Goal: Task Accomplishment & Management: Manage account settings

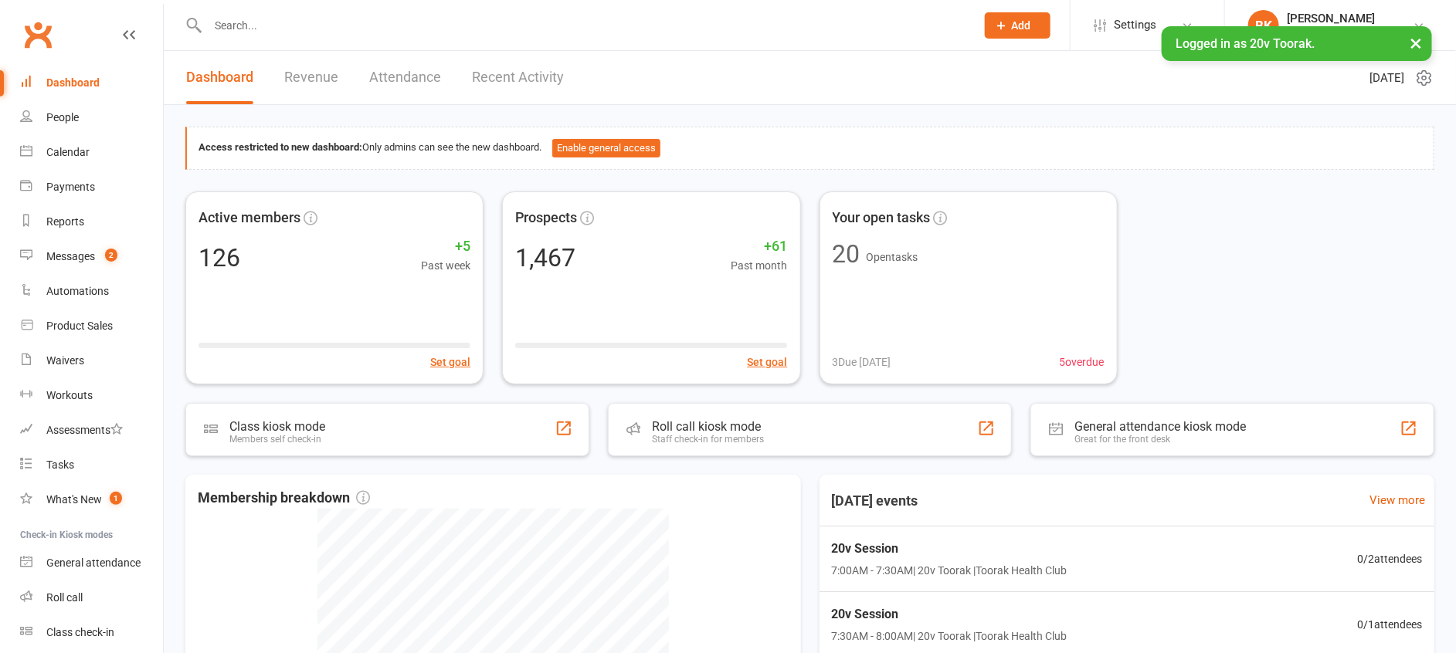
click at [272, 32] on input "text" at bounding box center [583, 26] width 761 height 22
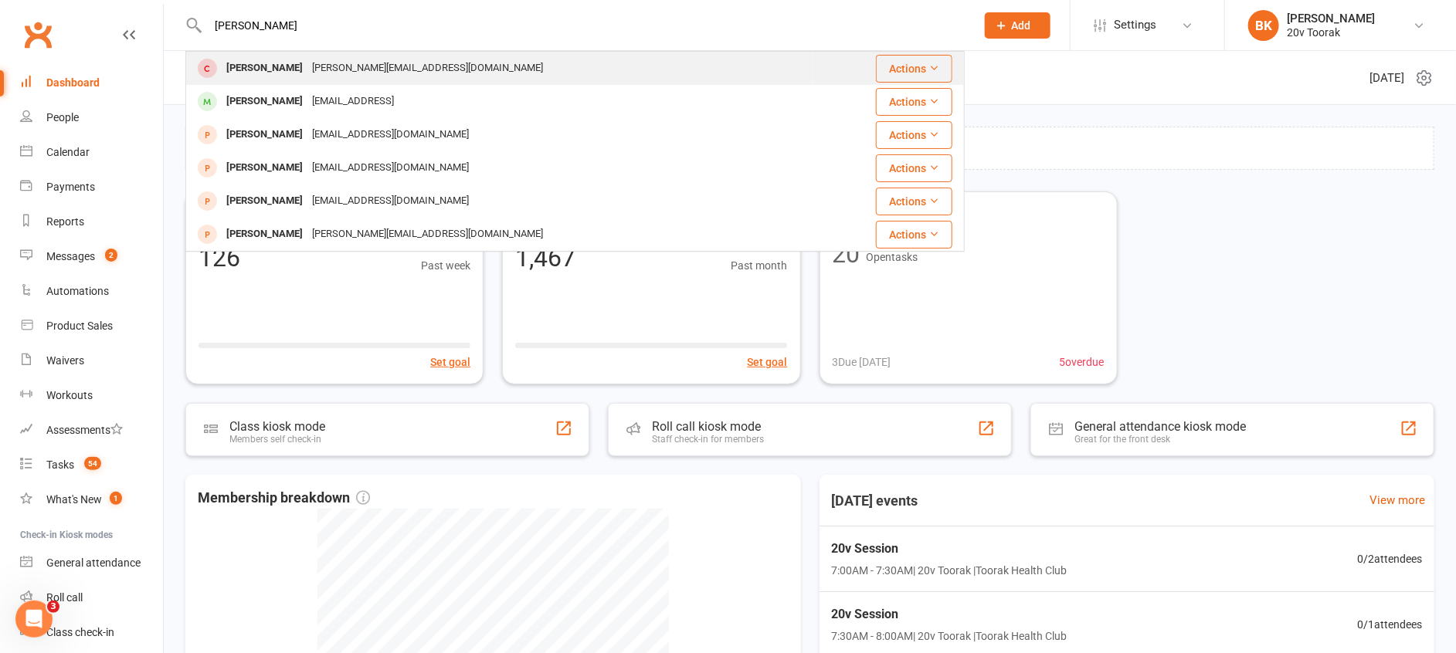
type input "Byron"
click at [272, 68] on div "[PERSON_NAME]" at bounding box center [265, 68] width 86 height 22
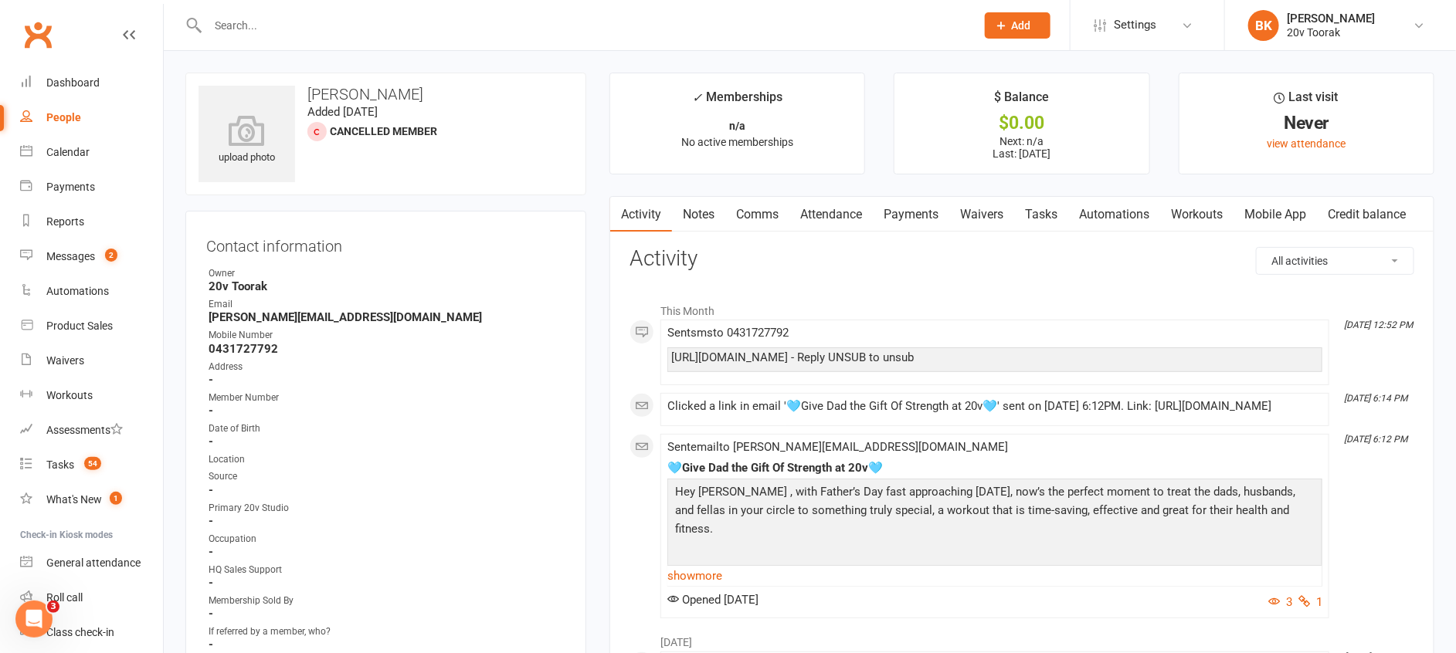
click at [1273, 222] on link "Mobile App" at bounding box center [1274, 215] width 83 height 36
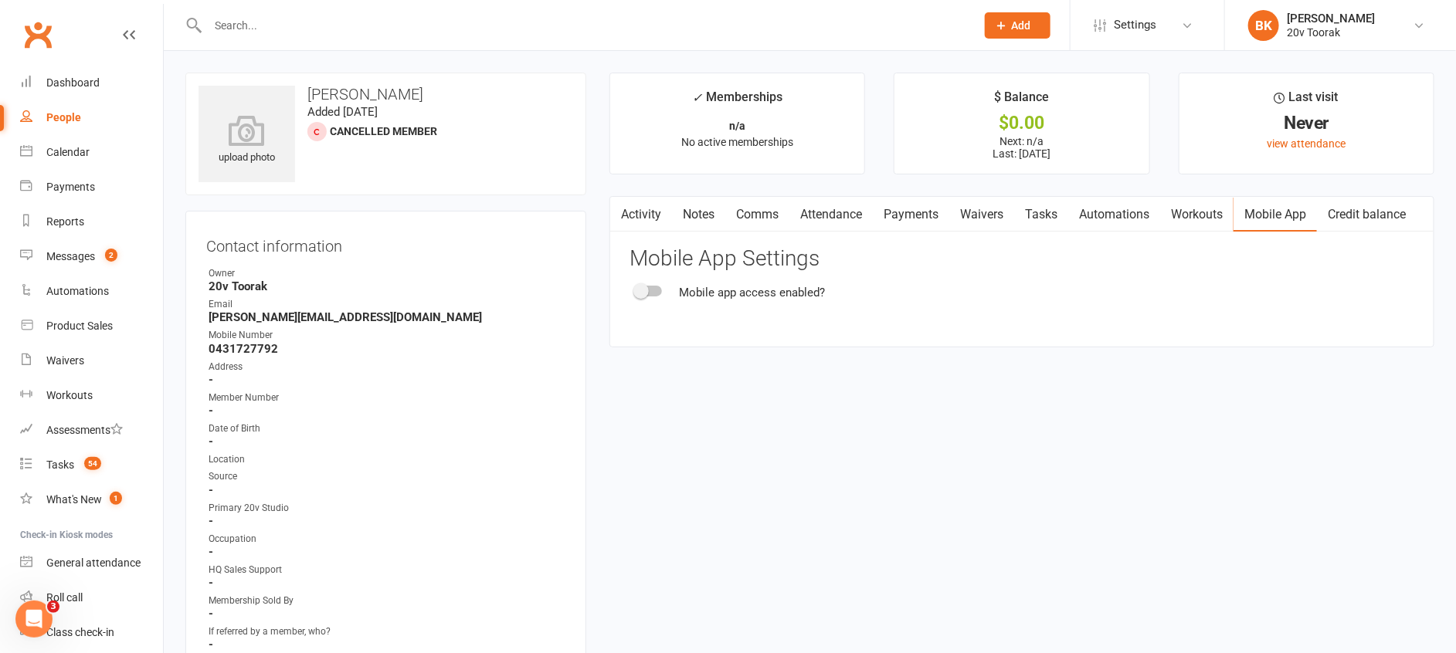
click at [656, 288] on div at bounding box center [649, 291] width 26 height 11
click at [636, 289] on input "checkbox" at bounding box center [636, 289] width 0 height 0
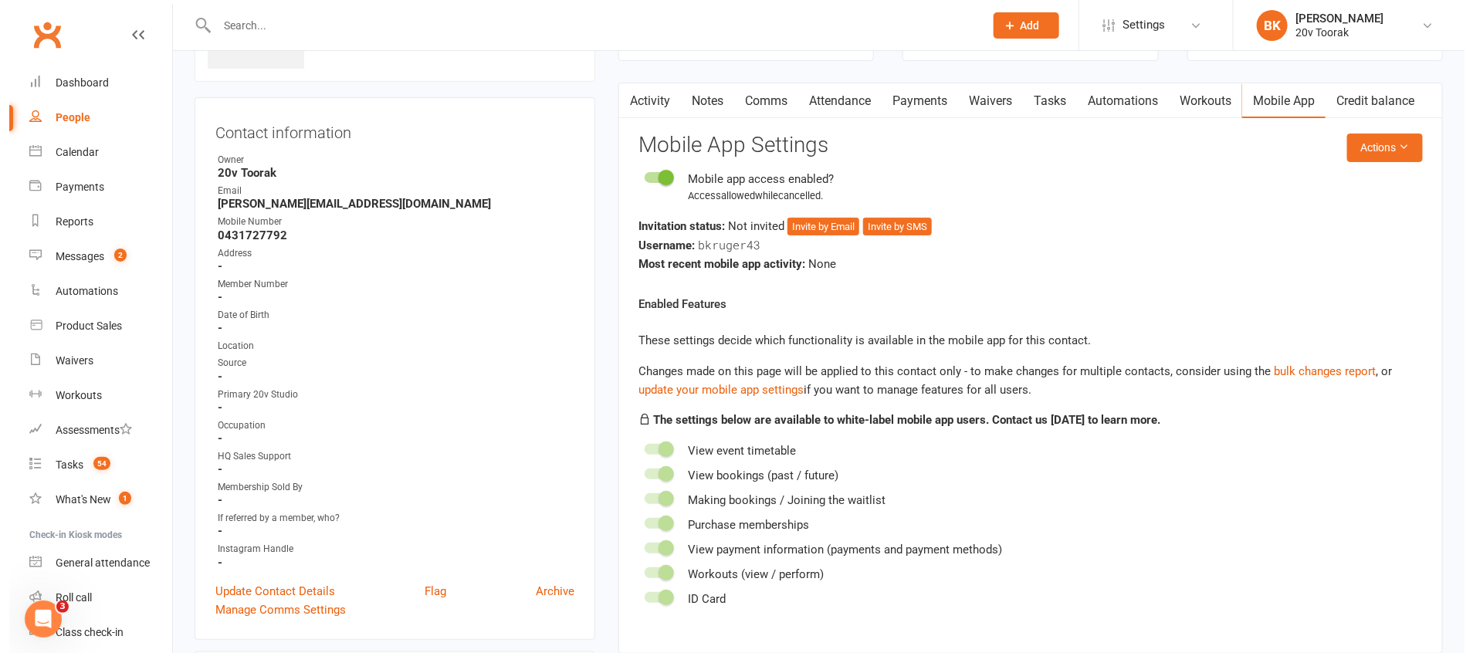
scroll to position [134, 0]
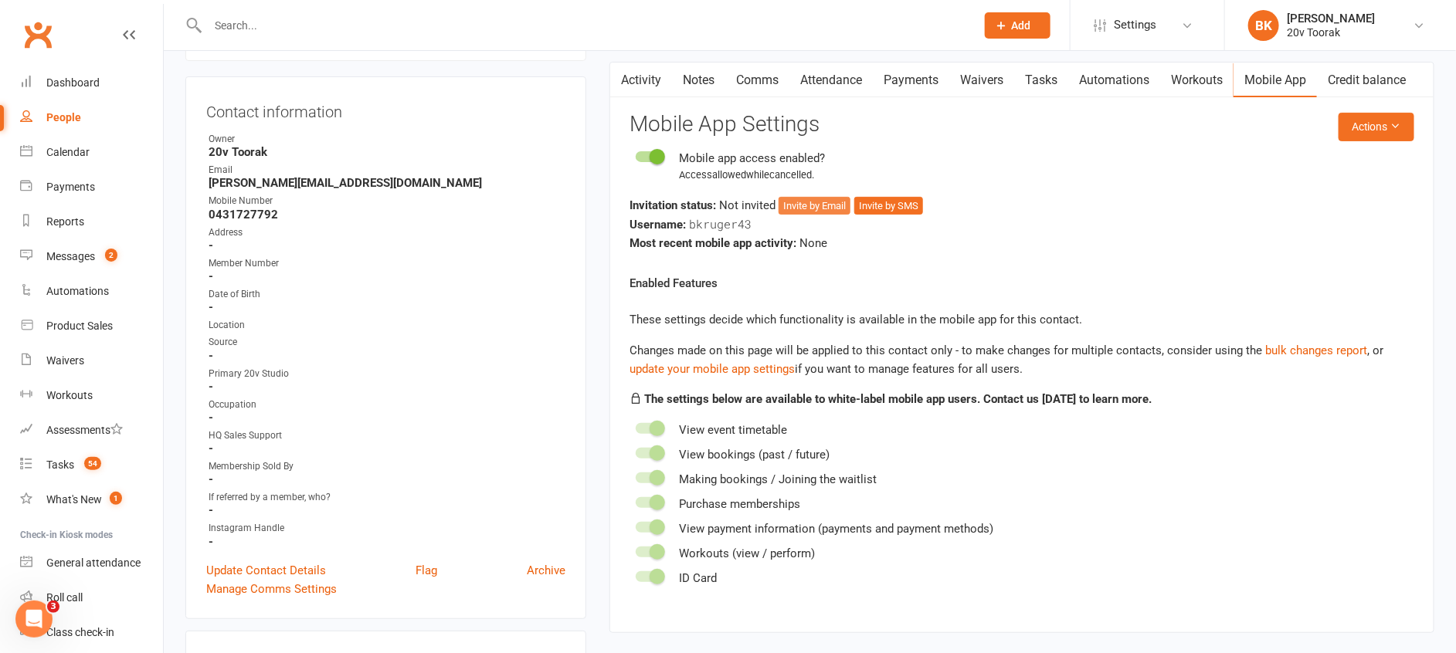
click at [808, 199] on button "Invite by Email" at bounding box center [814, 206] width 72 height 19
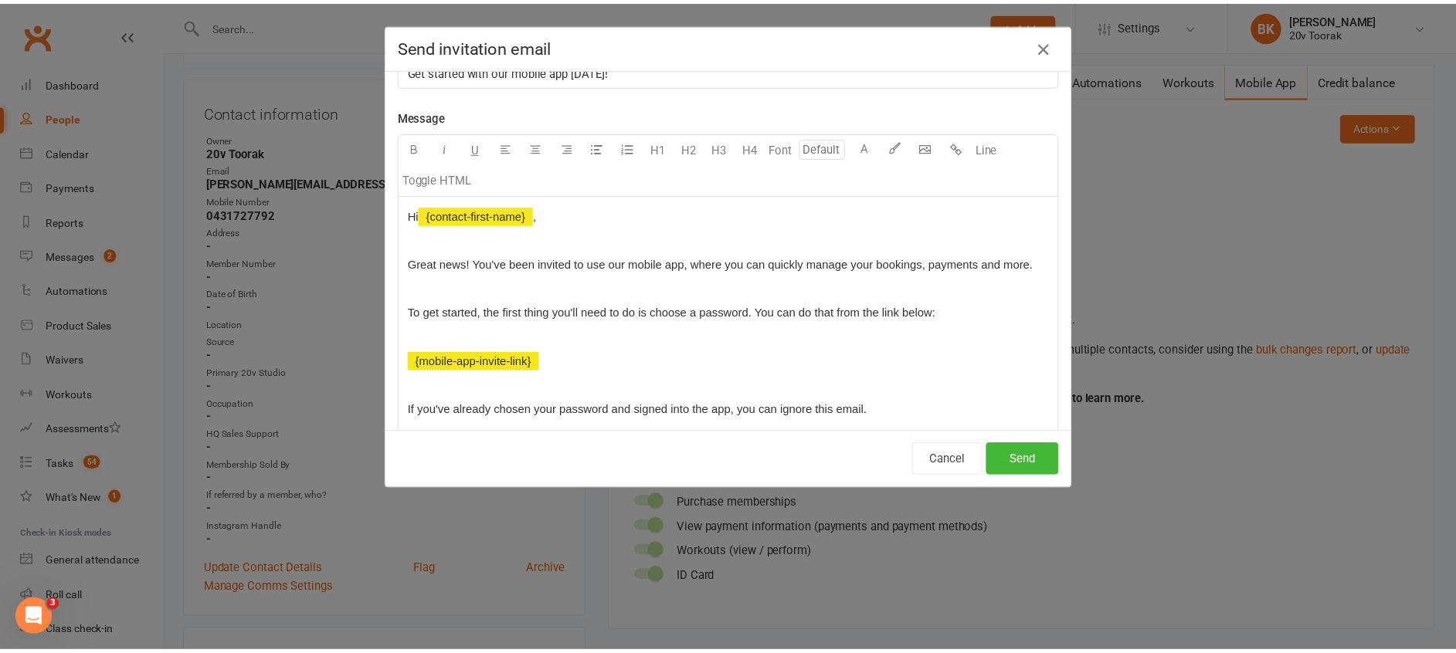
scroll to position [0, 0]
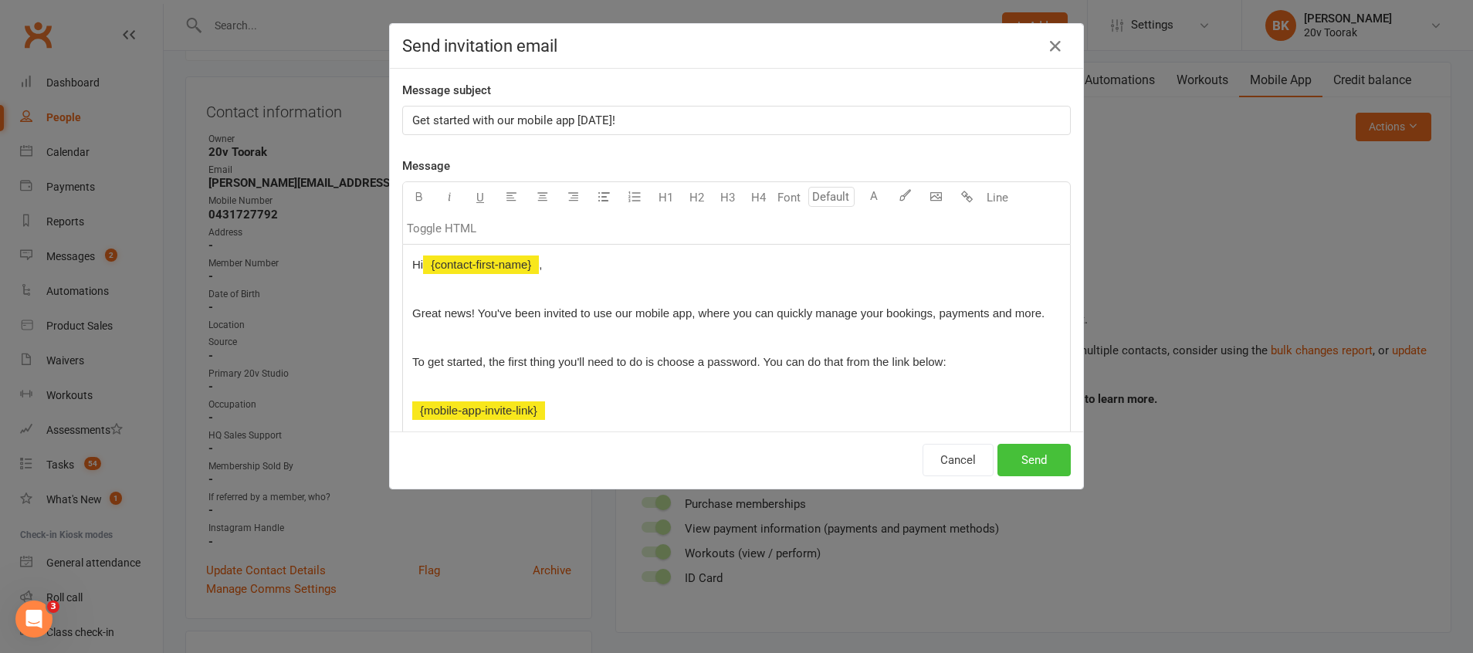
click at [1044, 453] on button "Send" at bounding box center [1034, 460] width 73 height 32
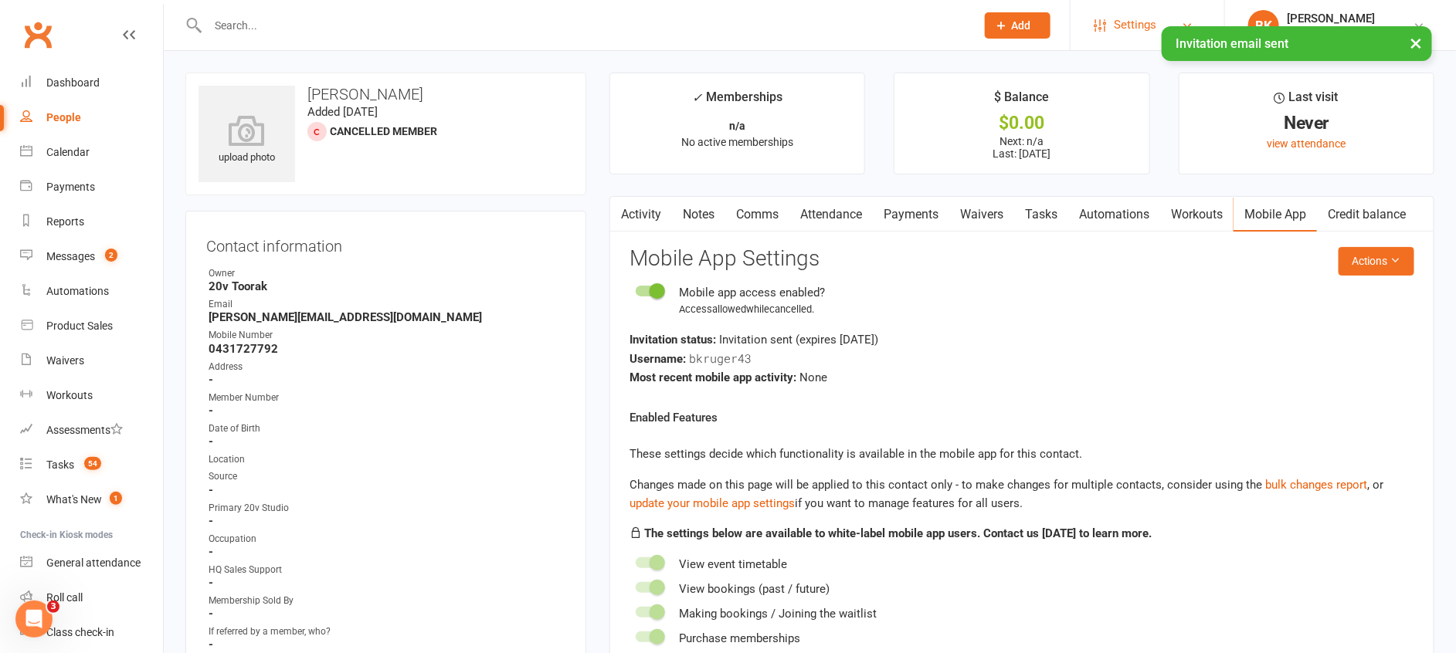
click at [1146, 19] on span "Settings" at bounding box center [1134, 25] width 42 height 35
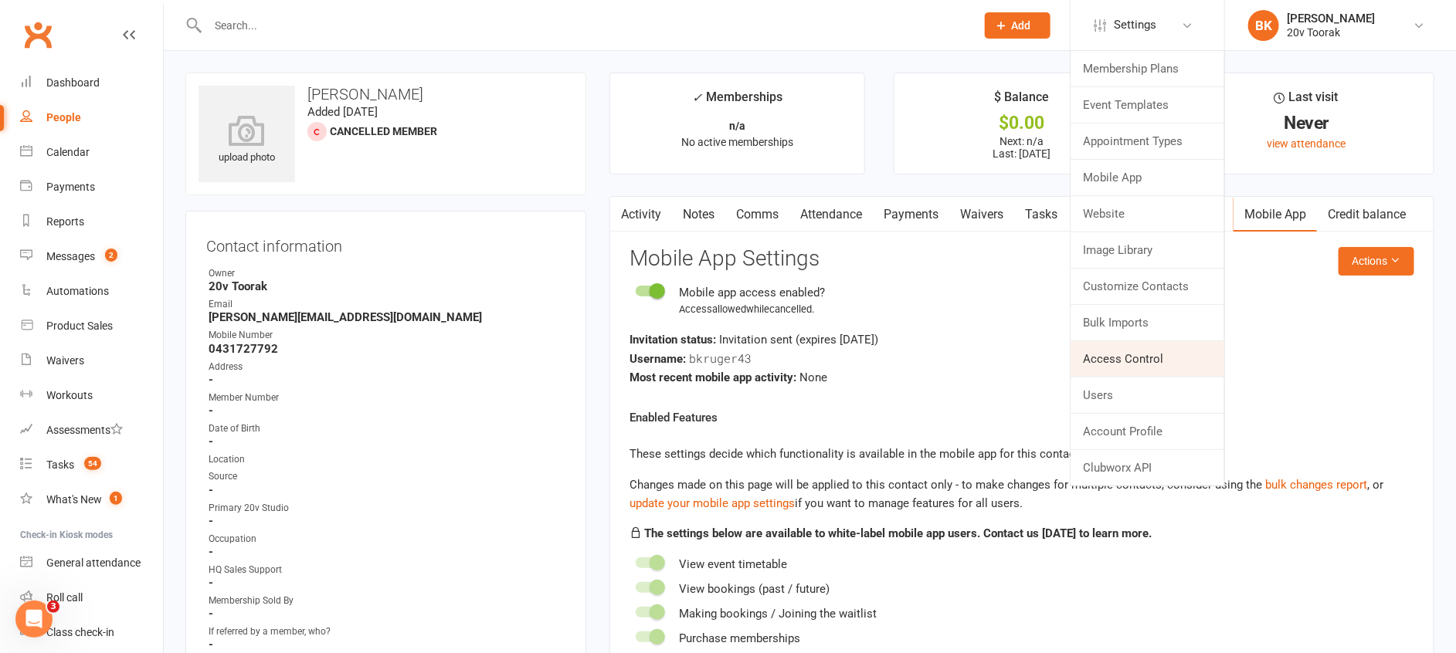
click at [1108, 358] on link "Access Control" at bounding box center [1147, 359] width 154 height 36
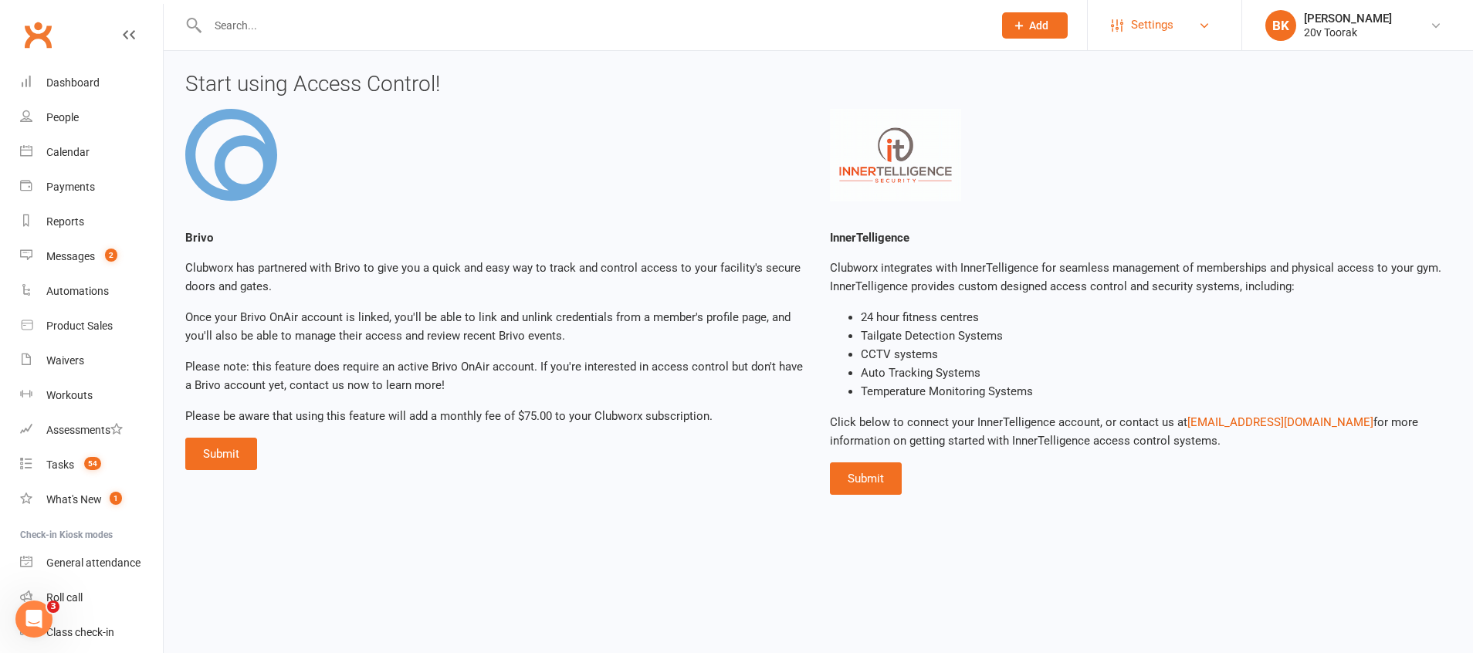
click at [1161, 20] on span "Settings" at bounding box center [1152, 25] width 42 height 35
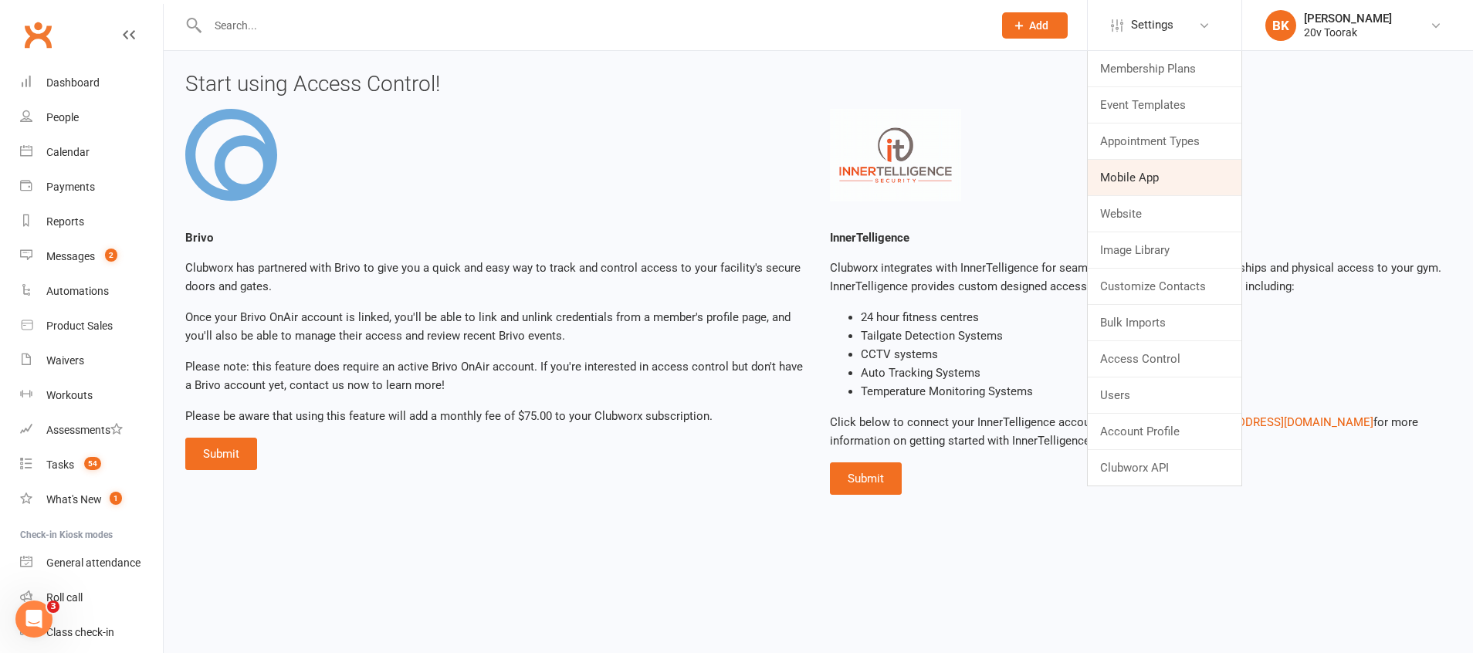
click at [1138, 175] on link "Mobile App" at bounding box center [1165, 178] width 154 height 36
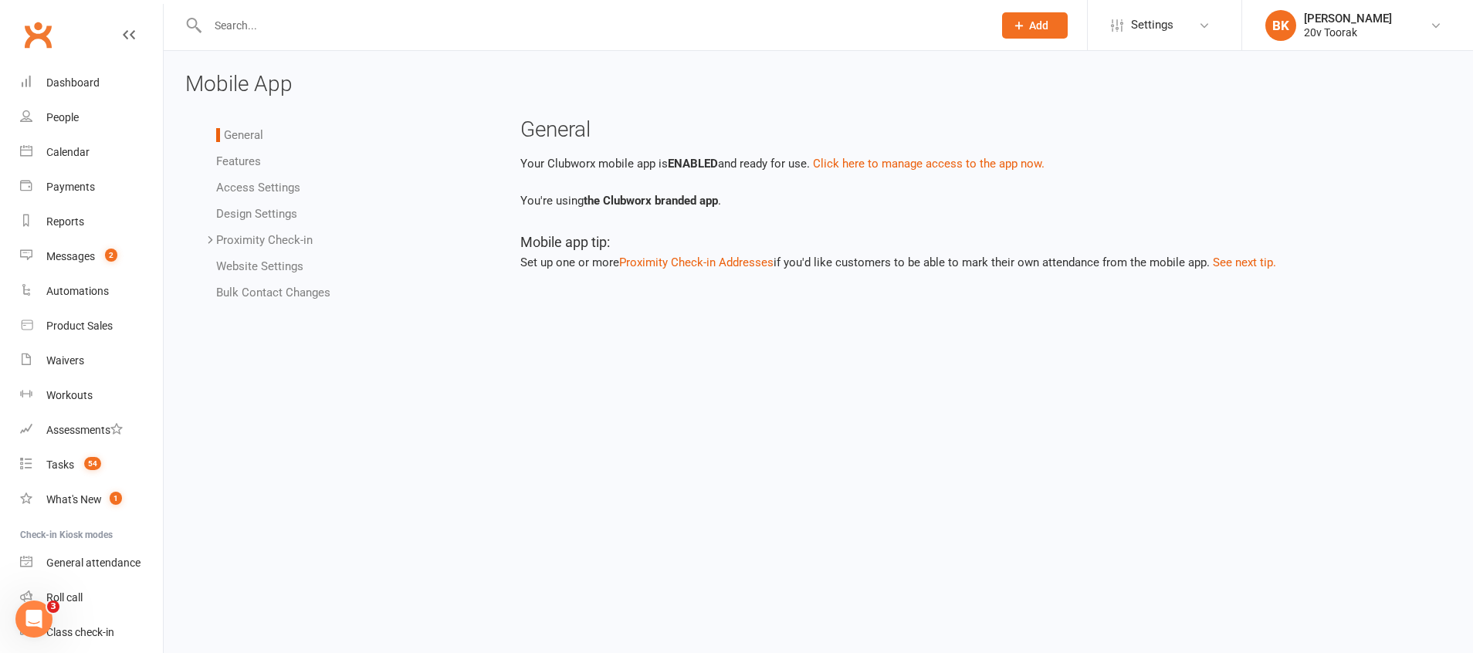
click at [273, 295] on link "Bulk Contact Changes" at bounding box center [273, 293] width 114 height 14
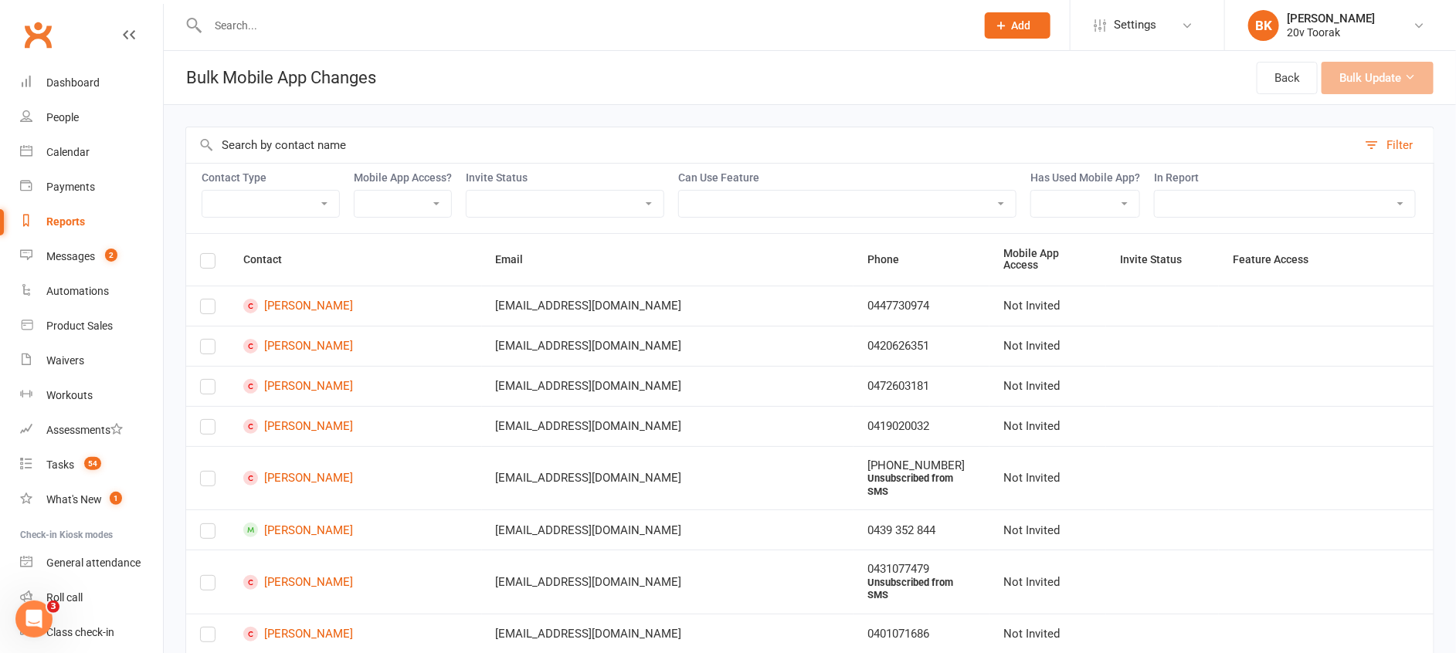
click at [323, 200] on select "Member Active member Cancelled member Suspended member Non-attending" at bounding box center [270, 204] width 137 height 26
select select "active_member"
click at [202, 191] on select "Member Active member Cancelled member Suspended member Non-attending" at bounding box center [270, 204] width 137 height 26
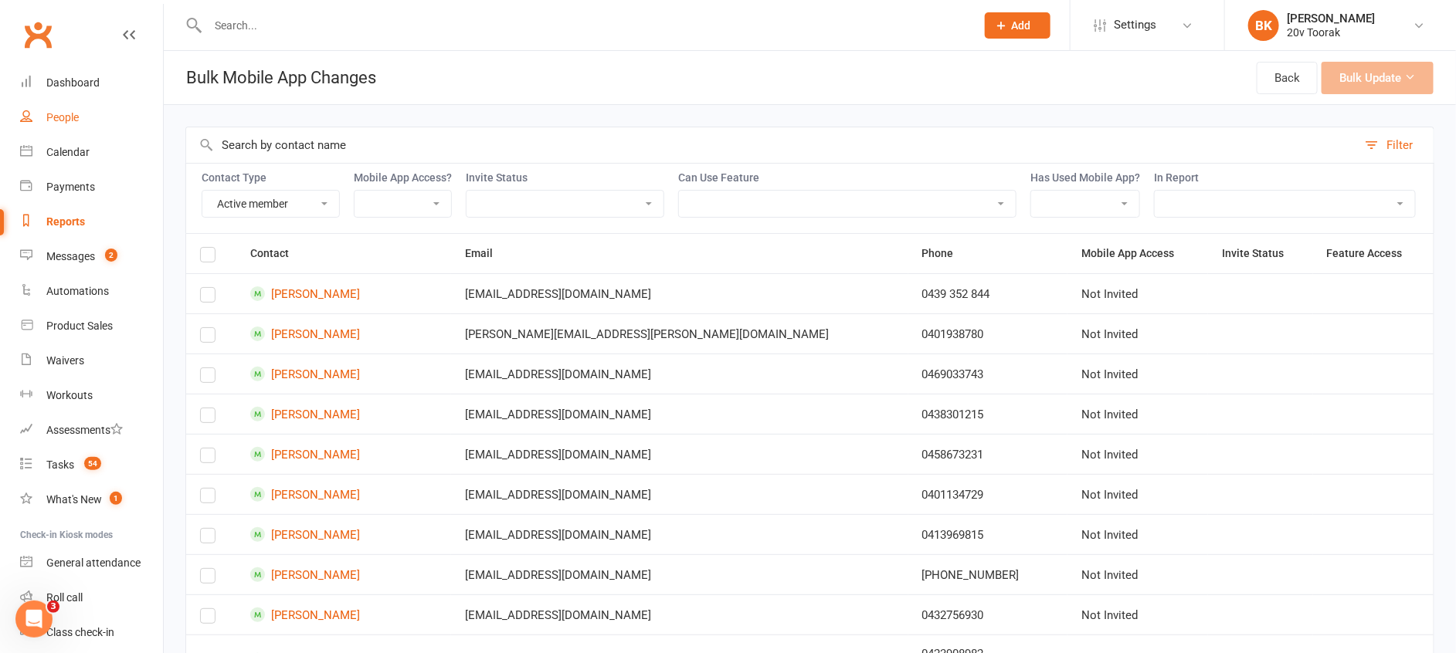
click at [61, 123] on div "People" at bounding box center [62, 117] width 32 height 12
click at [439, 208] on select "Enabled Disabled Not Invited" at bounding box center [402, 204] width 97 height 26
select select "not_invited"
click at [356, 191] on select "Enabled Disabled Not Invited" at bounding box center [402, 204] width 97 height 26
click at [576, 198] on select "Not Invited Sent Accepted Expired Expired (replacement requested)" at bounding box center [564, 204] width 197 height 26
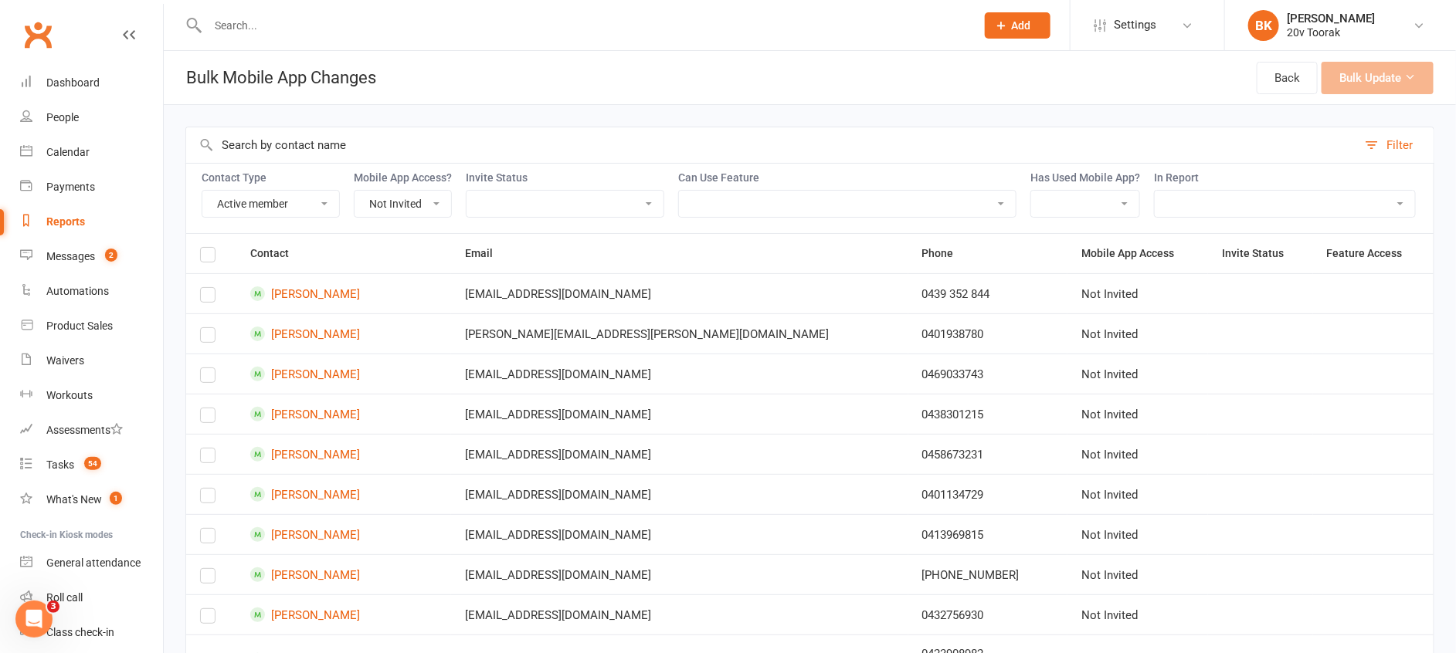
select select "uninvited"
click at [468, 191] on select "Not Invited Sent Accepted Expired Expired (replacement requested)" at bounding box center [564, 204] width 197 height 26
click at [847, 198] on select "View event timetable View bookings (past / future) Making bookings / Joining th…" at bounding box center [847, 204] width 337 height 26
click at [1120, 208] on select "Yes No" at bounding box center [1085, 204] width 108 height 26
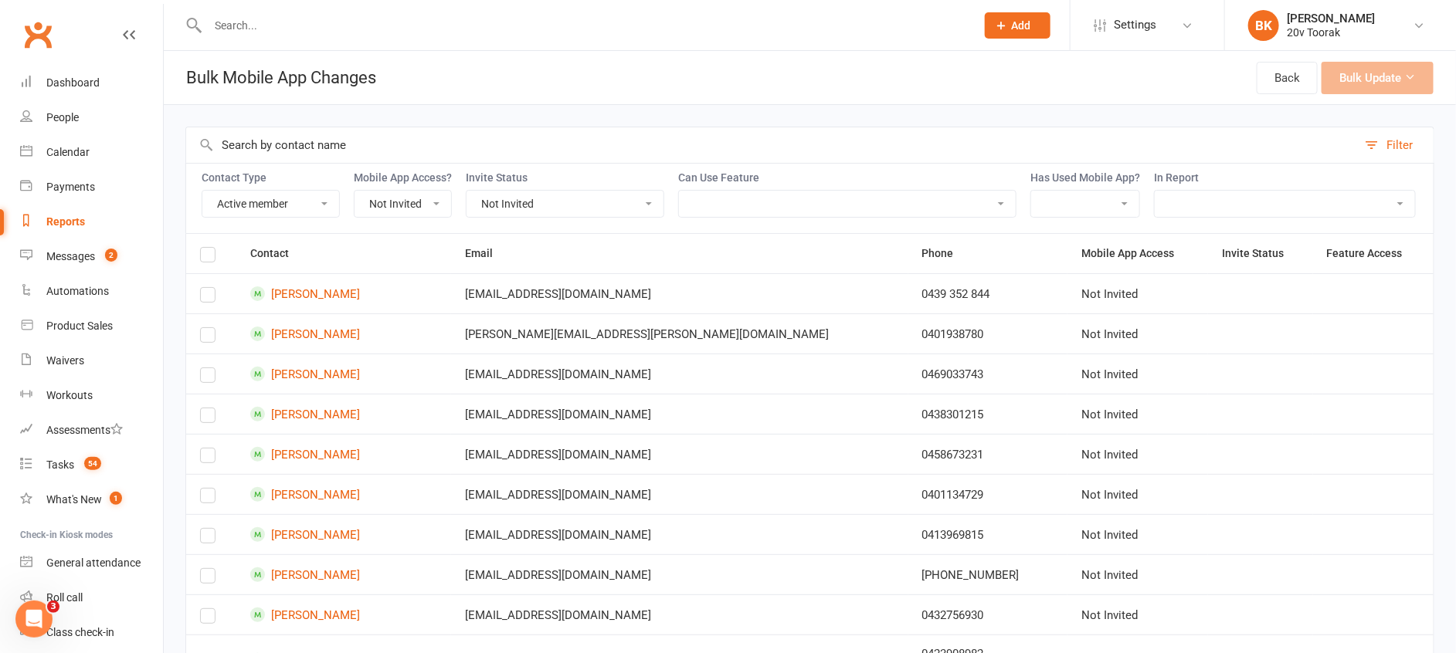
select select "false"
click at [1033, 191] on select "Yes No" at bounding box center [1085, 204] width 108 height 26
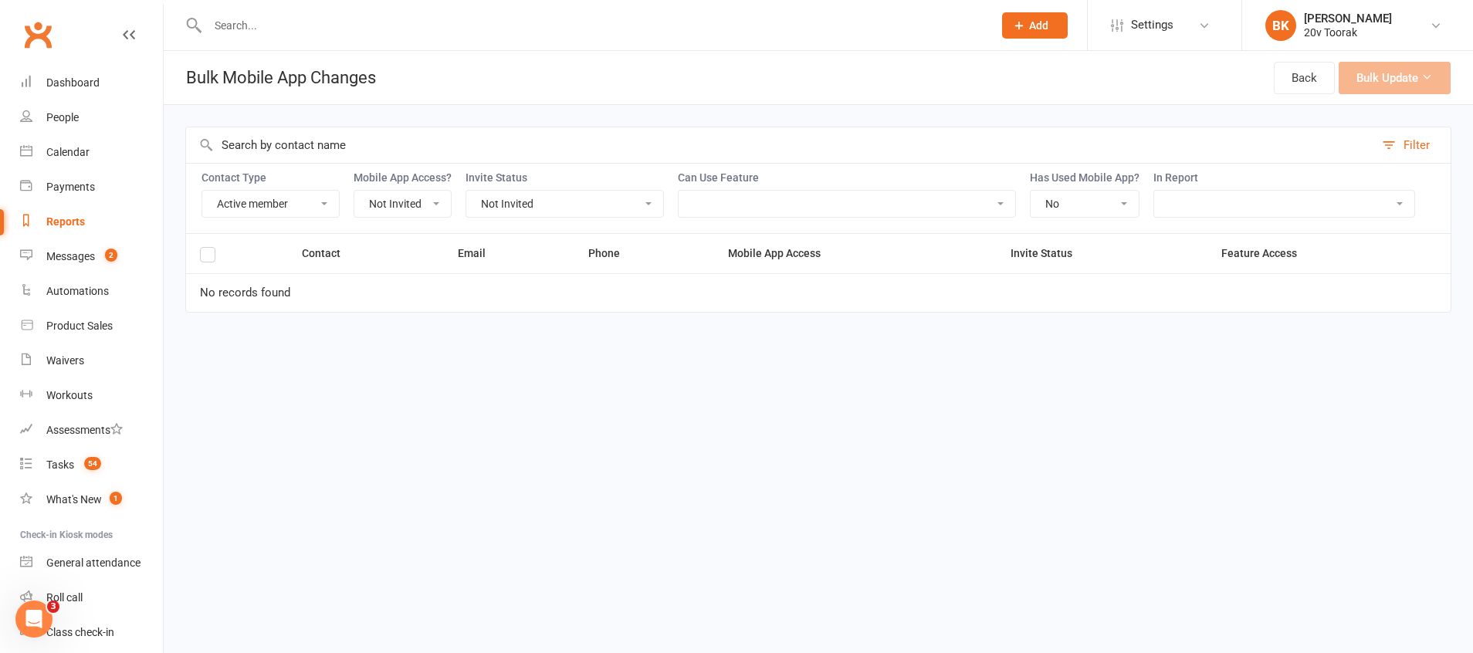
click at [1103, 203] on select "Yes No" at bounding box center [1085, 204] width 108 height 26
select select
click at [1033, 191] on select "Yes No" at bounding box center [1085, 204] width 108 height 26
click at [893, 120] on div "Filter Contact Type Member Active member Cancelled member Suspended member Non-…" at bounding box center [819, 219] width 1310 height 229
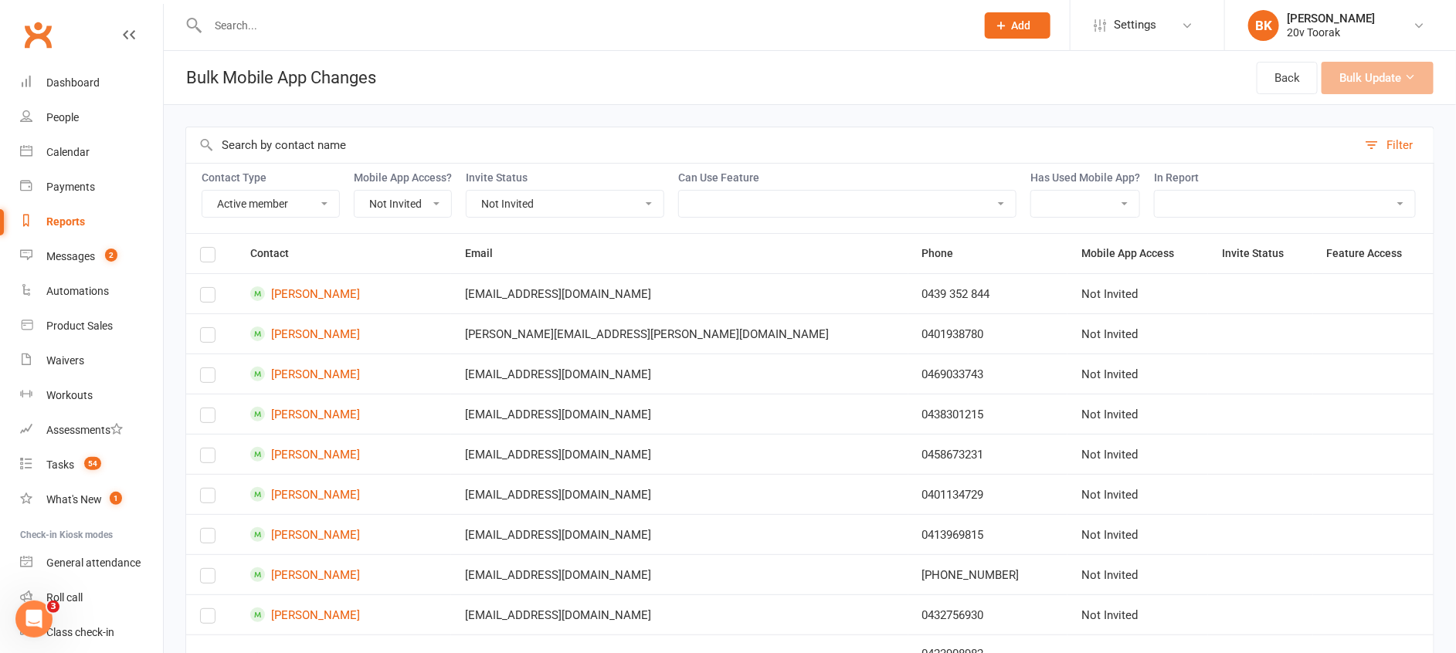
click at [207, 257] on label at bounding box center [207, 257] width 15 height 0
click at [207, 248] on input "checkbox" at bounding box center [207, 248] width 15 height 0
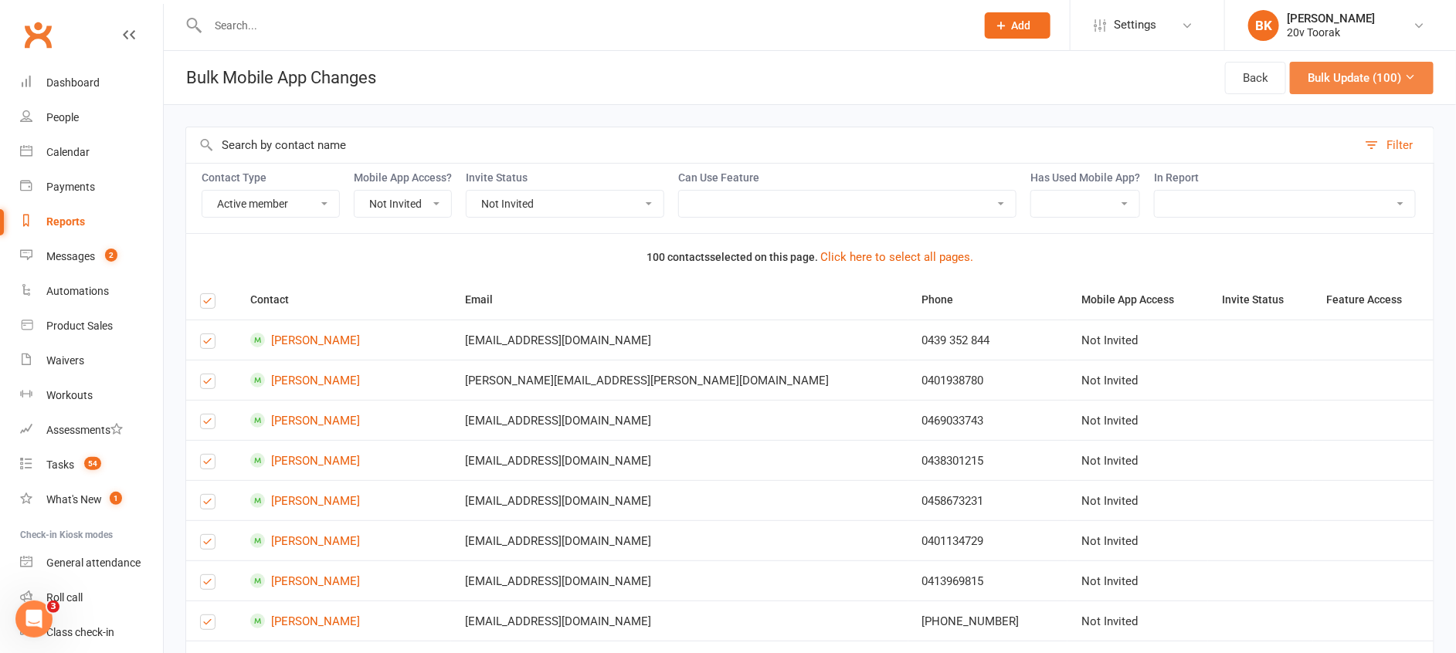
click at [1408, 73] on icon at bounding box center [1410, 77] width 12 height 12
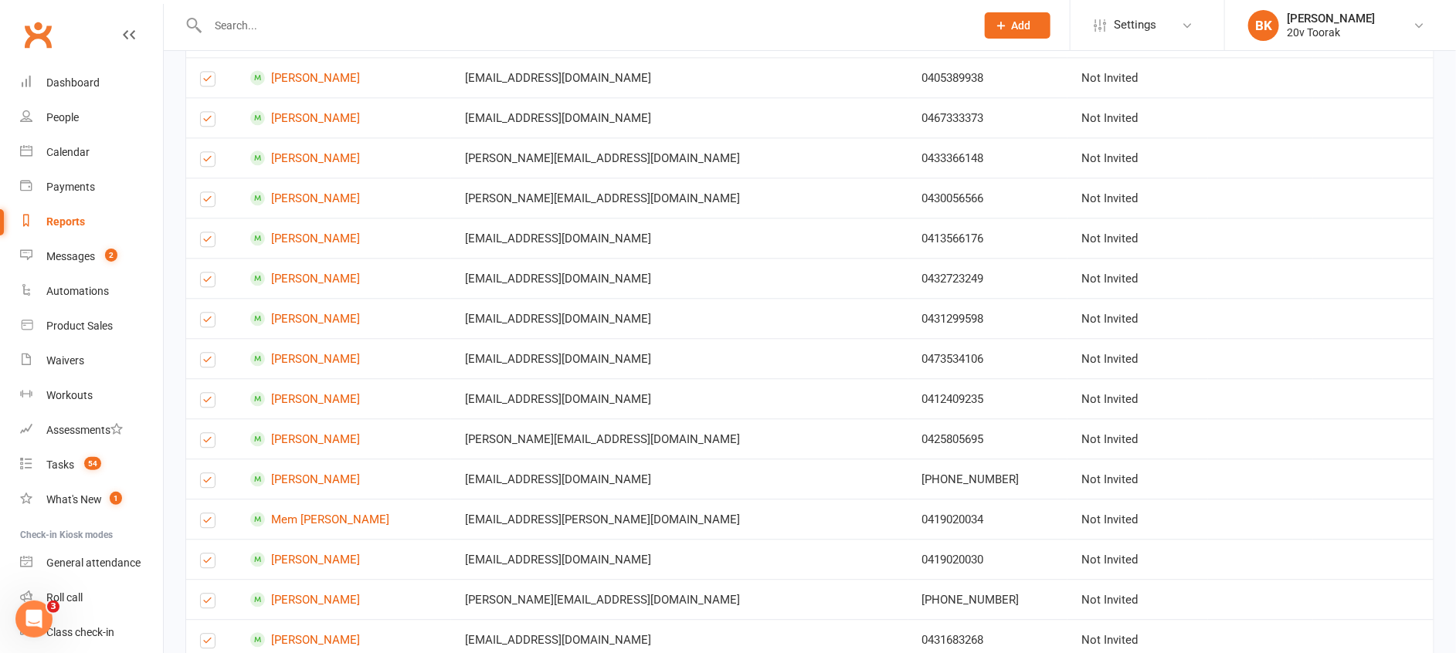
scroll to position [1710, 0]
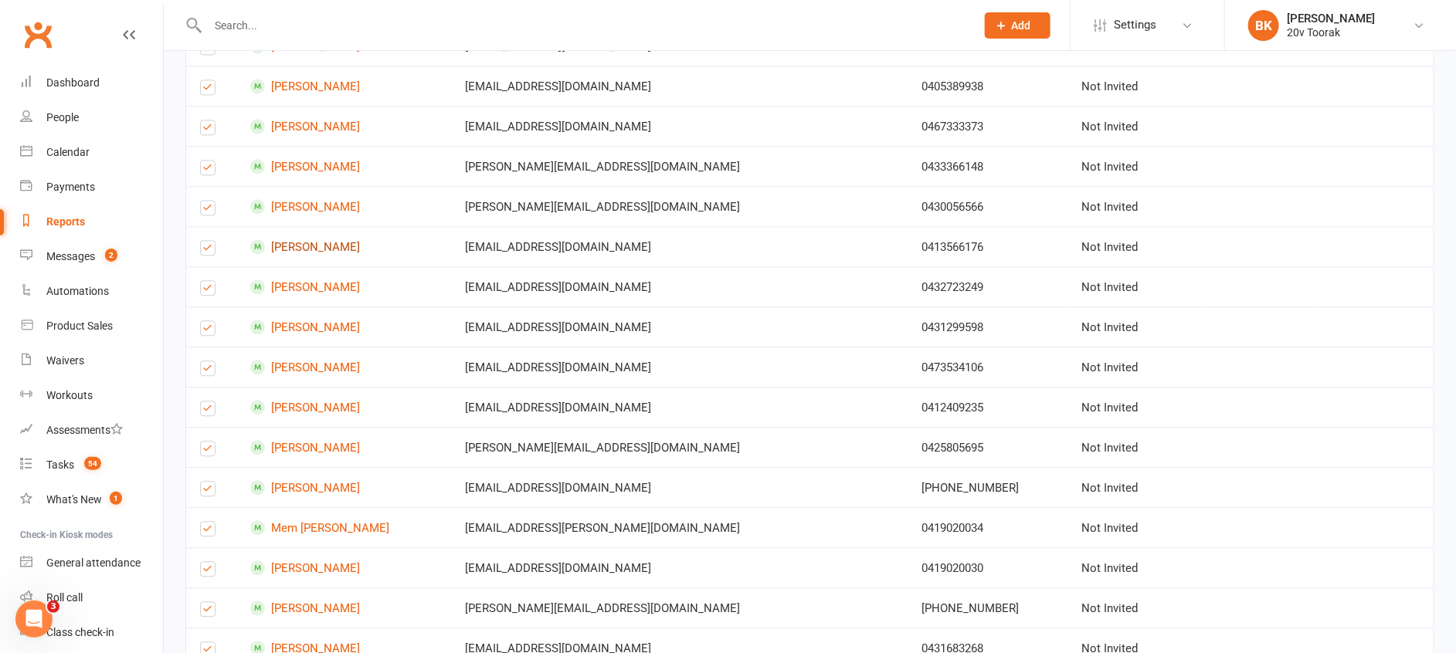
click at [310, 246] on link "Ty Htut" at bounding box center [343, 246] width 187 height 15
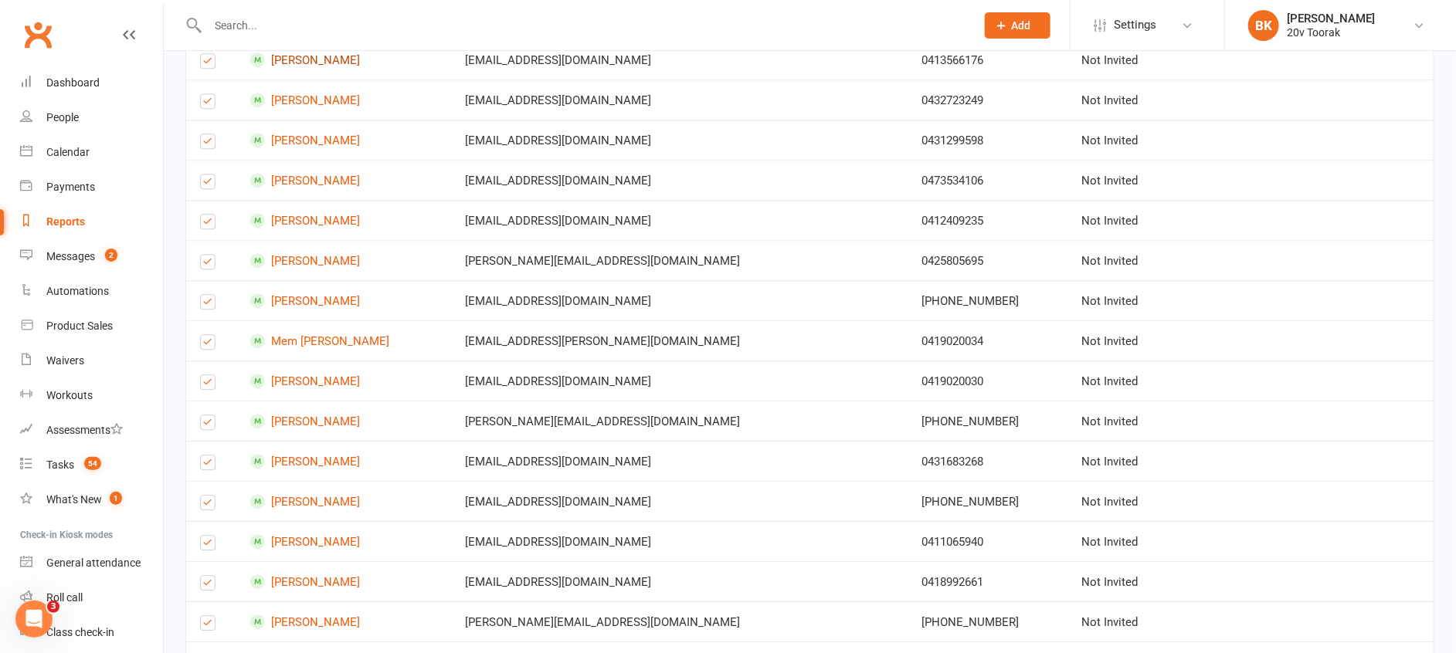
scroll to position [1770, 0]
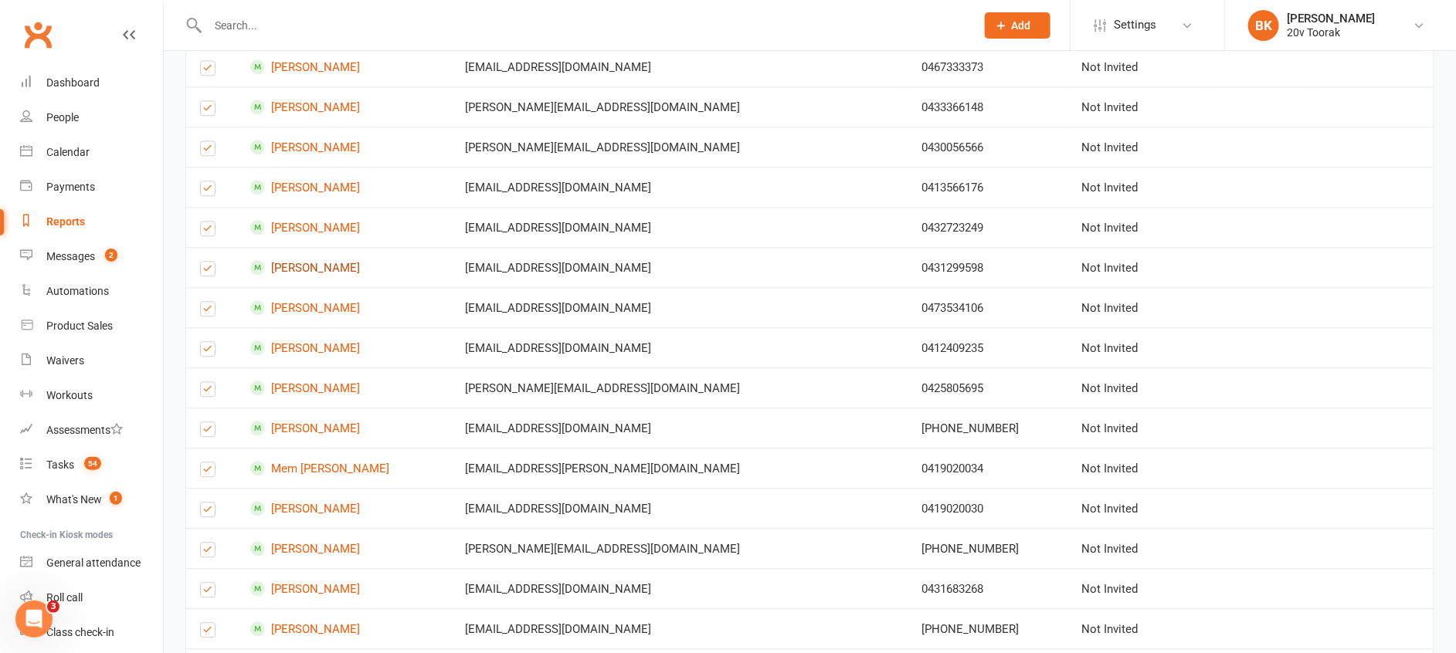
click at [314, 271] on link "Liz Iacuzzi" at bounding box center [343, 267] width 187 height 15
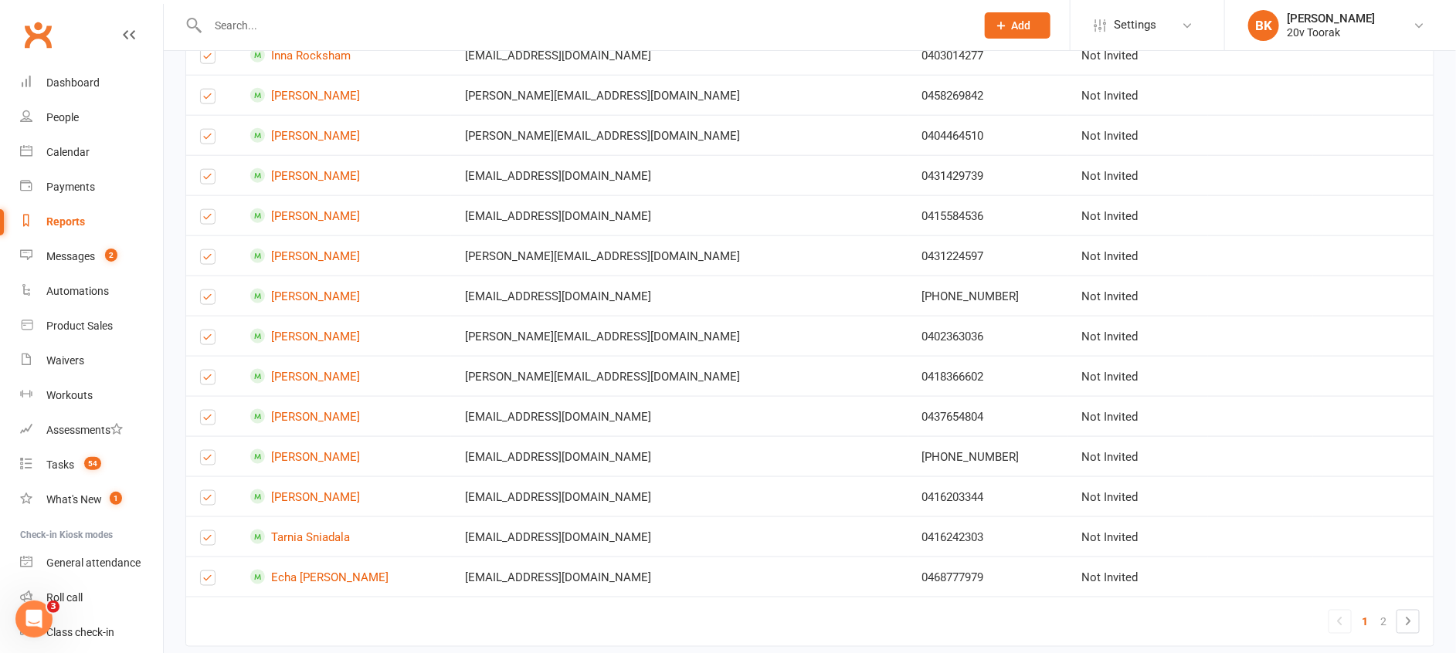
scroll to position [3787, 0]
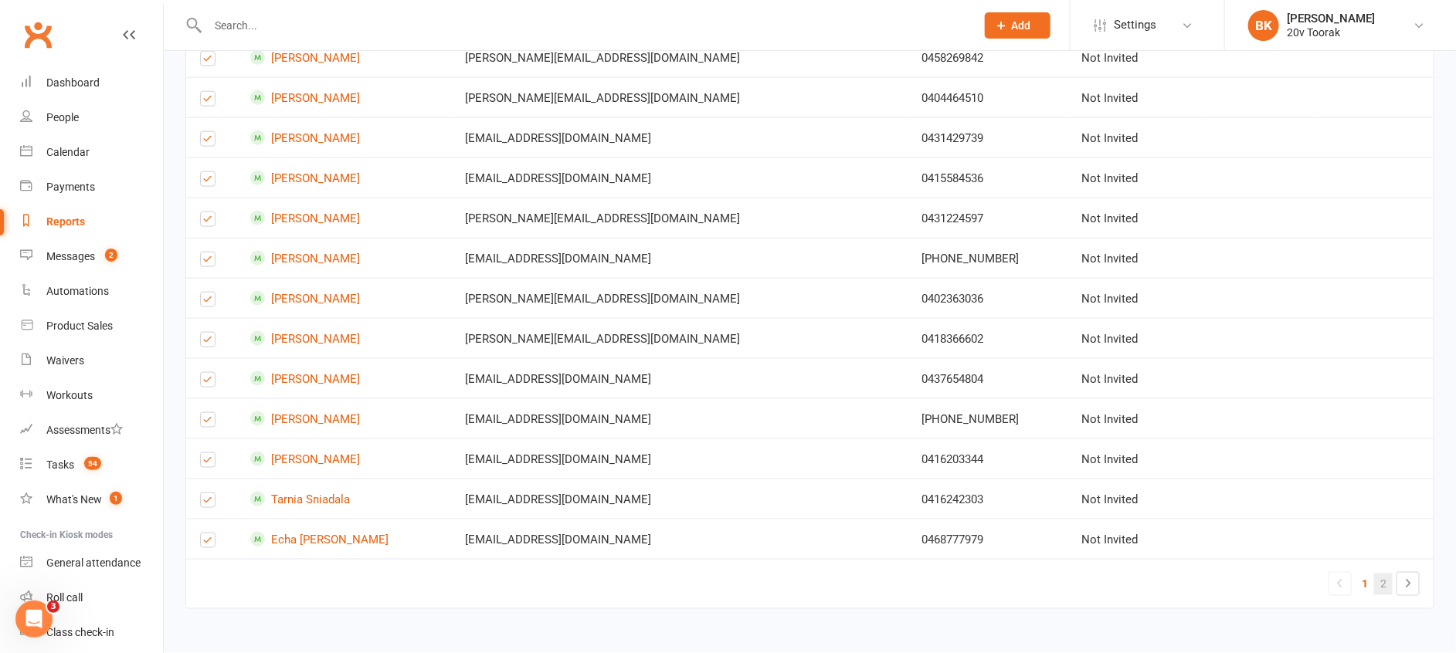
click at [1379, 583] on link "2" at bounding box center [1383, 585] width 19 height 22
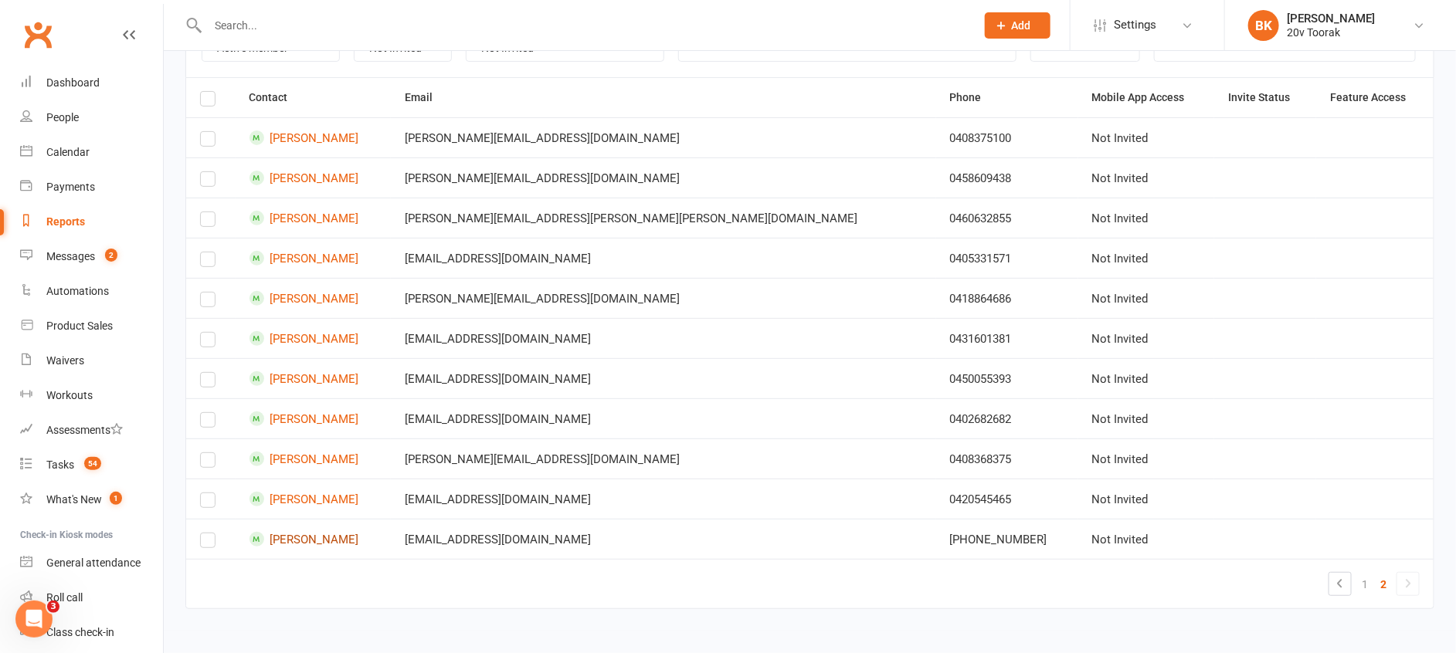
scroll to position [0, 0]
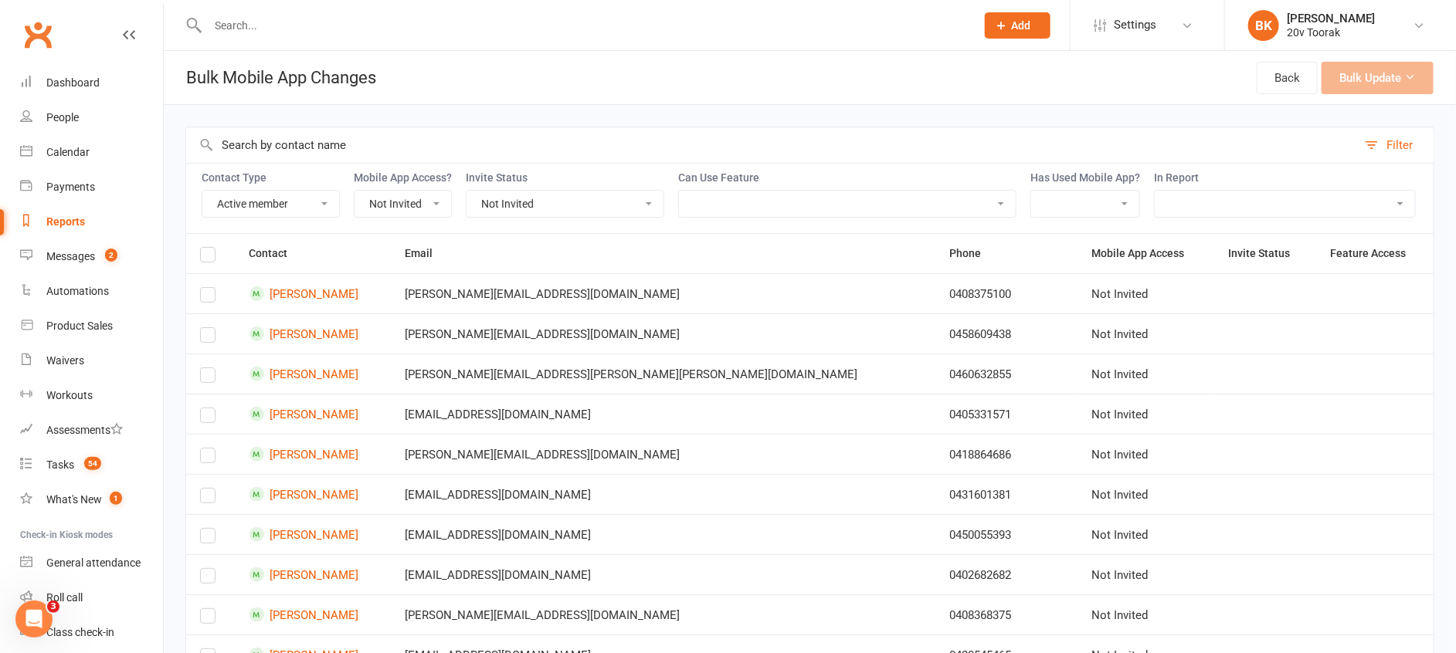
click at [205, 257] on label at bounding box center [207, 257] width 15 height 0
click at [205, 248] on input "checkbox" at bounding box center [207, 248] width 15 height 0
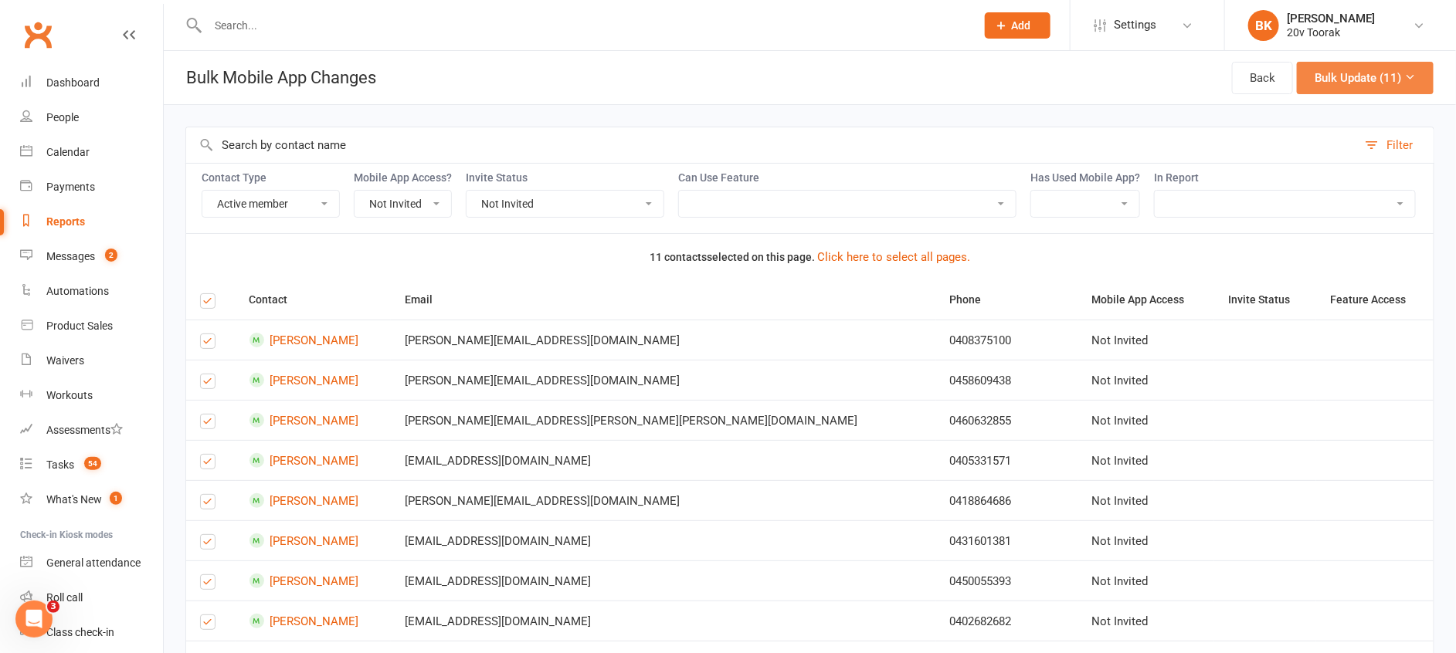
click at [1415, 68] on button "Bulk Update (11)" at bounding box center [1364, 78] width 137 height 32
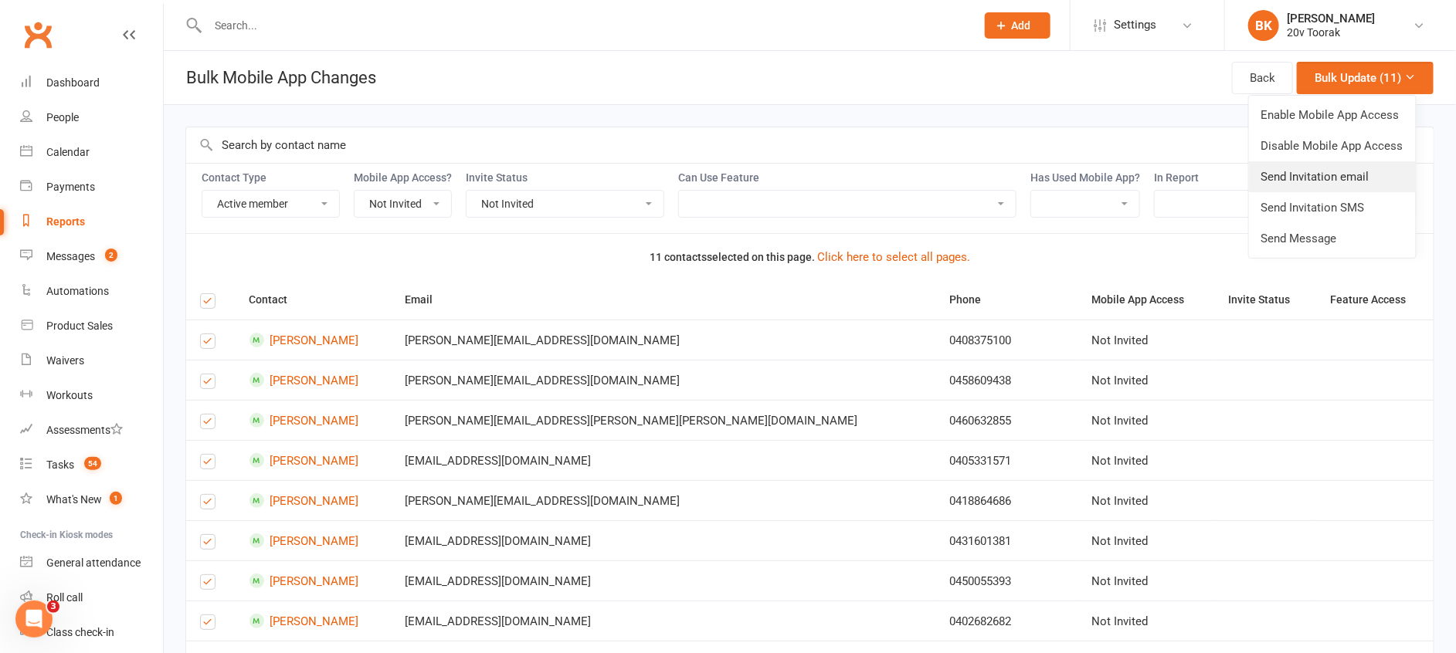
click at [1324, 172] on link "Send Invitation email" at bounding box center [1332, 176] width 167 height 31
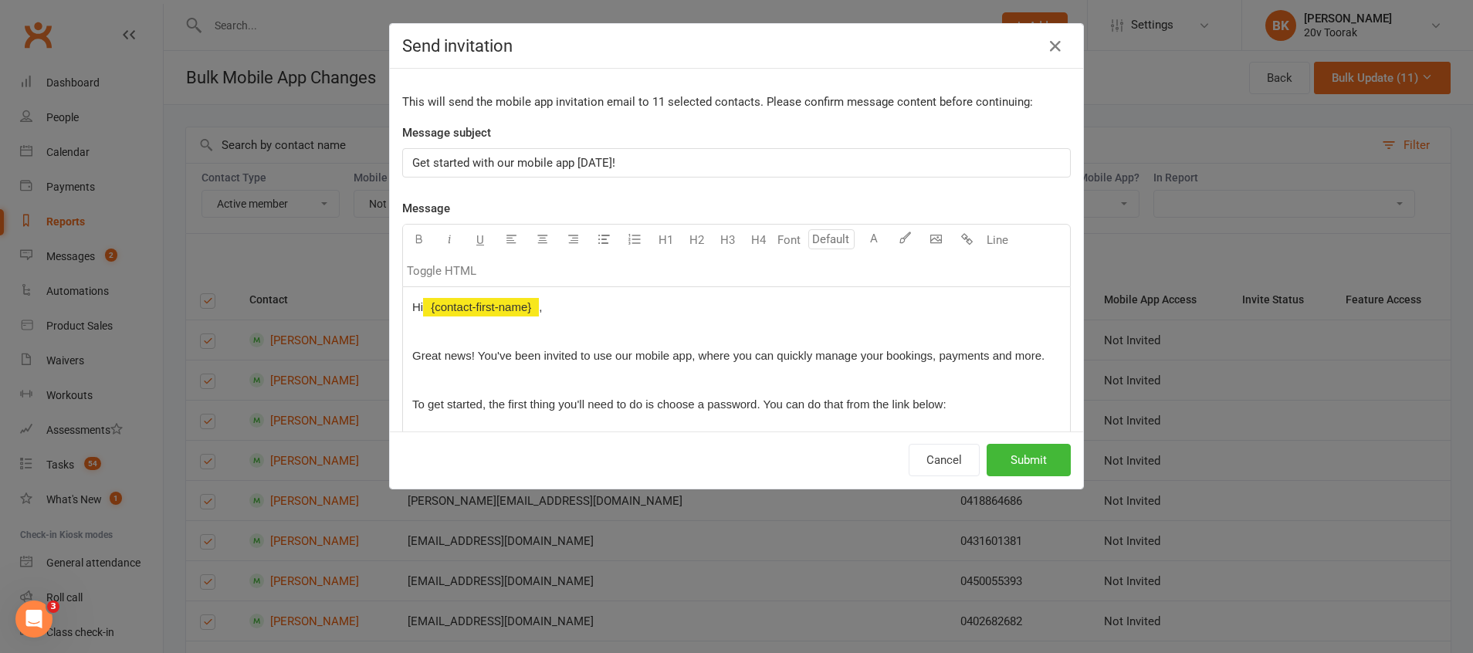
click at [412, 159] on span "Get started with our mobile app [DATE]!" at bounding box center [513, 163] width 203 height 14
drag, startPoint x: 578, startPoint y: 160, endPoint x: 781, endPoint y: 160, distance: 203.1
click at [781, 160] on p "20v 's Exciting Mobile App Access Get started with our mobile app today!" at bounding box center [736, 163] width 649 height 19
click at [456, 161] on span "20v 's Exciting Mobile App Access!" at bounding box center [501, 163] width 179 height 14
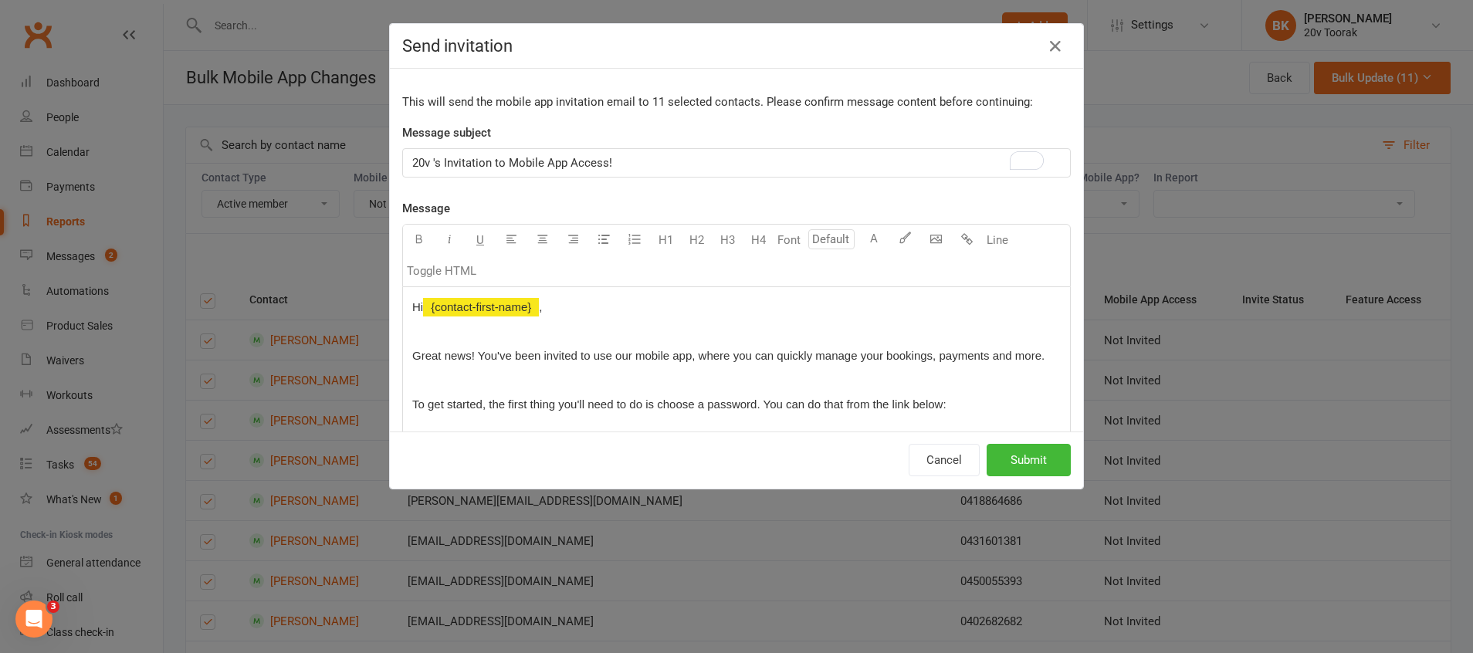
click at [642, 158] on p "20v 's Invitation to Mobile App Access!" at bounding box center [736, 163] width 649 height 19
click at [568, 158] on span "20v 's Invitation to Mobile App Access!" at bounding box center [512, 163] width 200 height 14
click at [611, 163] on p "20v 's Invitation to Mobile App!" at bounding box center [736, 163] width 649 height 19
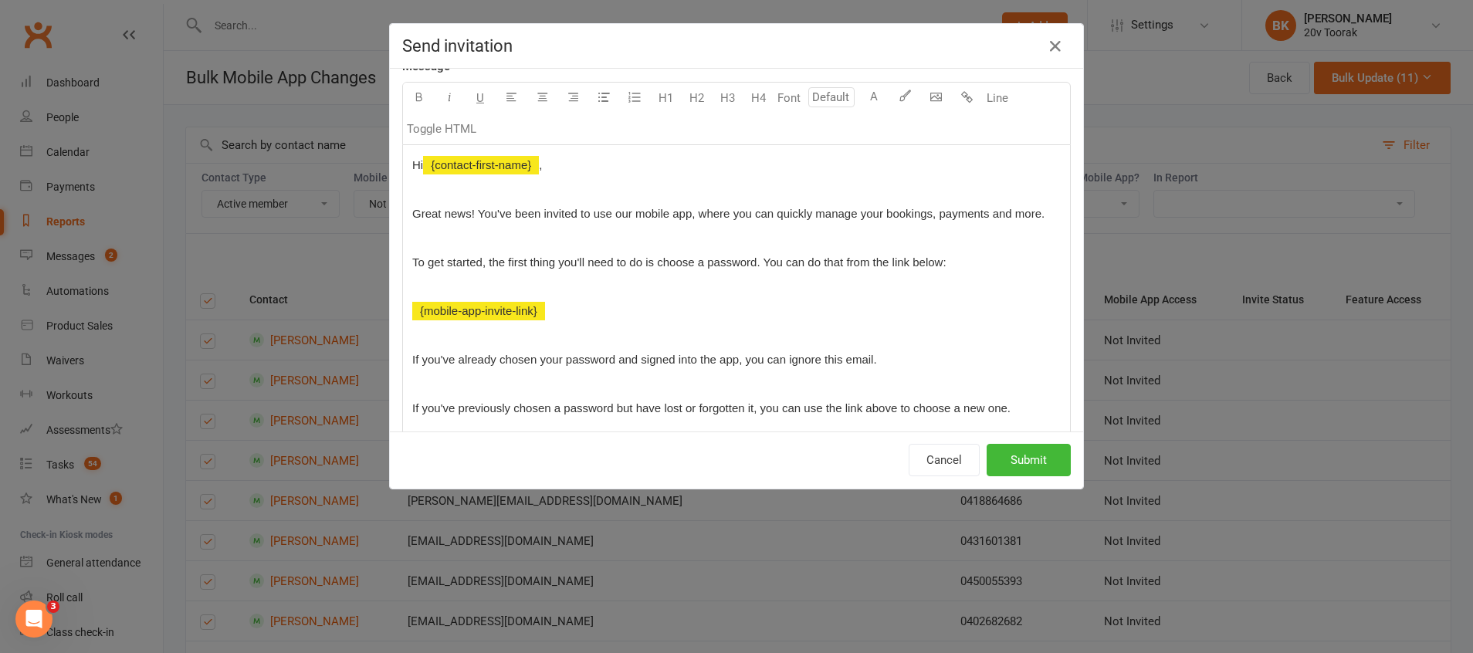
scroll to position [158, 0]
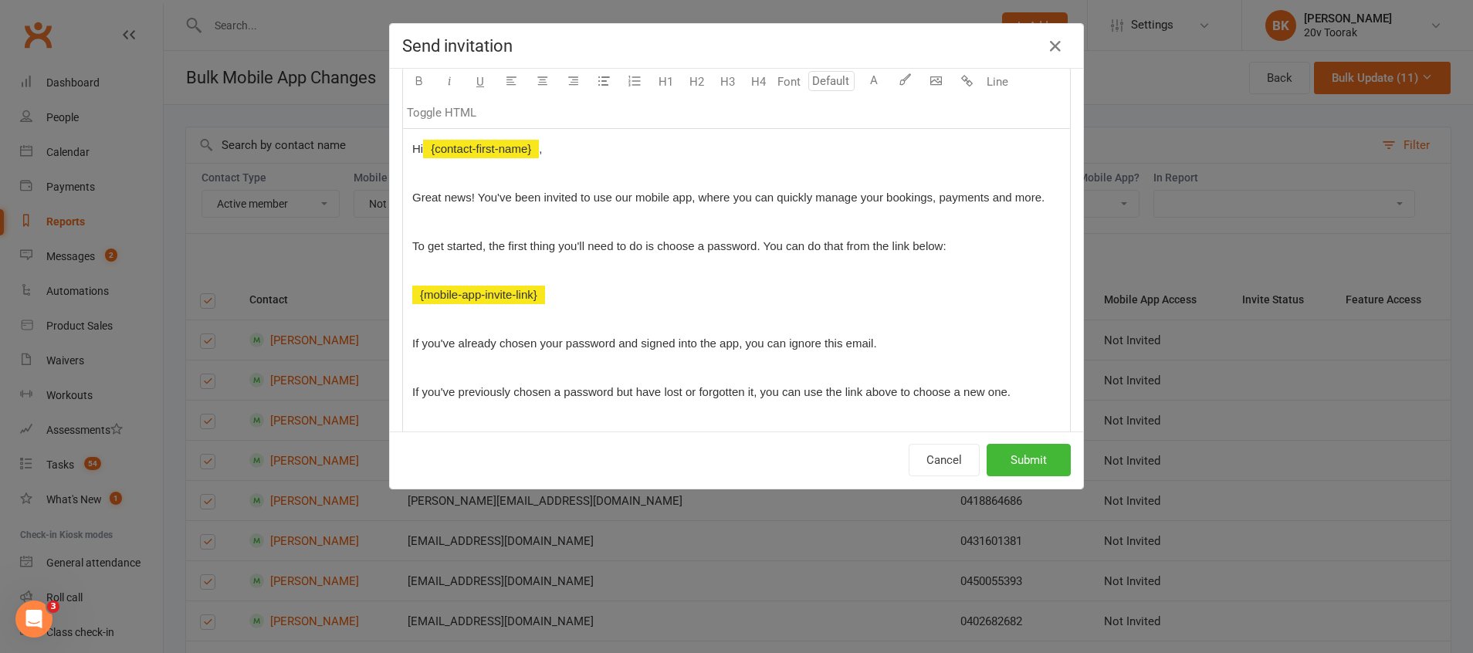
click at [470, 195] on span "Great news! You've been invited to use our mobile app, where you can quickly ma…" at bounding box center [728, 197] width 632 height 13
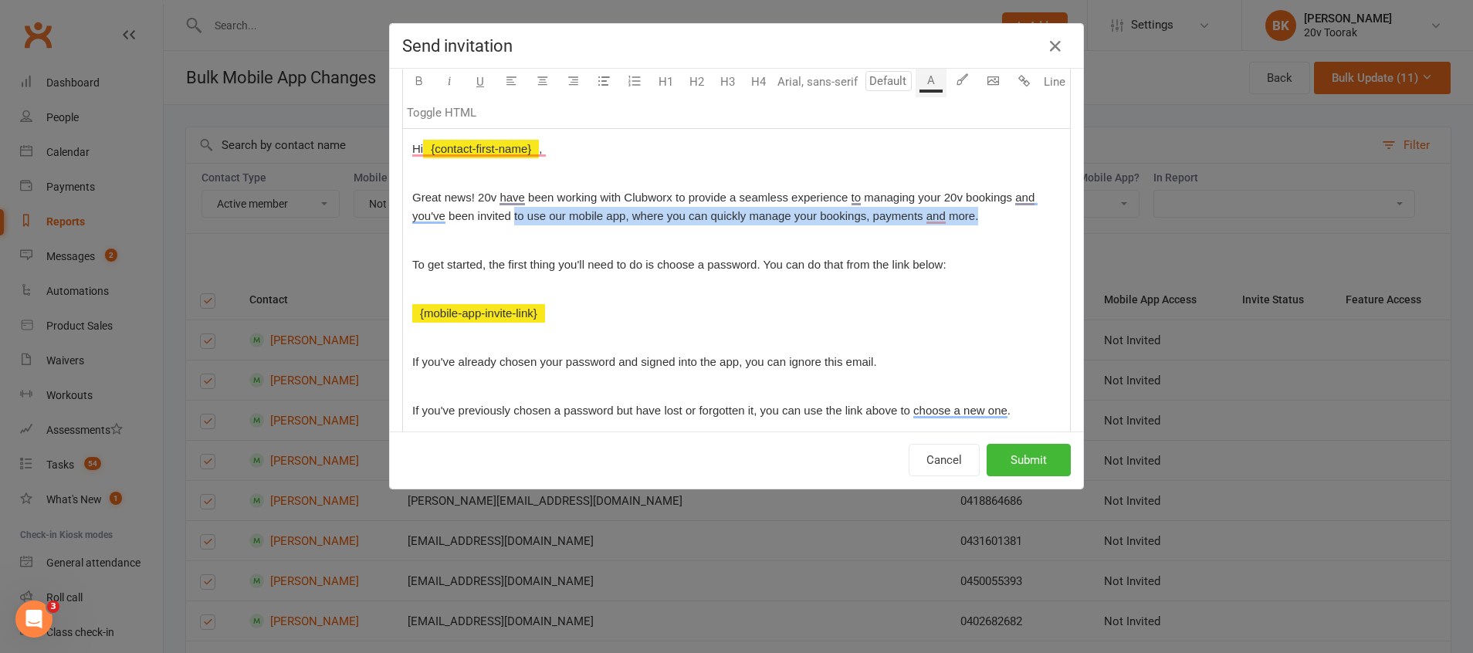
drag, startPoint x: 969, startPoint y: 212, endPoint x: 504, endPoint y: 215, distance: 464.9
click at [504, 215] on span "Great news! 20v have been working with Clubworx to provide a seamless experienc…" at bounding box center [724, 207] width 625 height 32
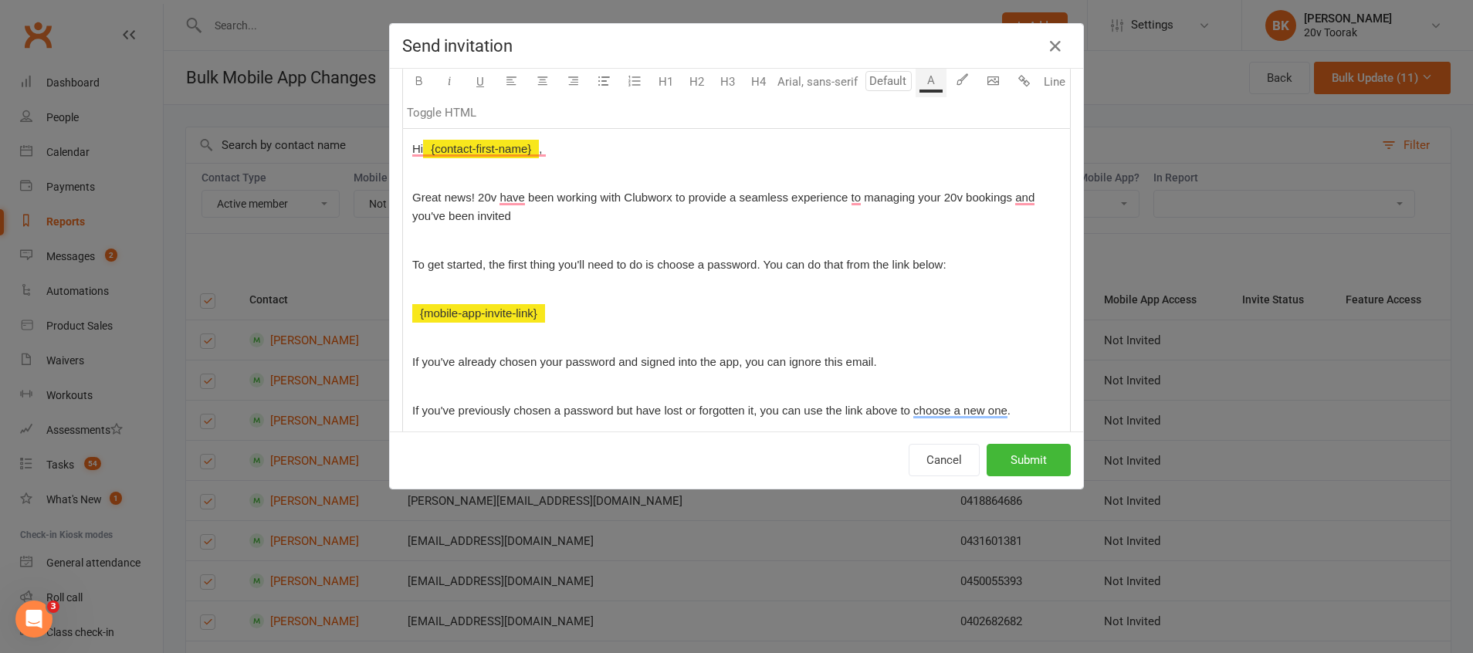
click at [533, 244] on p "To enrich screen reader interactions, please activate Accessibility in Grammarl…" at bounding box center [736, 240] width 649 height 19
click at [518, 213] on p "Great news! 20v have been working with Clubworx to provide a seamless experienc…" at bounding box center [736, 206] width 649 height 37
click at [823, 212] on p "Great news! 20v have been working with Clubworx to provide a seamless experienc…" at bounding box center [736, 206] width 649 height 37
click at [503, 196] on span "Great news! 20v have been working with Clubworx to provide a seamless experienc…" at bounding box center [726, 207] width 629 height 32
click at [602, 222] on p "Great news! 20v has been working with Clubworx to provide a seamless experience…" at bounding box center [736, 206] width 649 height 37
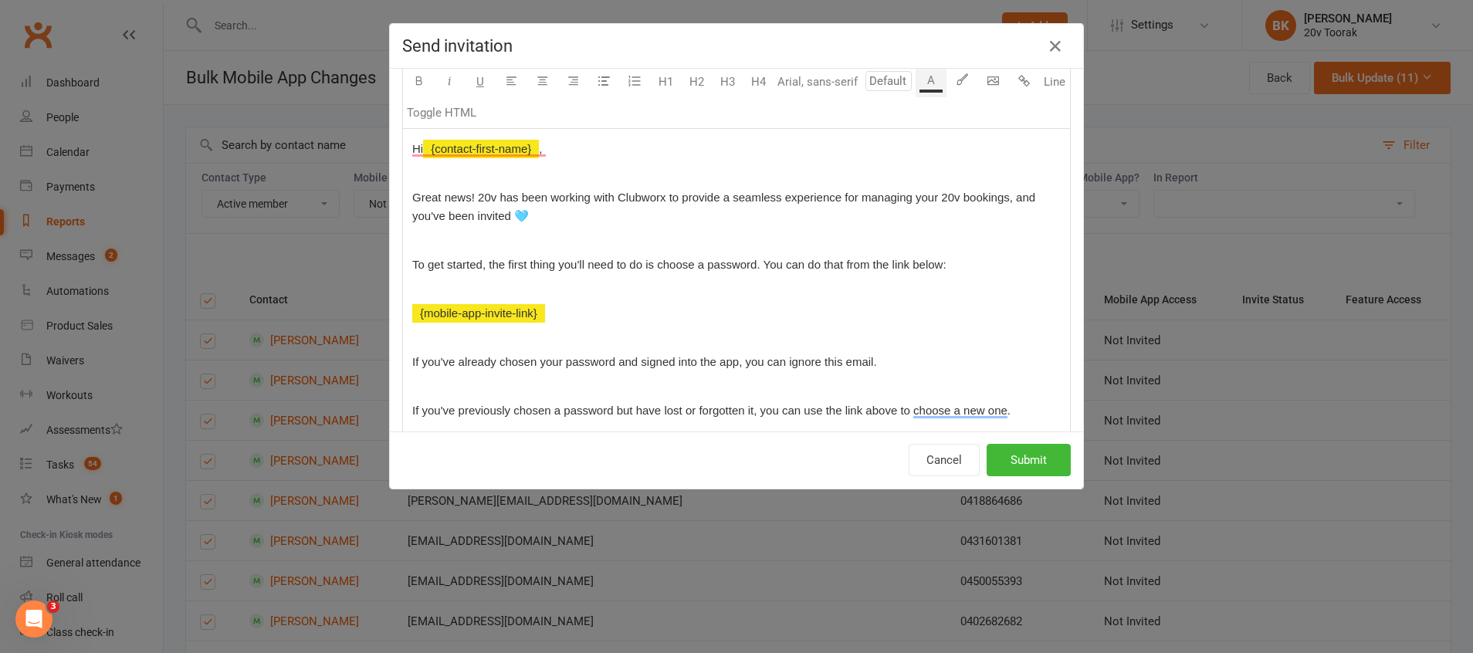
click at [941, 221] on p "Great news! 20v has been working with Clubworx to provide a seamless experience…" at bounding box center [736, 206] width 649 height 37
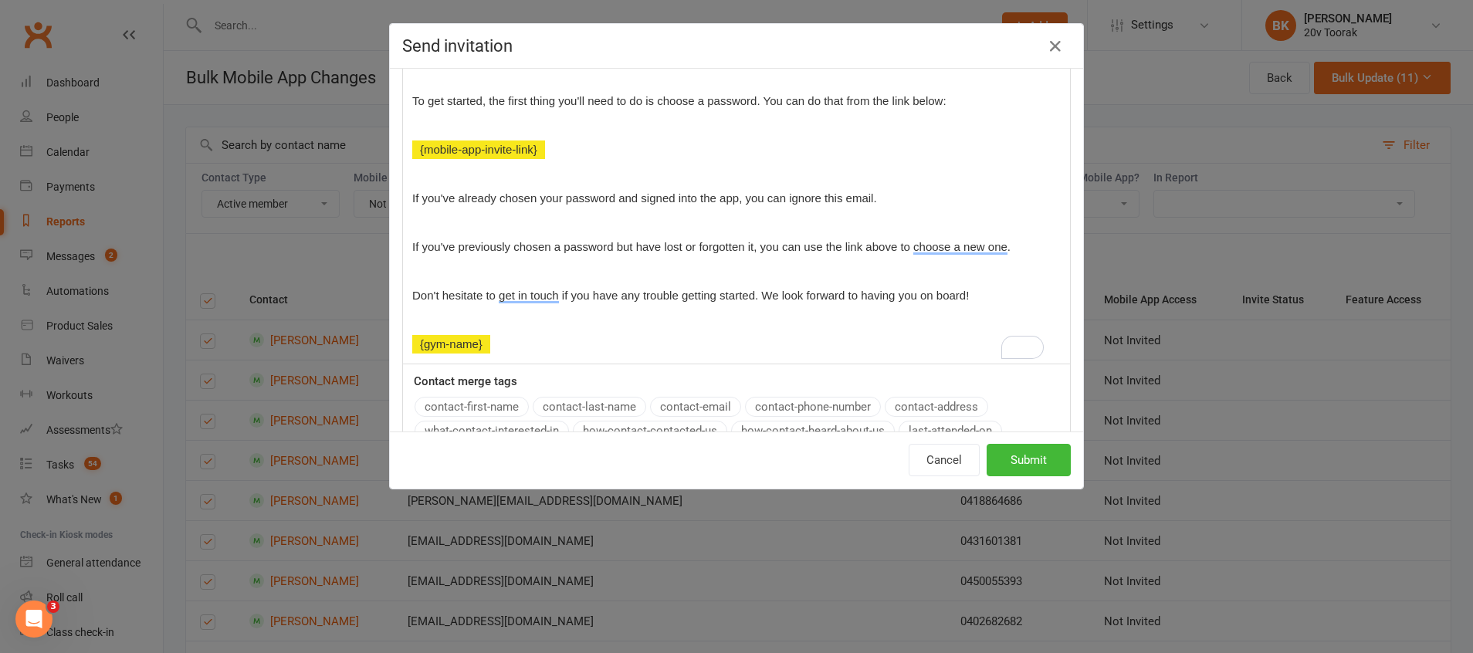
scroll to position [318, 0]
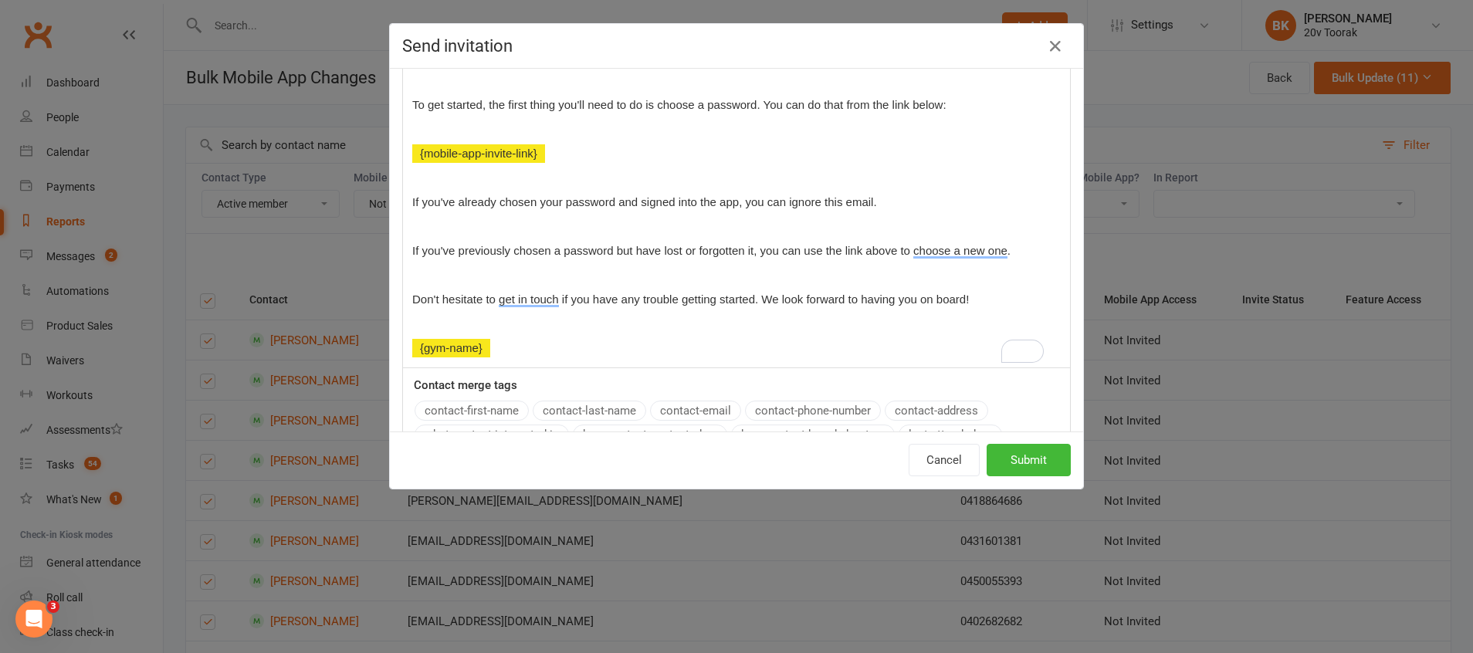
click at [873, 202] on p "If you've already chosen your password and signed into the app, you can ignore …" at bounding box center [736, 202] width 649 height 19
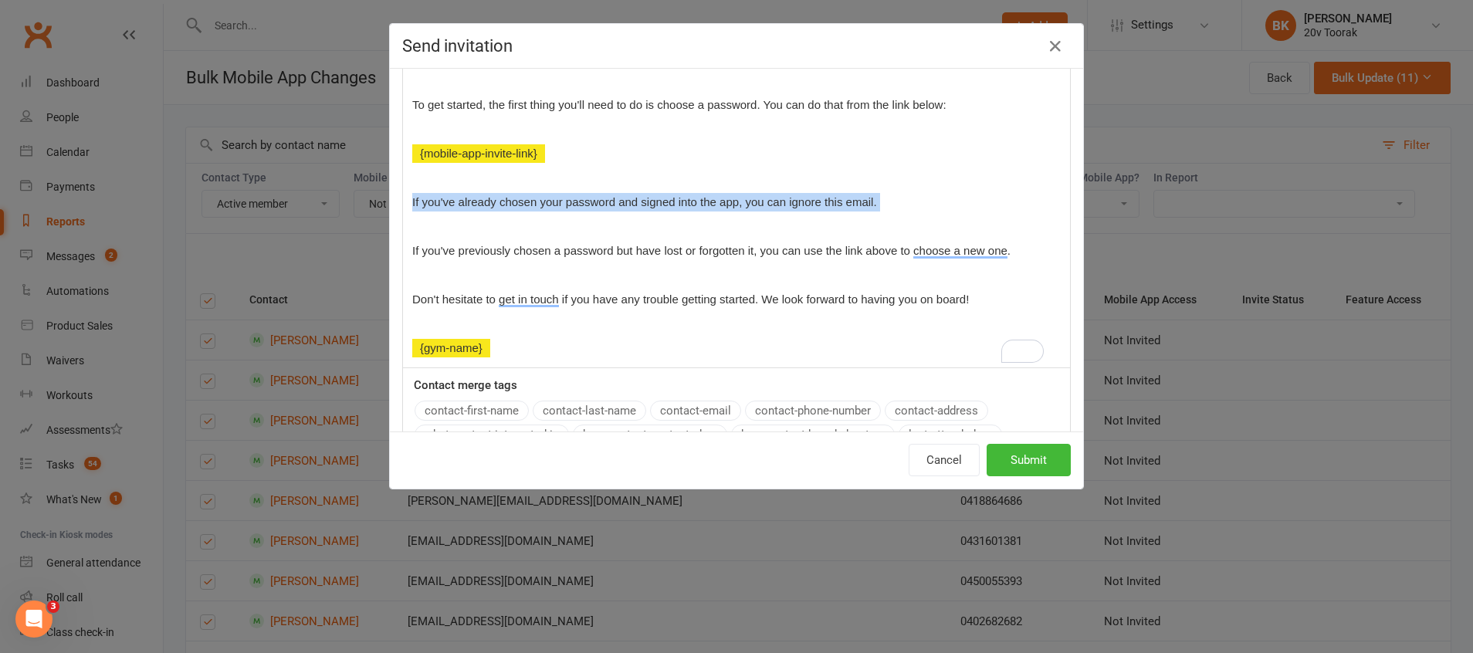
click at [873, 202] on p "If you've already chosen your password and signed into the app, you can ignore …" at bounding box center [736, 202] width 649 height 19
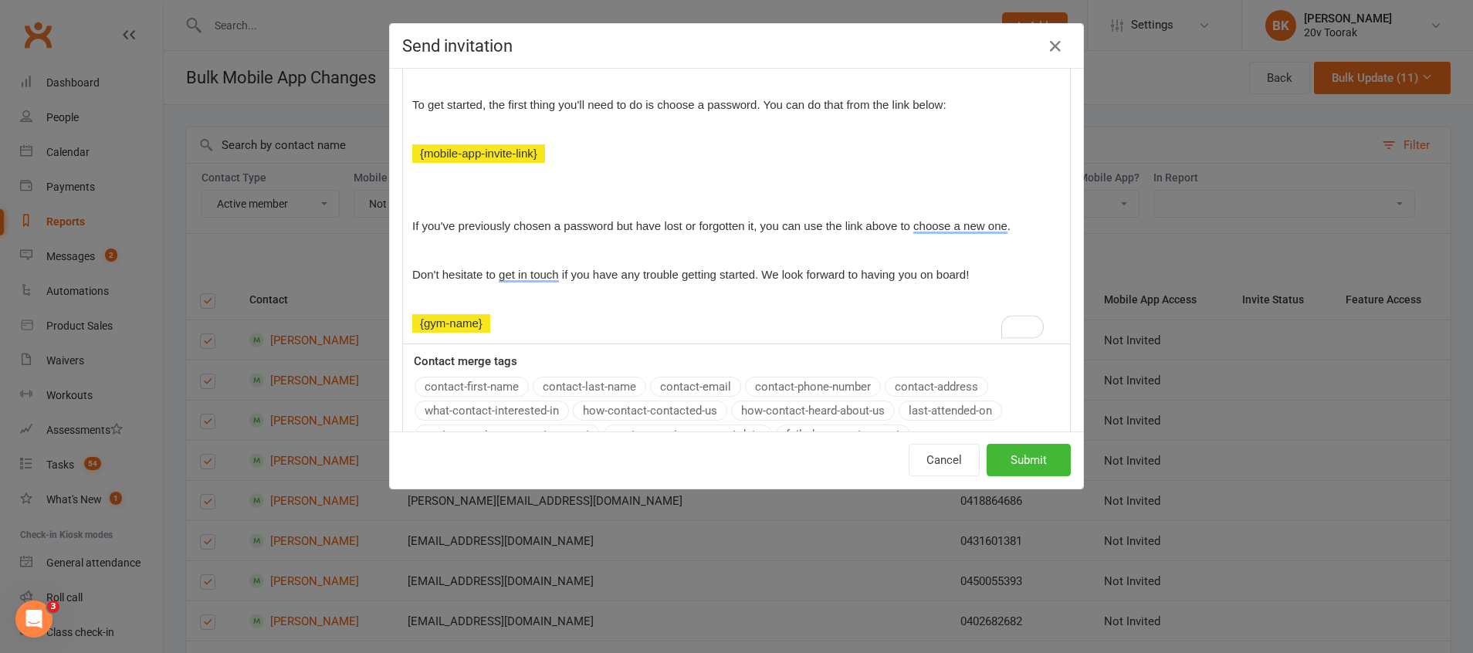
click at [726, 209] on p "To enrich screen reader interactions, please activate Accessibility in Grammarl…" at bounding box center [736, 202] width 649 height 19
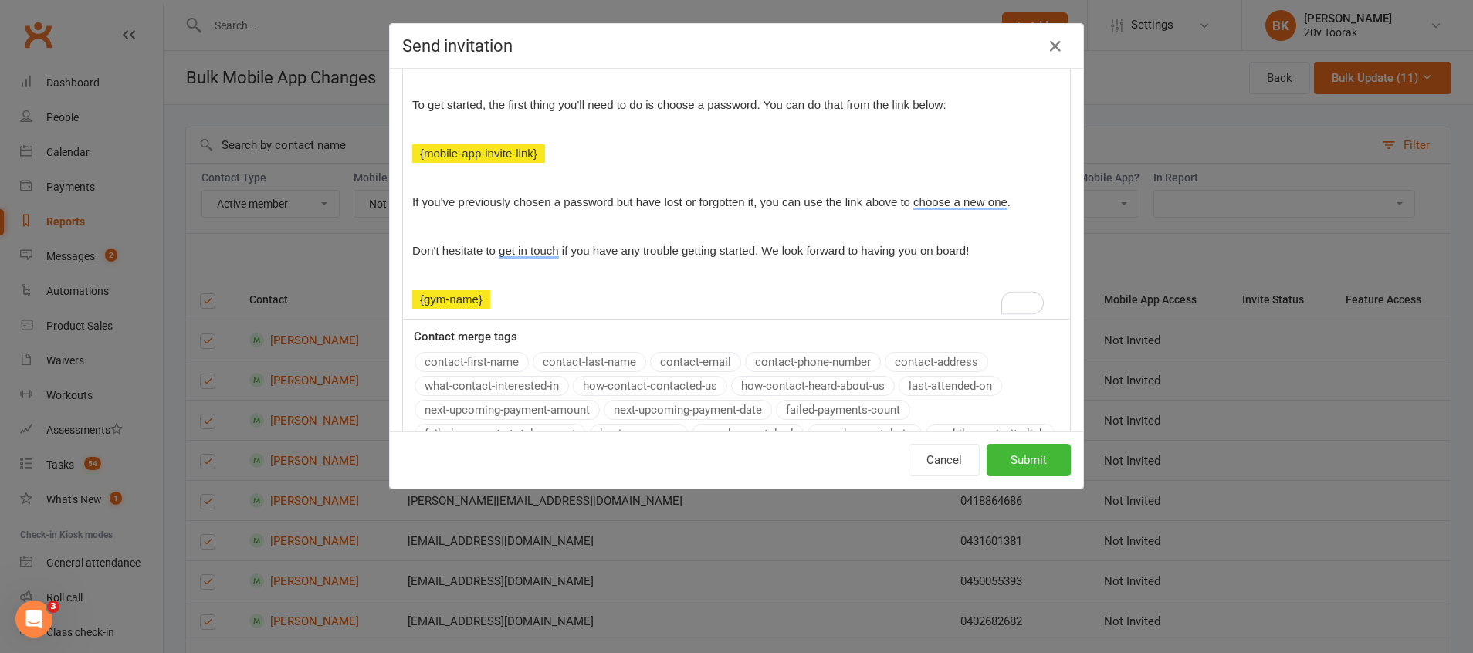
click at [712, 229] on p "To enrich screen reader interactions, please activate Accessibility in Grammarl…" at bounding box center [736, 226] width 649 height 19
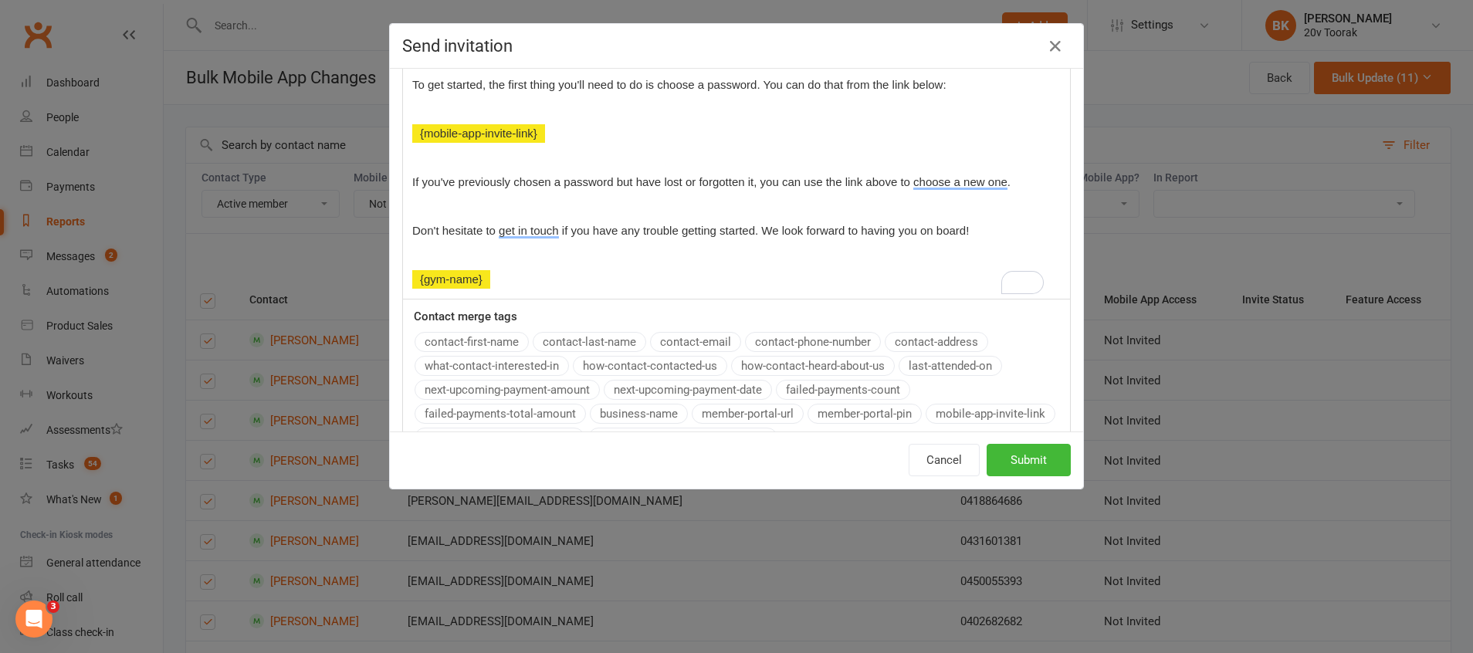
scroll to position [320, 0]
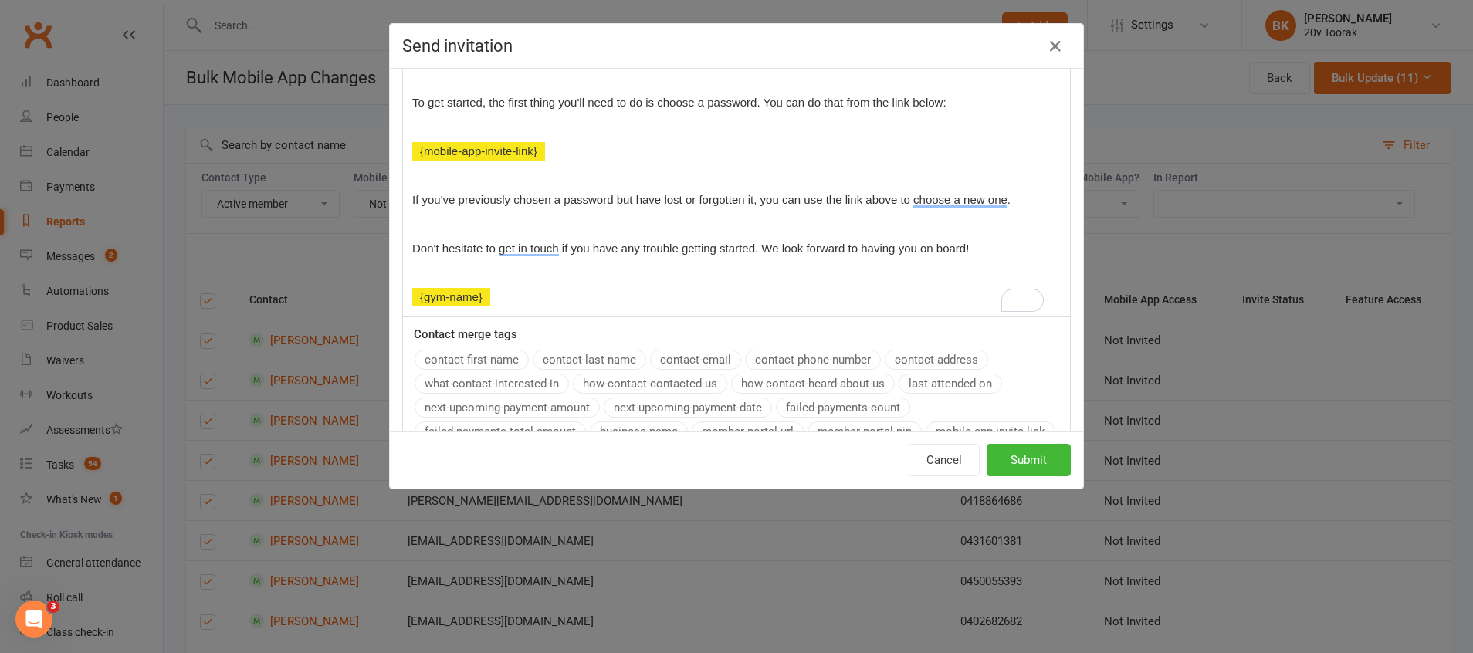
click at [551, 246] on span "Don't hesitate to get in touch if you have any trouble getting started. We look…" at bounding box center [690, 248] width 557 height 13
click at [738, 280] on p "To enrich screen reader interactions, please activate Accessibility in Grammarl…" at bounding box center [736, 272] width 649 height 19
click at [775, 298] on p "﻿ {gym-name}" at bounding box center [736, 297] width 649 height 19
click at [700, 247] on span "Don't hesitate to contact the team if you encounter any issues getting started.…" at bounding box center [715, 248] width 607 height 13
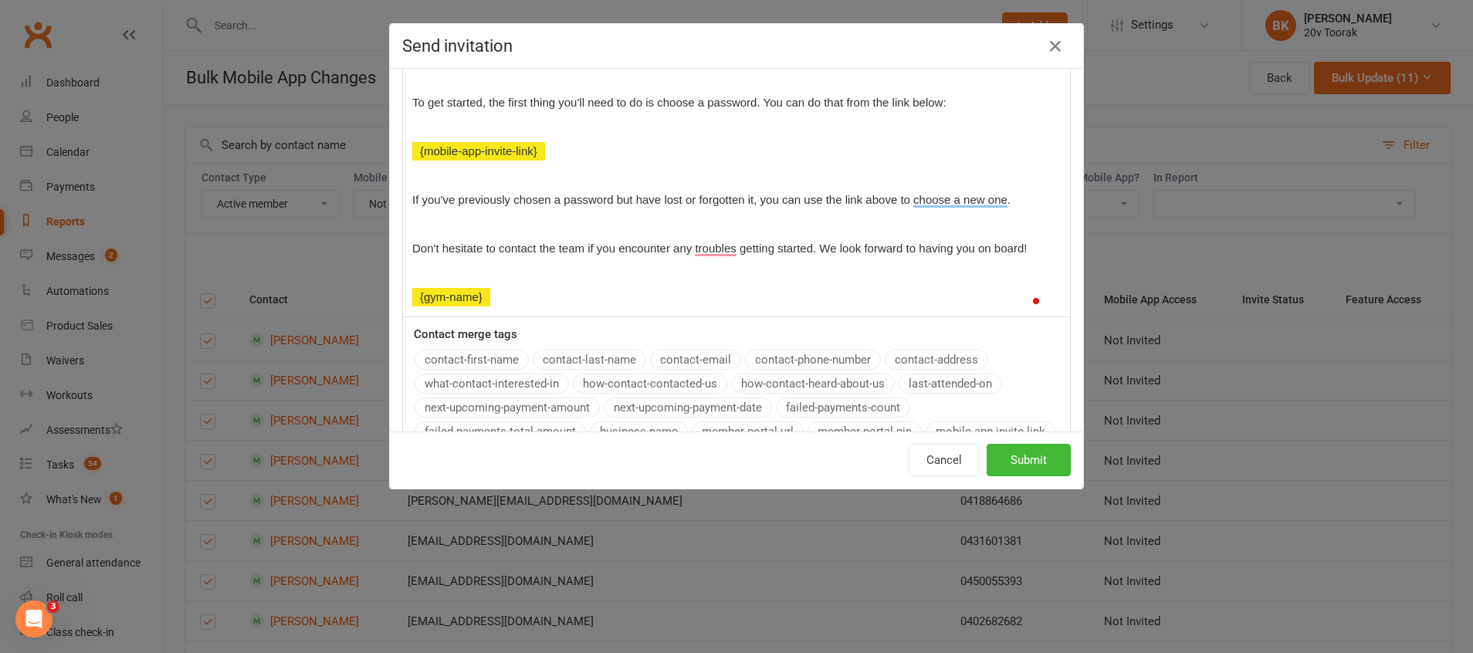
click at [753, 310] on div "Hi ﻿ {contact-first-name} , Great news! 20v has been working with Clubworx to p…" at bounding box center [736, 142] width 667 height 350
click at [764, 300] on p "﻿ {gym-name}" at bounding box center [736, 299] width 649 height 19
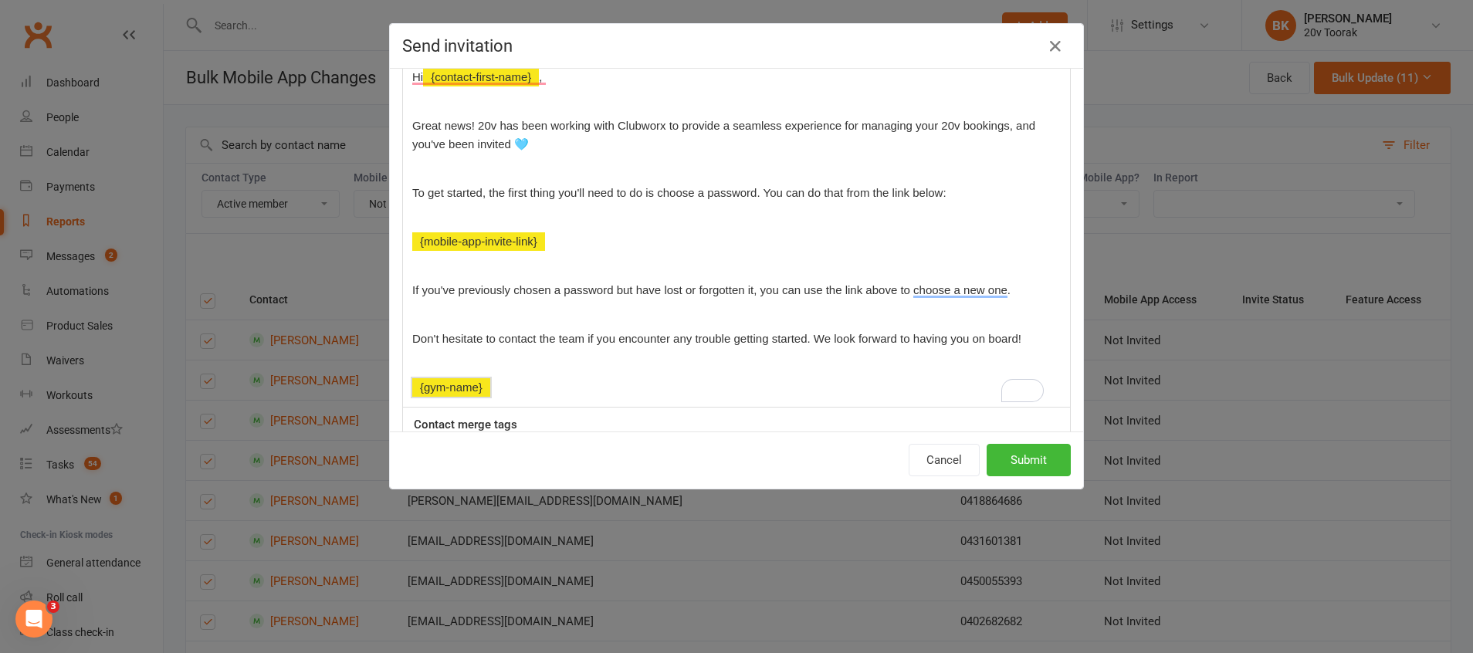
scroll to position [232, 0]
click at [596, 141] on p "Great news! 20v has been working with Clubworx to provide a seamless experience…" at bounding box center [736, 133] width 649 height 37
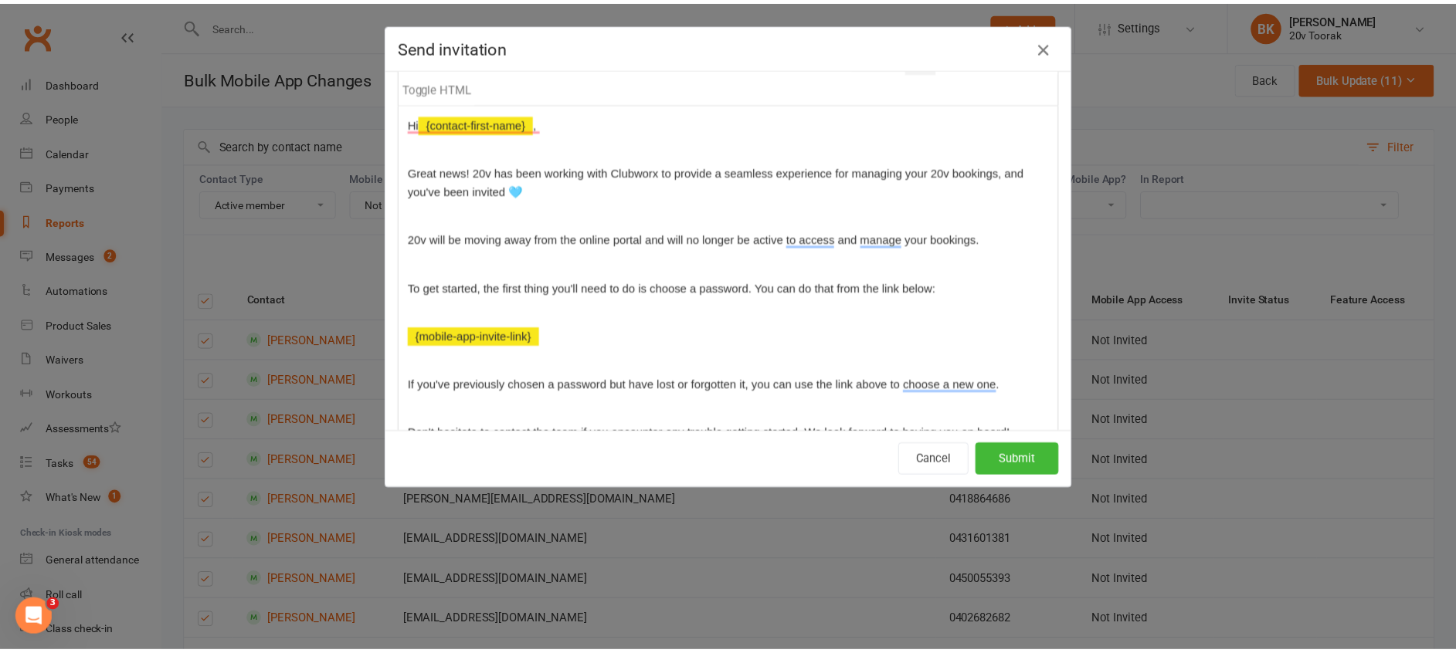
scroll to position [186, 0]
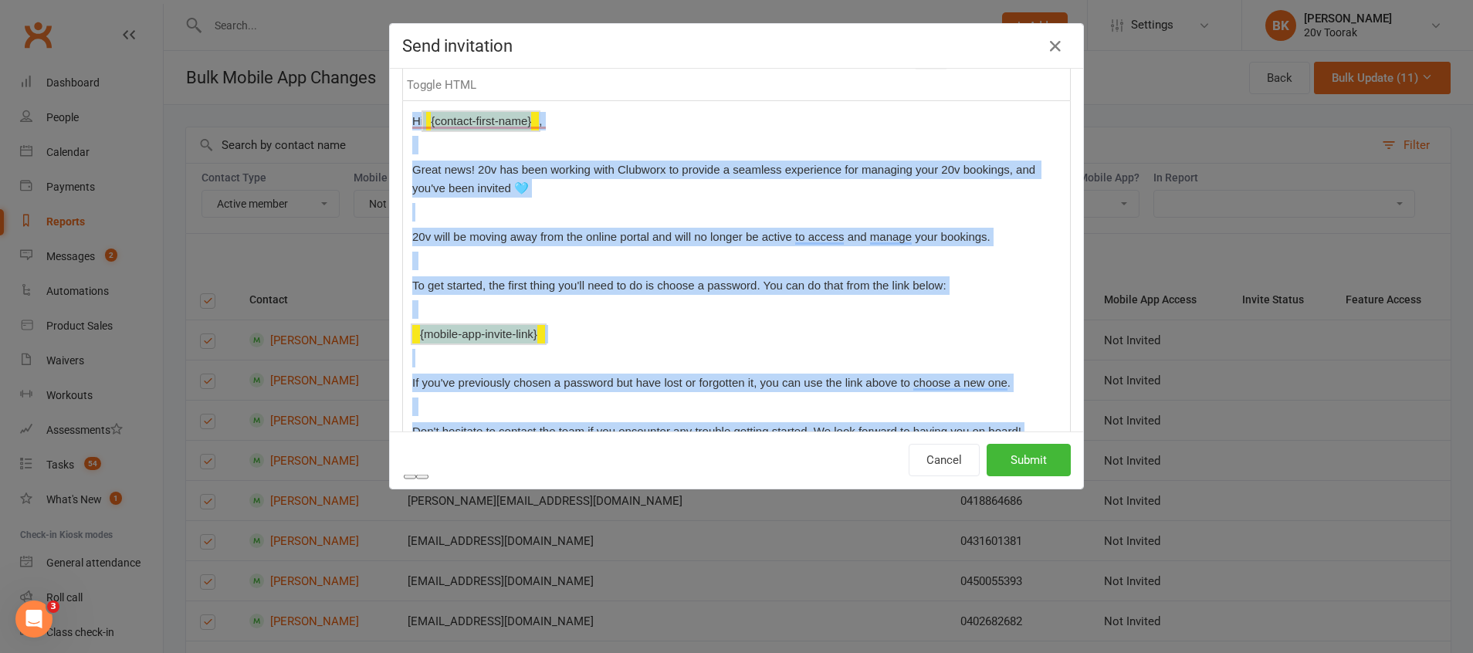
copy div "Hi ﻿ {contact-first-name} , Great news! 20v has been working with Clubworx to p…"
click at [827, 252] on p "To enrich screen reader interactions, please activate Accessibility in Grammarl…" at bounding box center [736, 261] width 649 height 19
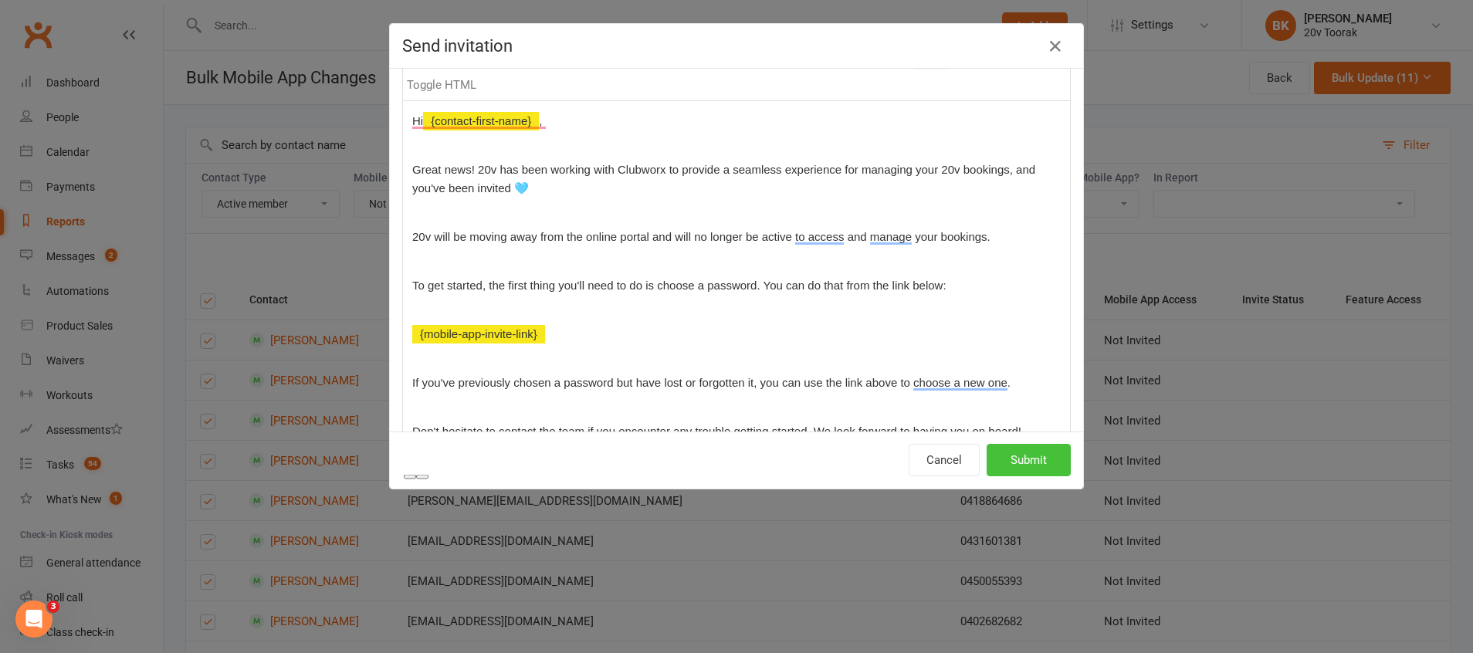
click at [1019, 455] on button "Submit" at bounding box center [1029, 460] width 84 height 32
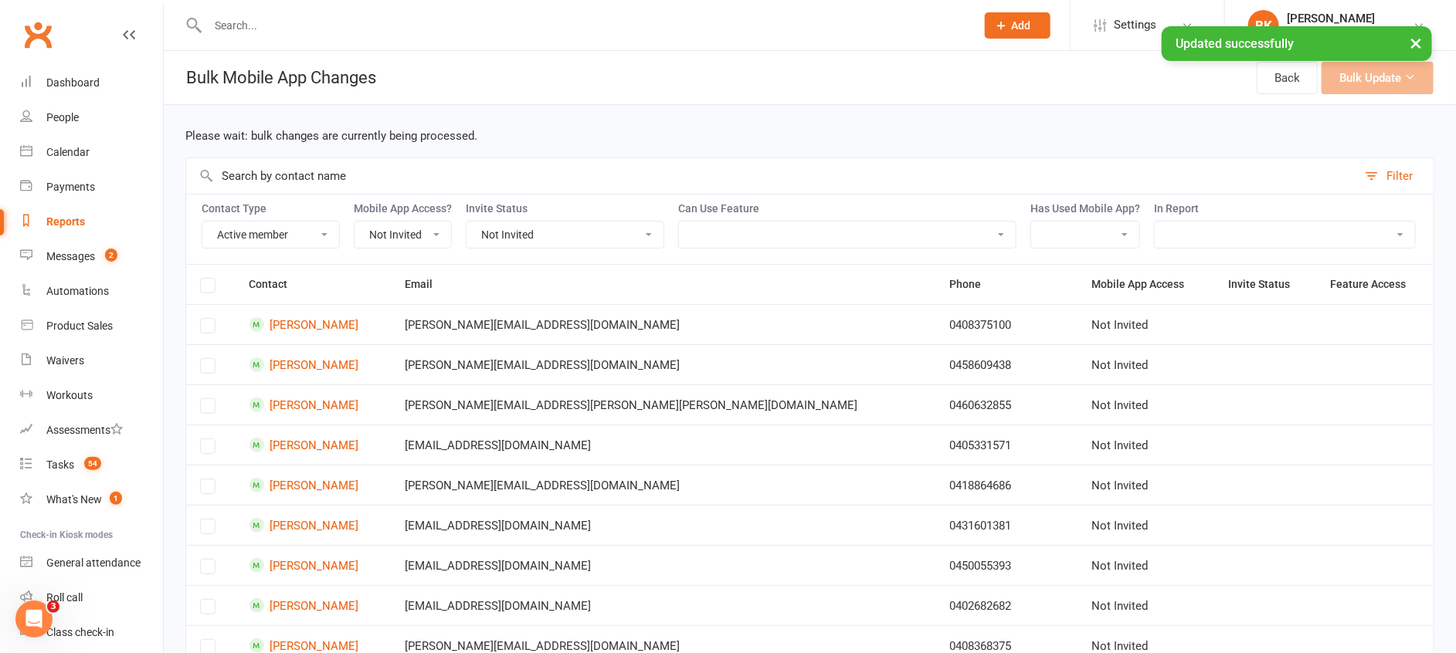
scroll to position [187, 0]
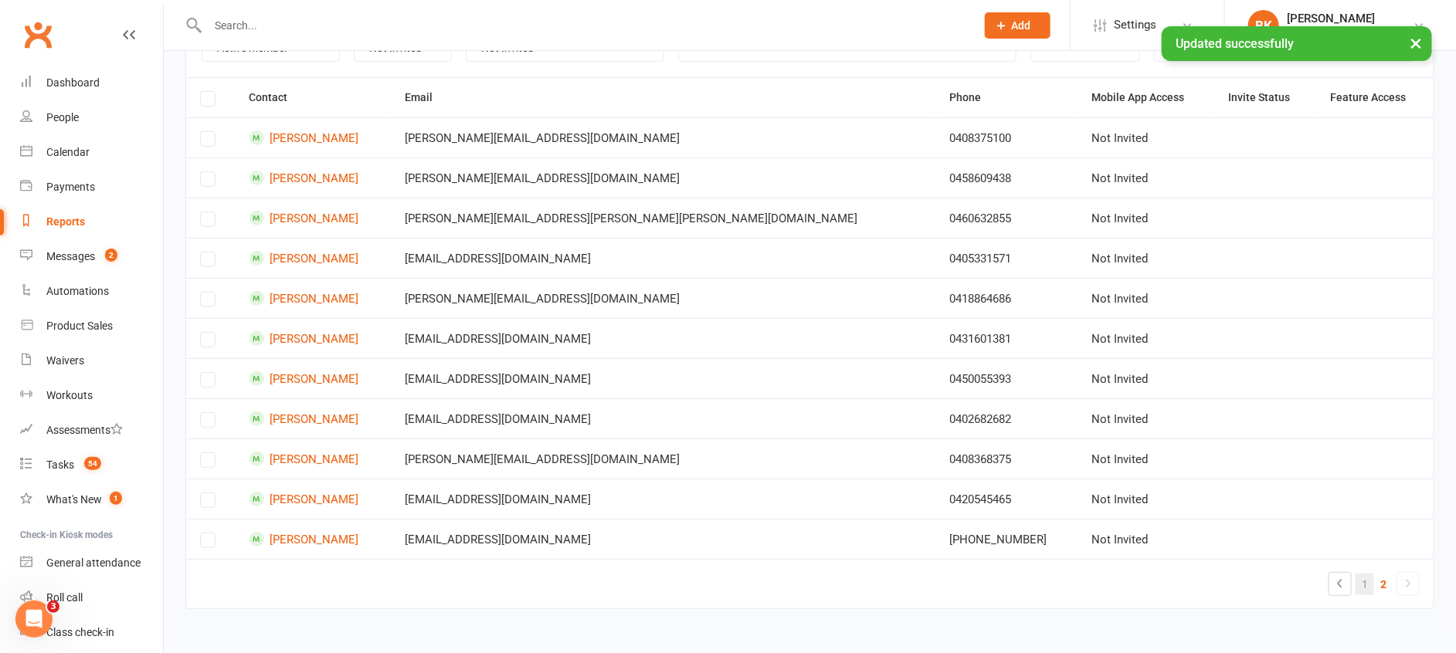
click at [1364, 584] on link "1" at bounding box center [1364, 585] width 19 height 22
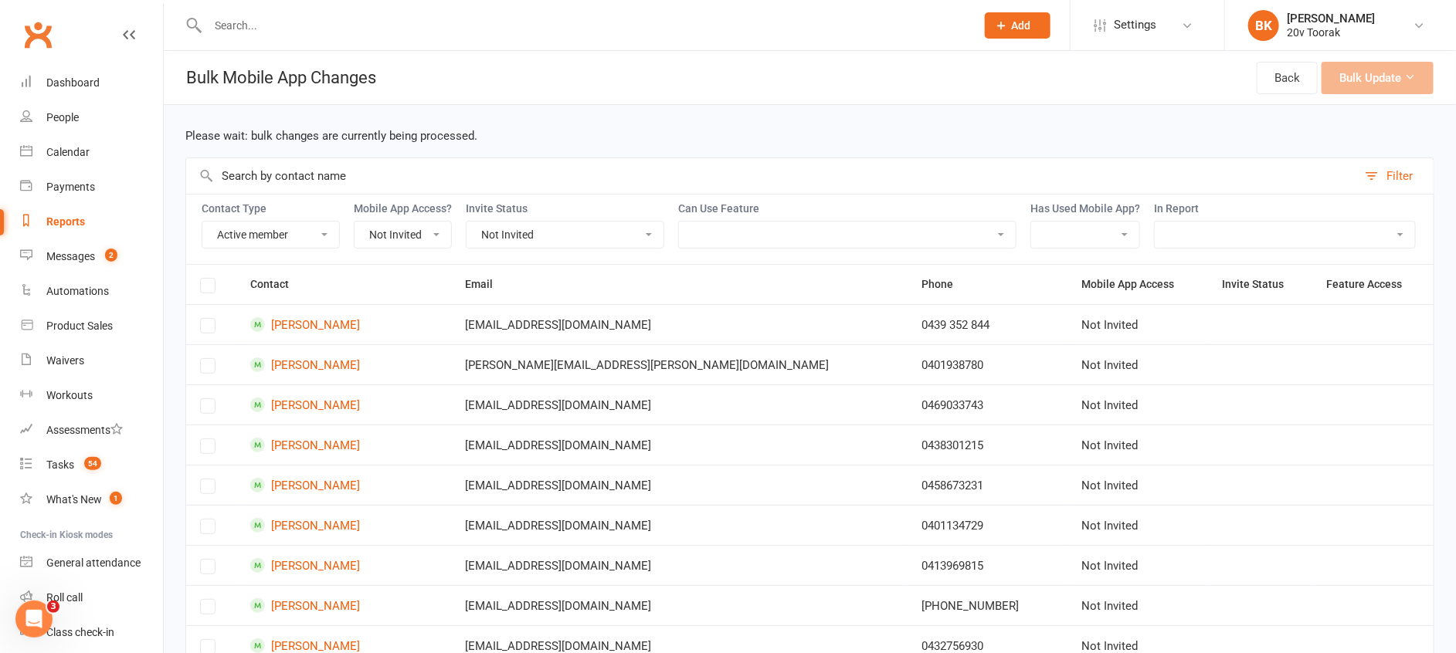
click at [204, 288] on label at bounding box center [207, 288] width 15 height 0
click at [211, 288] on label at bounding box center [207, 288] width 15 height 0
click at [203, 288] on label at bounding box center [207, 288] width 15 height 0
click at [204, 288] on label at bounding box center [207, 288] width 15 height 0
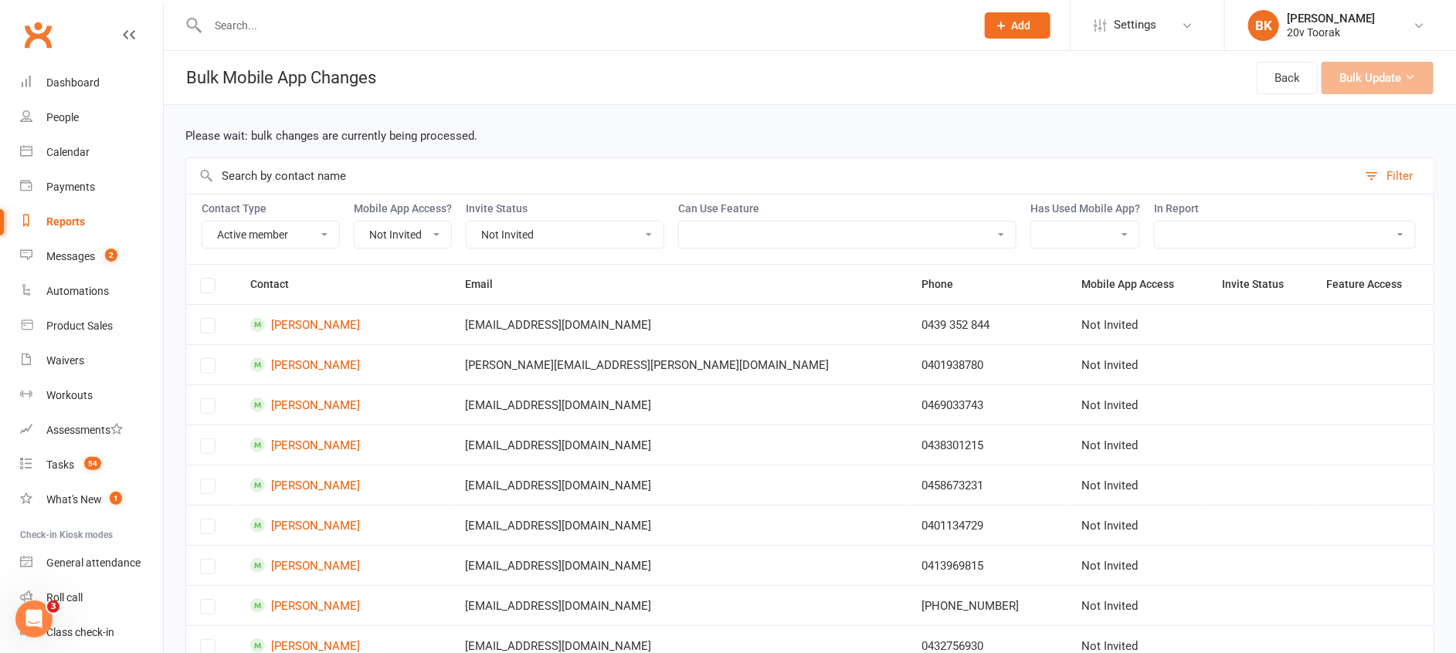
click at [212, 288] on label at bounding box center [207, 288] width 15 height 0
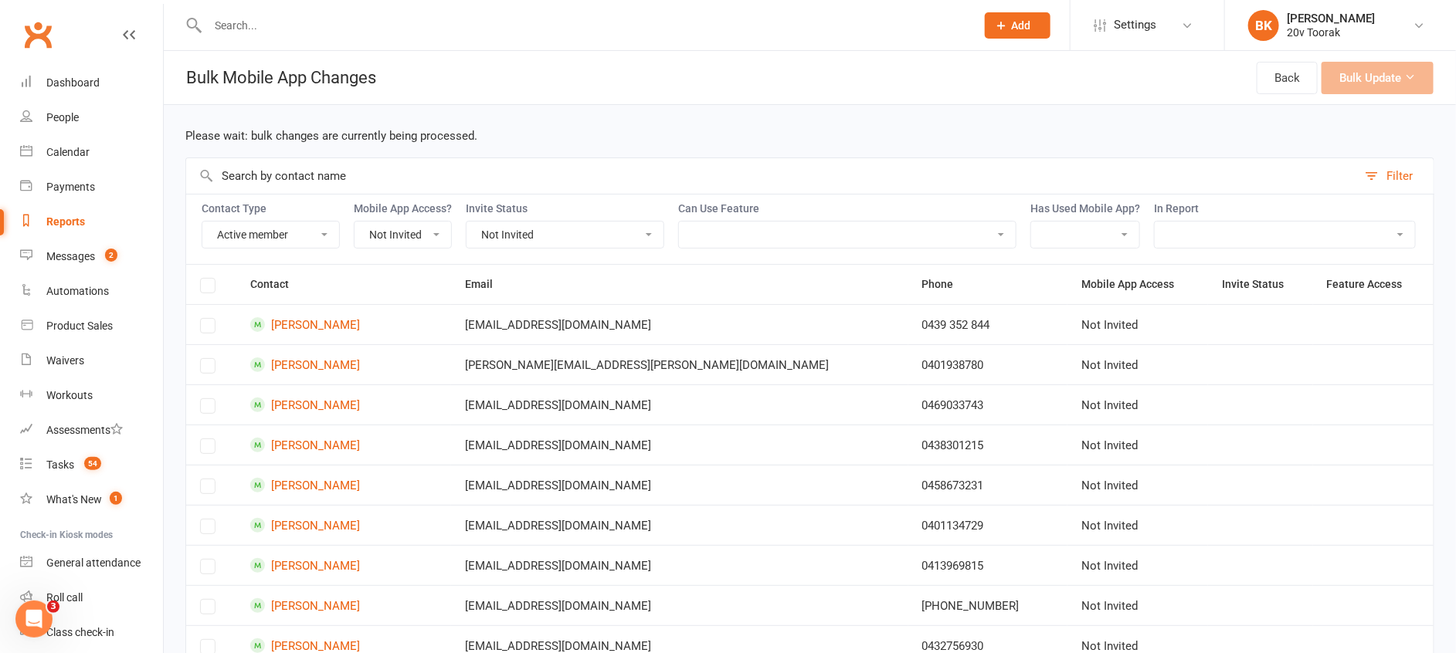
click at [203, 288] on label at bounding box center [207, 288] width 15 height 0
click at [204, 288] on label at bounding box center [207, 288] width 15 height 0
click at [210, 297] on th at bounding box center [211, 284] width 50 height 39
click at [199, 287] on th at bounding box center [211, 284] width 50 height 39
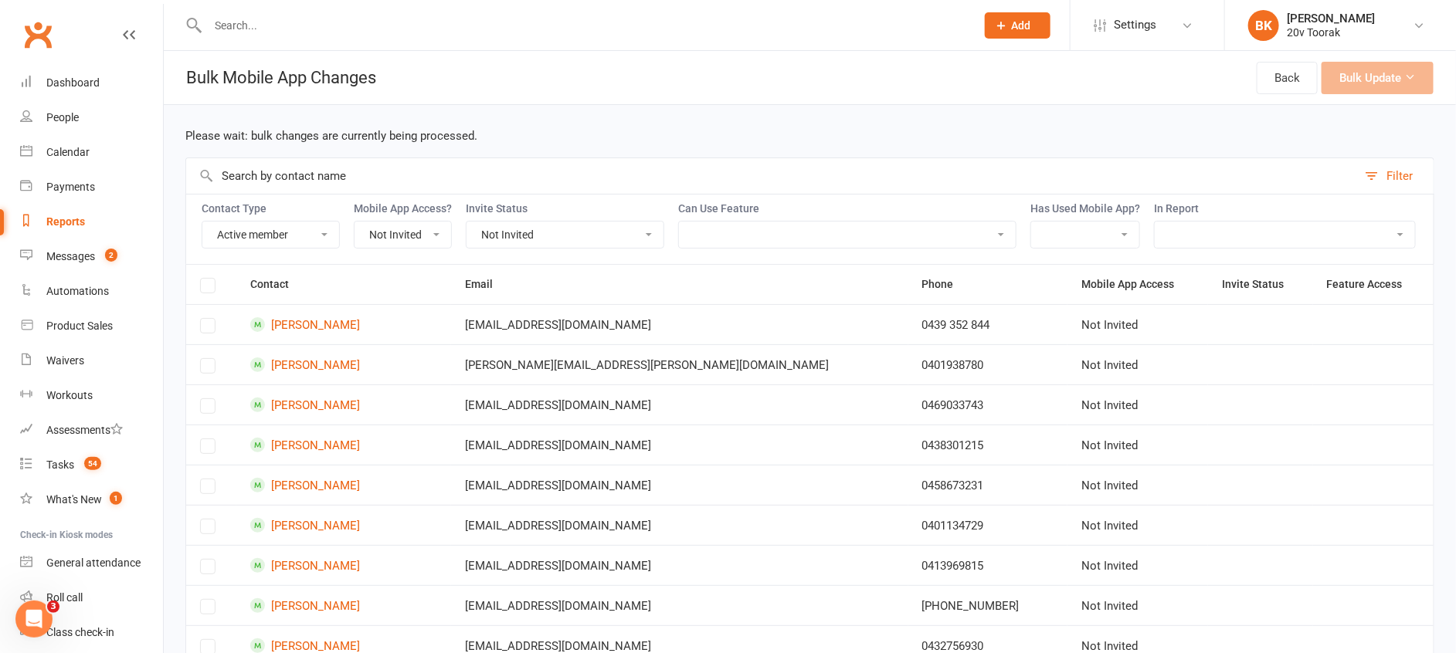
click at [206, 288] on label at bounding box center [207, 288] width 15 height 0
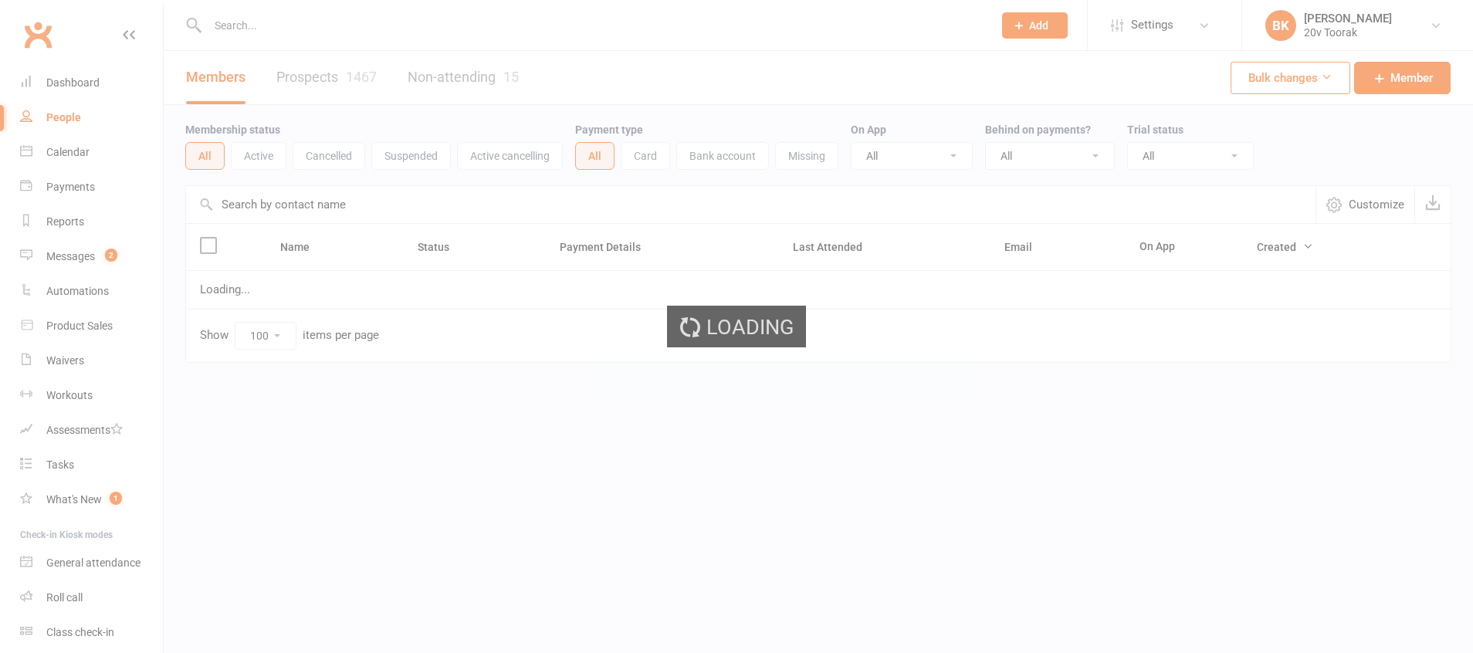
select select "100"
click at [1344, 20] on div "[PERSON_NAME]" at bounding box center [1348, 19] width 88 height 14
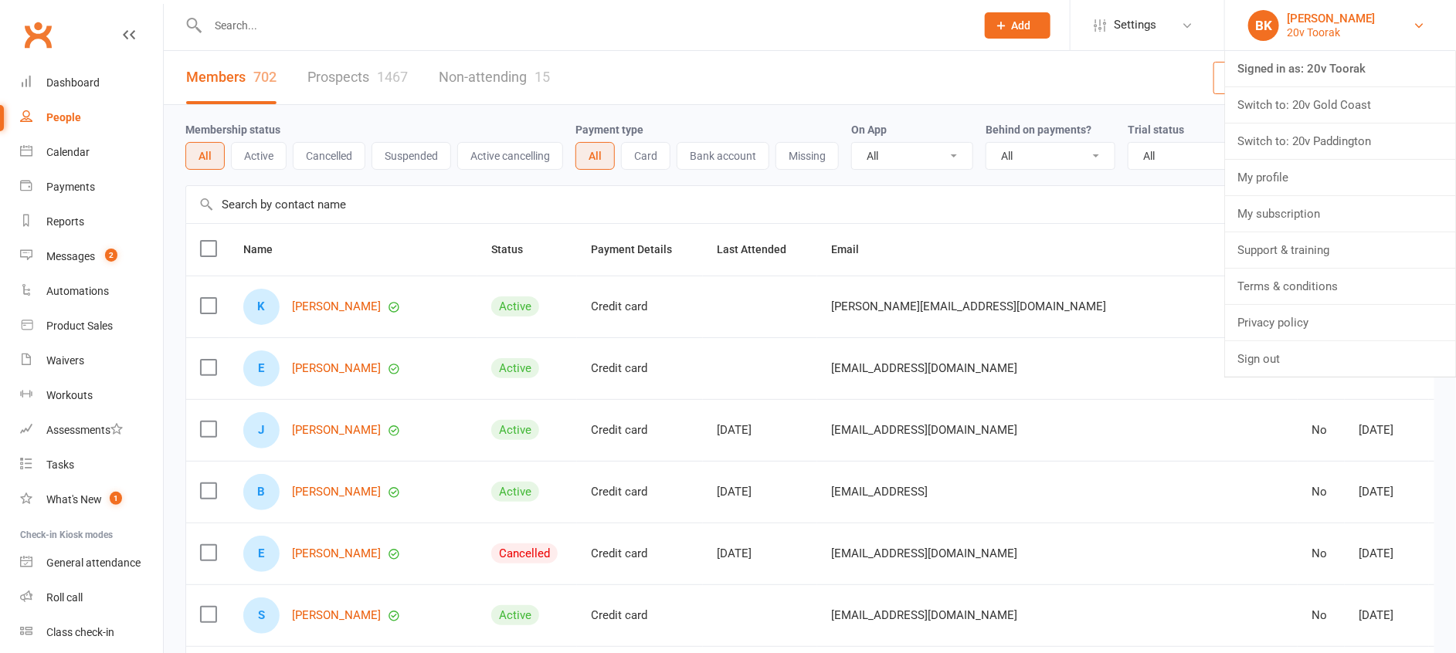
click at [1354, 22] on div "[PERSON_NAME]" at bounding box center [1330, 19] width 88 height 14
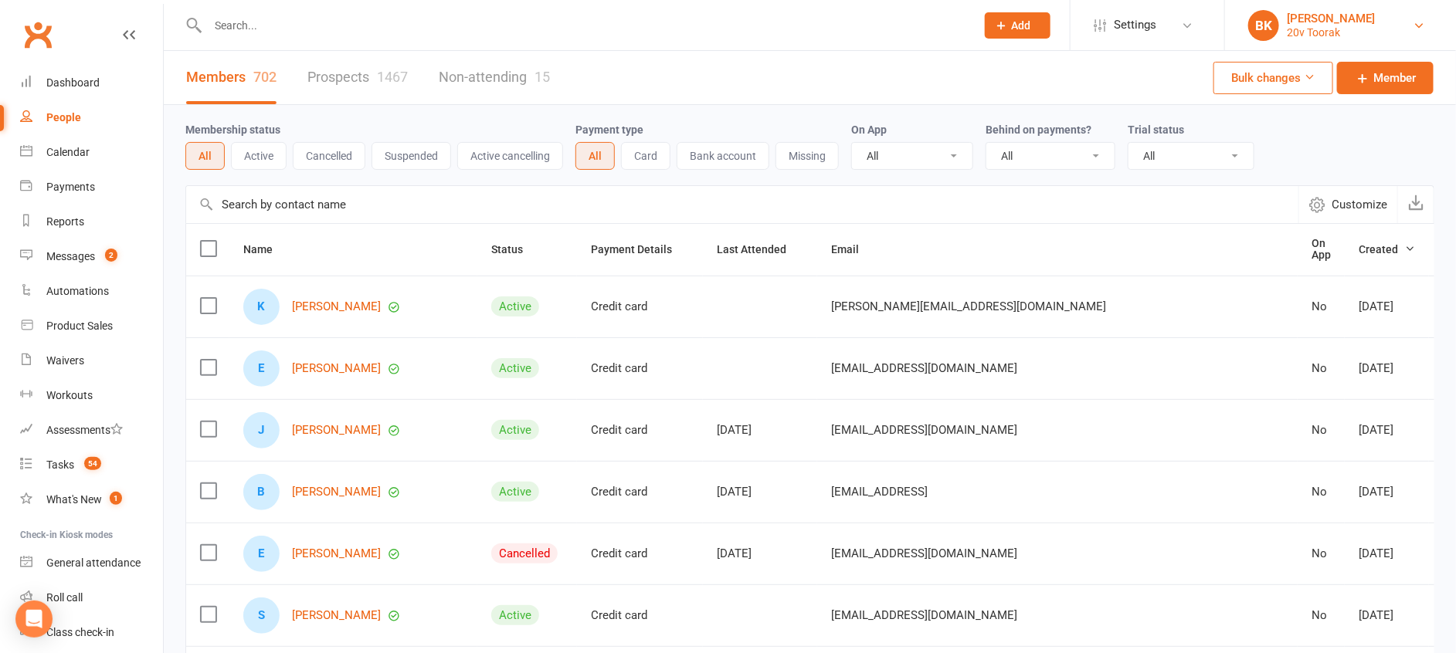
click at [1354, 22] on div "[PERSON_NAME]" at bounding box center [1330, 19] width 88 height 14
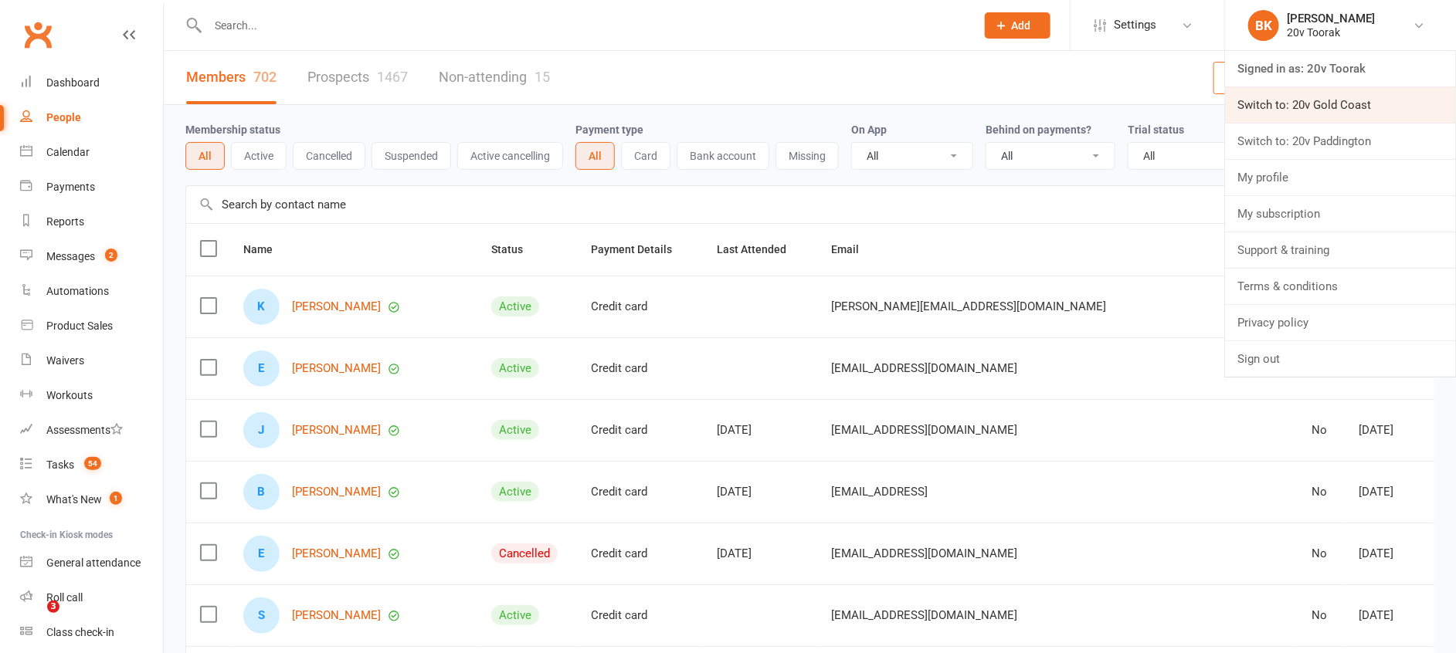
click at [1347, 98] on link "Switch to: 20v Gold Coast" at bounding box center [1340, 105] width 231 height 36
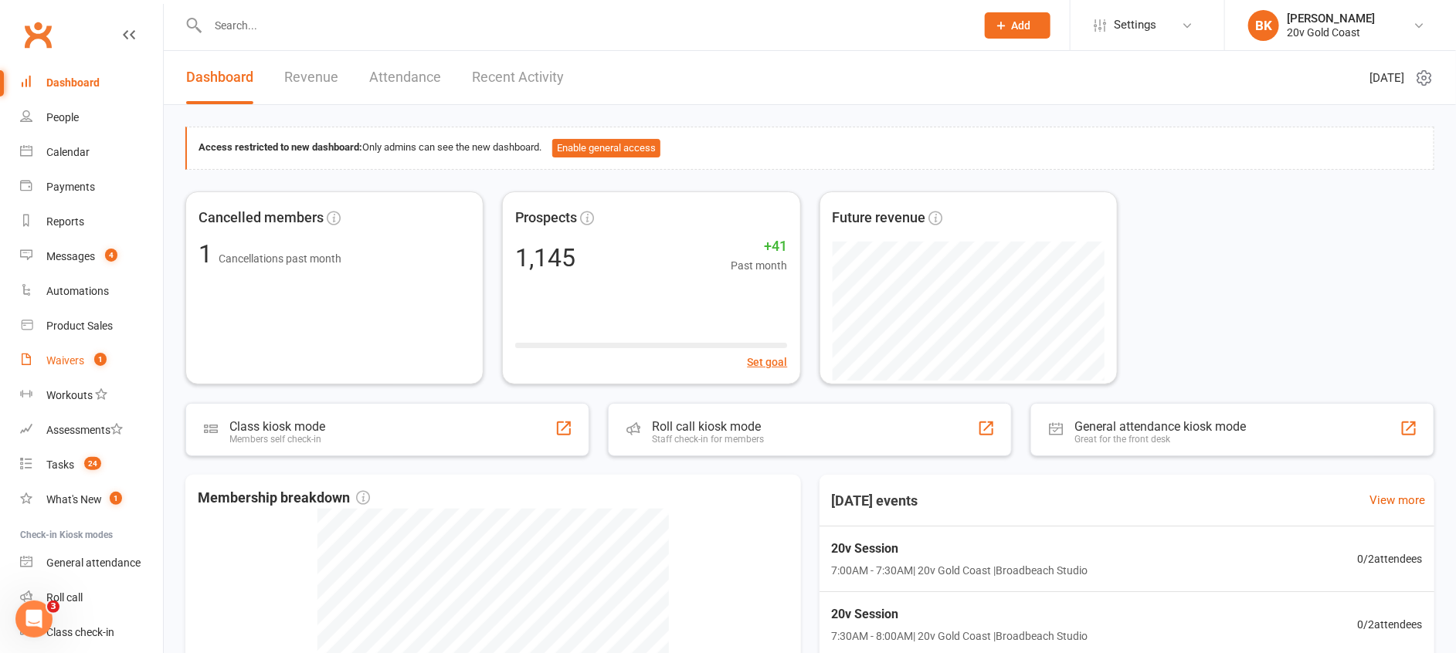
click at [62, 366] on div "Waivers" at bounding box center [65, 360] width 38 height 12
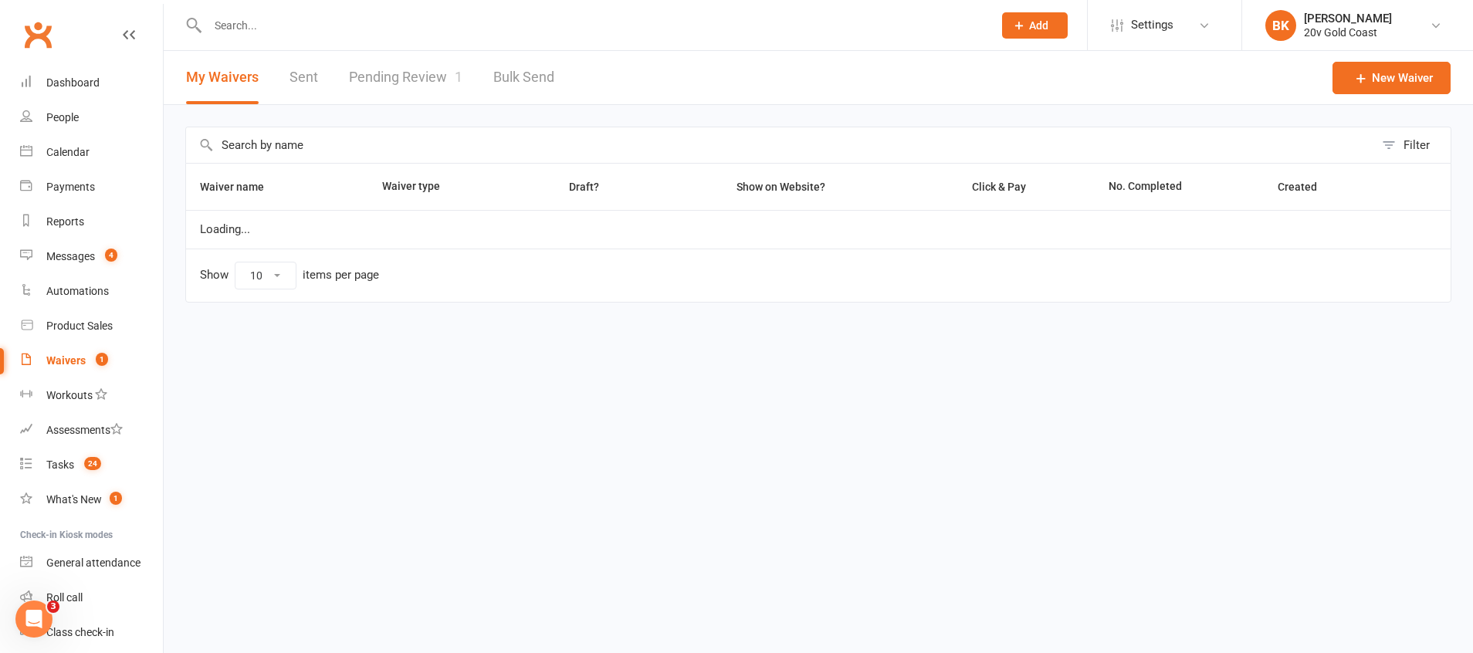
click at [420, 76] on link "Pending Review 1" at bounding box center [406, 77] width 114 height 53
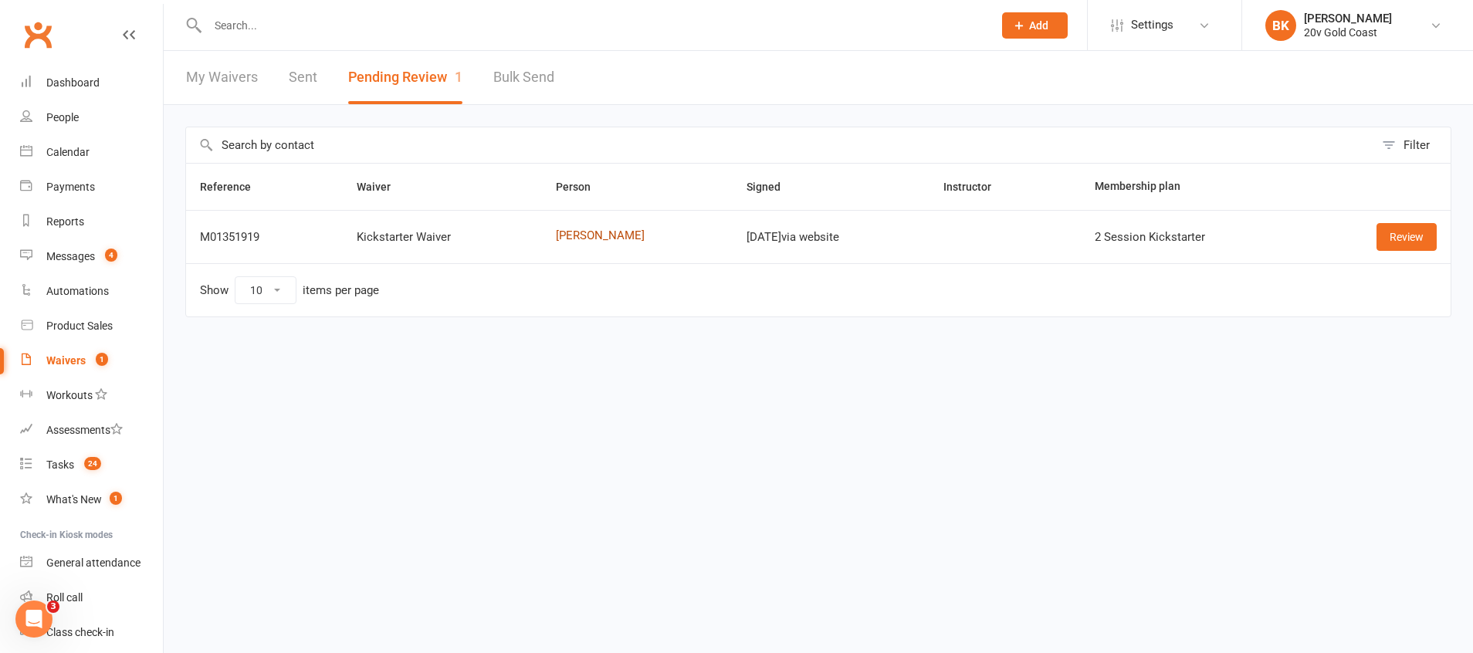
click at [594, 236] on link "Jade Twigger" at bounding box center [637, 235] width 163 height 13
click at [1399, 245] on link "Review" at bounding box center [1407, 237] width 60 height 28
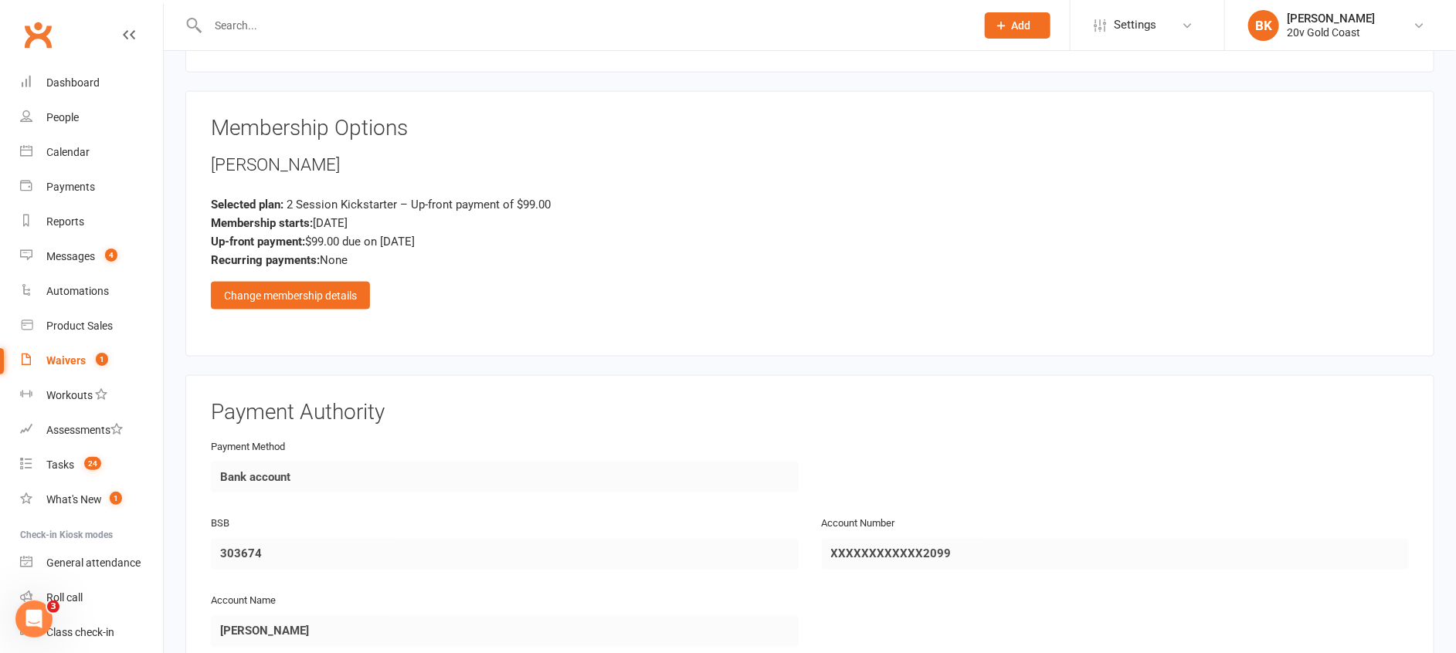
scroll to position [1321, 0]
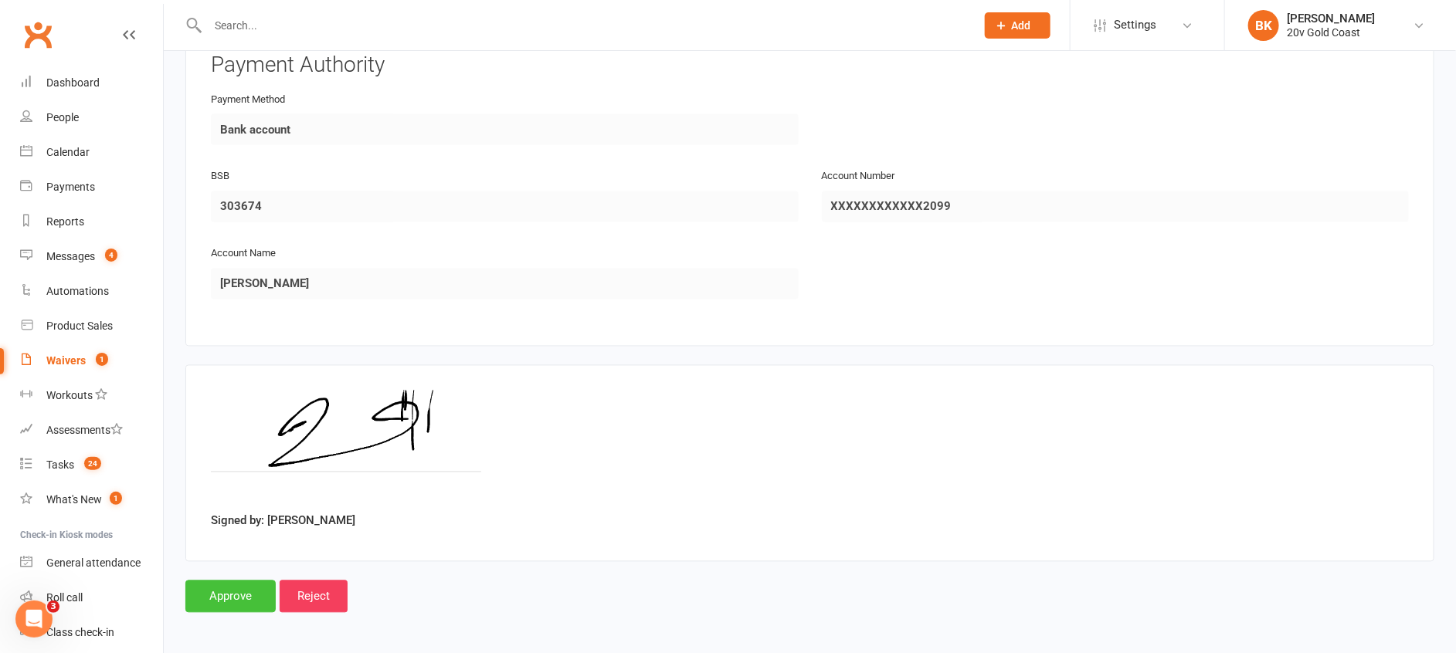
click at [232, 595] on input "Approve" at bounding box center [230, 597] width 90 height 32
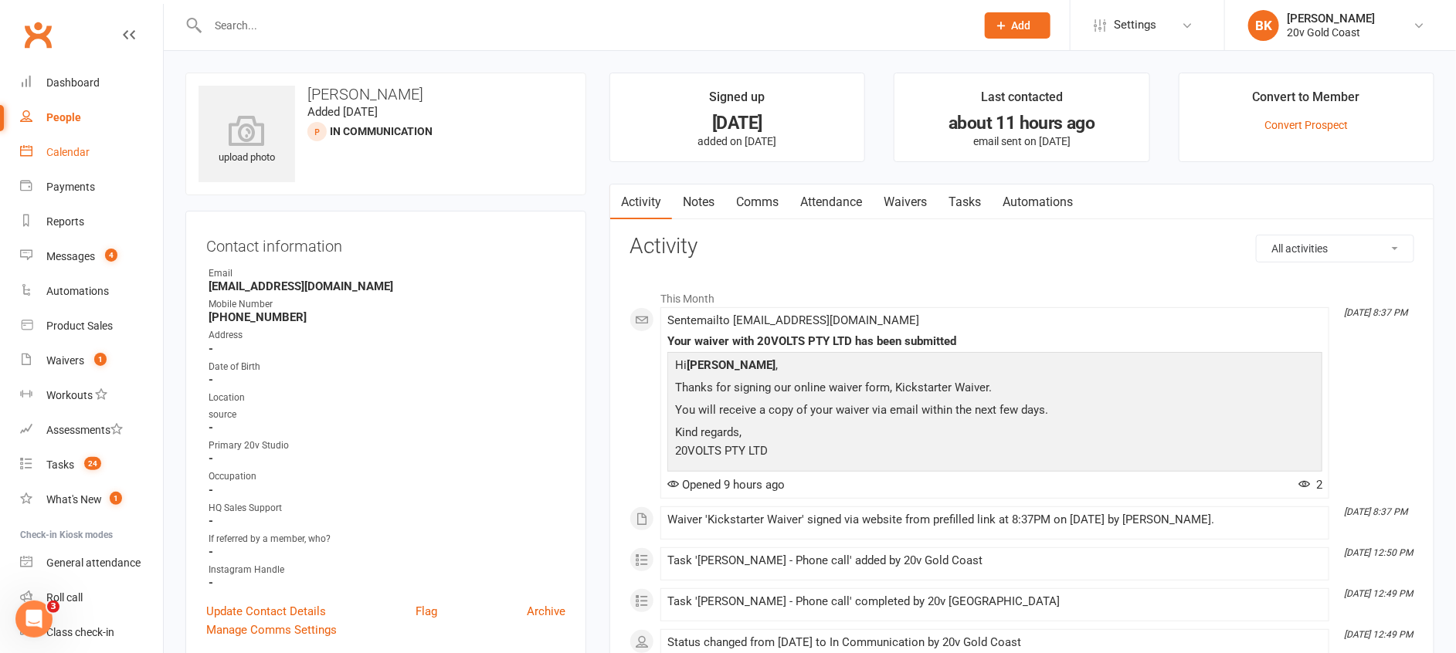
click at [84, 138] on link "Calendar" at bounding box center [91, 152] width 143 height 35
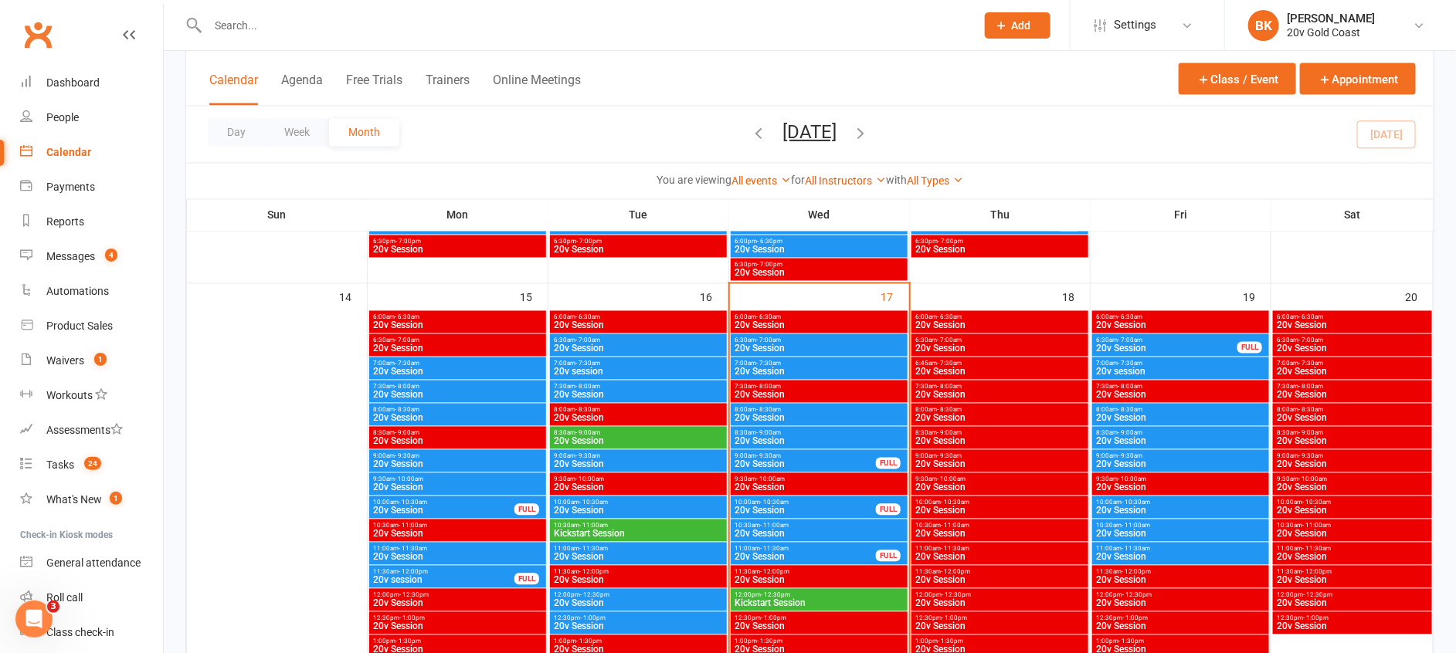
scroll to position [1328, 0]
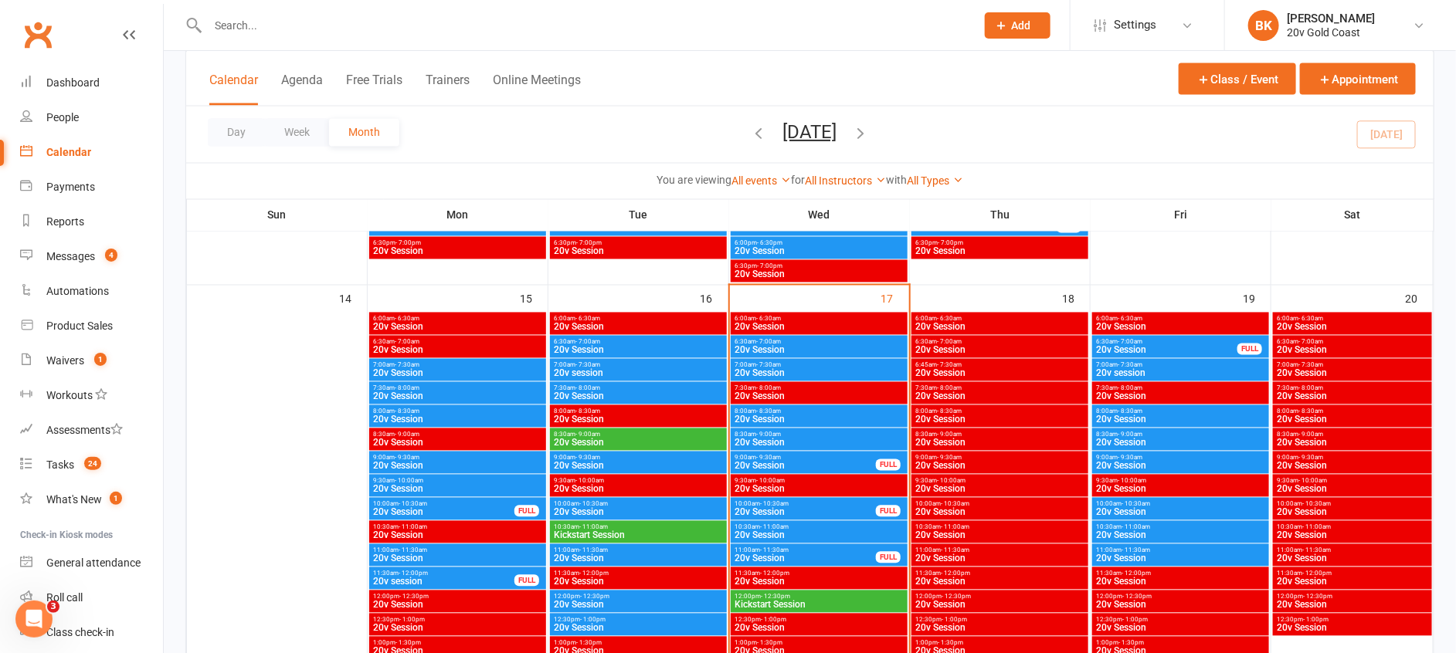
click at [1131, 527] on span "- 11:00am" at bounding box center [1135, 527] width 29 height 7
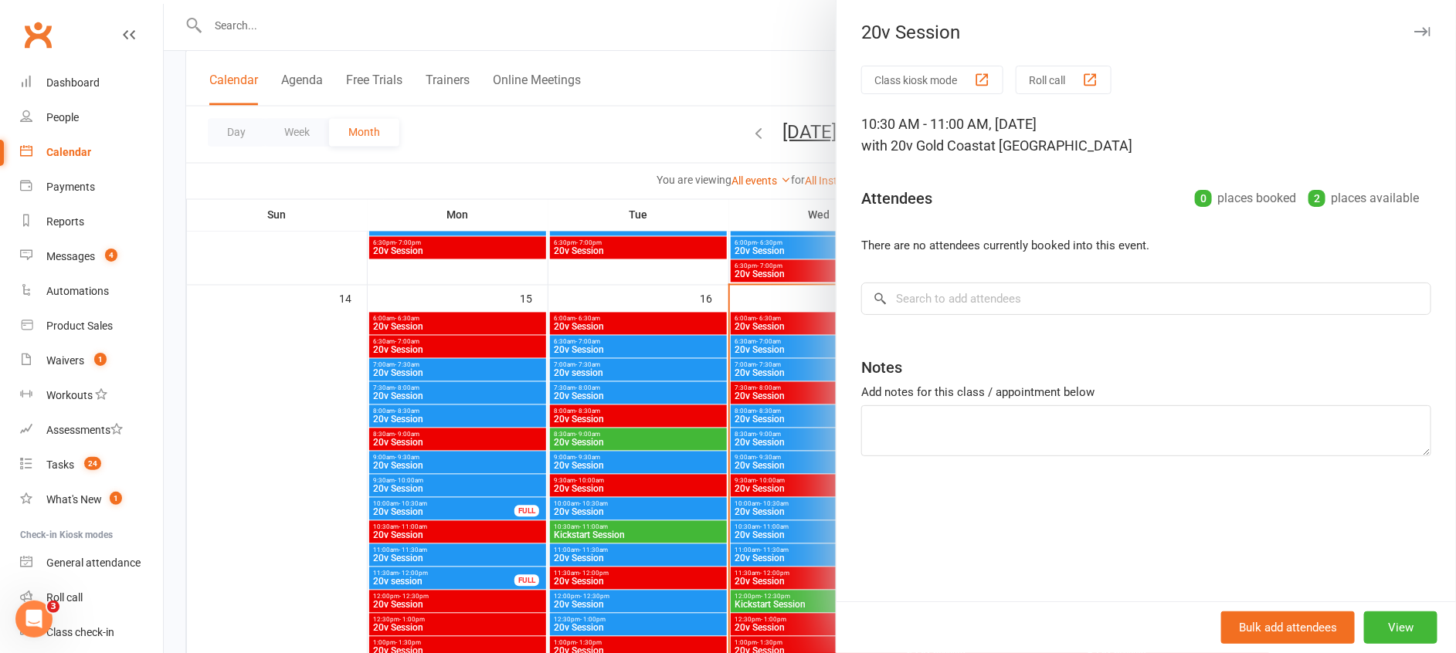
click at [799, 510] on div at bounding box center [810, 326] width 1292 height 653
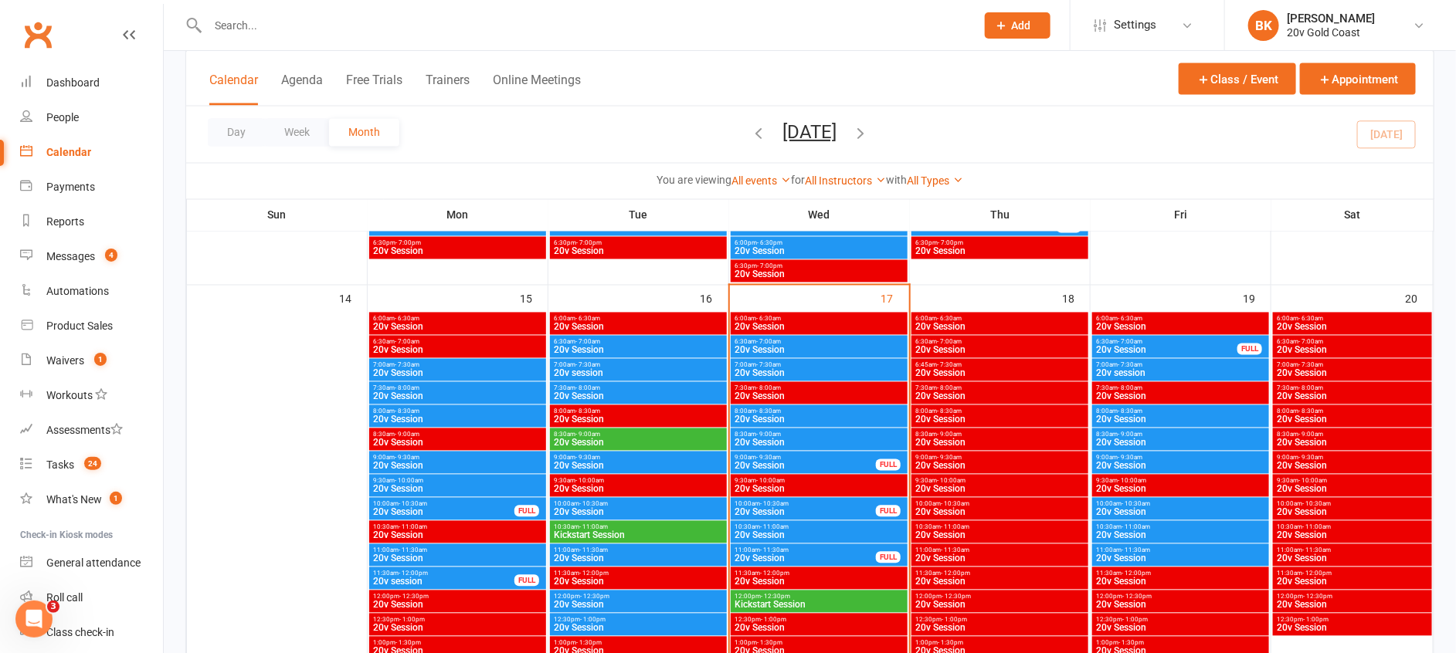
click at [1153, 553] on span "11:00am - 11:30am" at bounding box center [1180, 550] width 171 height 7
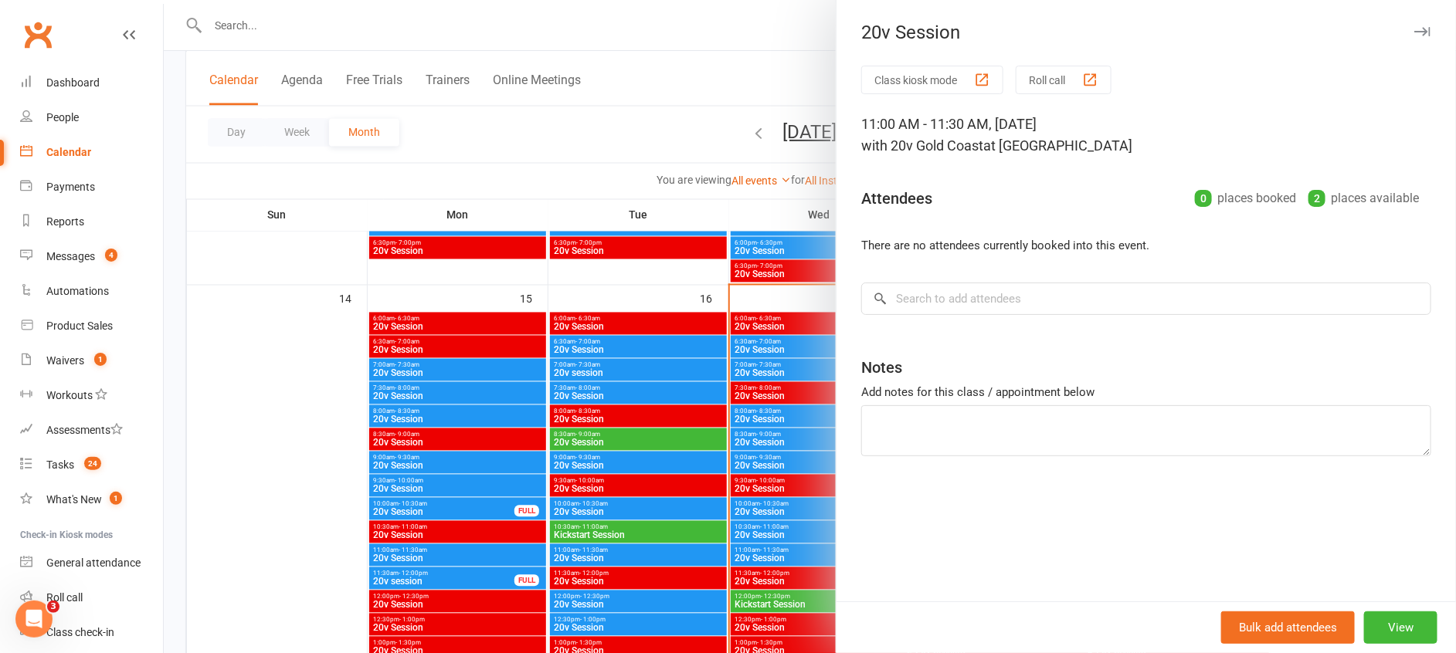
click at [798, 522] on div at bounding box center [810, 326] width 1292 height 653
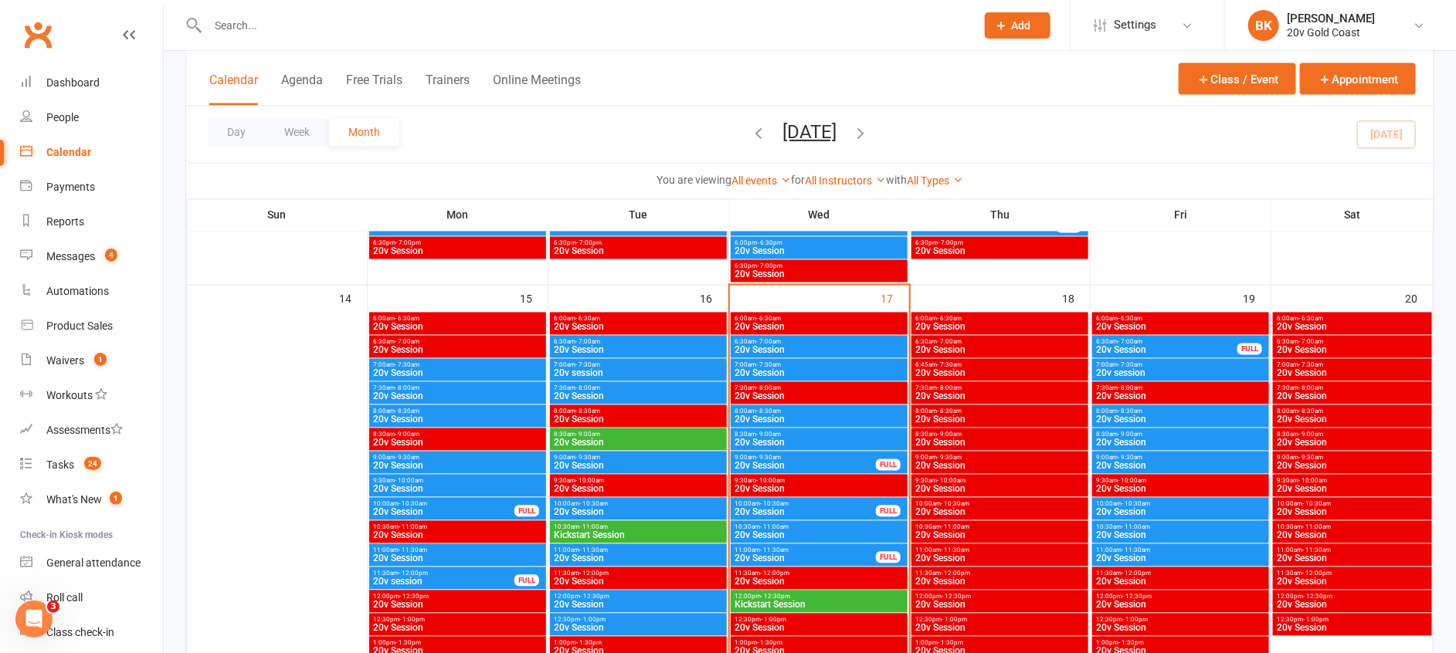
click at [1144, 463] on span "20v Session" at bounding box center [1180, 466] width 171 height 9
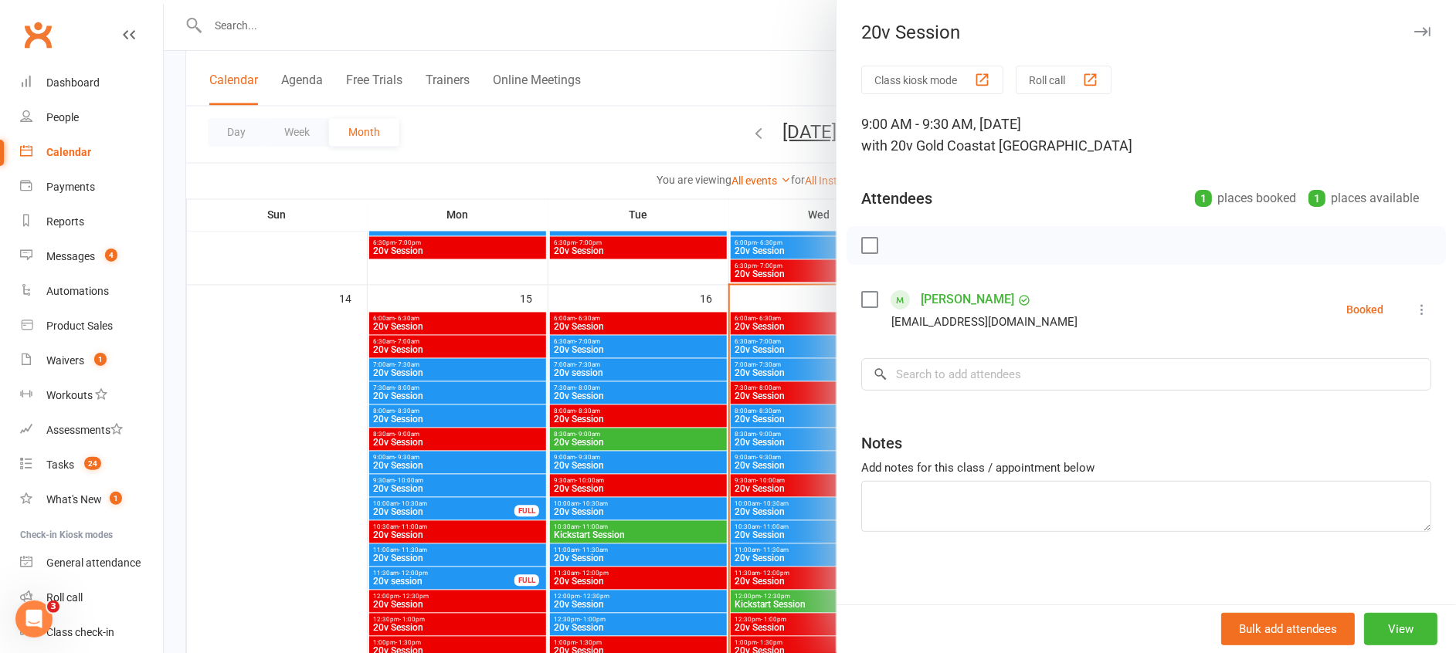
click at [799, 508] on div at bounding box center [810, 326] width 1292 height 653
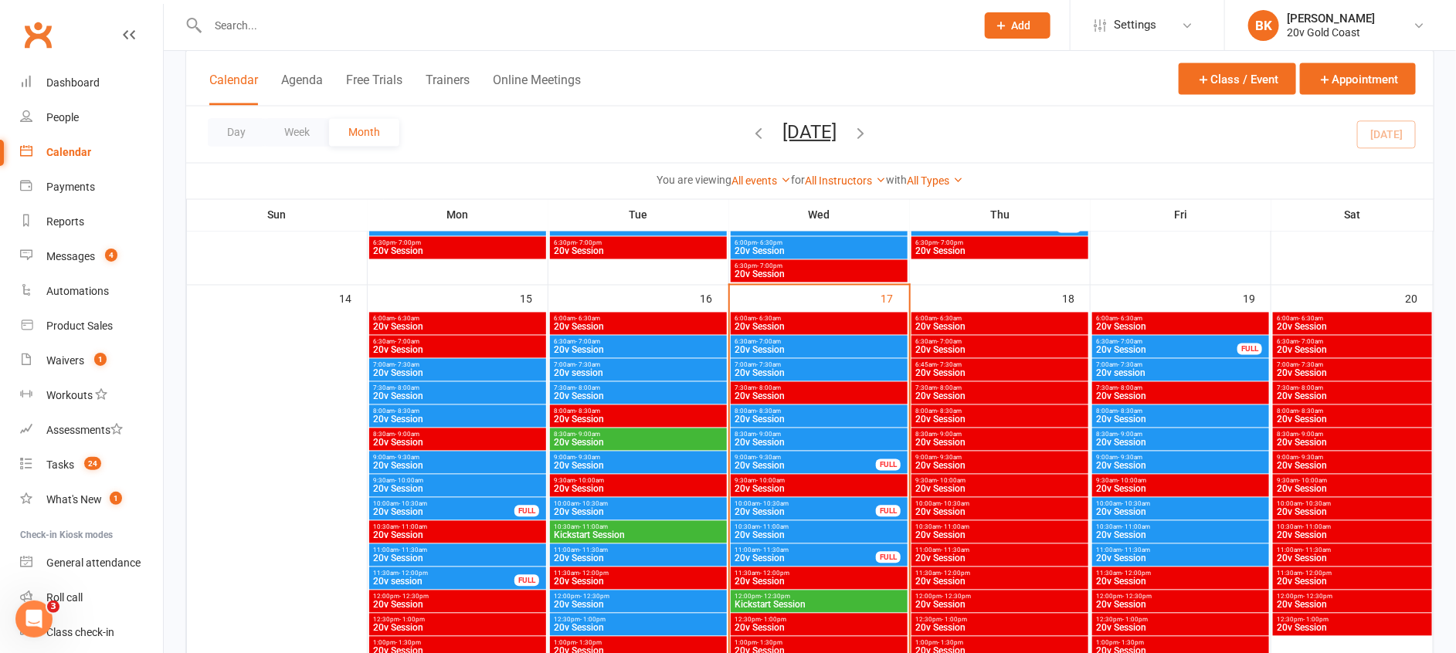
click at [1135, 511] on span "20v Session" at bounding box center [1180, 512] width 171 height 9
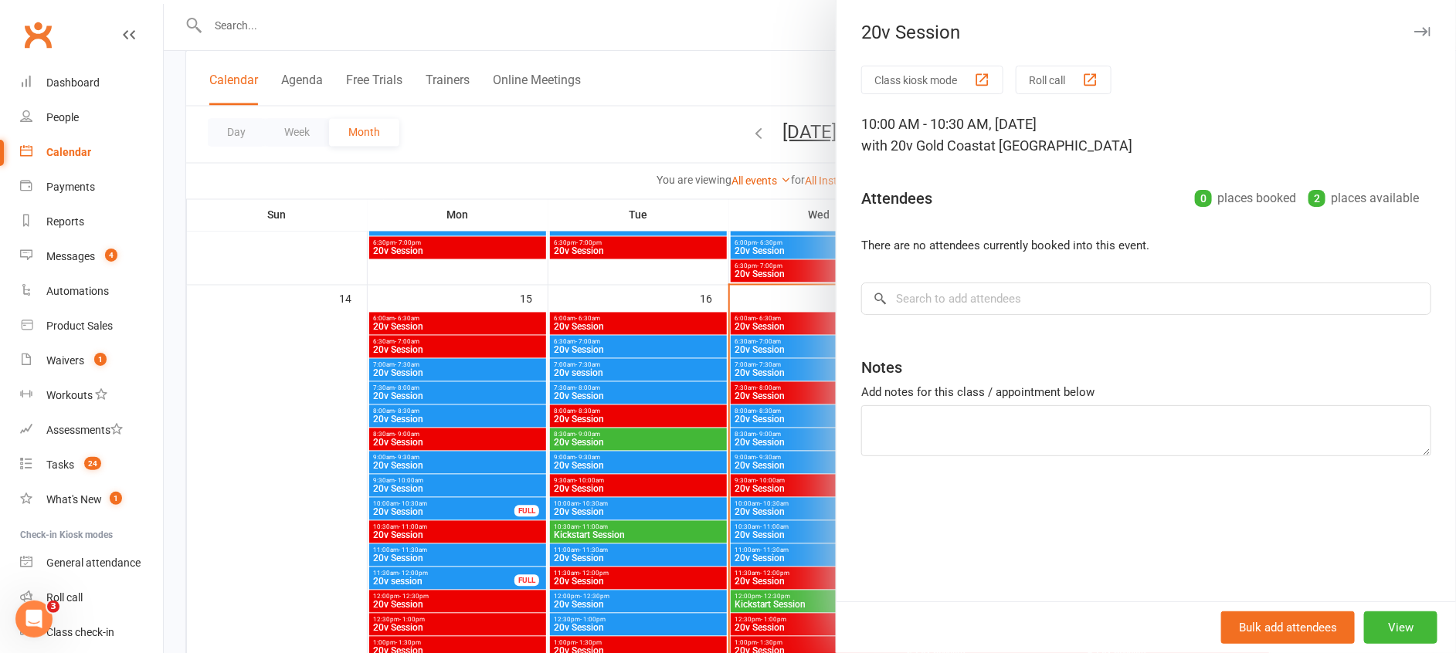
click at [806, 508] on div at bounding box center [810, 326] width 1292 height 653
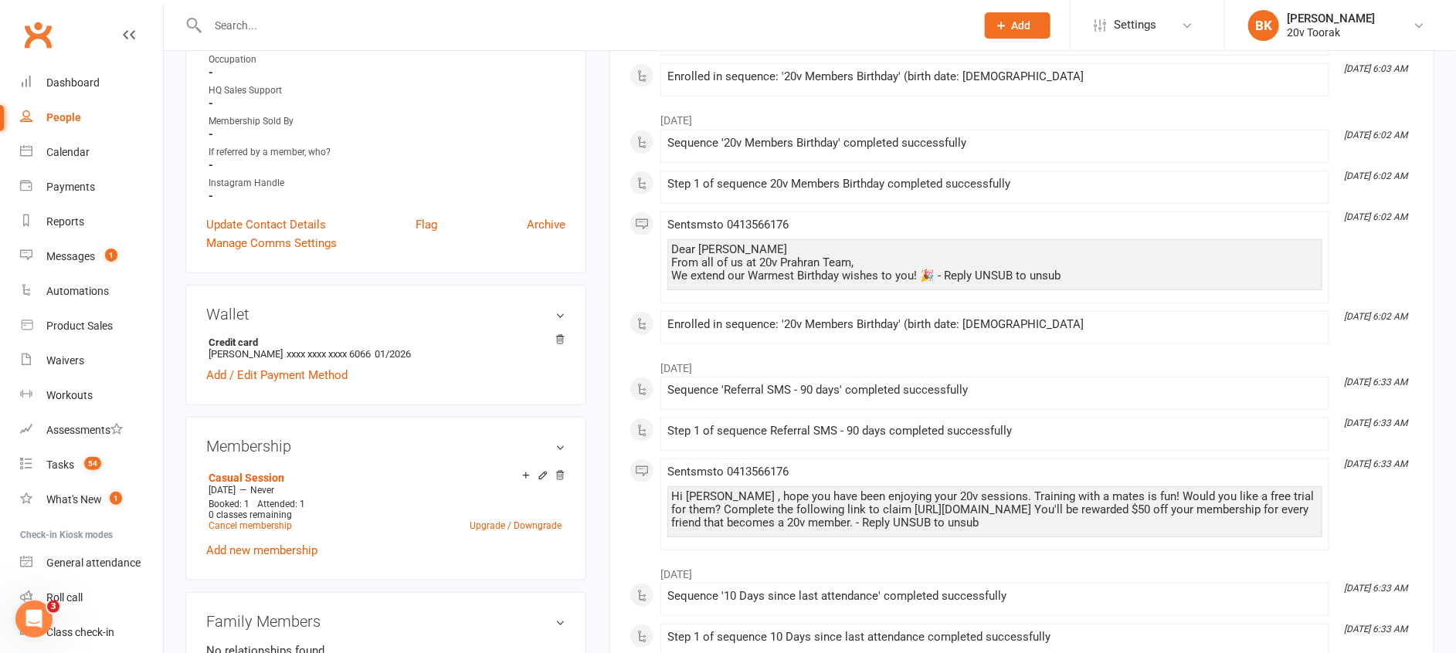
scroll to position [505, 0]
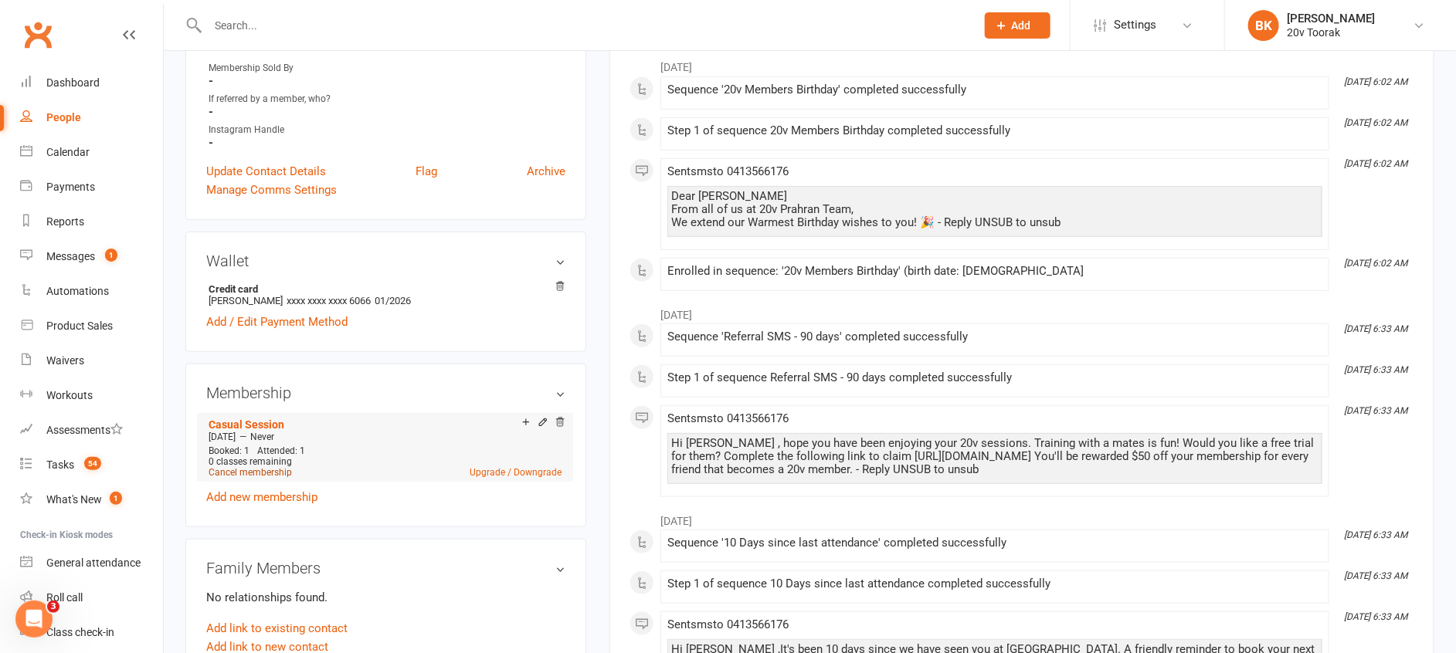
click at [247, 477] on link "Cancel membership" at bounding box center [249, 472] width 83 height 11
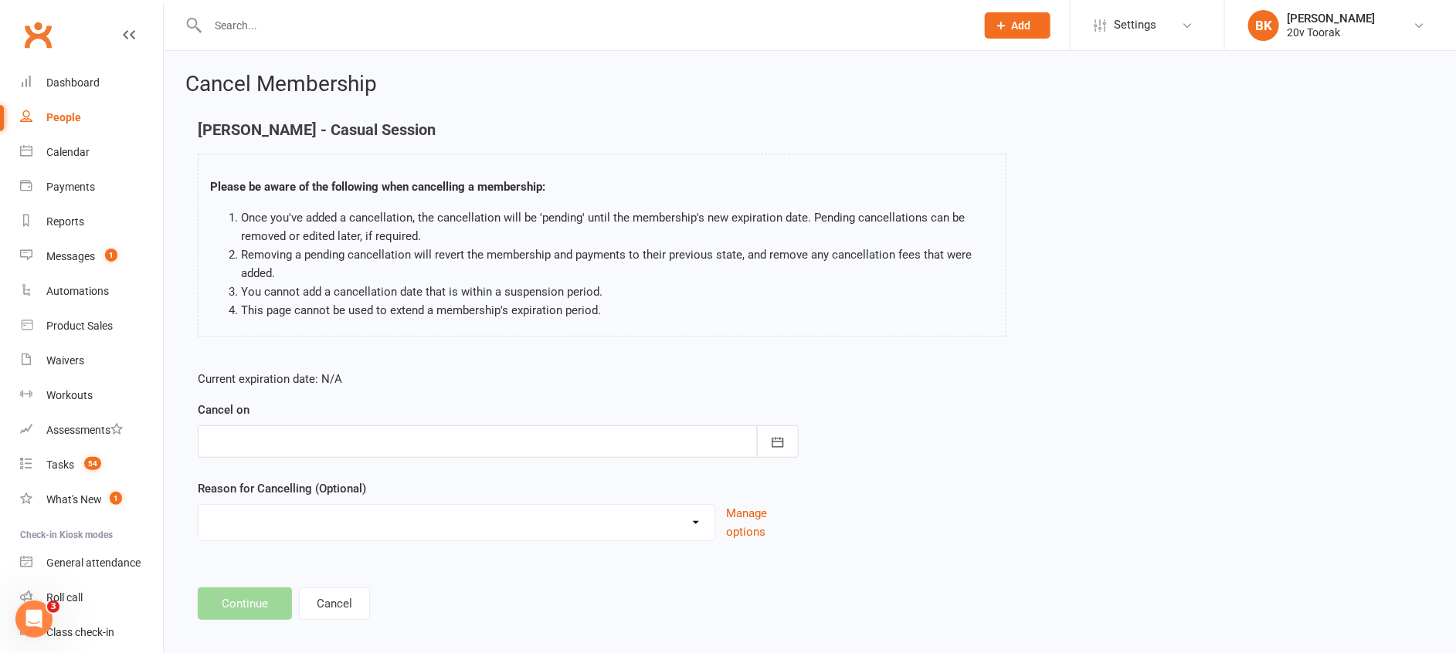
click at [807, 434] on div "Current expiration date: N/A Cancel on September 2025 Sun Mon Tue Wed Thu Fri S…" at bounding box center [498, 460] width 624 height 205
click at [786, 440] on button "button" at bounding box center [778, 441] width 42 height 32
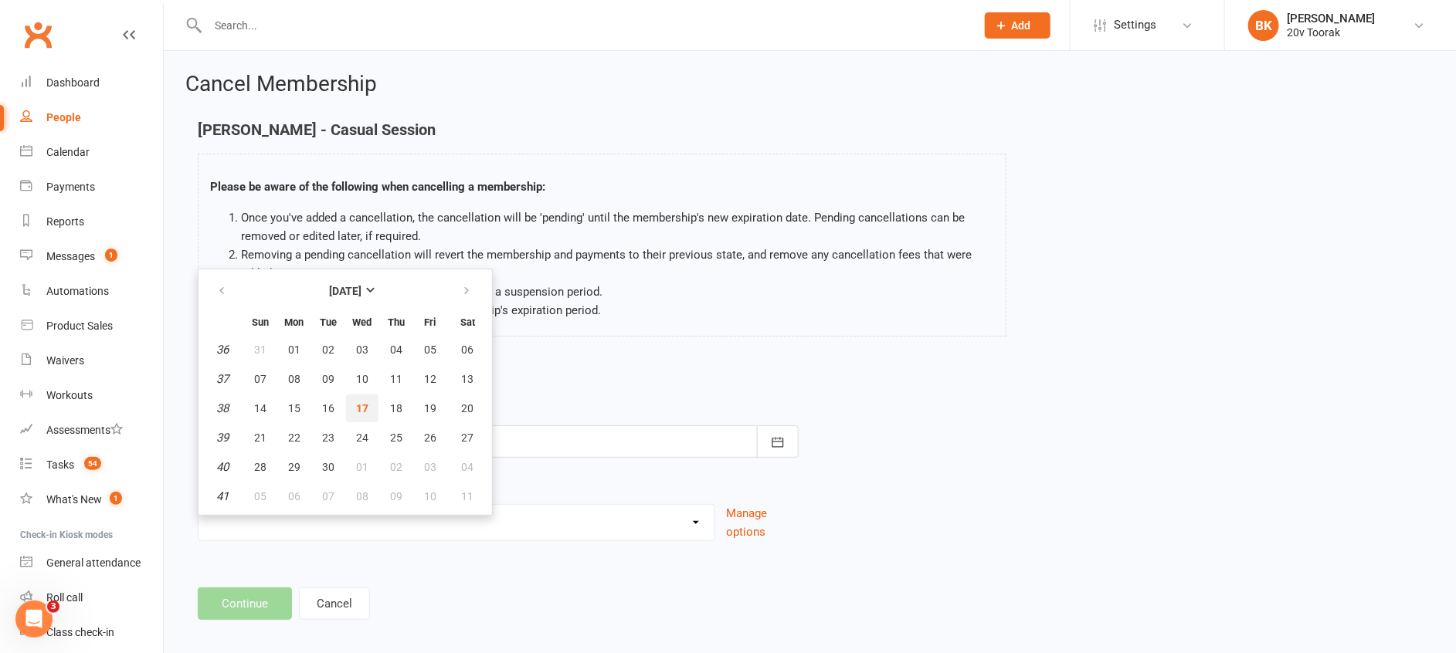
click at [358, 402] on span "17" at bounding box center [362, 408] width 12 height 12
type input "[DATE]"
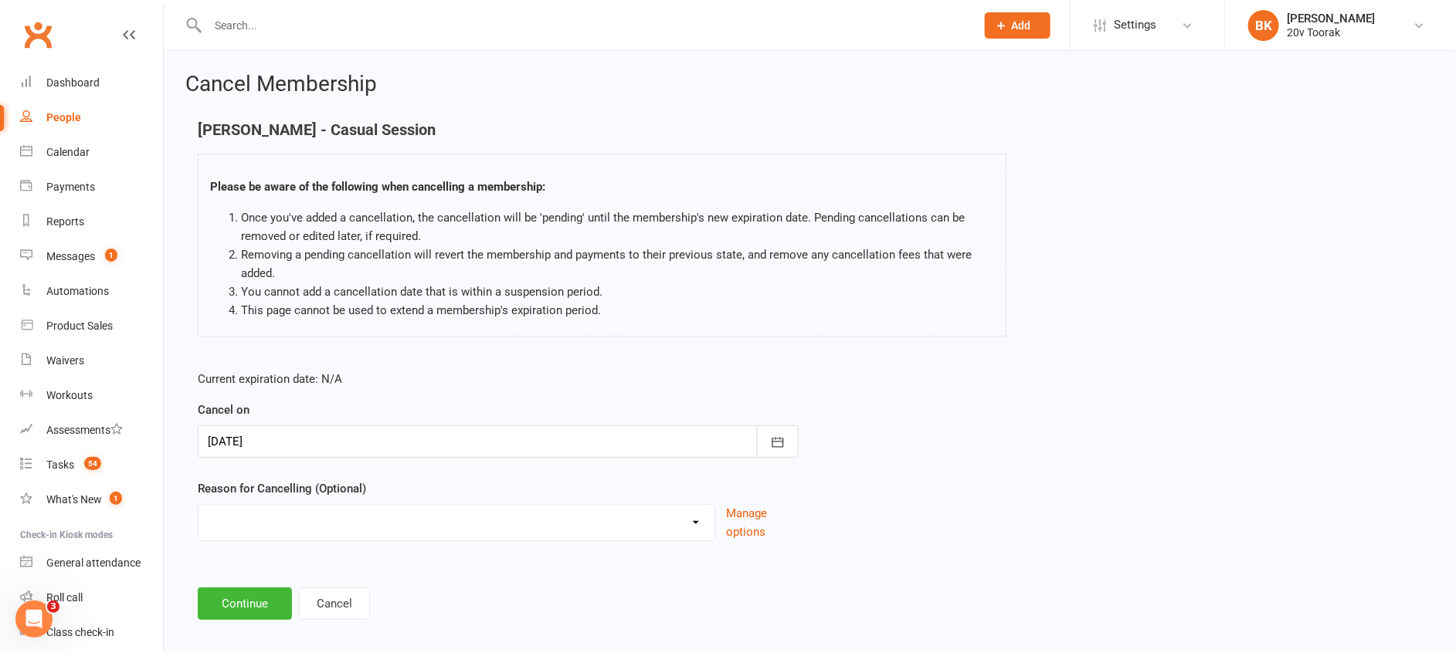
click at [341, 510] on select "Holiday Injury Not Renewing Other reason" at bounding box center [456, 520] width 516 height 31
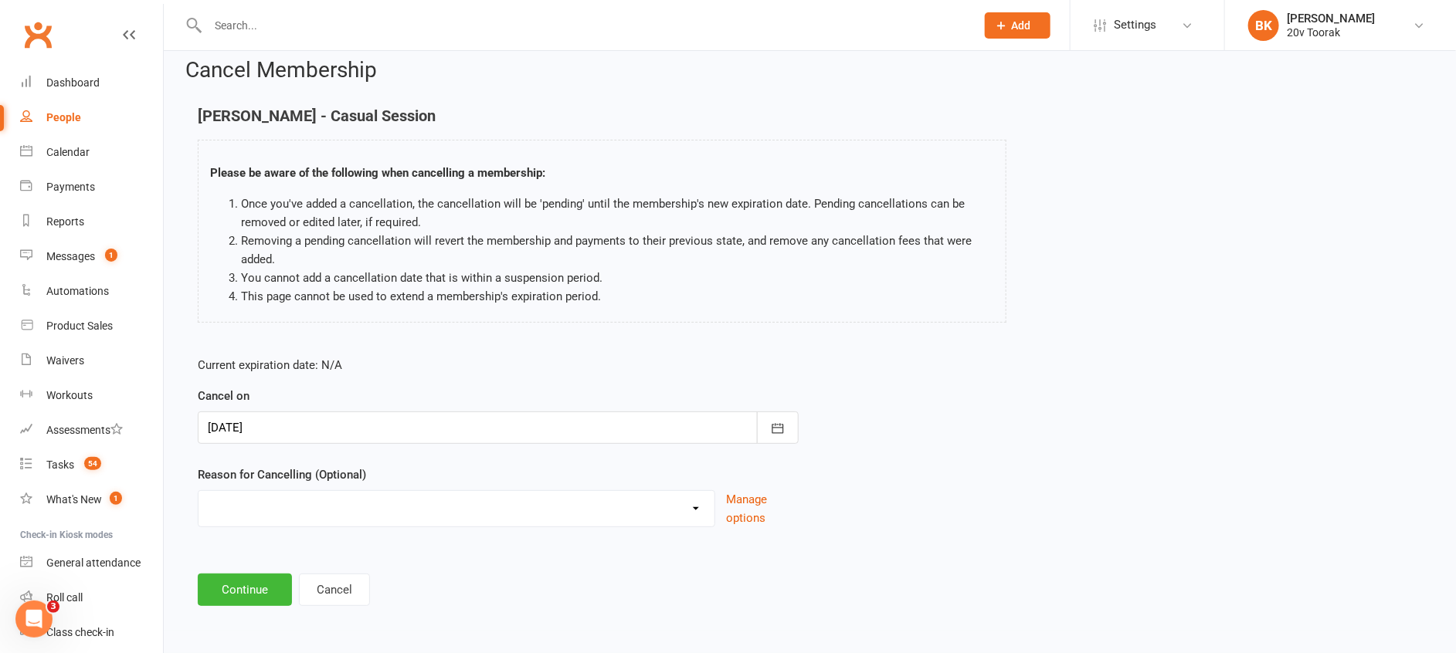
click at [303, 517] on select "Holiday Injury Not Renewing Other reason" at bounding box center [456, 506] width 516 height 31
select select "3"
click at [198, 491] on select "Holiday Injury Not Renewing Other reason" at bounding box center [456, 506] width 516 height 31
click at [242, 570] on div "Please specify" at bounding box center [498, 577] width 601 height 57
click at [259, 588] on input at bounding box center [498, 590] width 601 height 32
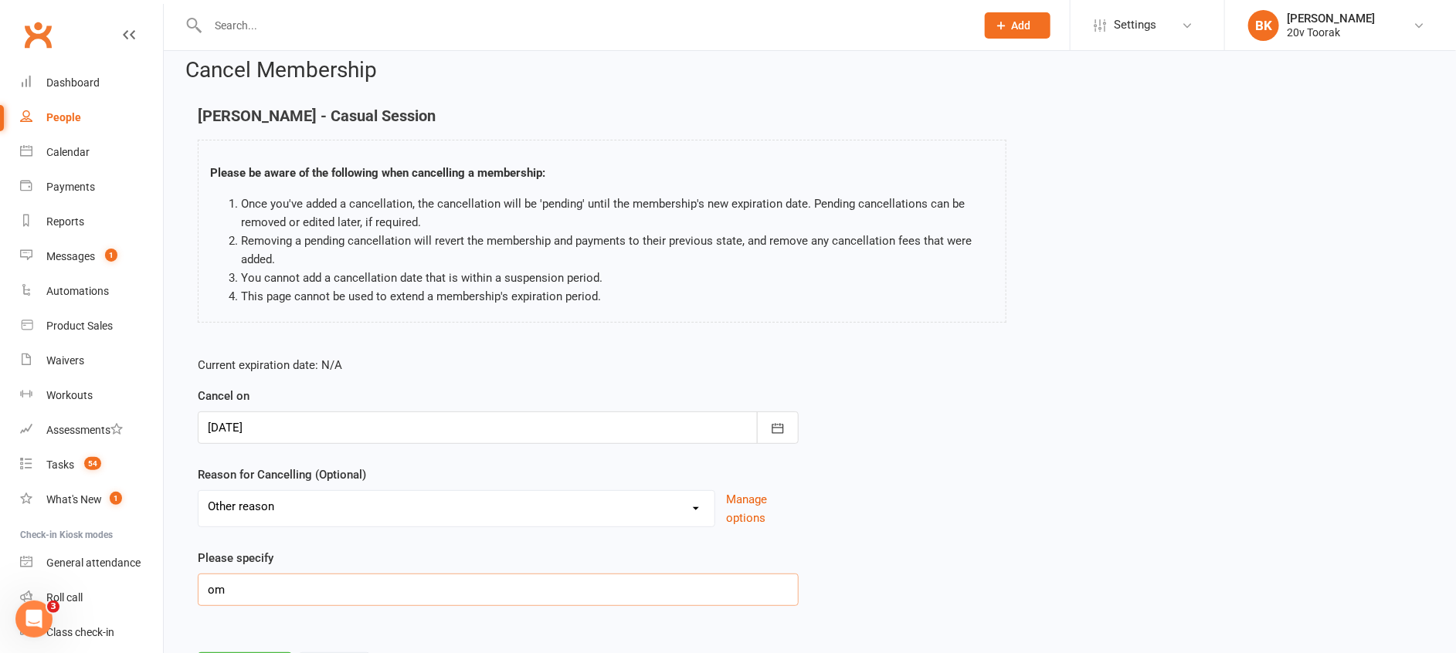
type input "o"
type input "c"
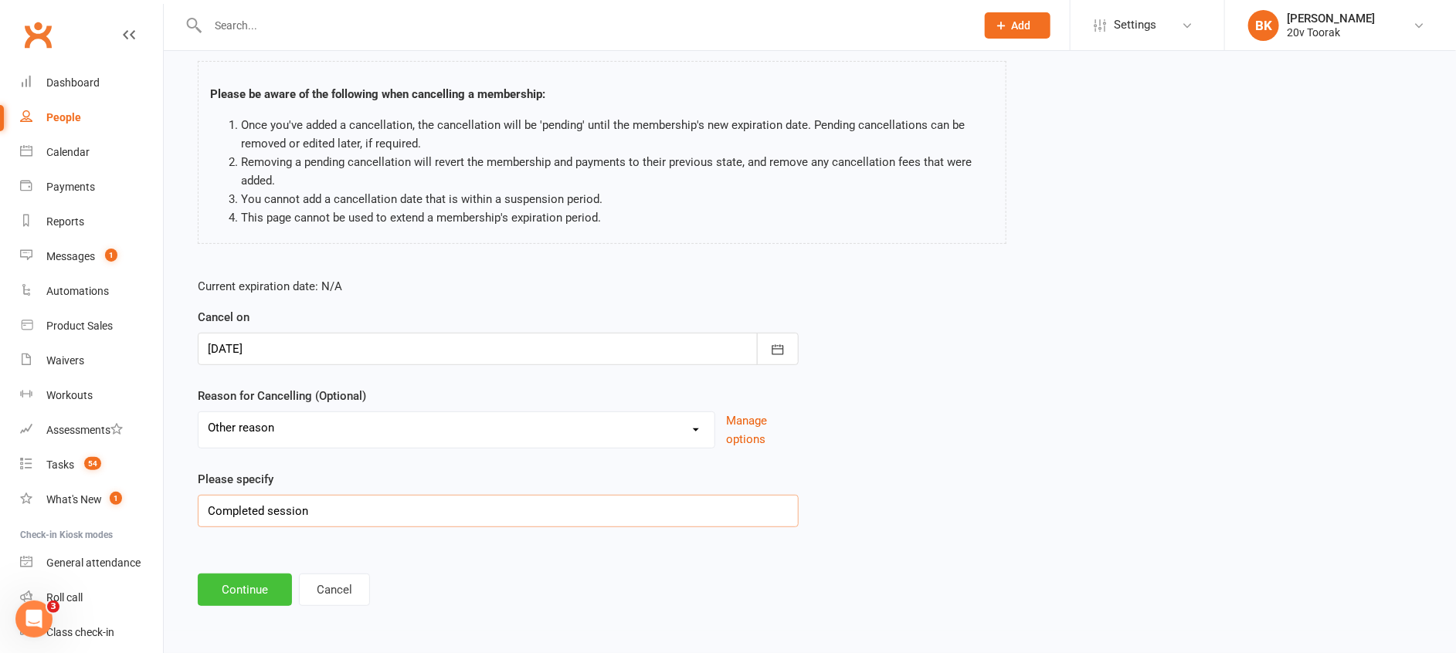
type input "Completed session"
click at [241, 590] on button "Continue" at bounding box center [245, 590] width 94 height 32
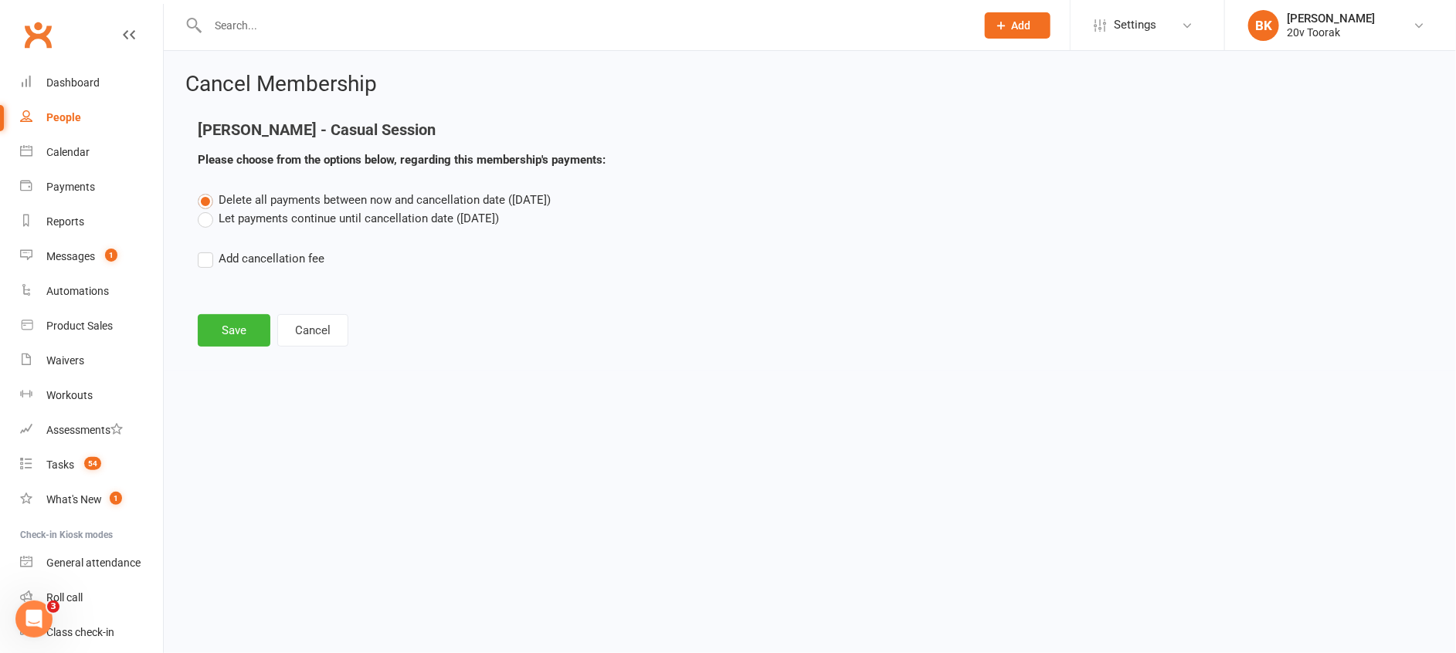
scroll to position [0, 0]
click at [240, 319] on button "Save" at bounding box center [234, 330] width 73 height 32
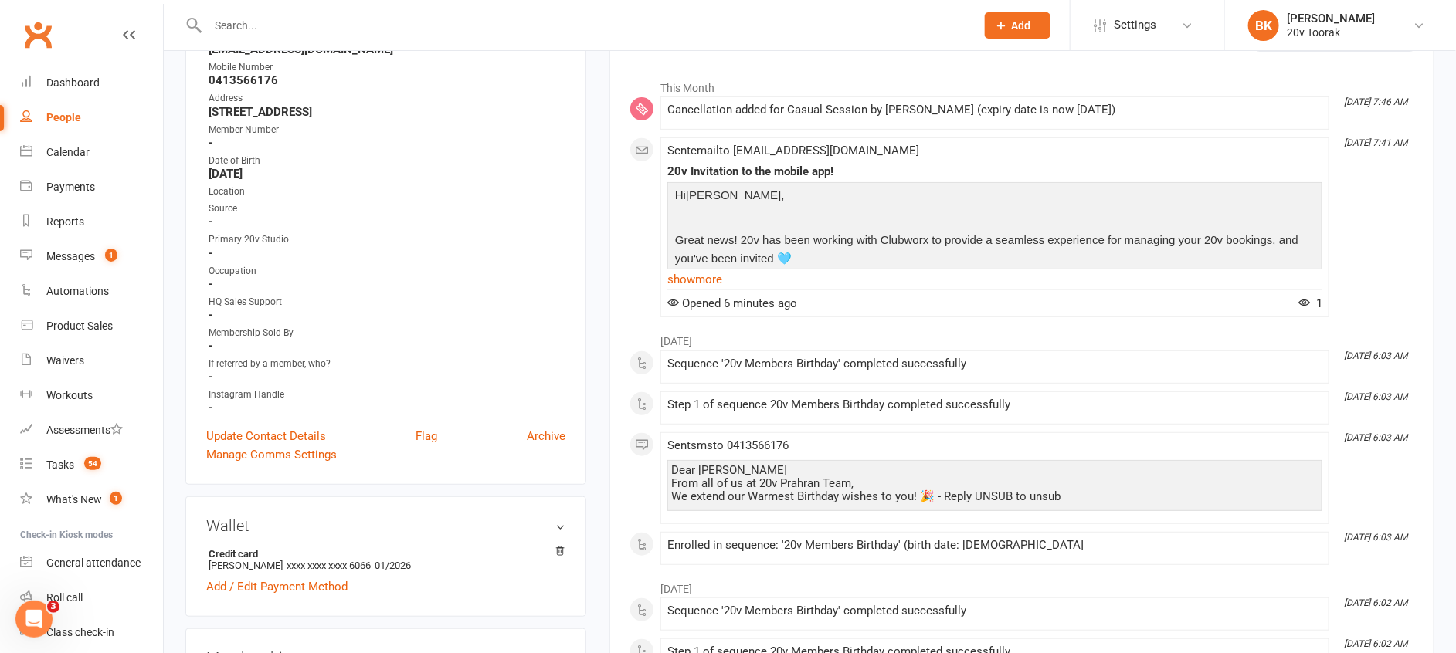
scroll to position [225, 0]
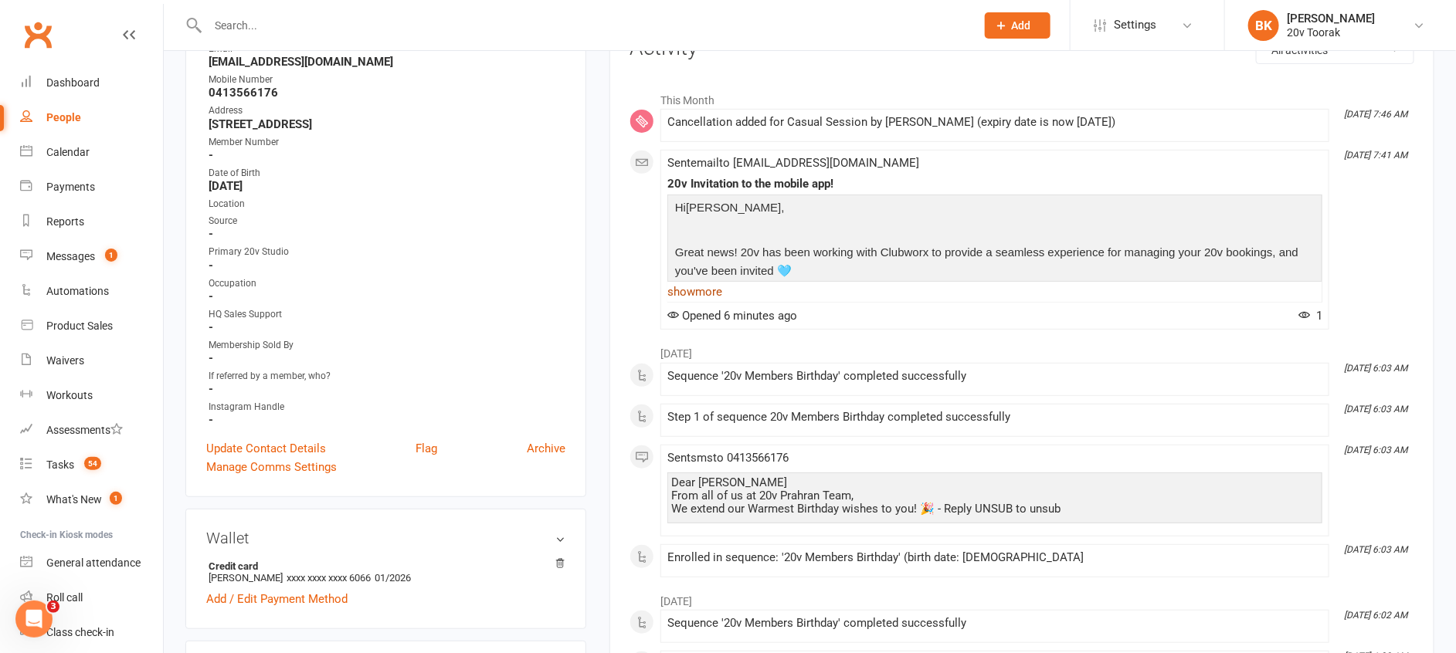
click at [709, 303] on link "show more" at bounding box center [994, 292] width 655 height 22
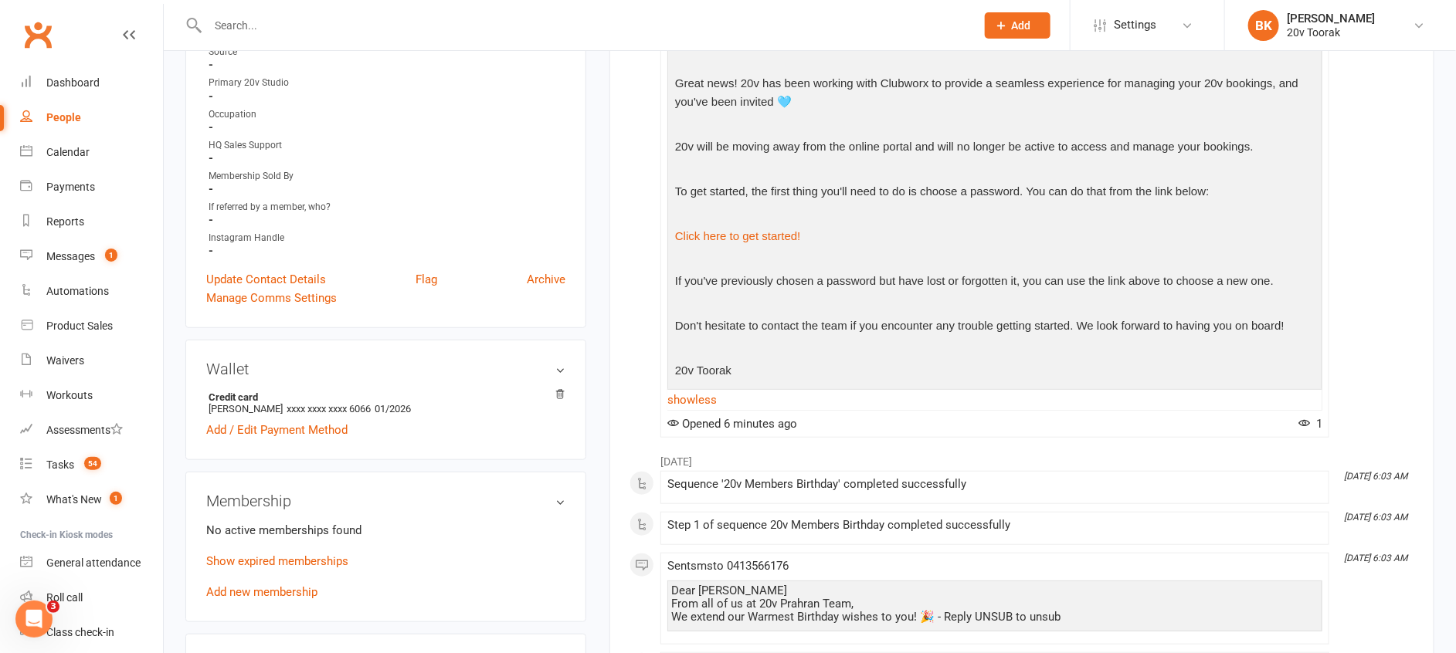
scroll to position [398, 0]
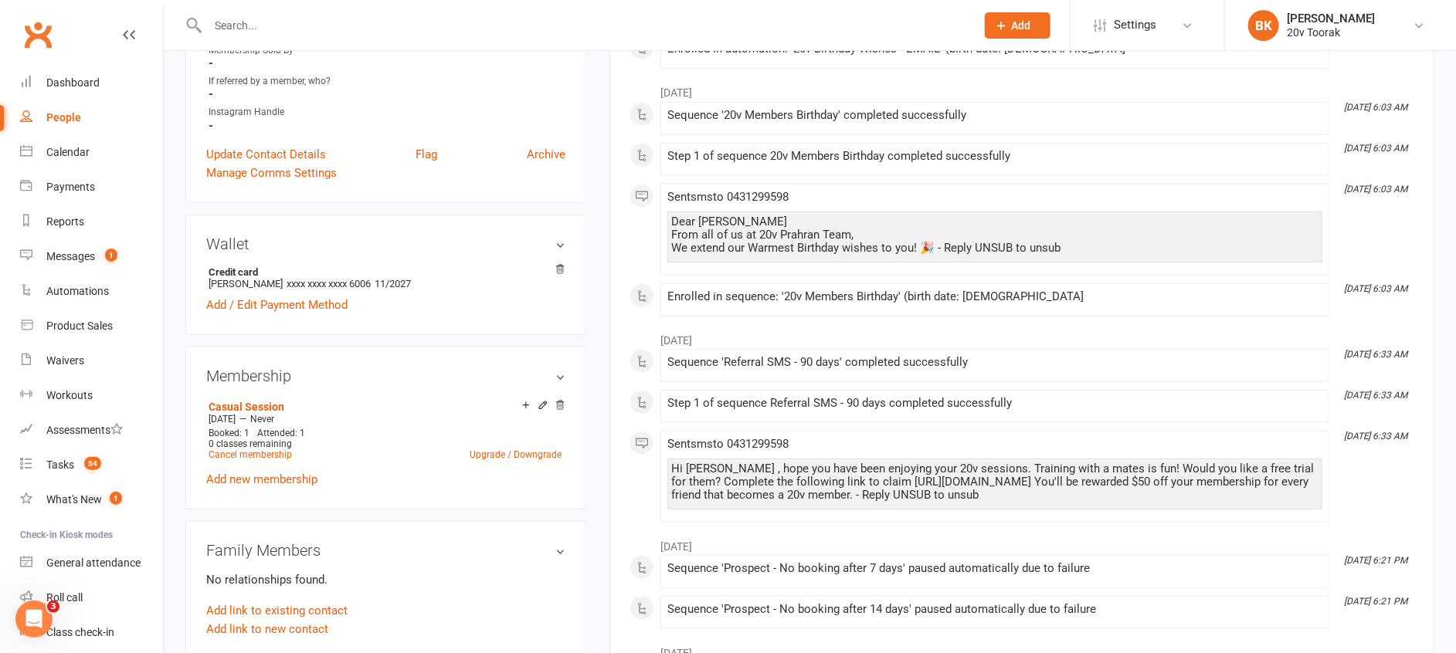
scroll to position [554, 0]
click at [271, 463] on li "Casual Session [DATE] — Never Booked: 1 Attended: 1 0 classes remaining Cancel …" at bounding box center [385, 429] width 361 height 68
click at [260, 459] on link "Cancel membership" at bounding box center [249, 454] width 83 height 11
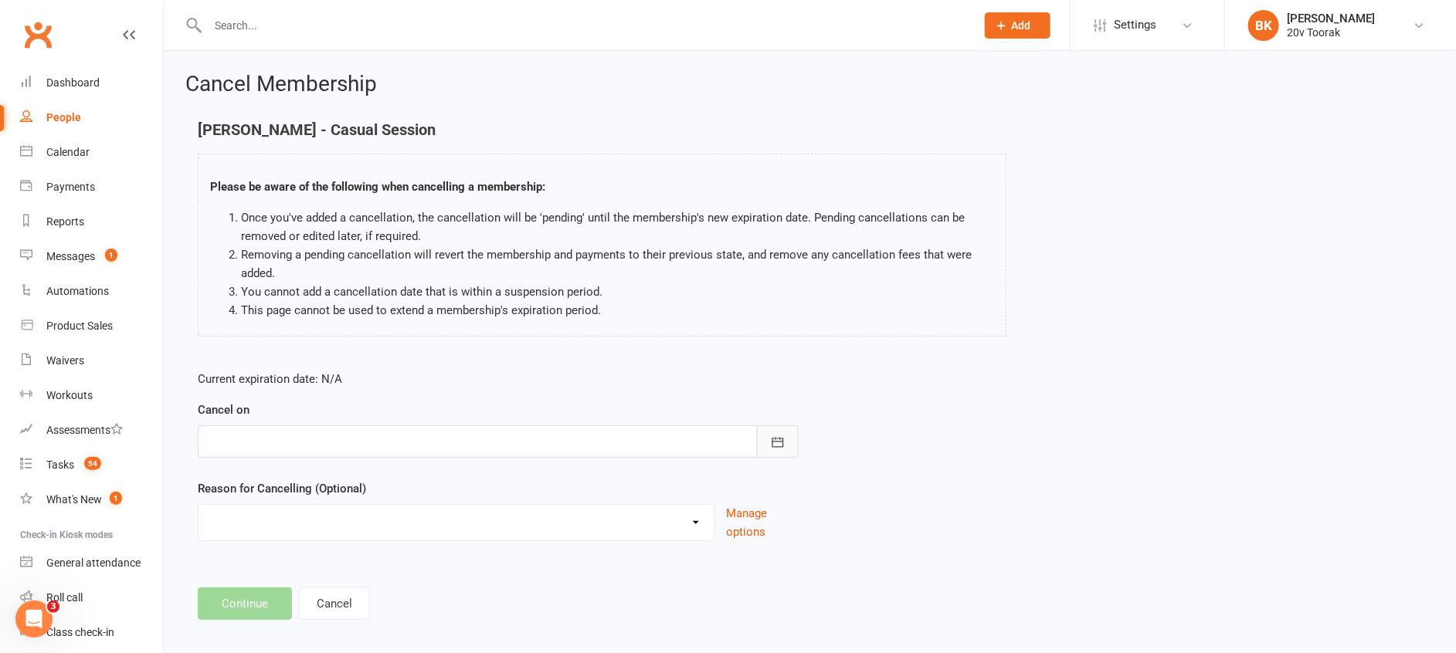
click at [775, 429] on button "button" at bounding box center [778, 441] width 42 height 32
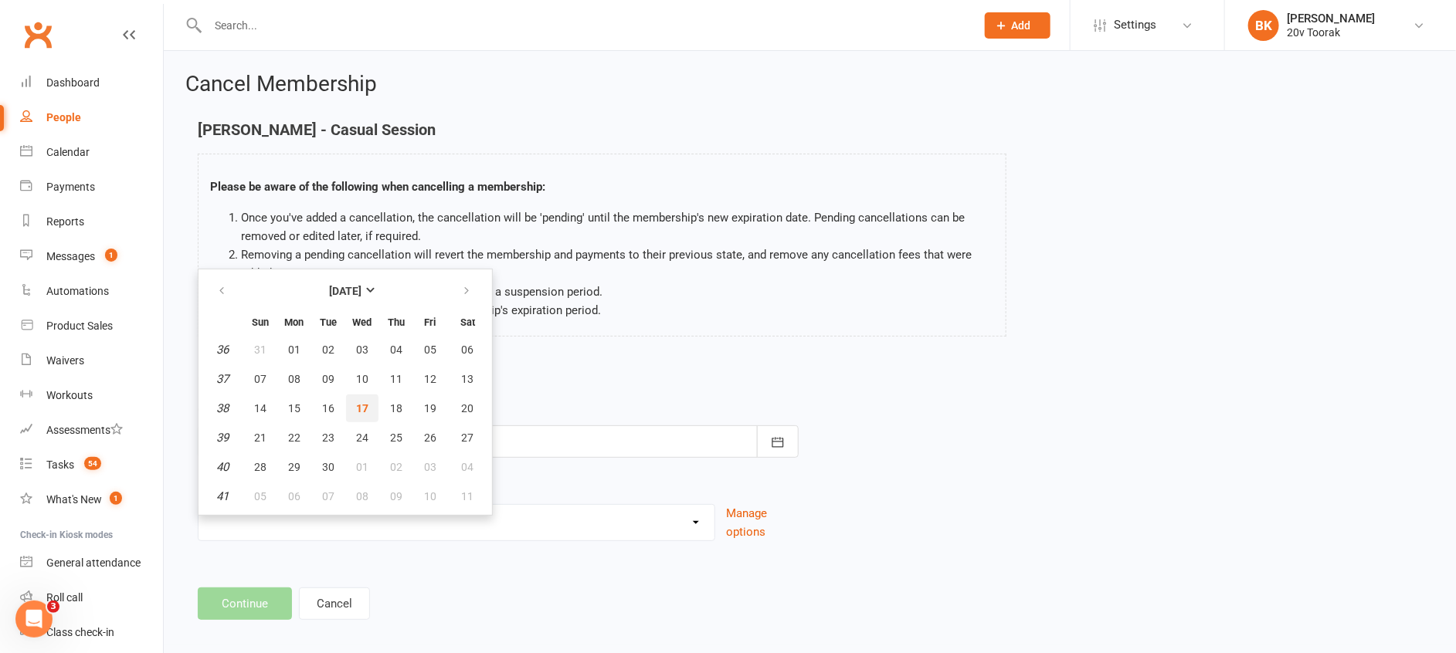
click at [364, 402] on span "17" at bounding box center [362, 408] width 12 height 12
type input "[DATE]"
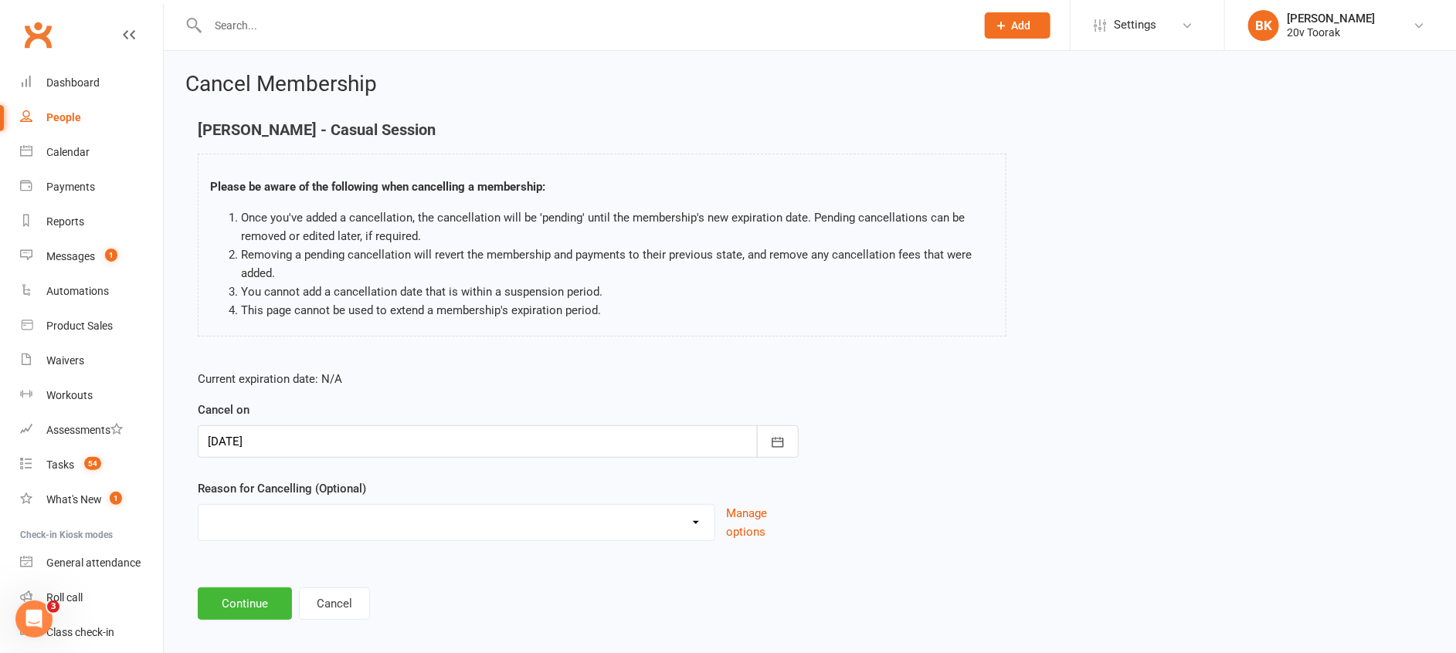
click at [364, 494] on label "Reason for Cancelling (Optional)" at bounding box center [282, 489] width 168 height 19
click at [364, 497] on label "Reason for Cancelling (Optional)" at bounding box center [282, 489] width 168 height 19
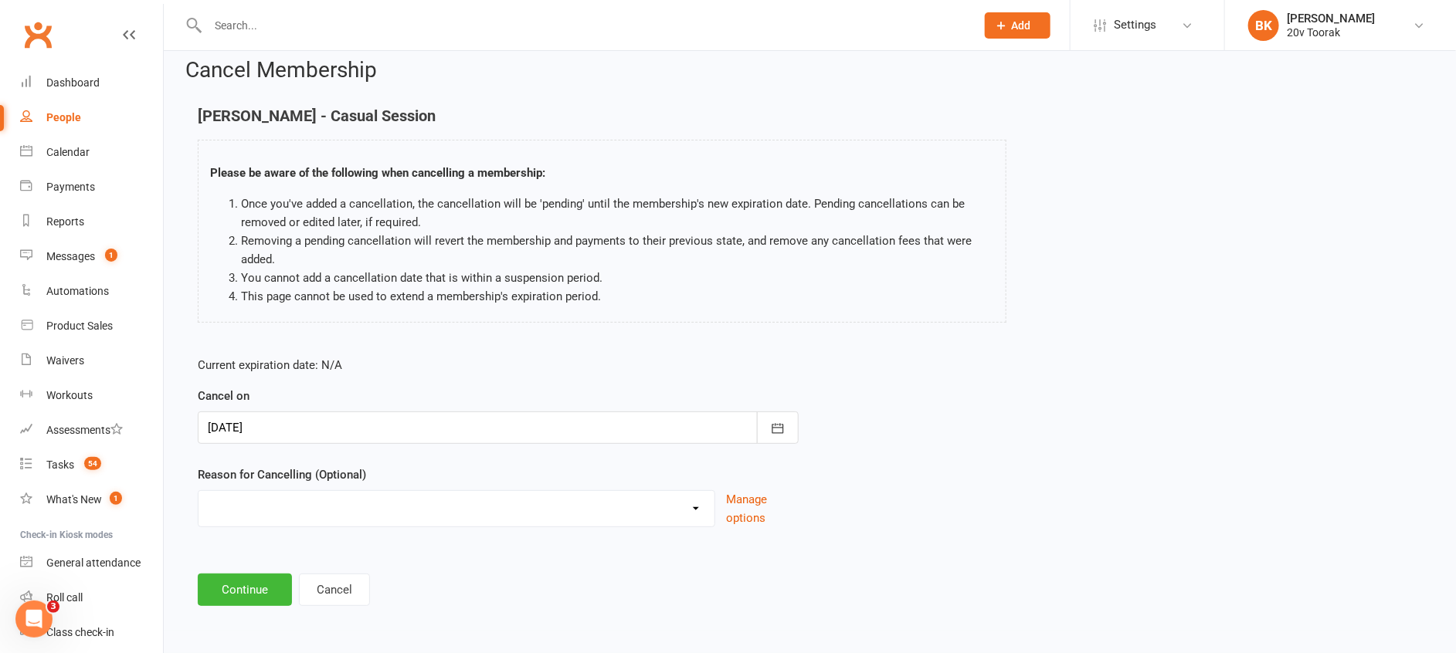
click at [352, 504] on select "Holiday Injury Not Renewing Other reason" at bounding box center [456, 506] width 516 height 31
click at [298, 500] on select "Holiday Injury Not Renewing Other reason" at bounding box center [456, 506] width 516 height 31
select select "3"
click at [198, 491] on select "Holiday Injury Not Renewing Other reason" at bounding box center [456, 506] width 516 height 31
click at [271, 578] on input at bounding box center [498, 590] width 601 height 32
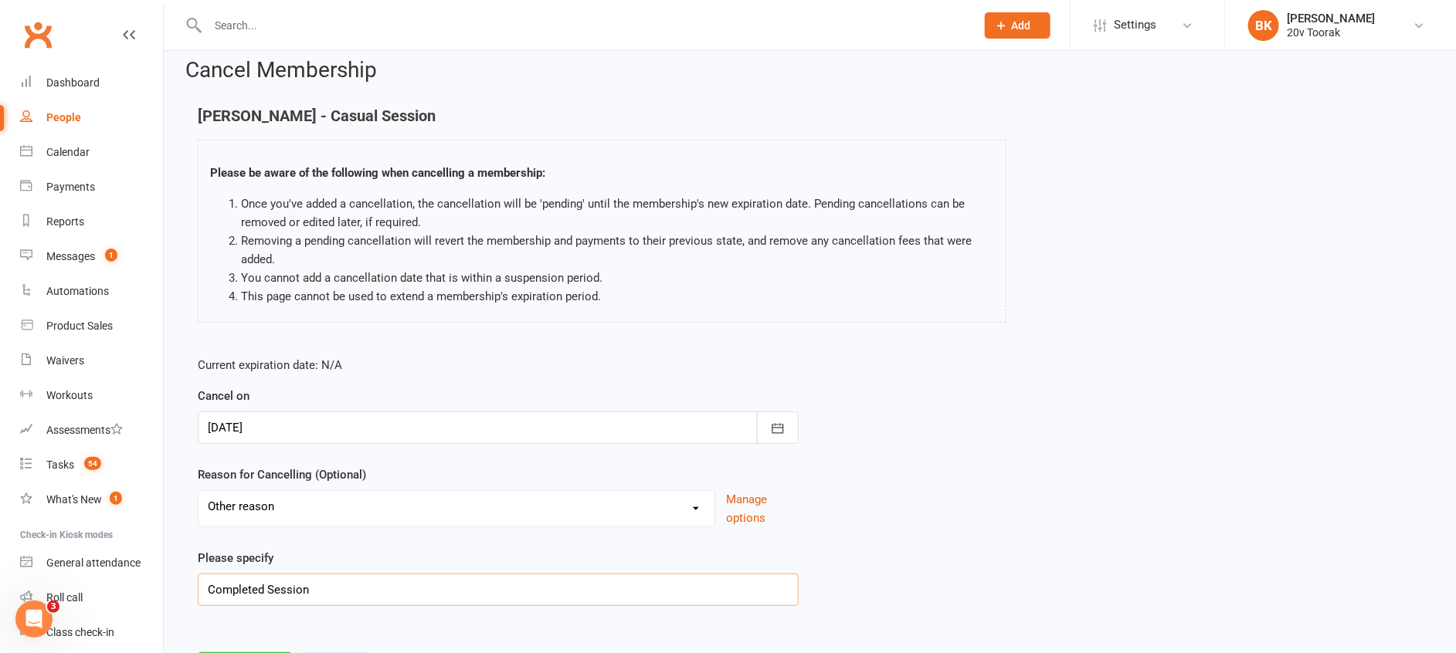
scroll to position [93, 0]
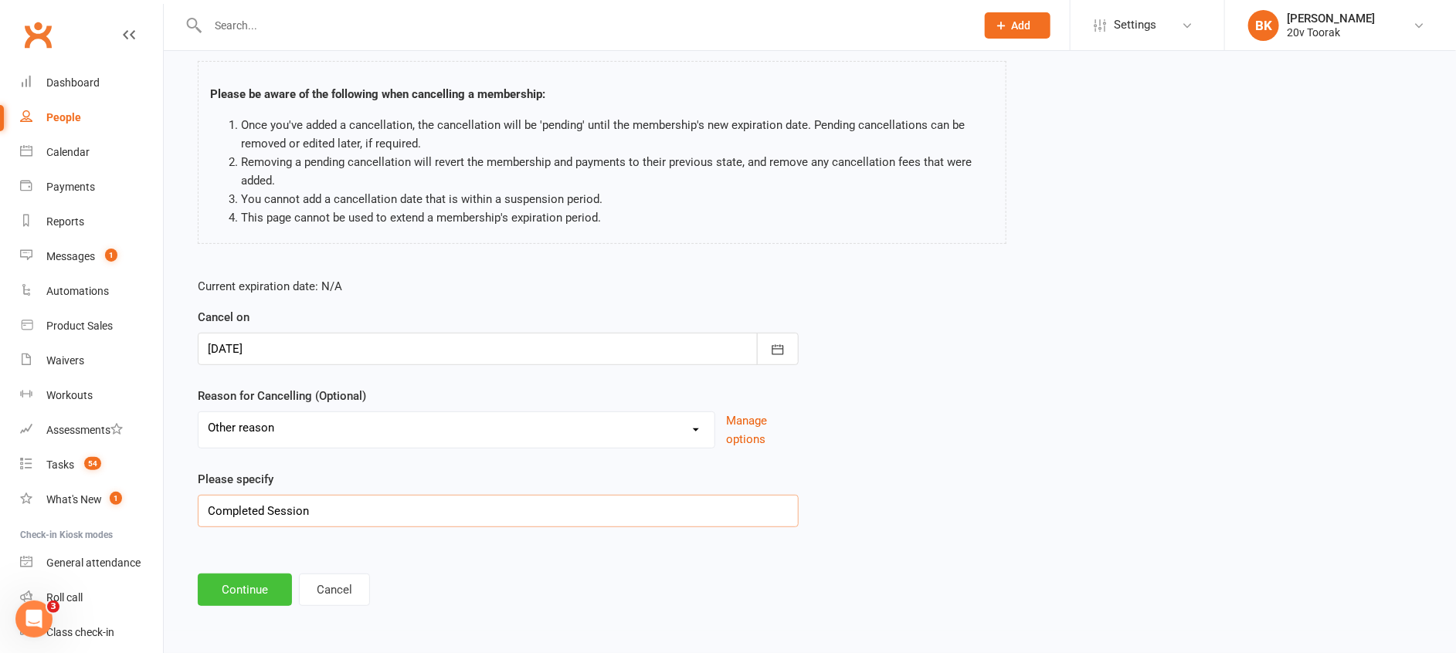
type input "Completed Session"
click at [252, 581] on button "Continue" at bounding box center [245, 590] width 94 height 32
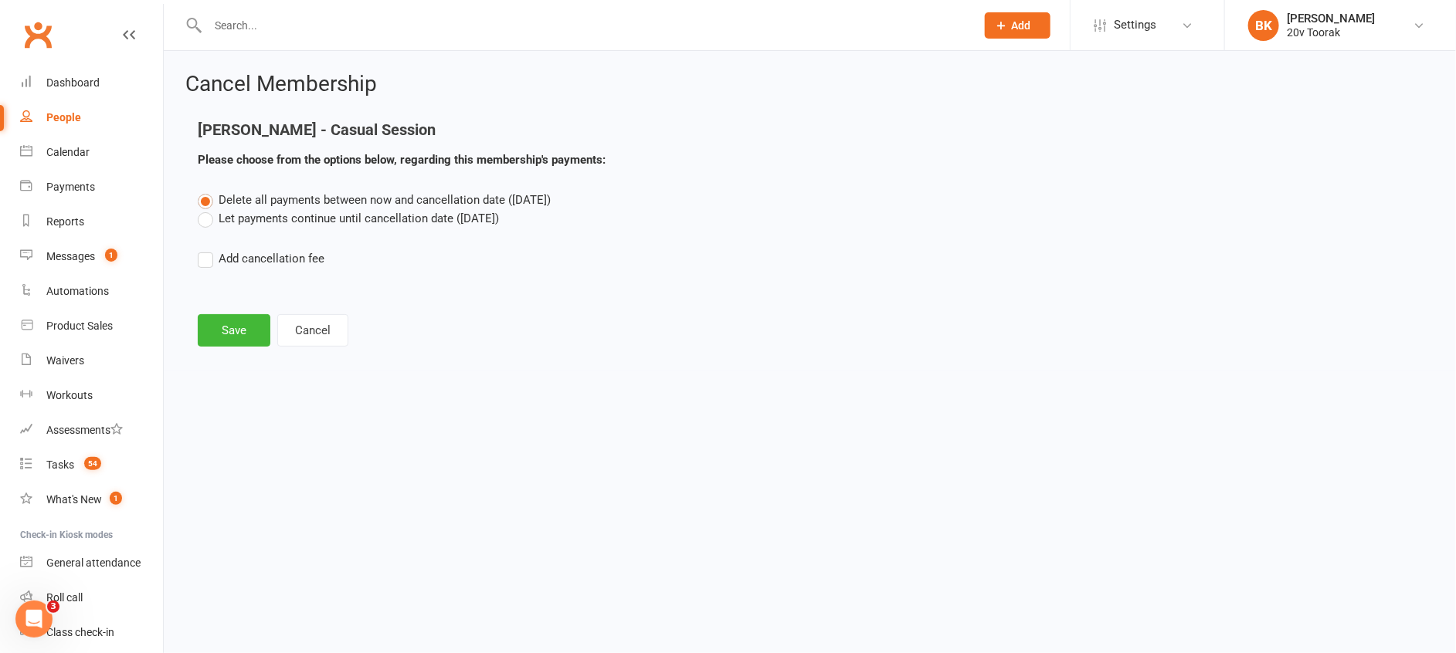
scroll to position [0, 0]
click at [236, 308] on main "[PERSON_NAME] - Casual Session Please choose from the options below, regarding …" at bounding box center [818, 233] width 1266 height 225
click at [236, 340] on button "Save" at bounding box center [234, 330] width 73 height 32
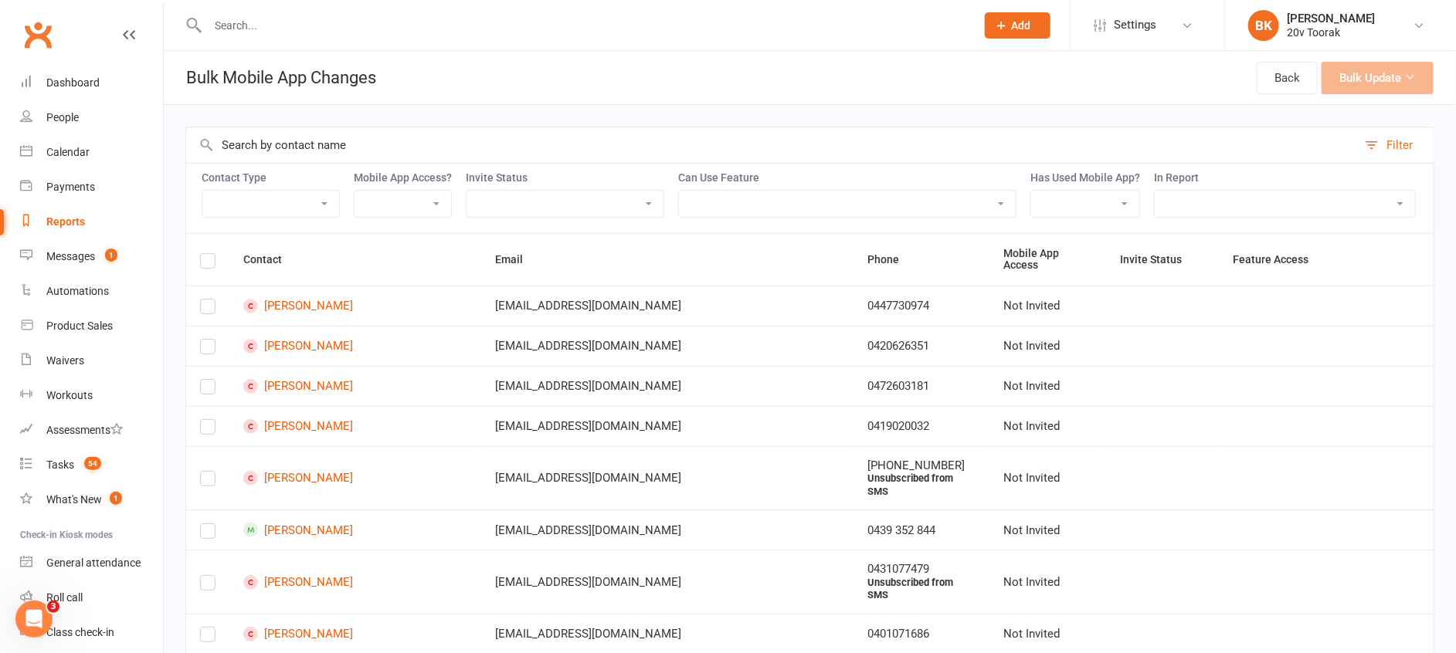
click at [314, 199] on select "Member Active member Cancelled member Suspended member Non-attending" at bounding box center [270, 204] width 137 height 26
select select "active_member"
click at [202, 191] on select "Member Active member Cancelled member Suspended member Non-attending" at bounding box center [270, 204] width 137 height 26
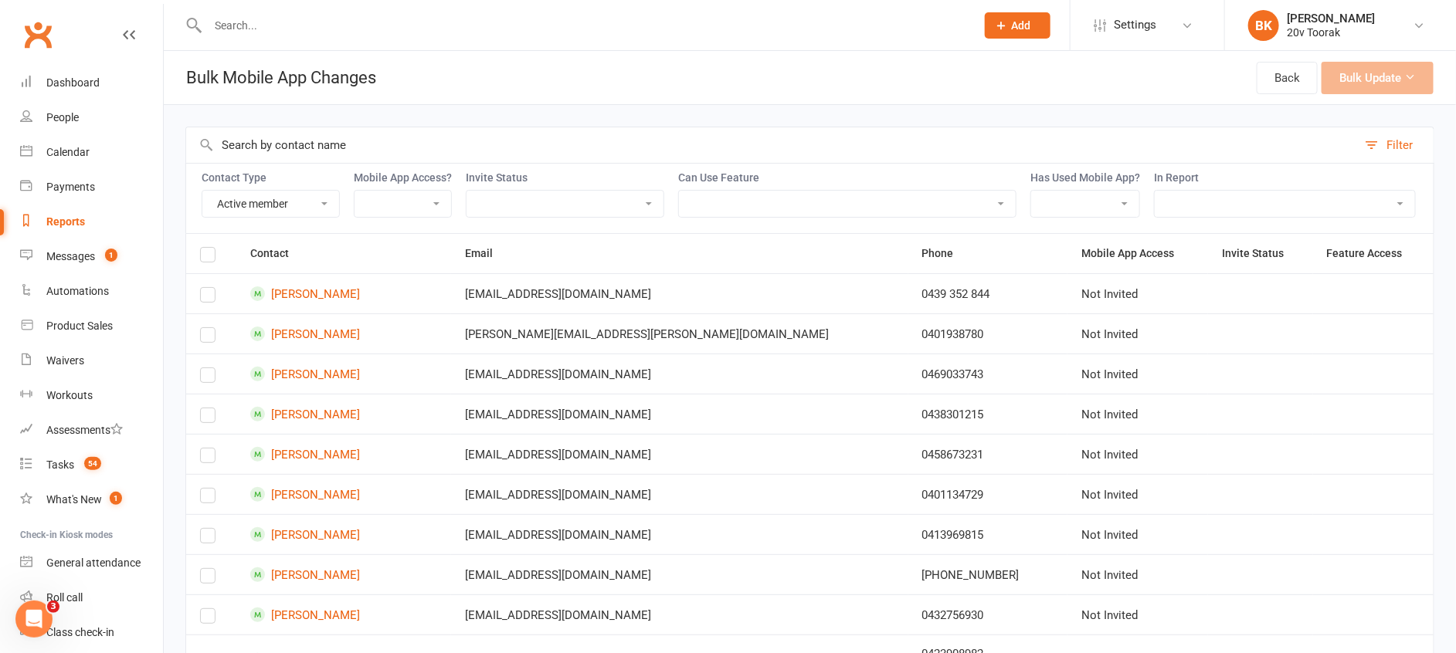
click at [202, 257] on label at bounding box center [207, 257] width 15 height 0
click at [202, 248] on input "checkbox" at bounding box center [207, 248] width 15 height 0
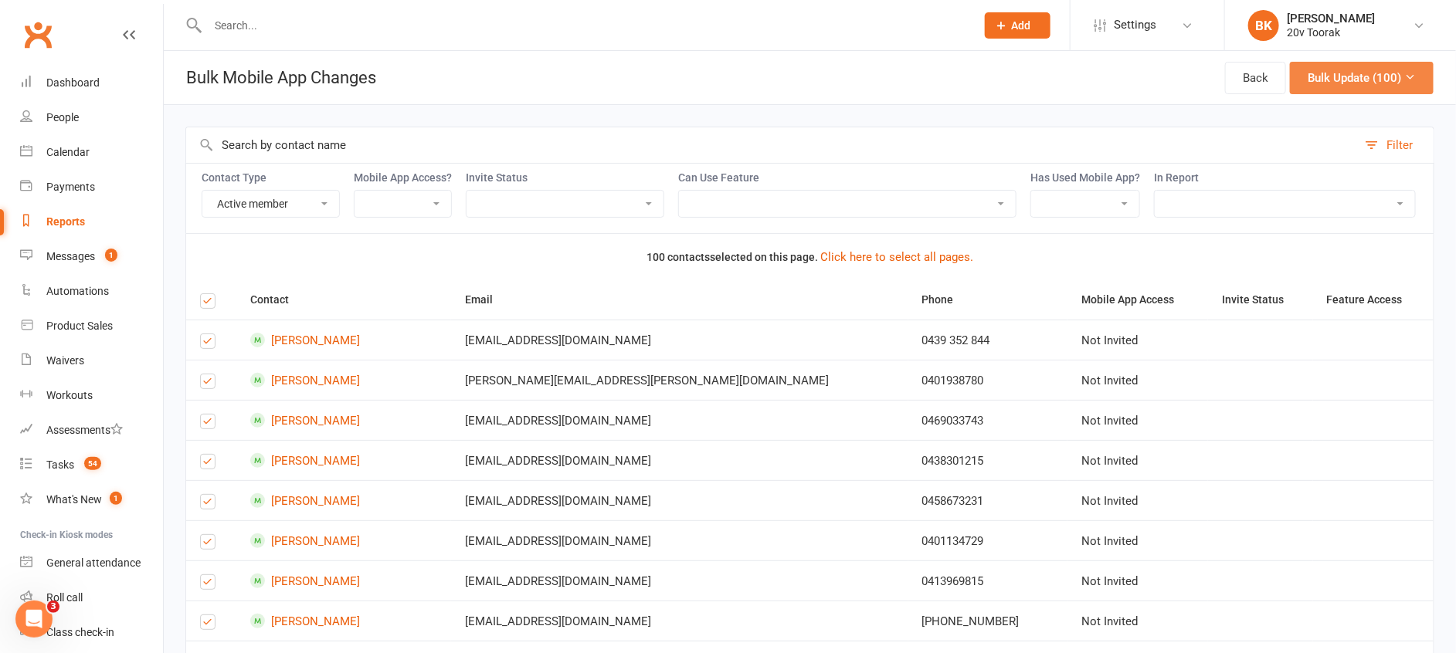
click at [1395, 78] on button "Bulk Update (100)" at bounding box center [1362, 78] width 144 height 32
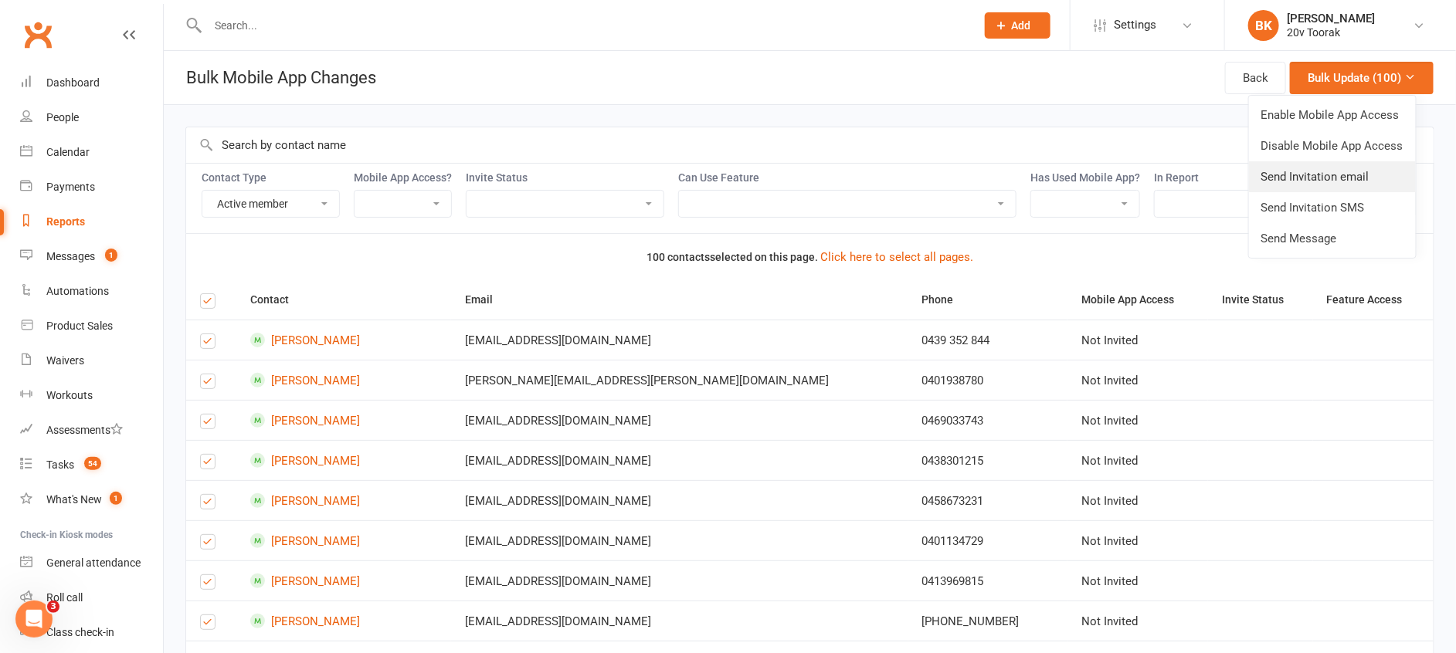
click at [1355, 166] on link "Send Invitation email" at bounding box center [1332, 176] width 167 height 31
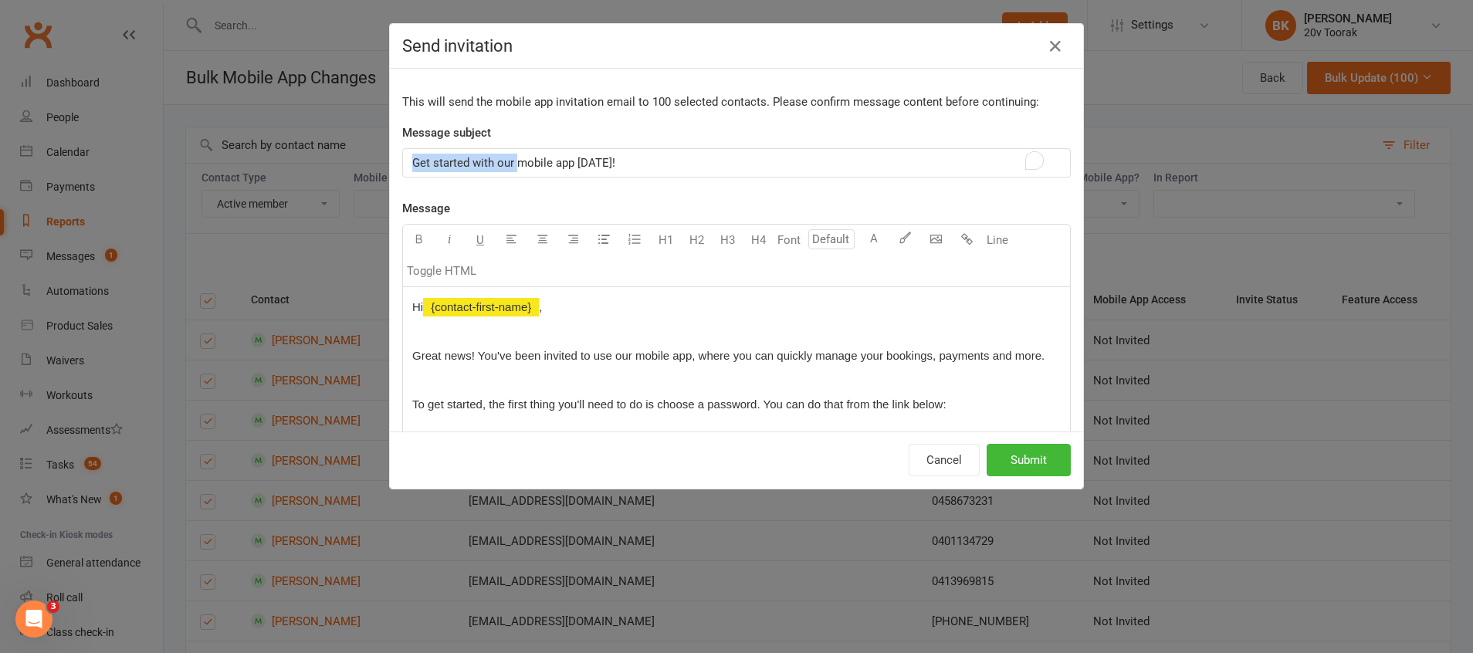
drag, startPoint x: 510, startPoint y: 162, endPoint x: 399, endPoint y: 162, distance: 110.4
click at [403, 162] on div "Get started with our mobile app today!" at bounding box center [736, 163] width 667 height 28
click at [515, 157] on span "20v Invitation to mobile app today!" at bounding box center [504, 163] width 184 height 14
click at [582, 160] on span "20v Invitation to the mobile app today!" at bounding box center [513, 163] width 203 height 14
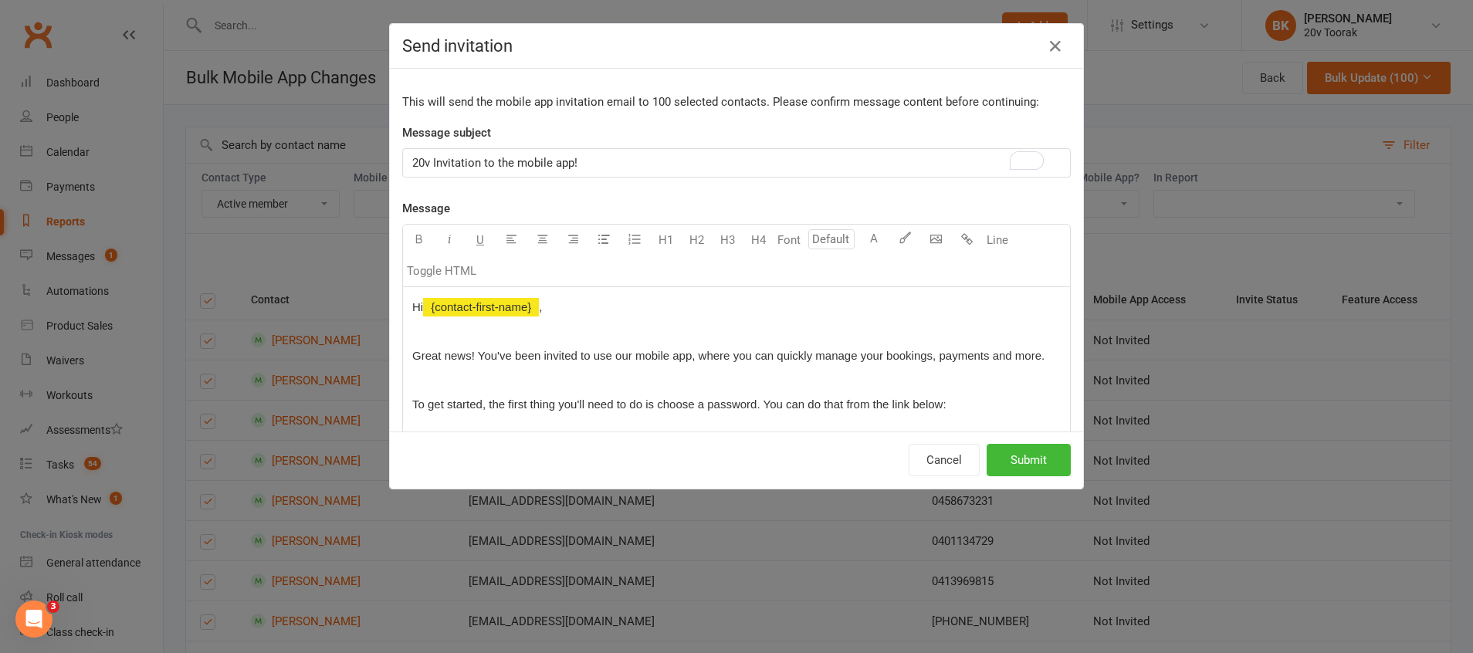
click at [559, 333] on p "To enrich screen reader interactions, please activate Accessibility in Grammarl…" at bounding box center [736, 331] width 649 height 19
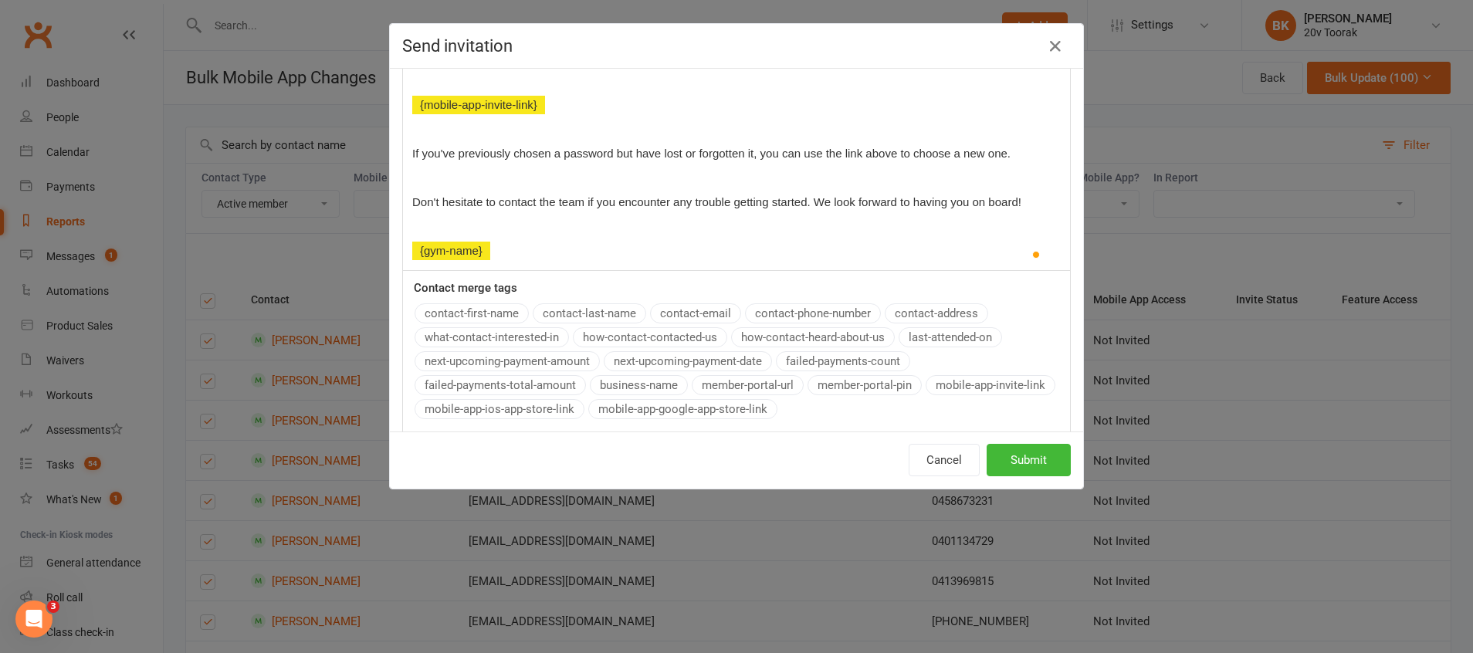
scroll to position [535, 0]
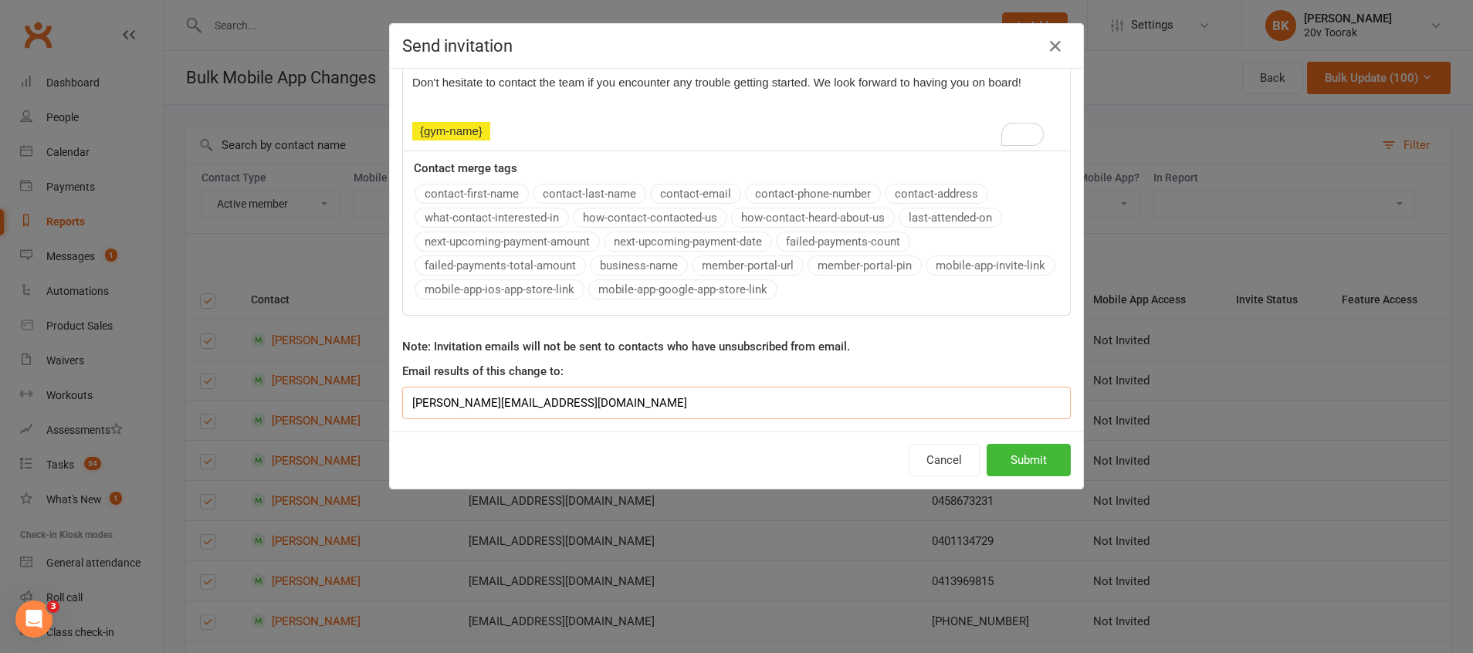
click at [584, 391] on input "[PERSON_NAME][EMAIL_ADDRESS][DOMAIN_NAME]" at bounding box center [736, 403] width 669 height 32
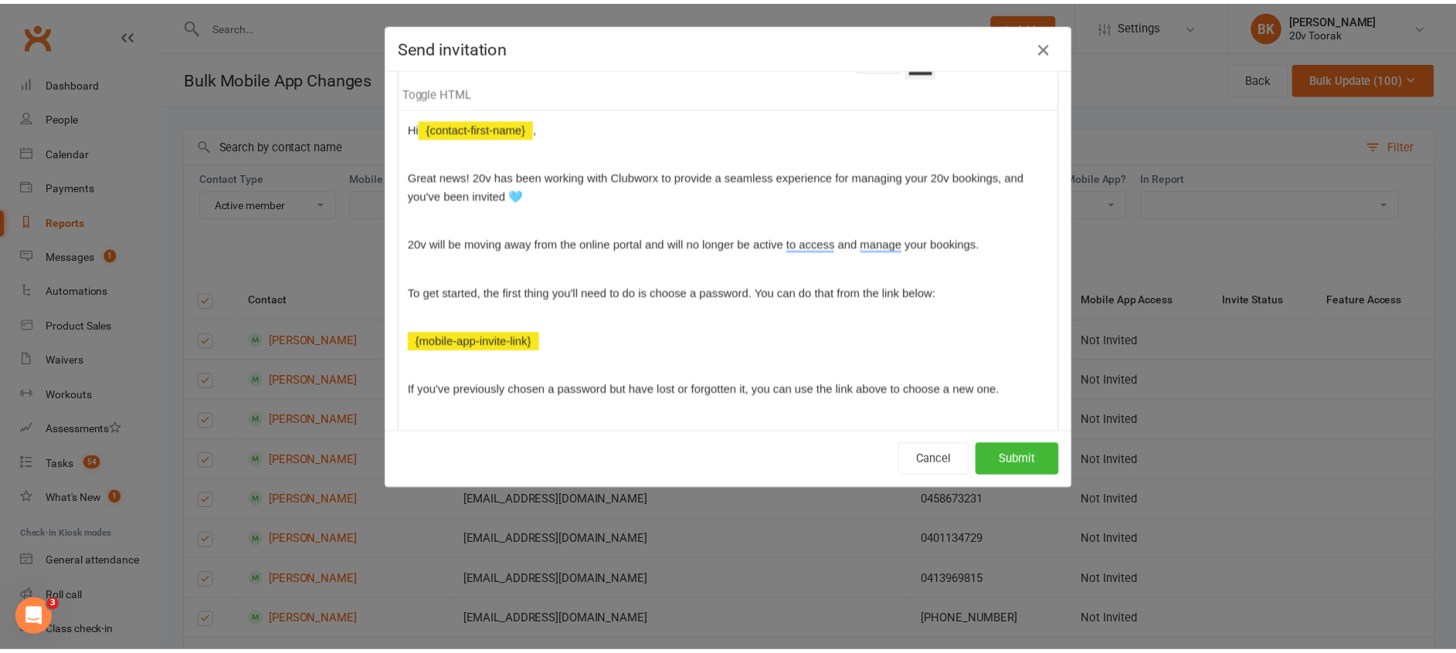
scroll to position [184, 0]
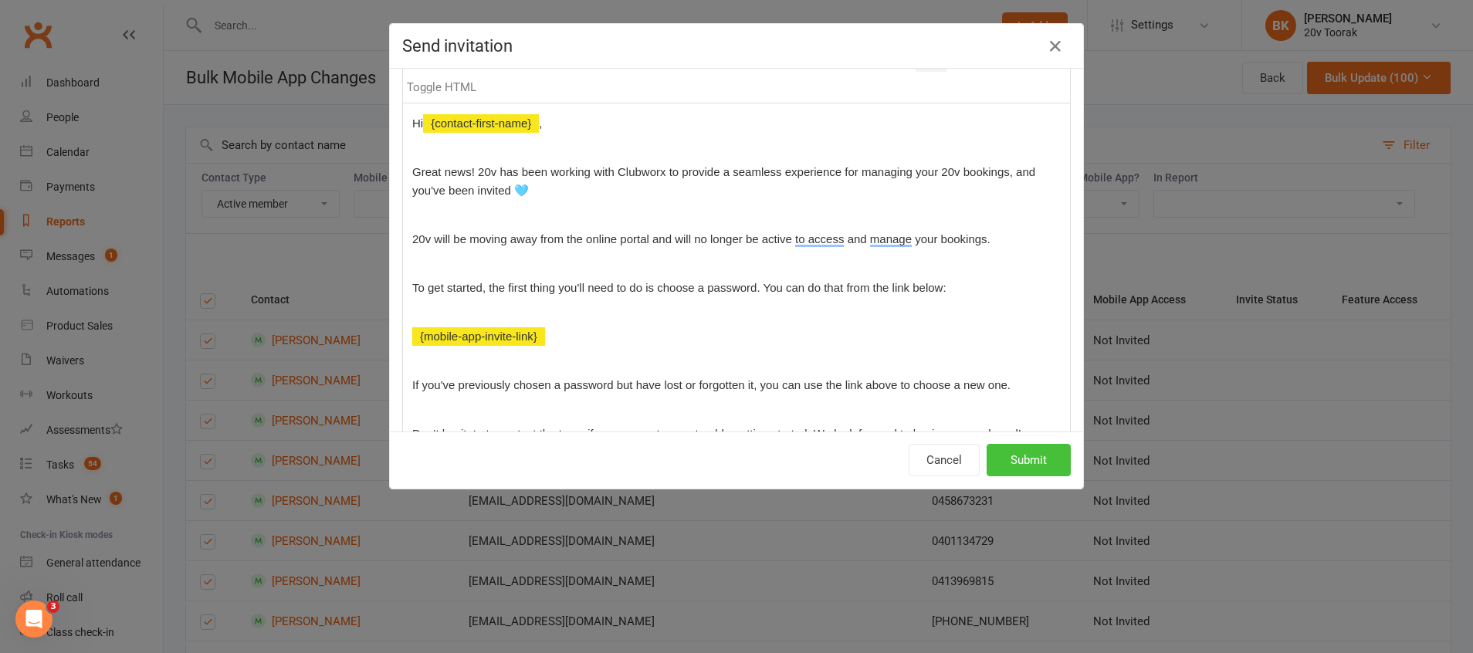
click at [1026, 465] on button "Submit" at bounding box center [1029, 460] width 84 height 32
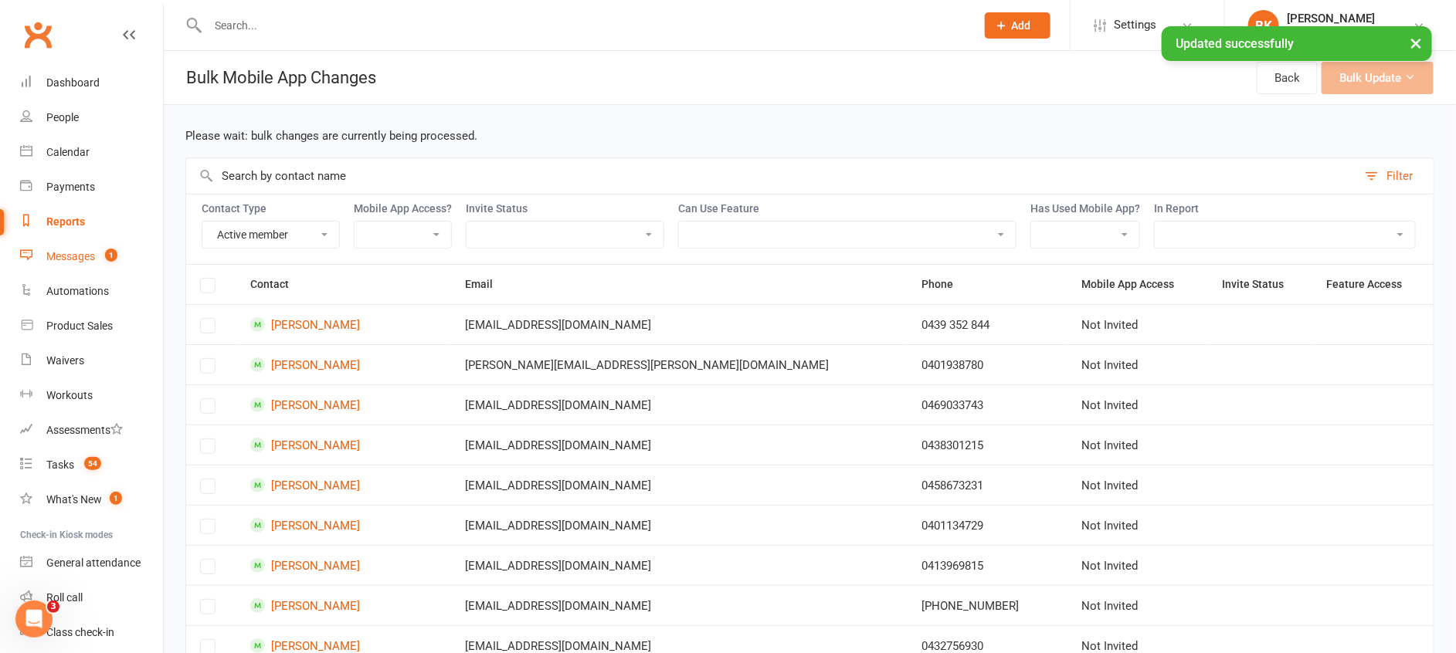
click at [82, 249] on link "Messages 1" at bounding box center [91, 256] width 143 height 35
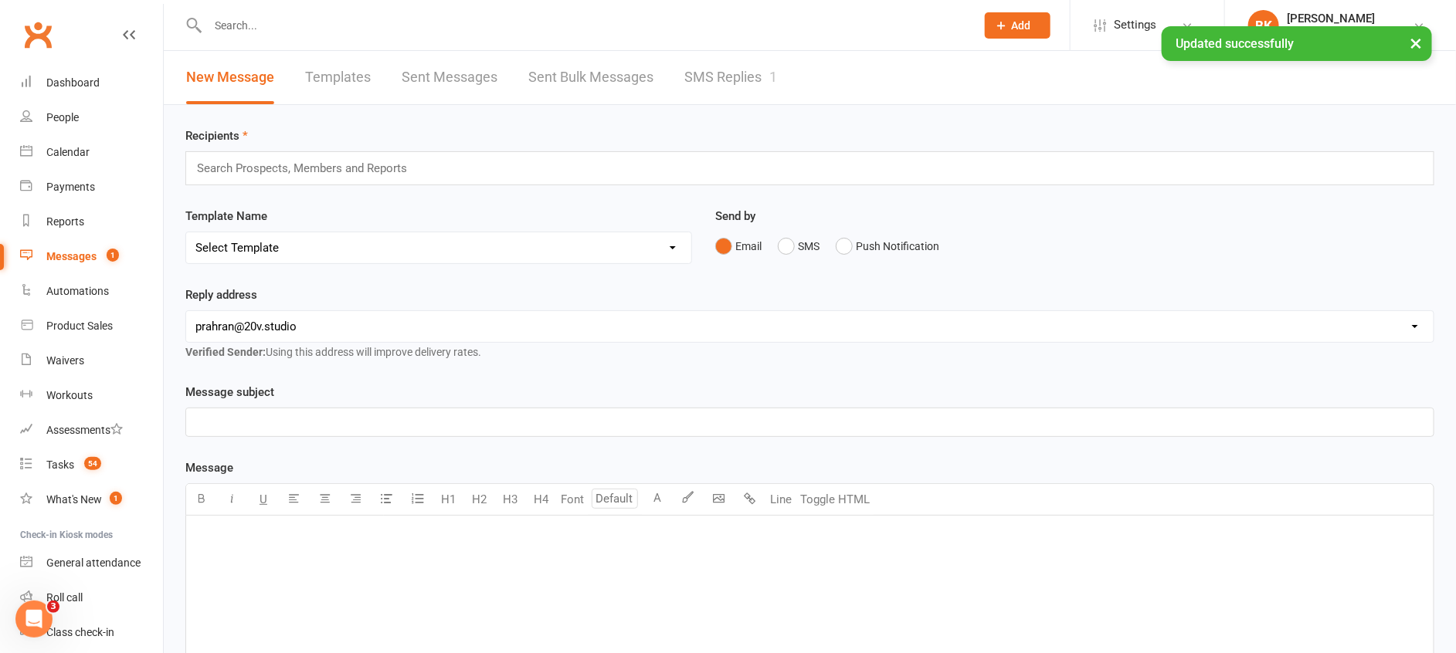
click at [741, 72] on link "SMS Replies 1" at bounding box center [730, 77] width 93 height 53
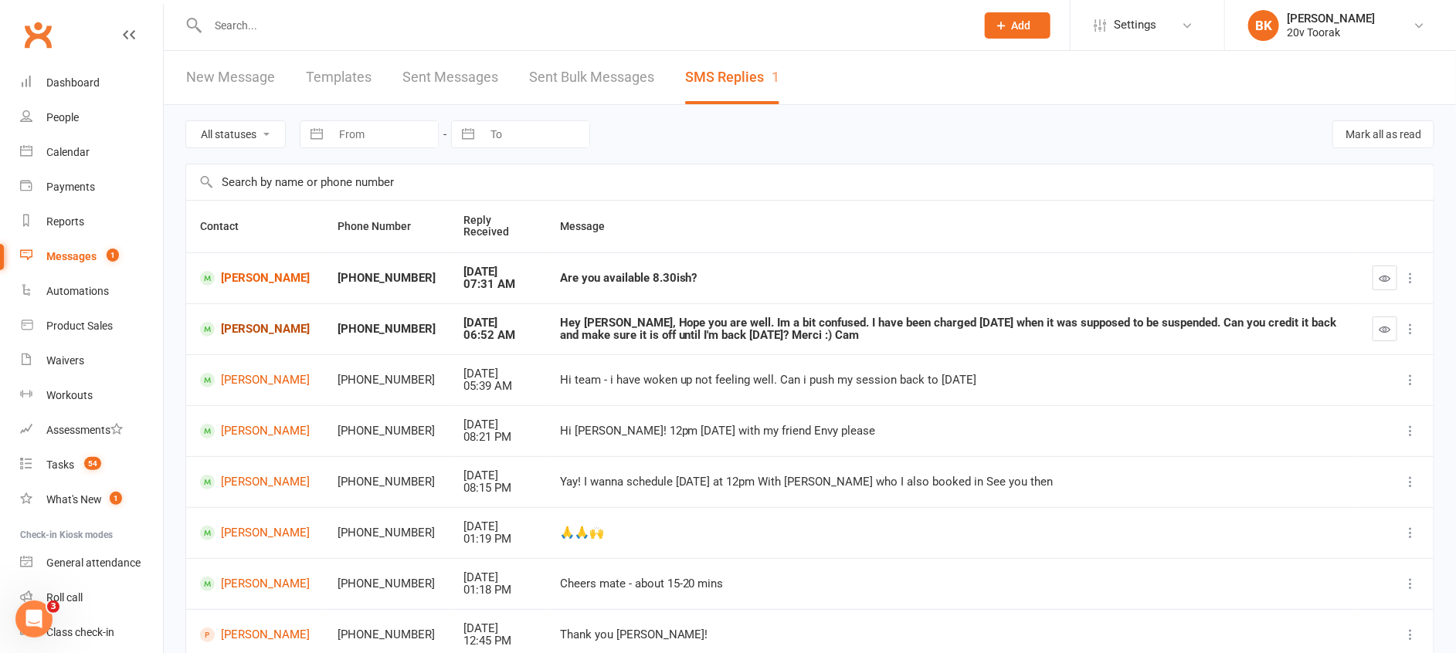
click at [249, 329] on link "Camille Thibault" at bounding box center [255, 329] width 110 height 15
click at [1383, 330] on icon "button" at bounding box center [1385, 330] width 12 height 12
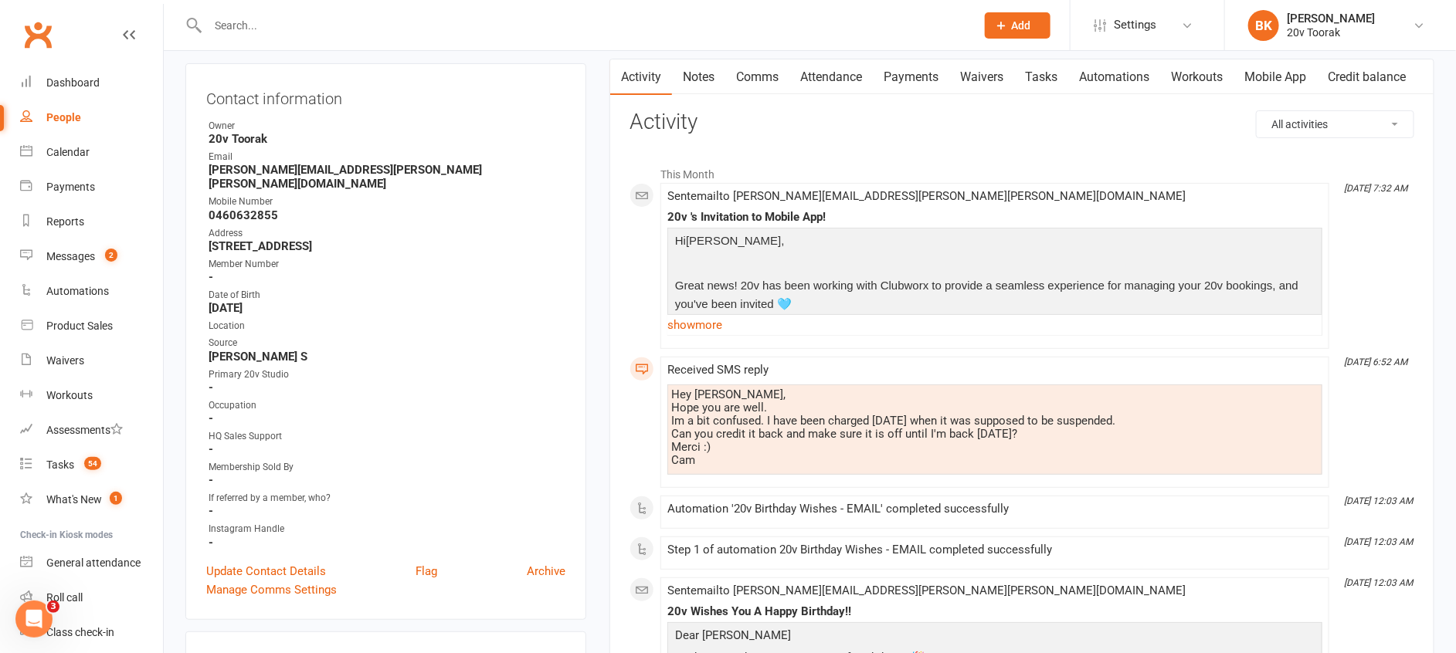
scroll to position [151, 0]
click at [696, 319] on link "show more" at bounding box center [994, 325] width 655 height 22
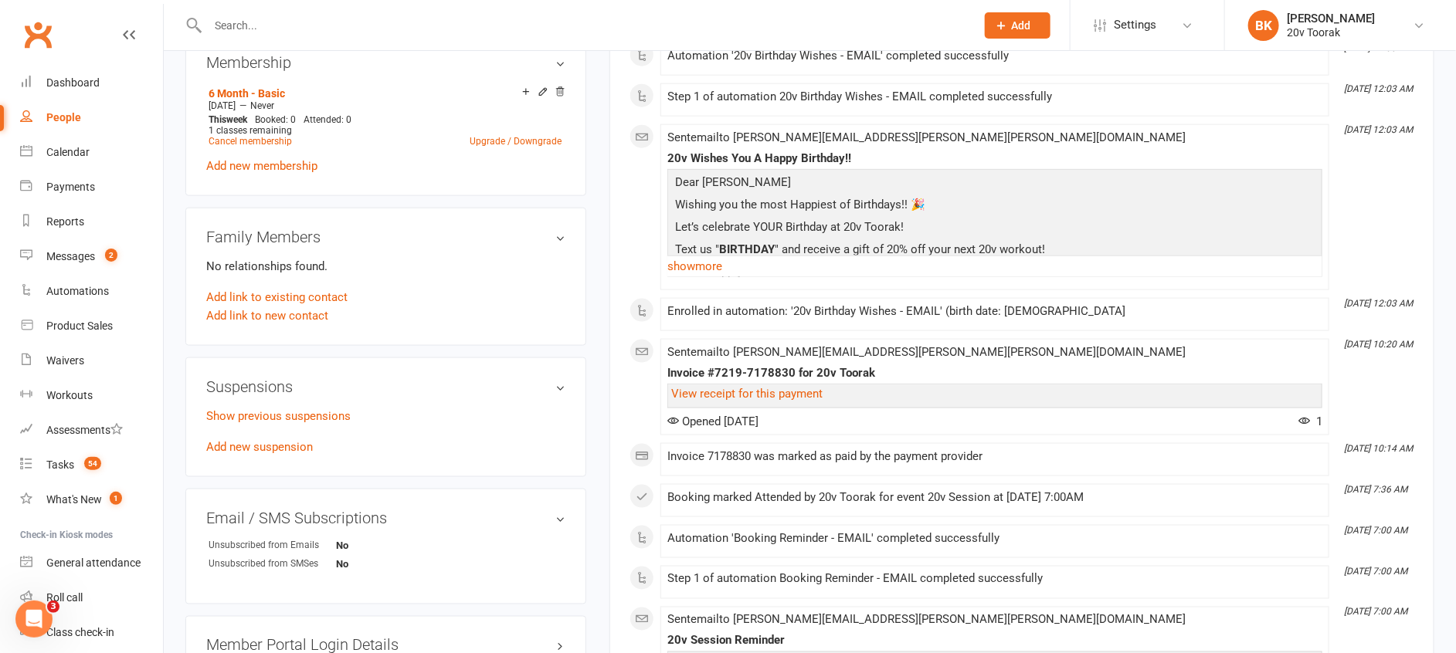
scroll to position [885, 0]
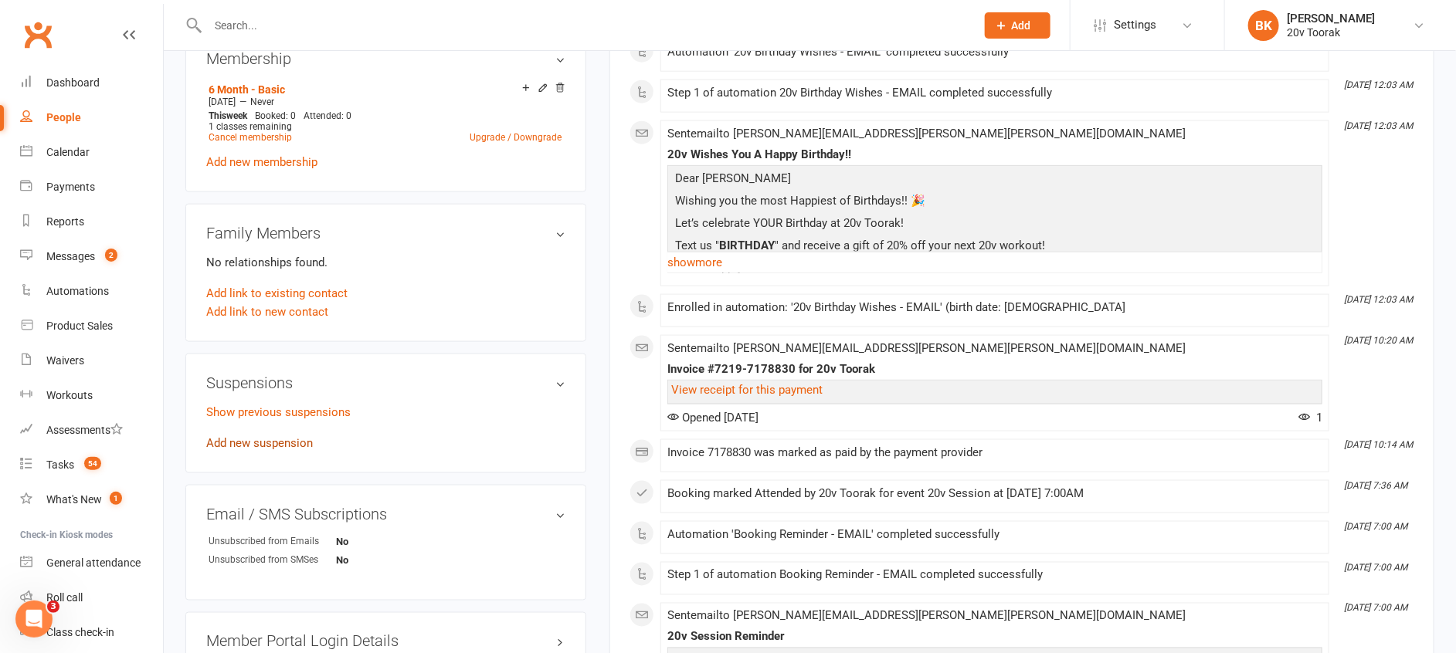
click at [262, 436] on link "Add new suspension" at bounding box center [259, 443] width 107 height 14
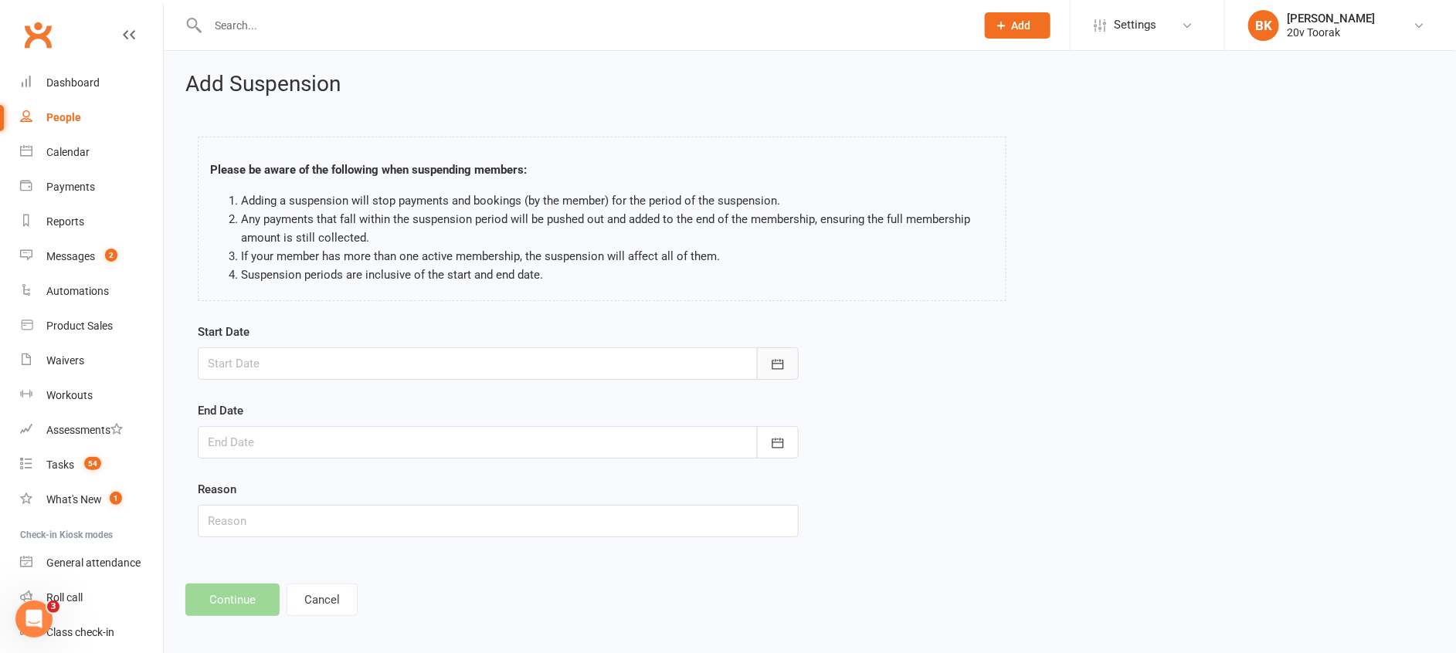
click at [783, 356] on button "button" at bounding box center [778, 363] width 42 height 32
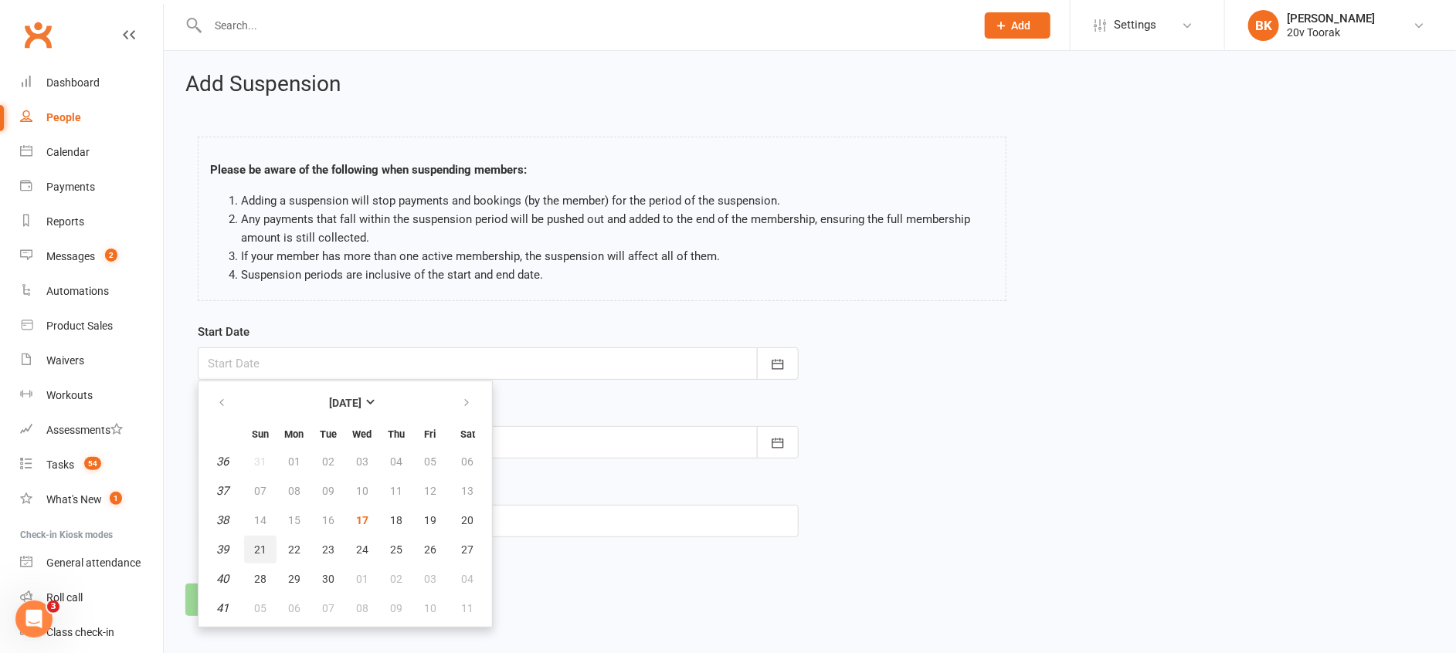
click at [264, 547] on span "21" at bounding box center [260, 550] width 12 height 12
type input "[DATE]"
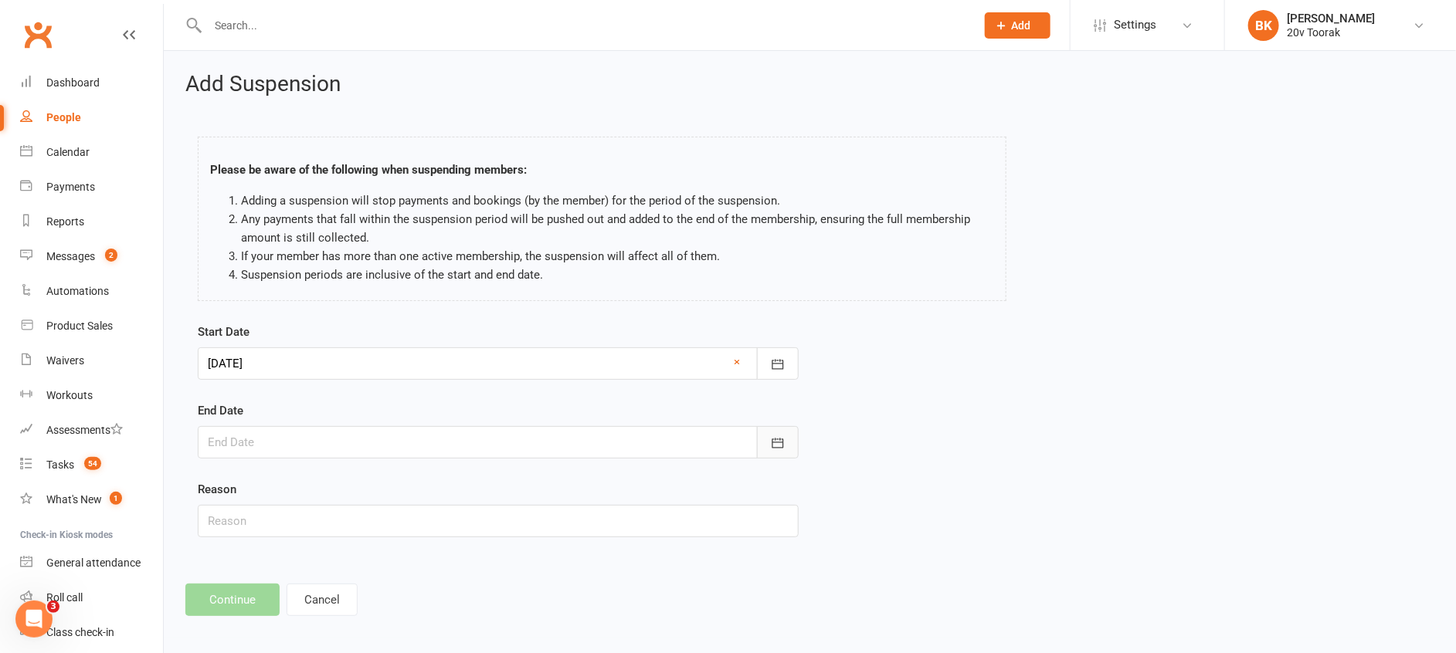
click at [781, 439] on icon "button" at bounding box center [777, 443] width 15 height 15
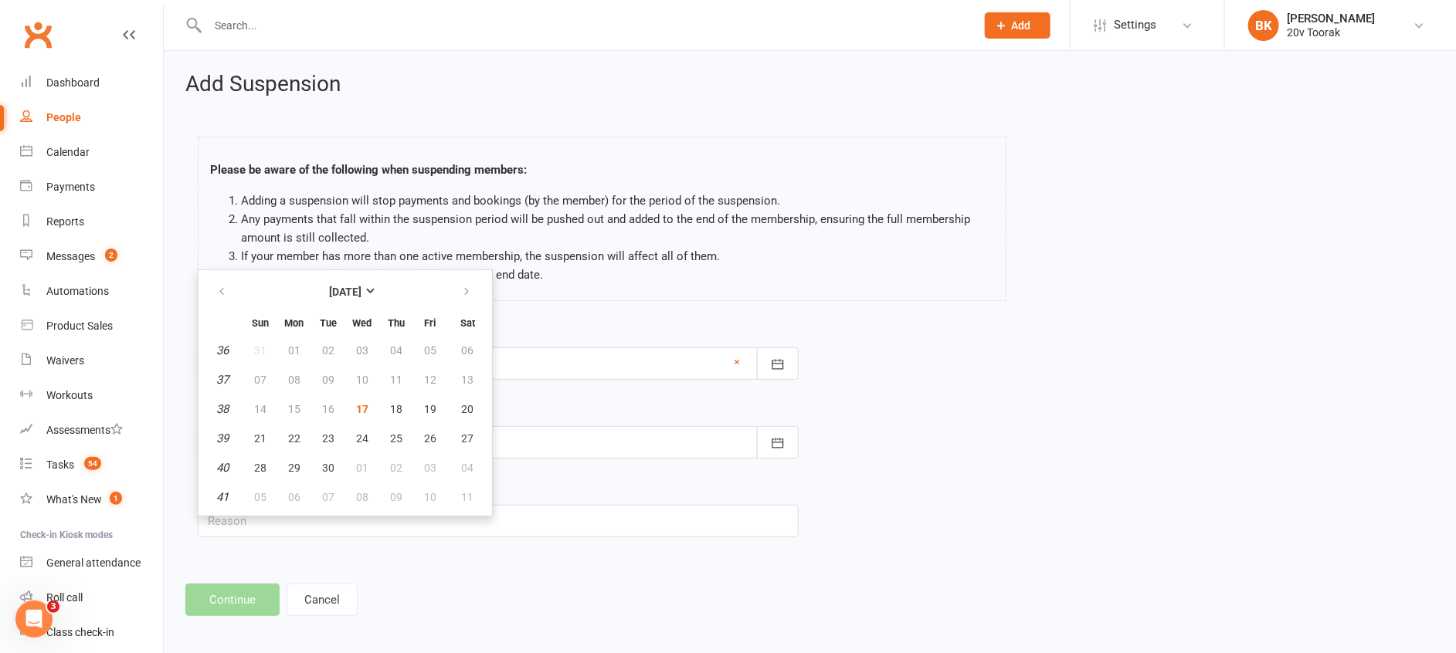
click at [841, 293] on div "Please be aware of the following when suspending members: Adding a suspension w…" at bounding box center [602, 219] width 808 height 164
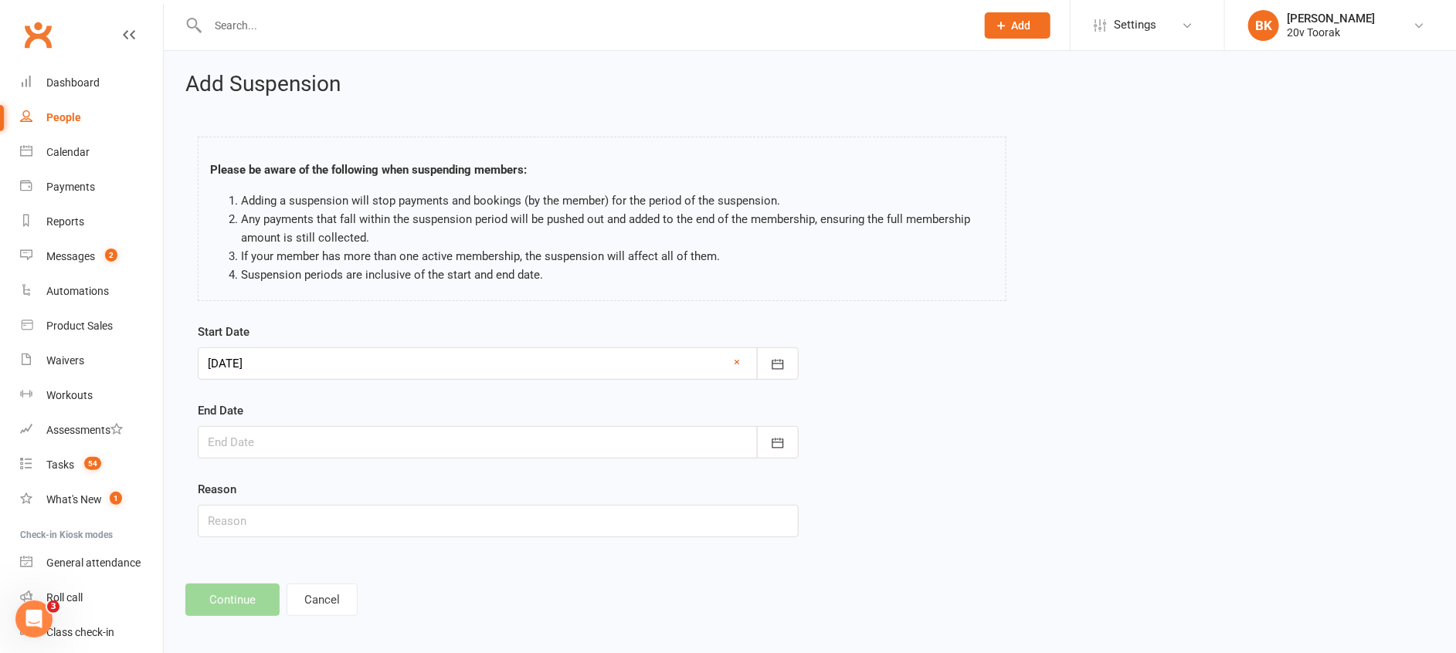
click at [727, 364] on div at bounding box center [498, 363] width 601 height 32
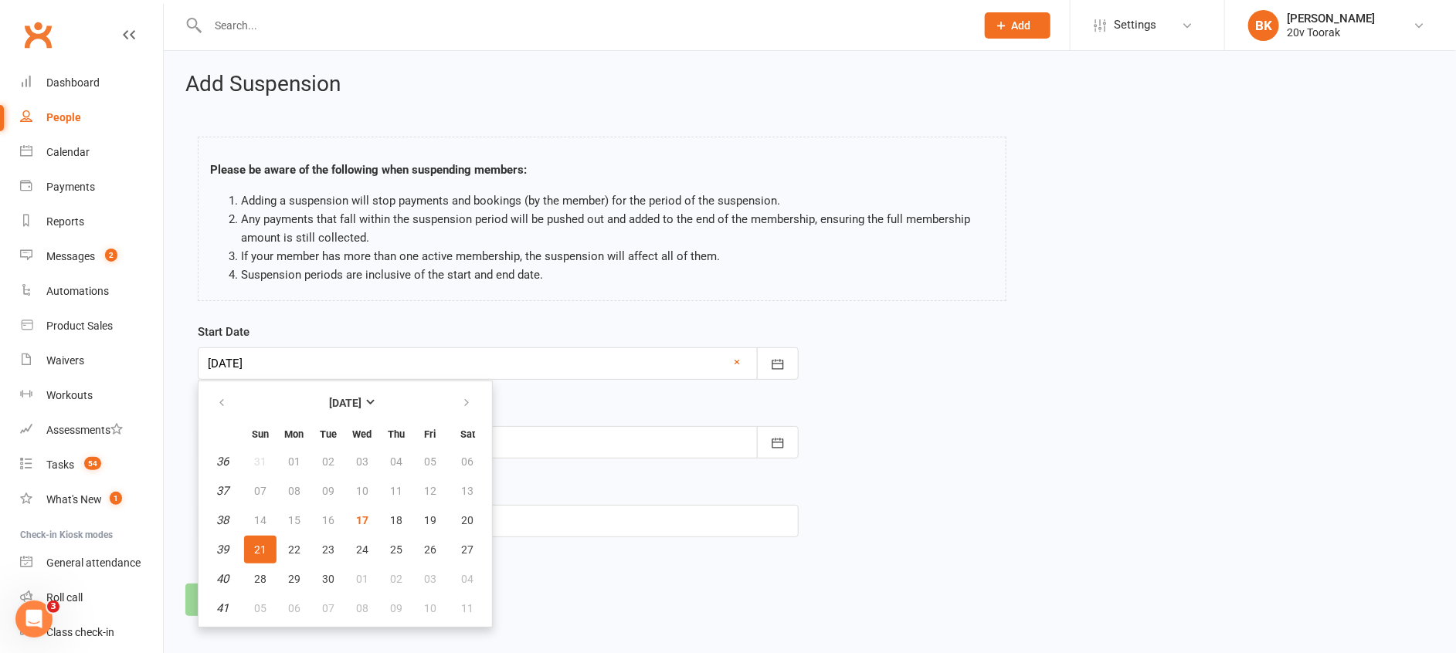
click at [741, 361] on div at bounding box center [498, 363] width 601 height 32
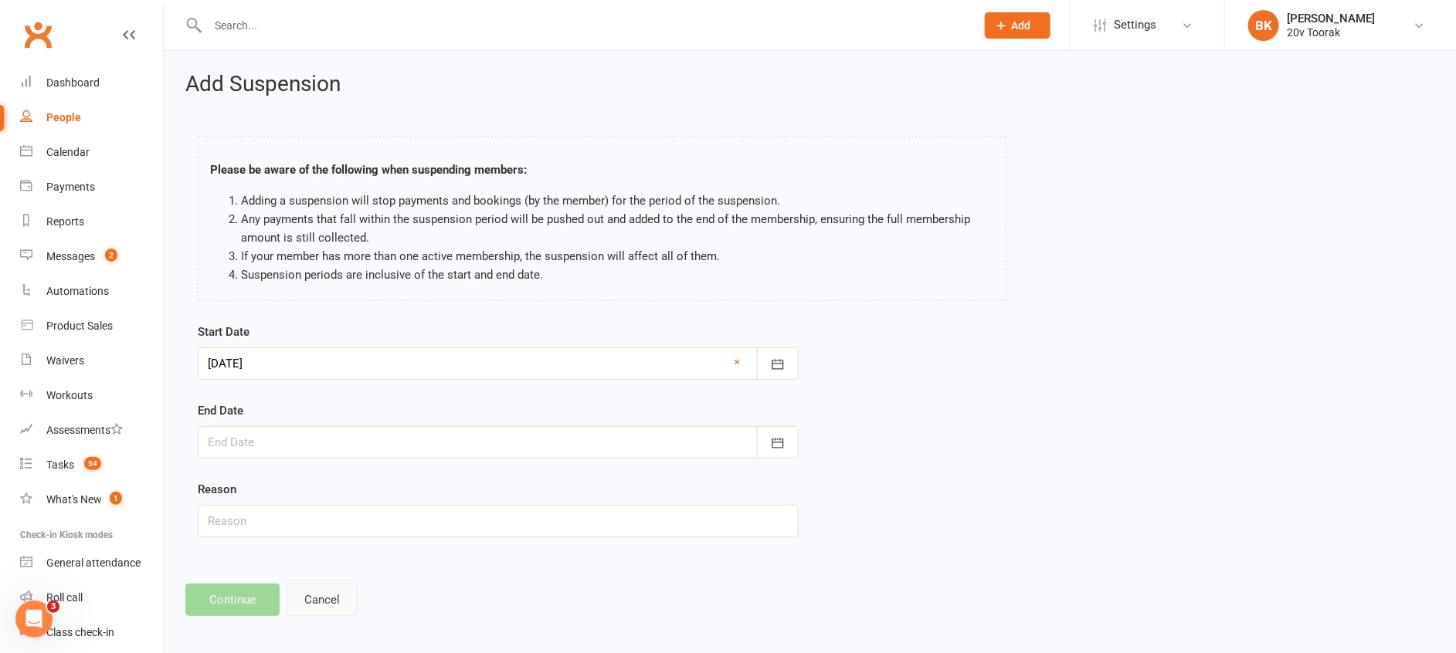
click at [320, 608] on button "Cancel" at bounding box center [321, 600] width 71 height 32
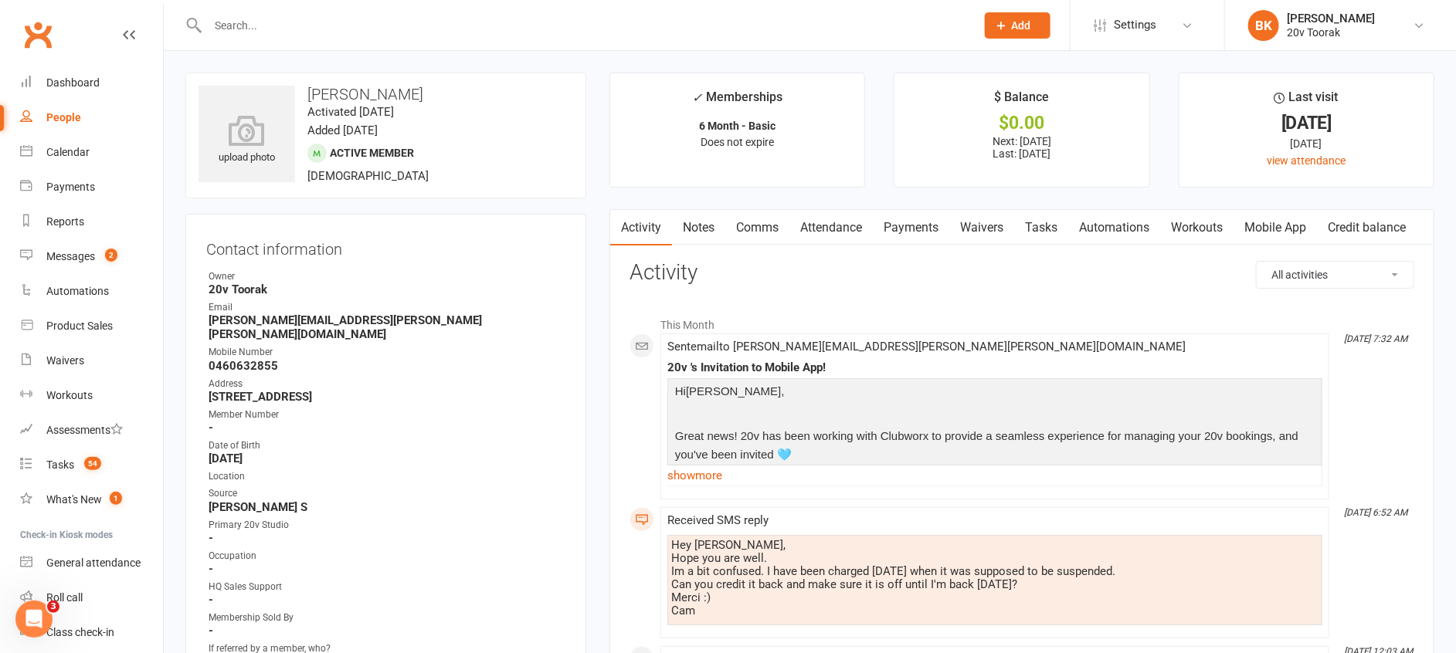
click at [837, 226] on link "Attendance" at bounding box center [830, 228] width 83 height 36
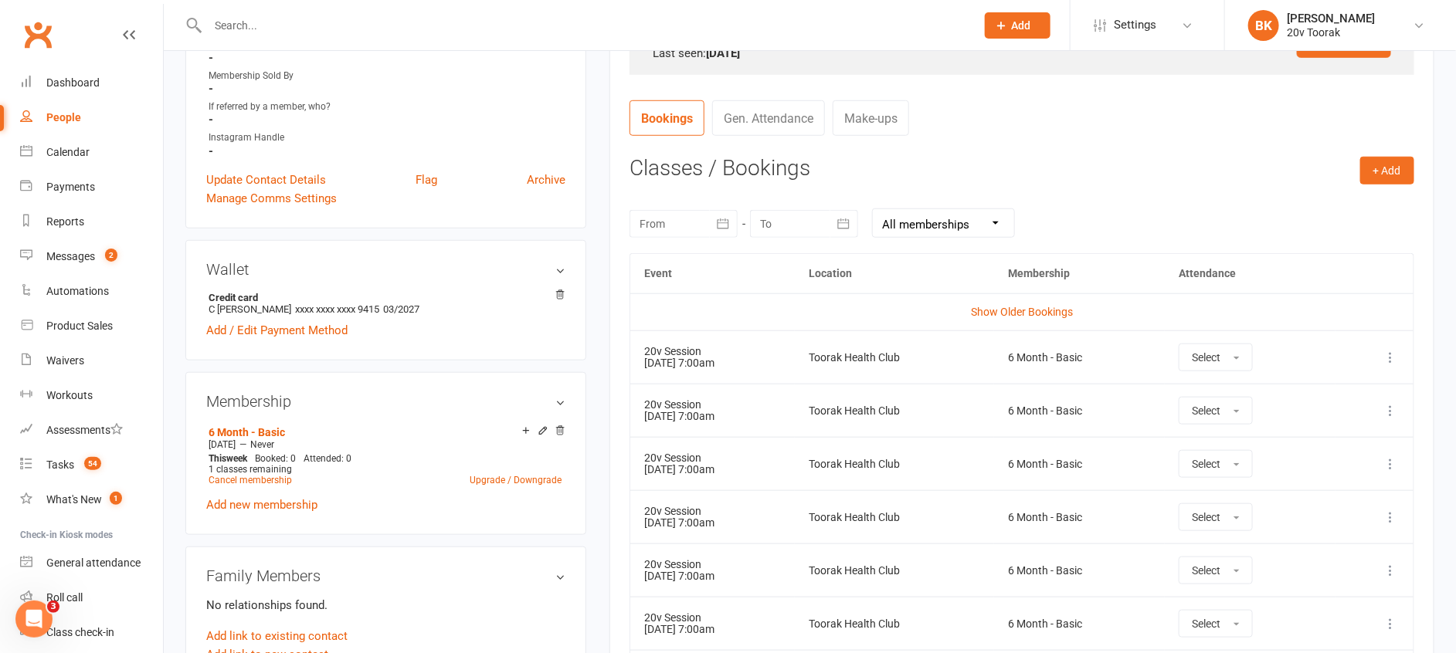
scroll to position [543, 0]
click at [724, 222] on icon "button" at bounding box center [723, 223] width 12 height 10
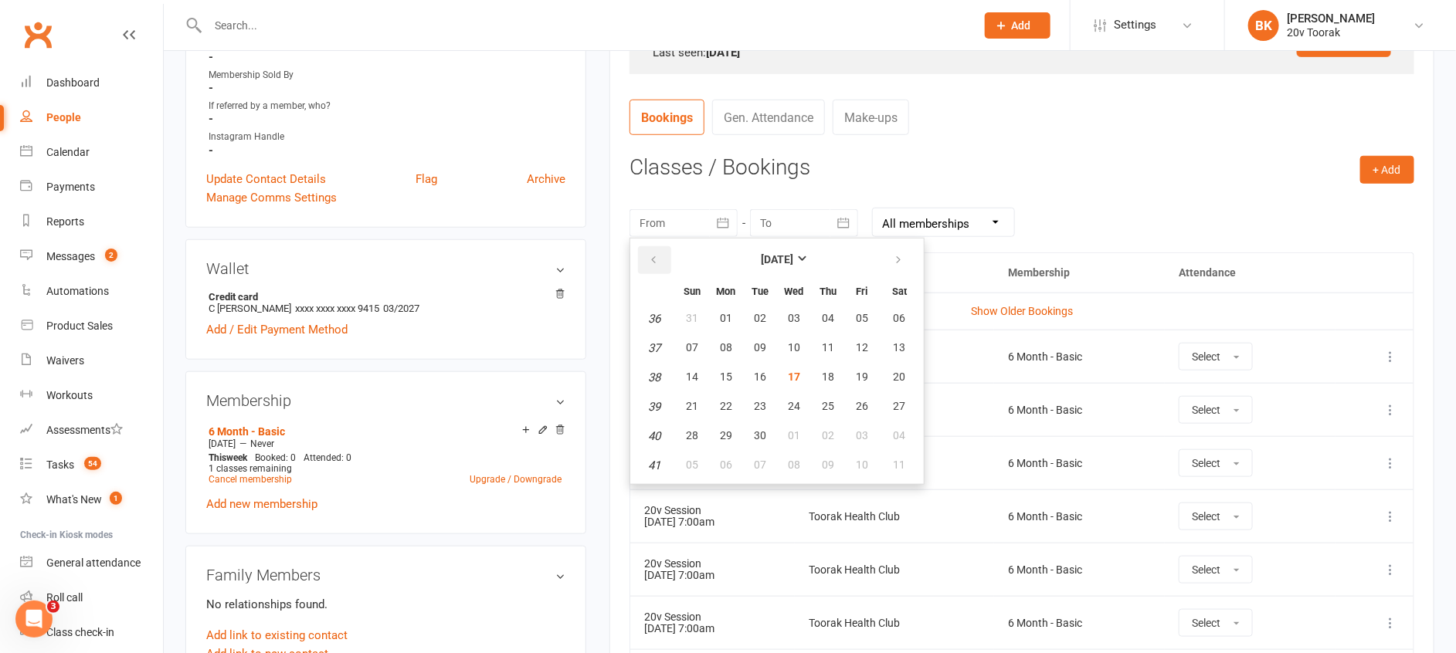
click at [652, 262] on icon "button" at bounding box center [653, 260] width 11 height 12
click at [697, 431] on span "24" at bounding box center [692, 435] width 12 height 12
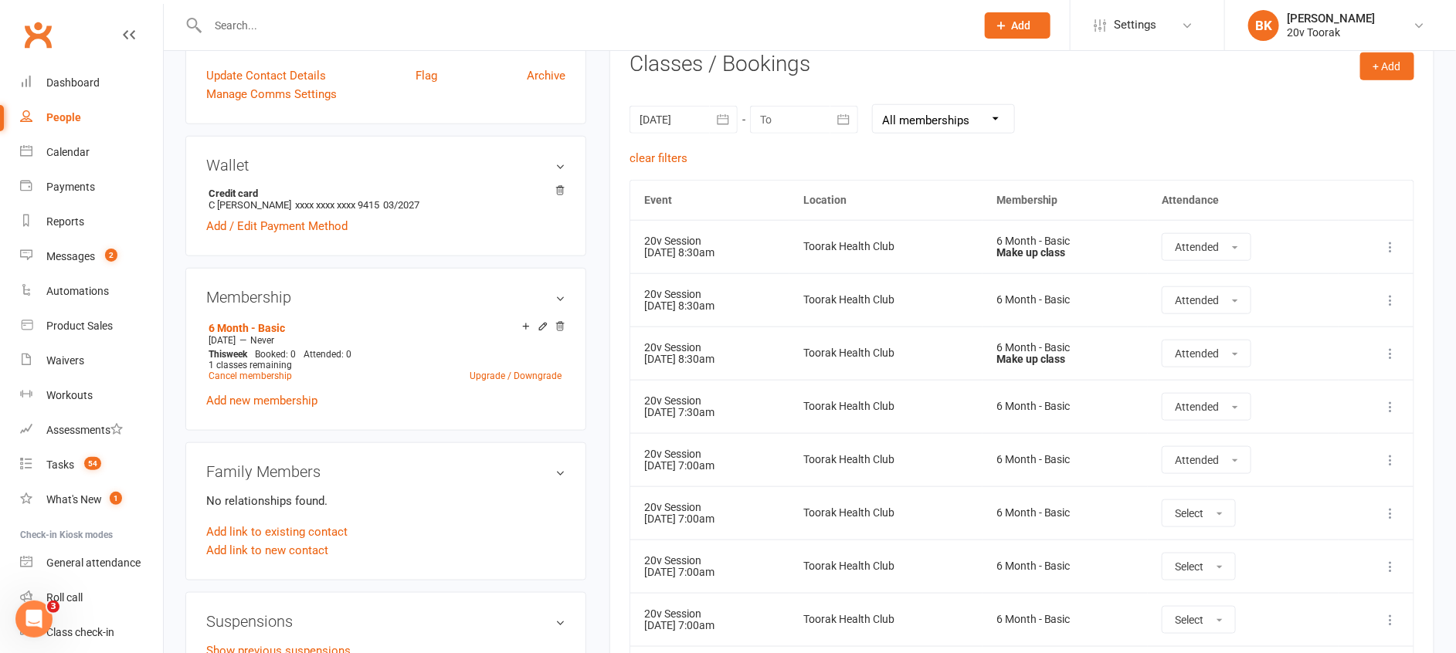
scroll to position [651, 0]
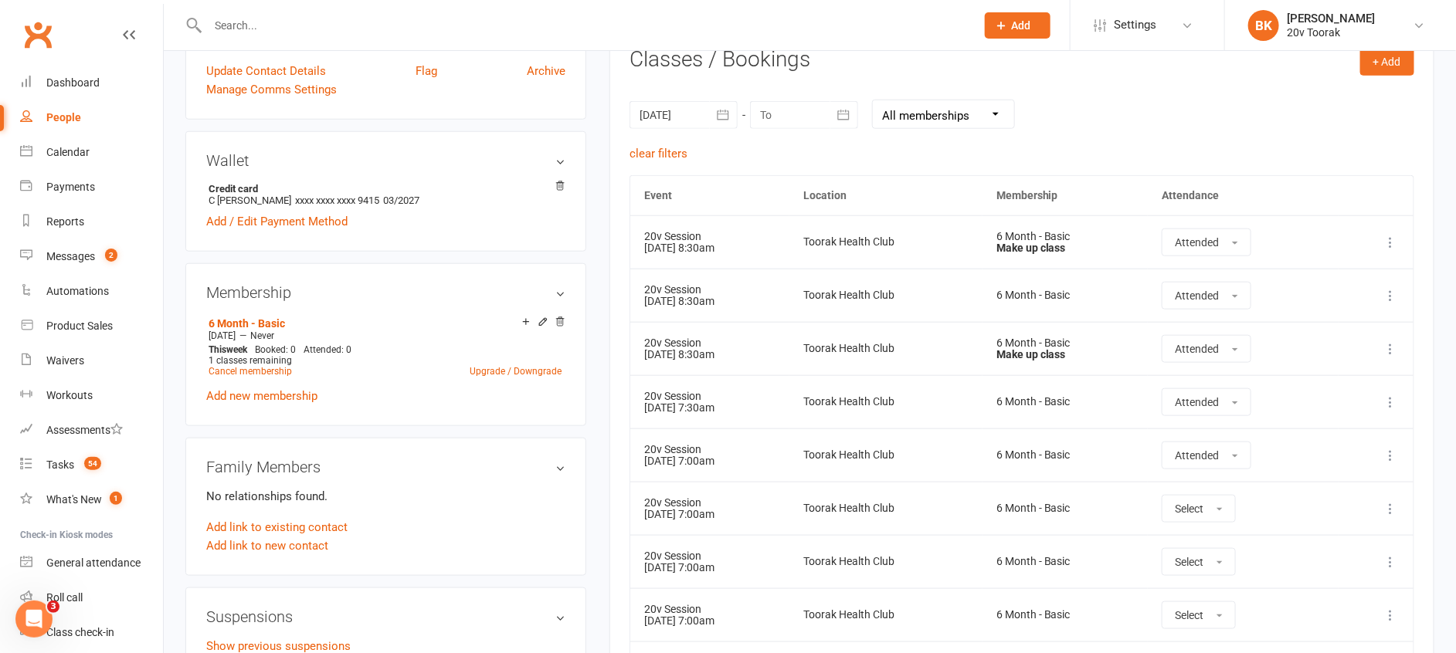
click at [712, 117] on button "button" at bounding box center [724, 115] width 28 height 28
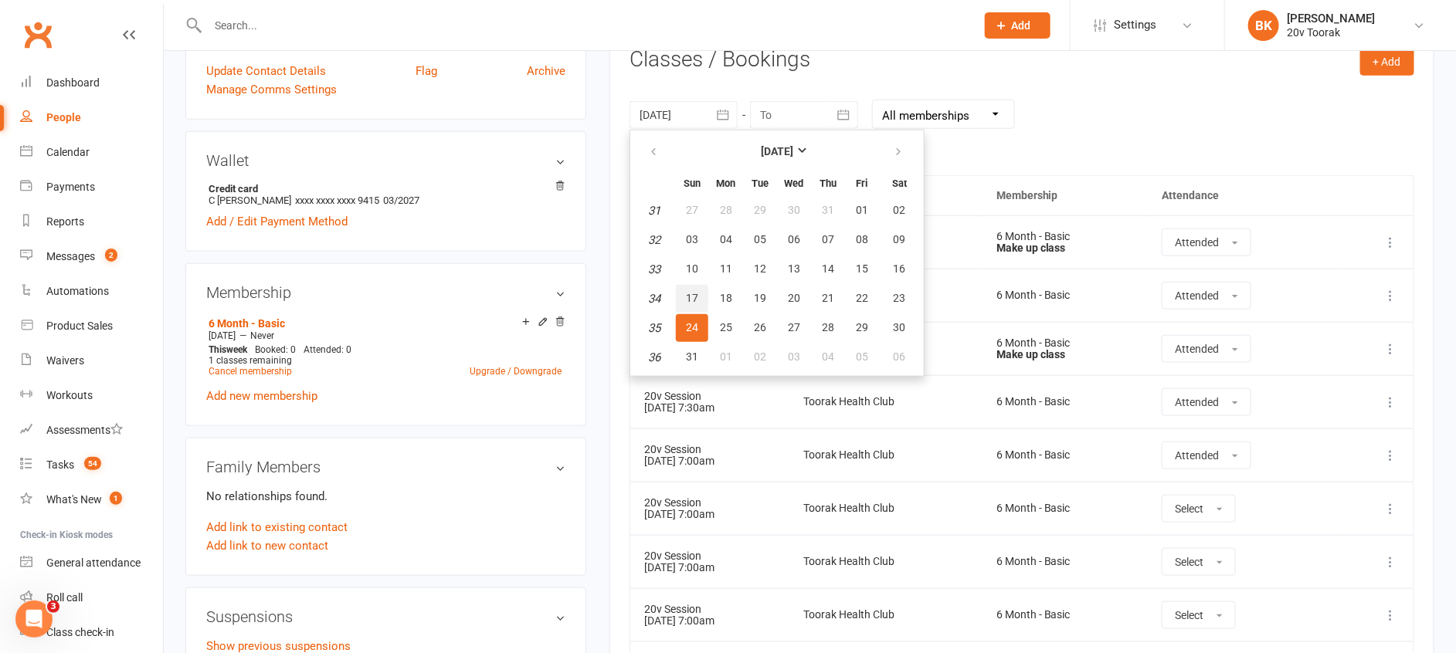
click at [685, 297] on button "17" at bounding box center [692, 299] width 32 height 28
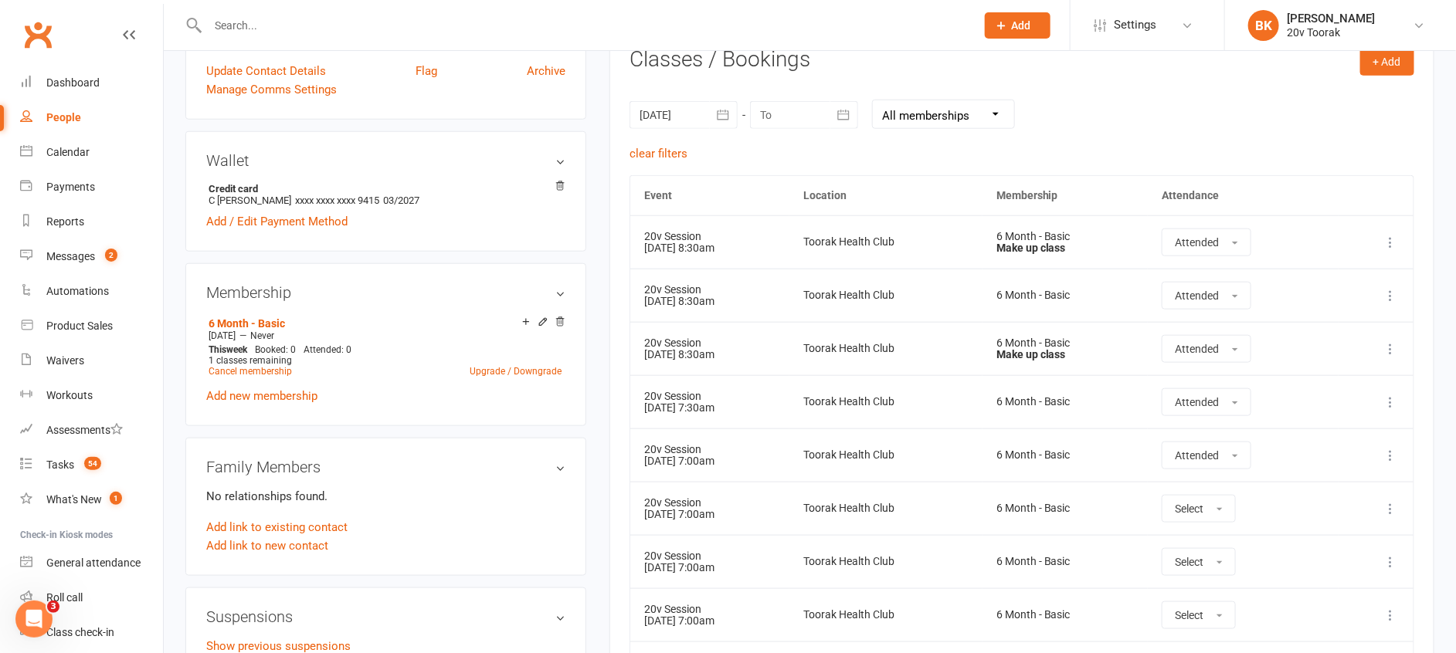
click at [701, 114] on div at bounding box center [683, 115] width 108 height 28
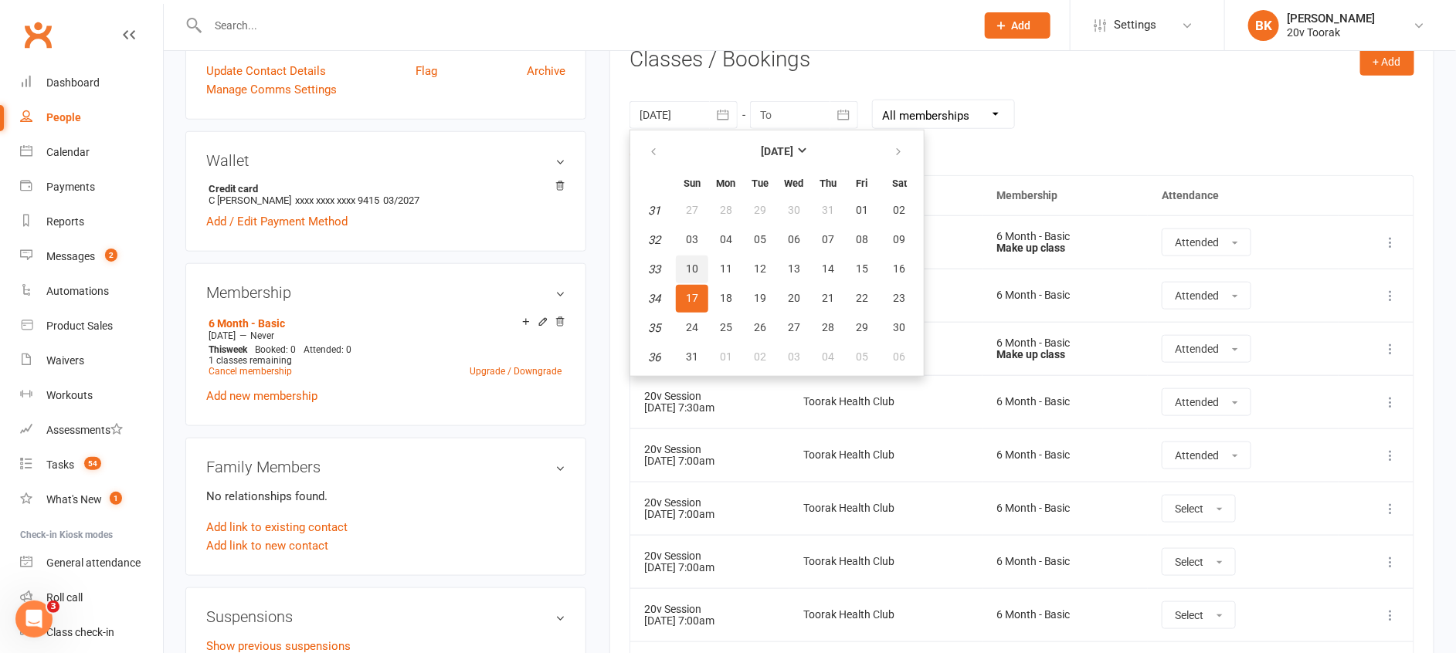
click at [690, 266] on span "10" at bounding box center [692, 269] width 12 height 12
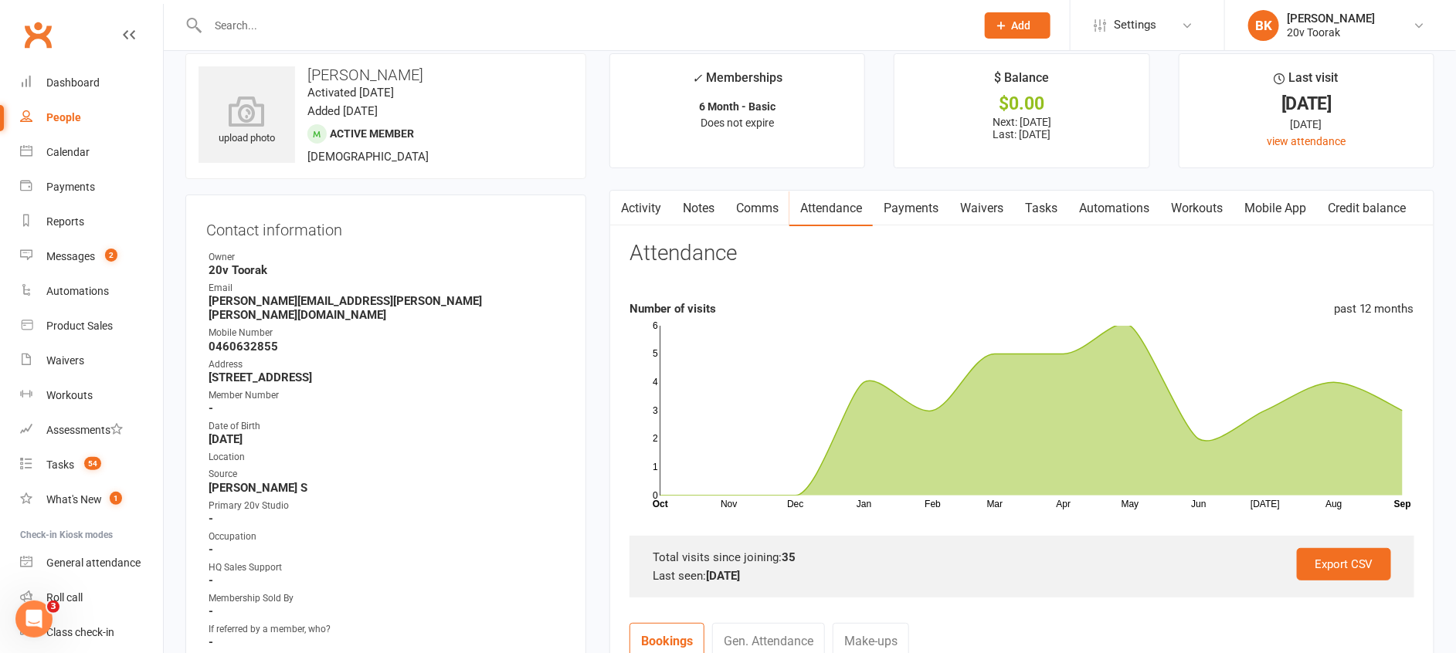
scroll to position [0, 0]
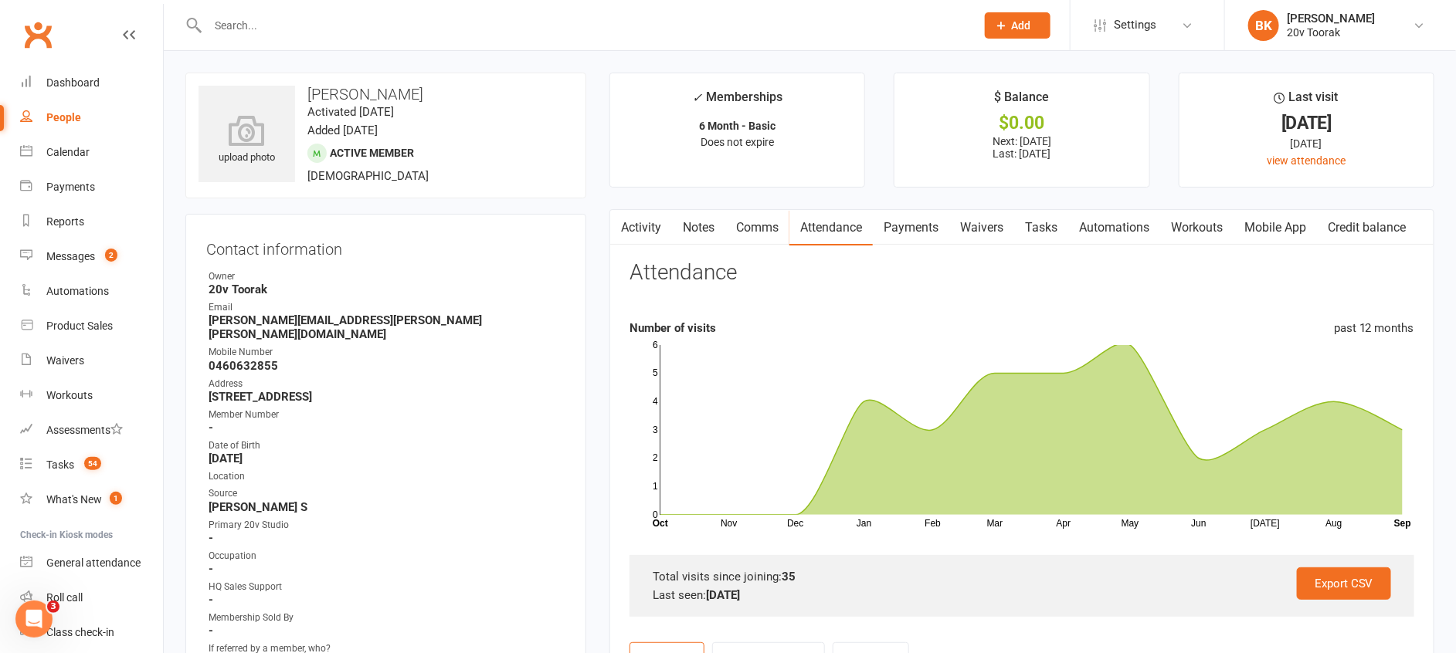
click at [909, 232] on link "Payments" at bounding box center [911, 228] width 76 height 36
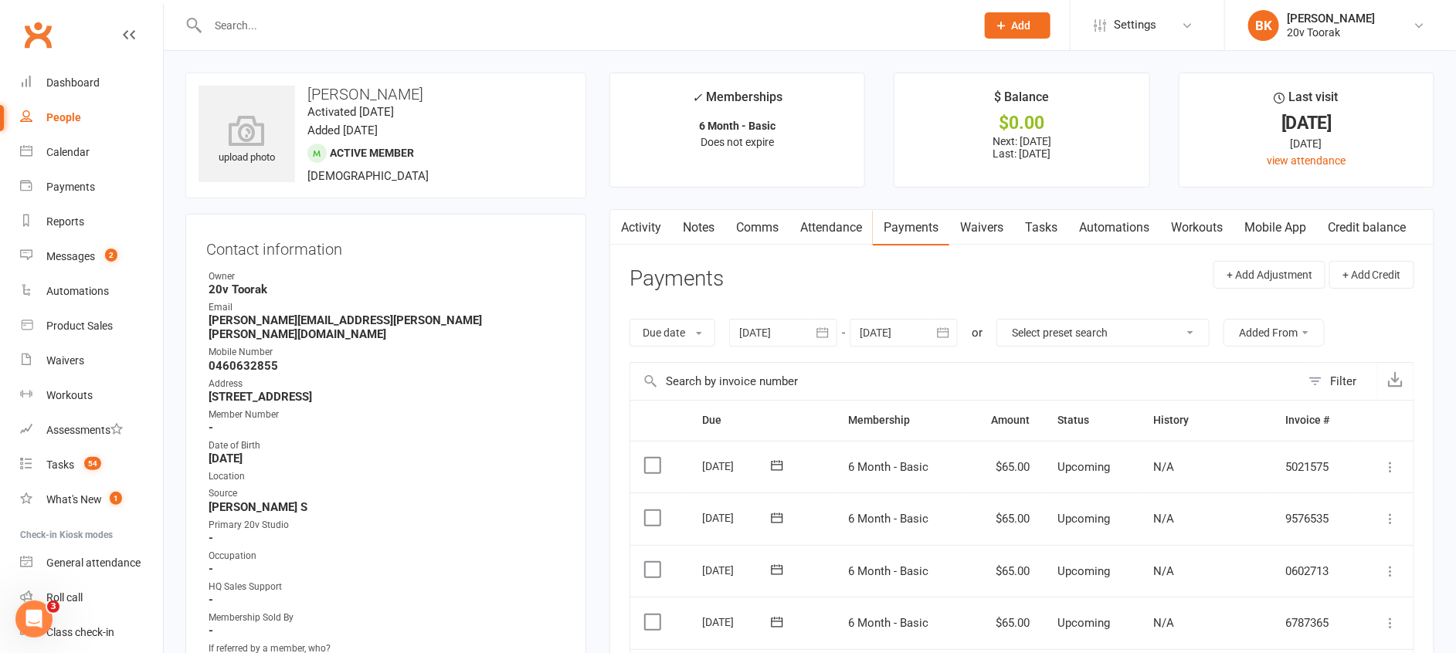
click at [834, 222] on link "Attendance" at bounding box center [830, 228] width 83 height 36
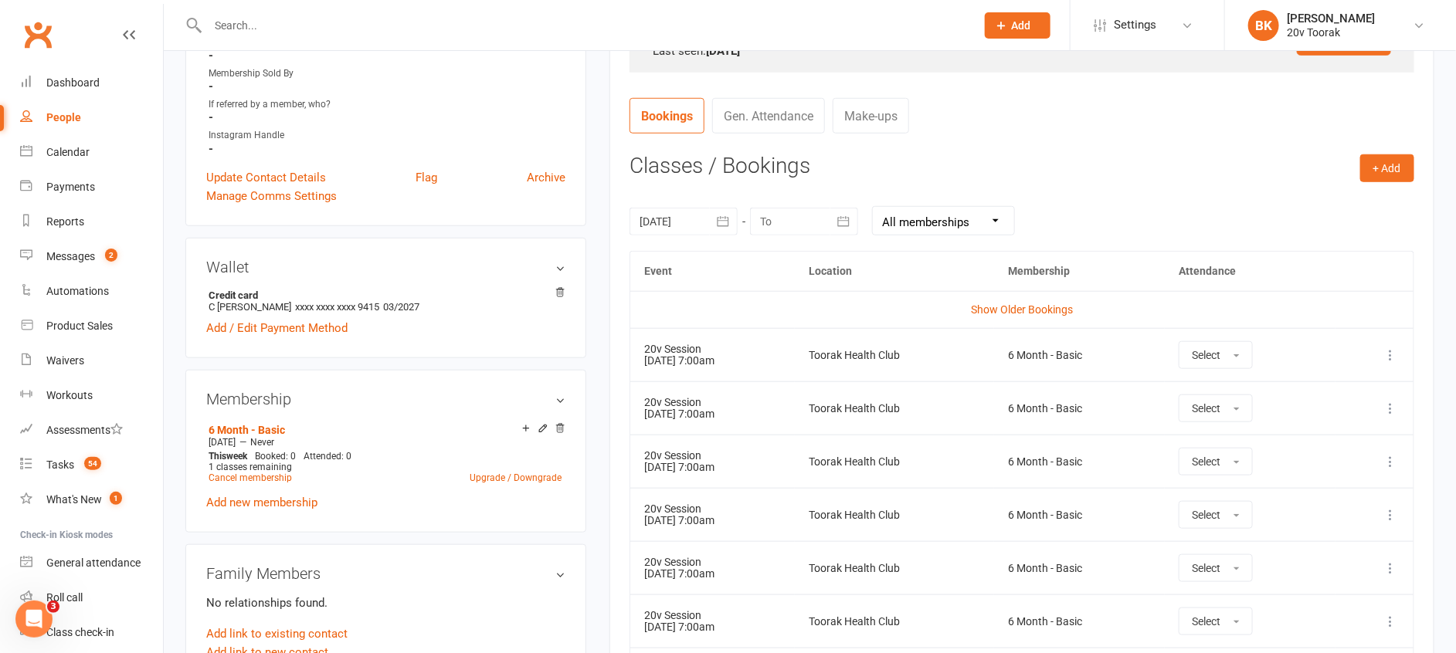
scroll to position [545, 0]
click at [717, 208] on button "button" at bounding box center [724, 221] width 28 height 28
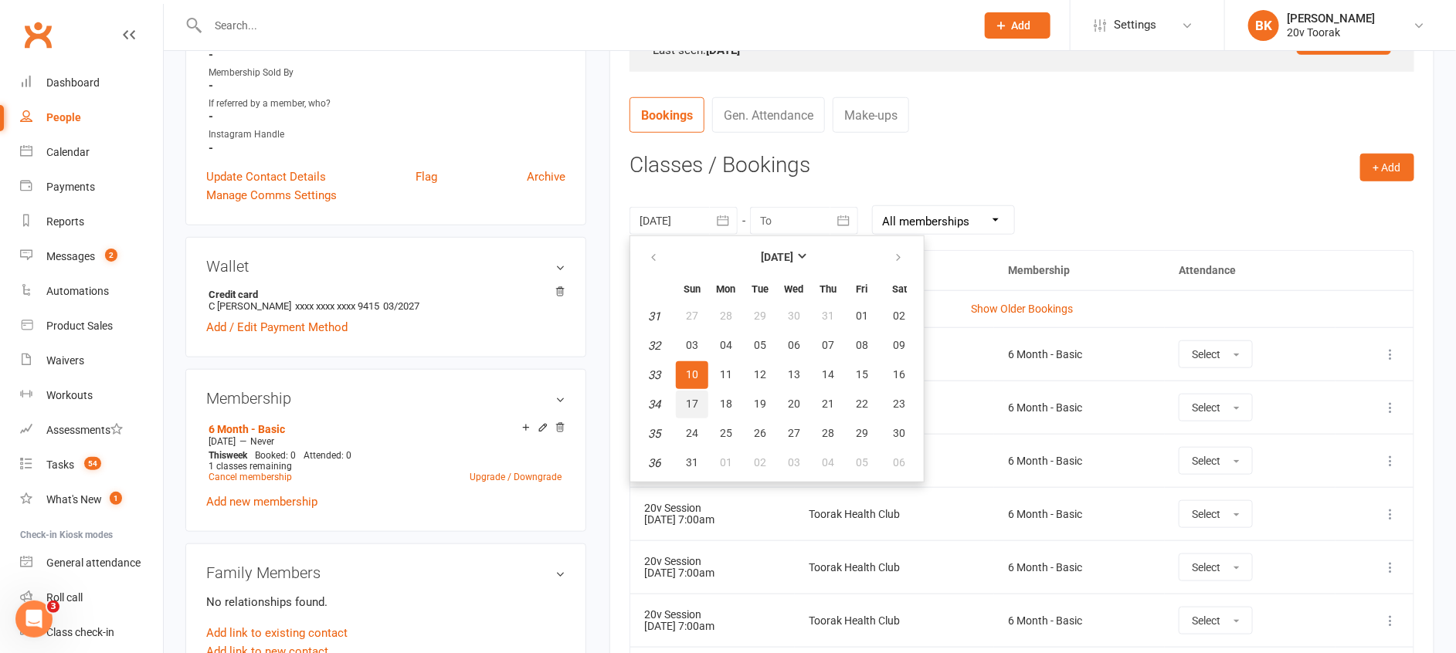
click at [695, 402] on span "17" at bounding box center [692, 404] width 12 height 12
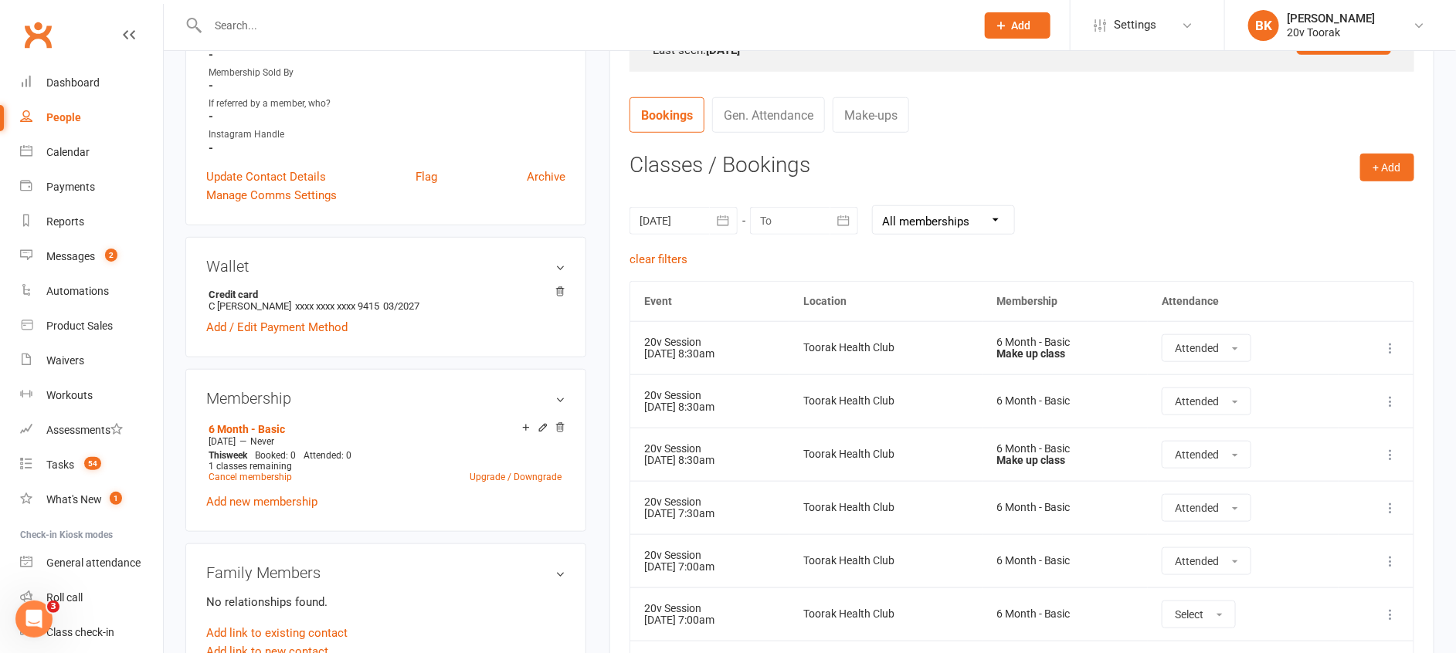
click at [703, 221] on div at bounding box center [683, 221] width 108 height 28
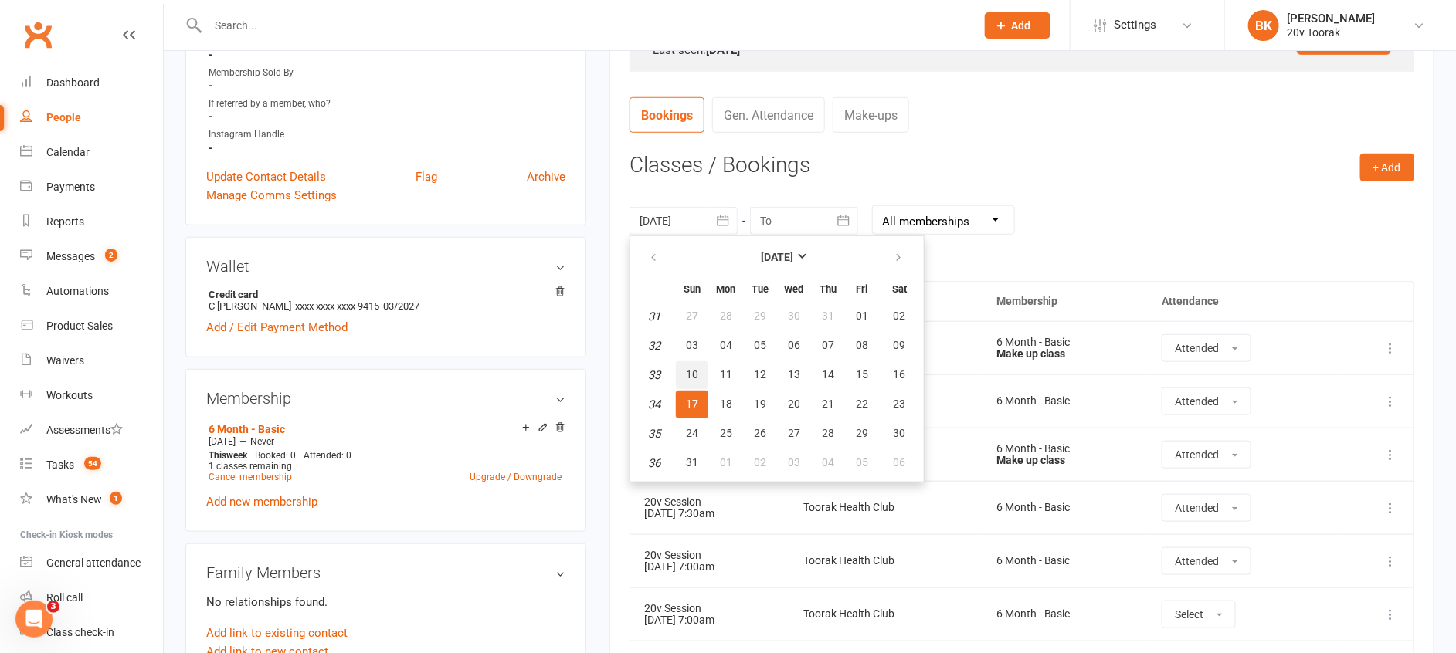
click at [693, 381] on button "10" at bounding box center [692, 375] width 32 height 28
type input "[DATE]"
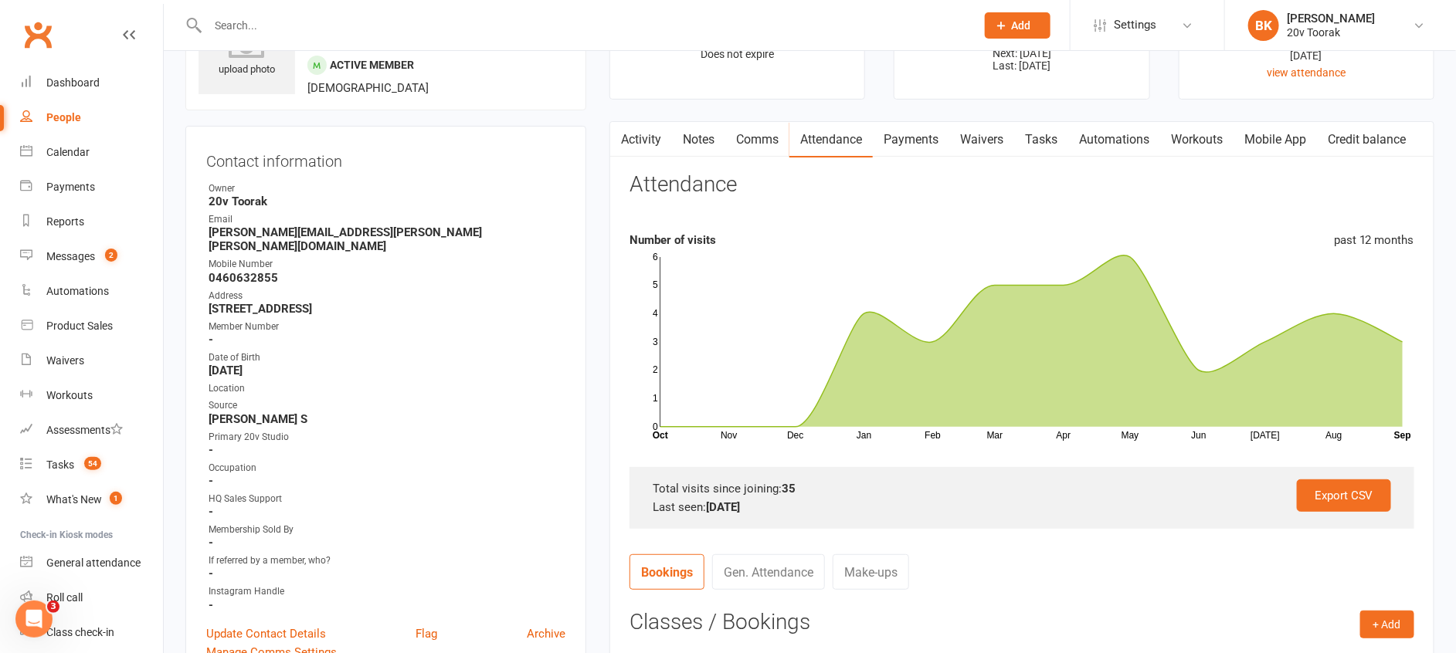
scroll to position [84, 0]
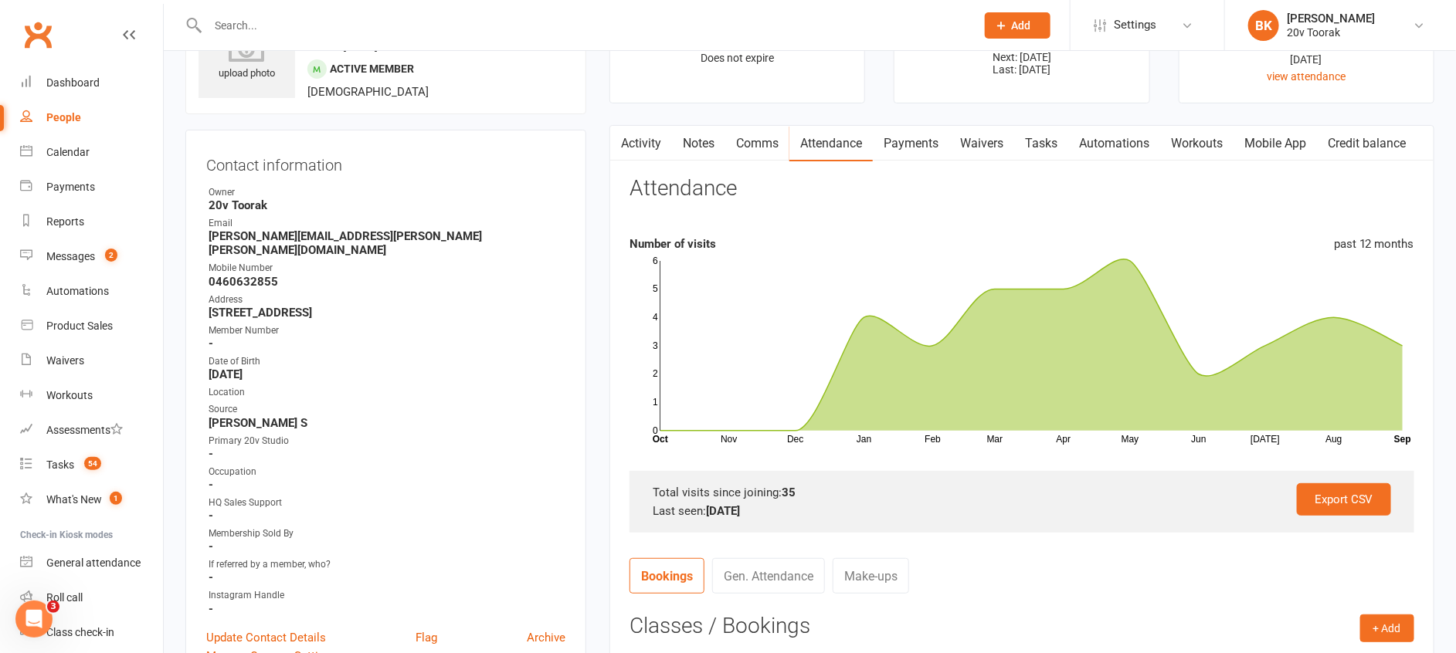
click at [928, 134] on link "Payments" at bounding box center [911, 144] width 76 height 36
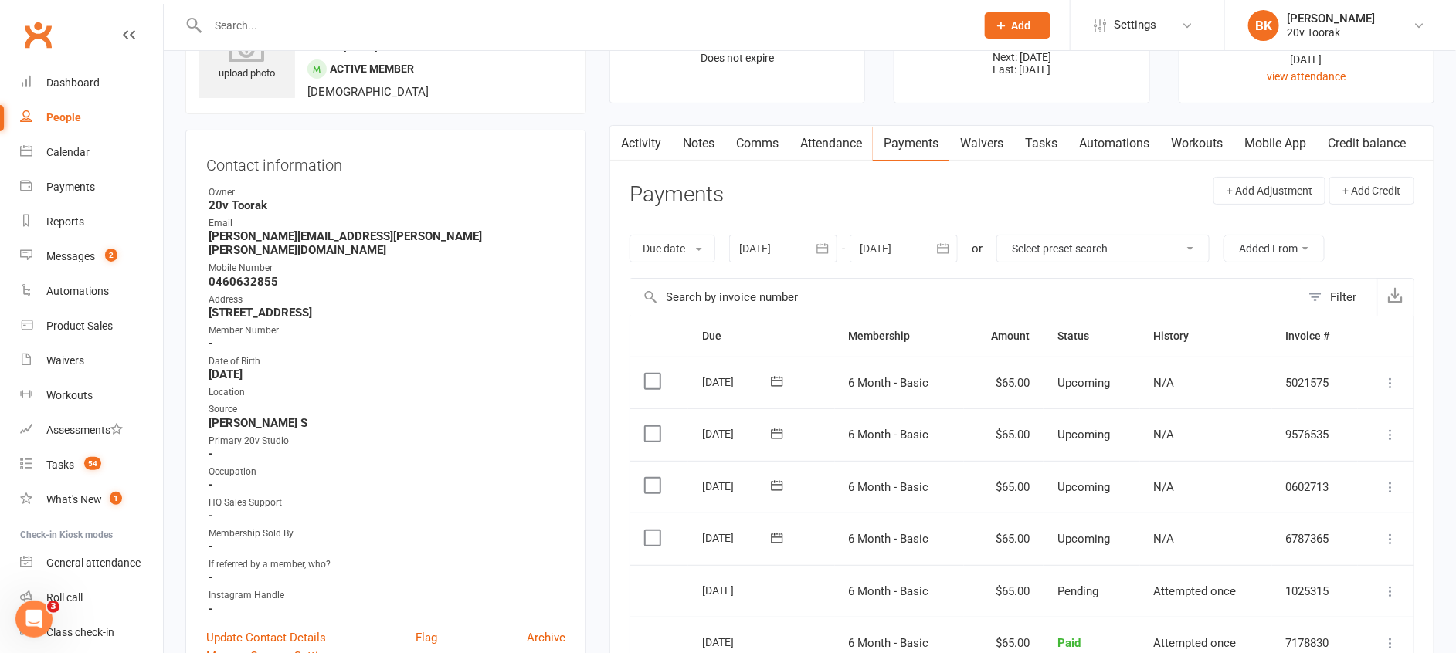
scroll to position [151, 0]
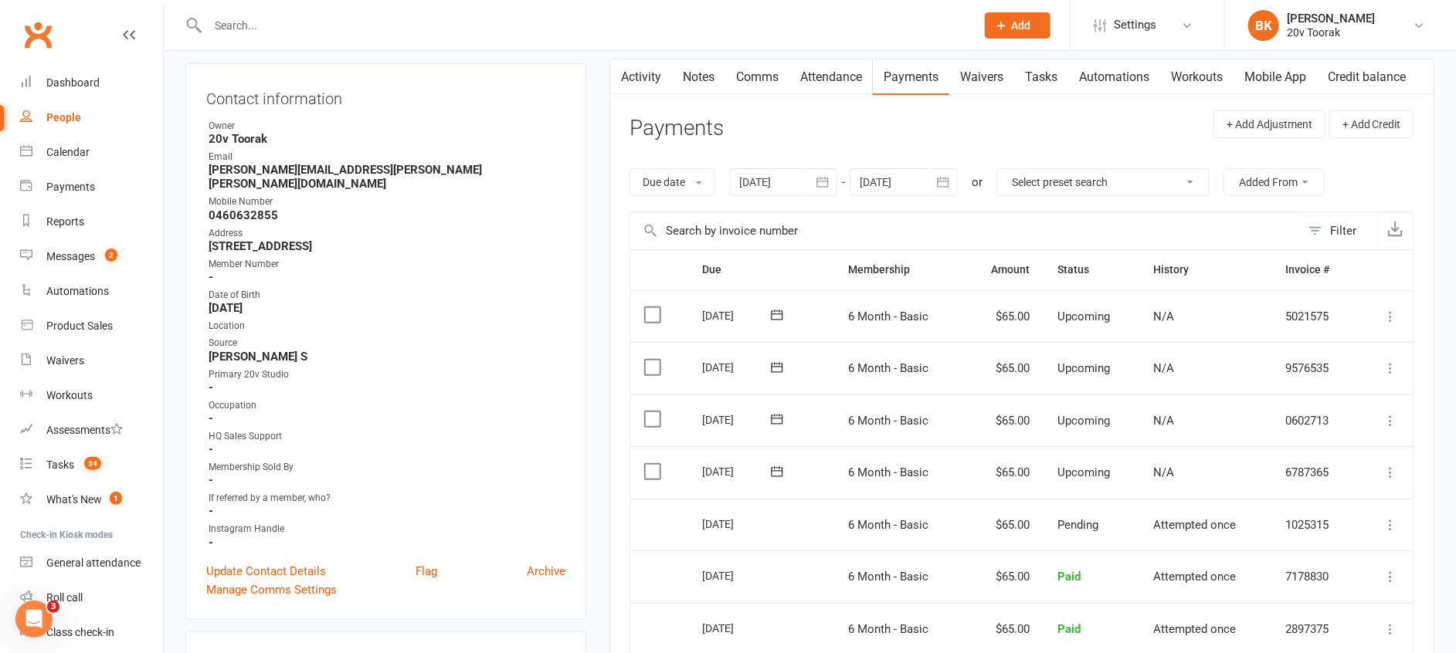
click at [820, 181] on icon "button" at bounding box center [823, 182] width 12 height 10
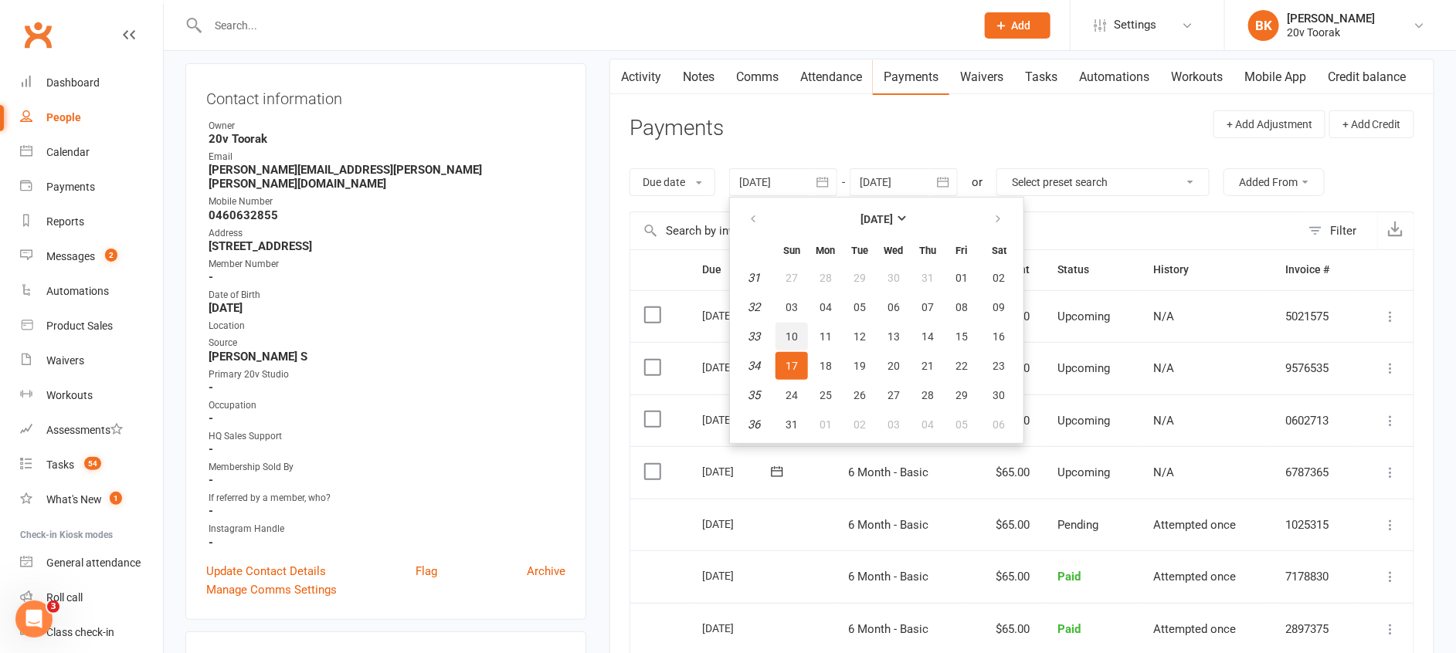
click at [798, 334] on span "10" at bounding box center [791, 336] width 12 height 12
type input "[DATE]"
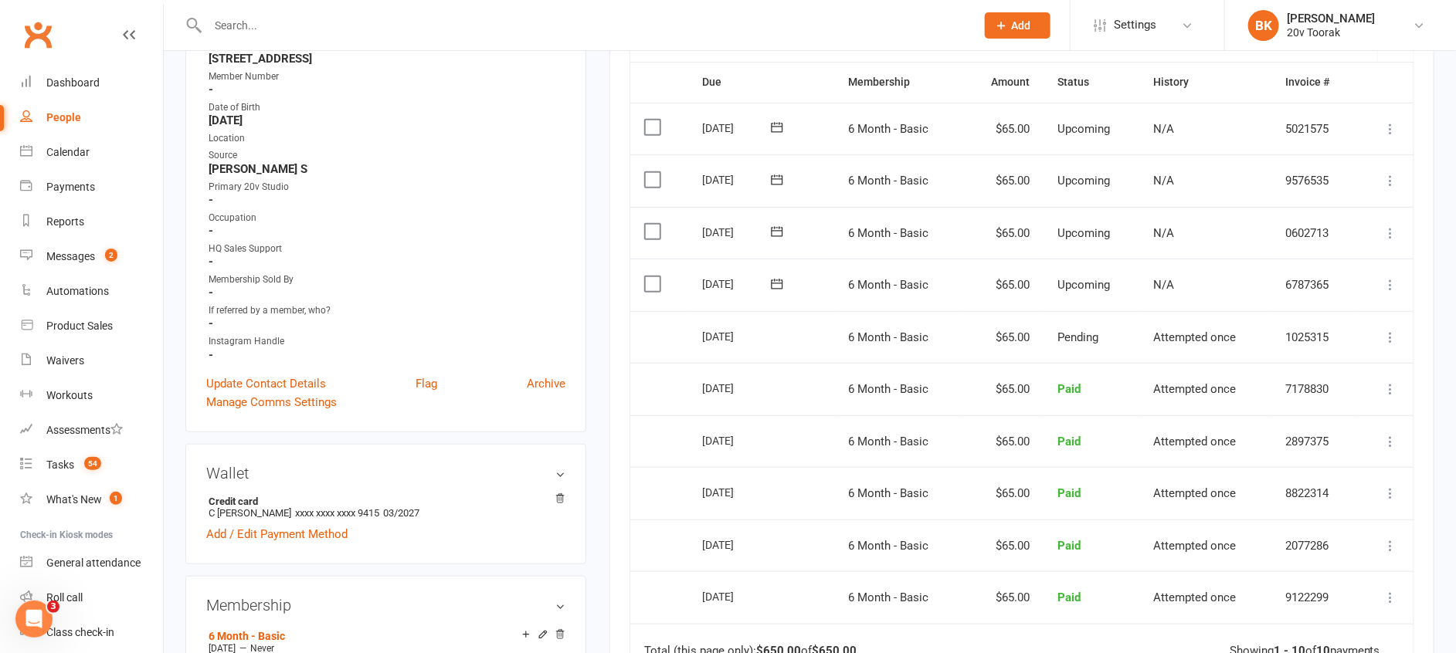
scroll to position [0, 0]
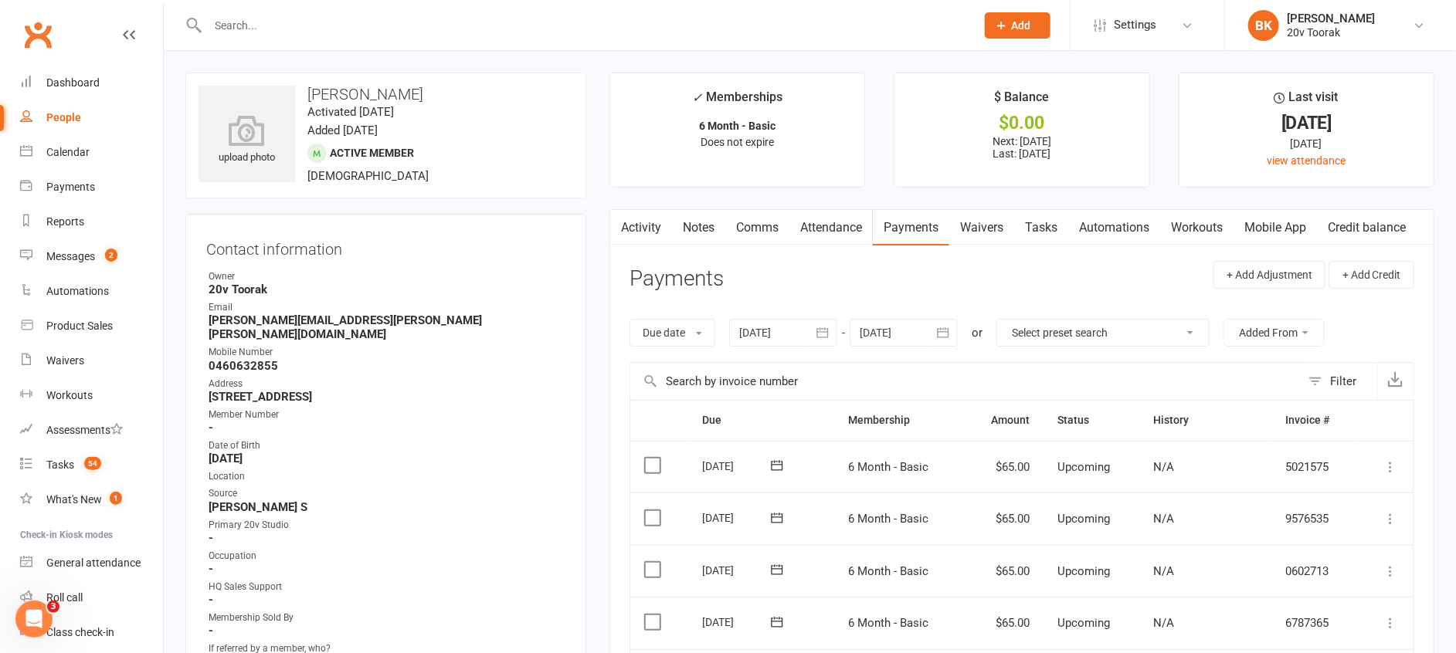
click at [658, 235] on link "Activity" at bounding box center [641, 228] width 62 height 36
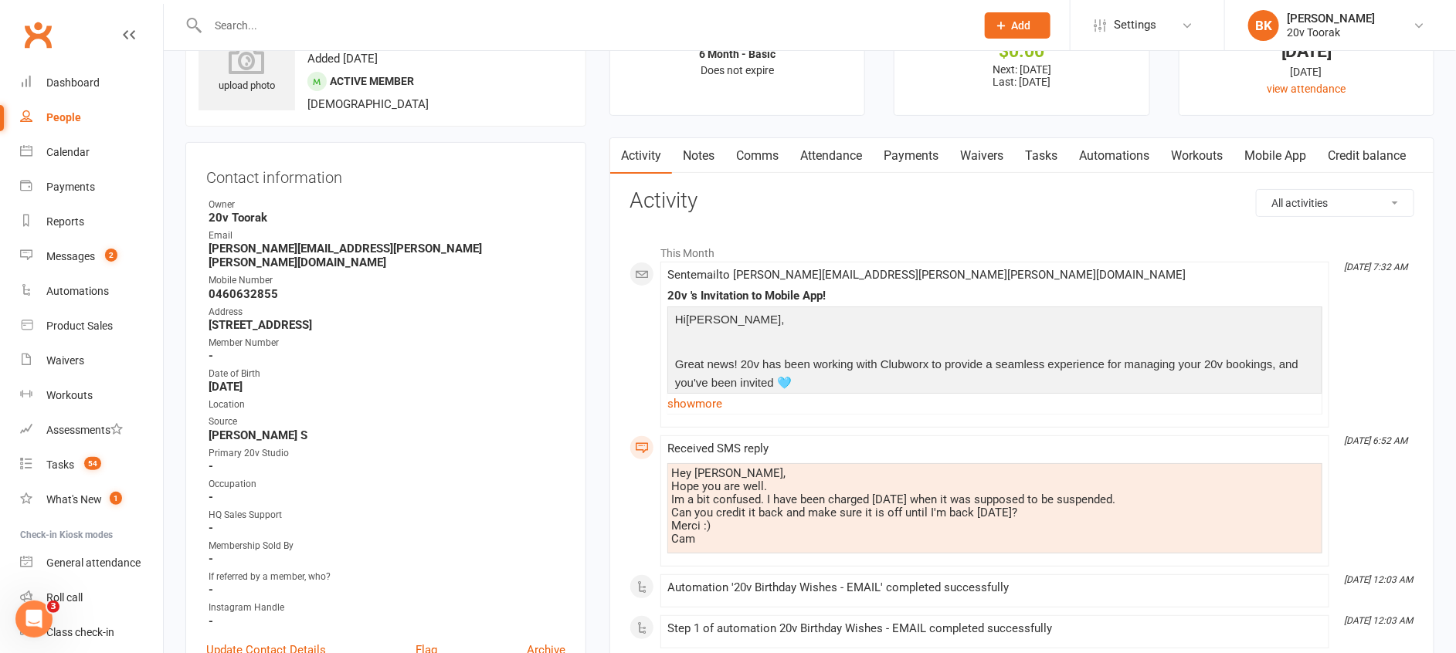
scroll to position [68, 0]
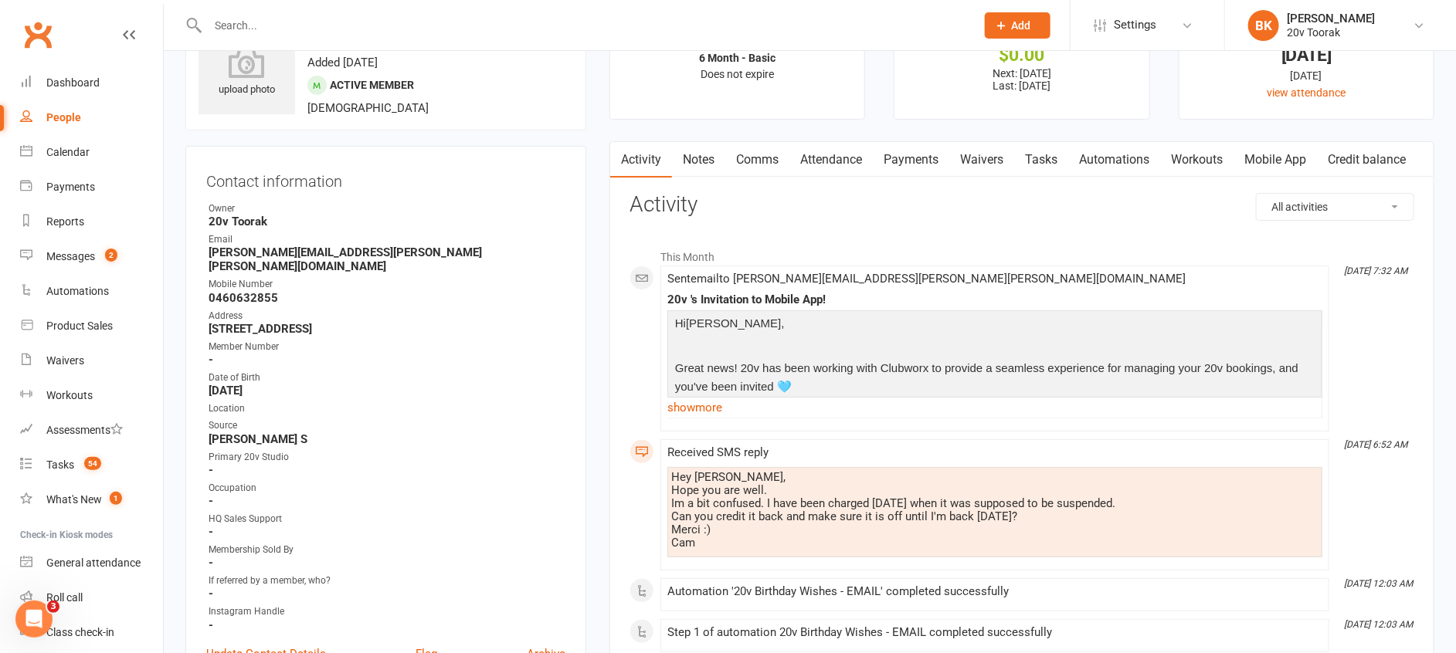
click at [770, 155] on link "Comms" at bounding box center [757, 160] width 64 height 36
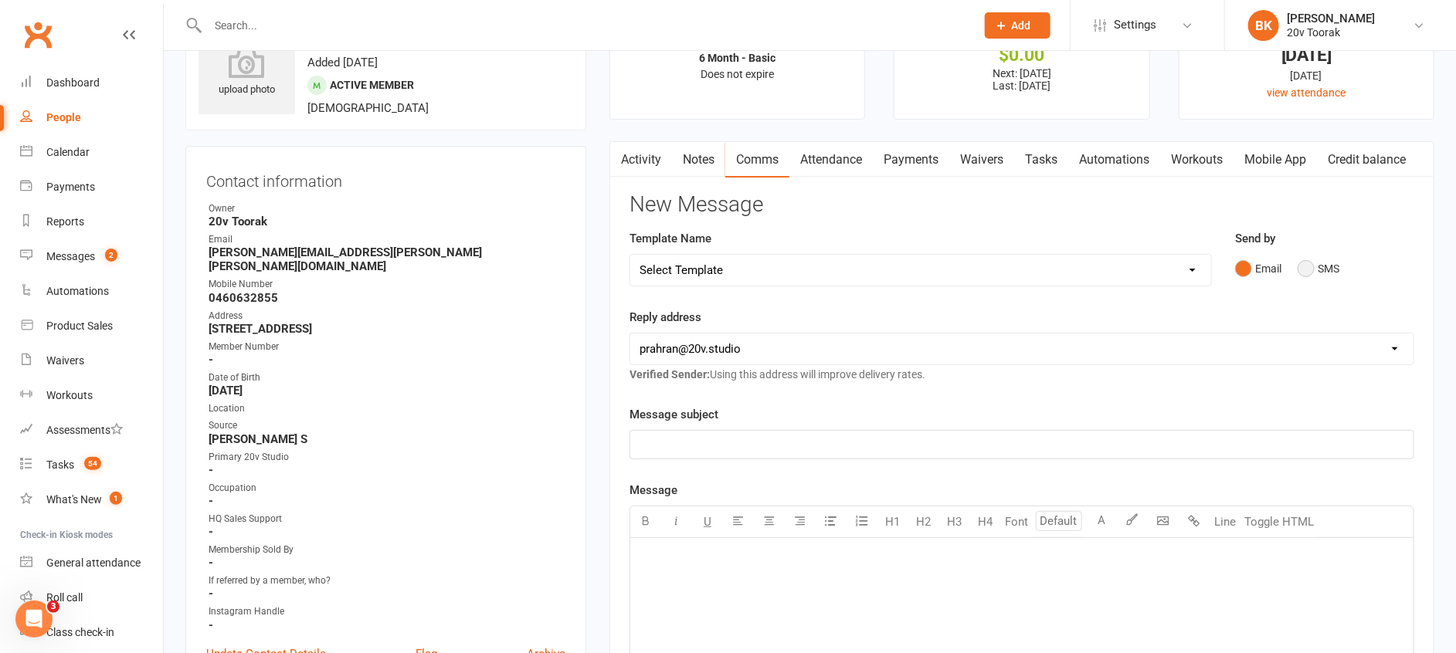
click at [1319, 269] on button "SMS" at bounding box center [1318, 268] width 42 height 29
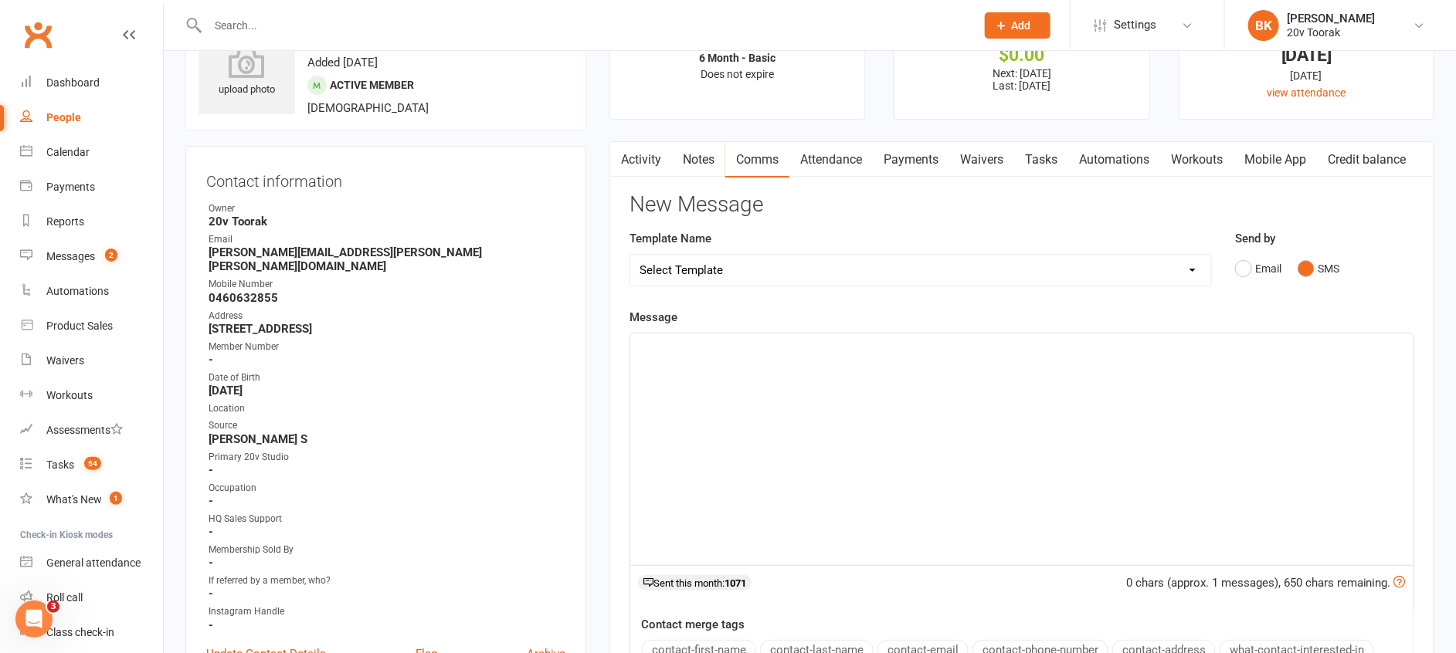
click at [1266, 398] on div "﻿" at bounding box center [1021, 450] width 783 height 232
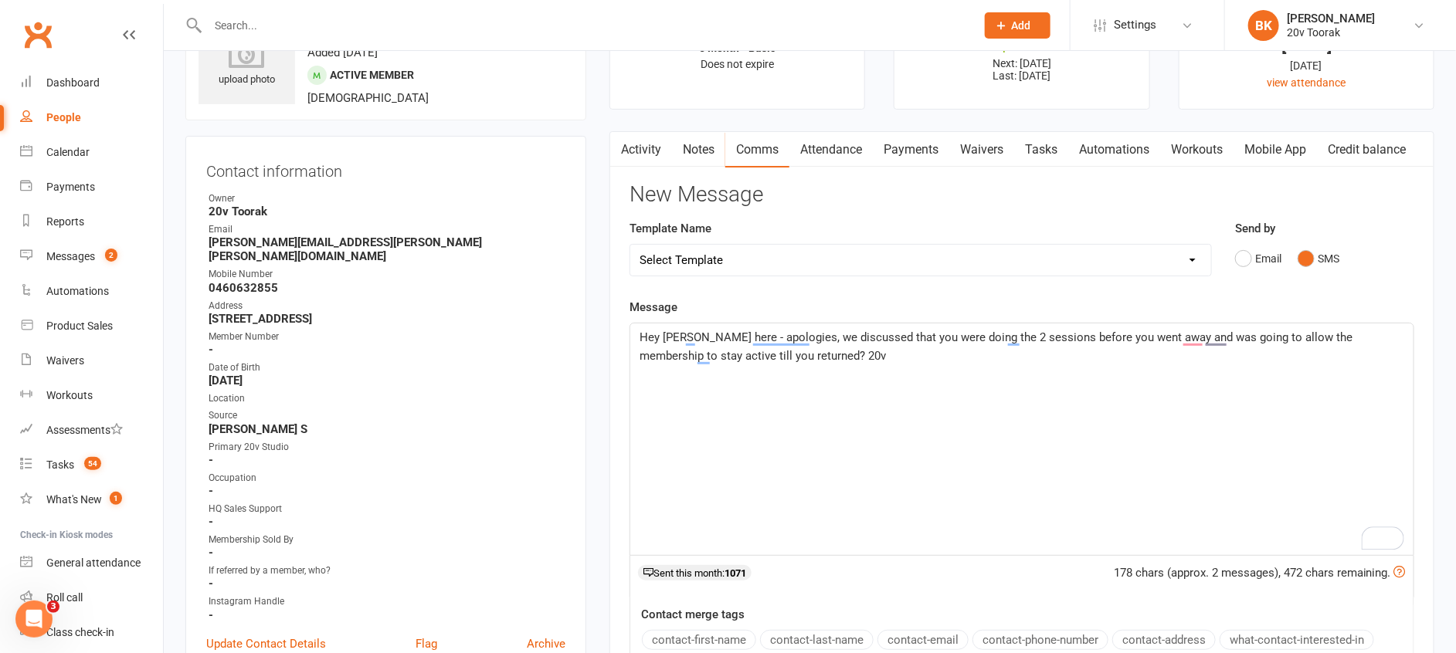
scroll to position [81, 0]
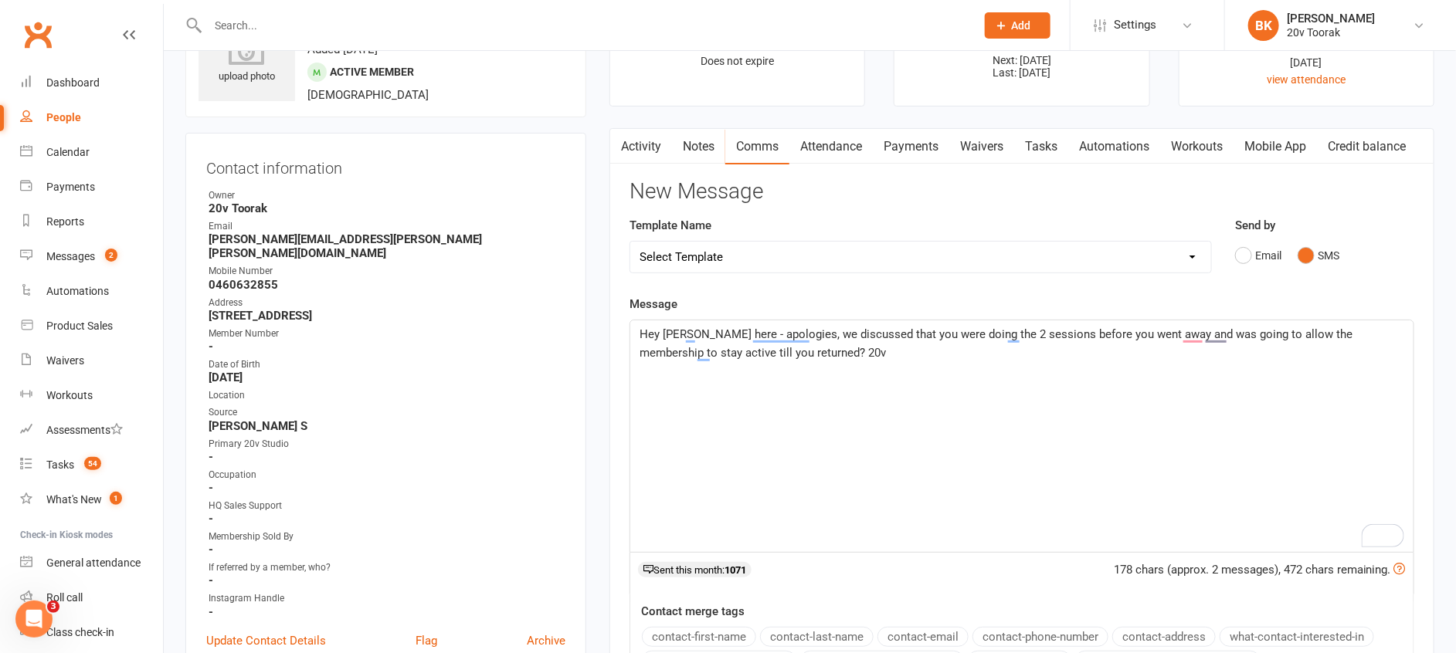
click at [1069, 331] on span "Hey [PERSON_NAME] here - apologies, we discussed that you were doing the 2 sess…" at bounding box center [997, 343] width 716 height 32
click at [1083, 355] on p "Hey [PERSON_NAME] here - apologies, we discussed that you were doing the 2 sess…" at bounding box center [1021, 343] width 764 height 37
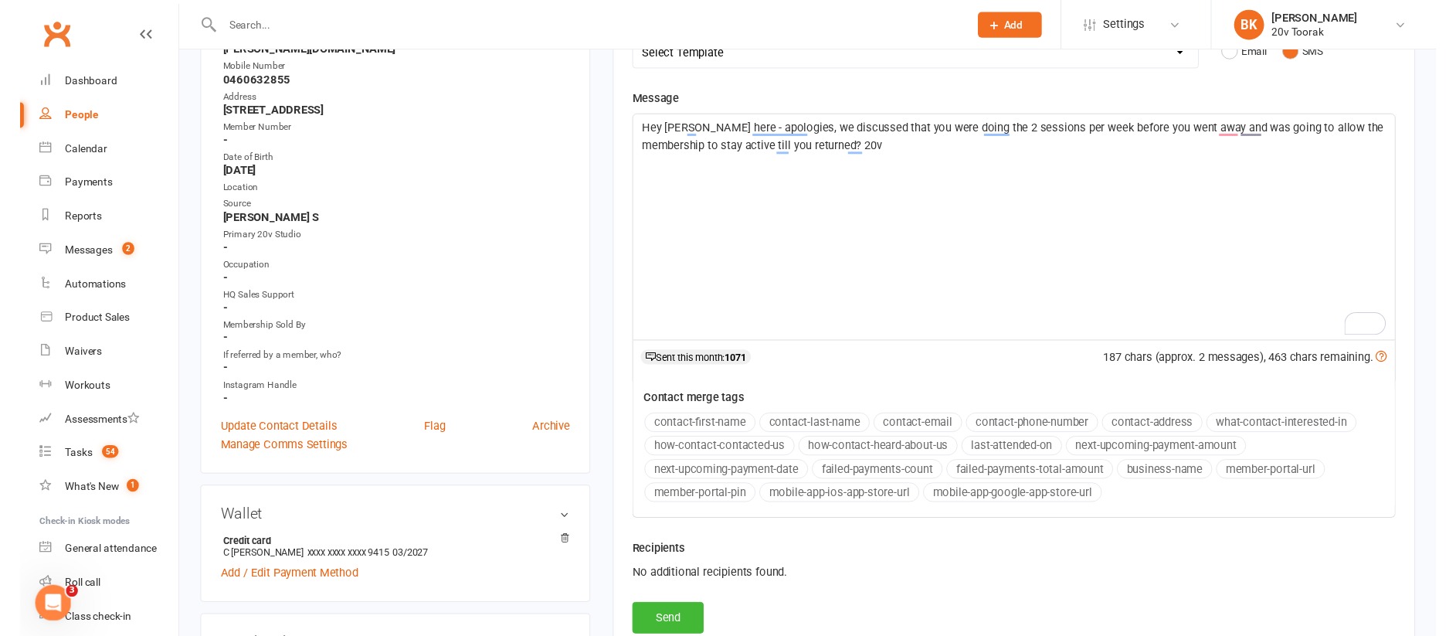
scroll to position [314, 0]
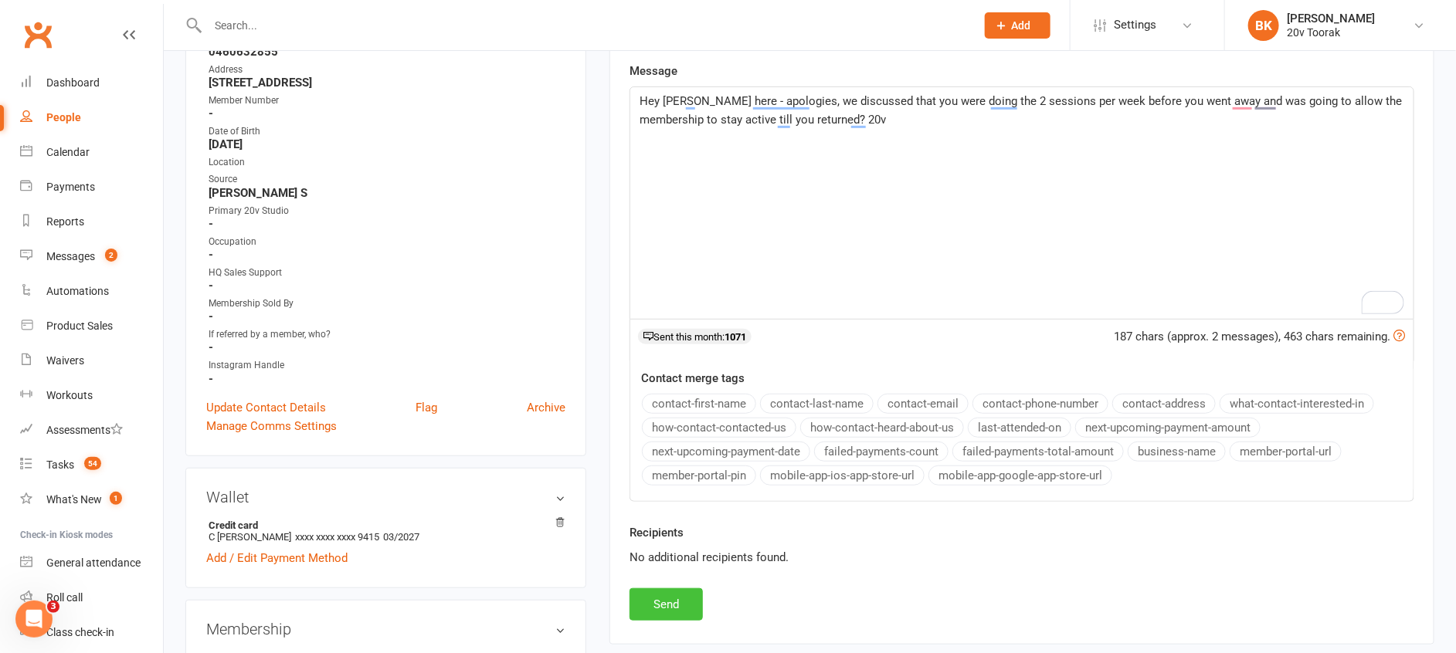
click at [671, 599] on button "Send" at bounding box center [665, 604] width 73 height 32
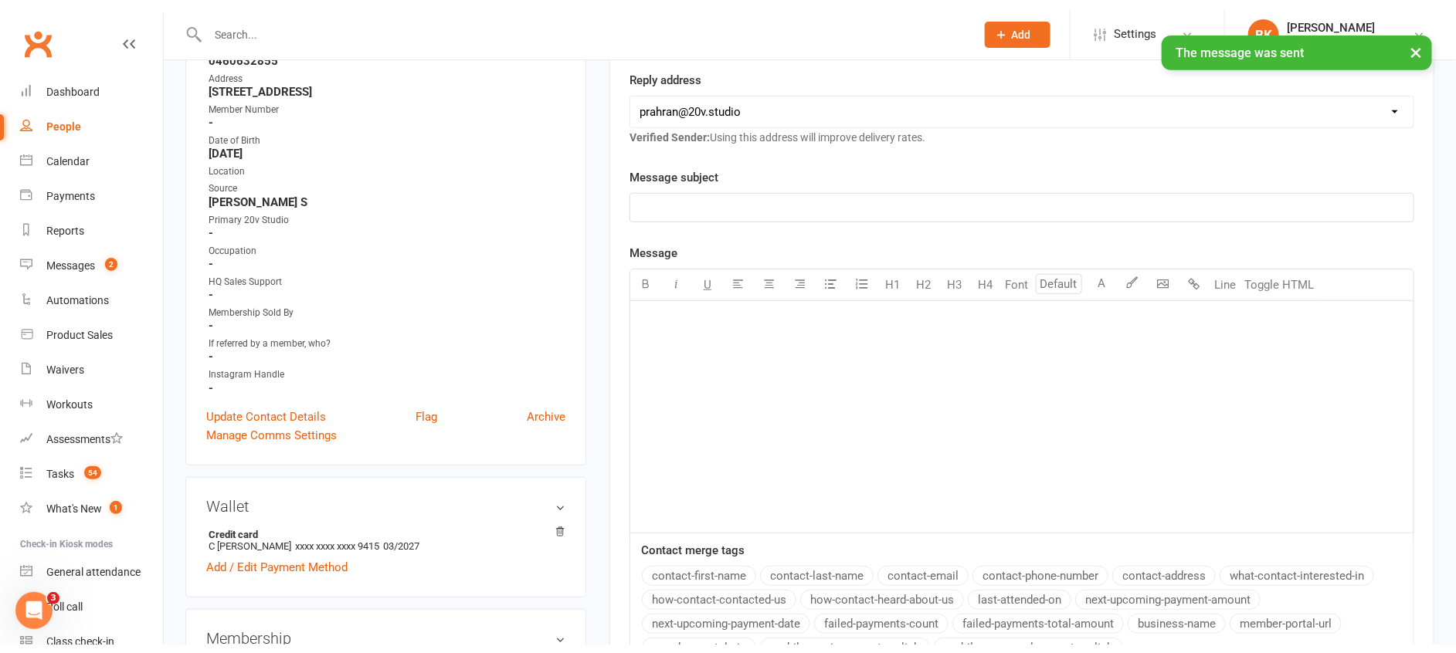
scroll to position [0, 0]
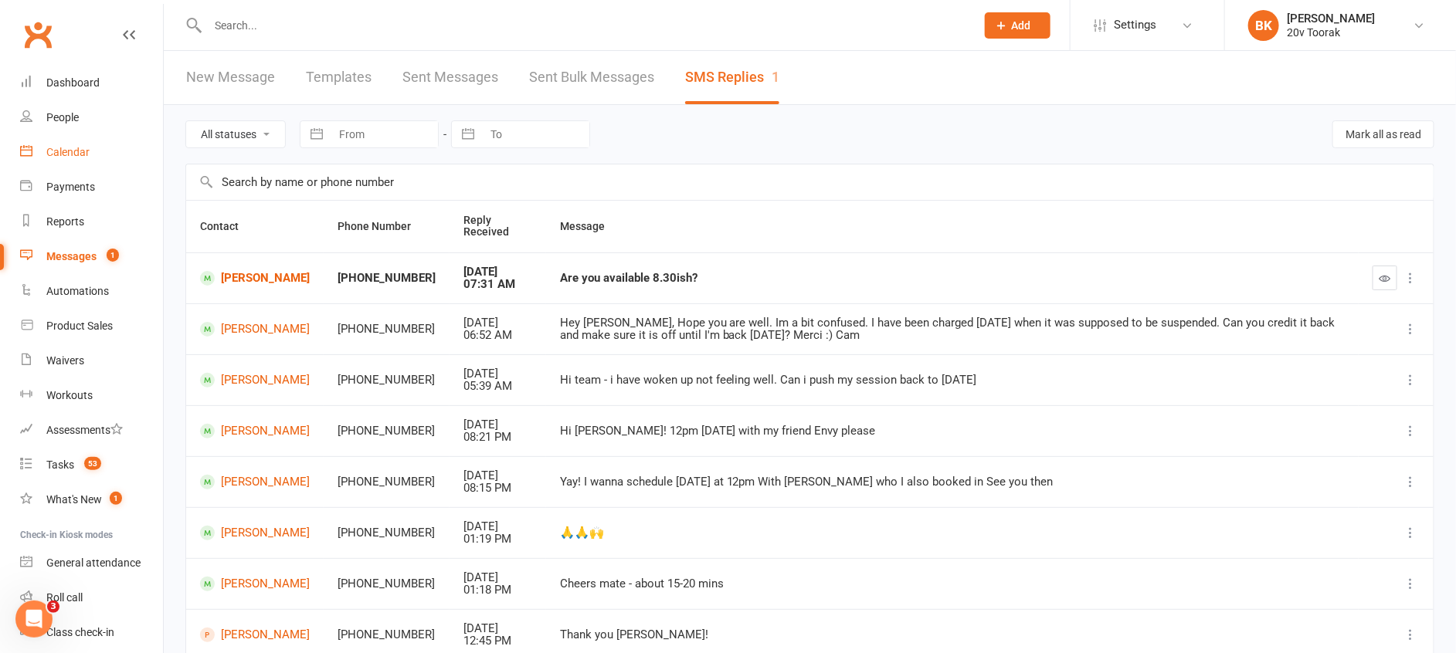
click at [81, 144] on link "Calendar" at bounding box center [91, 152] width 143 height 35
click at [273, 283] on link "[PERSON_NAME]" at bounding box center [255, 278] width 110 height 15
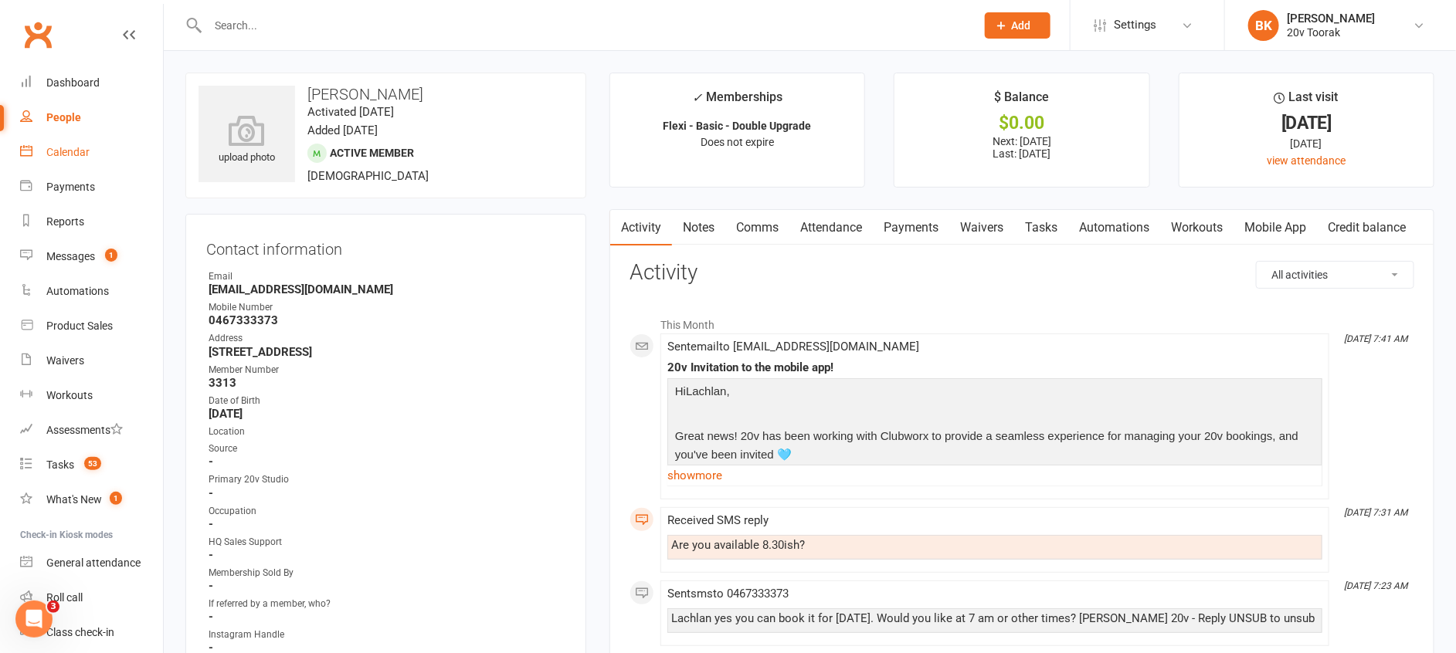
click at [76, 151] on div "Calendar" at bounding box center [67, 152] width 43 height 12
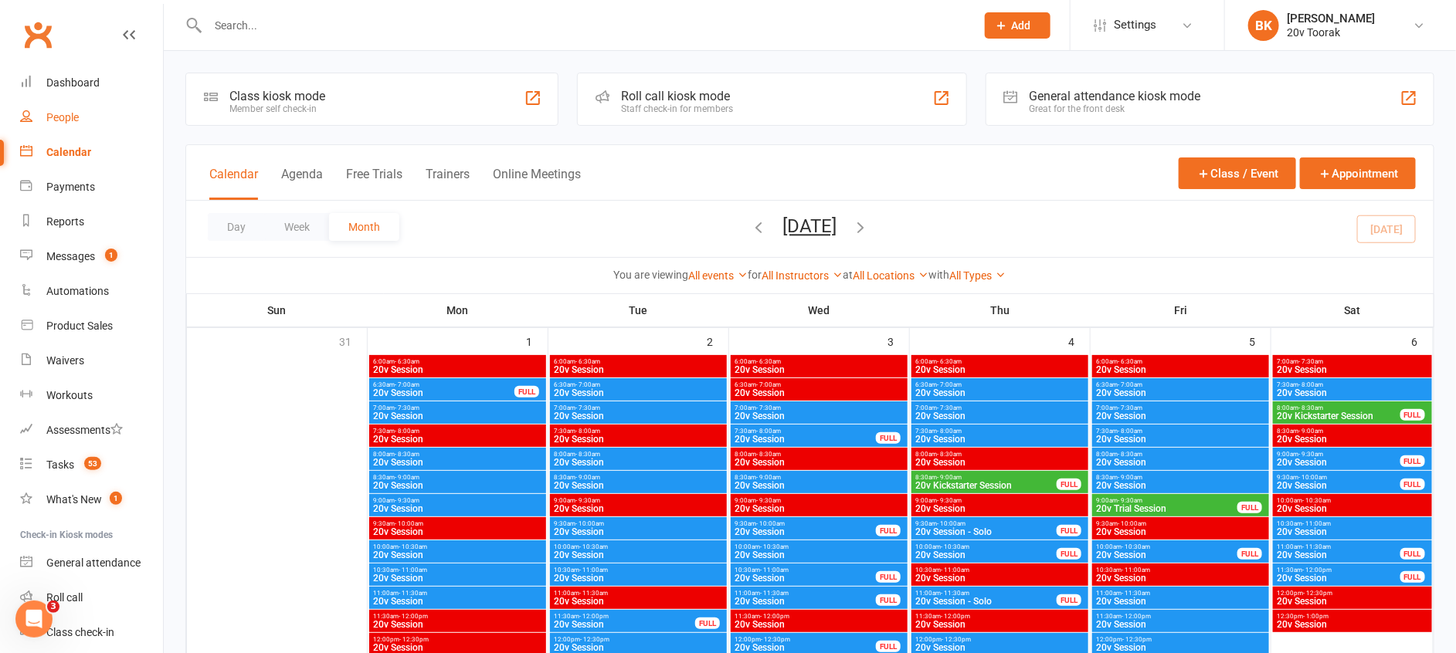
click at [69, 124] on div "People" at bounding box center [62, 117] width 32 height 12
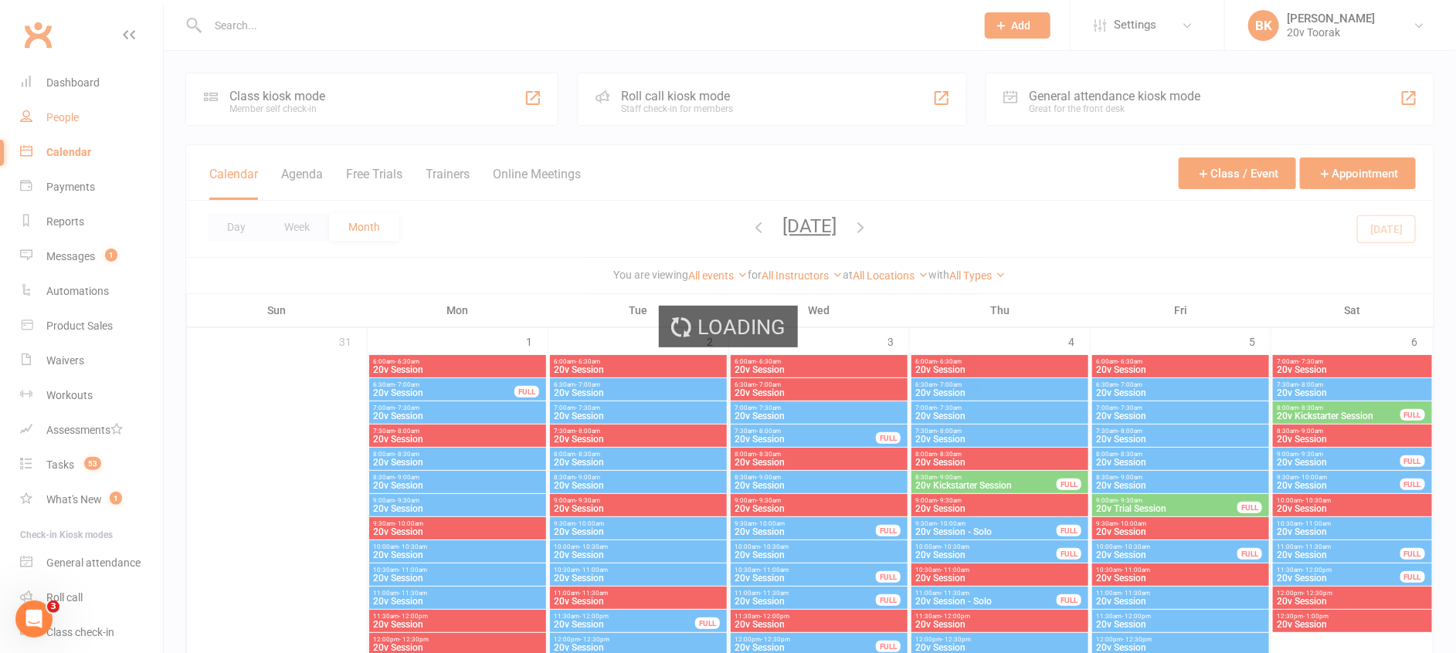
select select "100"
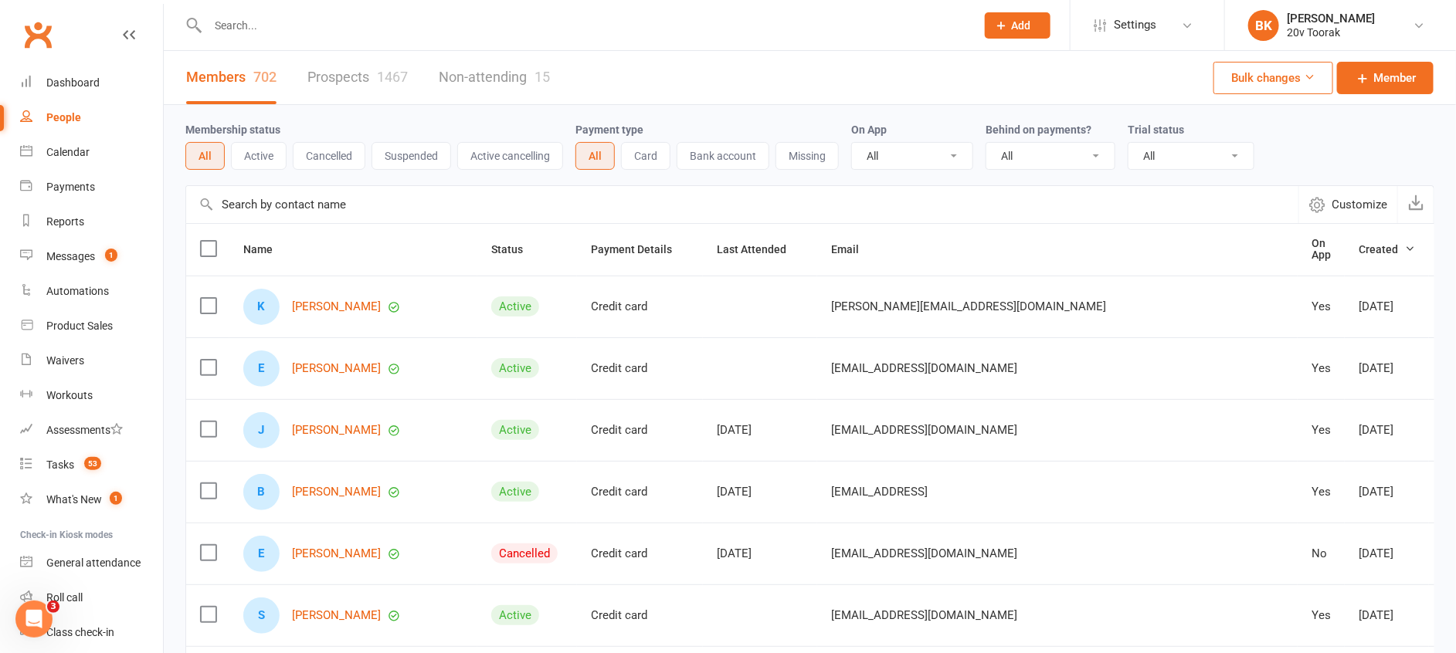
click at [266, 158] on button "Active" at bounding box center [259, 156] width 56 height 28
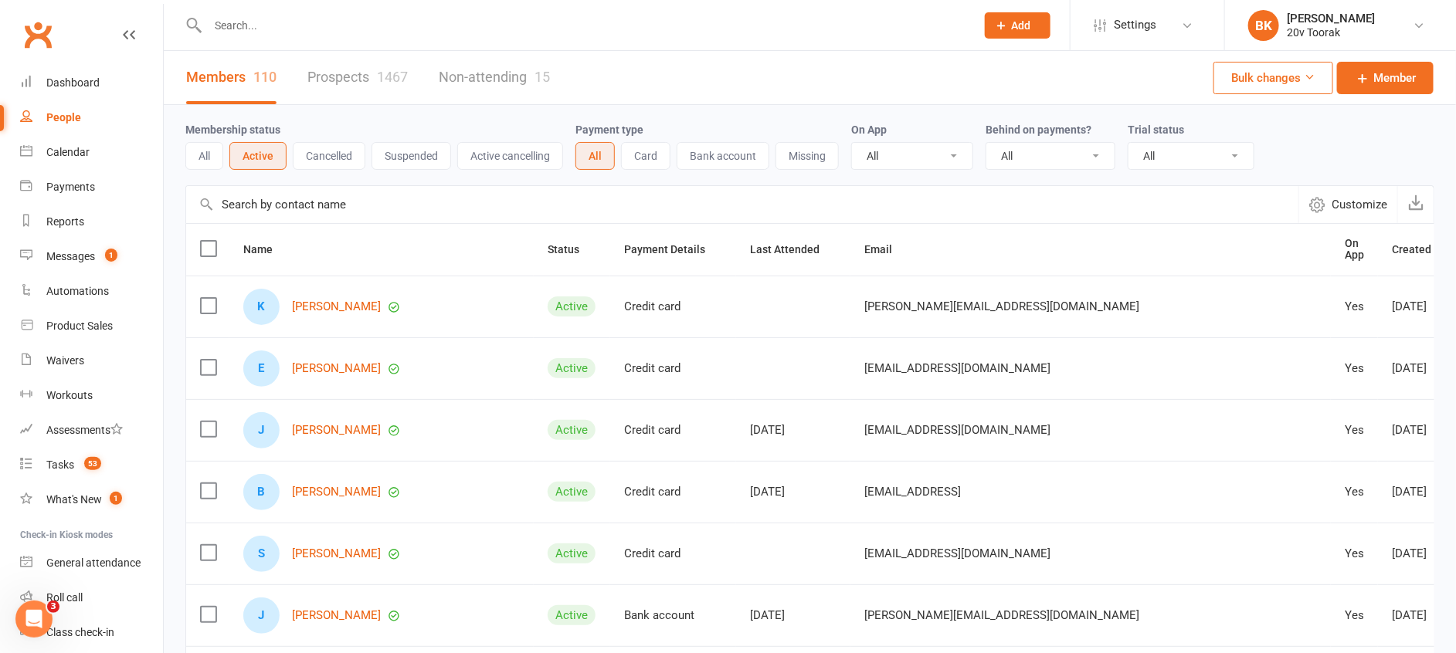
click at [331, 161] on button "Cancelled" at bounding box center [329, 156] width 73 height 28
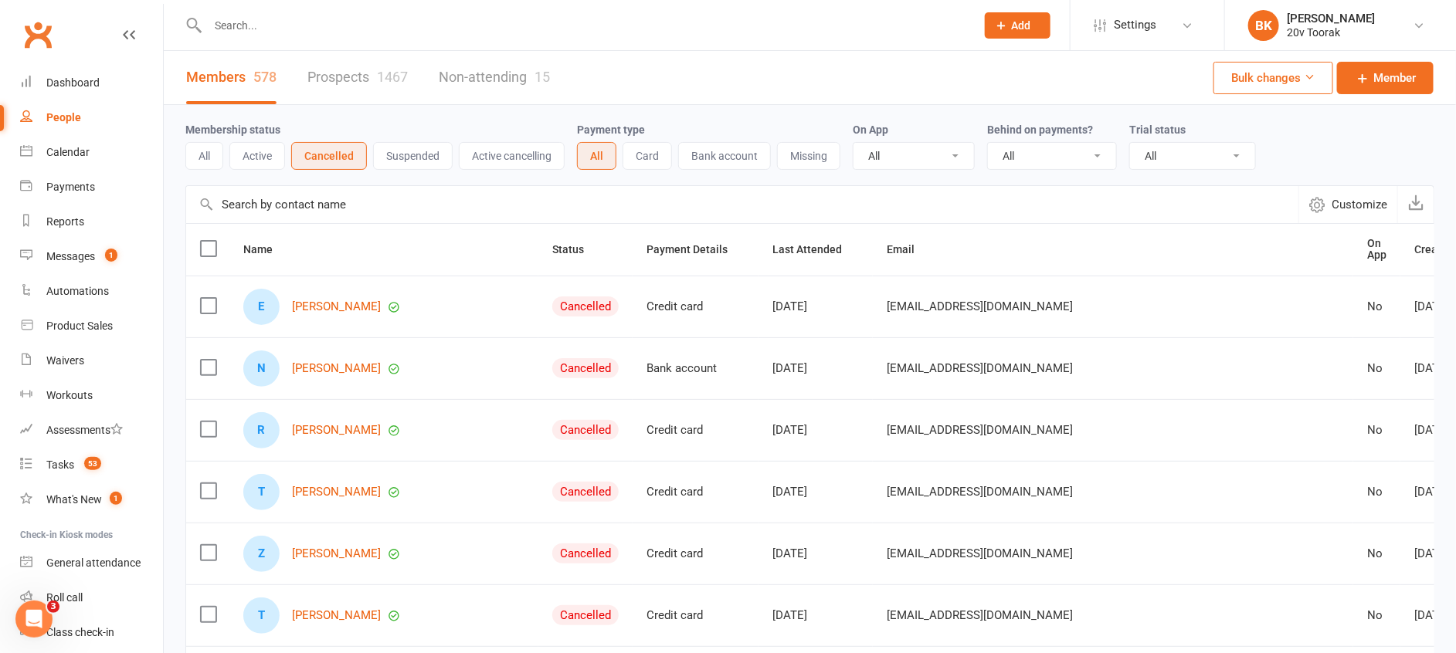
click at [388, 157] on button "Suspended" at bounding box center [413, 156] width 80 height 28
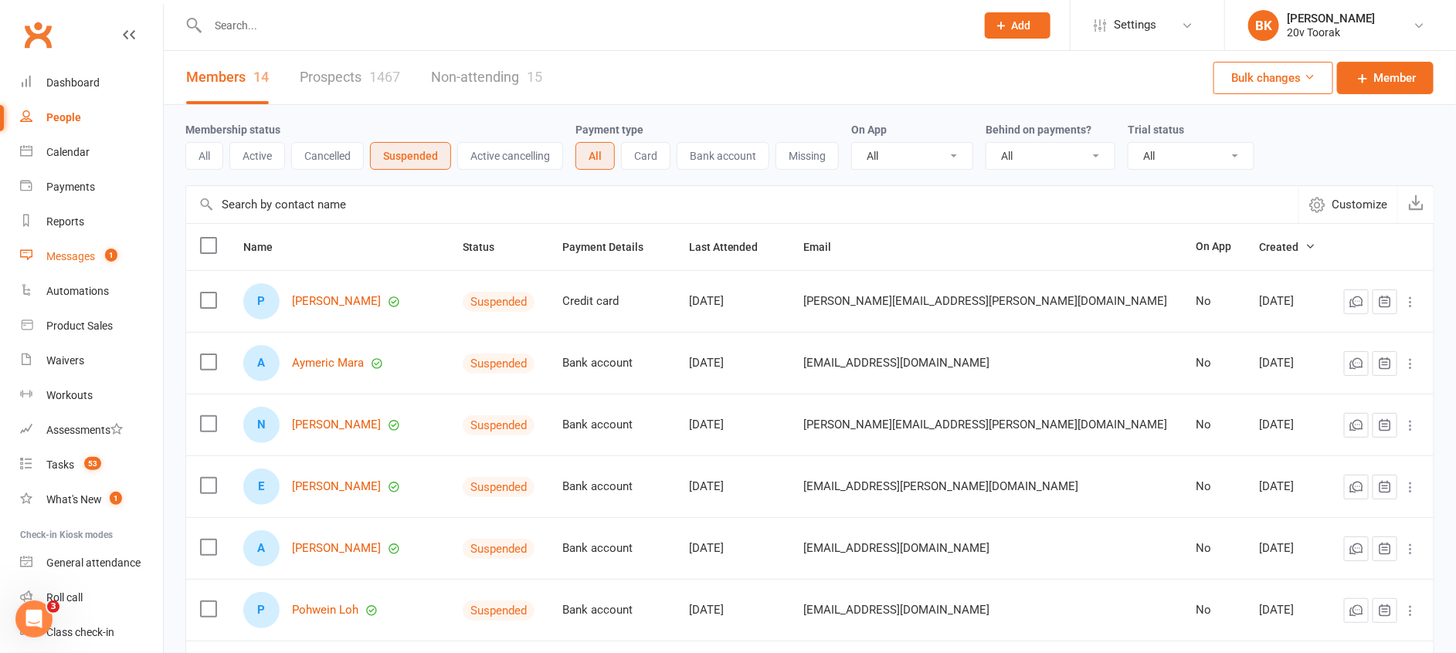
click at [87, 269] on link "Messages 1" at bounding box center [91, 256] width 143 height 35
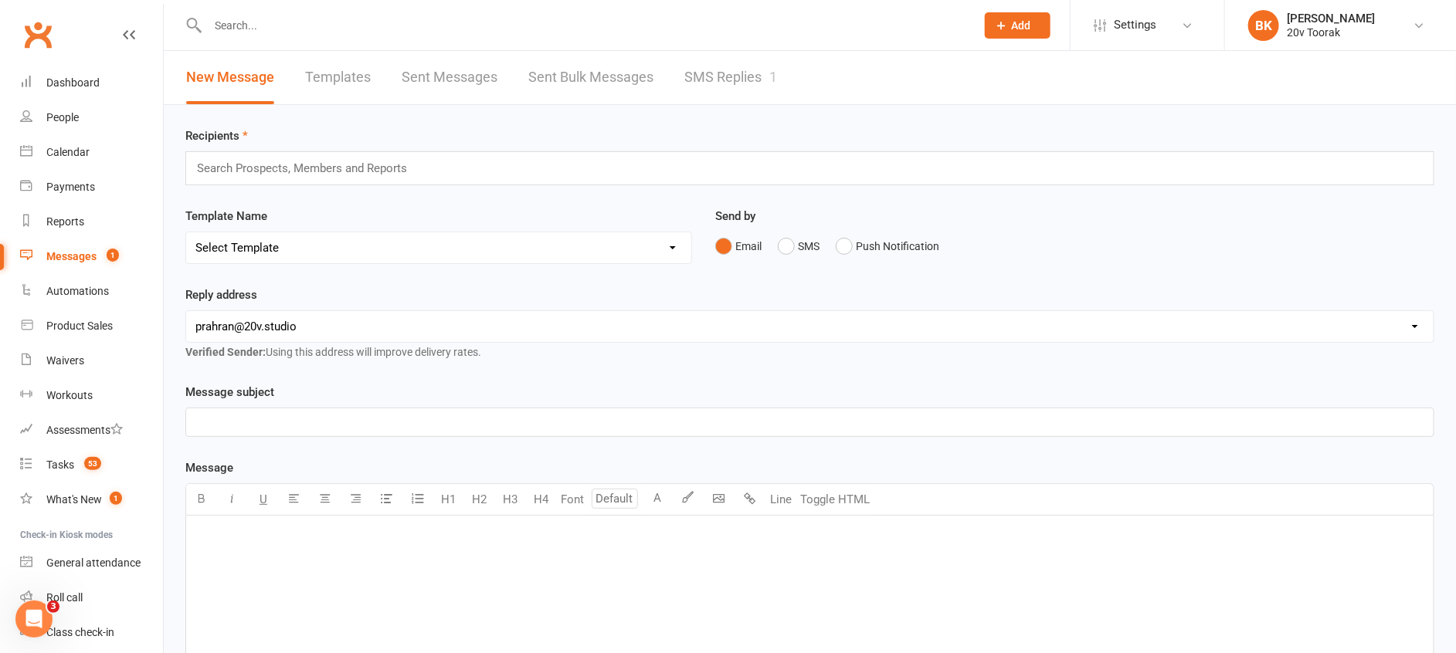
click at [684, 106] on div "Recipients Search Prospects, Members and Reports Template Name Select Template …" at bounding box center [810, 543] width 1292 height 876
click at [717, 88] on link "SMS Replies 1" at bounding box center [730, 77] width 93 height 53
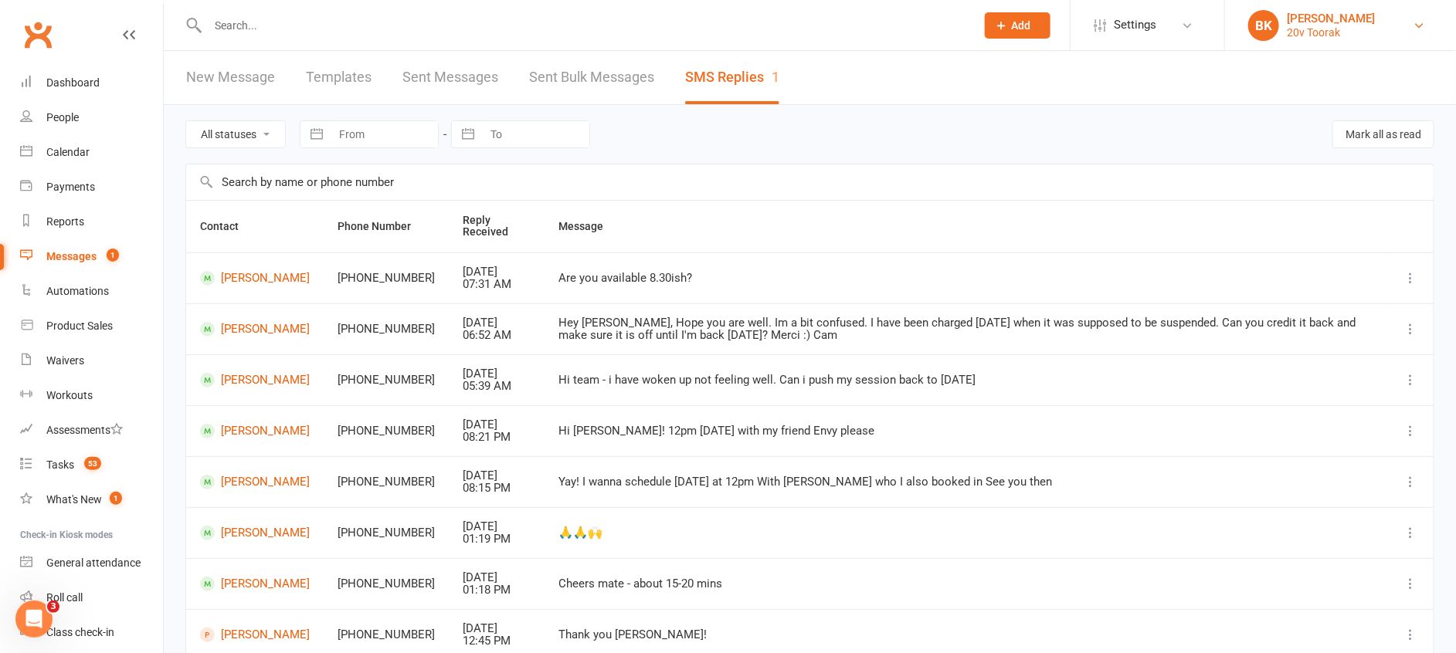
click at [1348, 34] on div "20v Toorak" at bounding box center [1330, 32] width 88 height 14
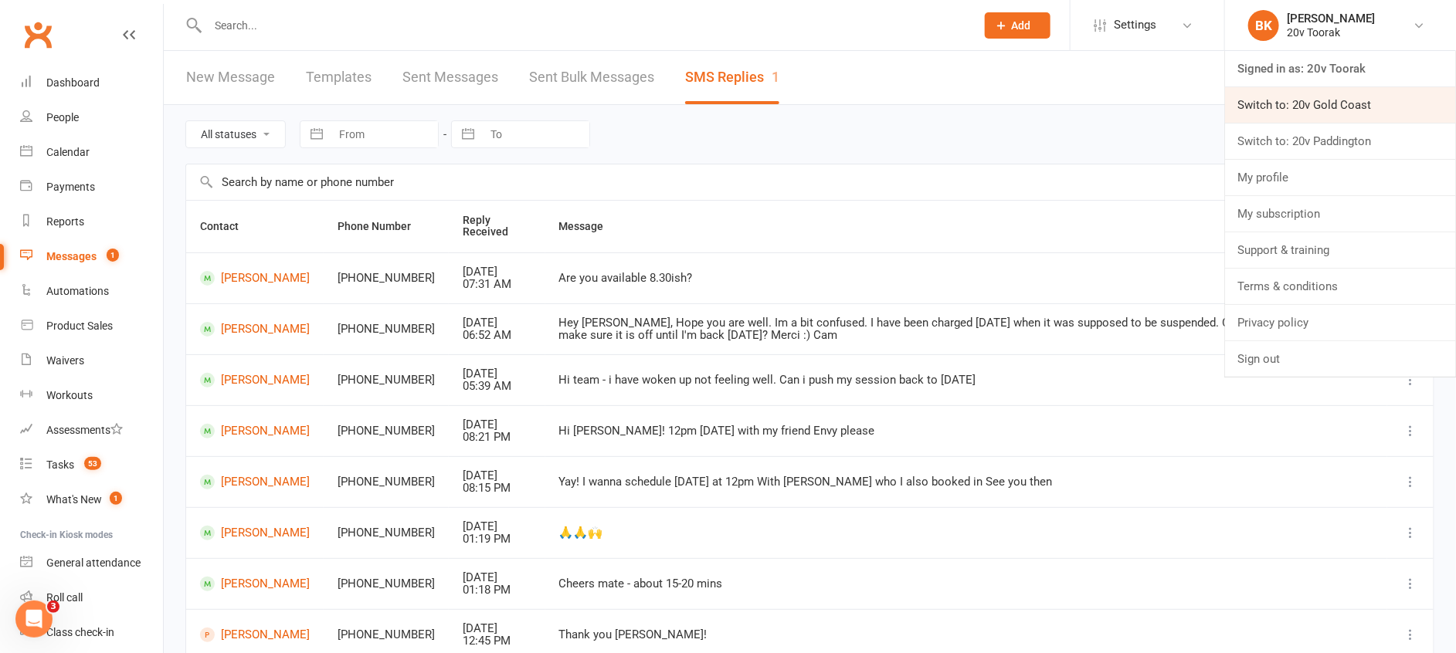
click at [1325, 107] on link "Switch to: 20v Gold Coast" at bounding box center [1340, 105] width 231 height 36
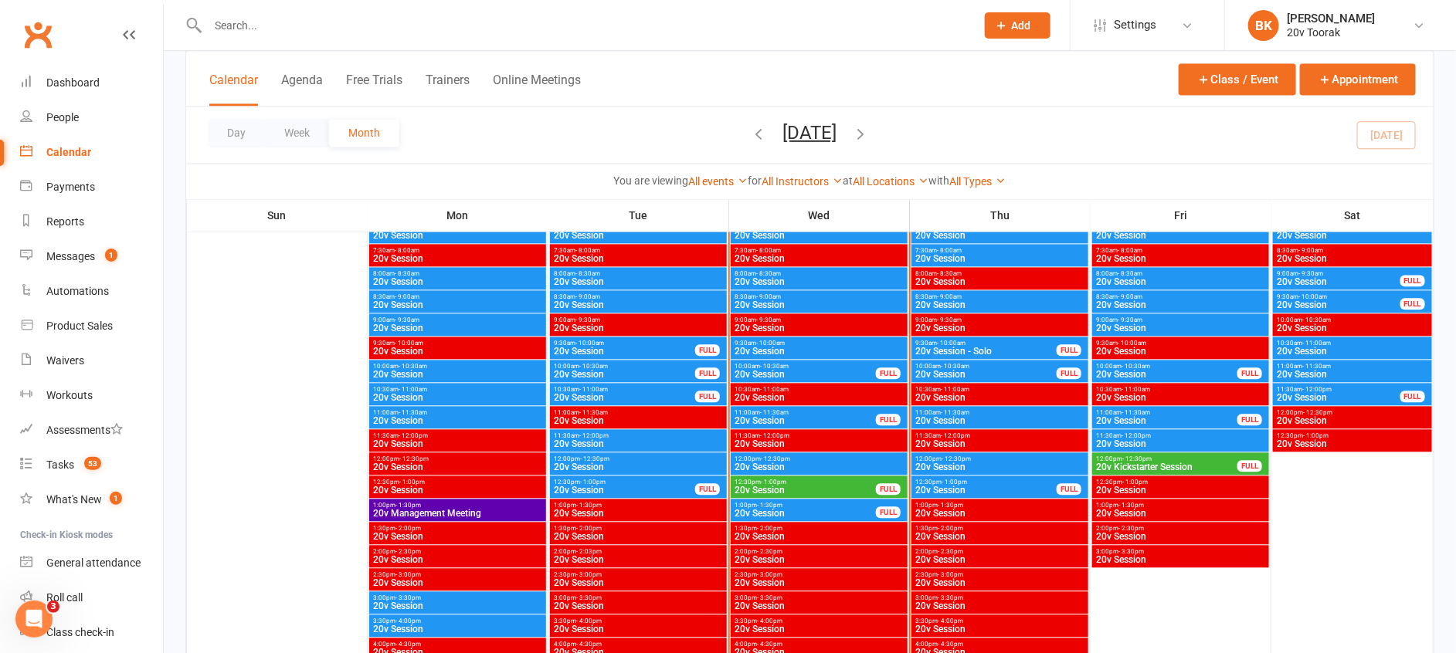
scroll to position [1502, 0]
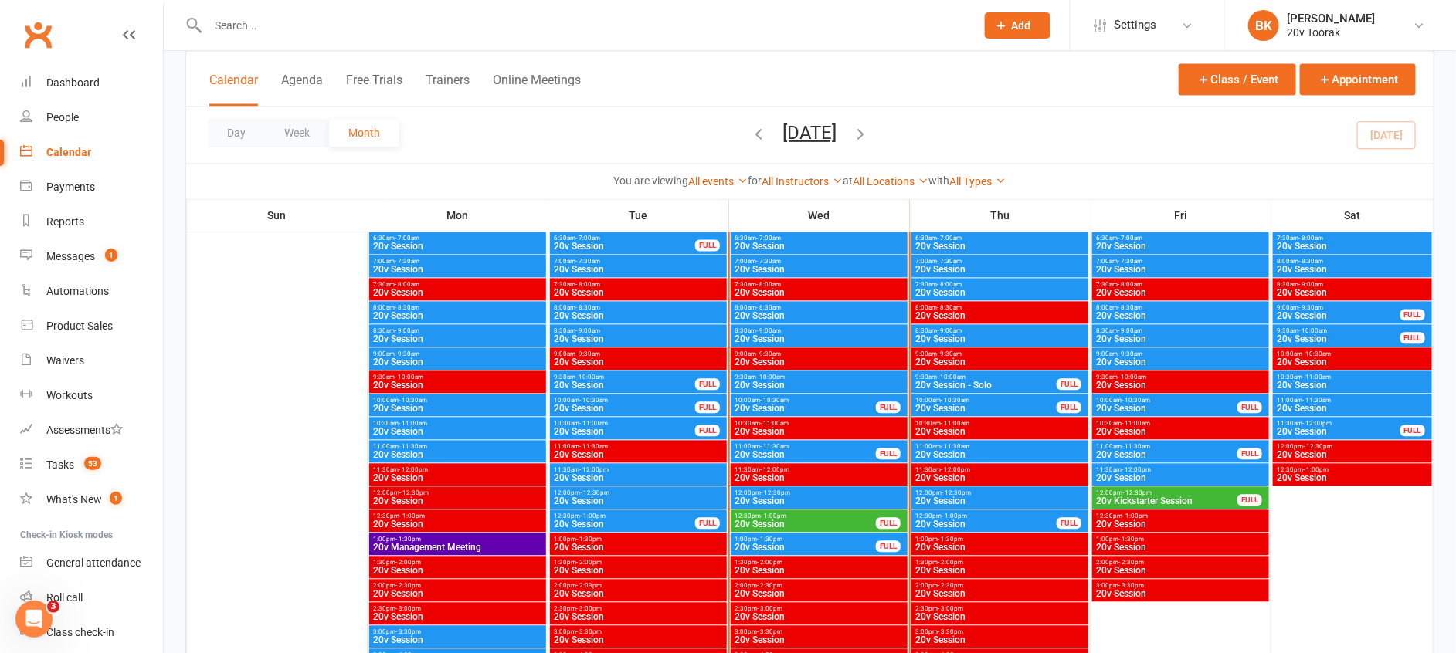
click at [776, 335] on span "20v Session" at bounding box center [819, 338] width 171 height 9
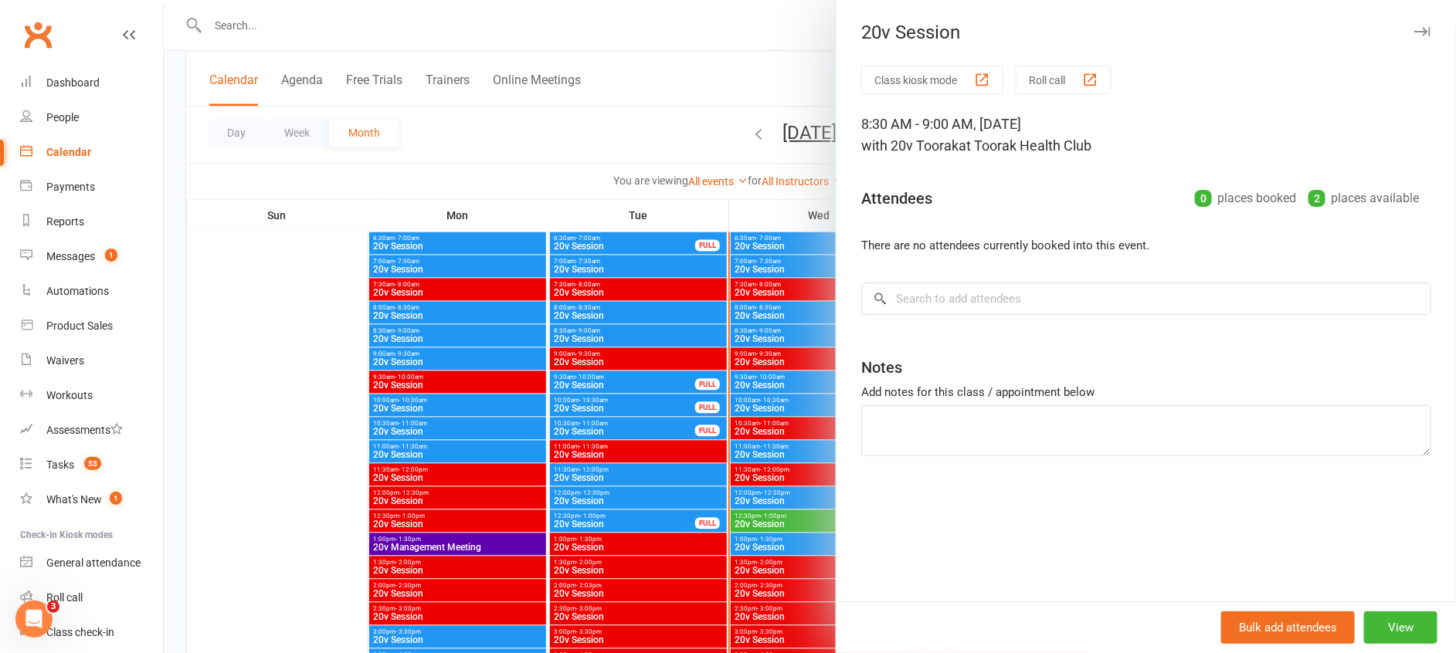
click at [757, 335] on div at bounding box center [810, 326] width 1292 height 653
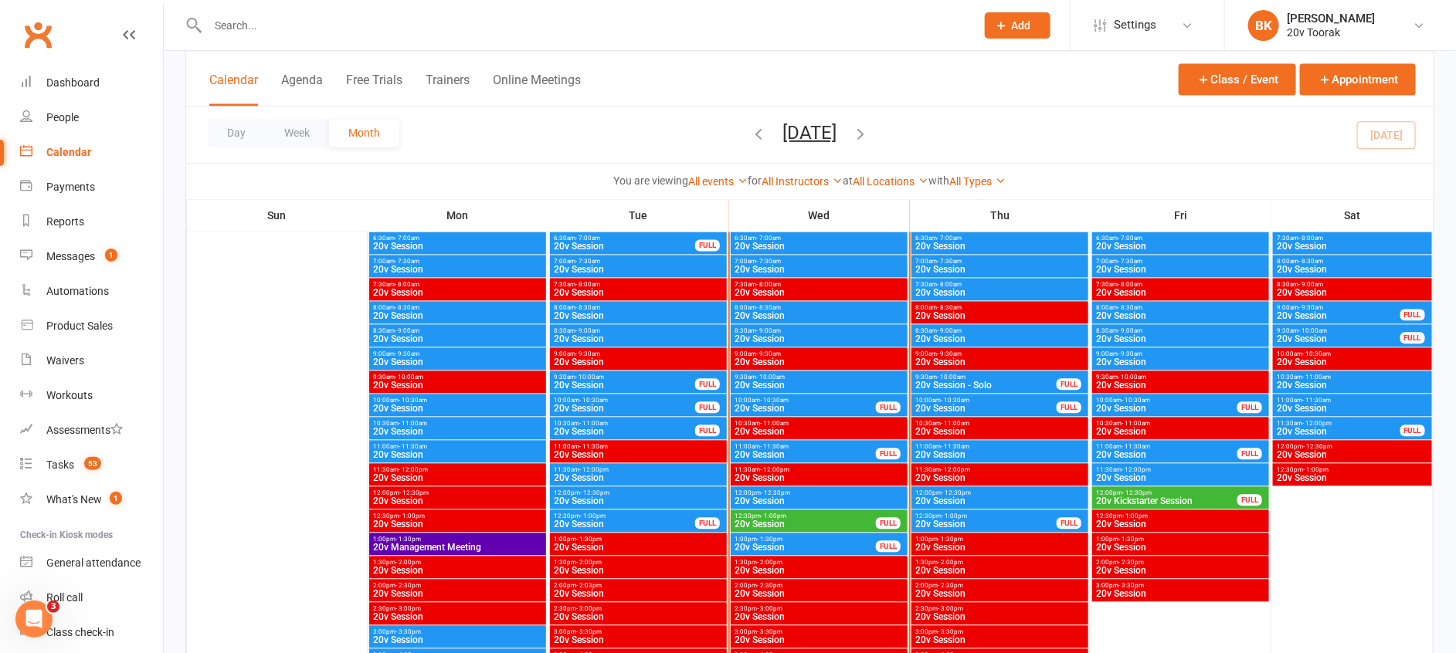
click at [767, 385] on span "20v Session" at bounding box center [819, 385] width 171 height 9
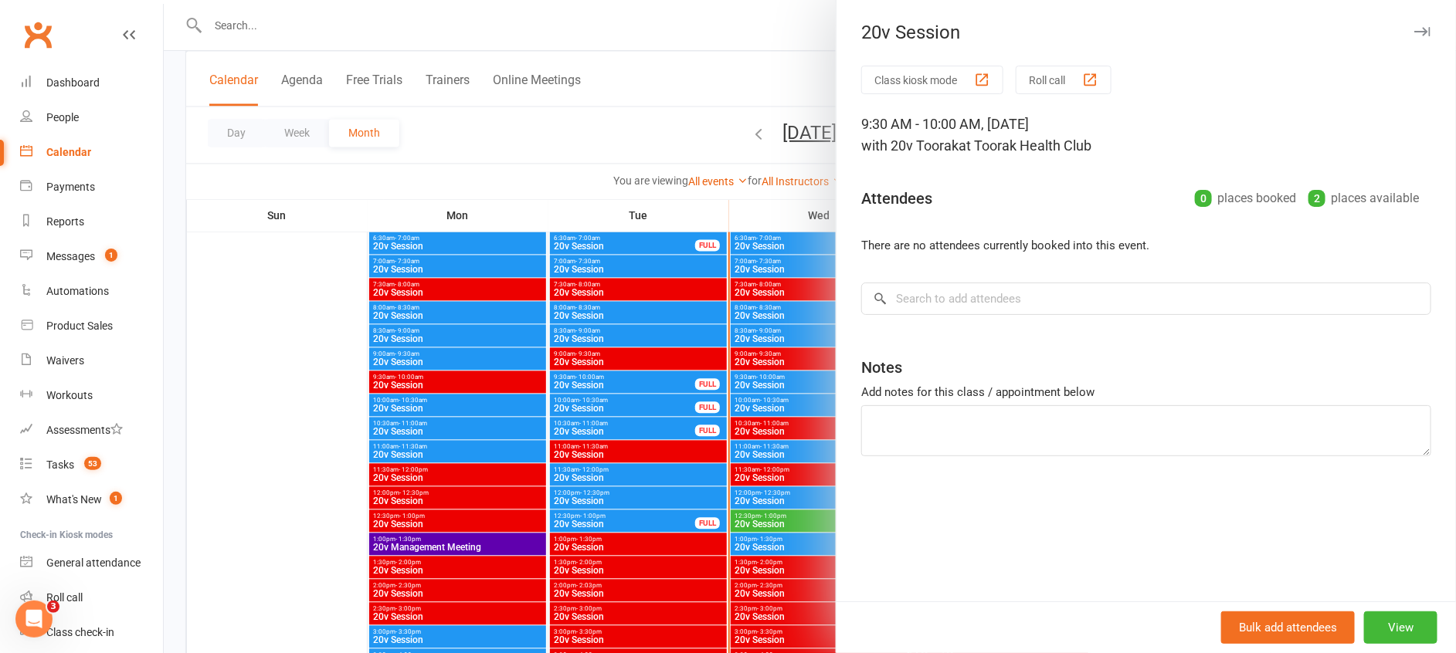
click at [767, 385] on div at bounding box center [810, 326] width 1292 height 653
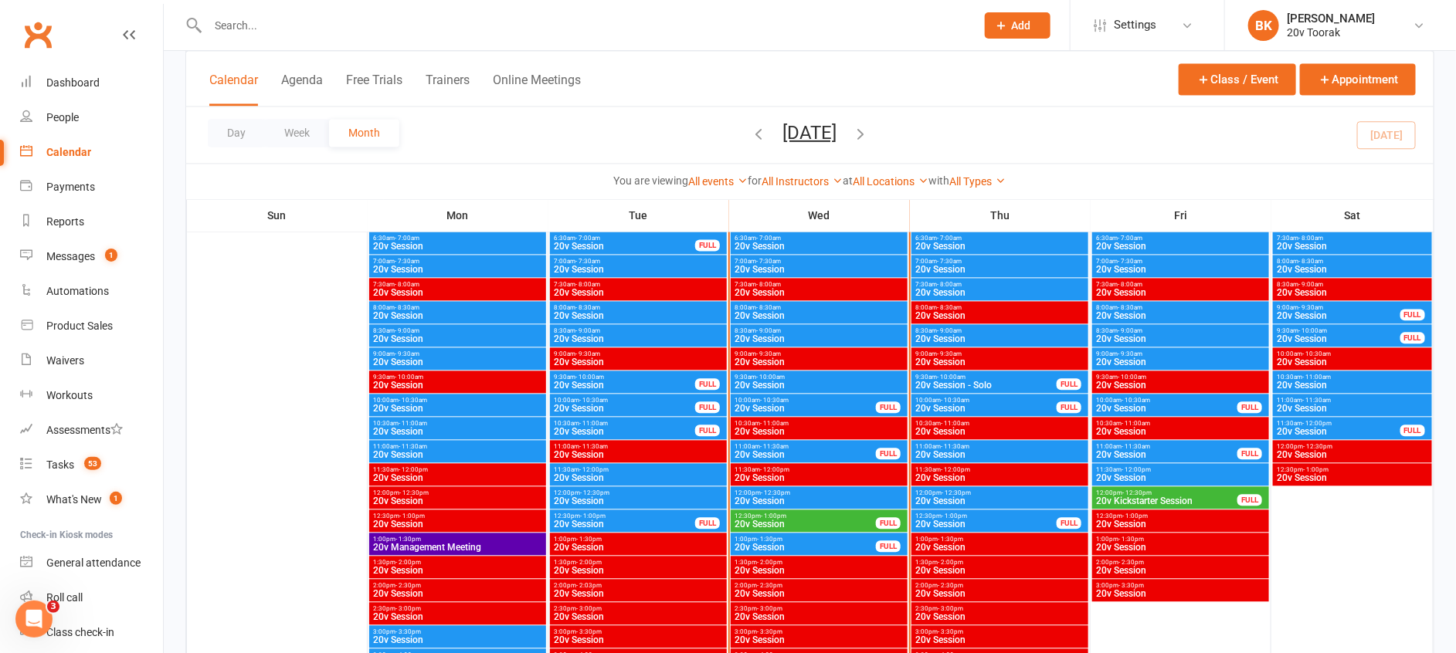
click at [764, 304] on span "- 8:30am" at bounding box center [768, 307] width 25 height 7
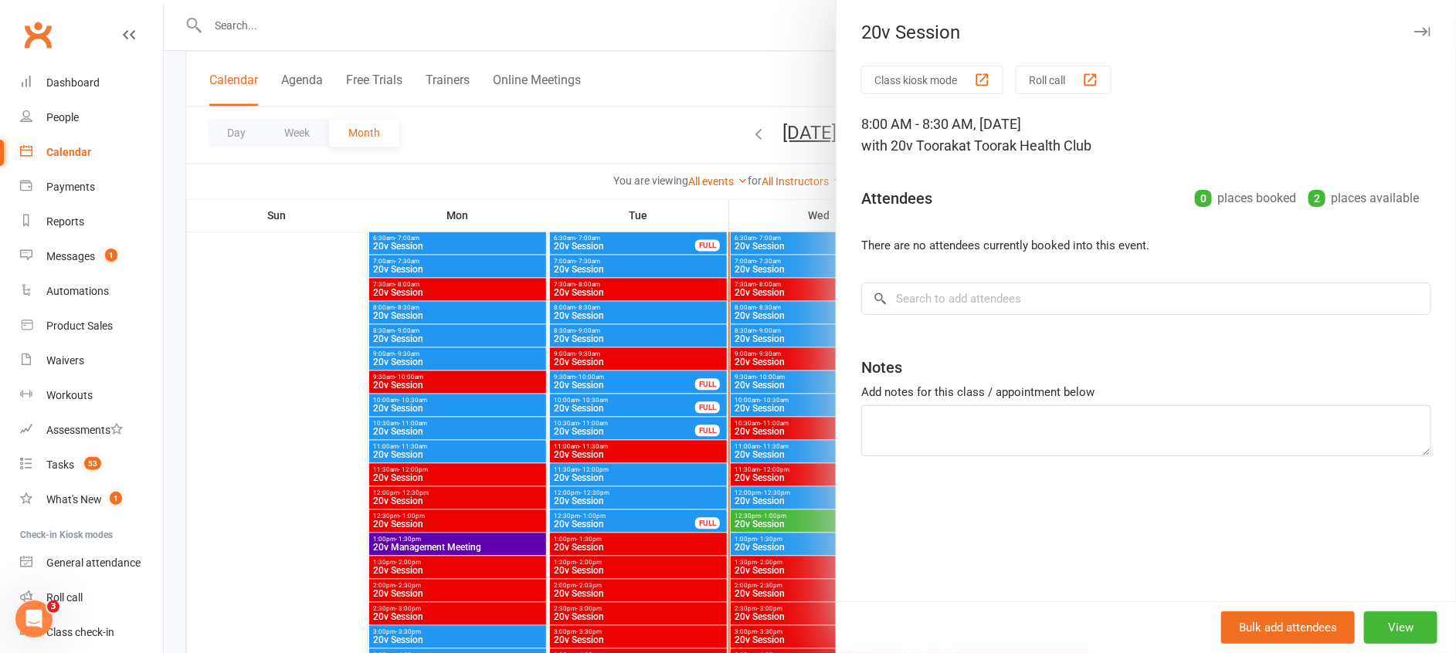
click at [766, 334] on div at bounding box center [810, 326] width 1292 height 653
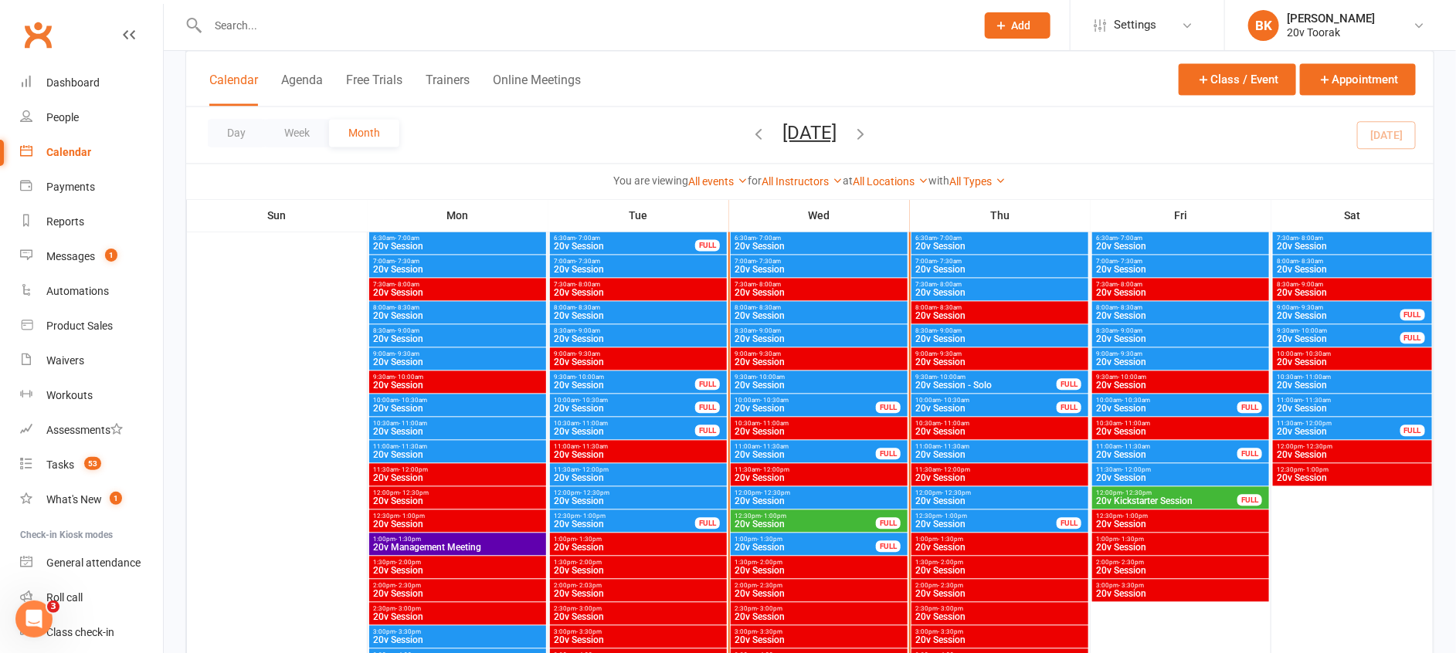
click at [749, 334] on span "20v Session" at bounding box center [819, 338] width 171 height 9
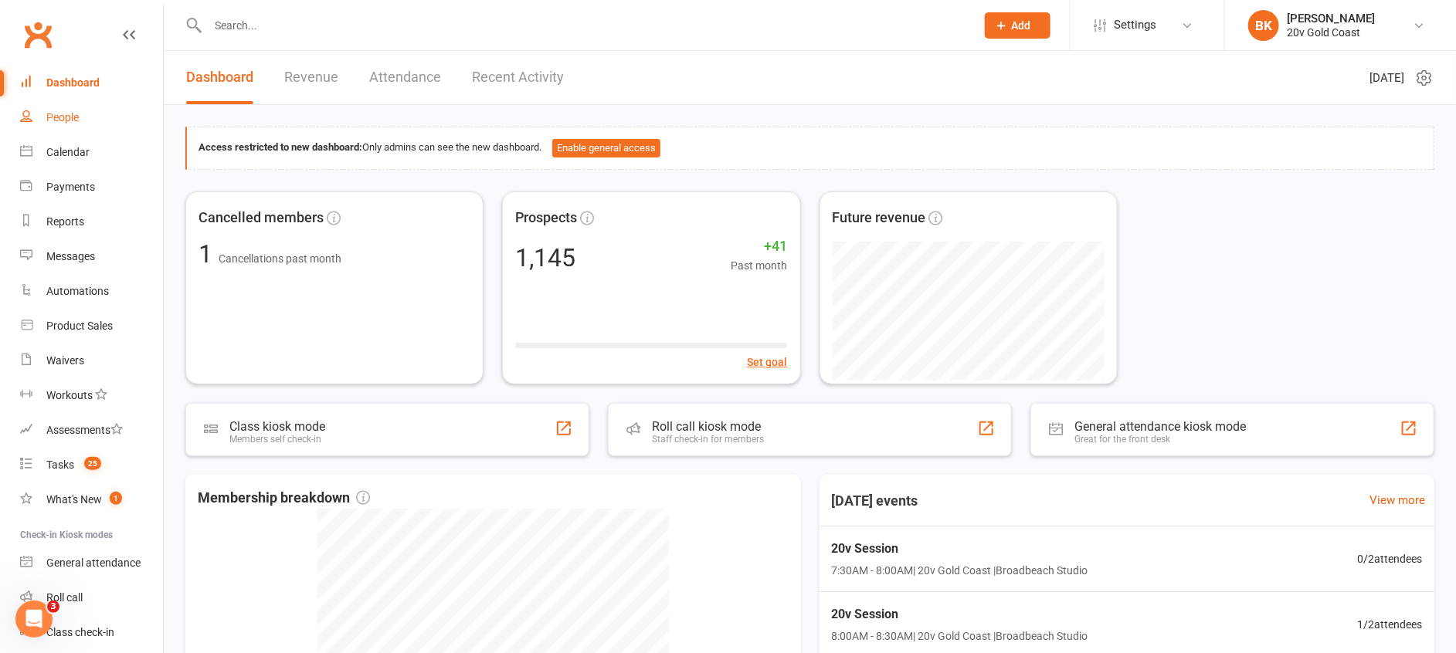
click at [53, 123] on div "People" at bounding box center [62, 117] width 32 height 12
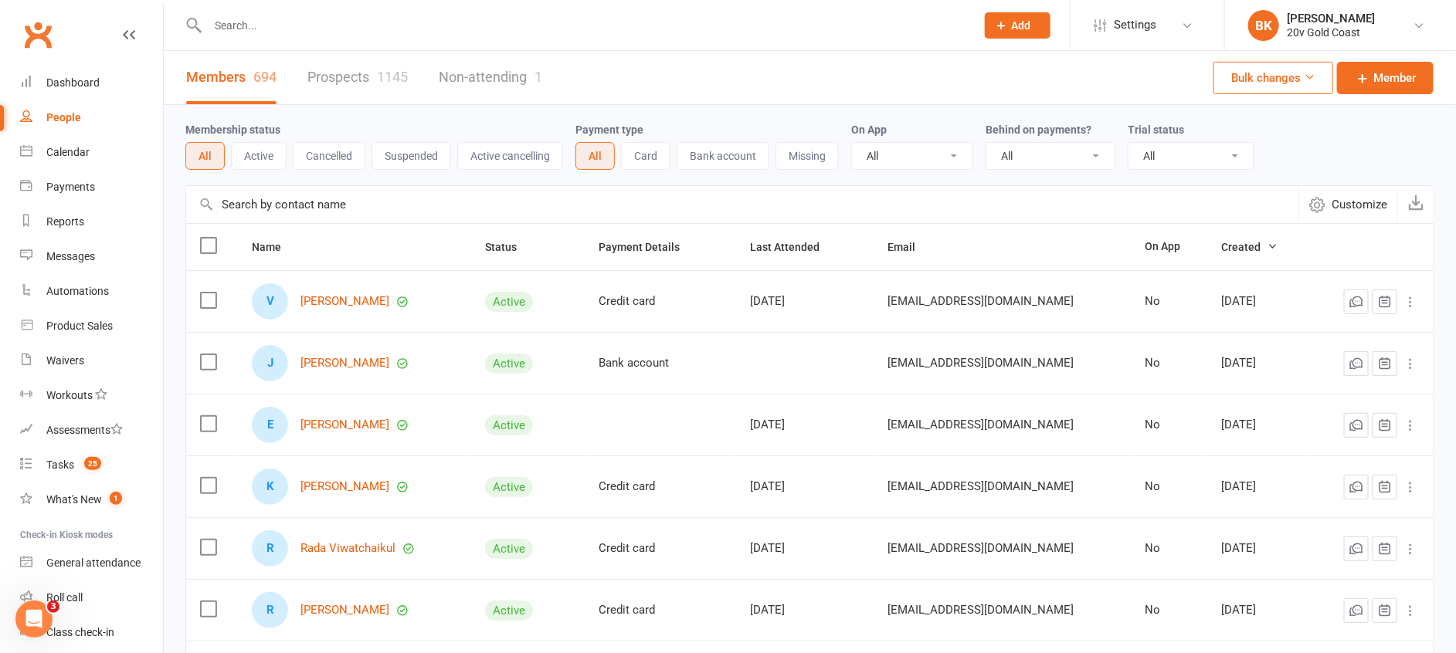
click at [343, 73] on link "Prospects 1145" at bounding box center [357, 77] width 100 height 53
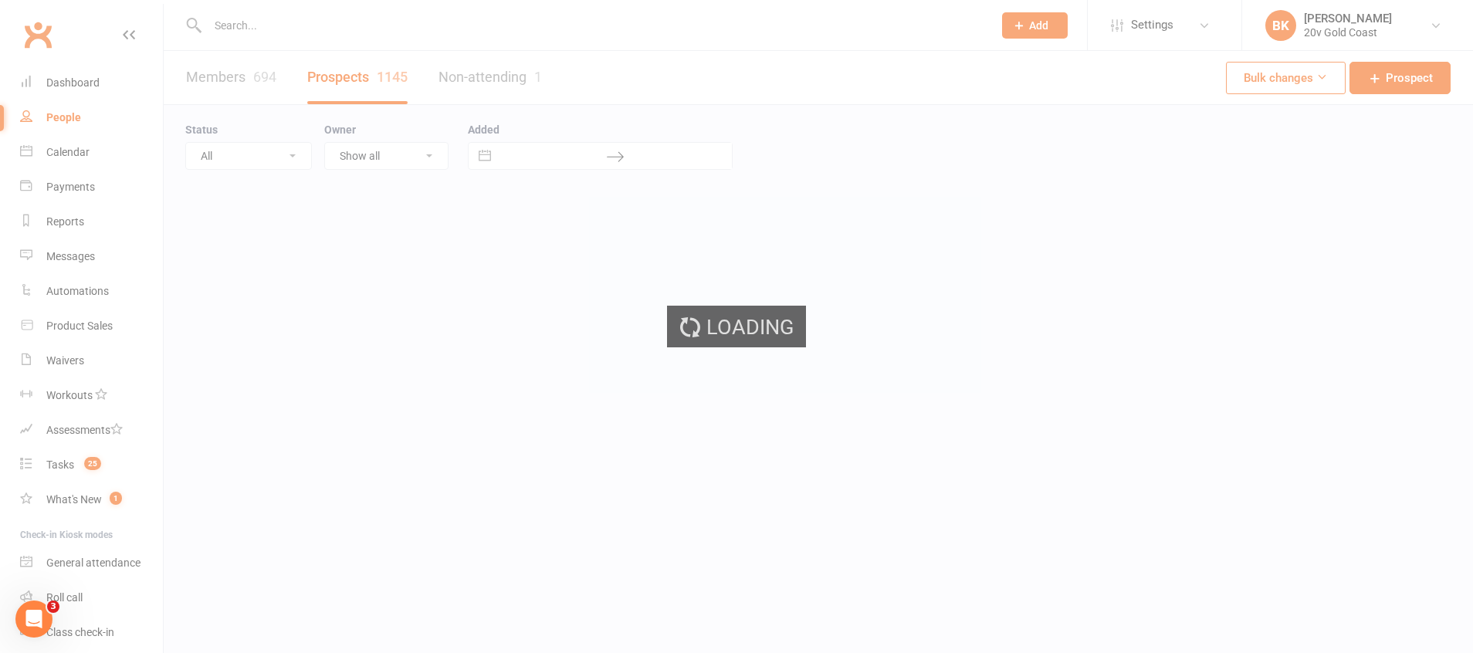
select select "100"
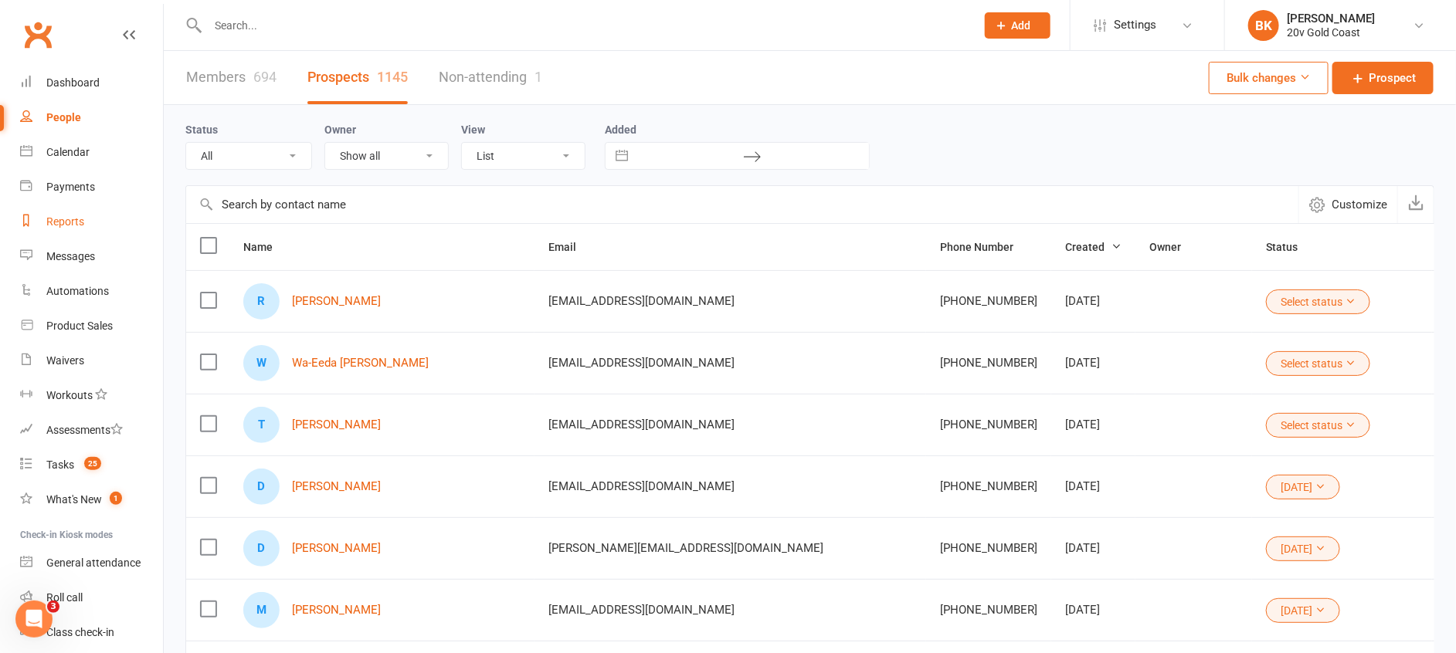
click at [73, 228] on div "Reports" at bounding box center [65, 221] width 38 height 12
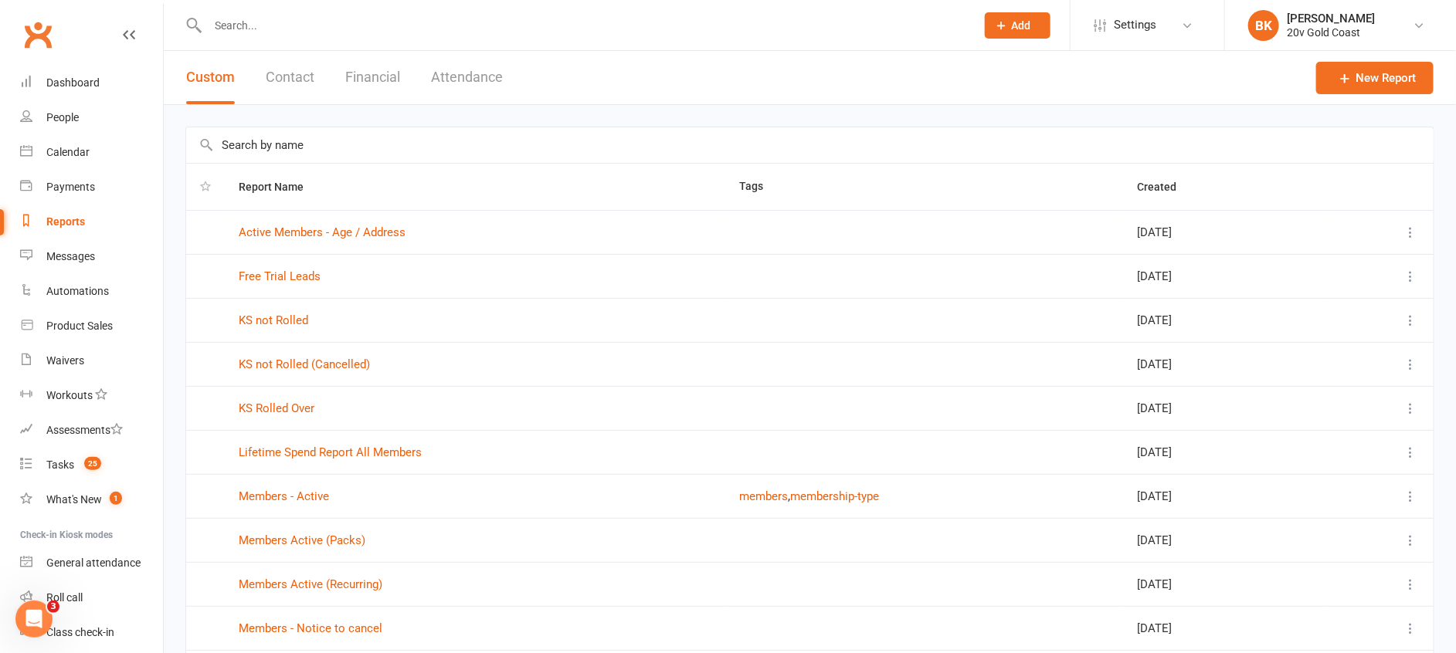
scroll to position [38, 0]
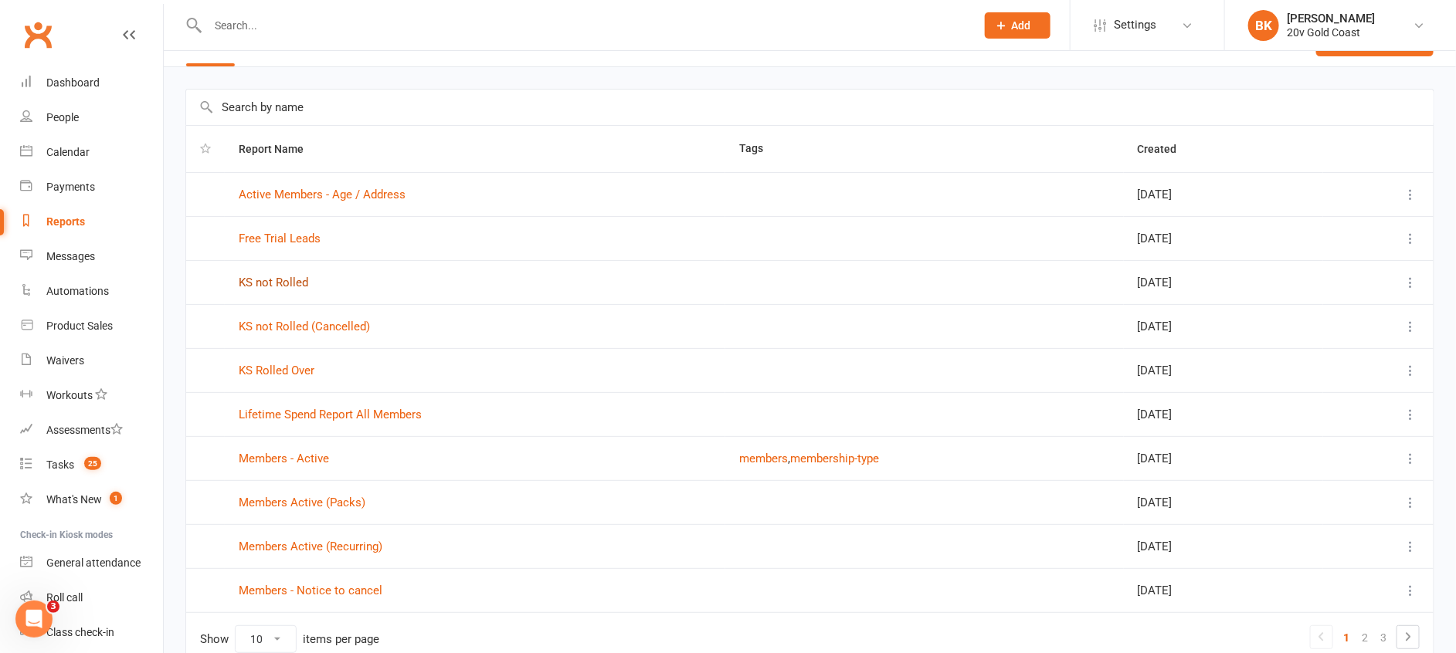
click at [280, 281] on link "KS not Rolled" at bounding box center [273, 283] width 69 height 14
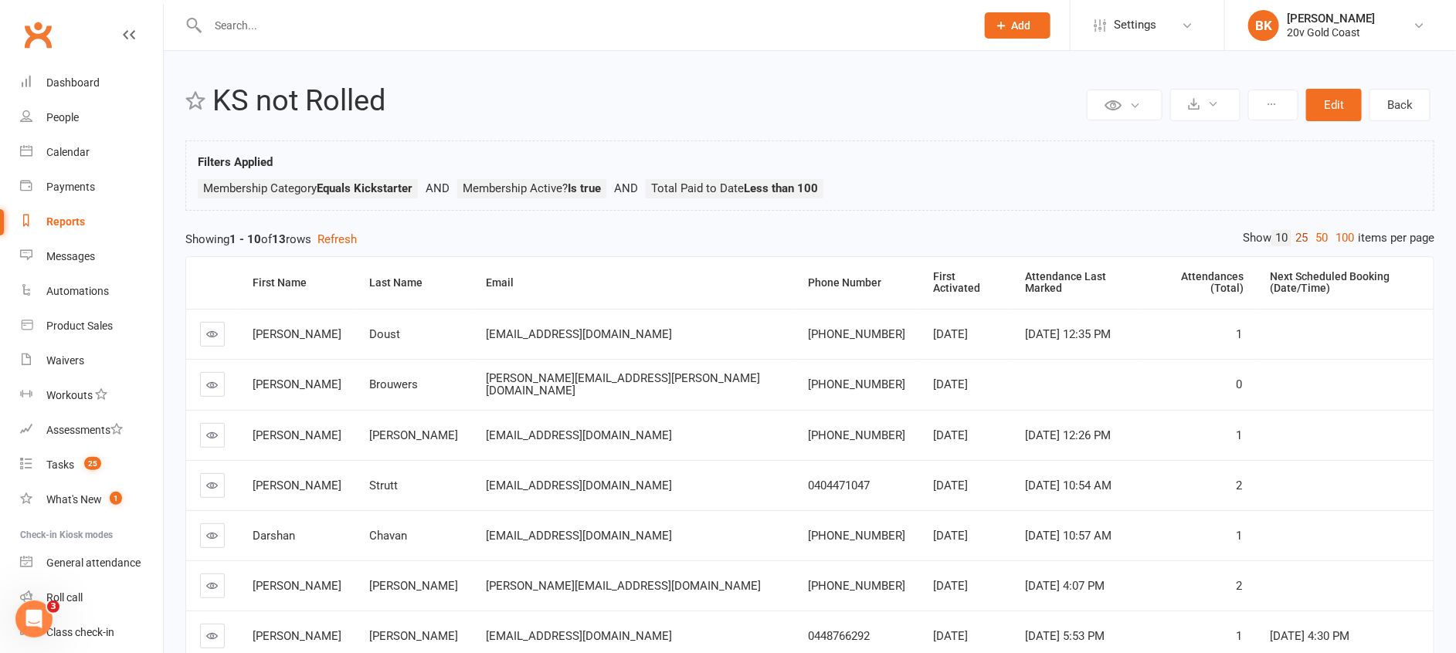
click at [1303, 234] on link "25" at bounding box center [1301, 238] width 20 height 16
click at [919, 284] on th "First Activated" at bounding box center [965, 283] width 92 height 52
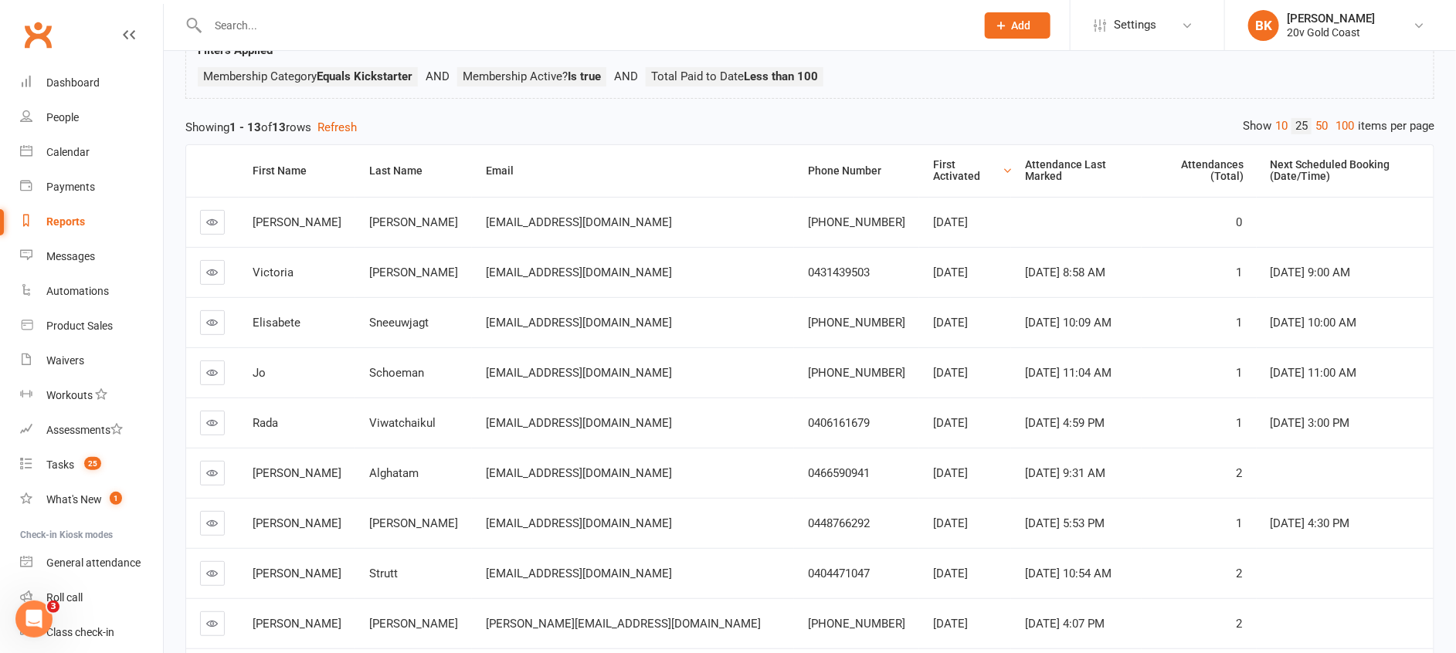
scroll to position [111, 0]
click at [1140, 29] on span "Settings" at bounding box center [1134, 25] width 42 height 35
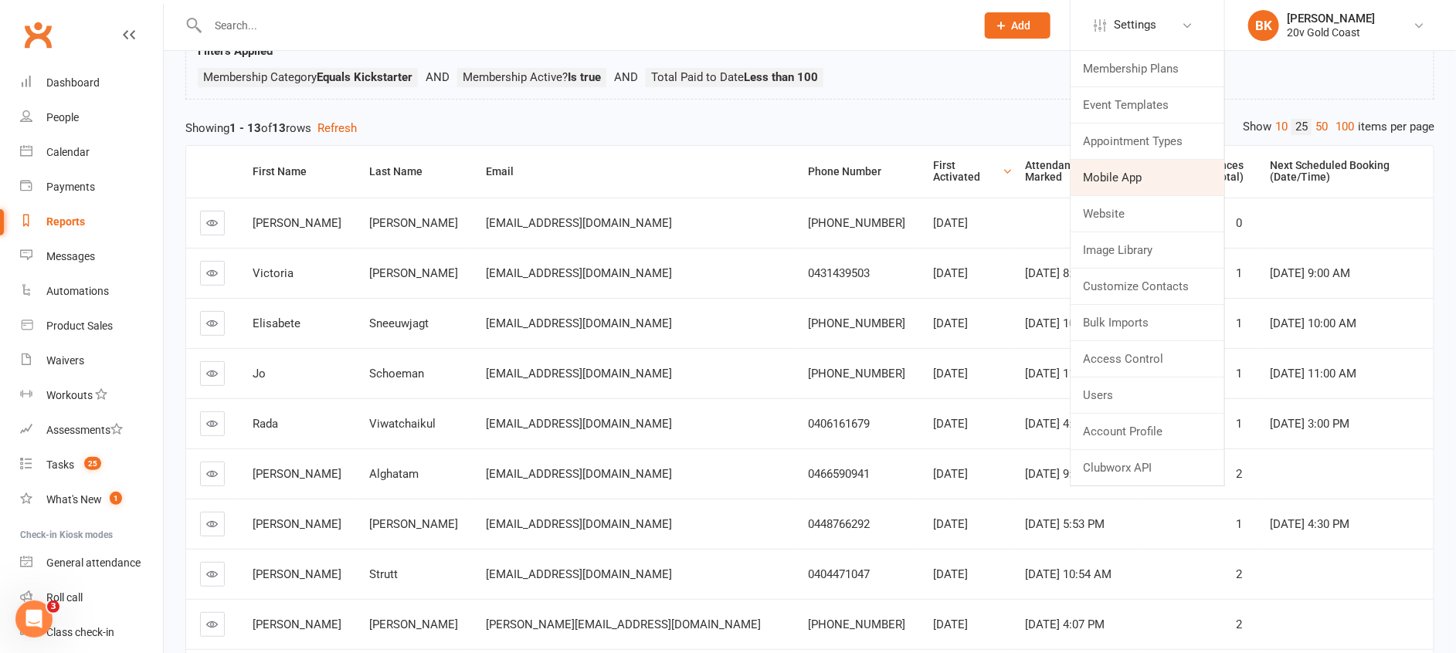
click at [1123, 181] on link "Mobile App" at bounding box center [1147, 178] width 154 height 36
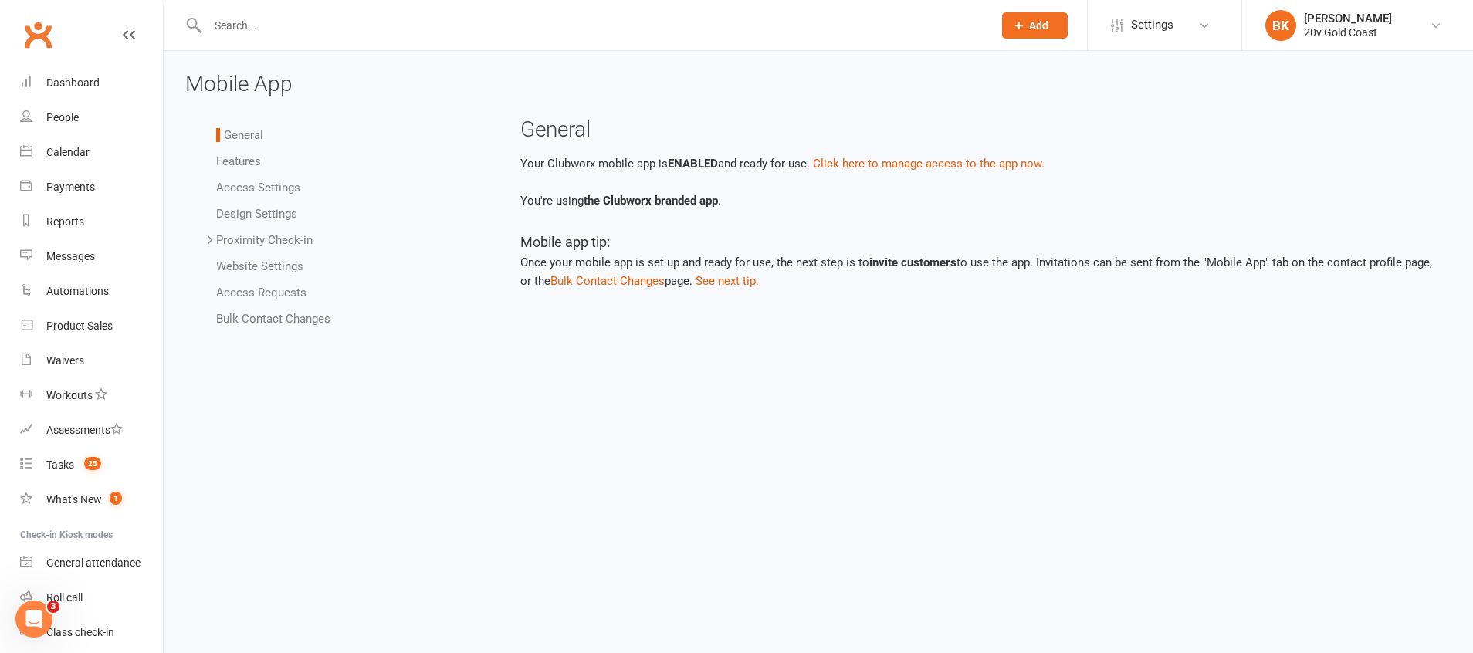
click at [262, 314] on link "Bulk Contact Changes" at bounding box center [273, 319] width 114 height 14
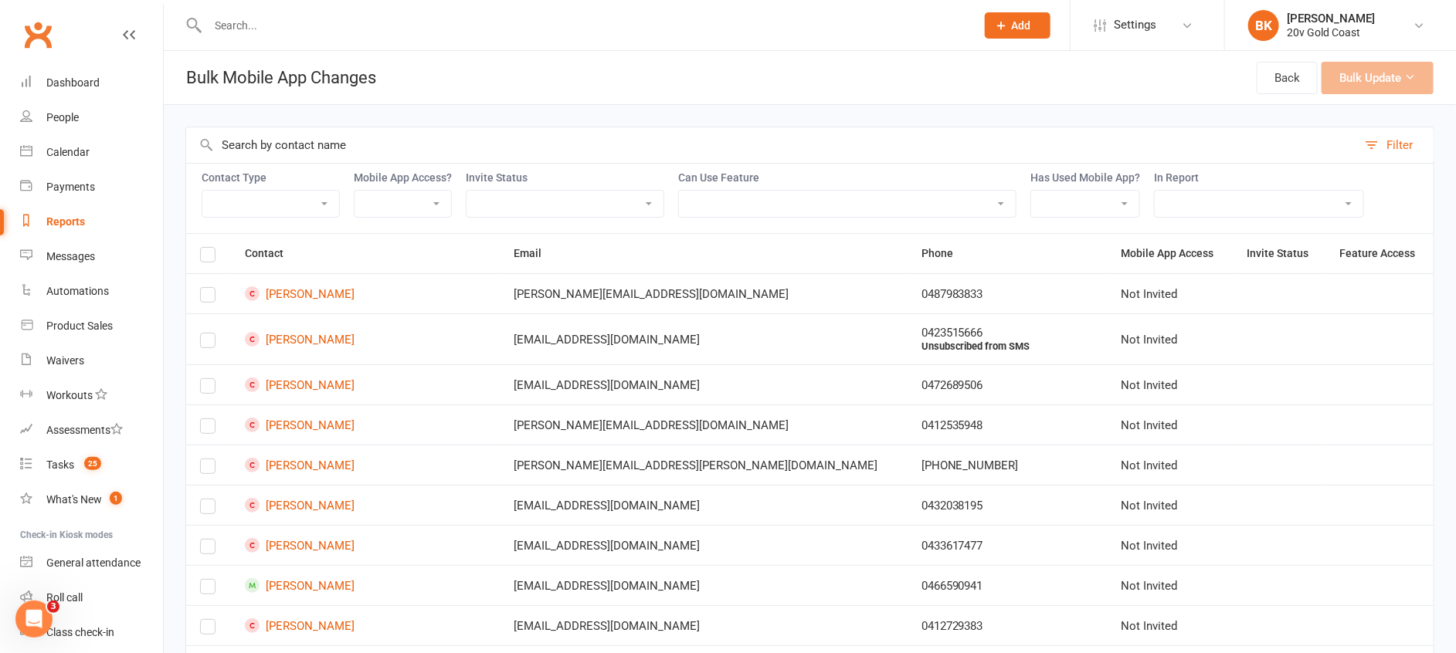
click at [262, 314] on td "[PERSON_NAME]" at bounding box center [365, 339] width 269 height 51
click at [323, 211] on select "Member Active member Cancelled member Suspended member Non-attending" at bounding box center [270, 204] width 137 height 26
select select "active_member"
click at [202, 191] on select "Member Active member Cancelled member Suspended member Non-attending" at bounding box center [270, 204] width 137 height 26
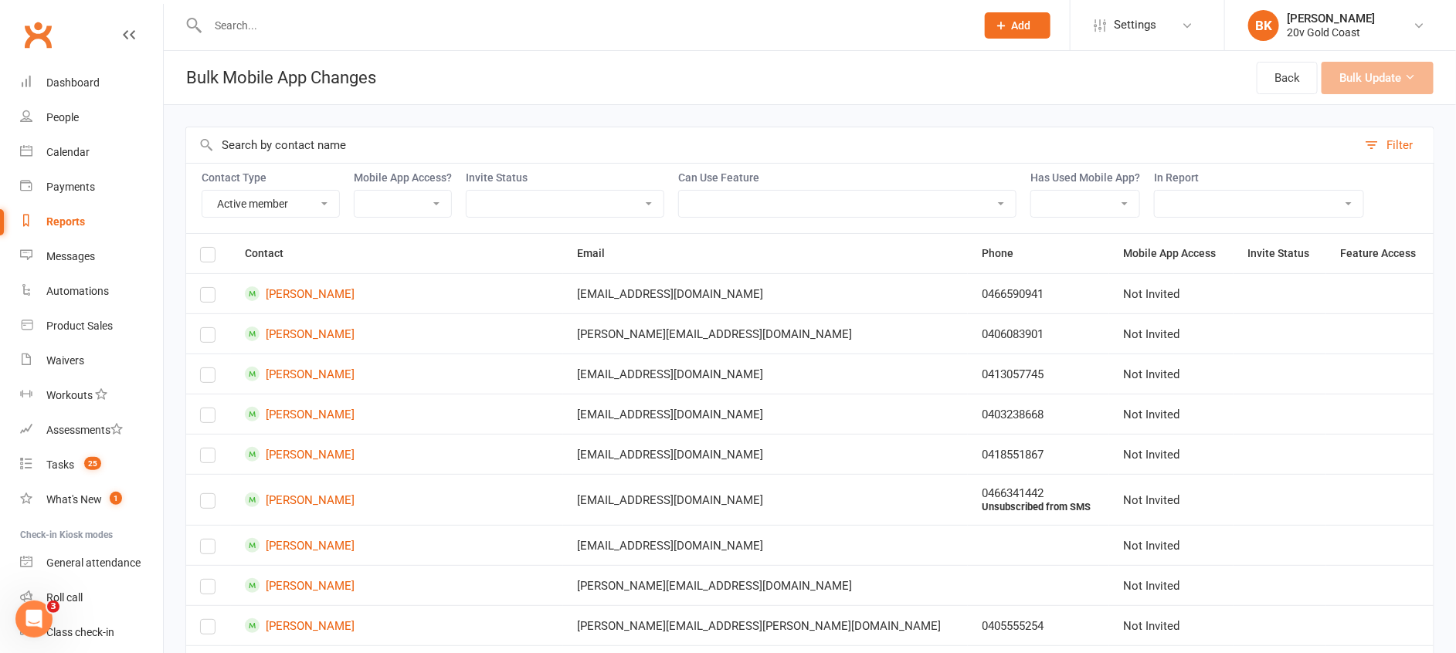
click at [213, 257] on label at bounding box center [207, 257] width 15 height 0
click at [213, 248] on input "checkbox" at bounding box center [207, 248] width 15 height 0
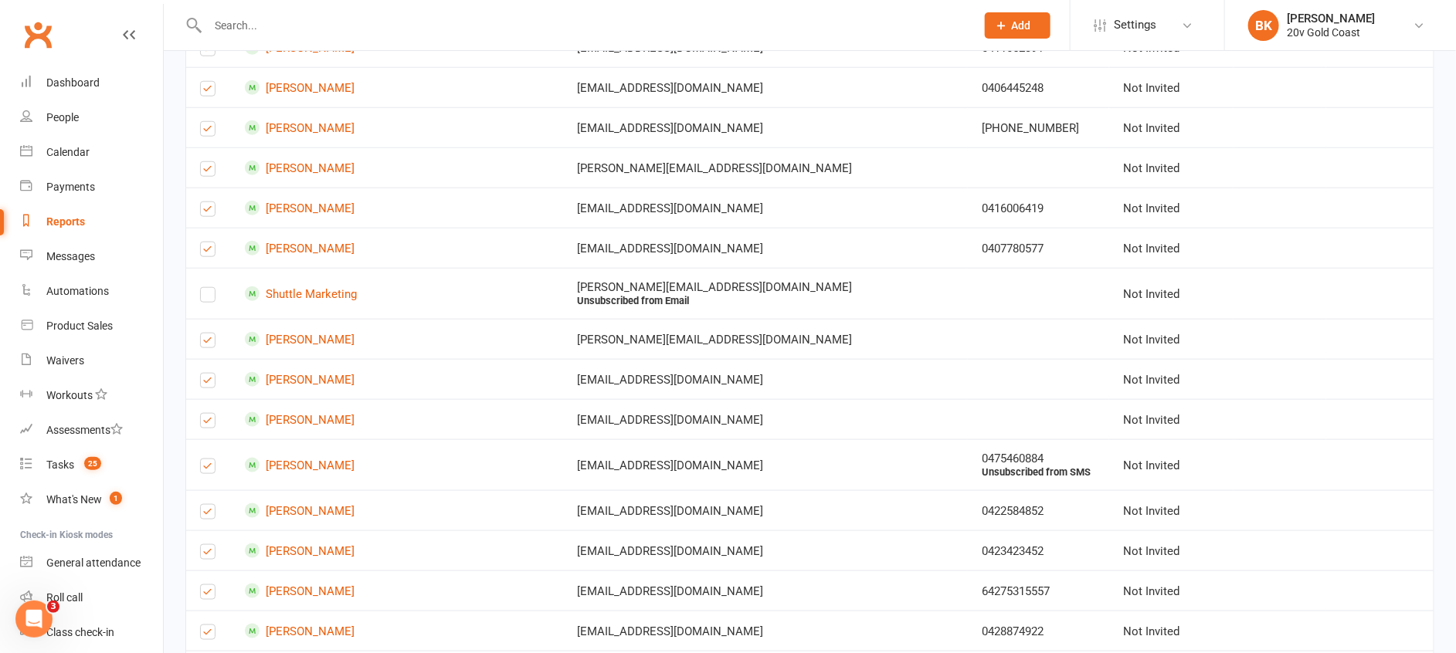
scroll to position [3651, 0]
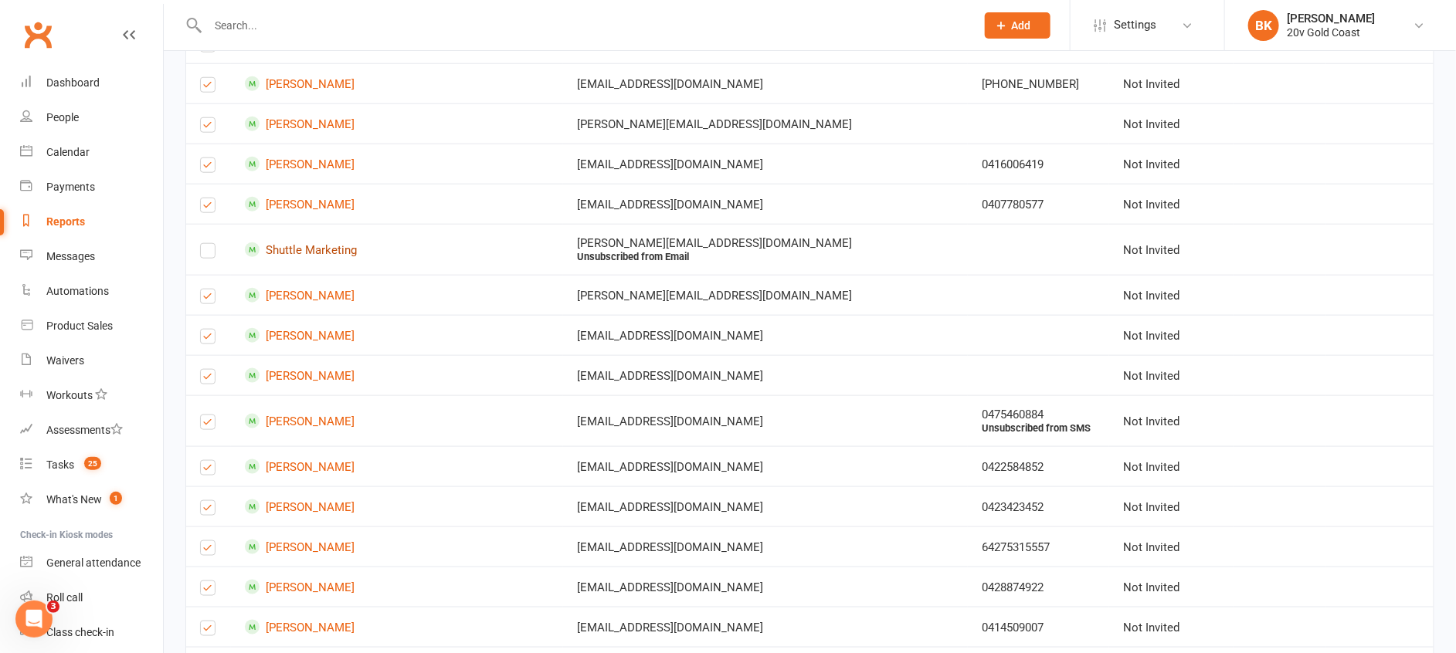
click at [344, 252] on link "Shuttle Marketing" at bounding box center [397, 249] width 304 height 15
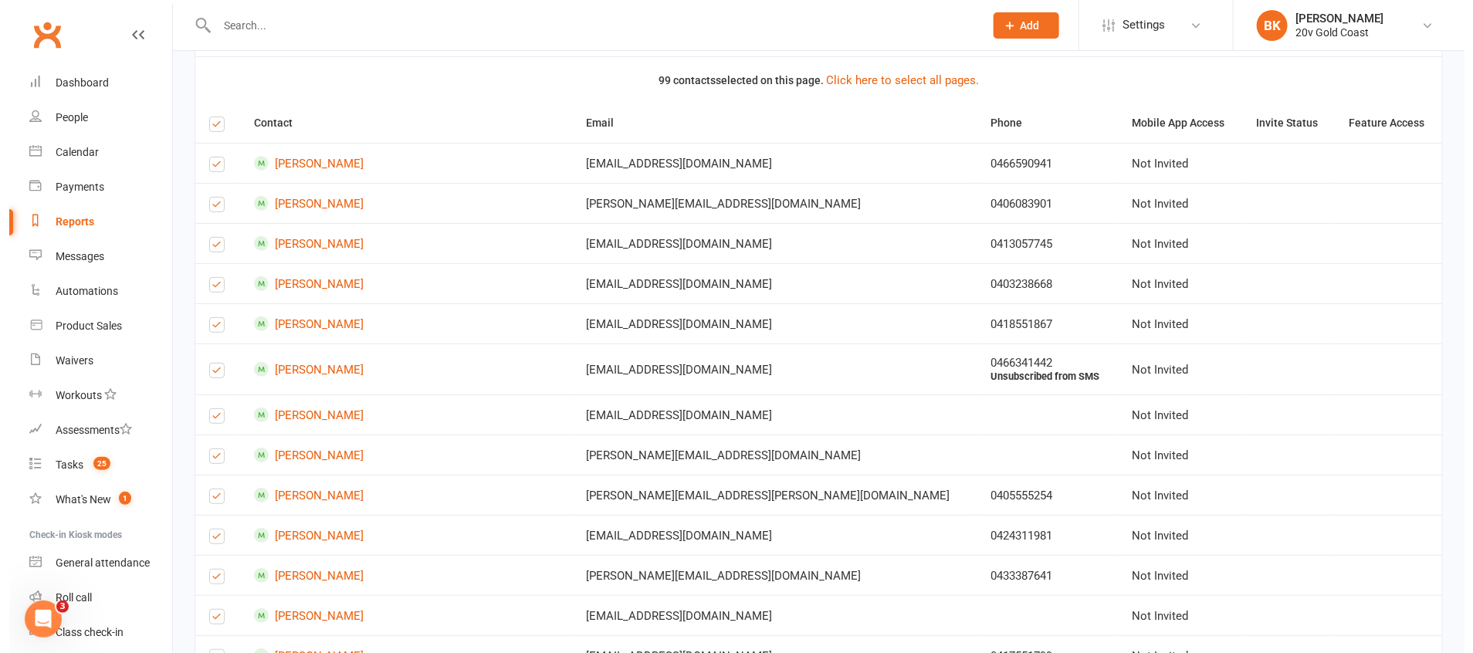
scroll to position [0, 0]
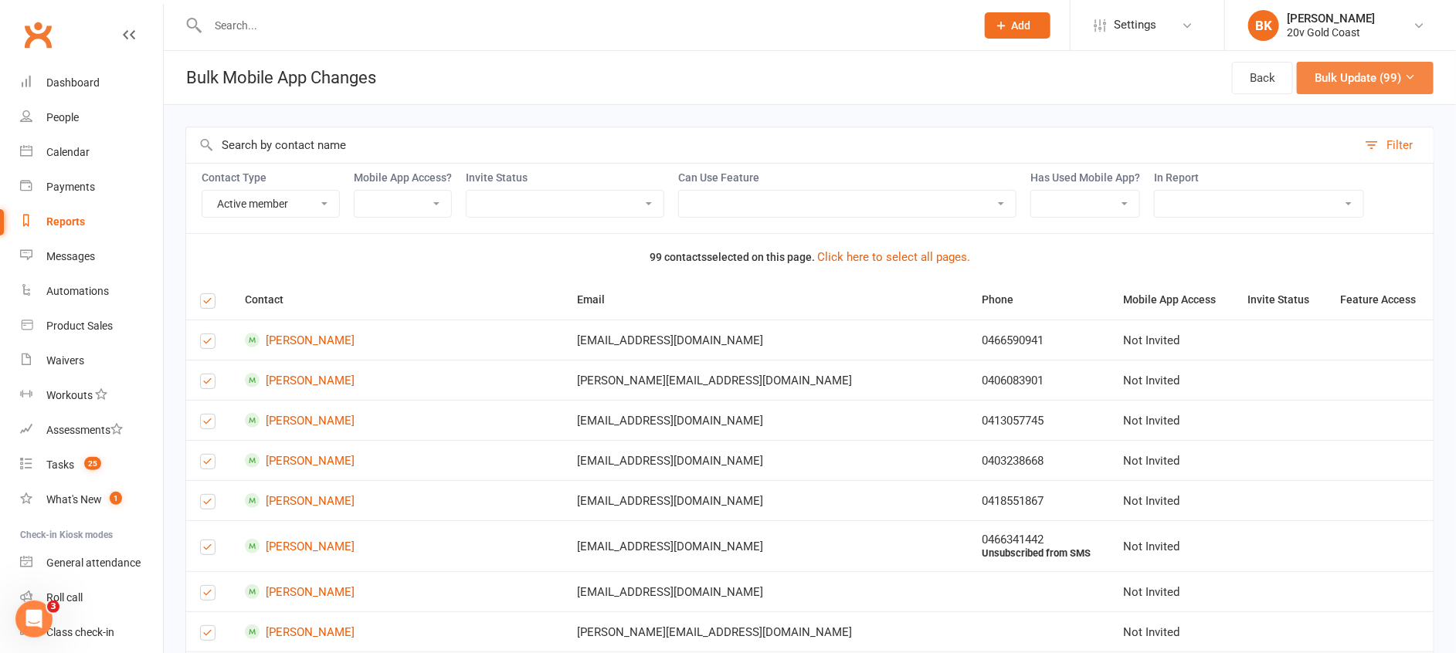
click at [1397, 75] on button "Bulk Update (99)" at bounding box center [1364, 78] width 137 height 32
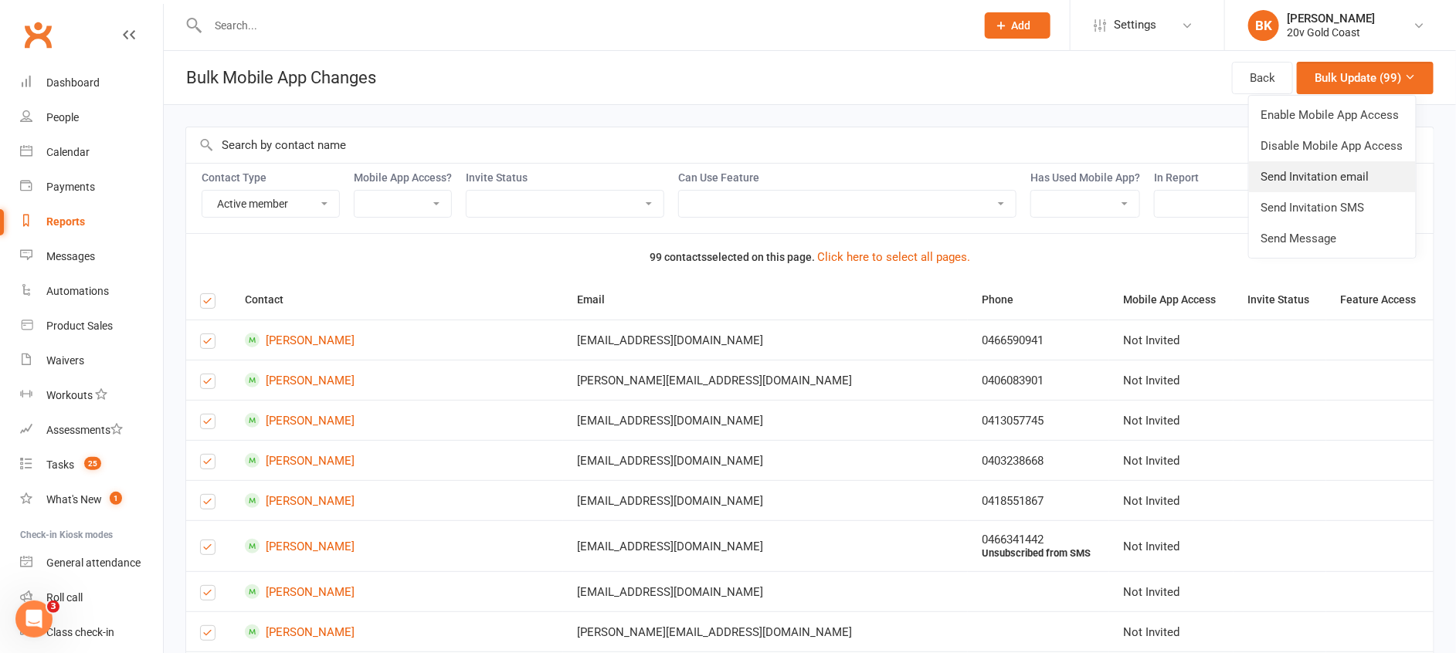
click at [1312, 178] on link "Send Invitation email" at bounding box center [1332, 176] width 167 height 31
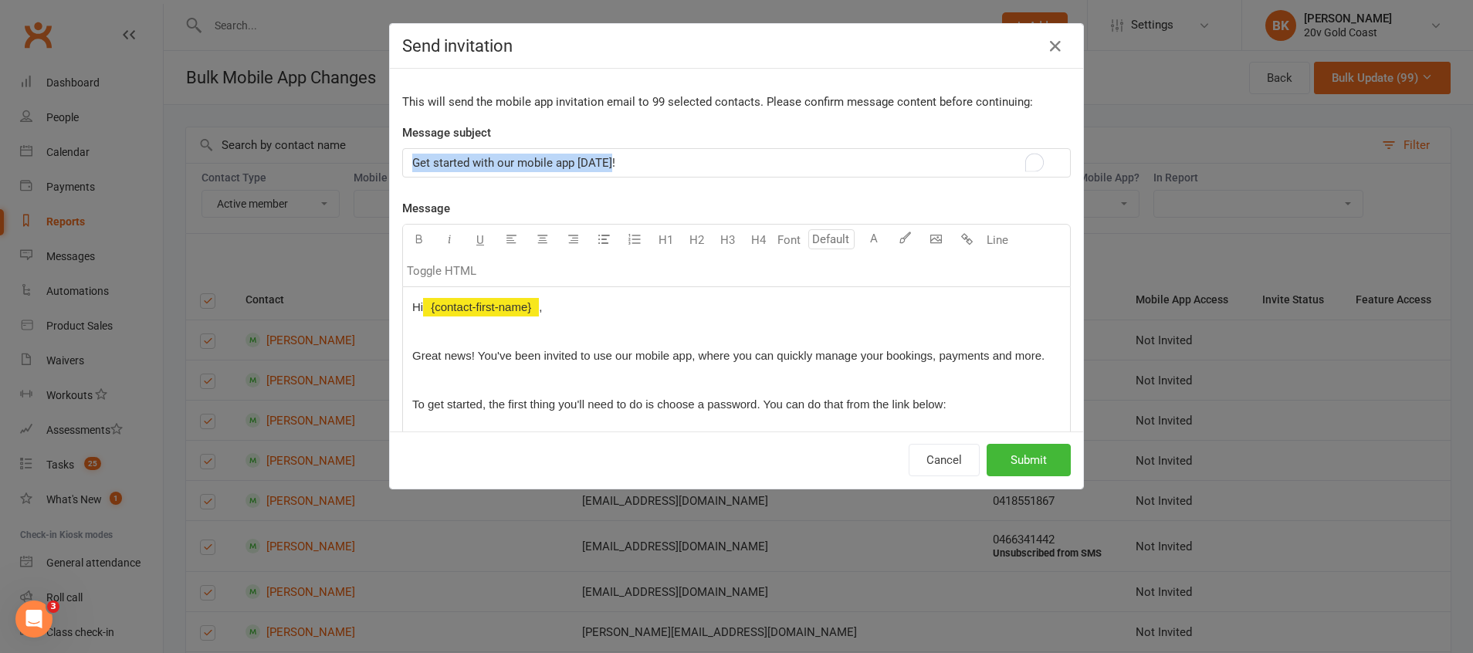
drag, startPoint x: 611, startPoint y: 164, endPoint x: 386, endPoint y: 162, distance: 224.7
click at [390, 162] on div "This will send the mobile app invitation email to 99 selected contacts. Please …" at bounding box center [736, 250] width 693 height 363
click at [604, 327] on p at bounding box center [736, 331] width 649 height 19
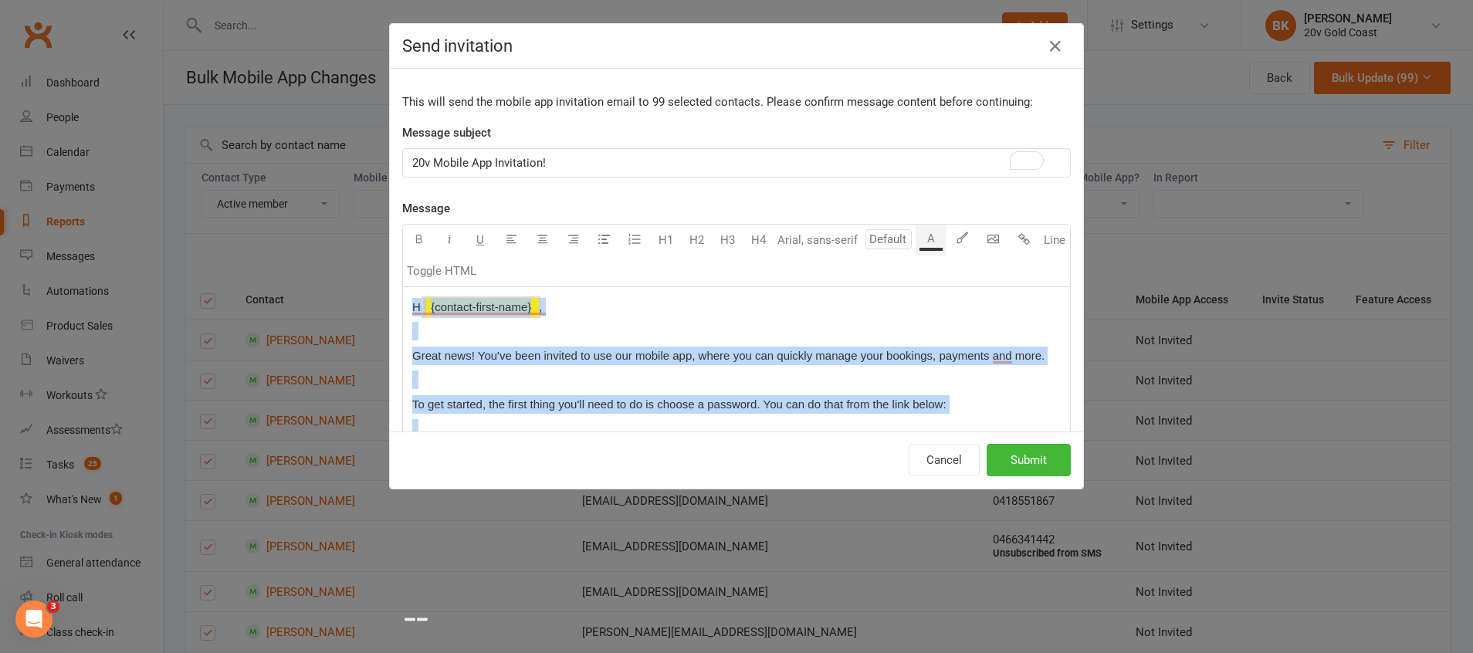
click at [604, 327] on p "To enrich screen reader interactions, please activate Accessibility in Grammarl…" at bounding box center [736, 331] width 649 height 19
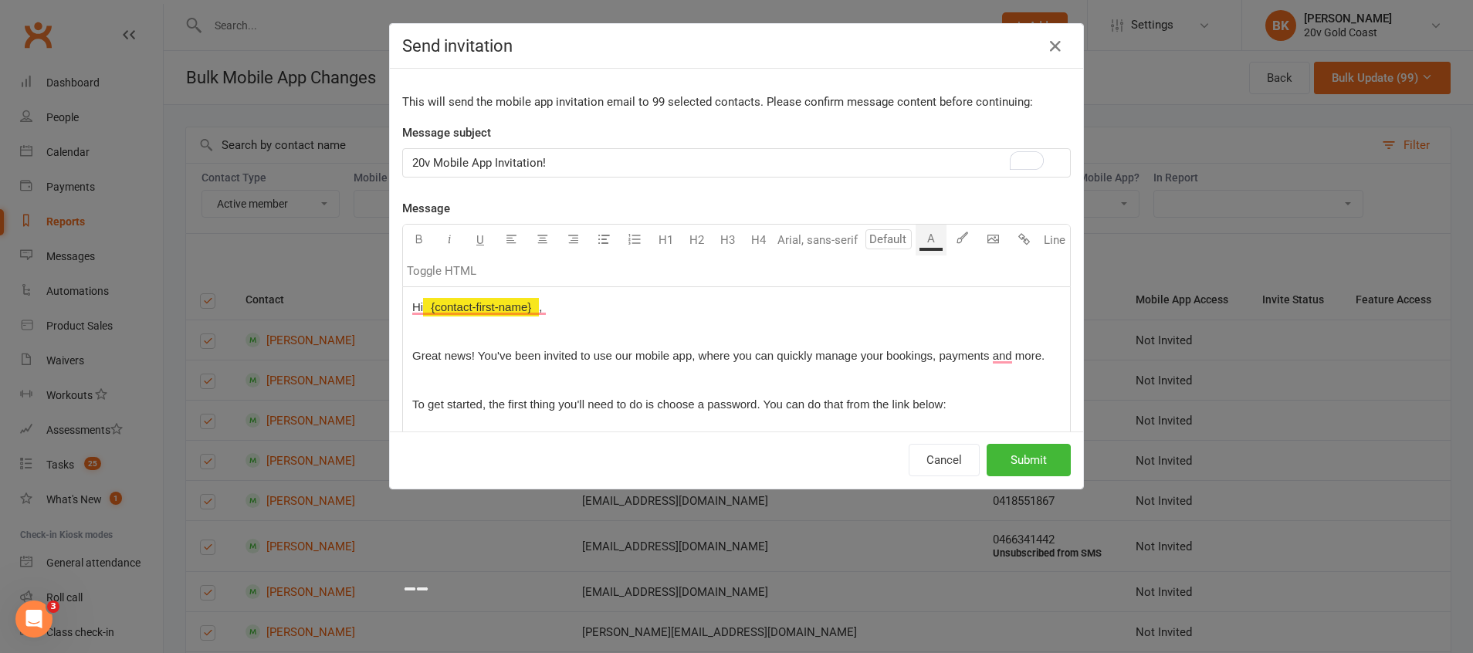
scroll to position [147, 0]
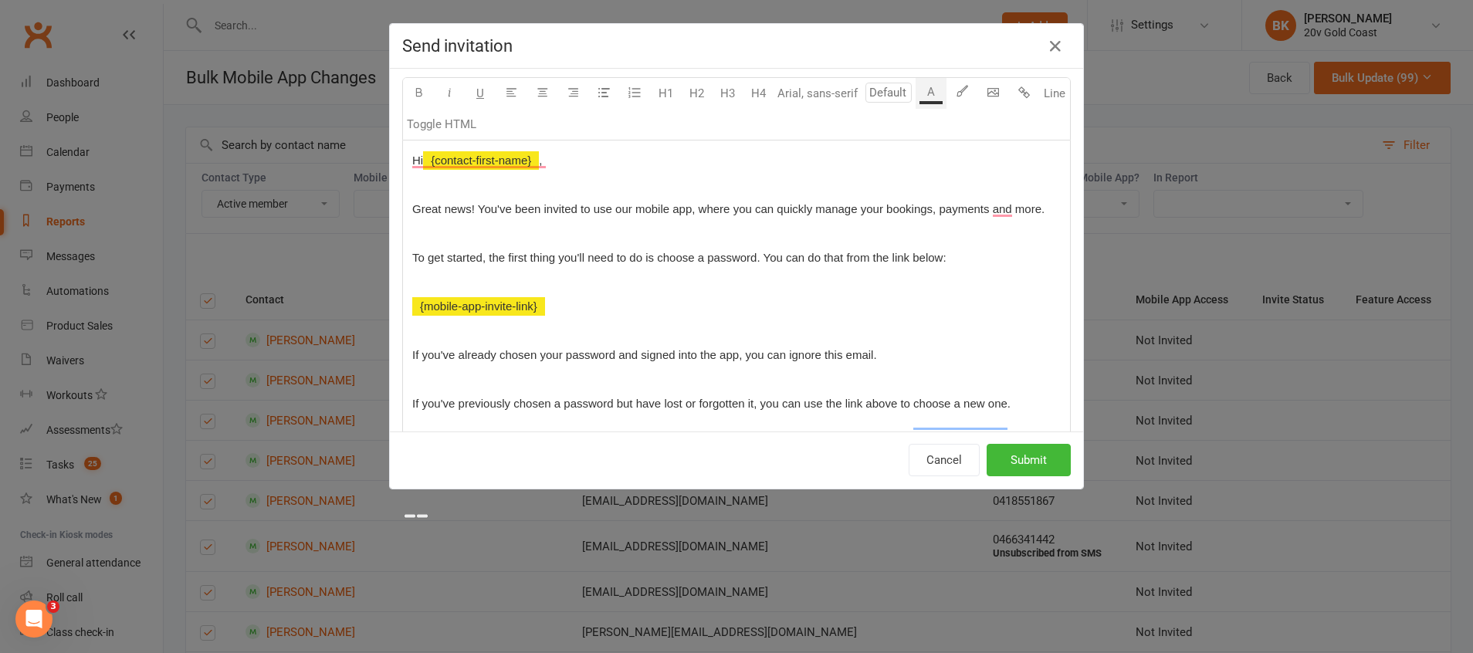
click at [476, 208] on span "Great news! You've been invited to use our mobile app, where you can quickly ma…" at bounding box center [728, 208] width 632 height 13
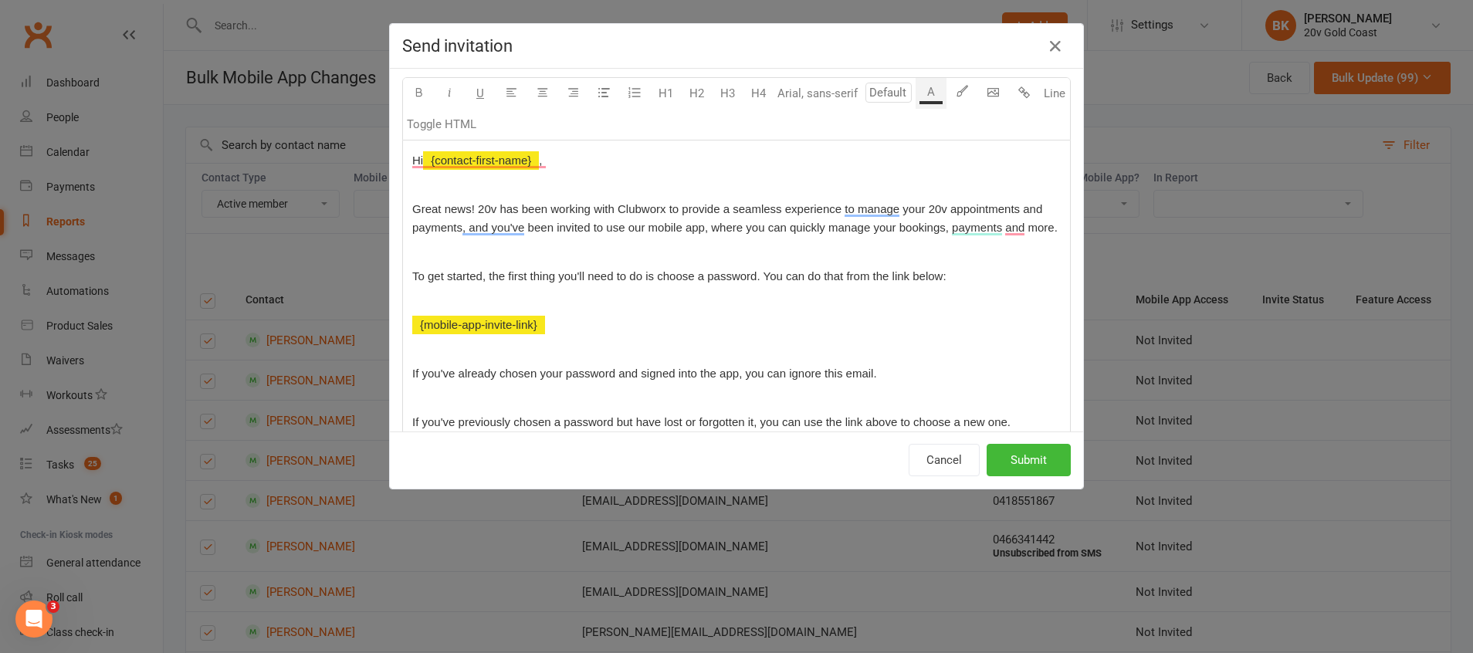
click at [565, 237] on p "Great news! 20v has been working with Clubworx to provide a seamless experience…" at bounding box center [736, 218] width 649 height 37
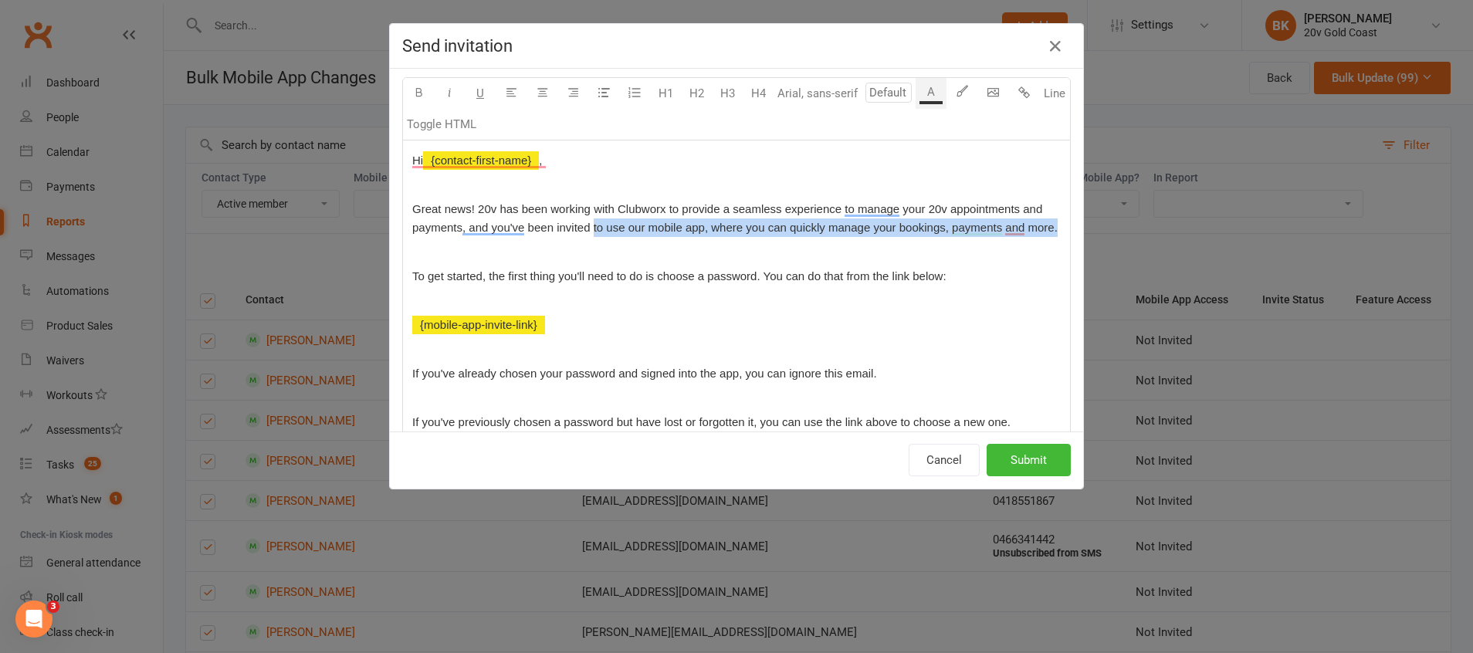
drag, startPoint x: 583, startPoint y: 222, endPoint x: 602, endPoint y: 253, distance: 35.4
click at [602, 237] on p "Great news! 20v has been working with Clubworx to provide a seamless experience…" at bounding box center [736, 218] width 649 height 37
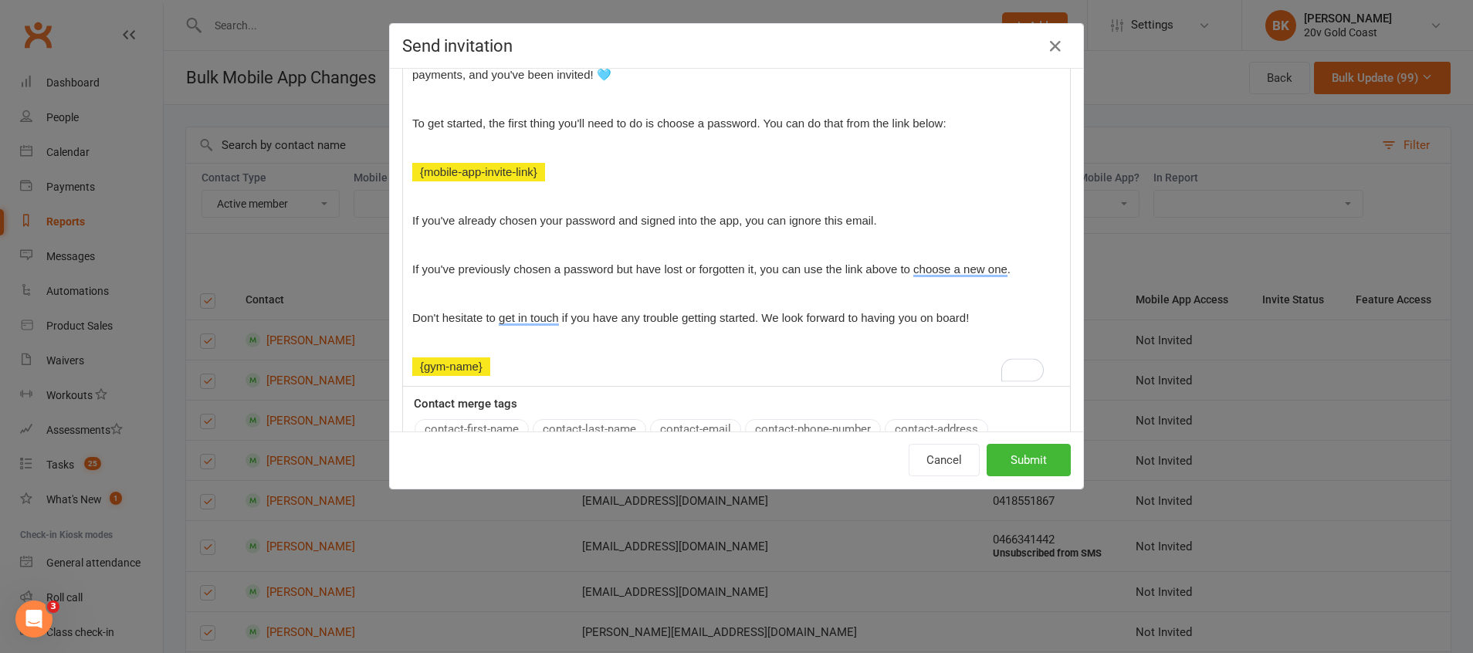
scroll to position [301, 0]
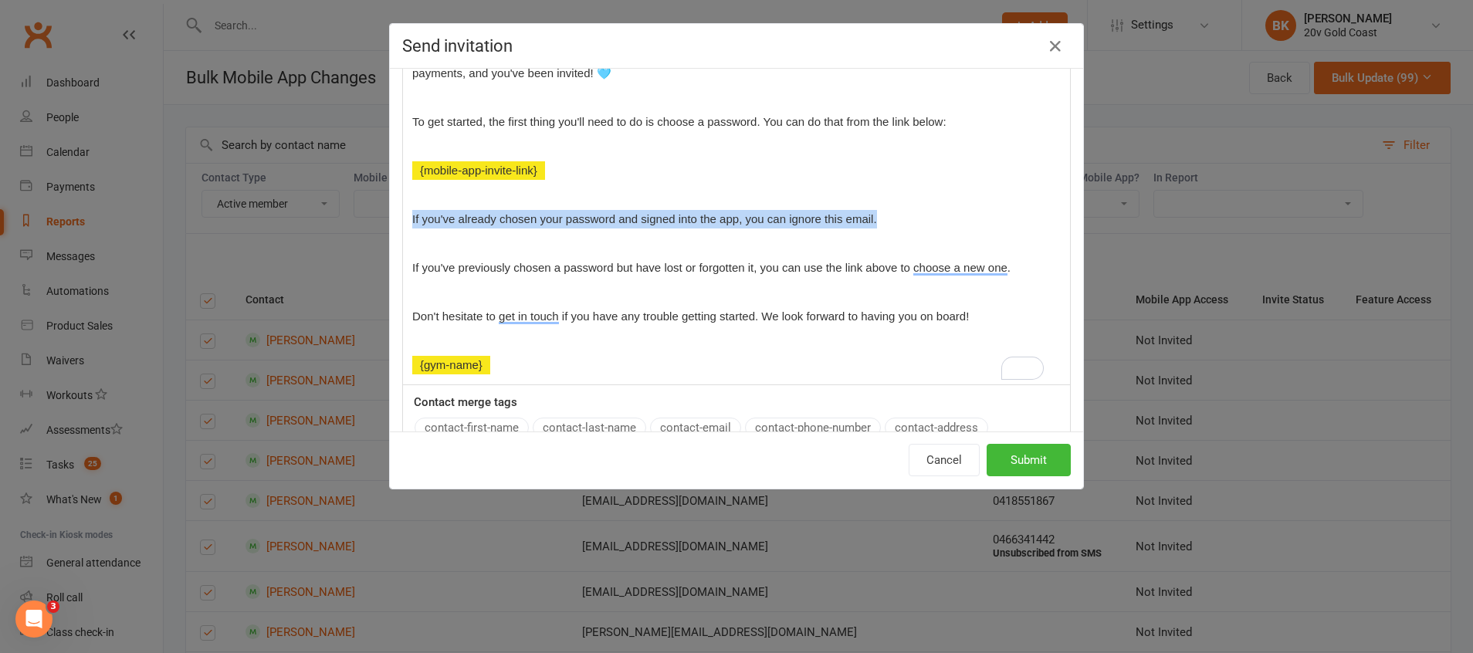
drag, startPoint x: 876, startPoint y: 216, endPoint x: 871, endPoint y: 198, distance: 18.4
click at [871, 198] on div "Hi ﻿ {contact-first-name} , Great news! 20v has been working with Clubworx to p…" at bounding box center [736, 185] width 667 height 398
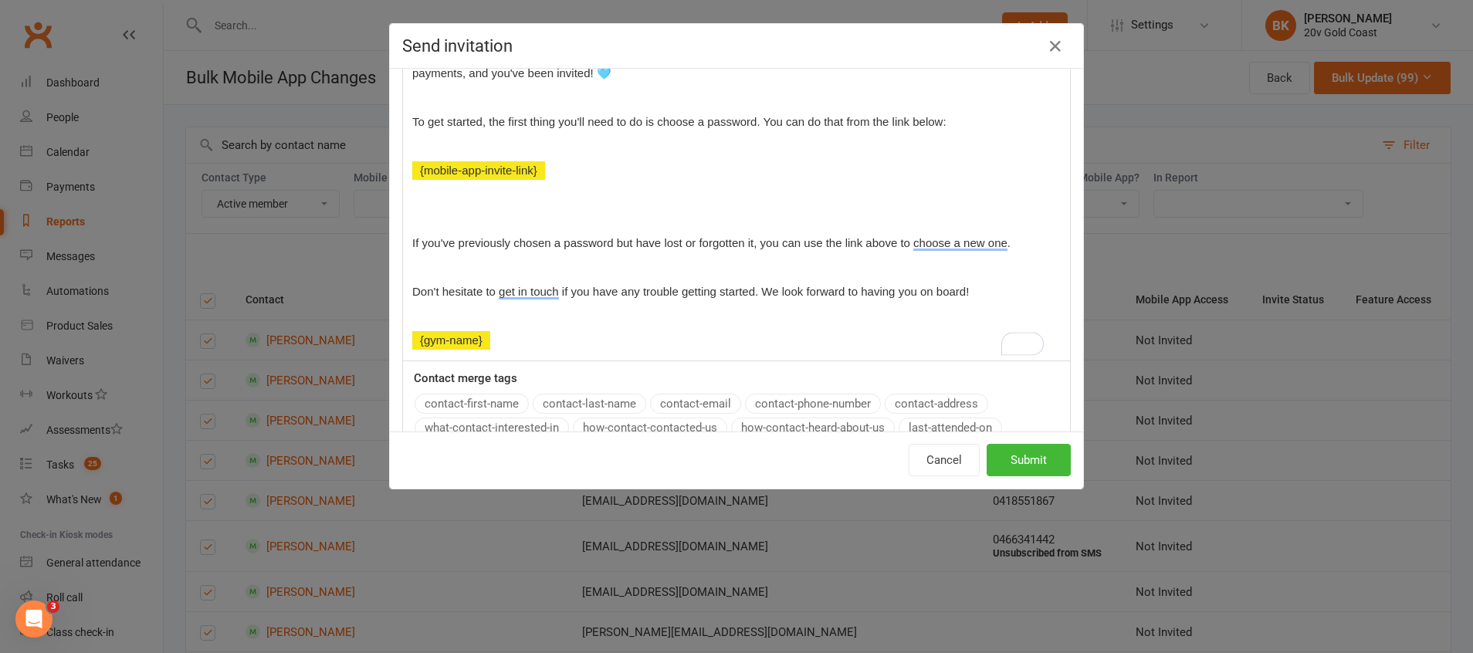
click at [412, 239] on span "If you've previously chosen a password but have lost or forgotten it, you can u…" at bounding box center [711, 242] width 598 height 13
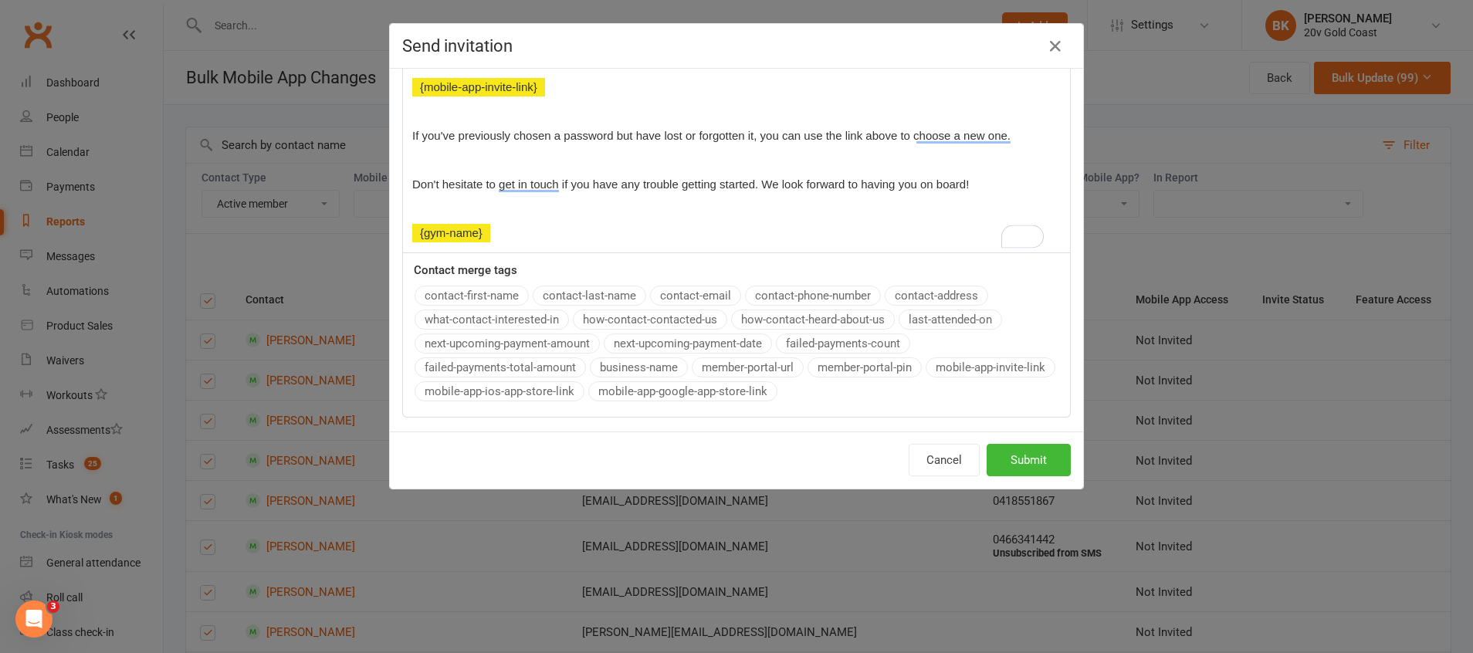
scroll to position [350, 0]
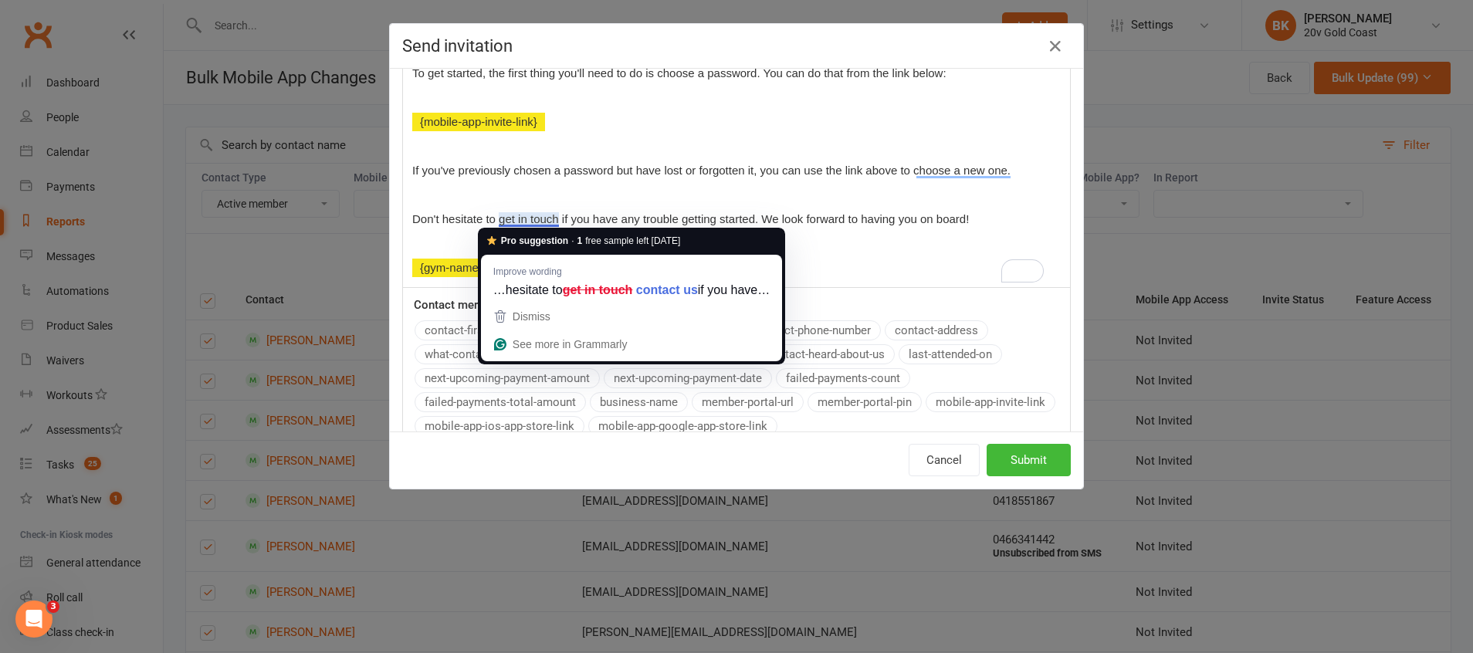
click at [548, 215] on span "Don't hesitate to get in touch if you have any trouble getting started. We look…" at bounding box center [690, 218] width 557 height 13
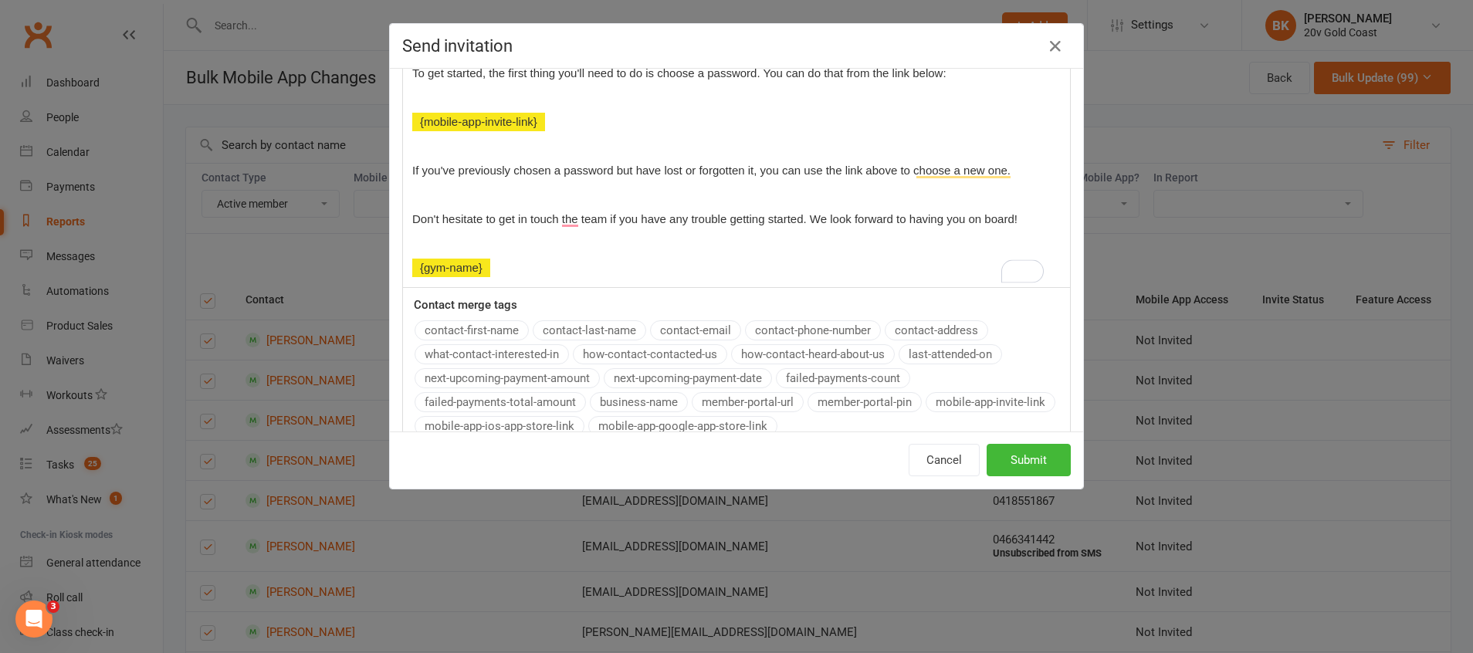
click at [626, 242] on p "To enrich screen reader interactions, please activate Accessibility in Grammarl…" at bounding box center [736, 243] width 649 height 19
click at [692, 244] on p "To enrich screen reader interactions, please activate Accessibility in Grammarl…" at bounding box center [736, 243] width 649 height 19
click at [828, 216] on span "Don't hesitate to get in touch with the team if you have any trouble getting st…" at bounding box center [726, 218] width 629 height 13
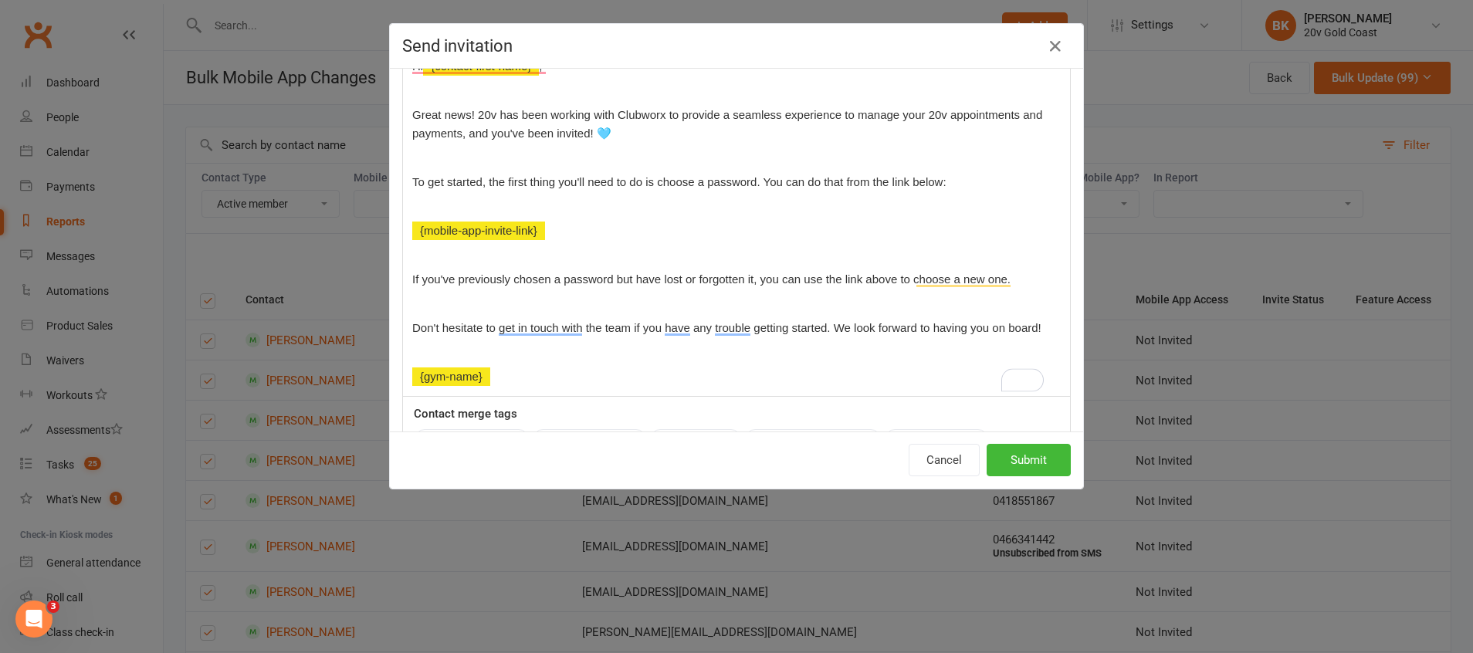
scroll to position [239, 0]
click at [642, 140] on p "Great news! 20v has been working with Clubworx to provide a seamless experience…" at bounding box center [736, 125] width 649 height 37
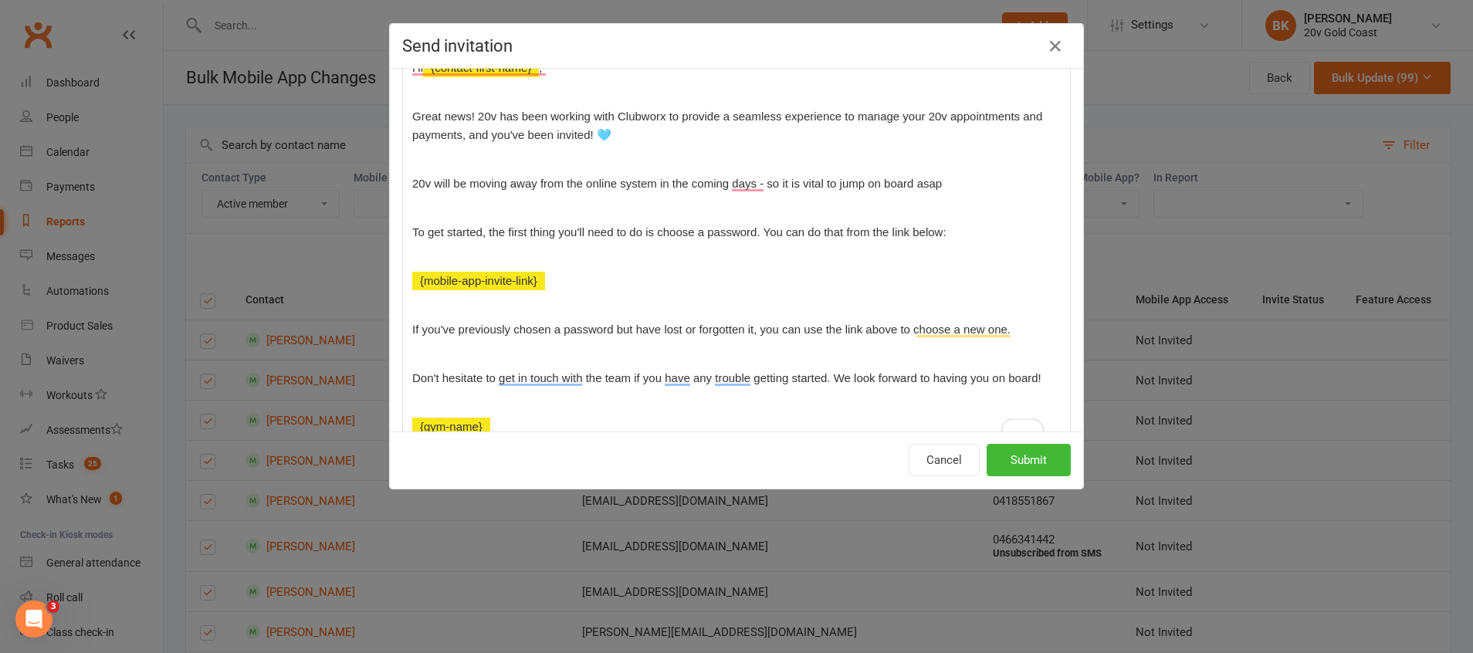
click at [975, 179] on p "20v will be moving away from the online system in the coming days - so it is vi…" at bounding box center [736, 184] width 649 height 19
drag, startPoint x: 954, startPoint y: 181, endPoint x: 750, endPoint y: 181, distance: 204.6
click at [750, 181] on p "20v will be moving away from the online system in the coming days - so it is vi…" at bounding box center [736, 184] width 649 height 19
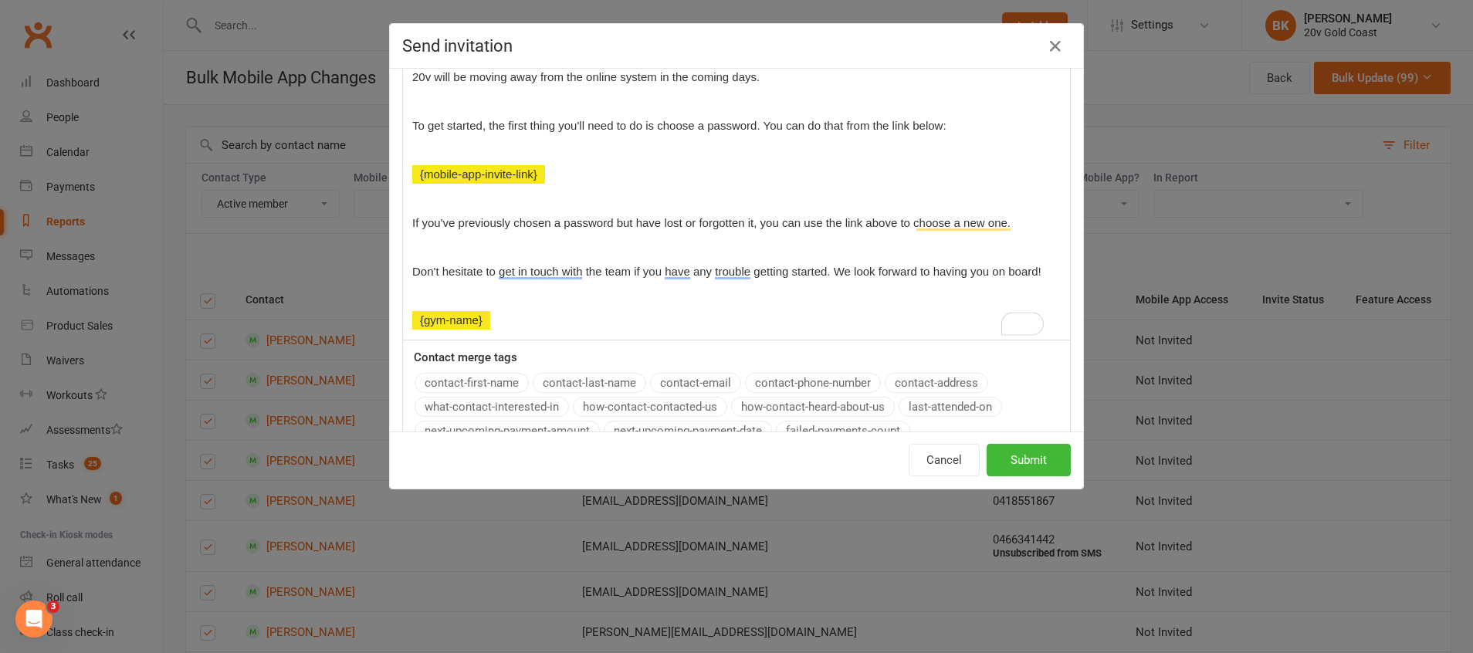
scroll to position [348, 0]
click at [412, 222] on span "If you've previously chosen a password but have lost or forgotten it, you can u…" at bounding box center [711, 220] width 598 height 13
click at [884, 239] on p "To enrich screen reader interactions, please activate Accessibility in Grammarl…" at bounding box center [736, 245] width 649 height 19
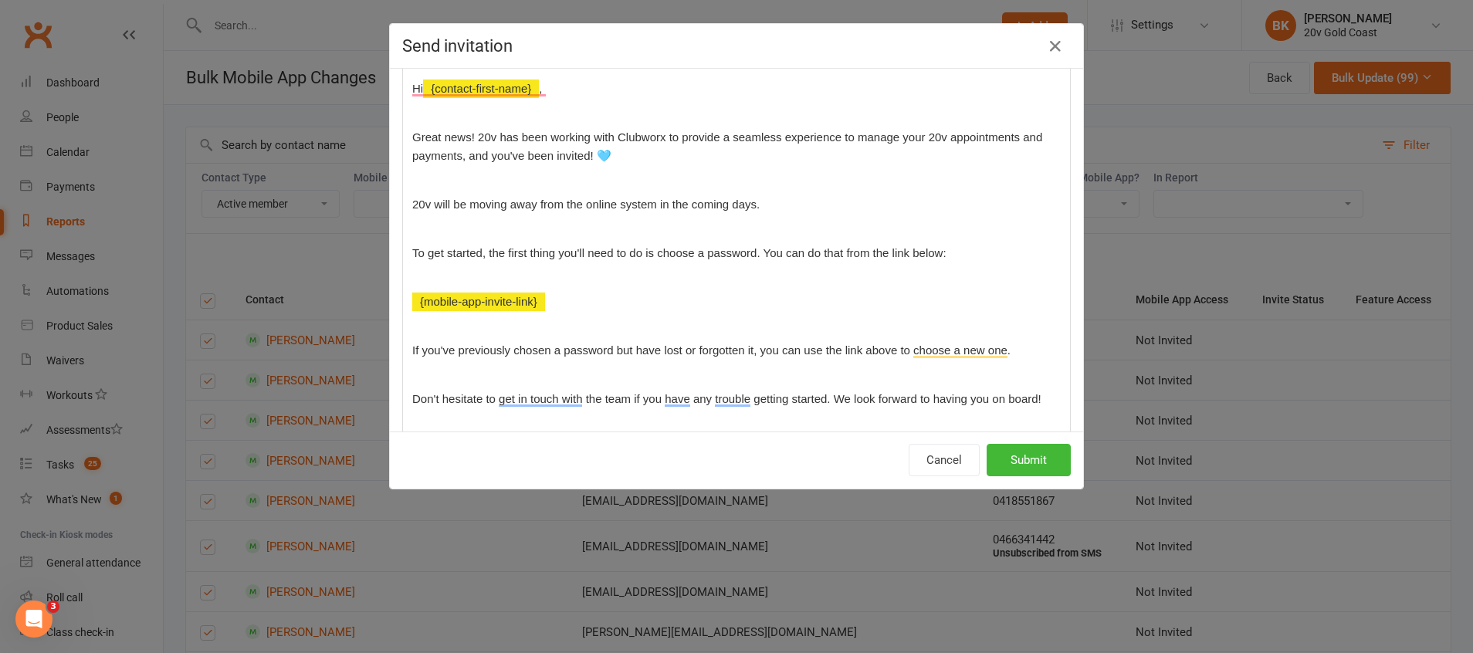
scroll to position [535, 0]
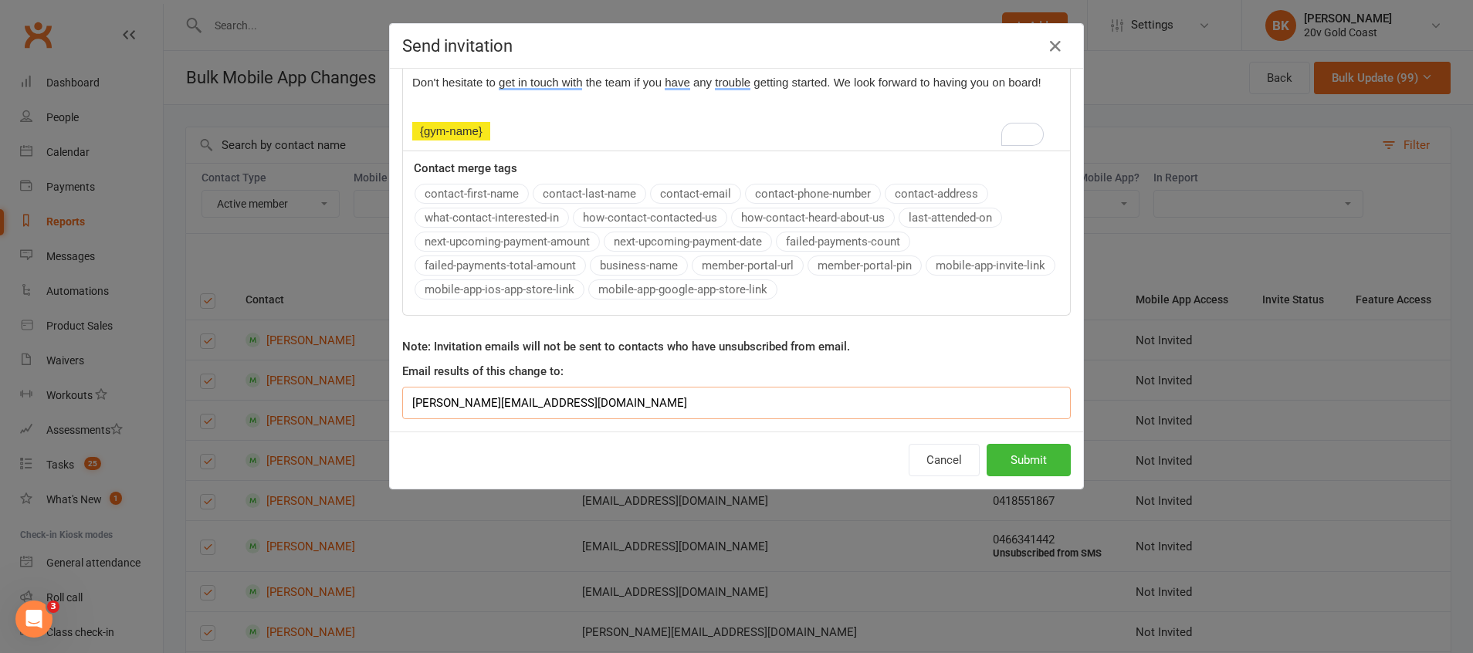
click at [553, 397] on input "byron@20v.studio" at bounding box center [736, 403] width 669 height 32
click at [605, 378] on div "This will send the mobile app invitation email to 99 selected contacts. Please …" at bounding box center [736, 250] width 693 height 363
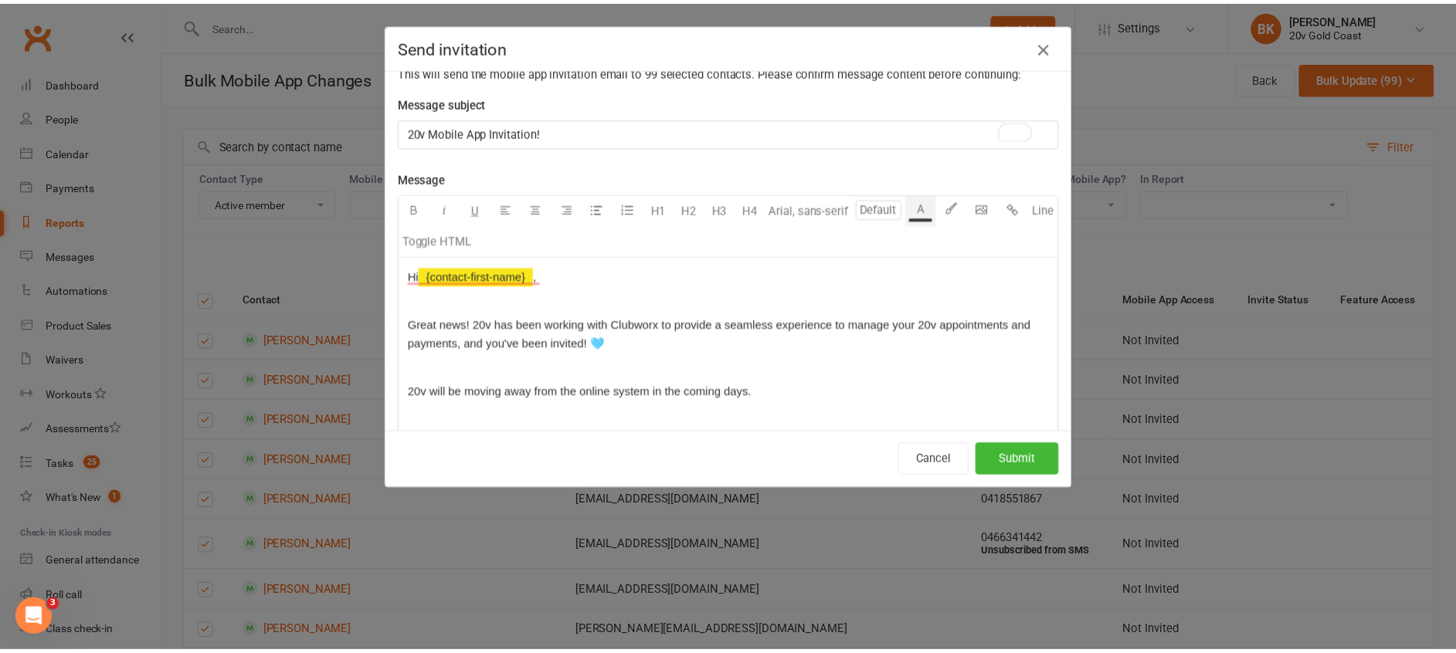
scroll to position [0, 0]
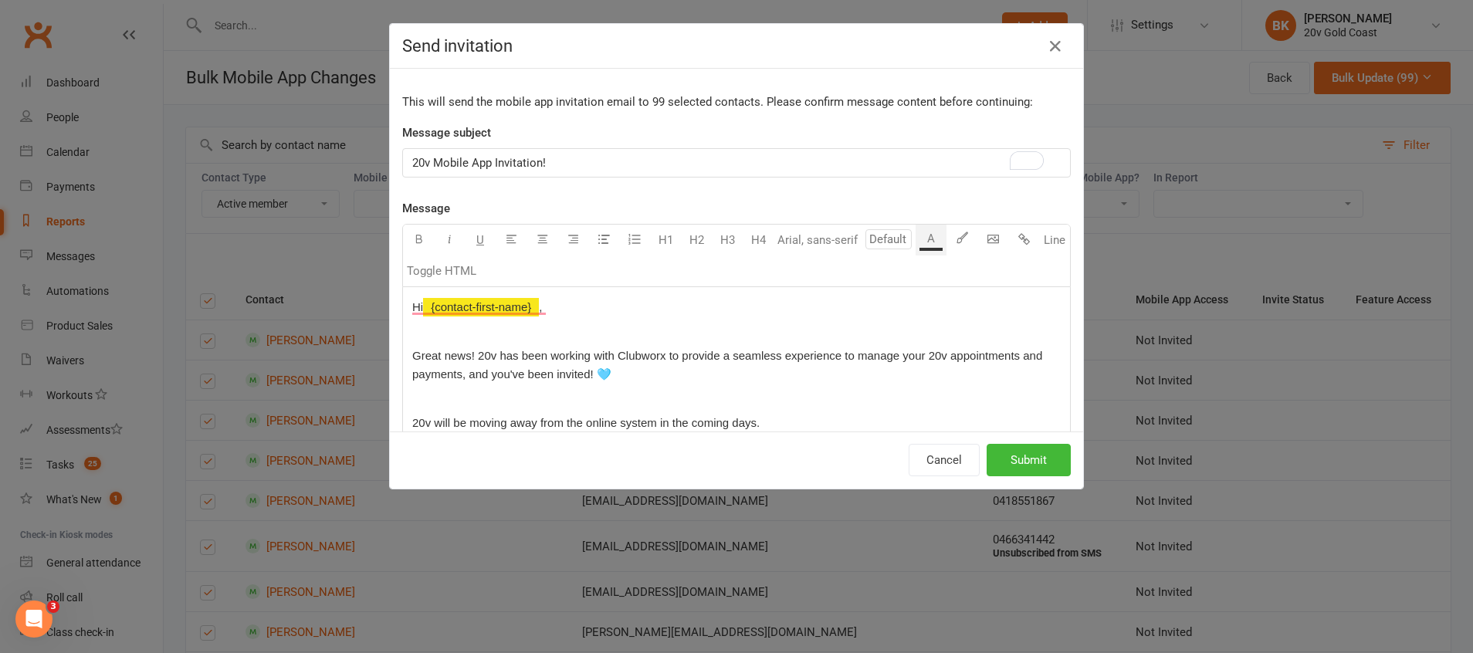
click at [648, 362] on p "Great news! 20v has been working with Clubworx to provide a seamless experience…" at bounding box center [736, 365] width 649 height 37
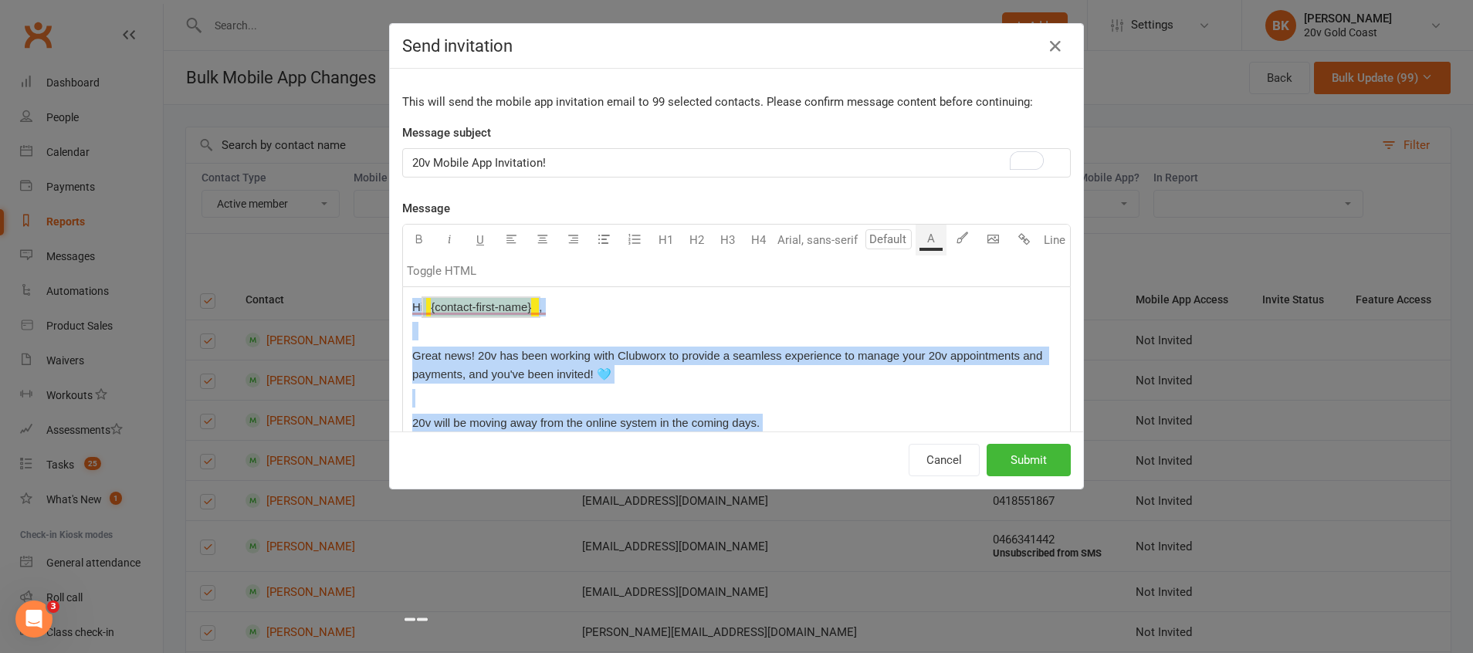
copy div "Hi ﻿ {contact-first-name} , Great news! 20v has been working with Clubworx to p…"
click at [1023, 457] on button "Submit" at bounding box center [1029, 460] width 84 height 32
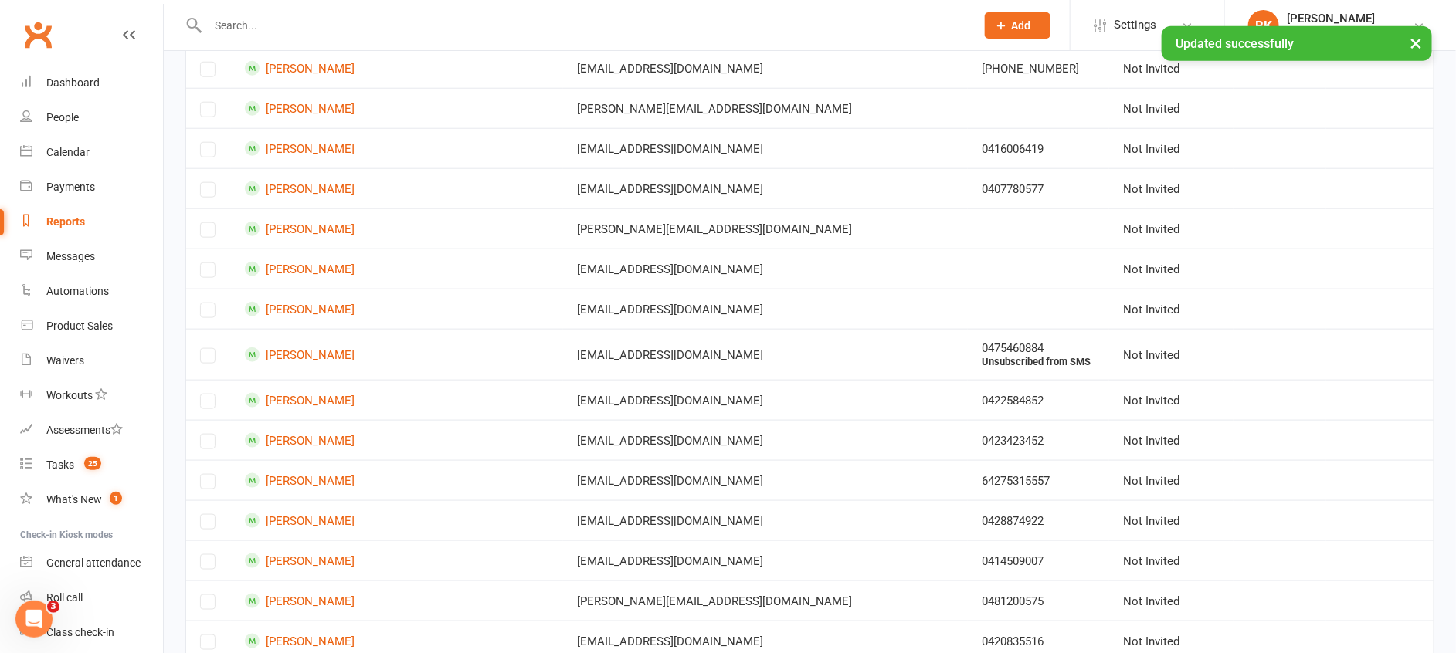
scroll to position [3793, 0]
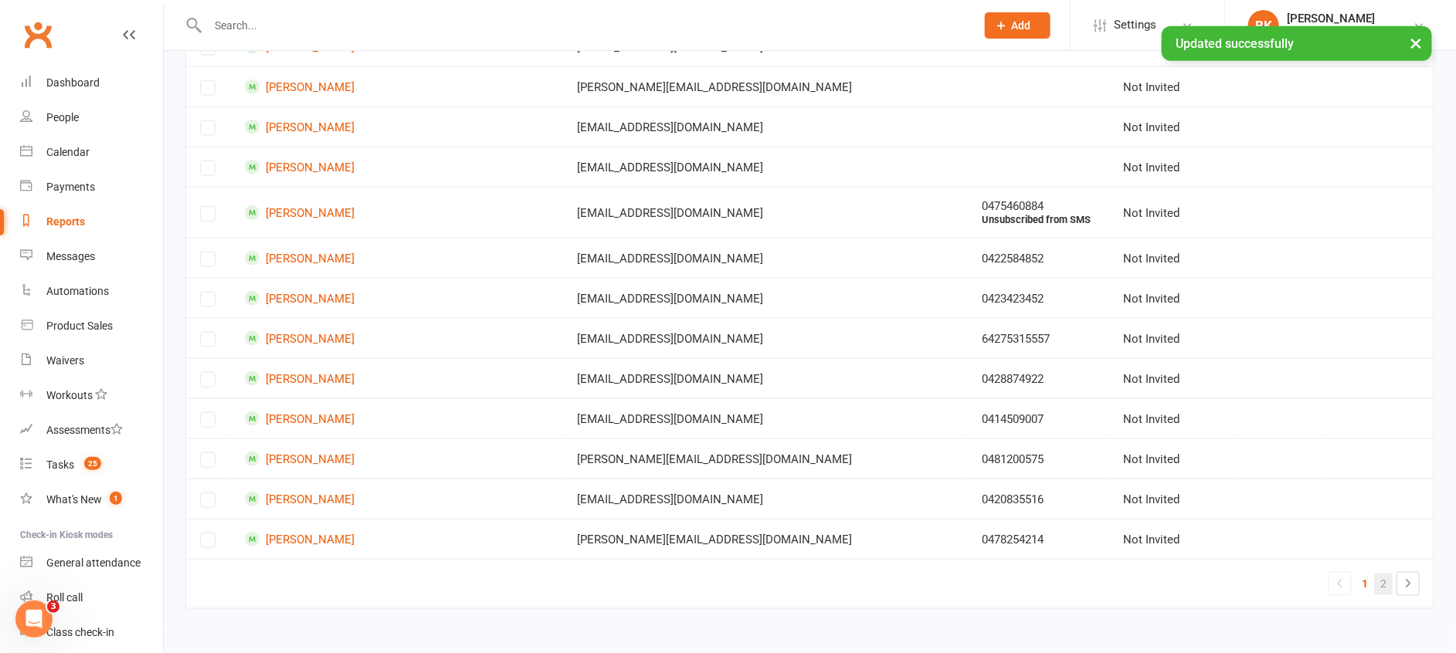
click at [1379, 585] on link "2" at bounding box center [1383, 585] width 19 height 22
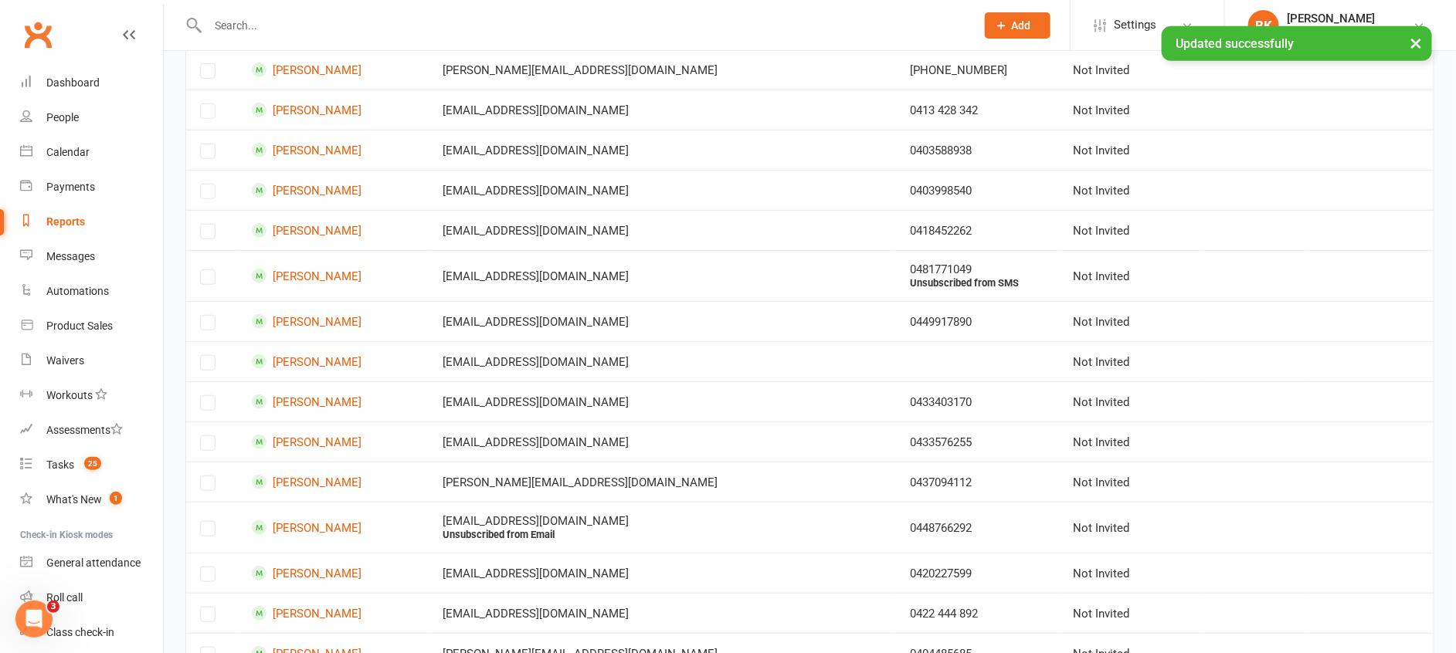
scroll to position [0, 0]
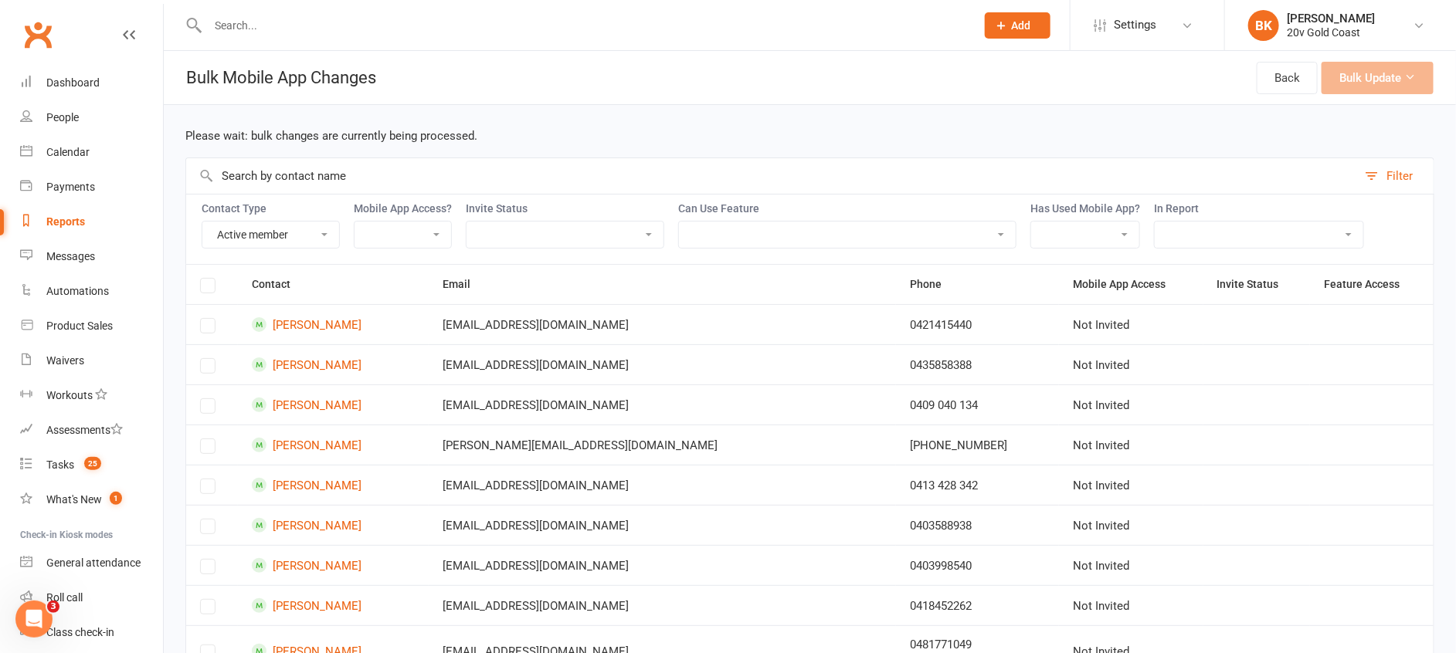
click at [213, 288] on label at bounding box center [207, 288] width 15 height 0
click at [200, 288] on label at bounding box center [207, 288] width 15 height 0
click at [207, 288] on label at bounding box center [207, 288] width 15 height 0
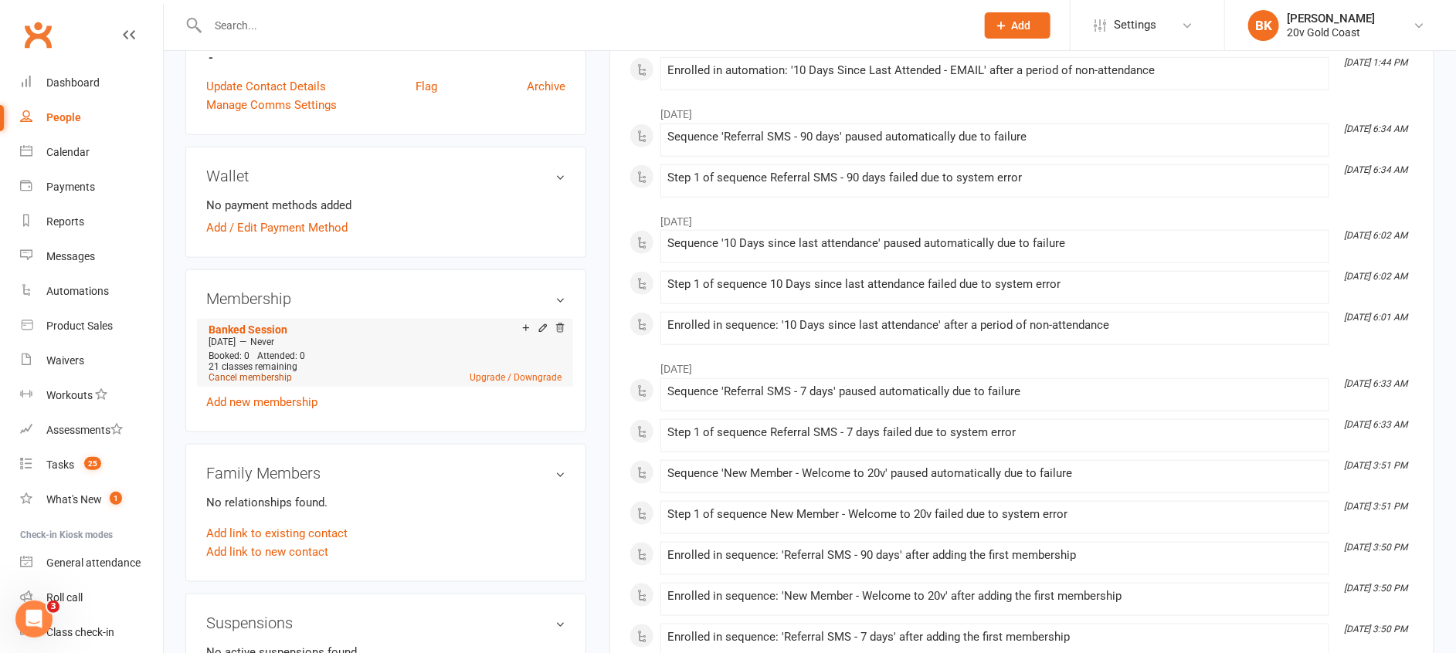
click at [263, 381] on link "Cancel membership" at bounding box center [249, 377] width 83 height 11
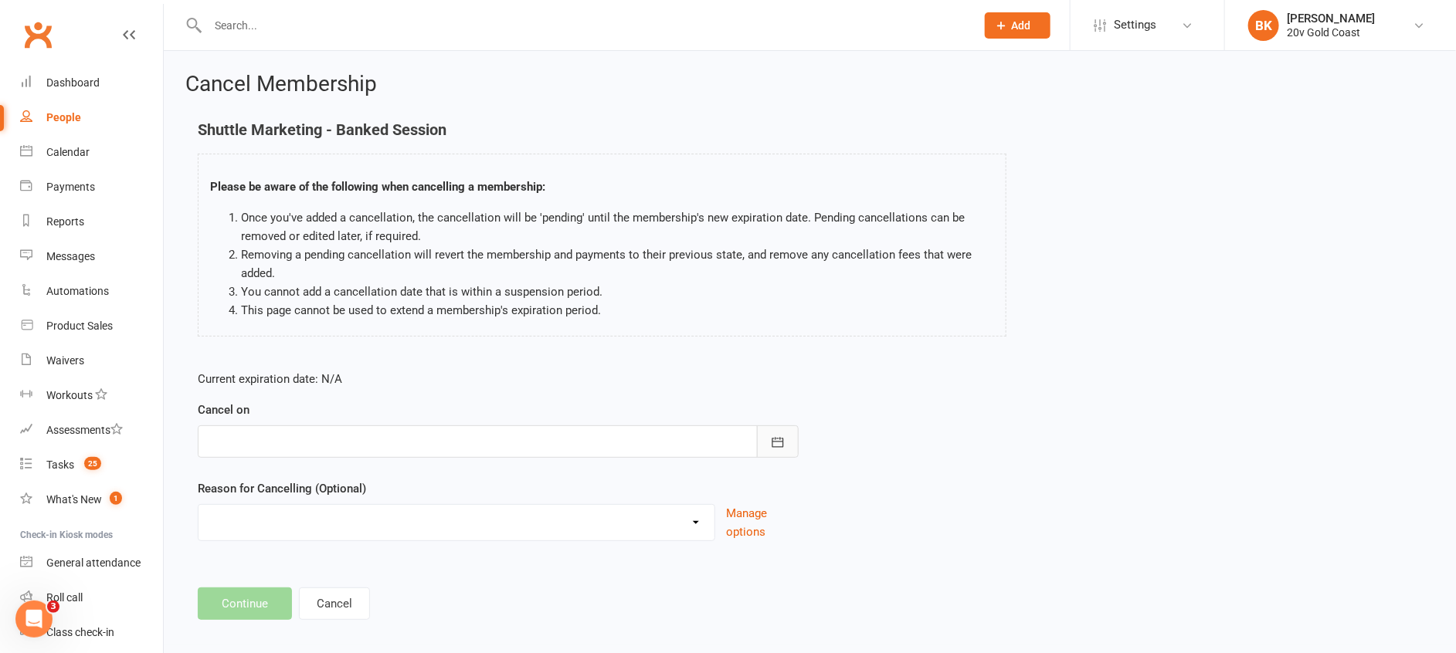
click at [767, 433] on button "button" at bounding box center [778, 441] width 42 height 32
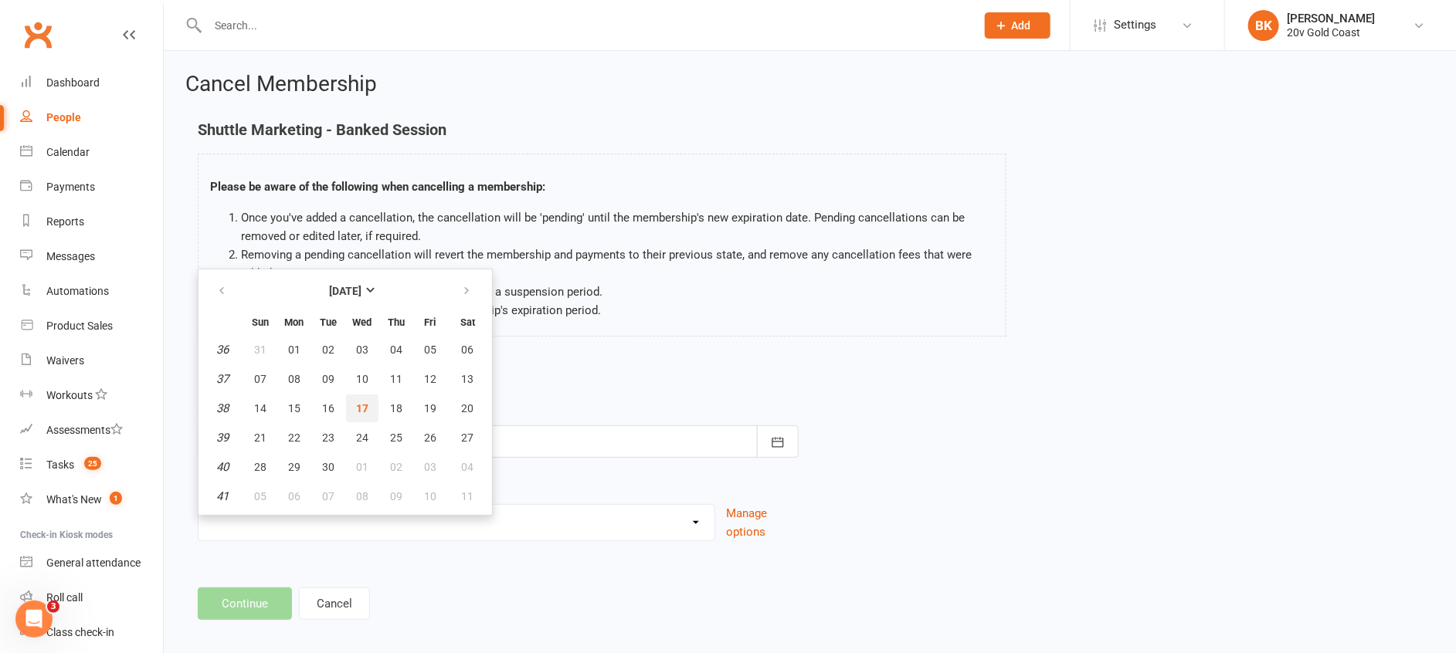
click at [361, 417] on button "17" at bounding box center [362, 409] width 32 height 28
type input "[DATE]"
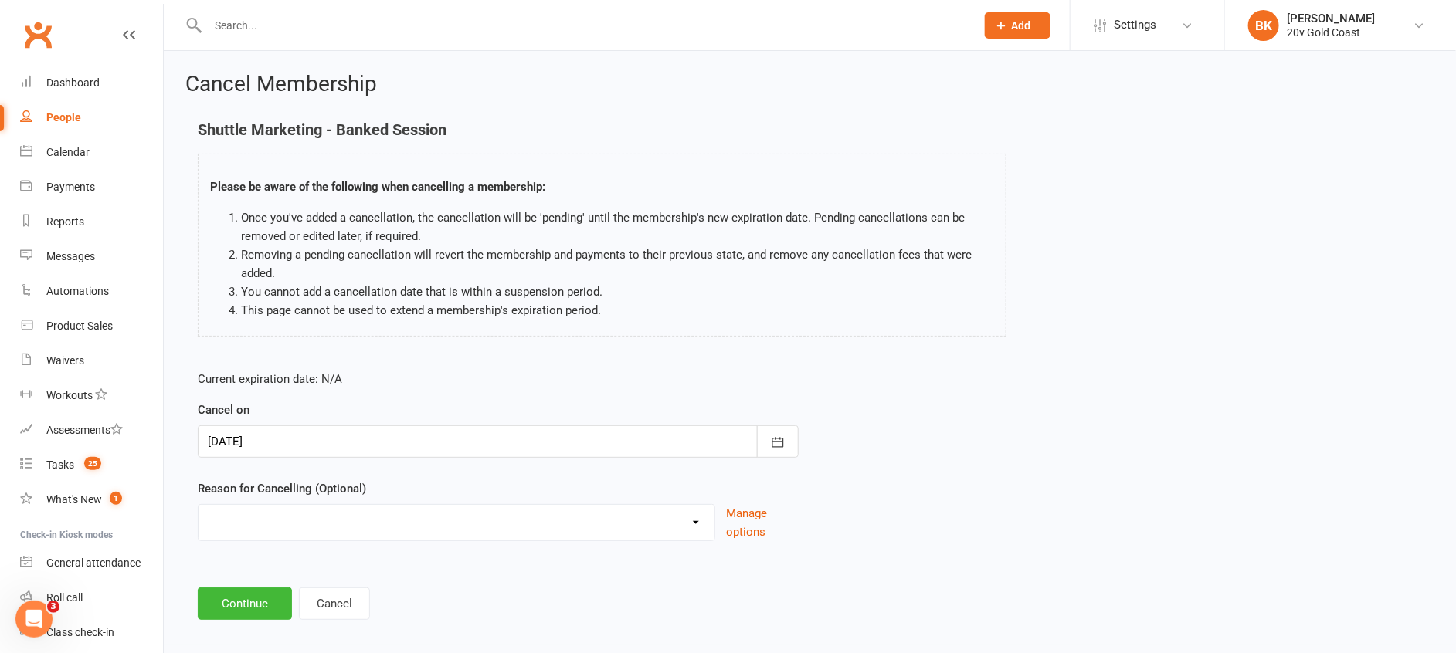
click at [314, 512] on select "Holiday Injury Other reason" at bounding box center [456, 520] width 516 height 31
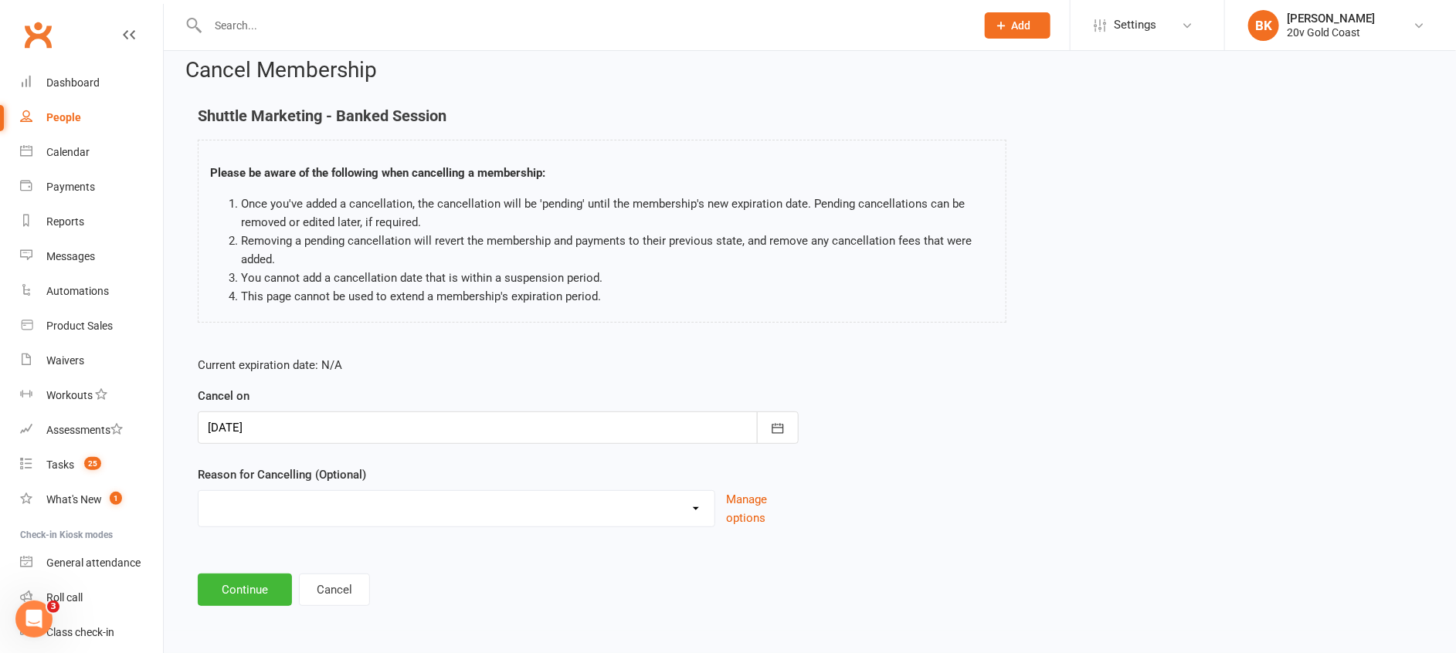
click at [310, 510] on select "Holiday Injury Other reason" at bounding box center [456, 506] width 516 height 31
select select "2"
click at [198, 491] on select "Holiday Injury Other reason" at bounding box center [456, 506] width 516 height 31
click at [290, 599] on input at bounding box center [498, 590] width 601 height 32
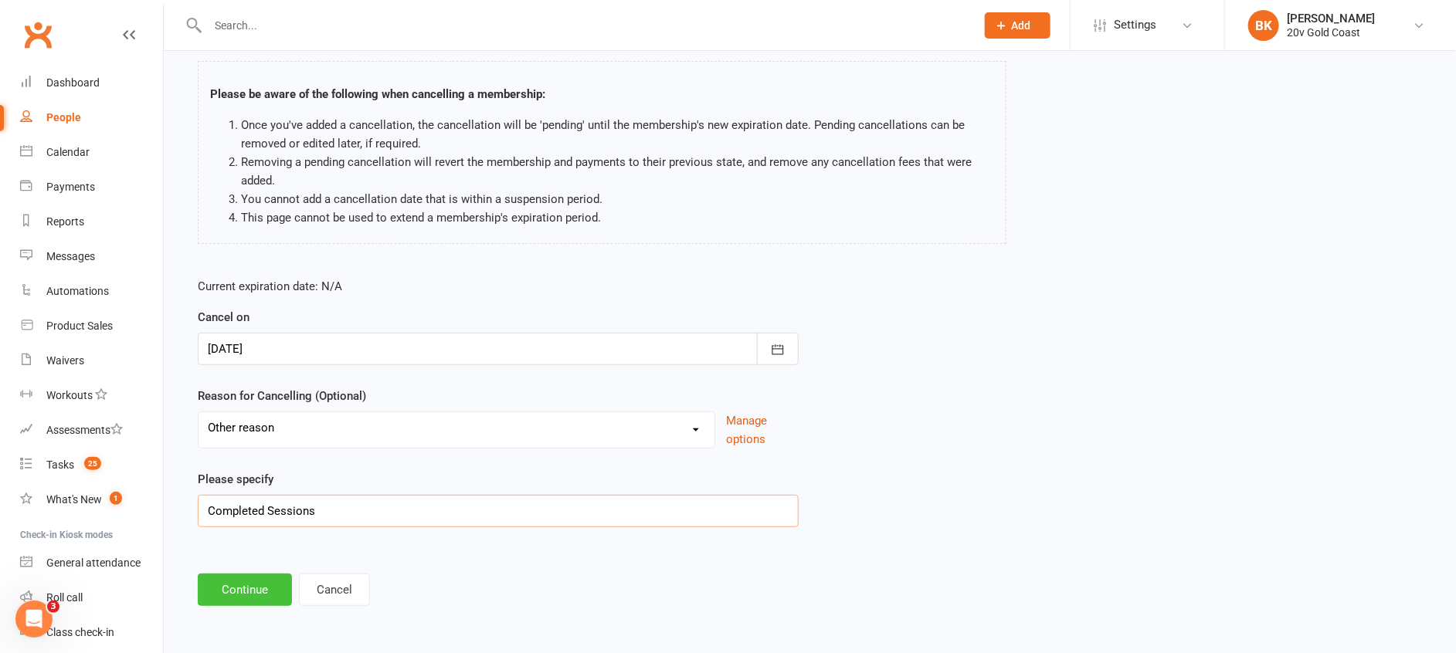
type input "Completed Sessions"
click at [236, 598] on button "Continue" at bounding box center [245, 590] width 94 height 32
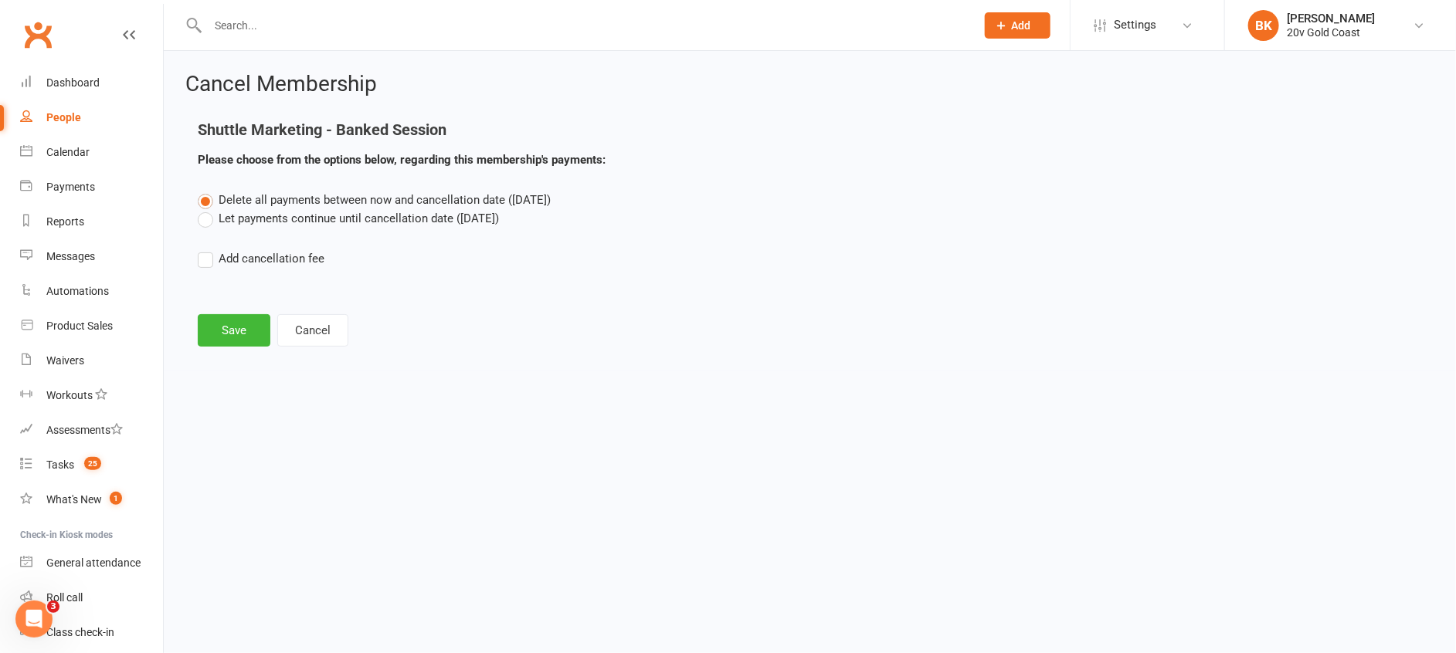
scroll to position [0, 0]
click at [240, 320] on button "Save" at bounding box center [234, 330] width 73 height 32
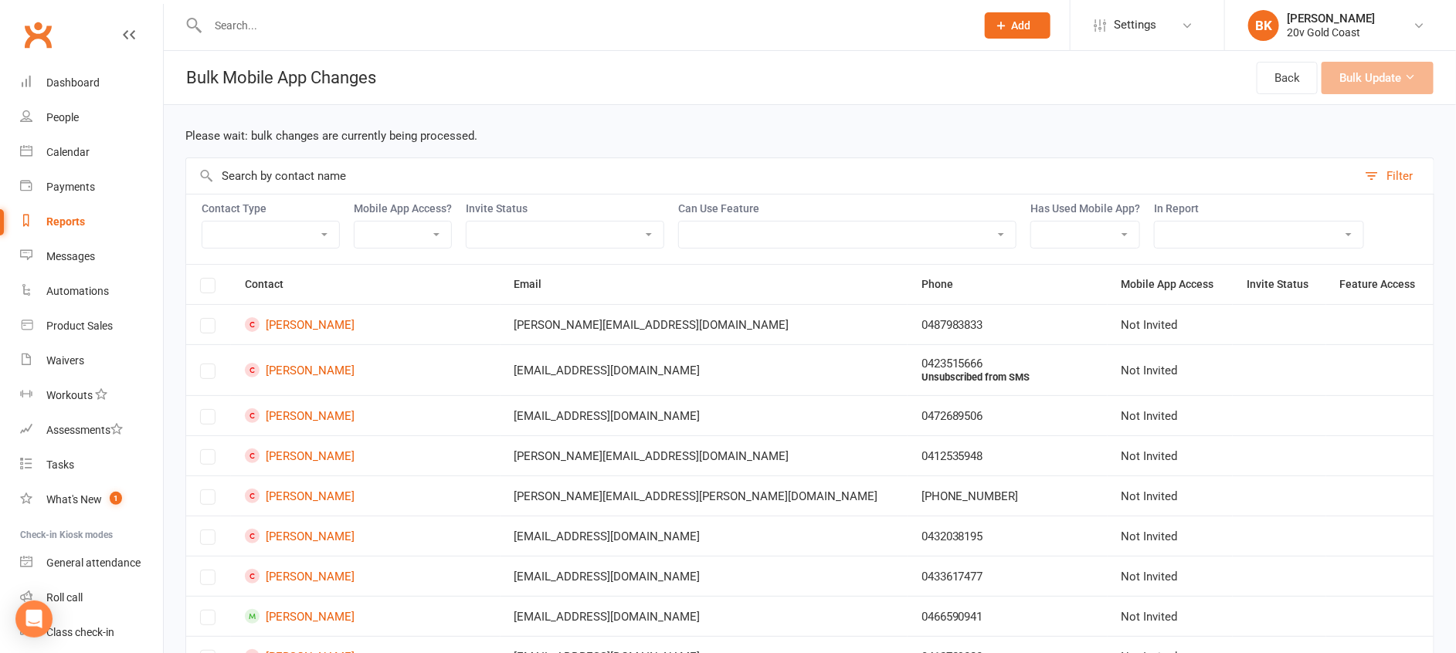
click at [316, 239] on select "Member Active member Cancelled member Suspended member Non-attending" at bounding box center [270, 235] width 137 height 26
click at [202, 222] on select "Member Active member Cancelled member Suspended member Non-attending" at bounding box center [270, 235] width 137 height 26
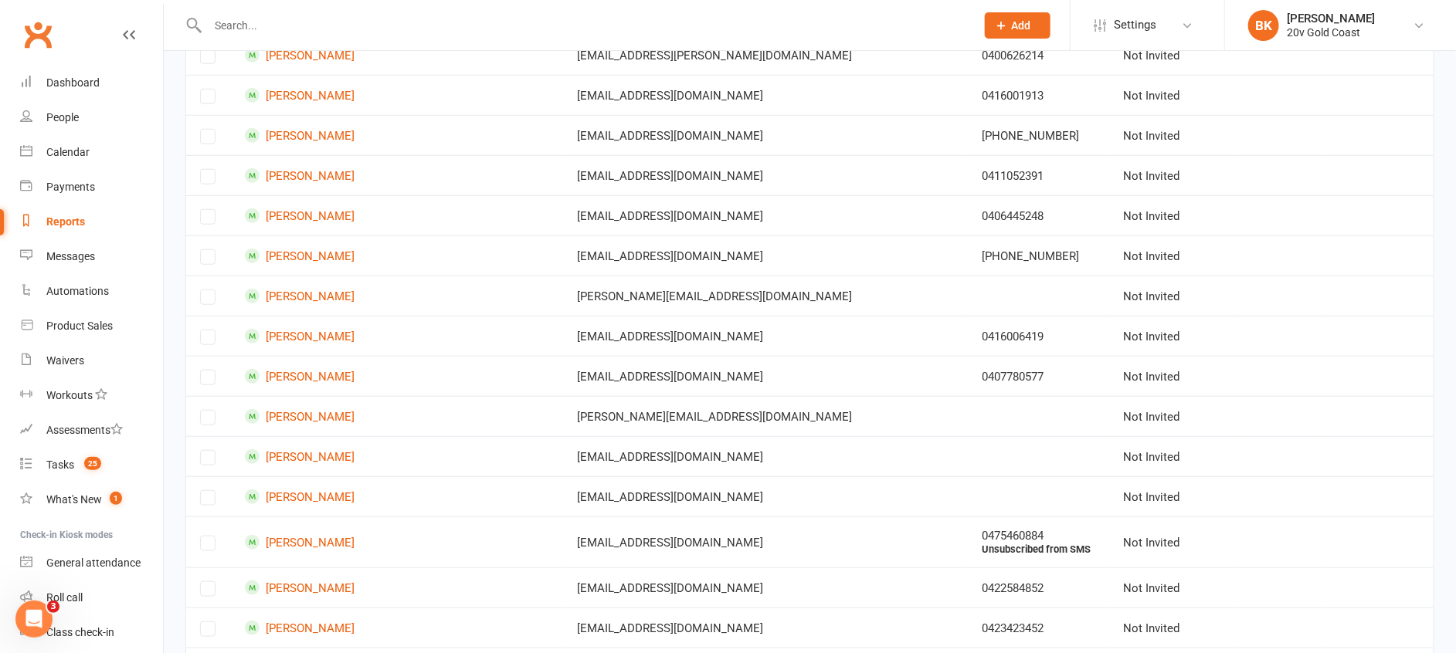
scroll to position [3793, 0]
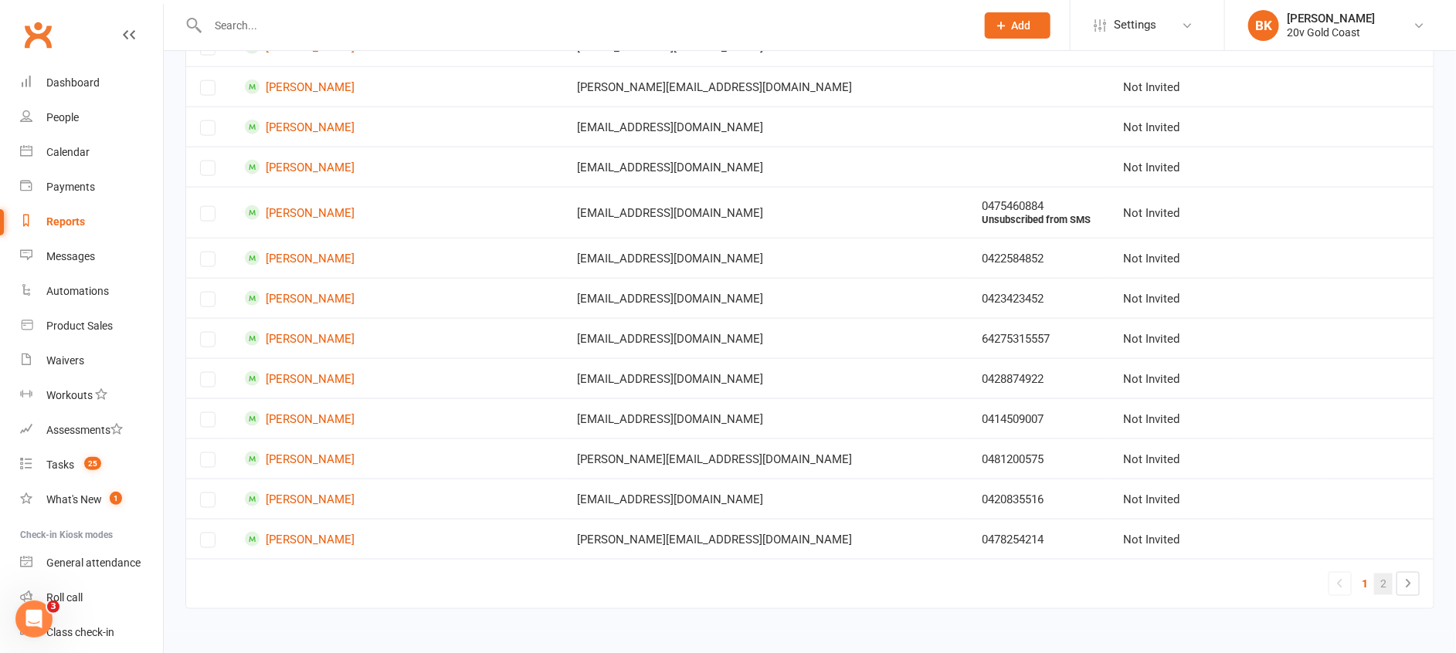
click at [1390, 583] on link "2" at bounding box center [1383, 585] width 19 height 22
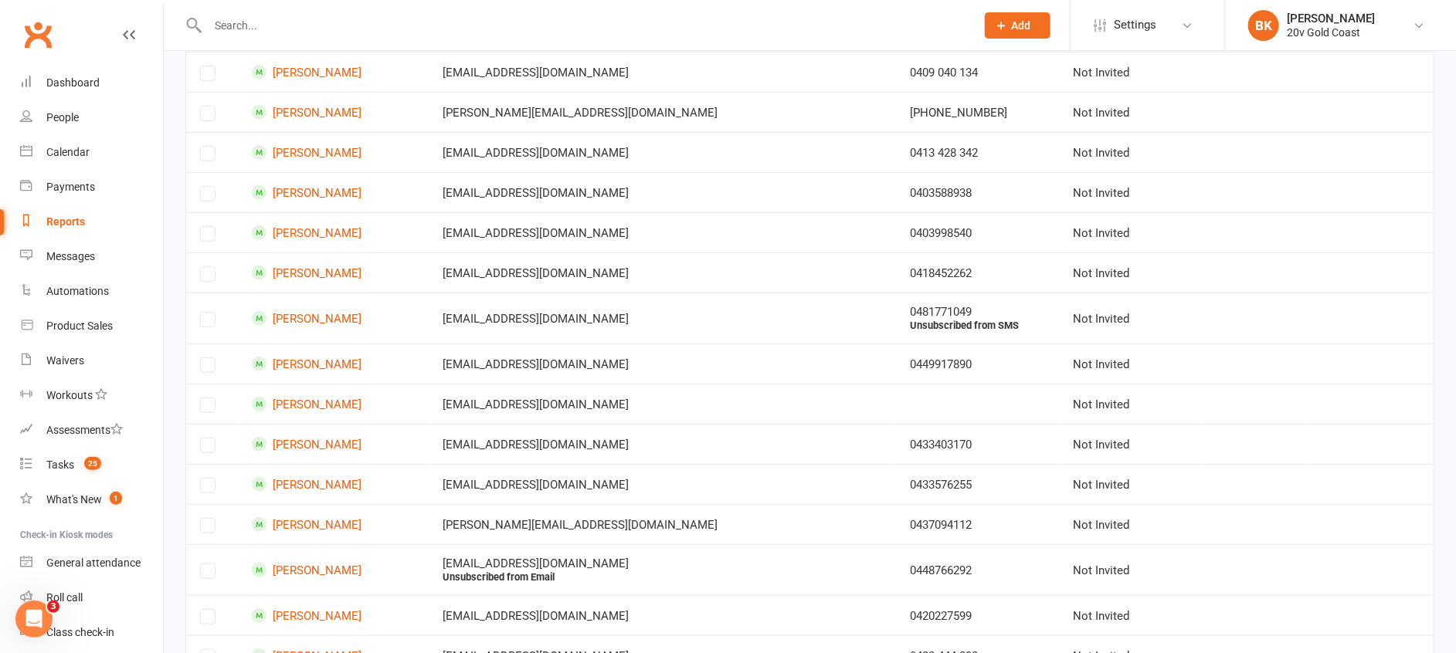
scroll to position [0, 0]
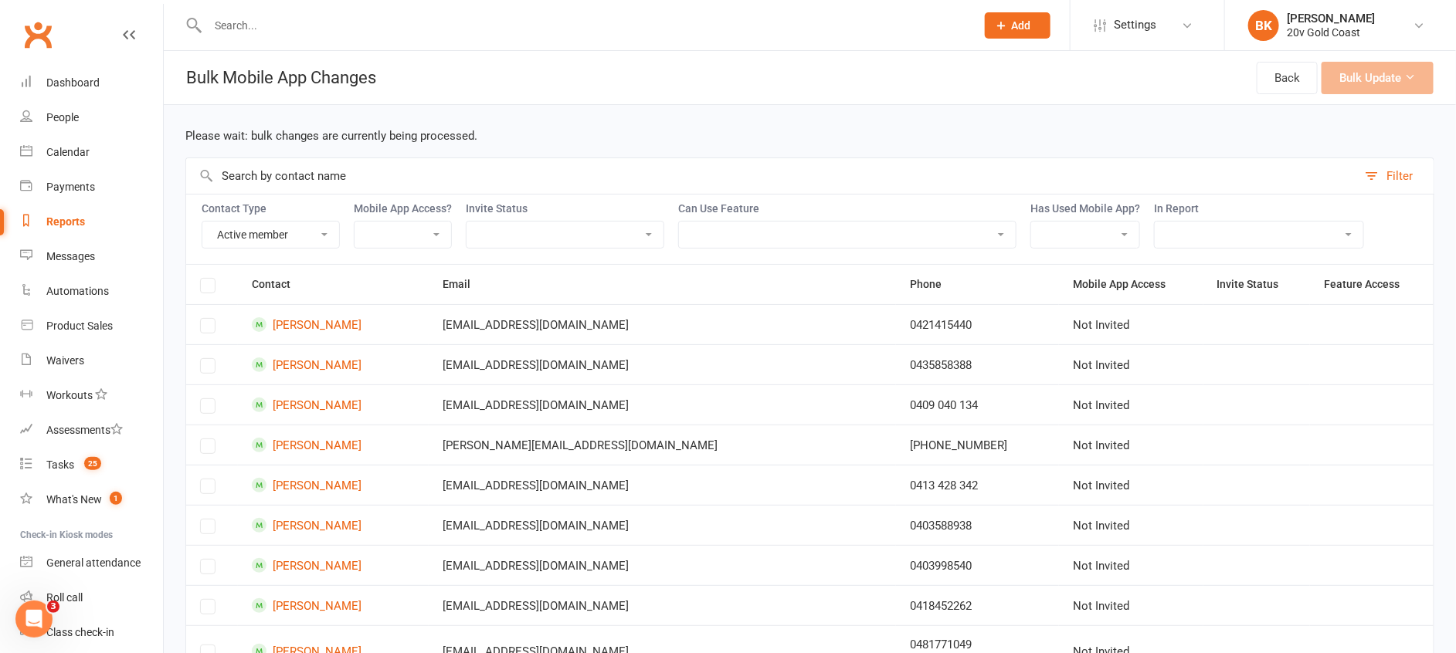
click at [202, 288] on label at bounding box center [207, 288] width 15 height 0
click at [214, 288] on label at bounding box center [207, 288] width 15 height 0
click at [205, 288] on label at bounding box center [207, 288] width 15 height 0
click at [211, 329] on label at bounding box center [207, 329] width 15 height 0
click at [209, 344] on td at bounding box center [212, 324] width 52 height 40
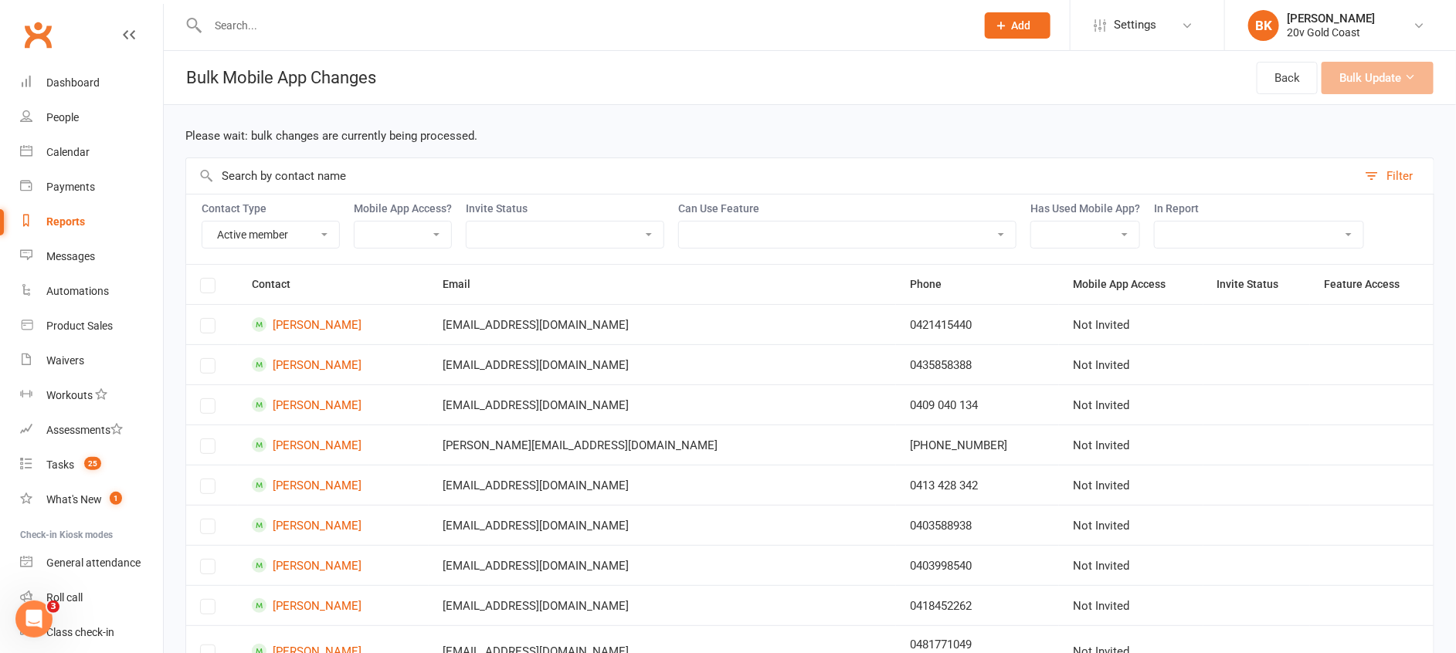
click at [229, 407] on td at bounding box center [212, 405] width 52 height 40
drag, startPoint x: 229, startPoint y: 407, endPoint x: 212, endPoint y: 277, distance: 130.7
click at [212, 277] on th at bounding box center [212, 284] width 52 height 39
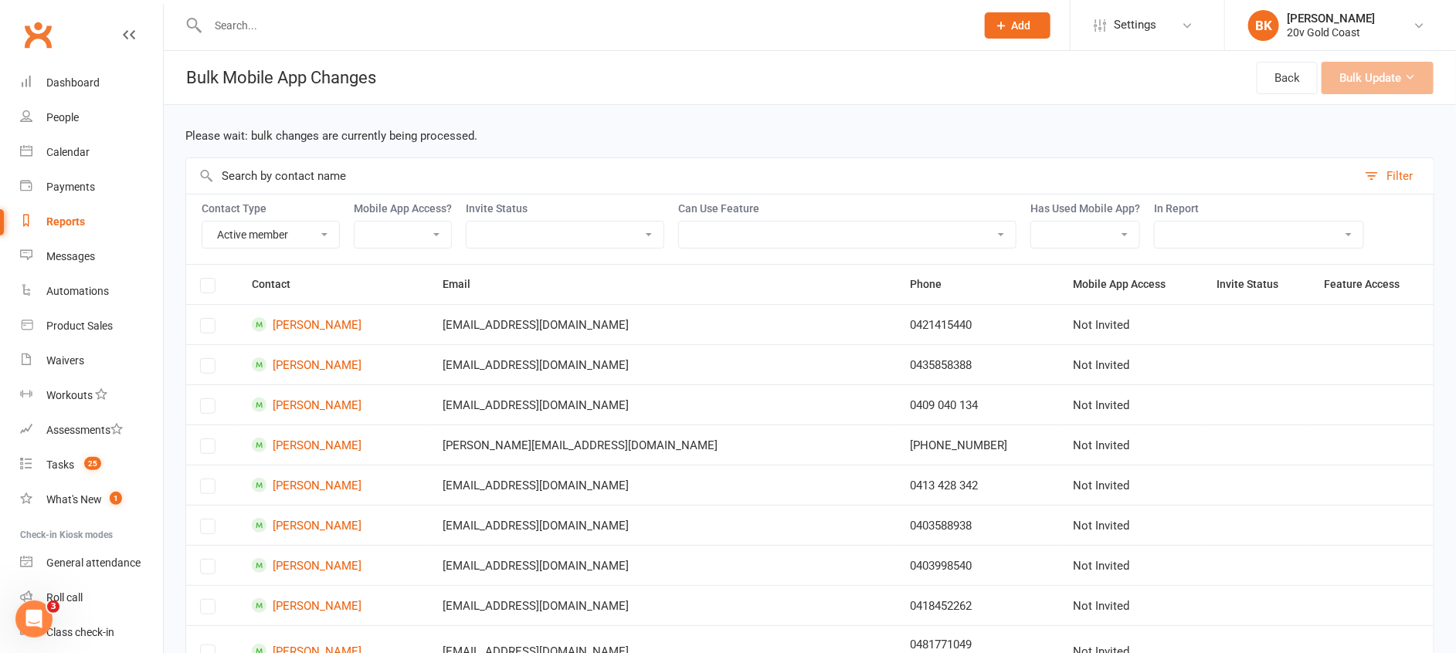
click at [210, 288] on label at bounding box center [207, 288] width 15 height 0
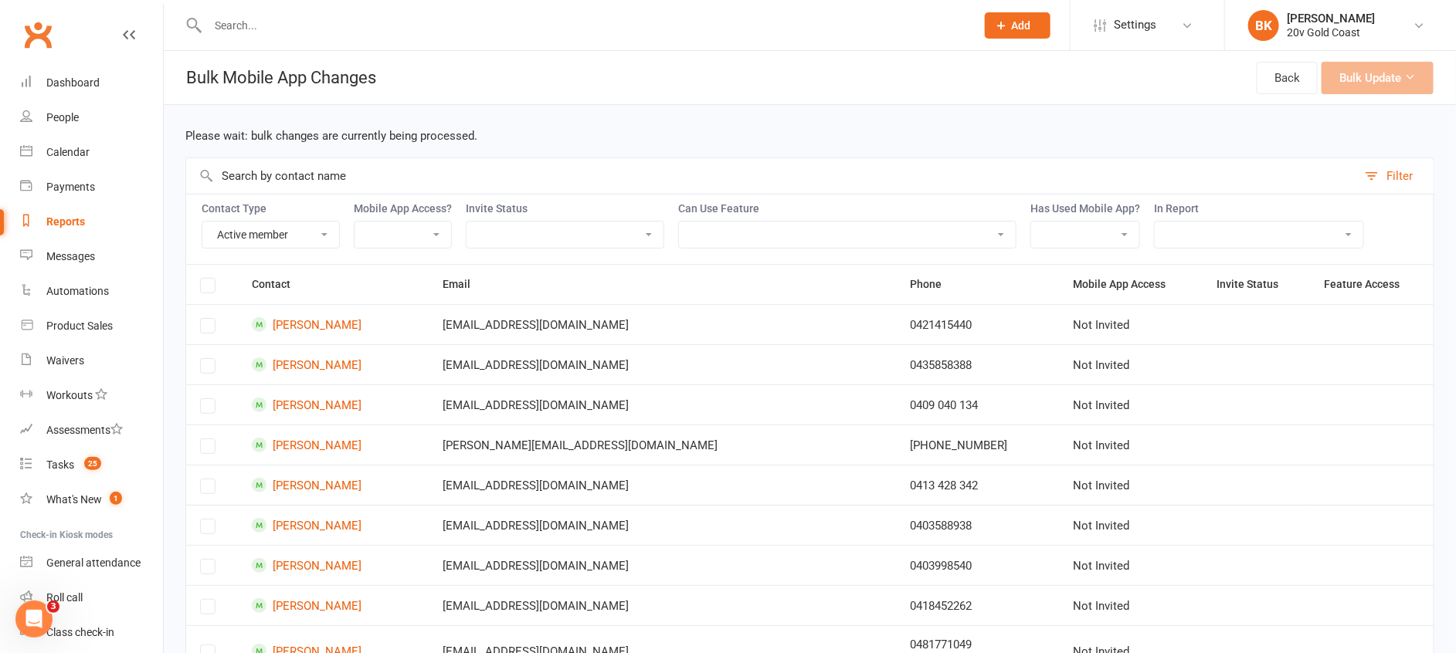
click at [310, 246] on select "Member Active member Cancelled member Suspended member Non-attending" at bounding box center [270, 235] width 137 height 26
click at [202, 222] on select "Member Active member Cancelled member Suspended member Non-attending" at bounding box center [270, 235] width 137 height 26
drag, startPoint x: 314, startPoint y: 228, endPoint x: 303, endPoint y: 252, distance: 26.3
click at [314, 227] on select "Member Active member Cancelled member Suspended member Non-attending" at bounding box center [270, 235] width 137 height 26
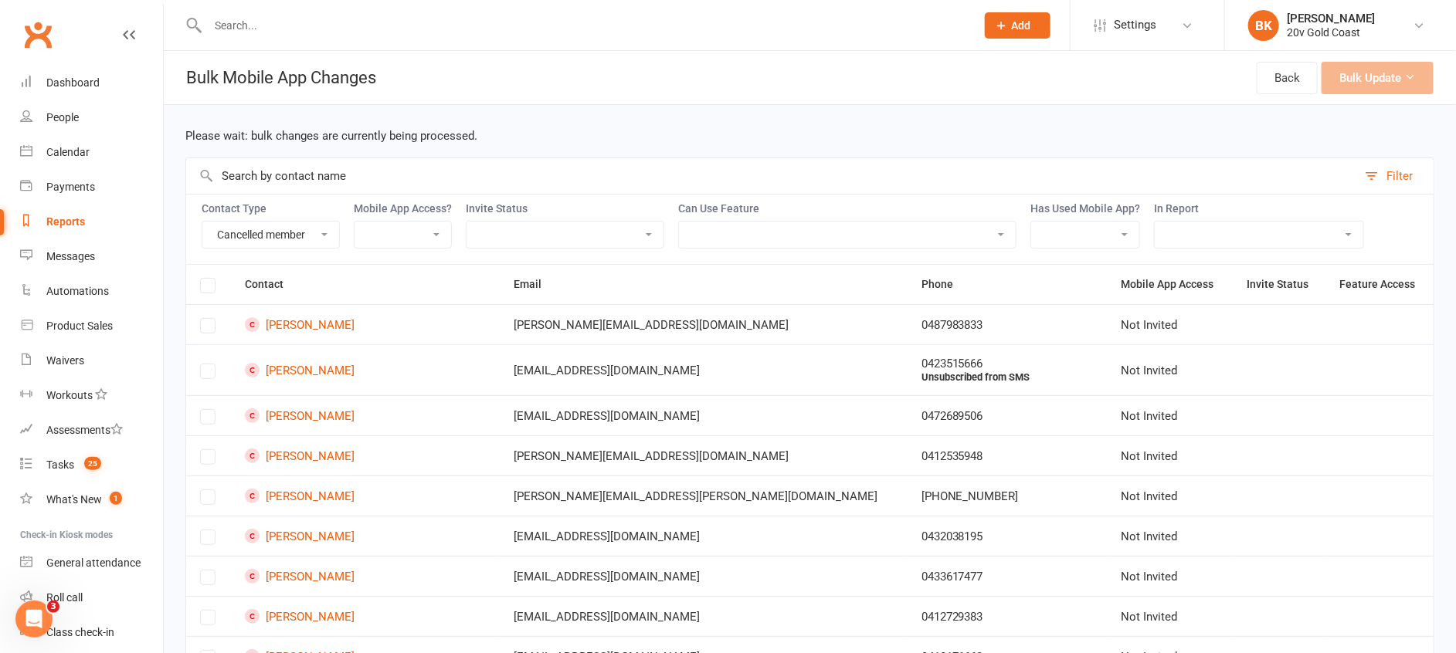
select select "active_member"
click at [202, 222] on select "Member Active member Cancelled member Suspended member Non-attending" at bounding box center [270, 235] width 137 height 26
click at [211, 288] on label at bounding box center [207, 288] width 15 height 0
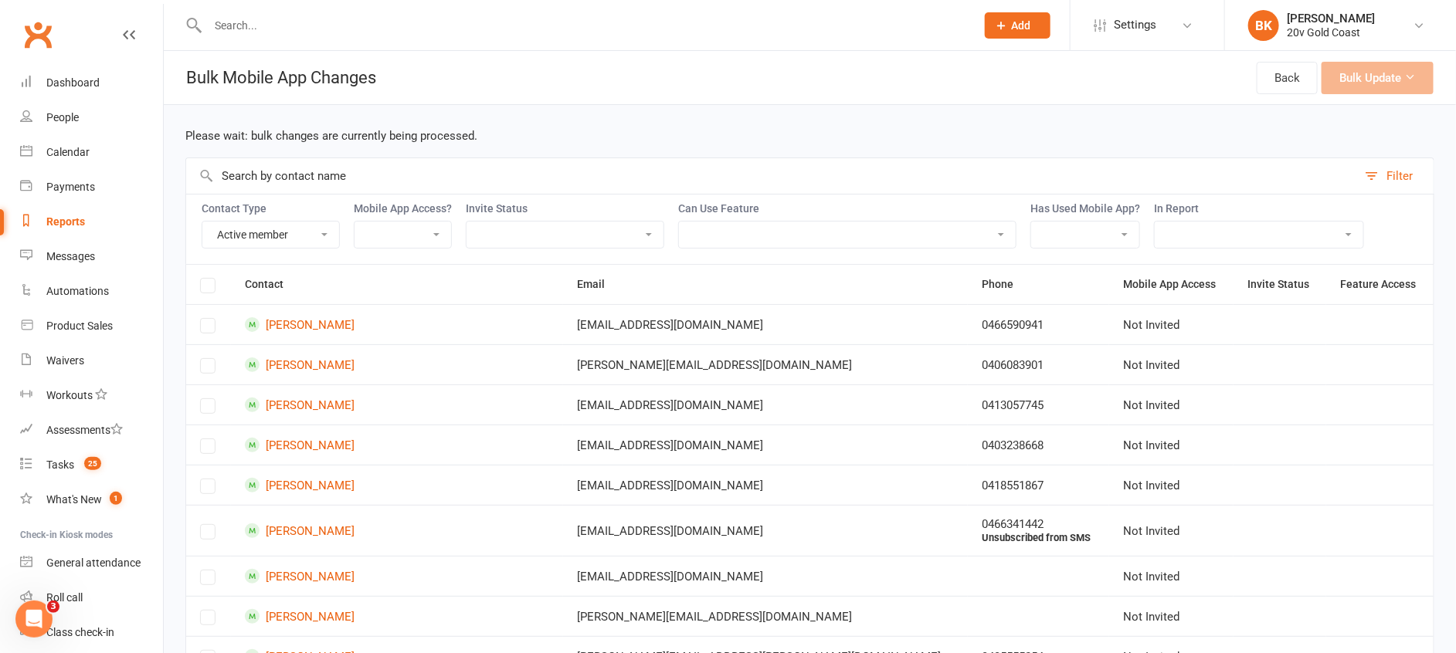
click at [211, 288] on label at bounding box center [207, 288] width 15 height 0
click at [1410, 174] on div "Filter" at bounding box center [1399, 176] width 26 height 19
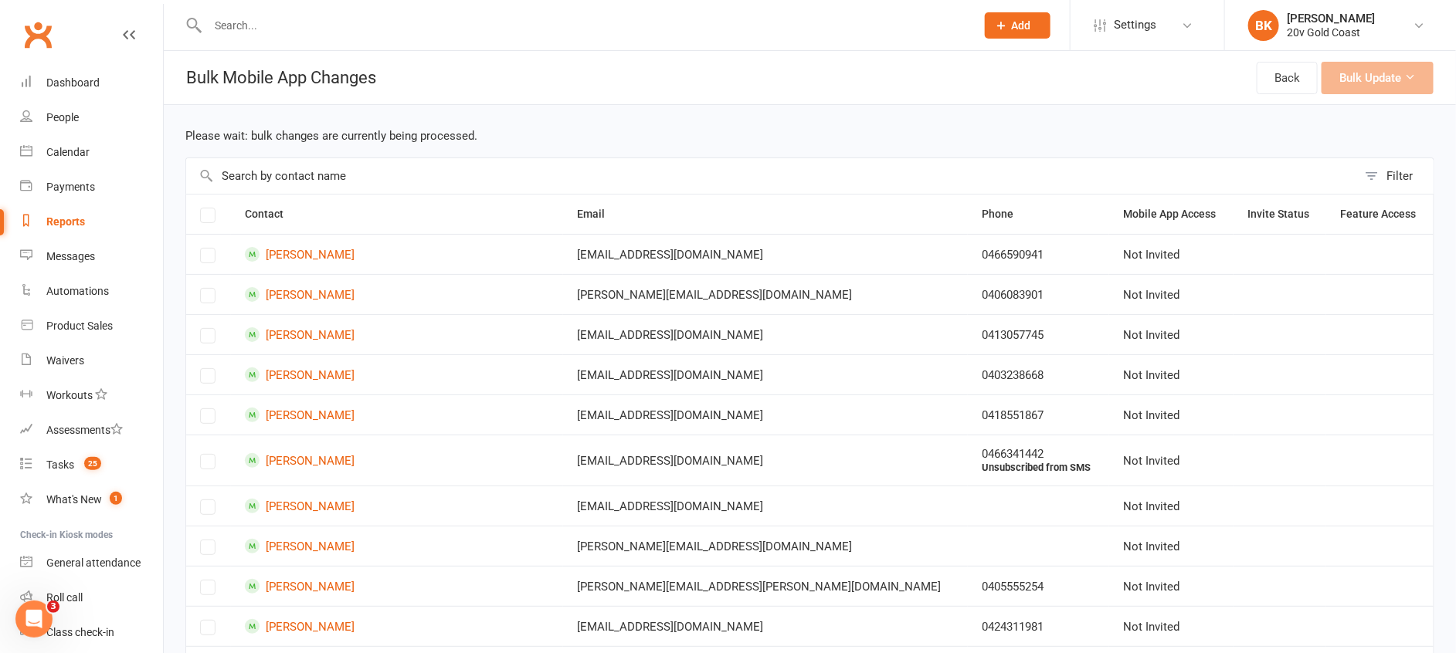
click at [1410, 174] on div "Filter" at bounding box center [1399, 176] width 26 height 19
select select "active_member"
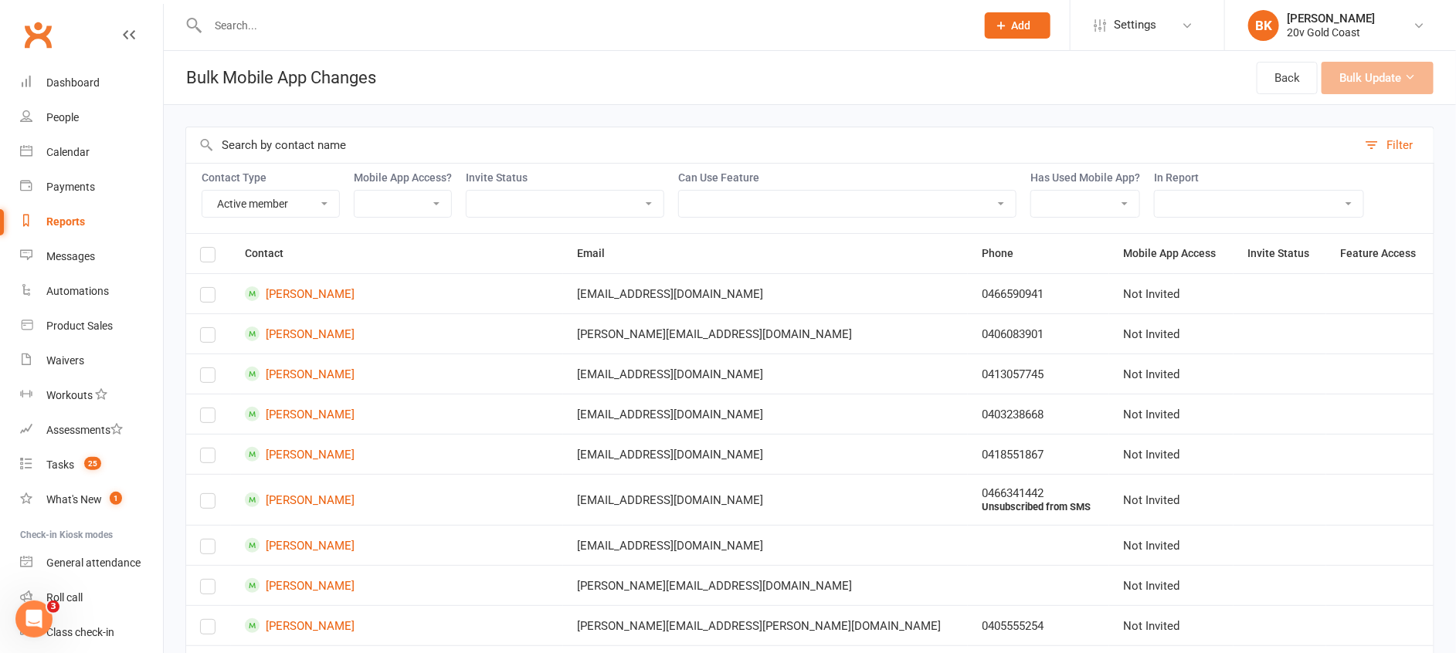
click at [208, 257] on label at bounding box center [207, 257] width 15 height 0
click at [208, 248] on input "checkbox" at bounding box center [207, 248] width 15 height 0
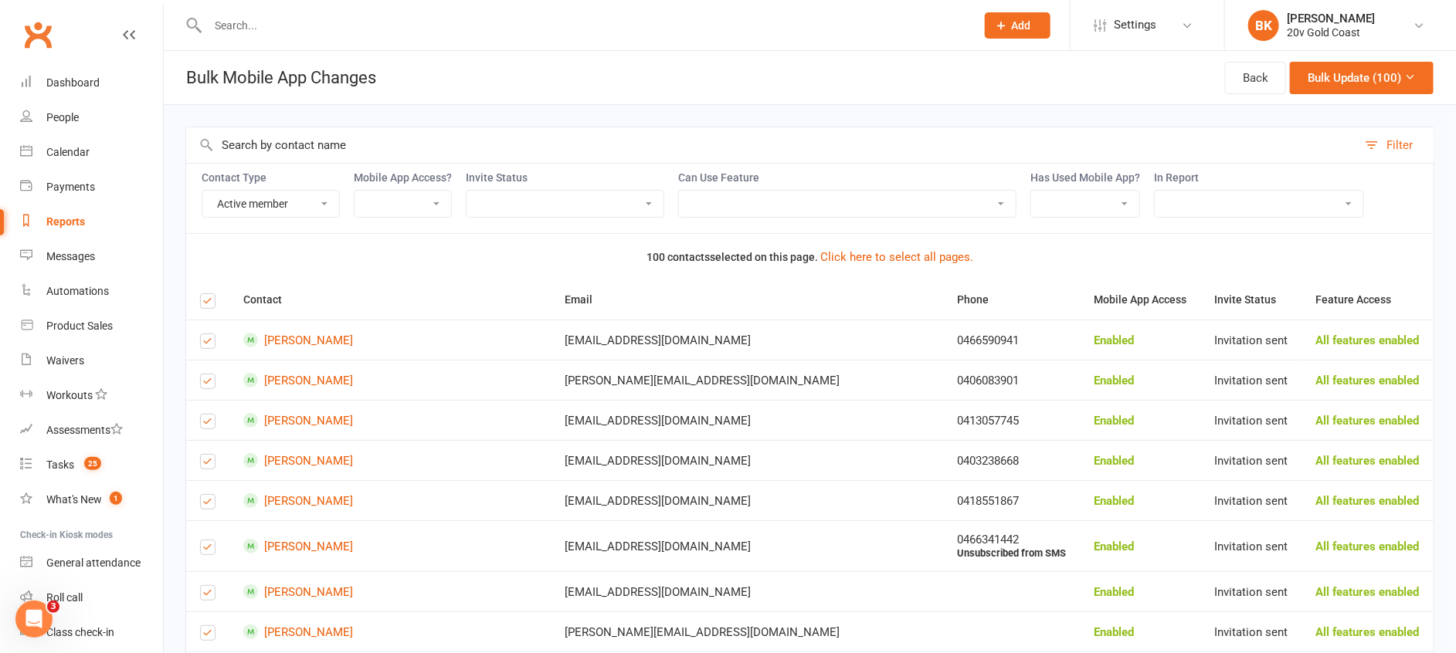
click at [208, 251] on th "100 contacts selected on this page. Click here to select all pages." at bounding box center [809, 257] width 1247 height 46
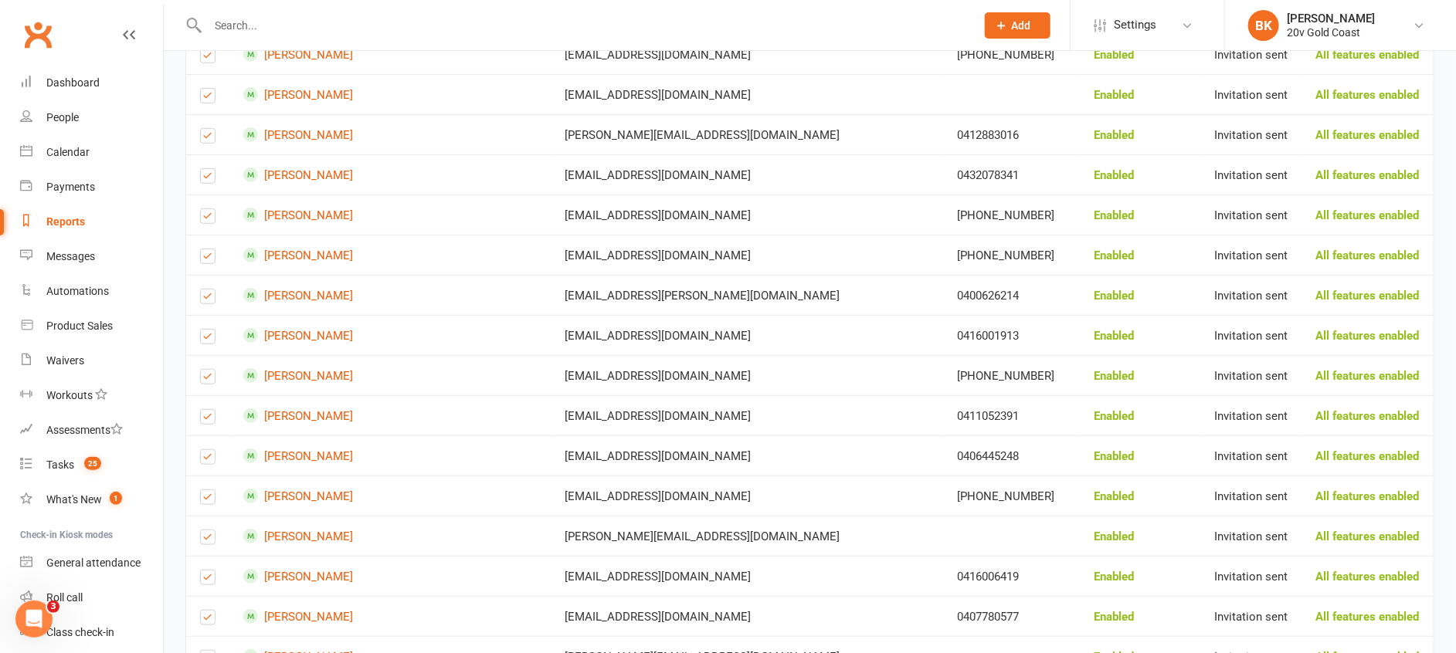
scroll to position [3808, 0]
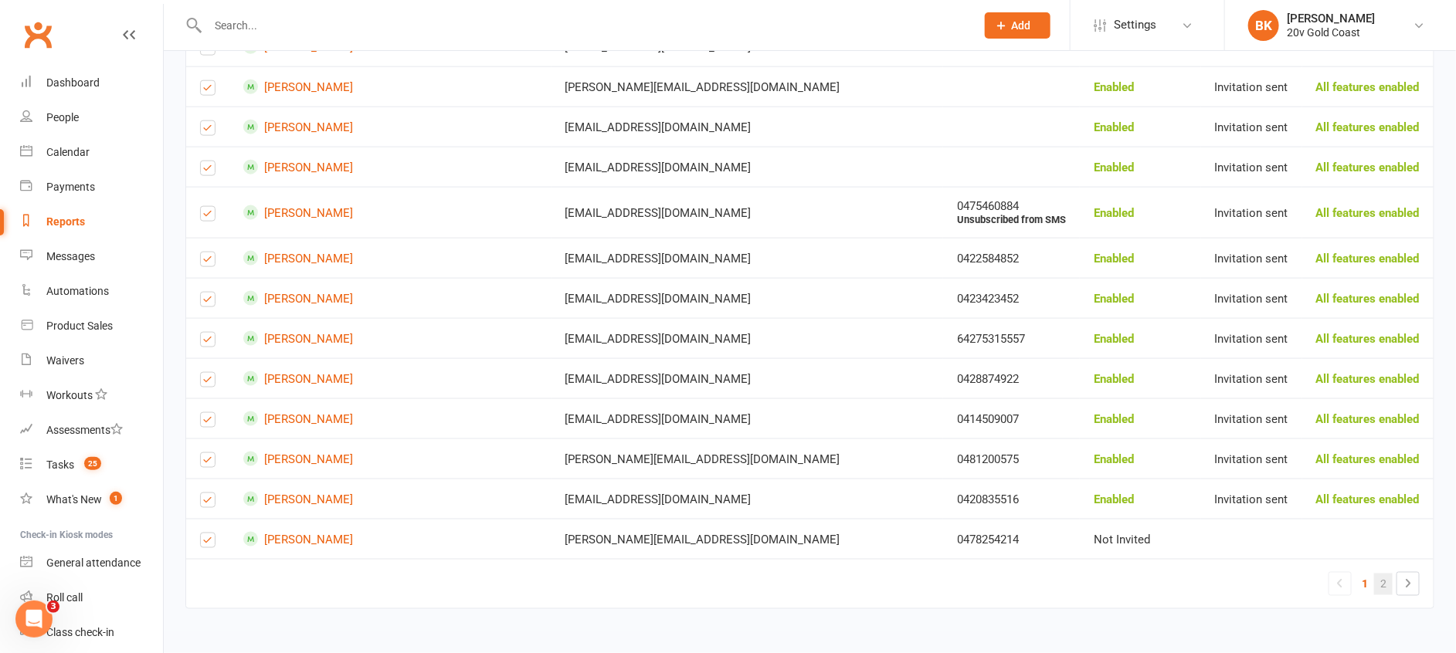
click at [1386, 585] on link "2" at bounding box center [1383, 585] width 19 height 22
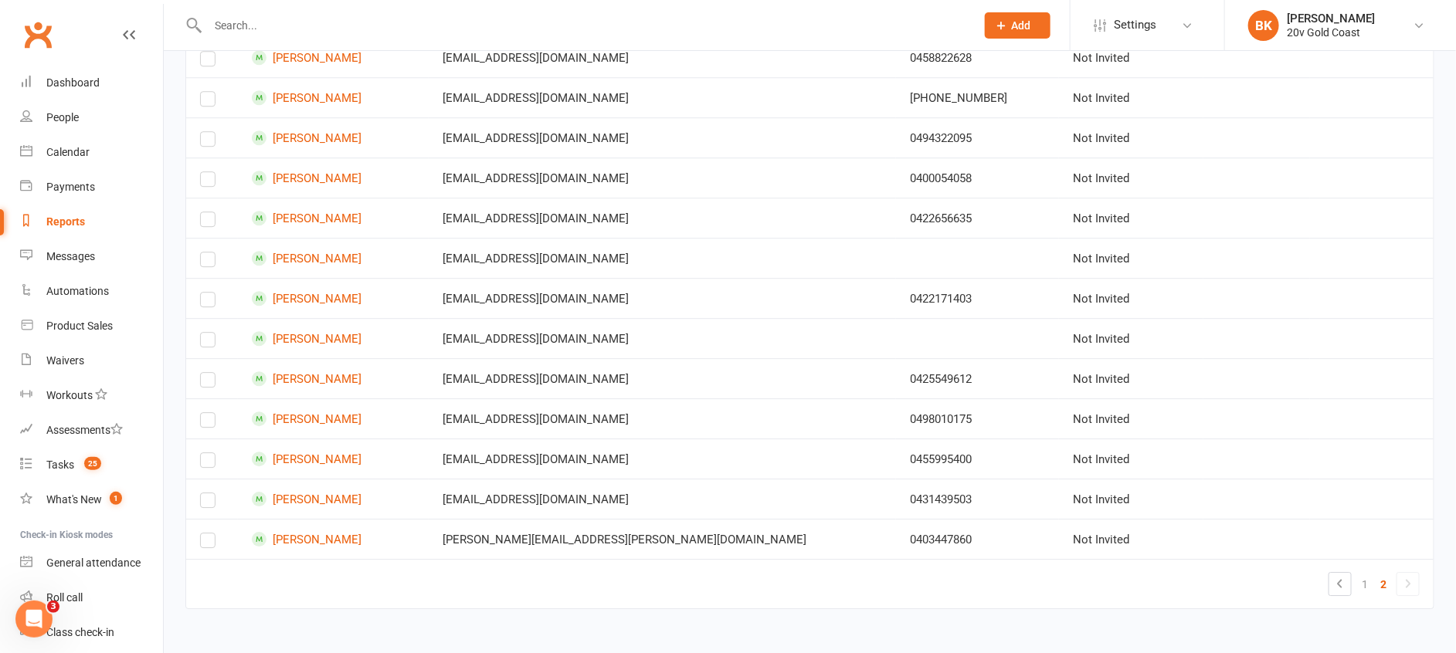
scroll to position [2065, 0]
click at [211, 544] on label at bounding box center [207, 544] width 15 height 0
click at [211, 534] on input "checkbox" at bounding box center [207, 534] width 15 height 0
click at [207, 503] on label at bounding box center [207, 503] width 15 height 0
click at [207, 493] on input "checkbox" at bounding box center [207, 493] width 15 height 0
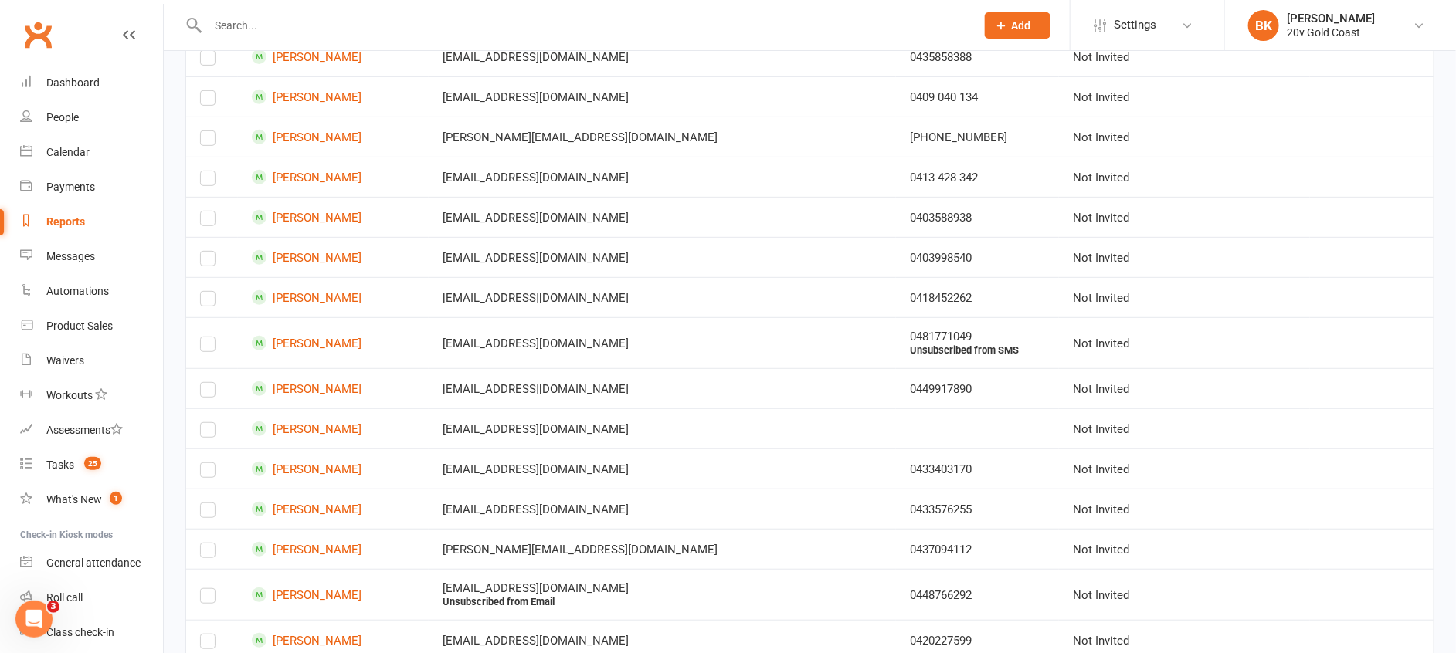
scroll to position [0, 0]
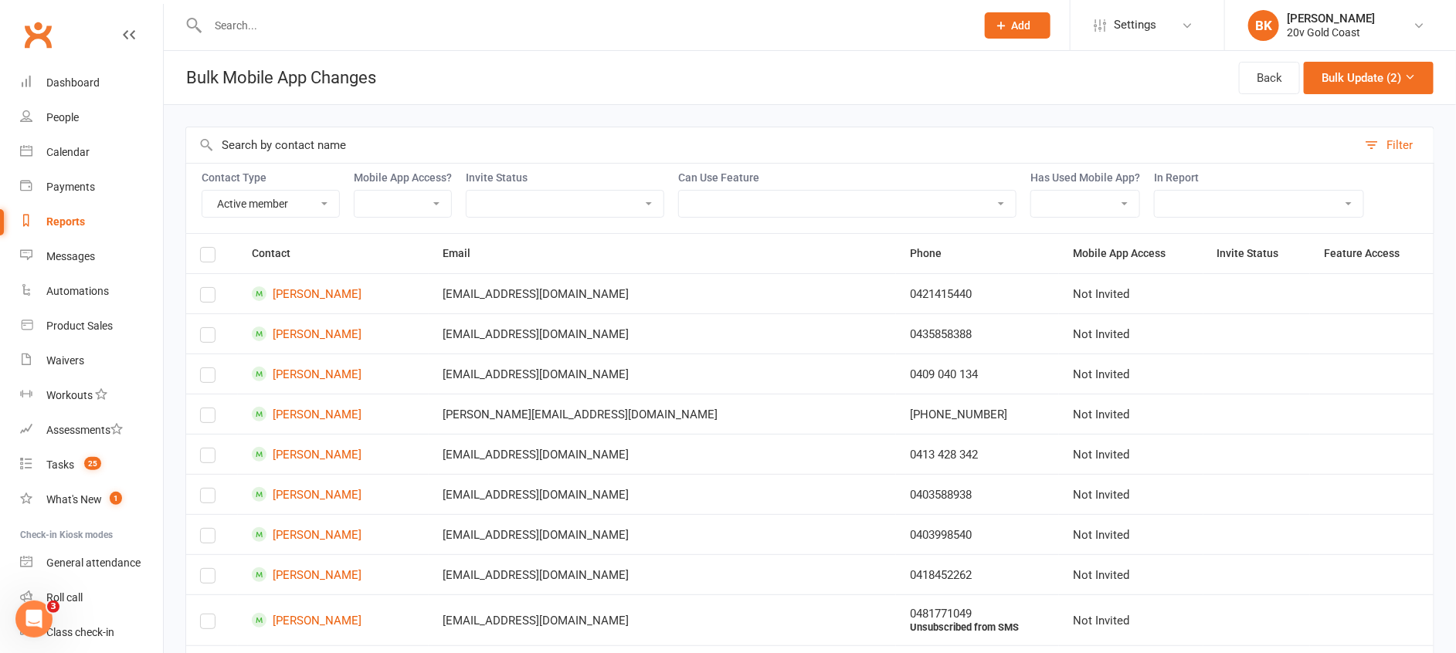
click at [209, 257] on label at bounding box center [207, 257] width 15 height 0
click at [209, 248] on input "checkbox" at bounding box center [207, 248] width 15 height 0
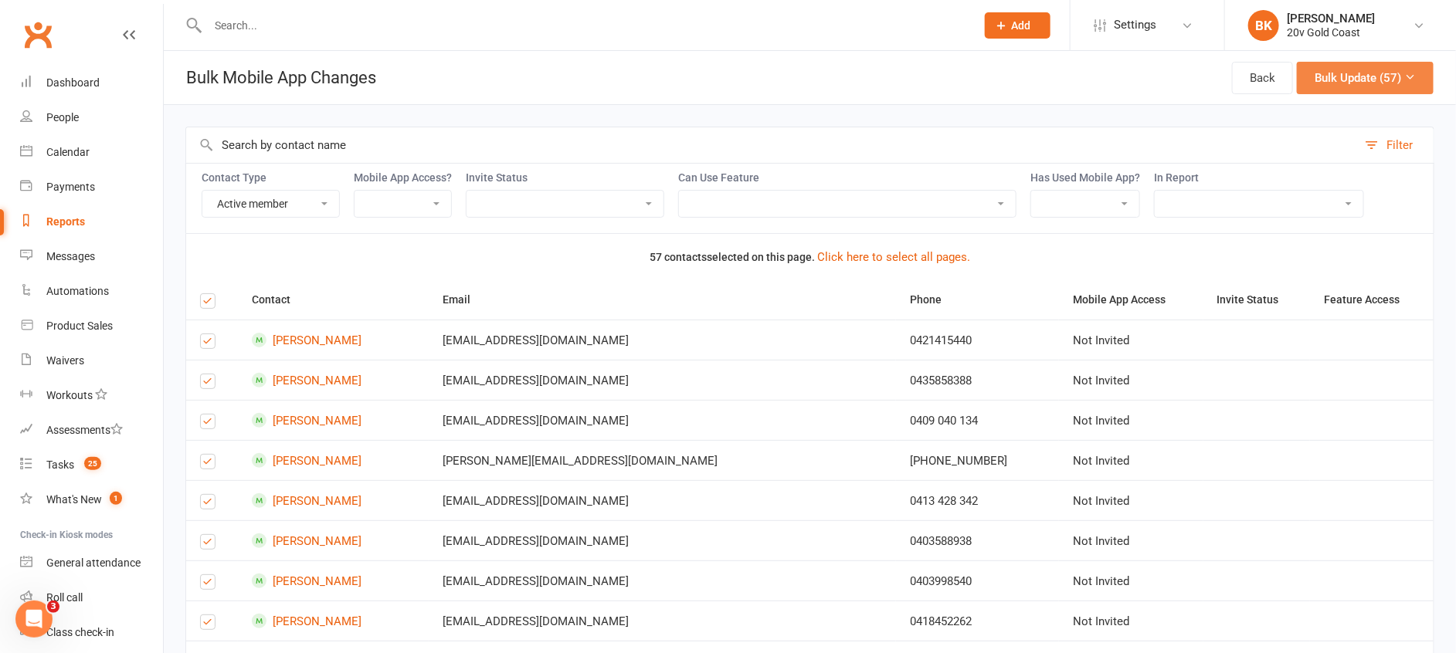
click at [1395, 75] on button "Bulk Update (57)" at bounding box center [1364, 78] width 137 height 32
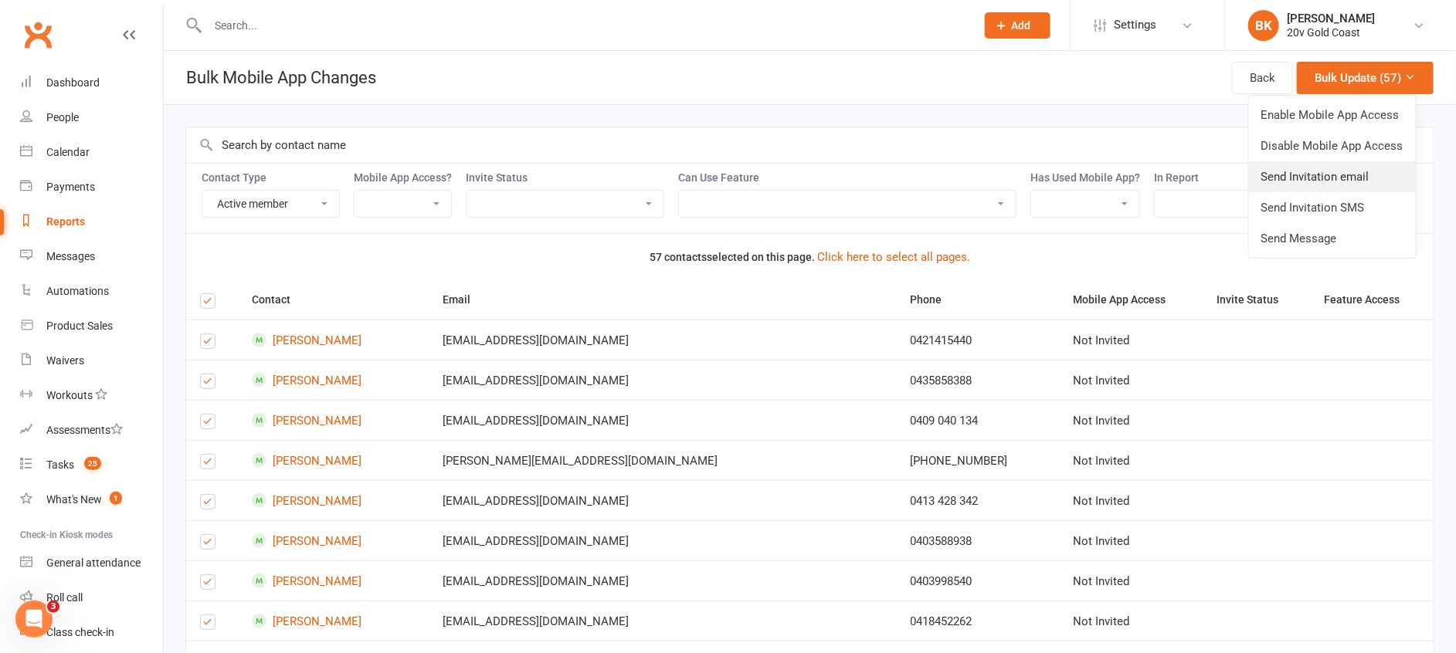
click at [1358, 178] on link "Send Invitation email" at bounding box center [1332, 176] width 167 height 31
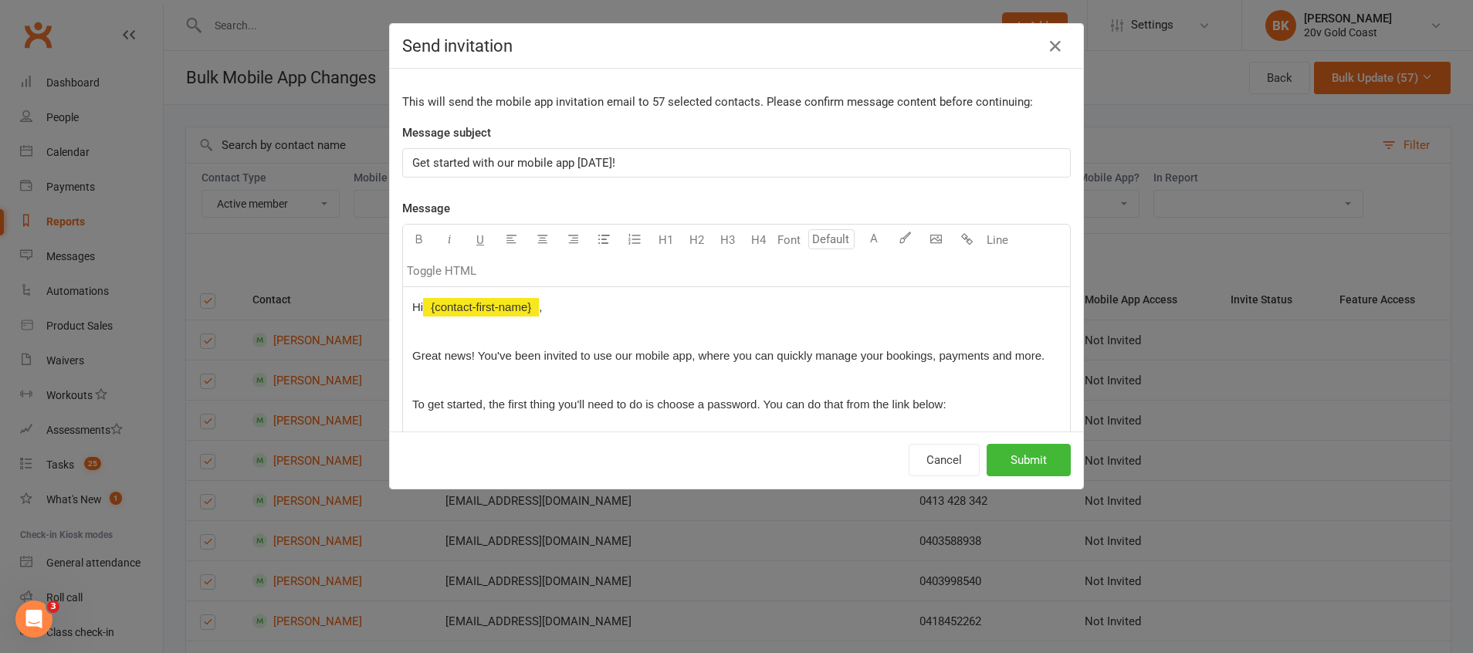
click at [623, 160] on p "Get started with our mobile app today!" at bounding box center [736, 163] width 649 height 19
click at [483, 365] on p "Great news! You've been invited to use our mobile app, where you can quickly ma…" at bounding box center [736, 356] width 649 height 19
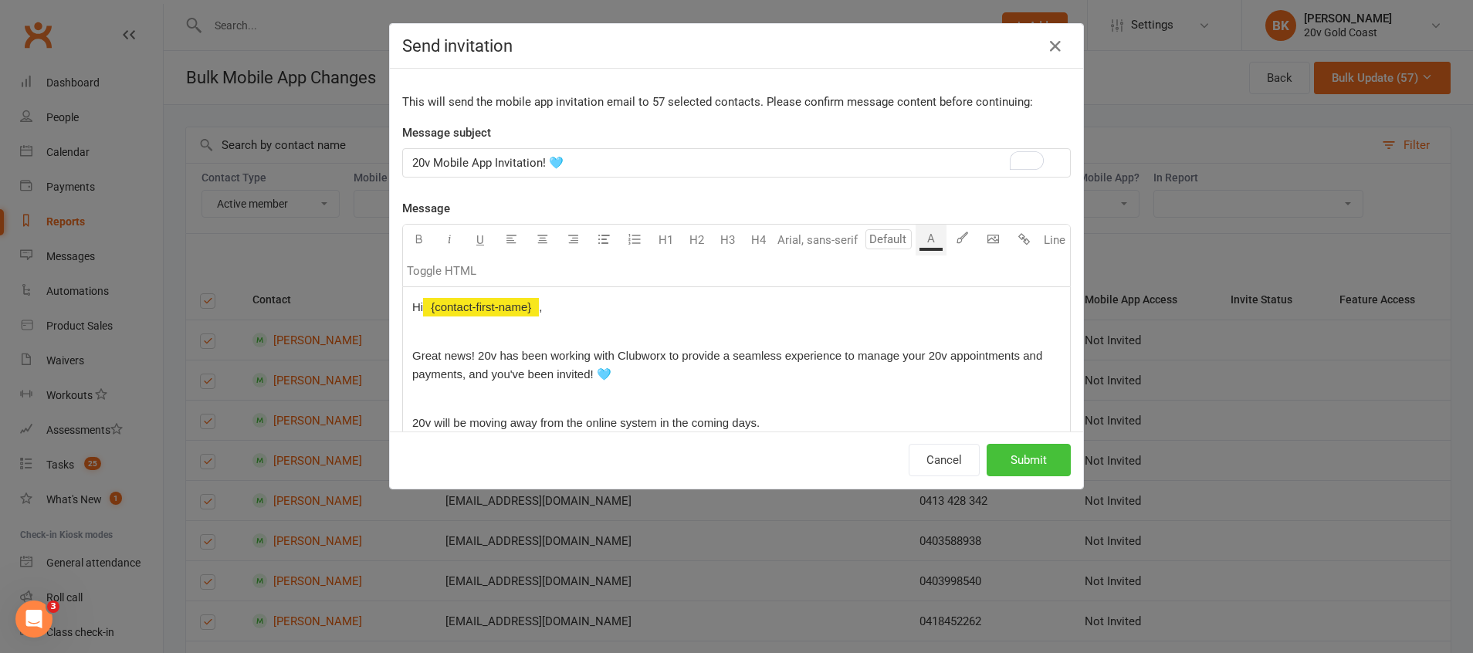
click at [1026, 463] on button "Submit" at bounding box center [1029, 460] width 84 height 32
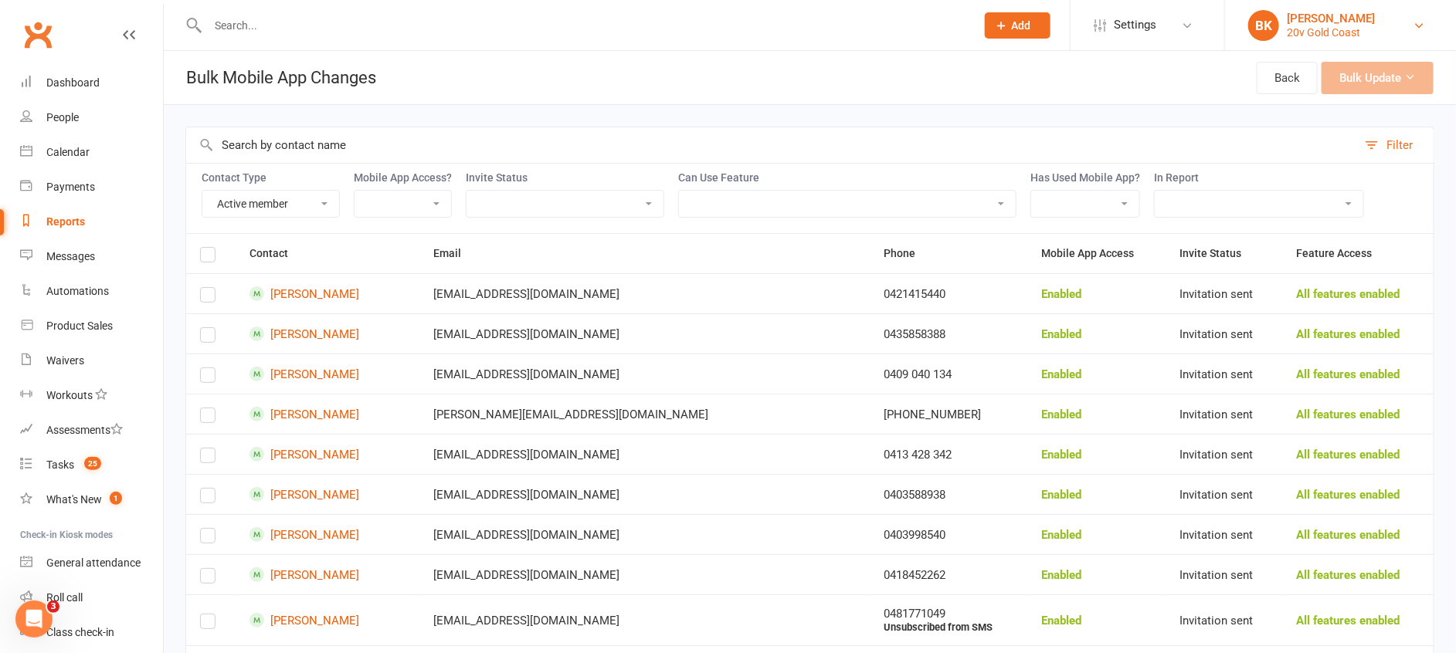
click at [1334, 29] on div "20v Gold Coast" at bounding box center [1330, 32] width 88 height 14
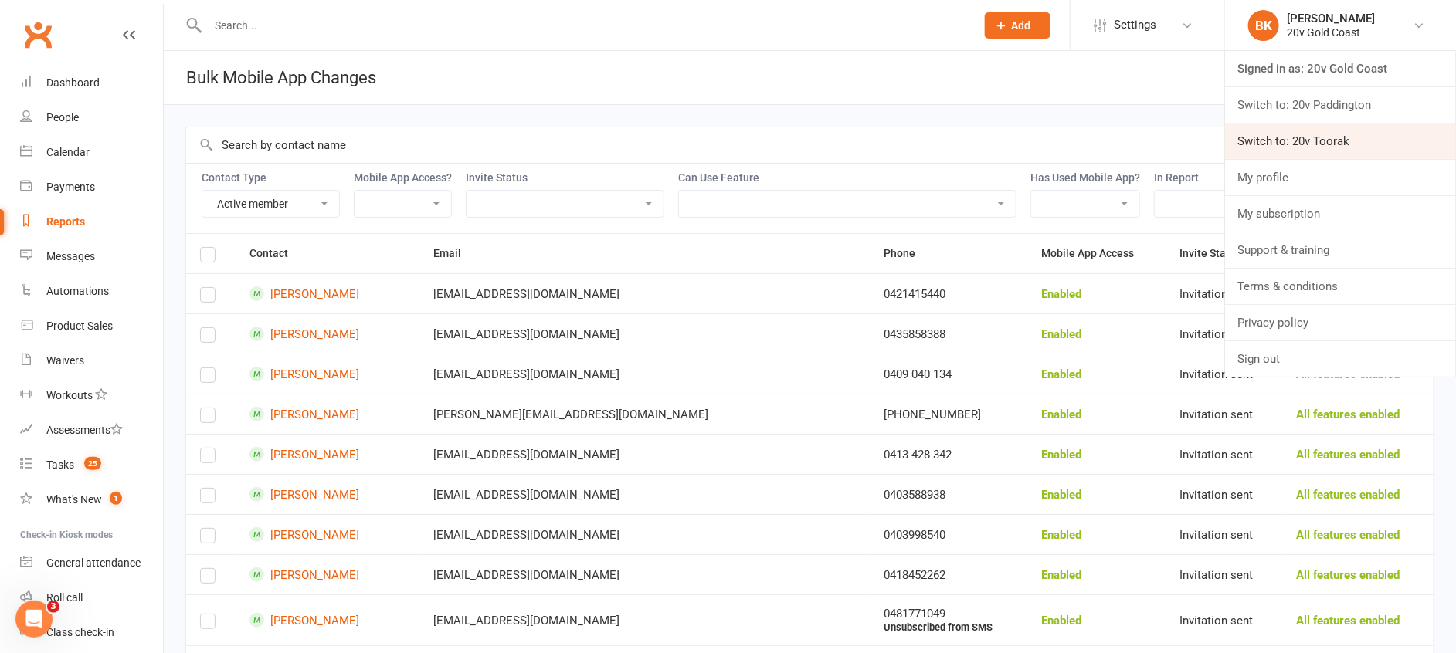
click at [1324, 138] on link "Switch to: 20v Toorak" at bounding box center [1340, 142] width 231 height 36
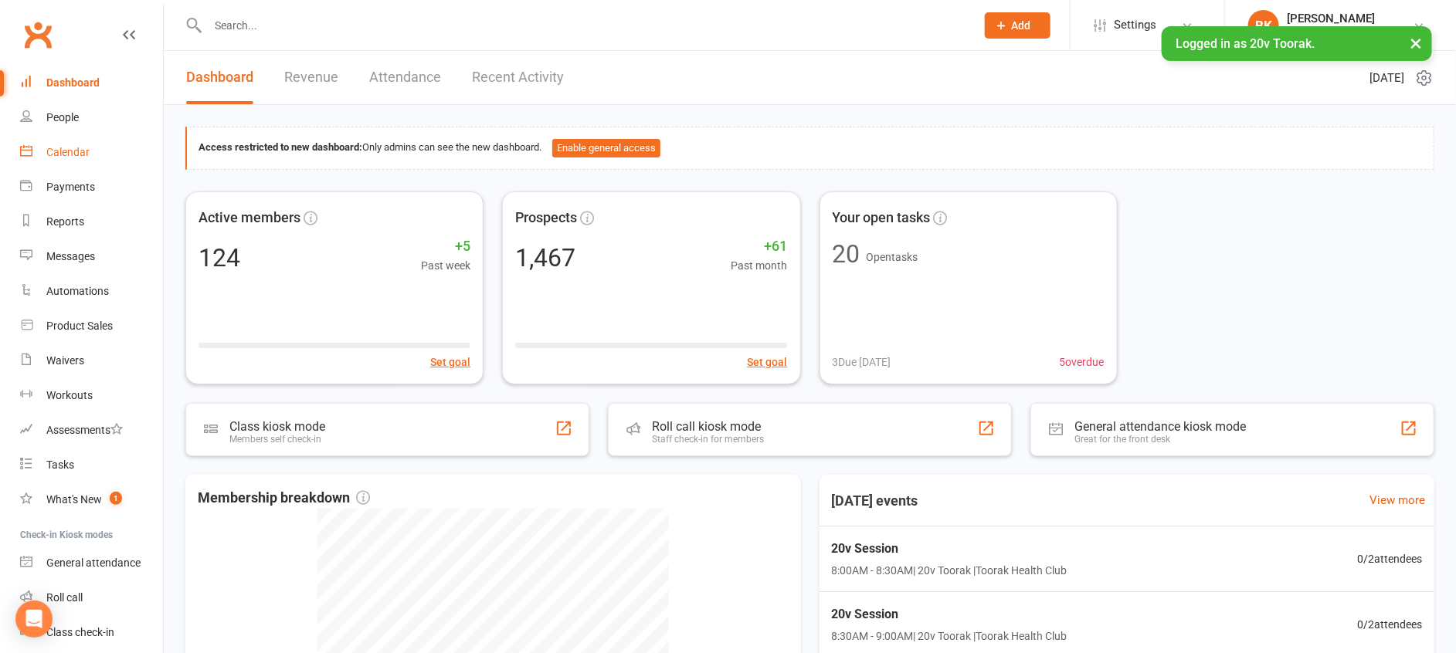
click at [72, 146] on div "Calendar" at bounding box center [67, 152] width 43 height 12
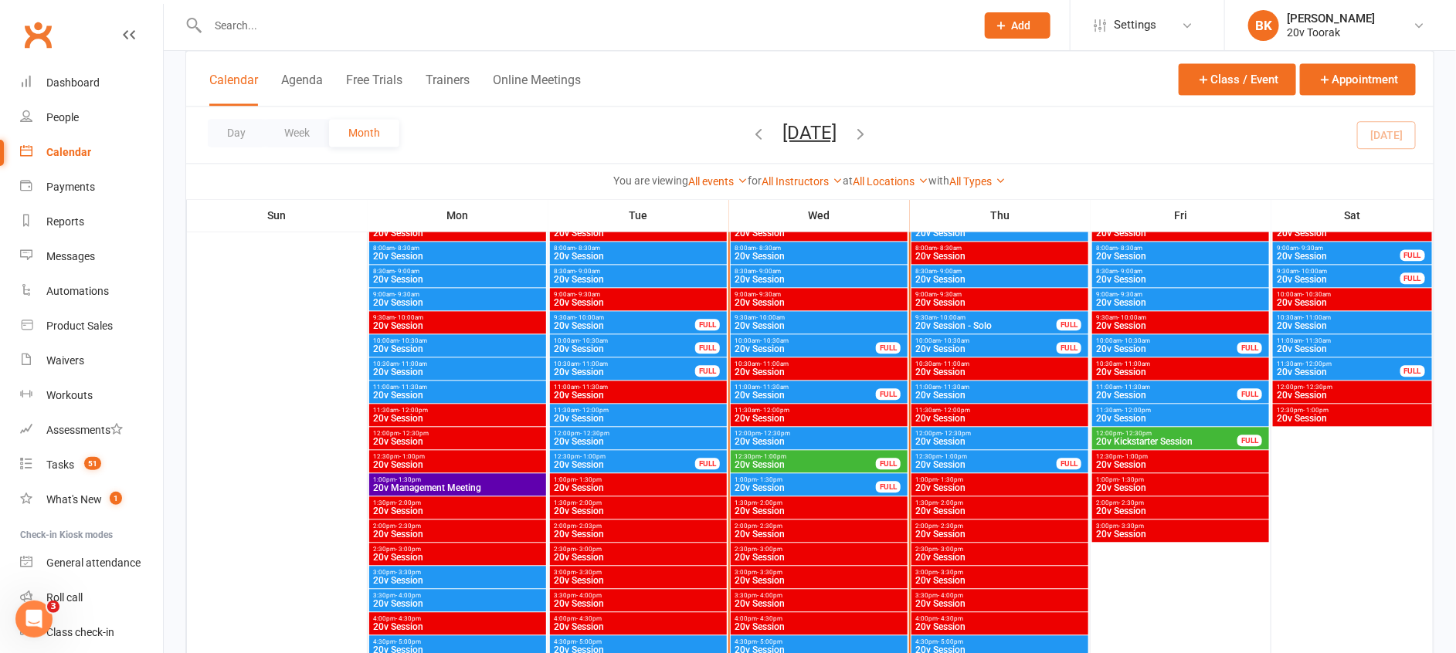
scroll to position [1560, 0]
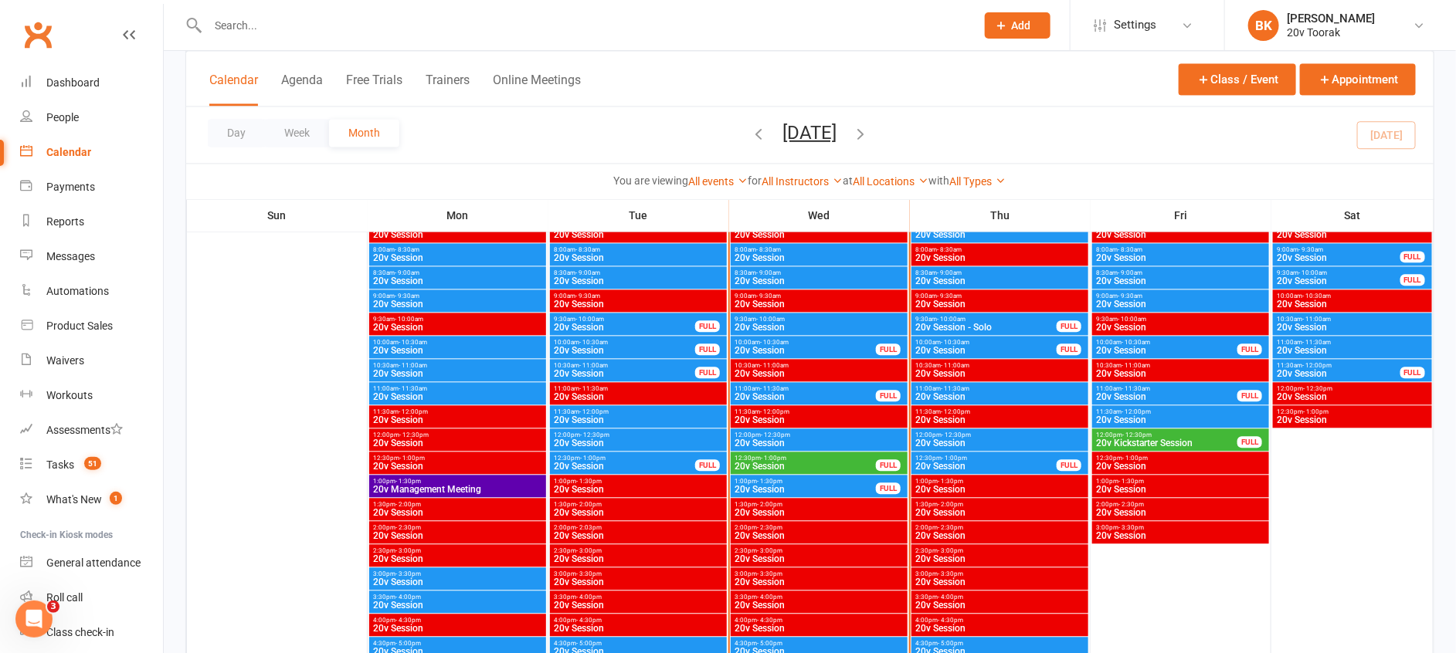
click at [768, 346] on span "20v Session" at bounding box center [805, 350] width 143 height 9
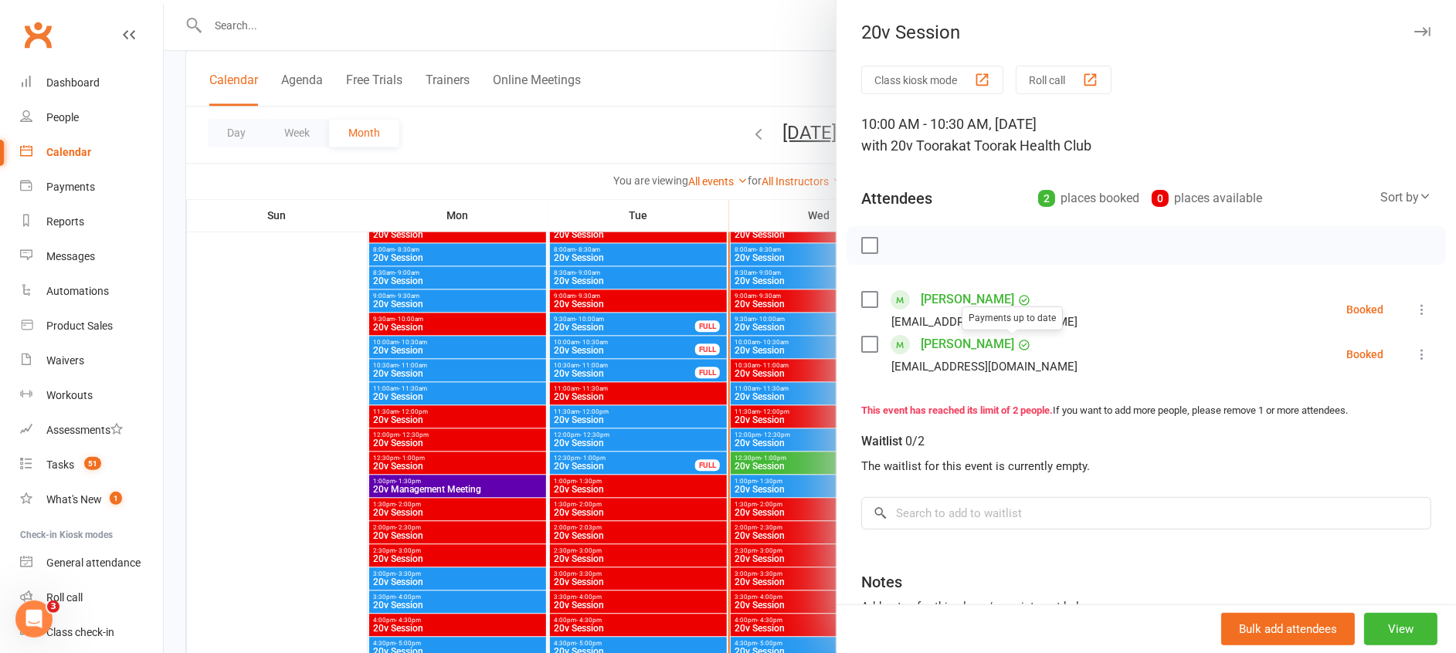
click at [941, 285] on div "Class kiosk mode Roll call 10:00 AM - 10:30 AM, Wednesday, September, 17, 2025 …" at bounding box center [1145, 407] width 619 height 683
click at [941, 302] on link "[PERSON_NAME]" at bounding box center [966, 299] width 93 height 25
click at [663, 451] on div at bounding box center [810, 326] width 1292 height 653
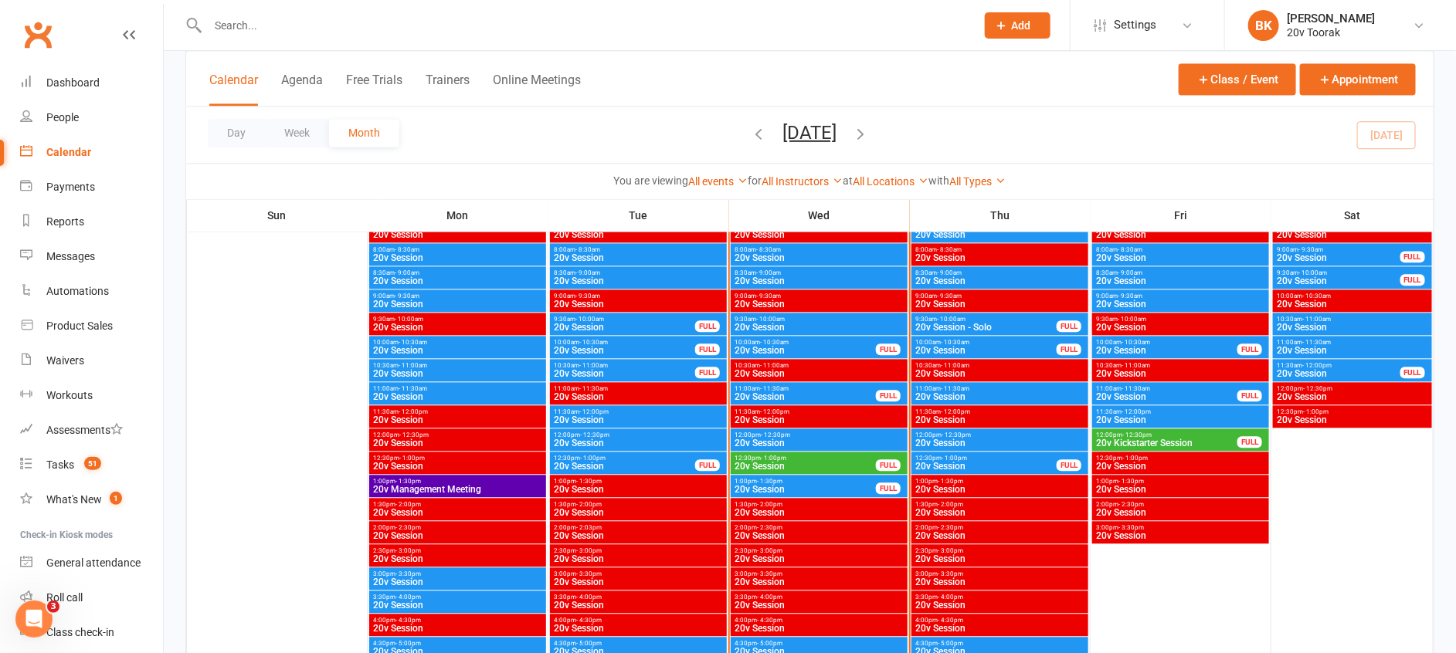
click at [775, 324] on span "20v Session" at bounding box center [819, 327] width 171 height 9
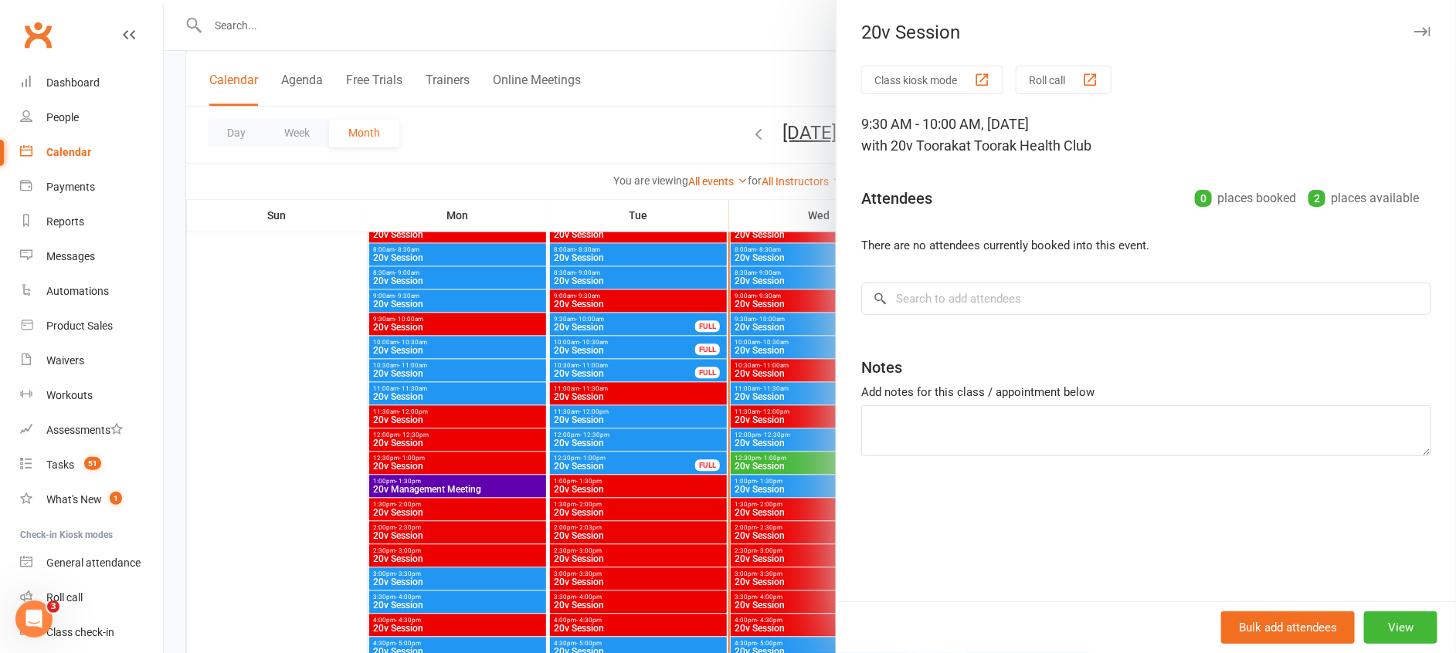
click at [773, 324] on div at bounding box center [810, 326] width 1292 height 653
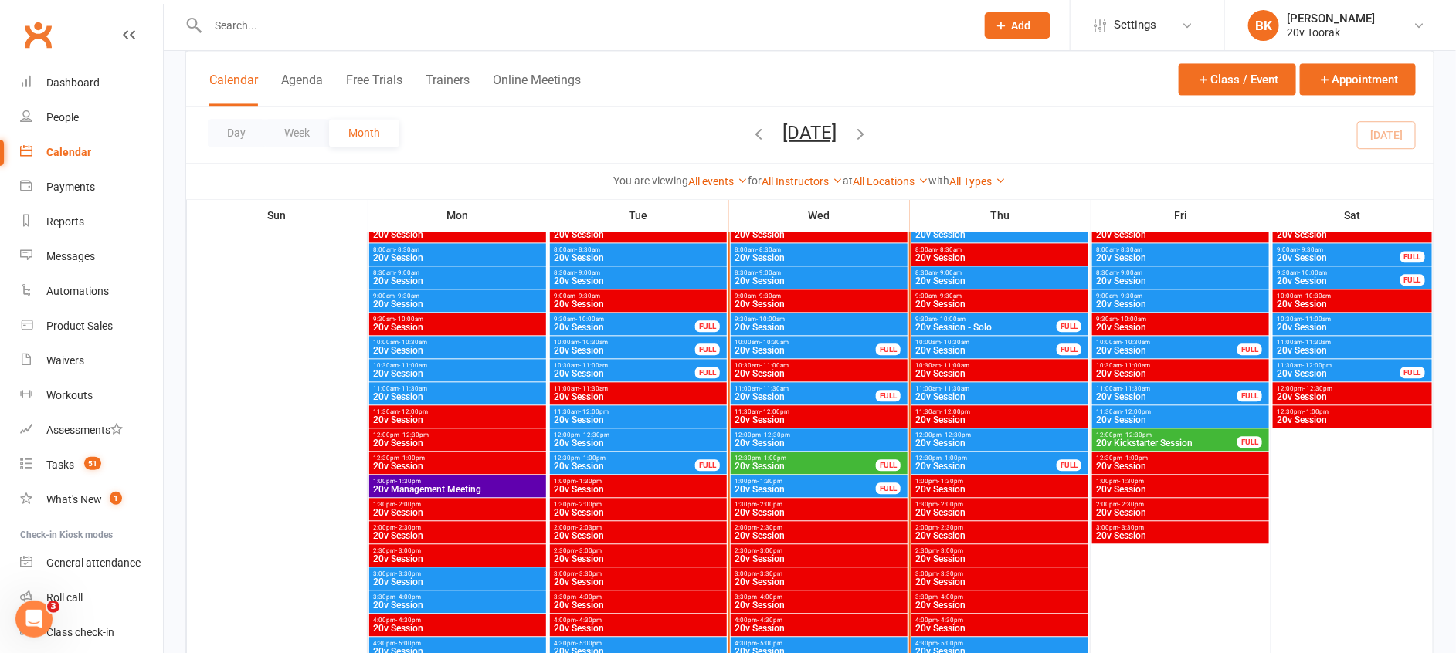
click at [771, 385] on span "- 11:30am" at bounding box center [774, 388] width 29 height 7
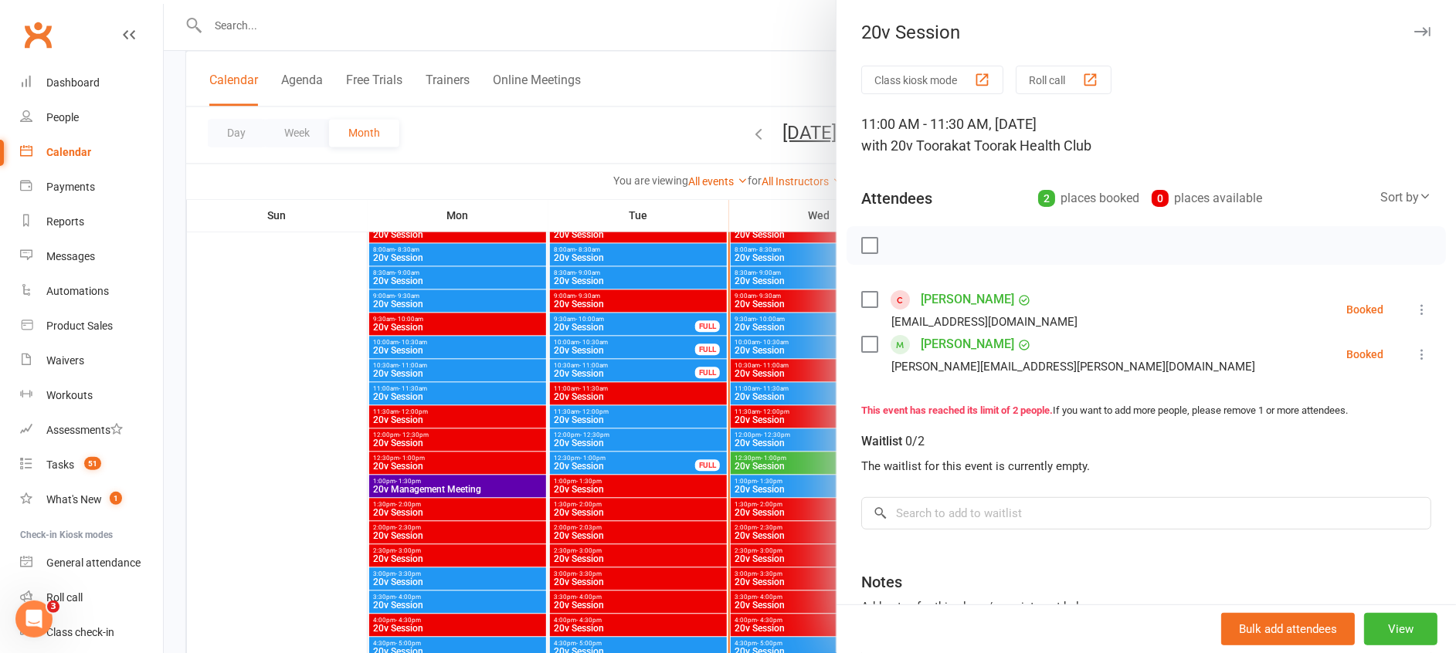
click at [771, 384] on div at bounding box center [810, 326] width 1292 height 653
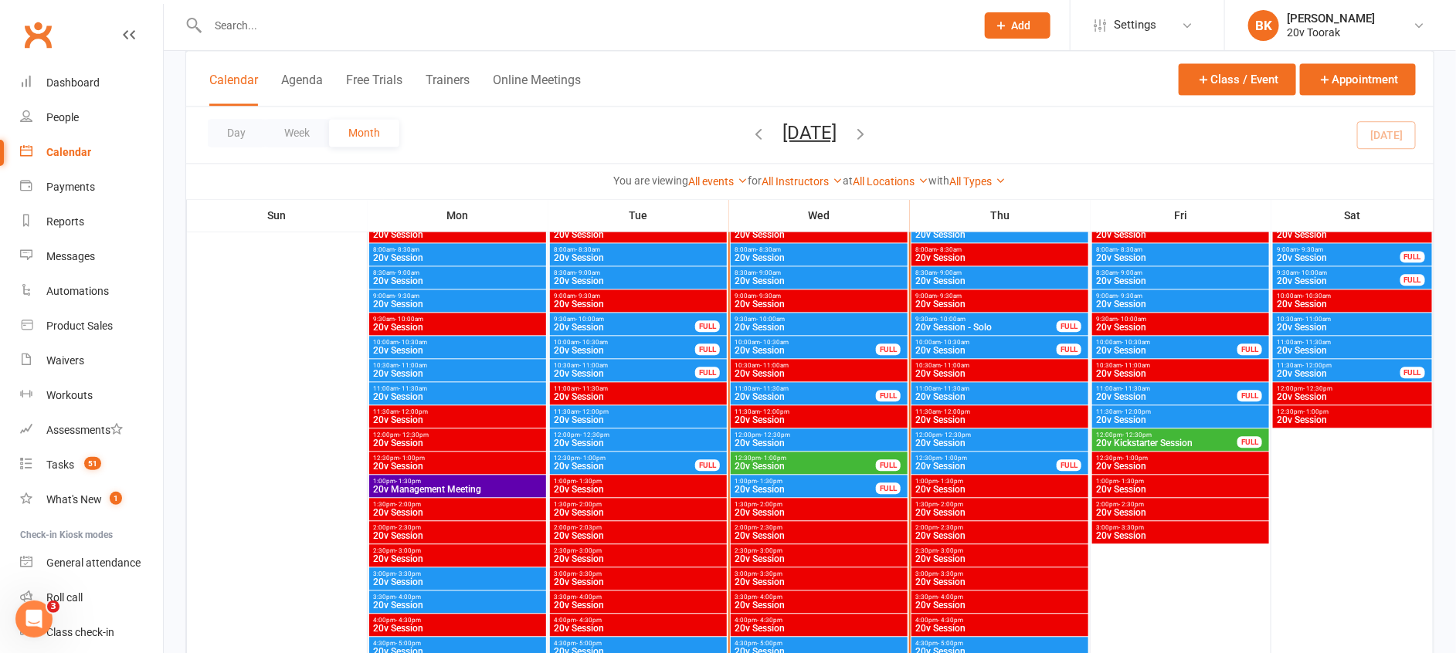
click at [773, 435] on span "- 12:30pm" at bounding box center [775, 435] width 29 height 7
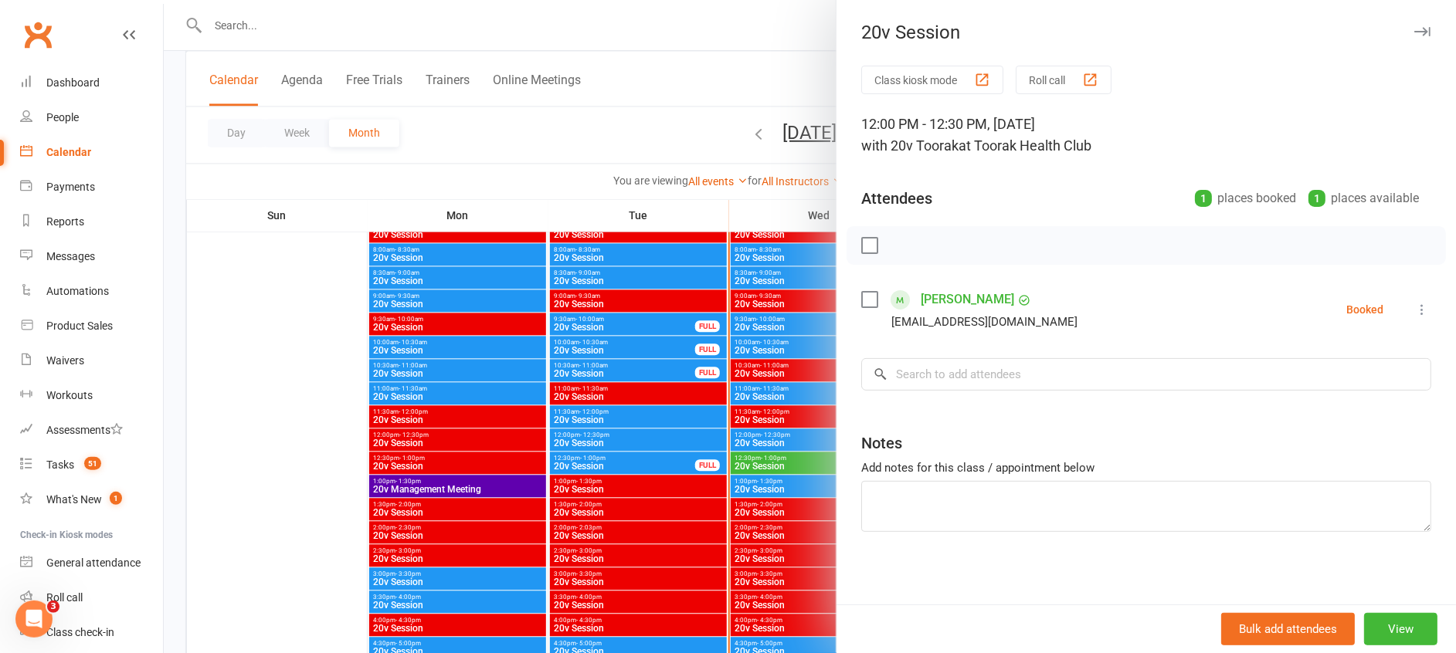
click at [773, 435] on div at bounding box center [810, 326] width 1292 height 653
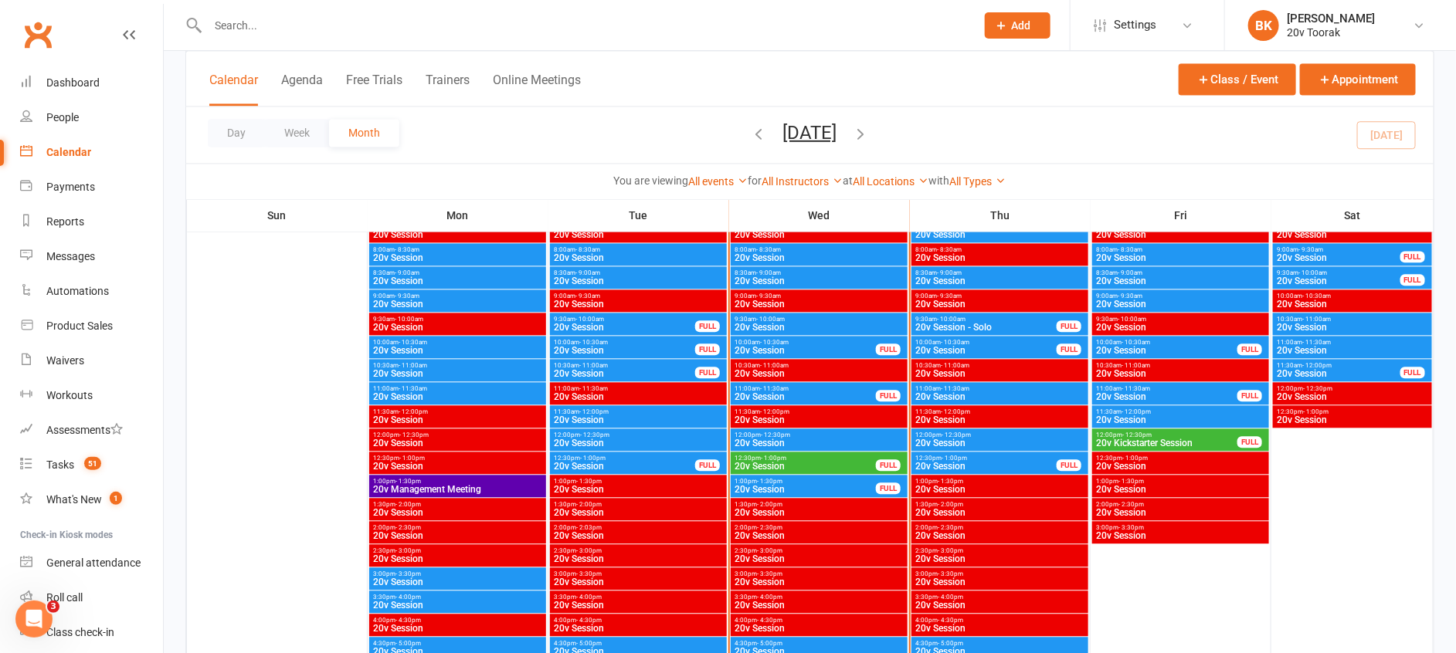
click at [774, 379] on div "10:30am - 11:00am 20v Session" at bounding box center [818, 370] width 177 height 22
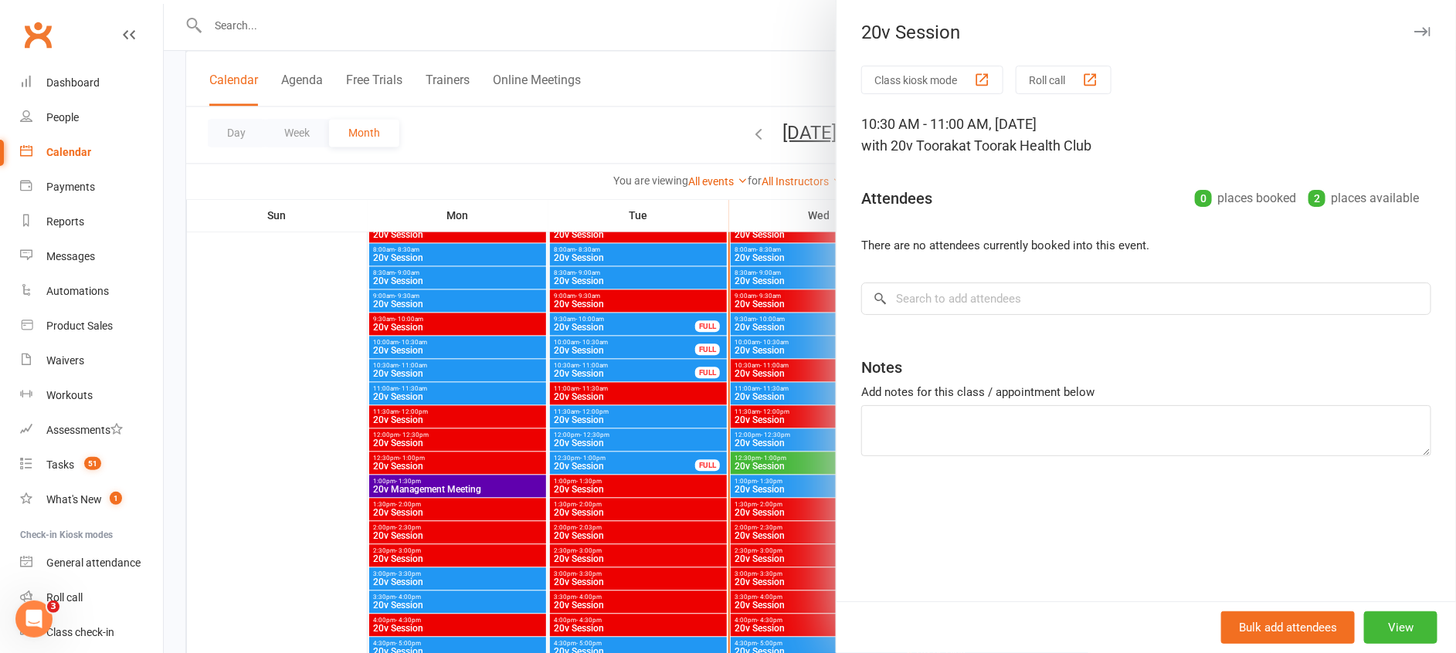
click at [774, 386] on div at bounding box center [810, 326] width 1292 height 653
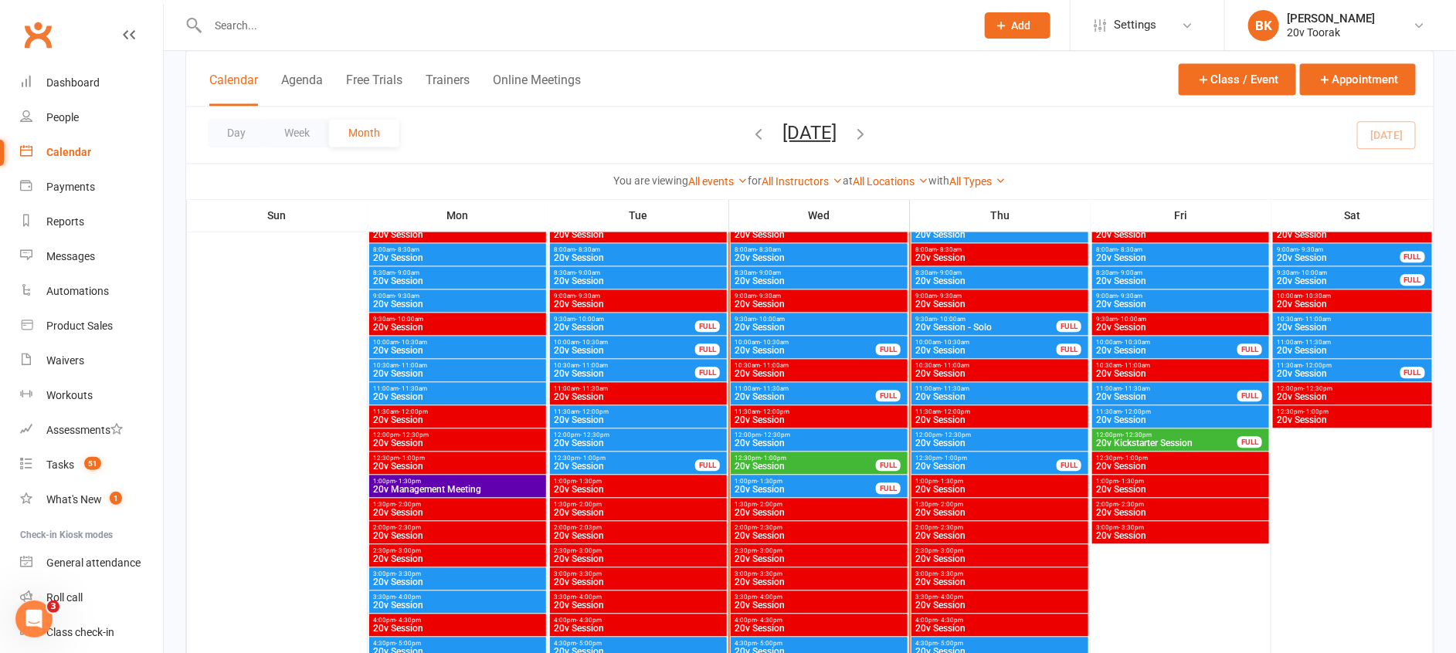
click at [762, 337] on div "10:00am - 10:30am 20v Session FULL" at bounding box center [818, 347] width 177 height 22
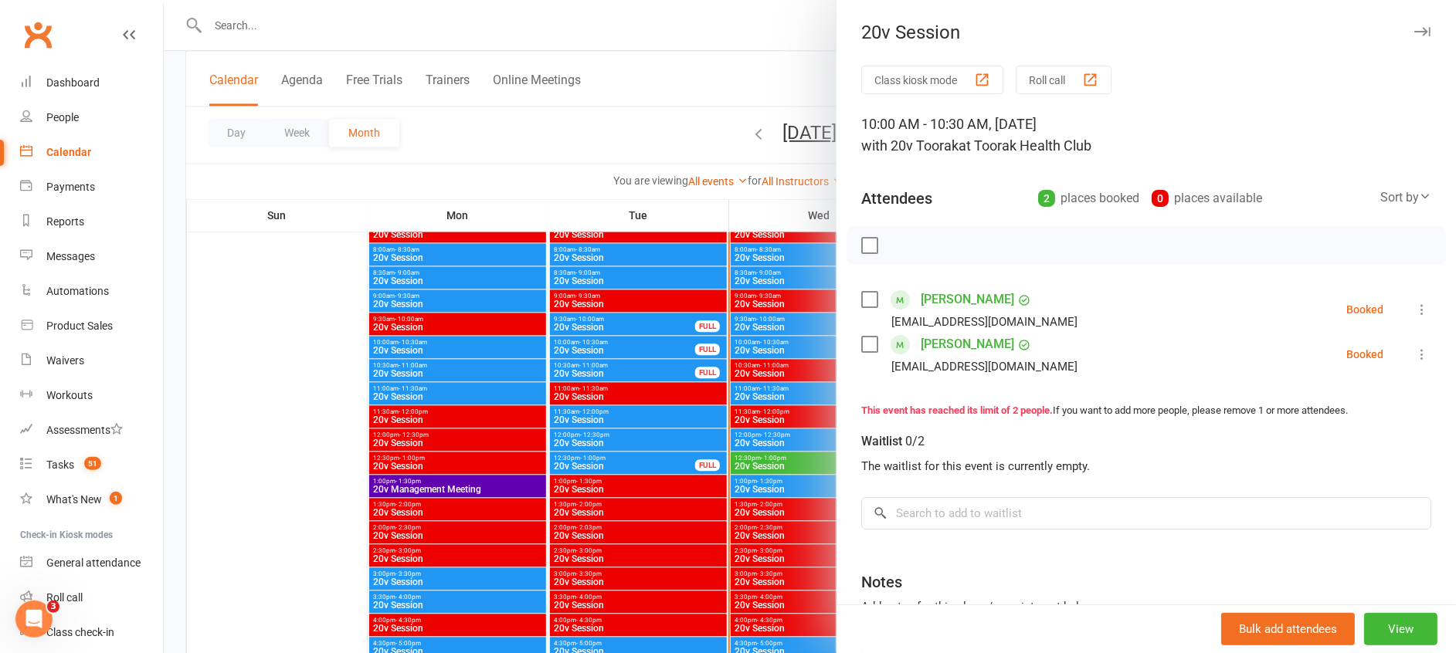
click at [762, 346] on div at bounding box center [810, 326] width 1292 height 653
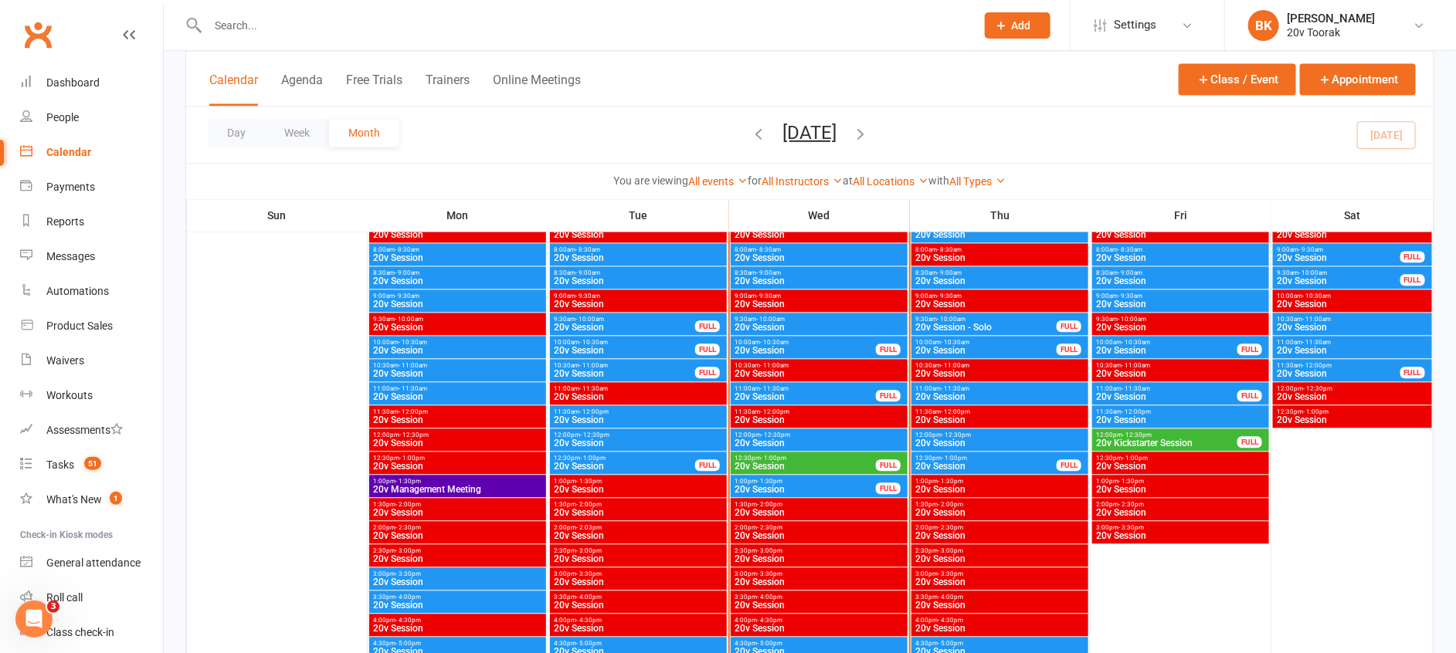
click at [760, 343] on span "- 10:30am" at bounding box center [774, 342] width 29 height 7
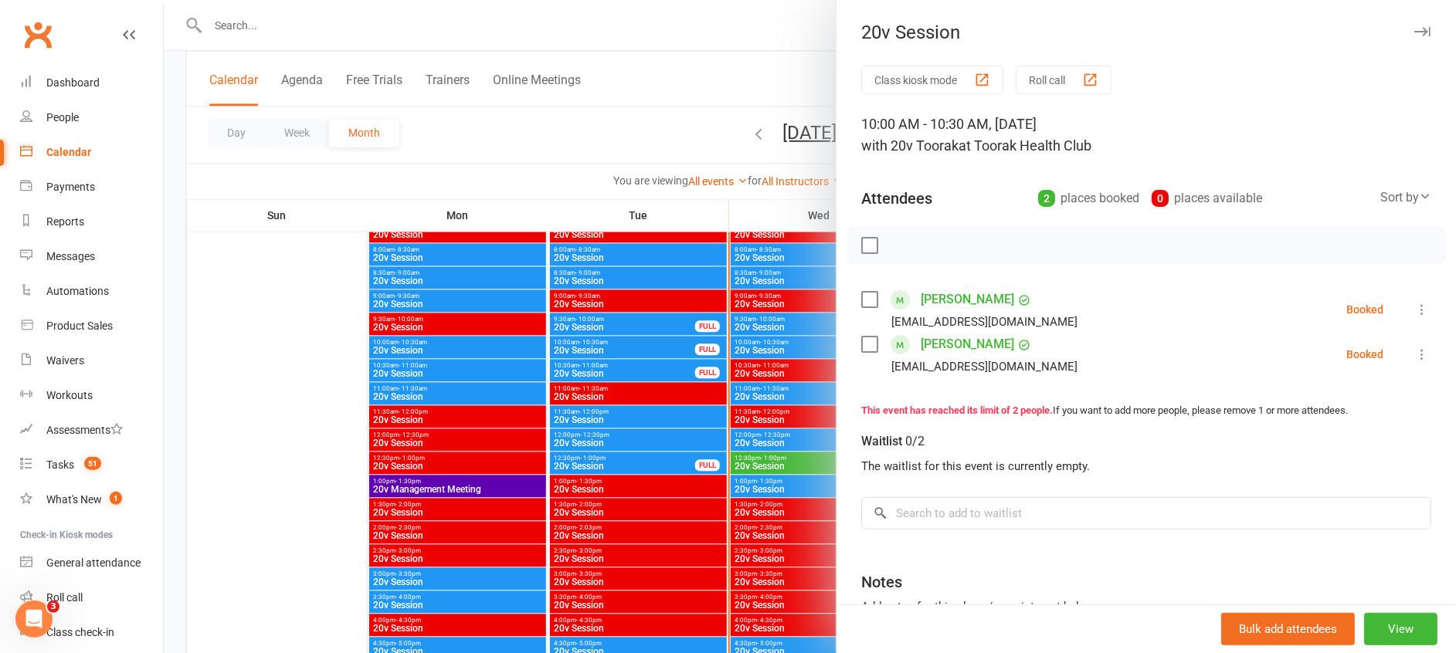
click at [944, 344] on link "[PERSON_NAME]" at bounding box center [966, 344] width 93 height 25
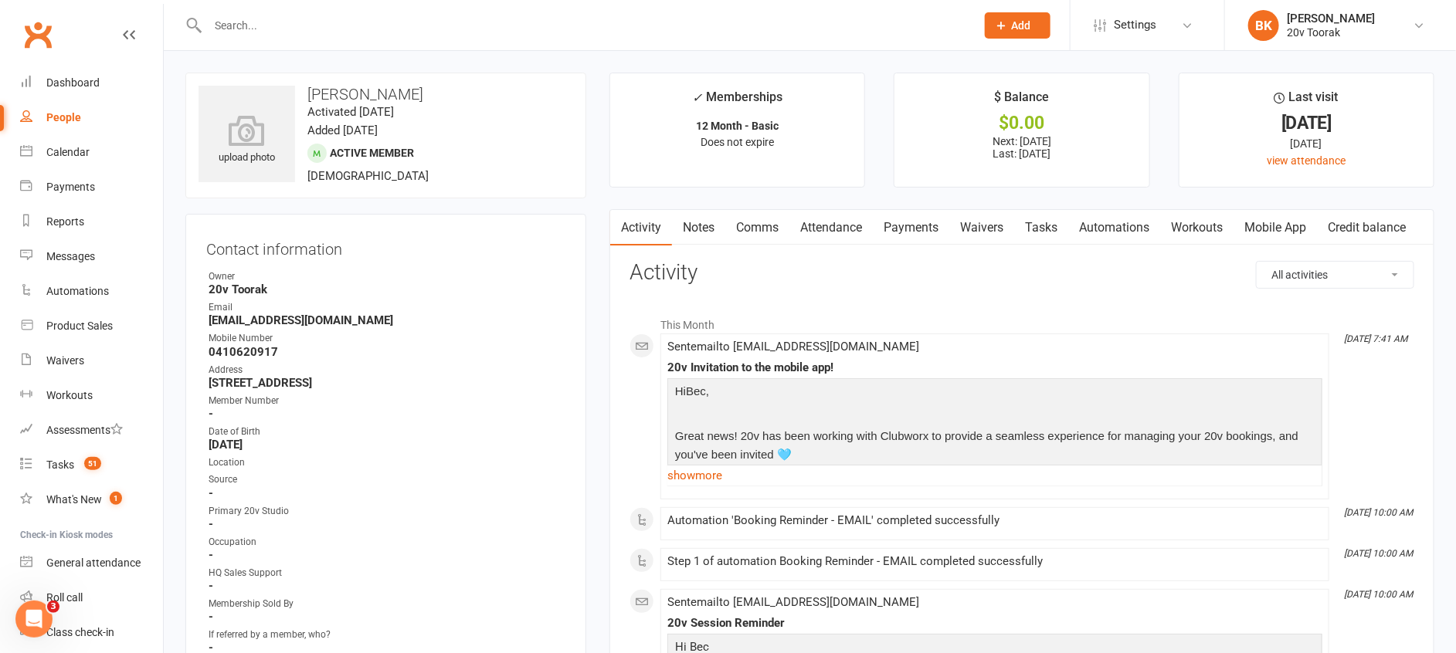
click at [768, 230] on link "Comms" at bounding box center [757, 228] width 64 height 36
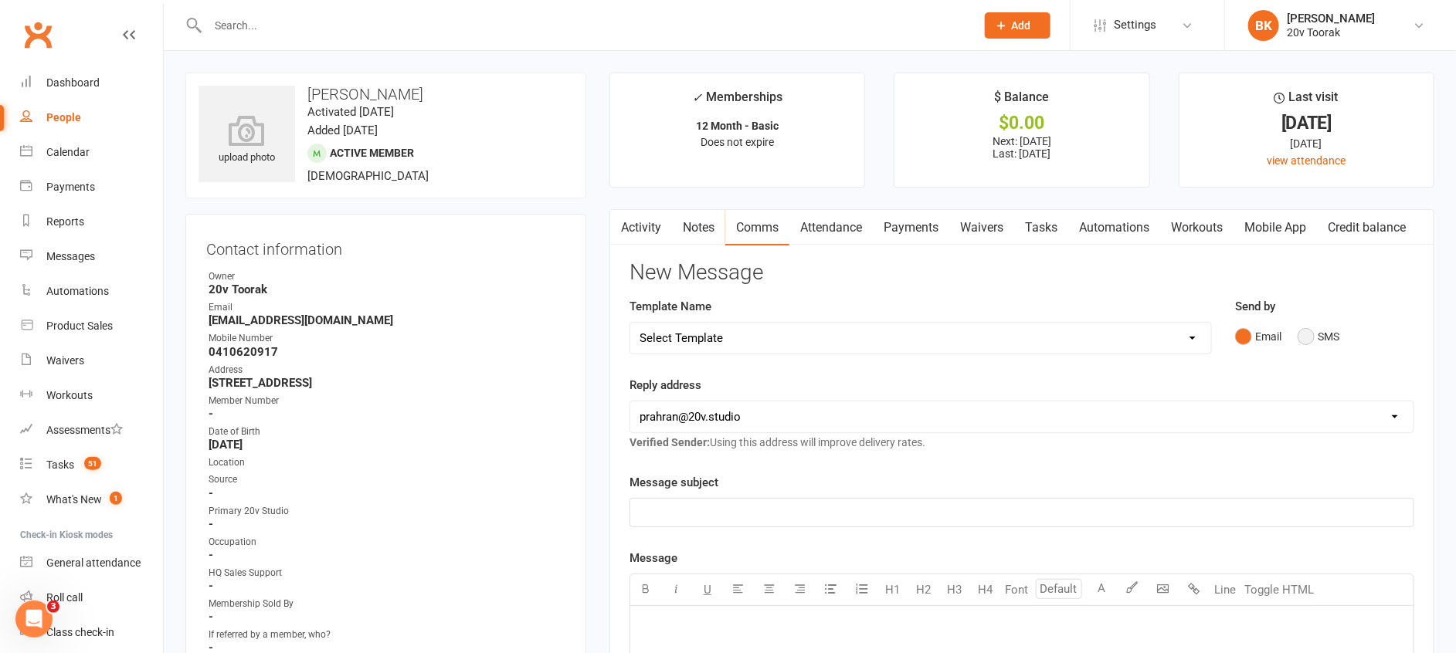
click at [1329, 340] on button "SMS" at bounding box center [1318, 336] width 42 height 29
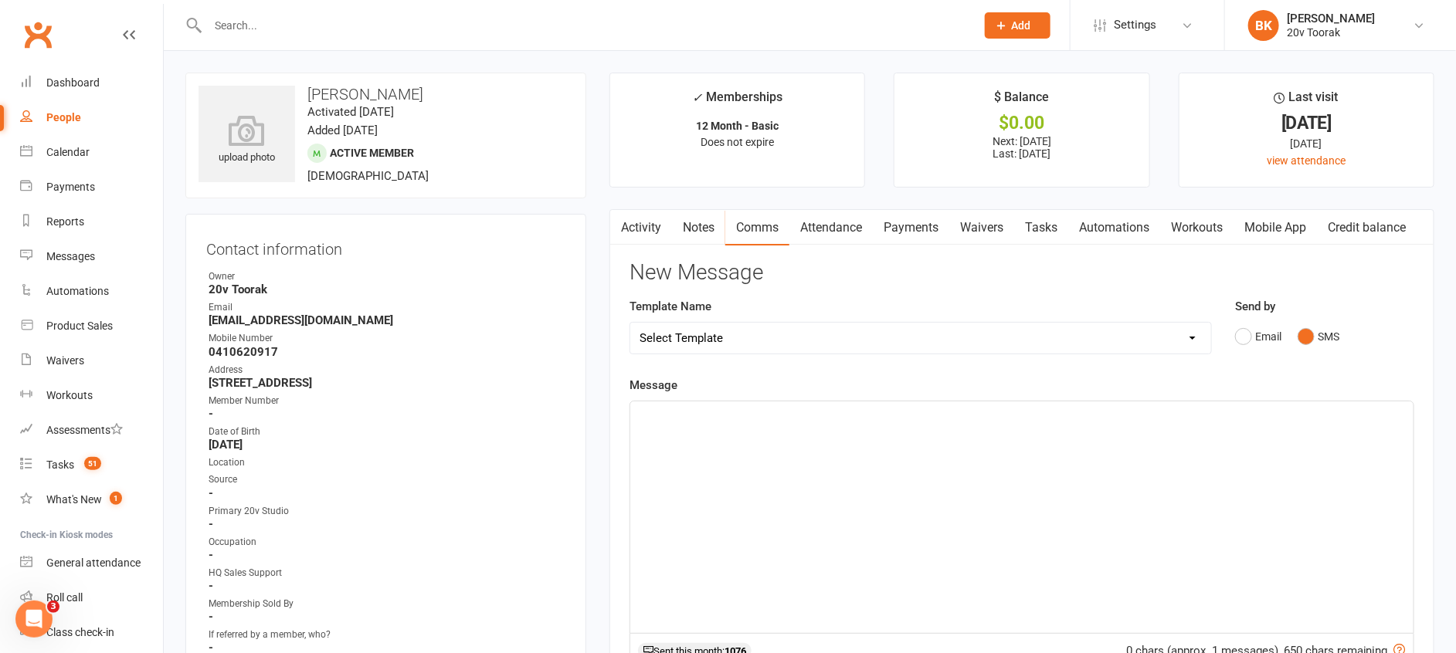
click at [1222, 469] on div "﻿" at bounding box center [1021, 518] width 783 height 232
click at [84, 147] on div "Calendar" at bounding box center [67, 152] width 43 height 12
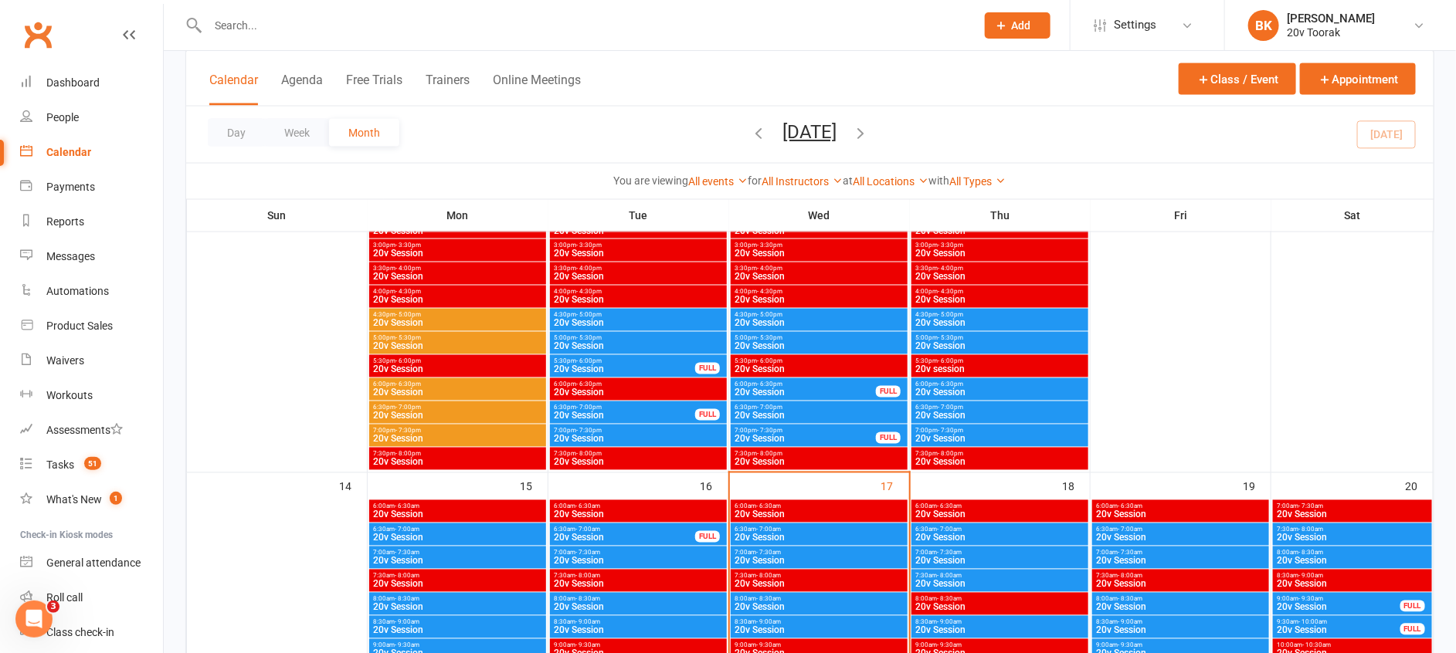
scroll to position [1488, 0]
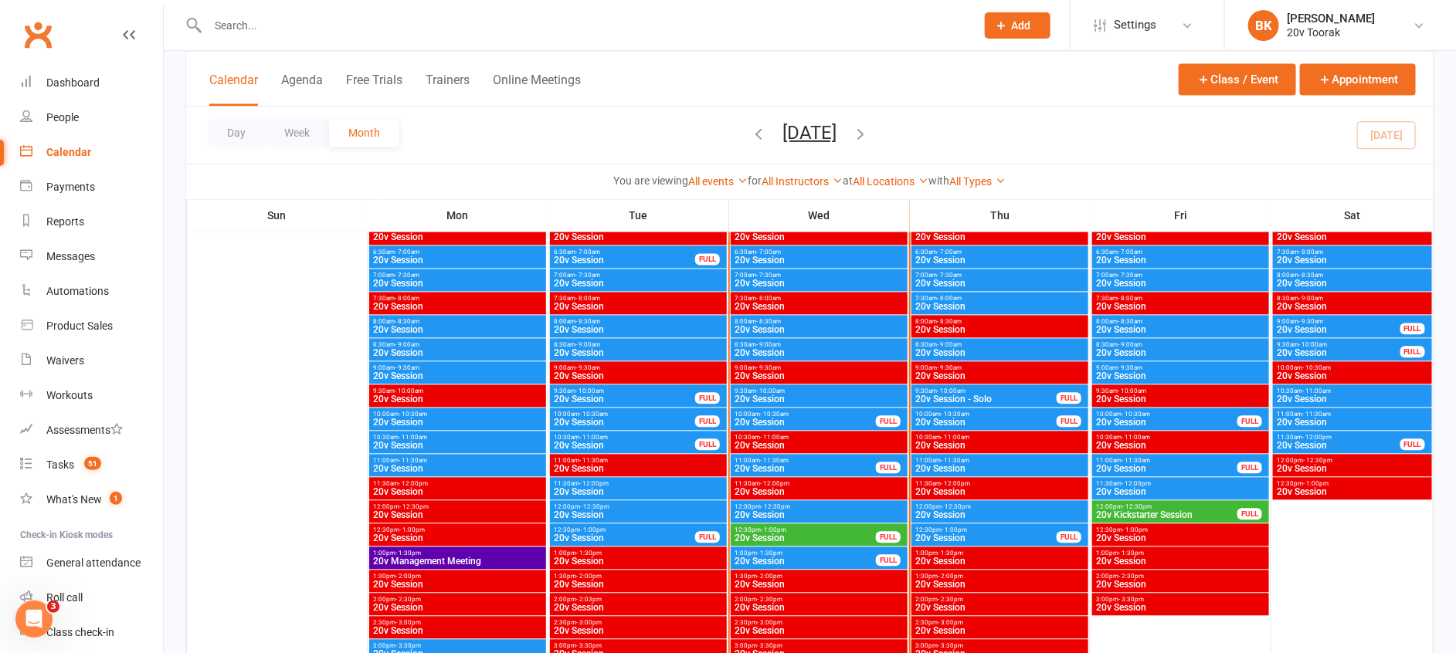
click at [756, 412] on span "10:00am - 10:30am" at bounding box center [805, 414] width 143 height 7
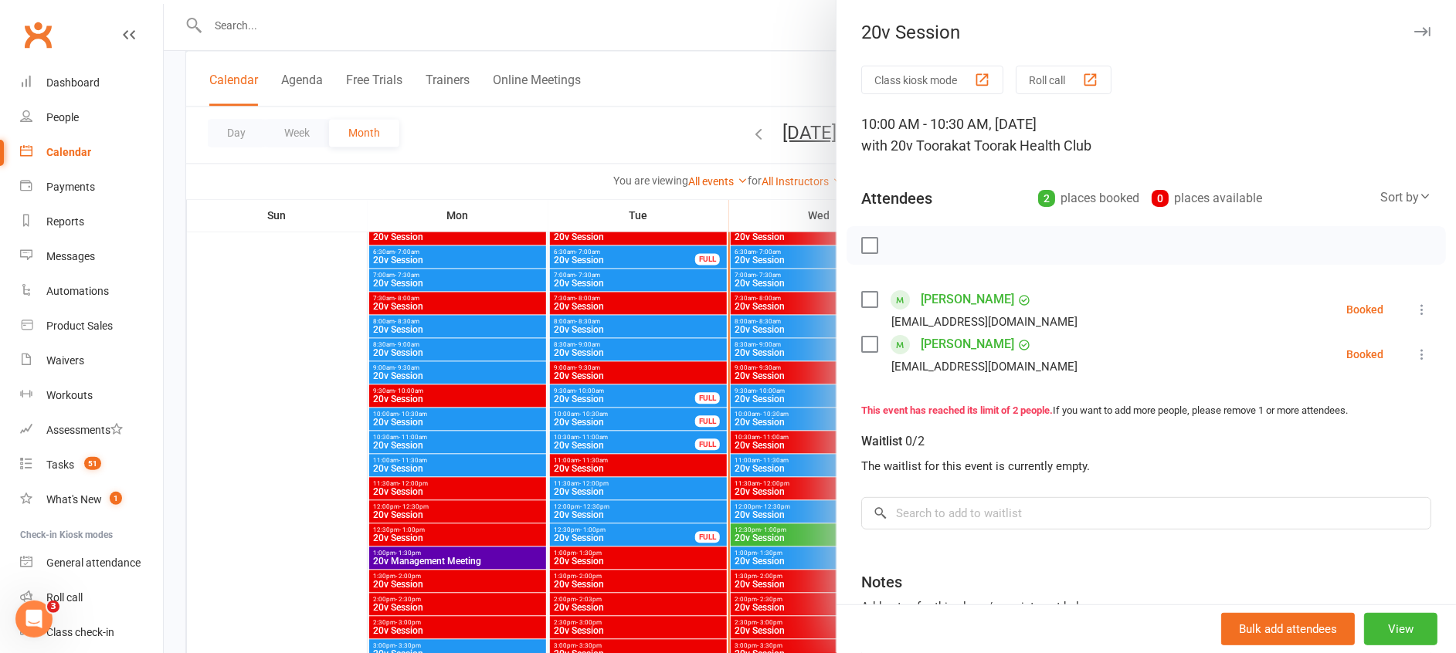
click at [941, 298] on link "Steven Kreti" at bounding box center [966, 299] width 93 height 25
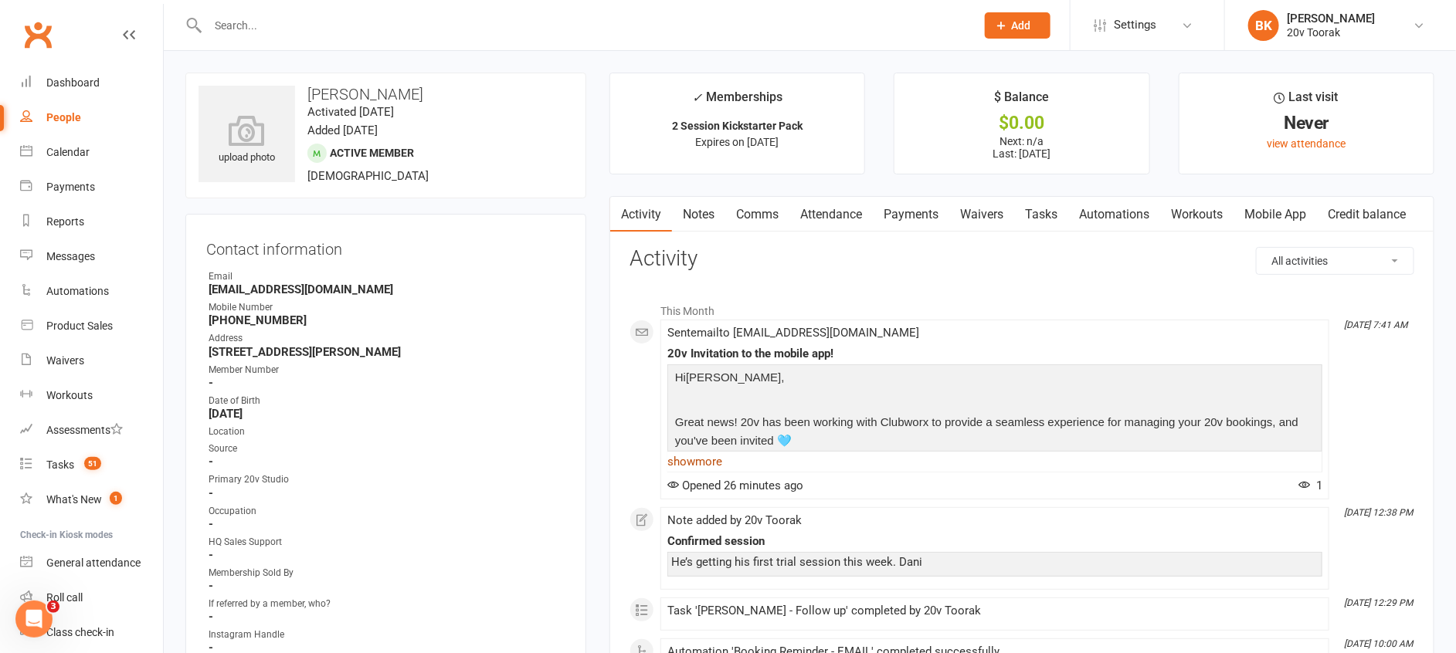
click at [694, 466] on link "show more" at bounding box center [994, 462] width 655 height 22
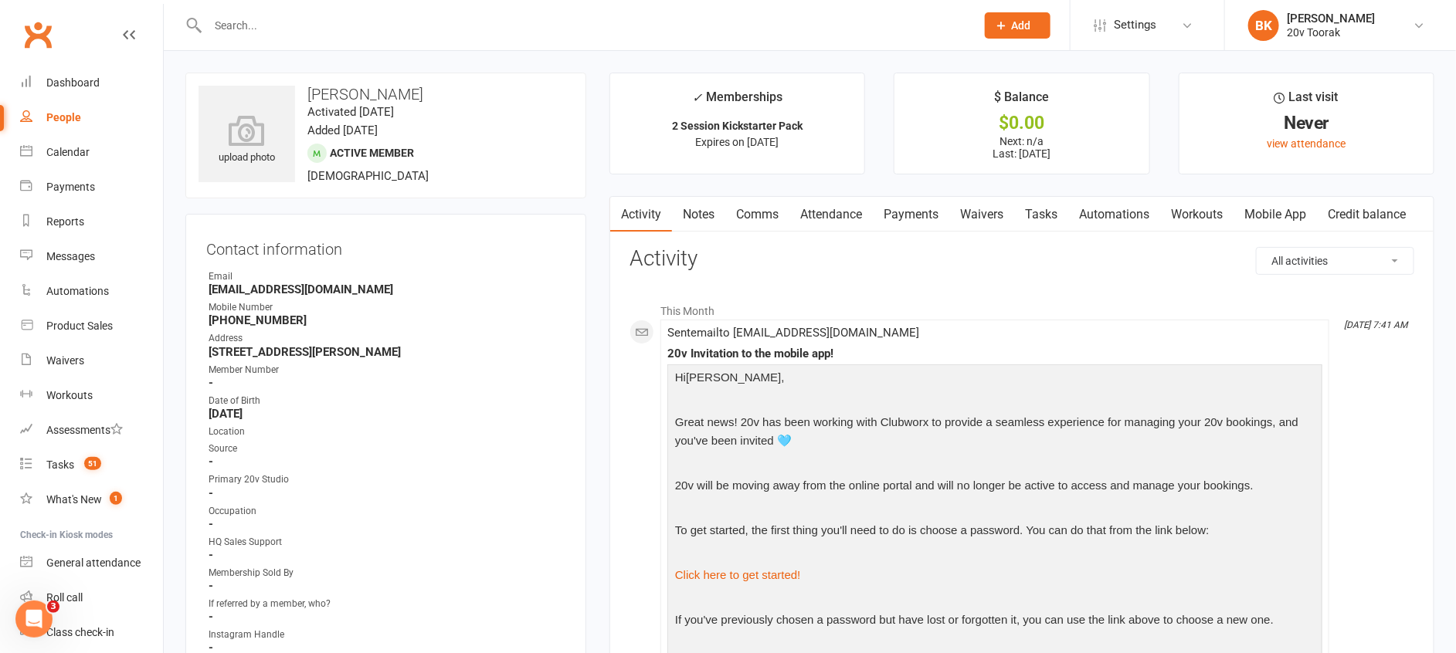
click at [754, 230] on link "Comms" at bounding box center [757, 215] width 64 height 36
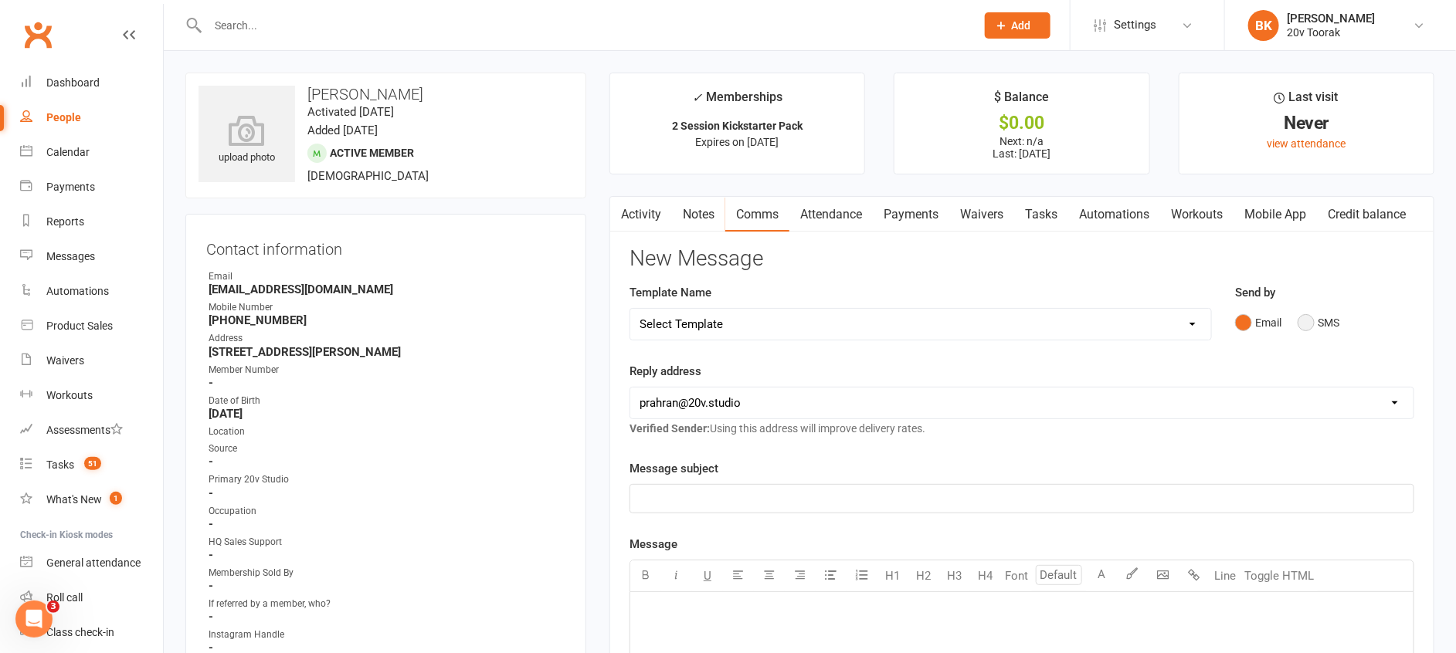
click at [1311, 322] on button "SMS" at bounding box center [1318, 322] width 42 height 29
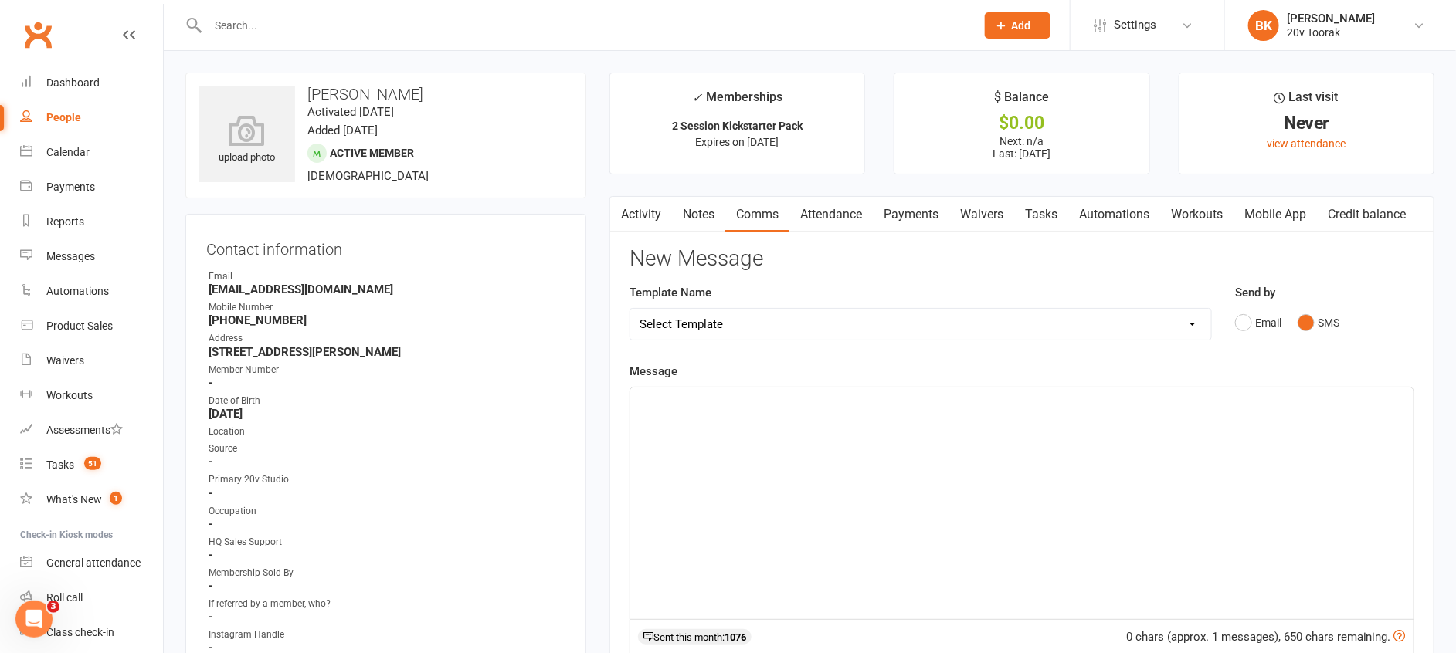
click at [1279, 436] on div "﻿" at bounding box center [1021, 504] width 783 height 232
click at [1142, 412] on div "Hey Steven - Byron here from 20v - we're excited to have you join us for your f…" at bounding box center [1021, 504] width 783 height 232
click at [1165, 401] on p "Hey Steven - Byron here from 20v - we're excited to have you join us for your f…" at bounding box center [1021, 401] width 764 height 19
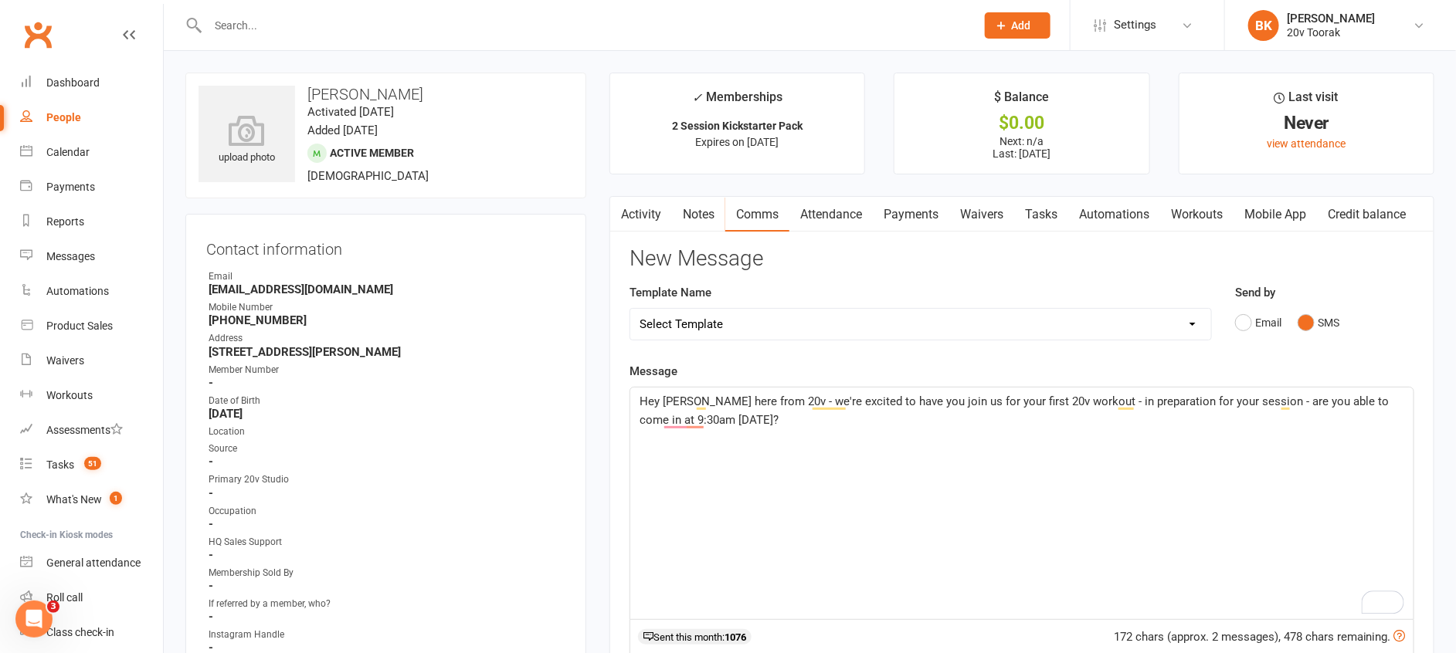
click at [1127, 420] on p "Hey Steven - Byron here from 20v - we're excited to have you join us for your f…" at bounding box center [1021, 410] width 764 height 37
click at [819, 429] on div "Hey Steven - Byron here from 20v - we're excited to have you join us for your f…" at bounding box center [1021, 504] width 783 height 232
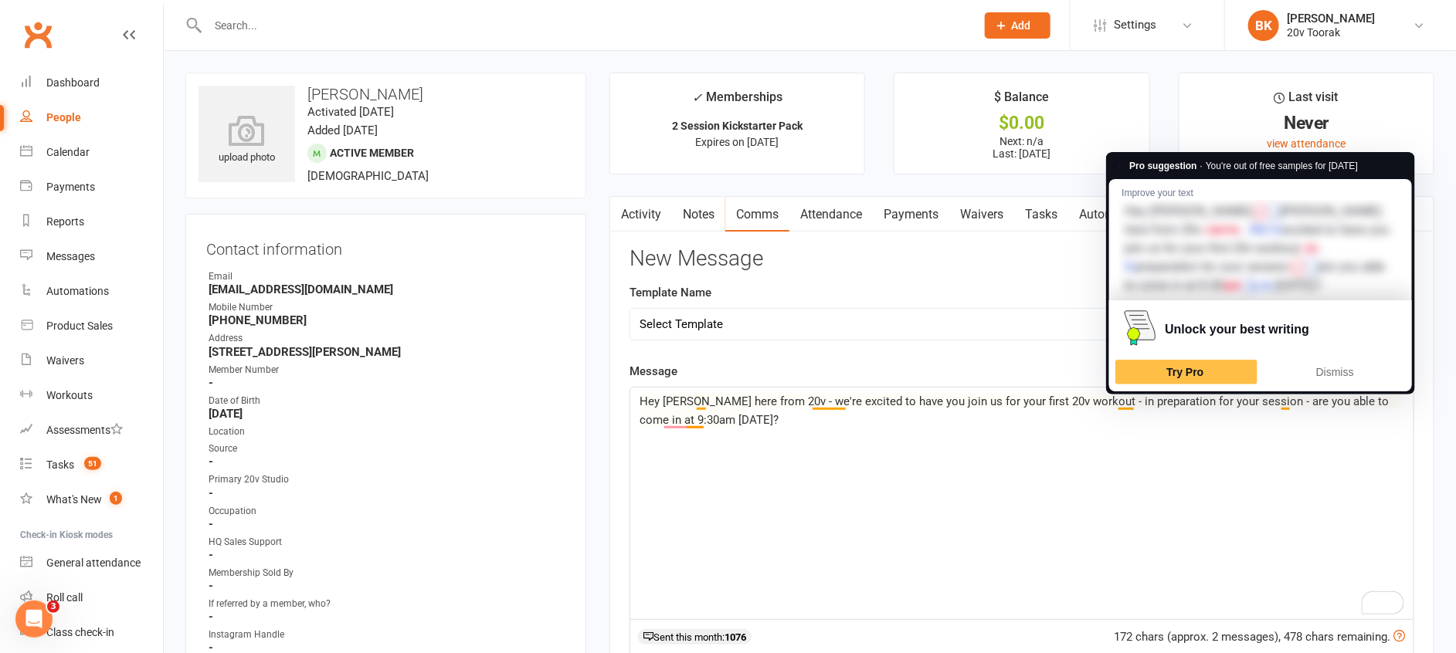
drag, startPoint x: 1222, startPoint y: 422, endPoint x: 1130, endPoint y: 395, distance: 94.8
click at [1130, 395] on p "Hey Steven - Byron here from 20v - we're excited to have you join us for your f…" at bounding box center [1021, 410] width 764 height 37
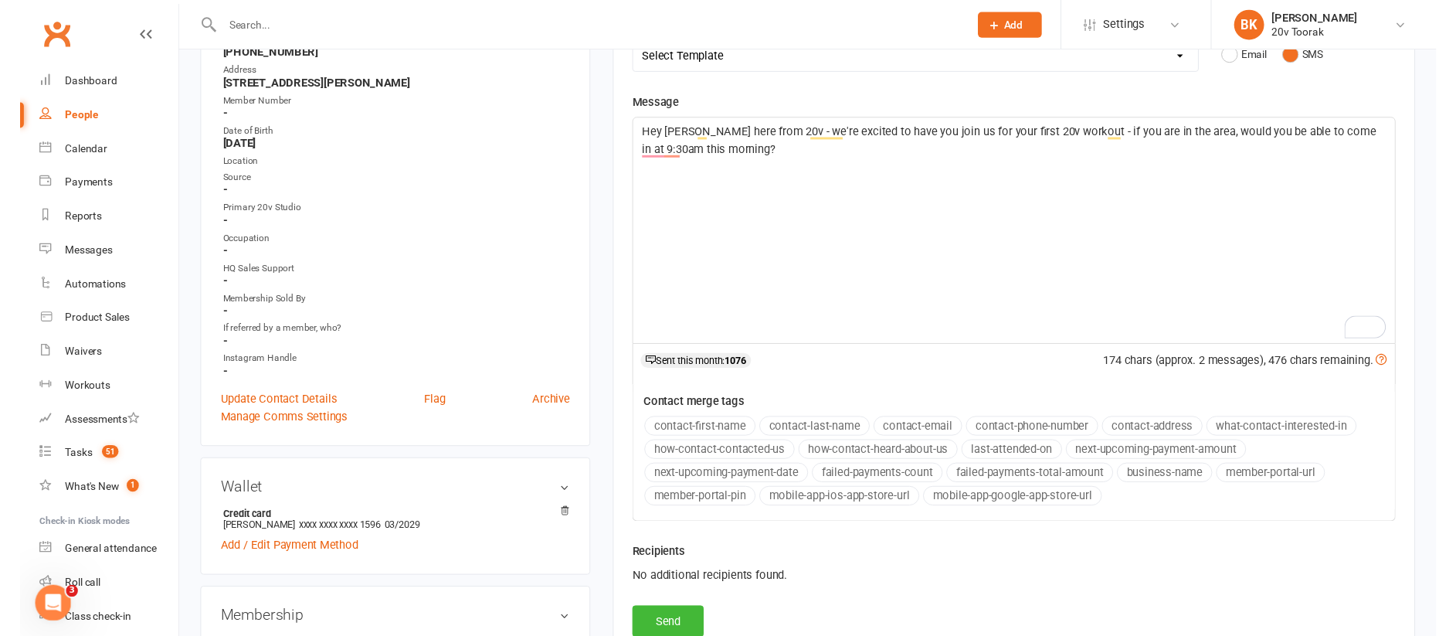
scroll to position [269, 0]
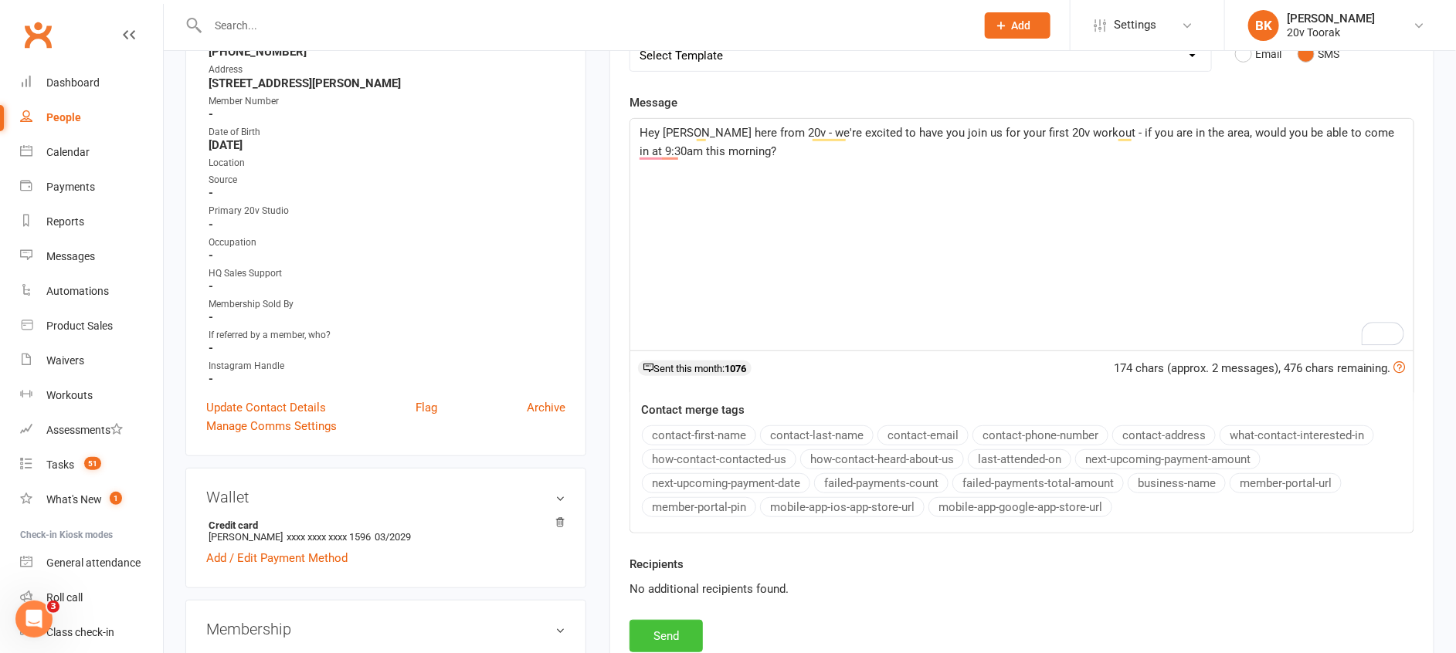
click at [681, 636] on button "Send" at bounding box center [665, 636] width 73 height 32
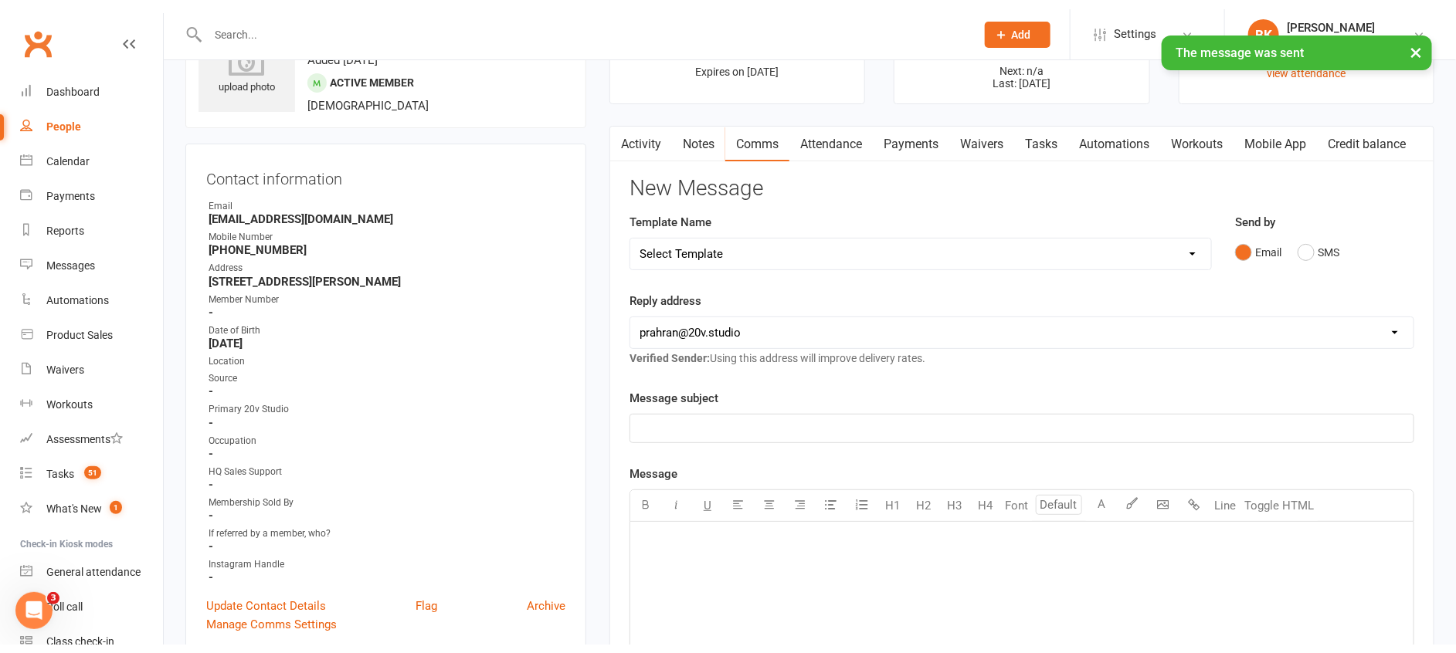
scroll to position [0, 0]
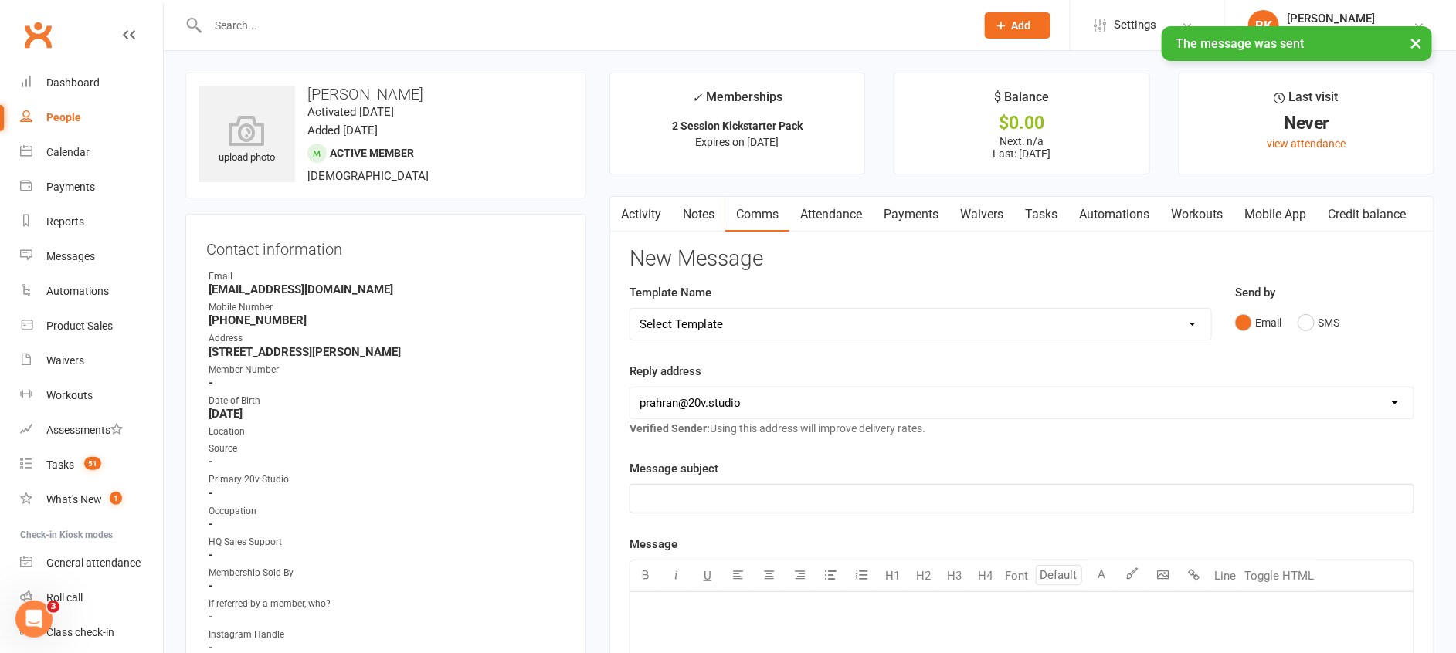
click at [693, 211] on link "Notes" at bounding box center [698, 215] width 53 height 36
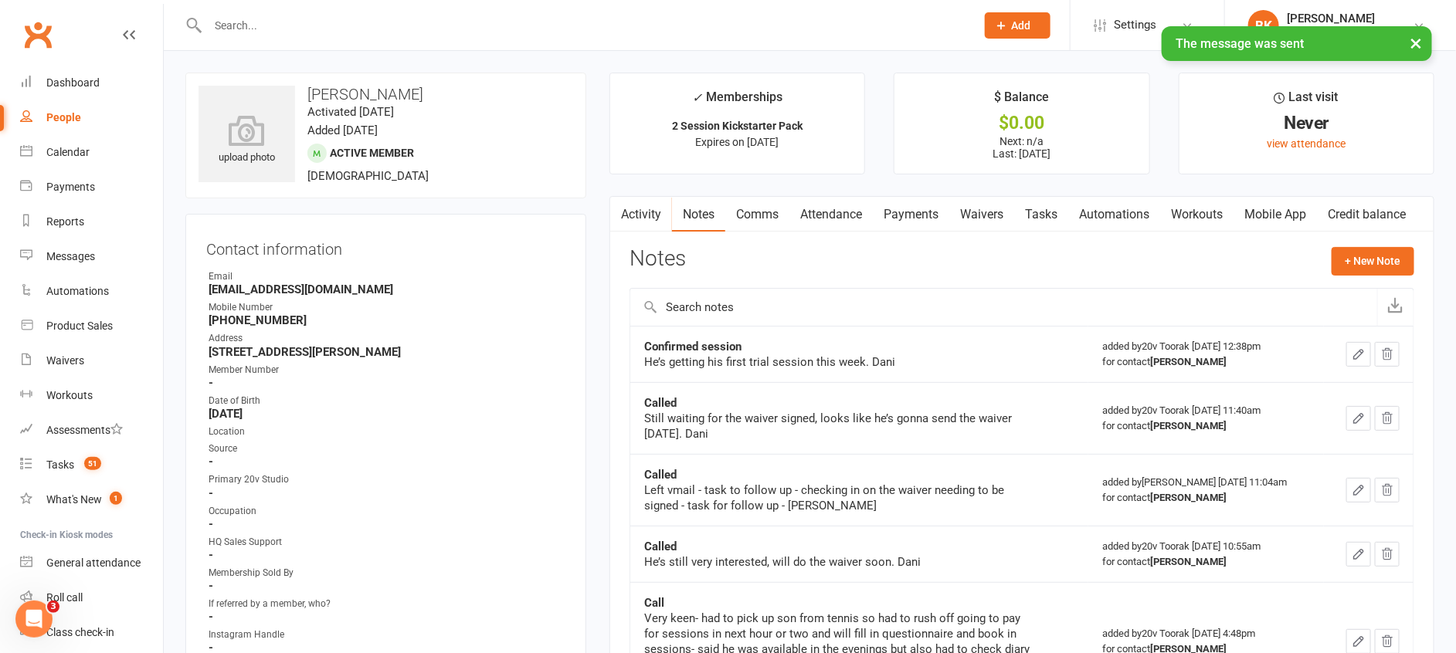
click at [633, 211] on link "Activity" at bounding box center [641, 215] width 62 height 36
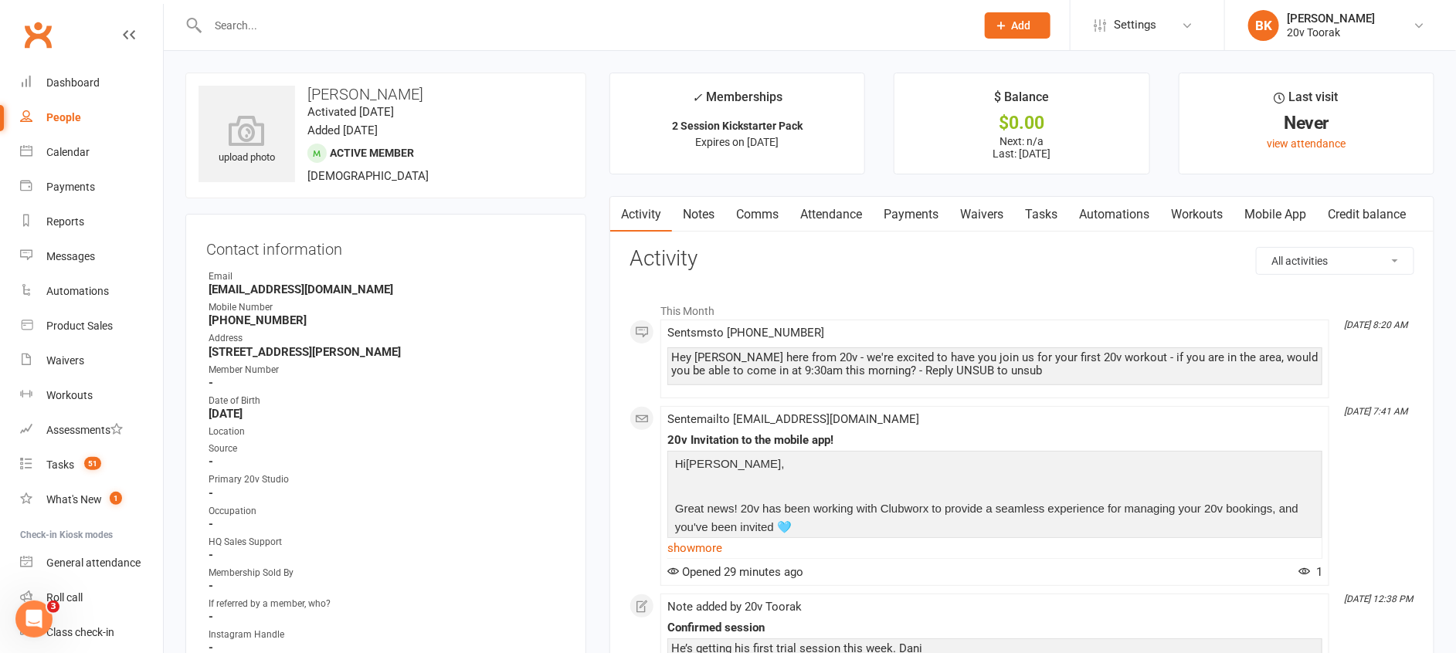
click at [701, 213] on link "Notes" at bounding box center [698, 215] width 53 height 36
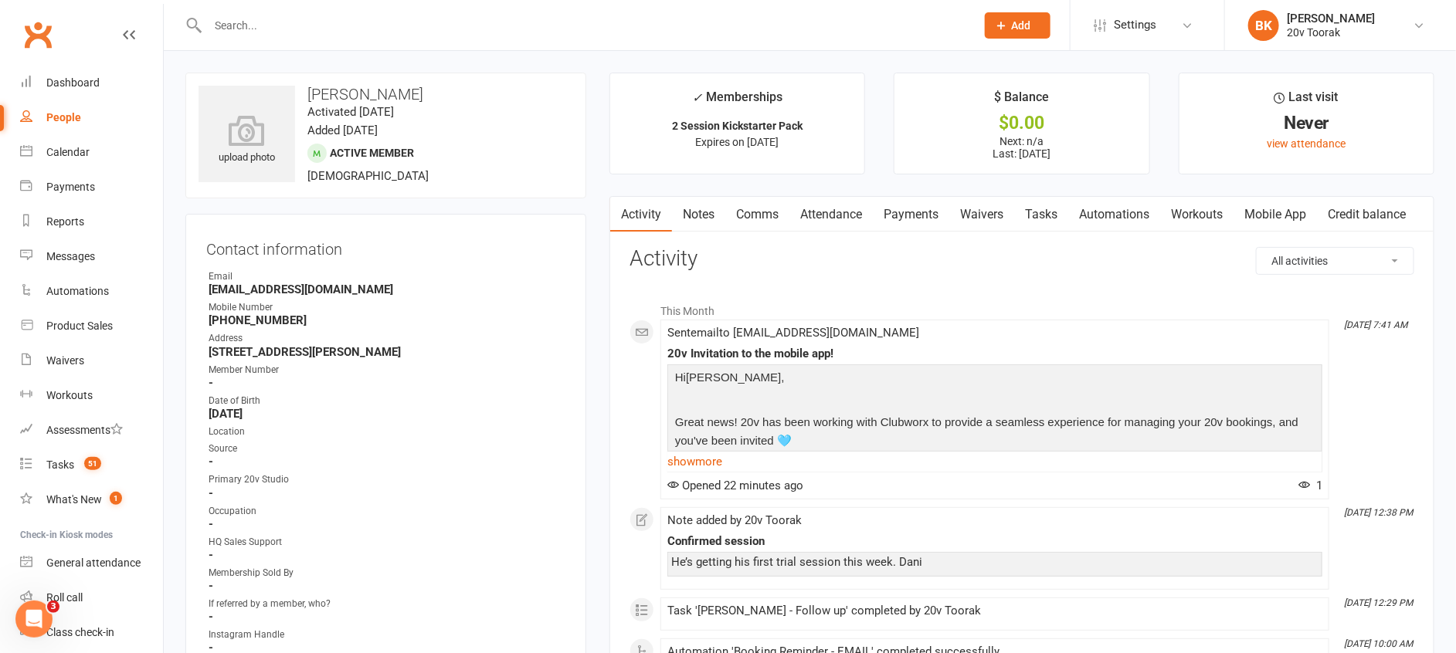
click at [843, 215] on link "Attendance" at bounding box center [830, 215] width 83 height 36
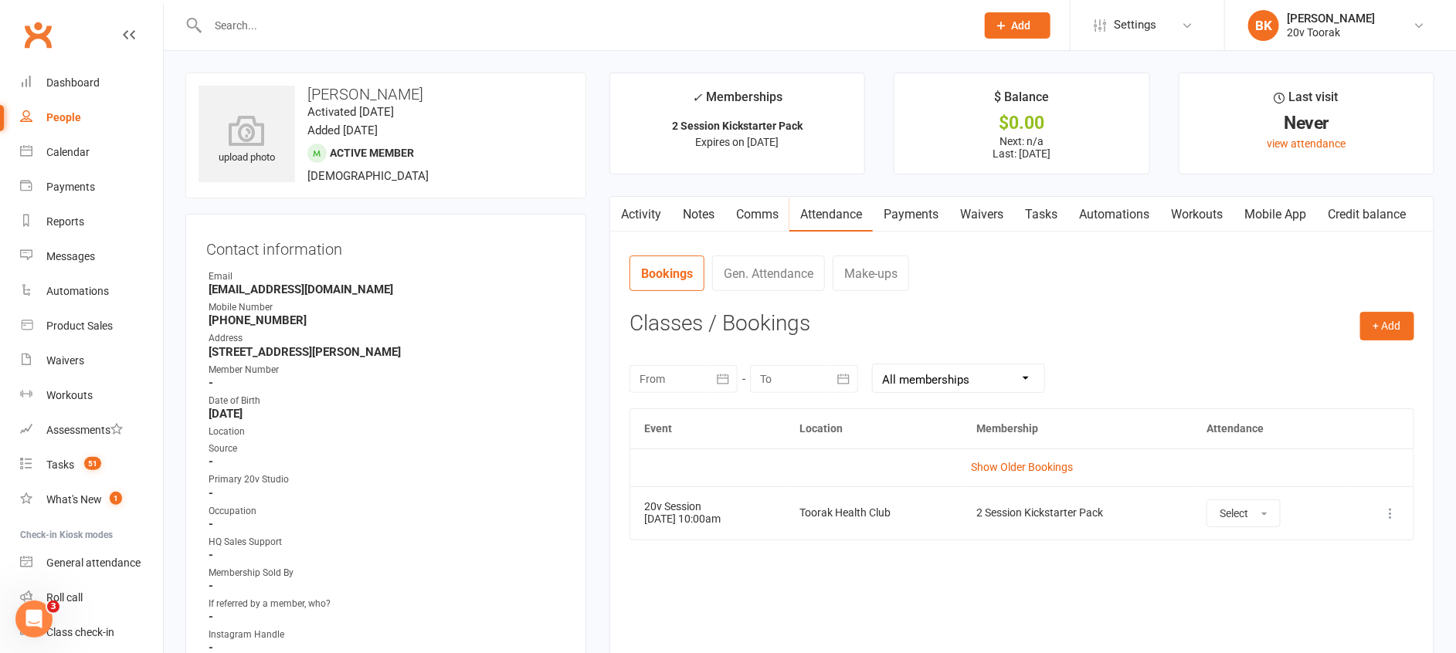
click at [720, 373] on icon "button" at bounding box center [722, 378] width 15 height 15
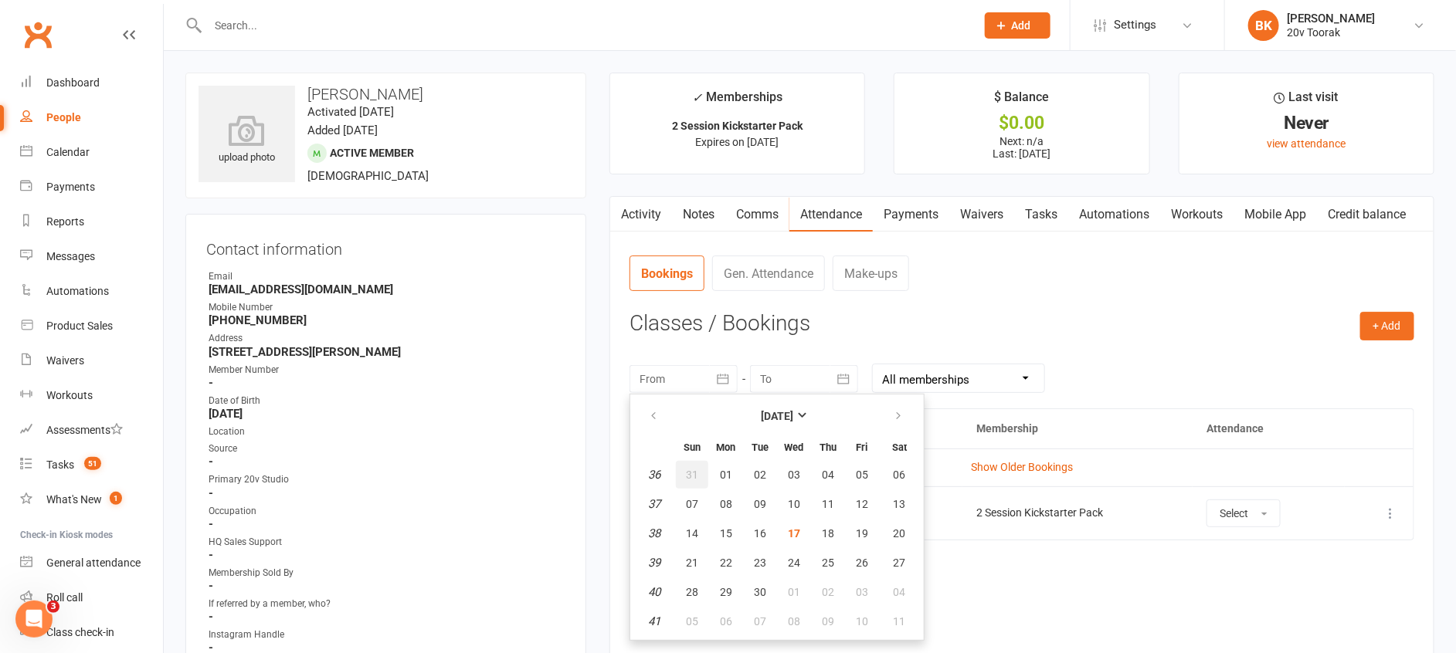
click at [691, 473] on span "31" at bounding box center [692, 475] width 12 height 12
type input "31 Aug 2025"
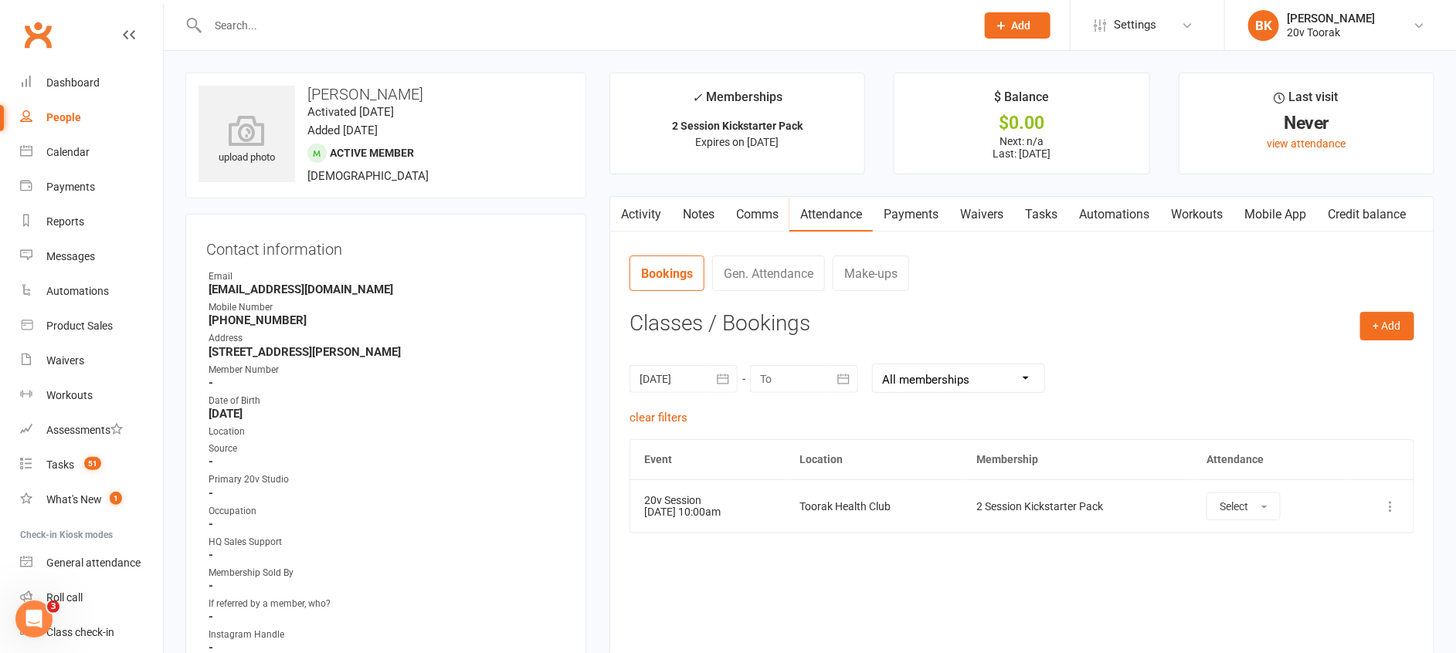
click at [636, 209] on link "Activity" at bounding box center [641, 215] width 62 height 36
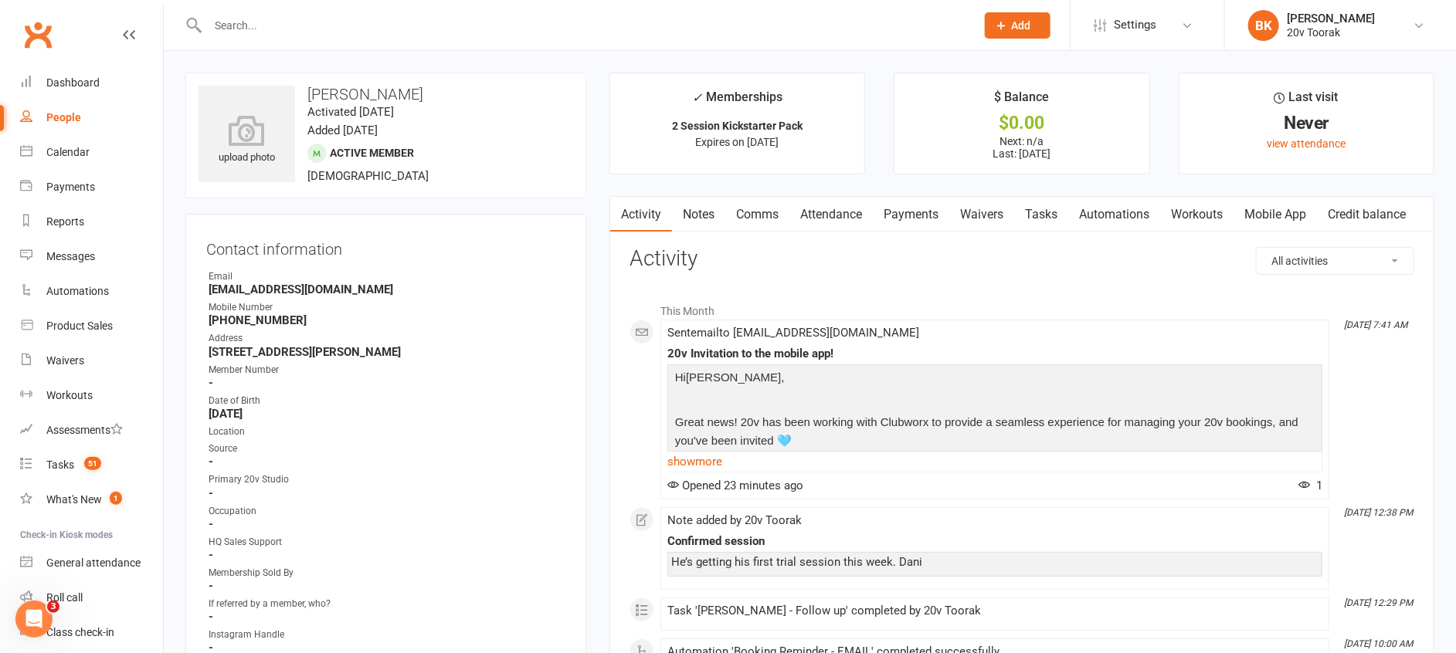
click at [269, 40] on div at bounding box center [574, 25] width 779 height 50
click at [64, 168] on link "Calendar" at bounding box center [91, 152] width 143 height 35
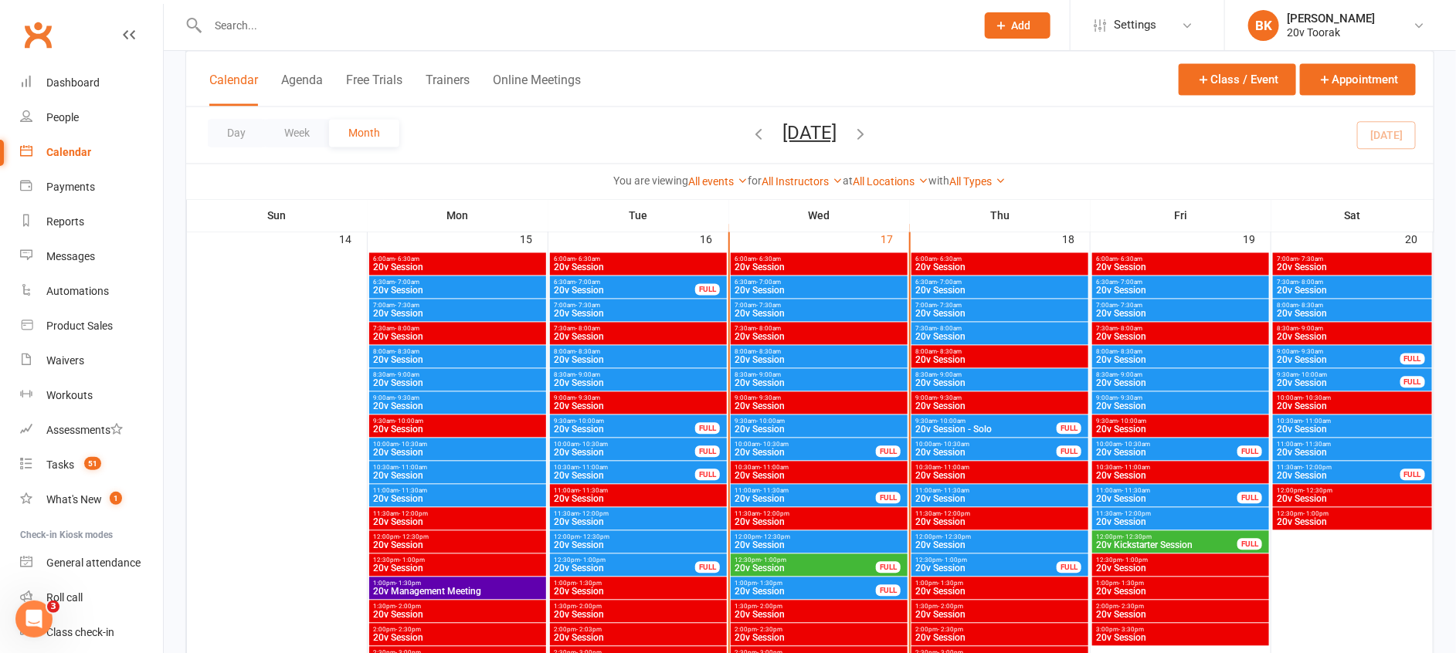
scroll to position [1457, 0]
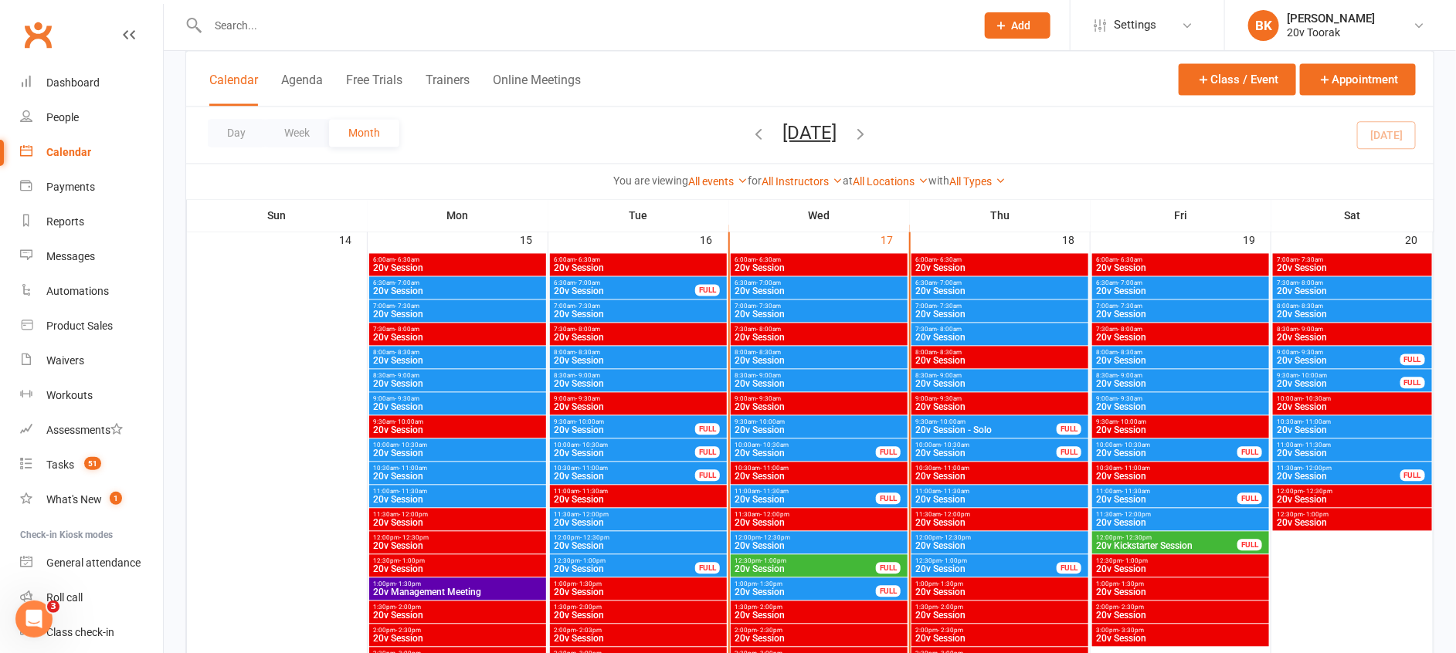
click at [769, 444] on span "- 10:30am" at bounding box center [774, 445] width 29 height 7
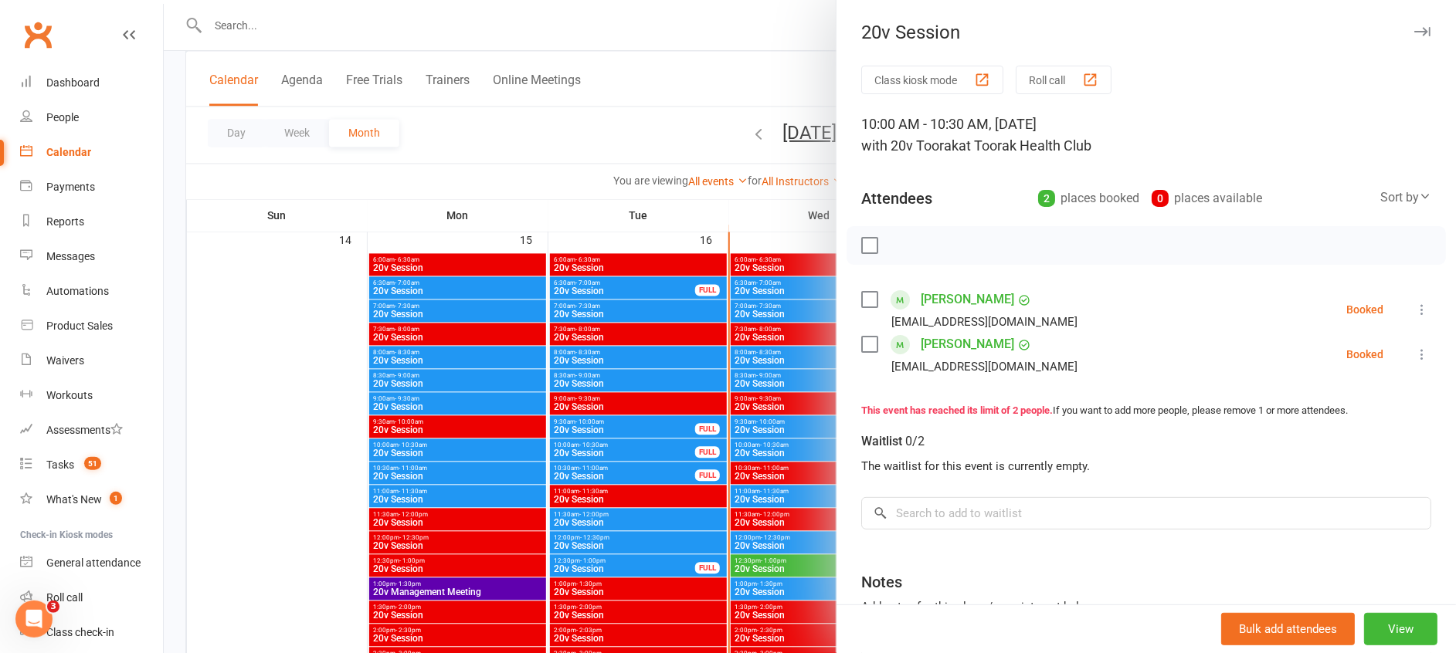
click at [945, 333] on link "Bec Piotrowski" at bounding box center [966, 344] width 93 height 25
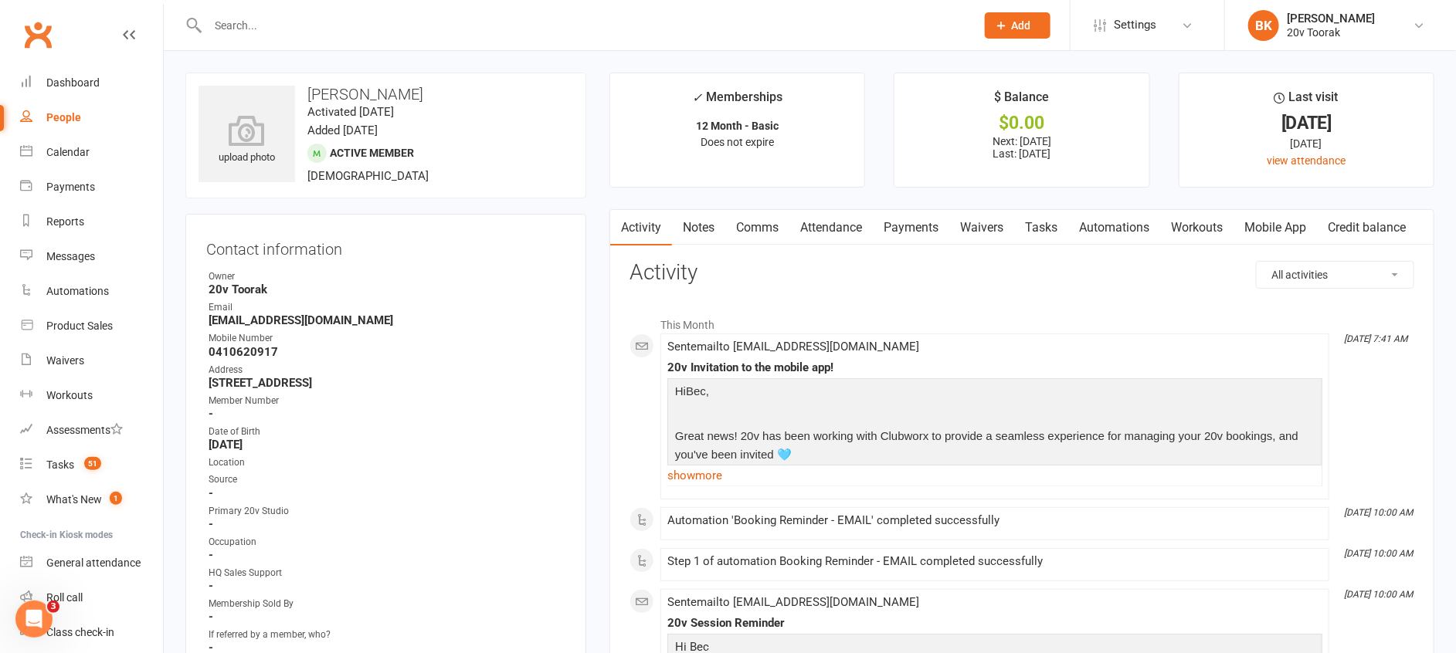
click at [771, 234] on link "Comms" at bounding box center [757, 228] width 64 height 36
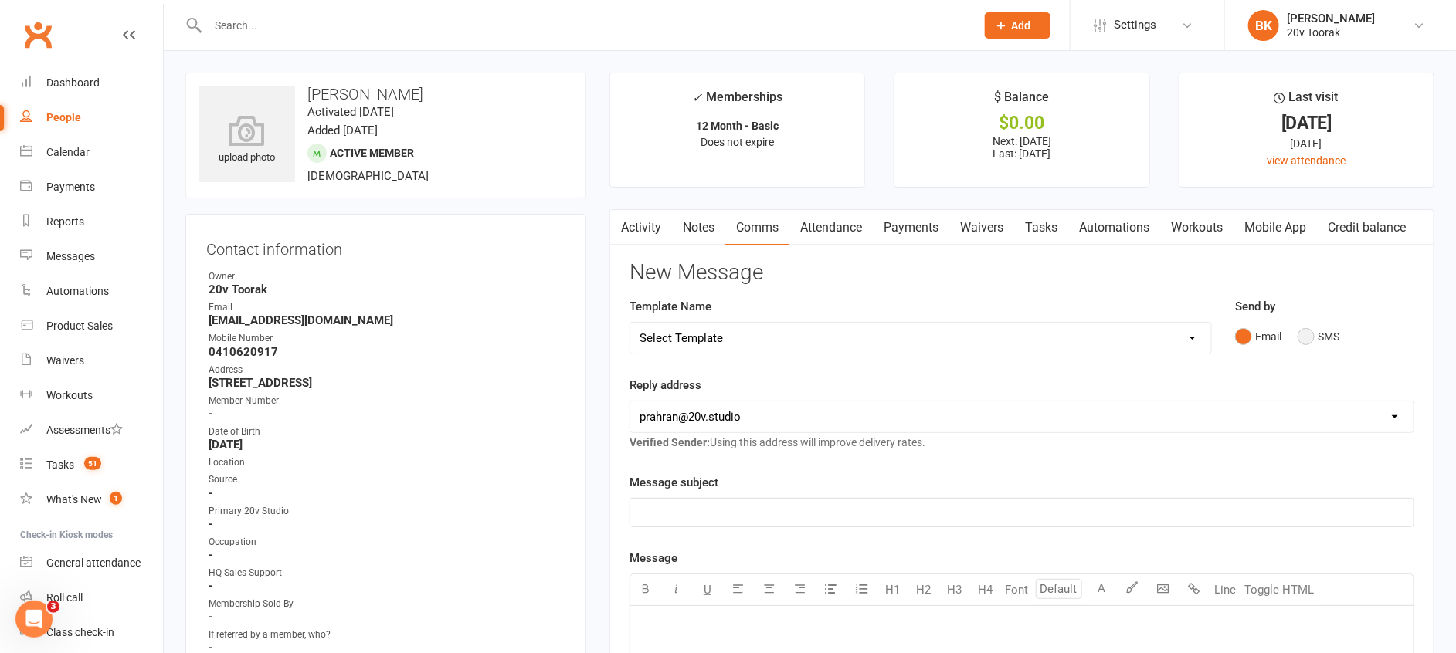
click at [1330, 345] on button "SMS" at bounding box center [1318, 336] width 42 height 29
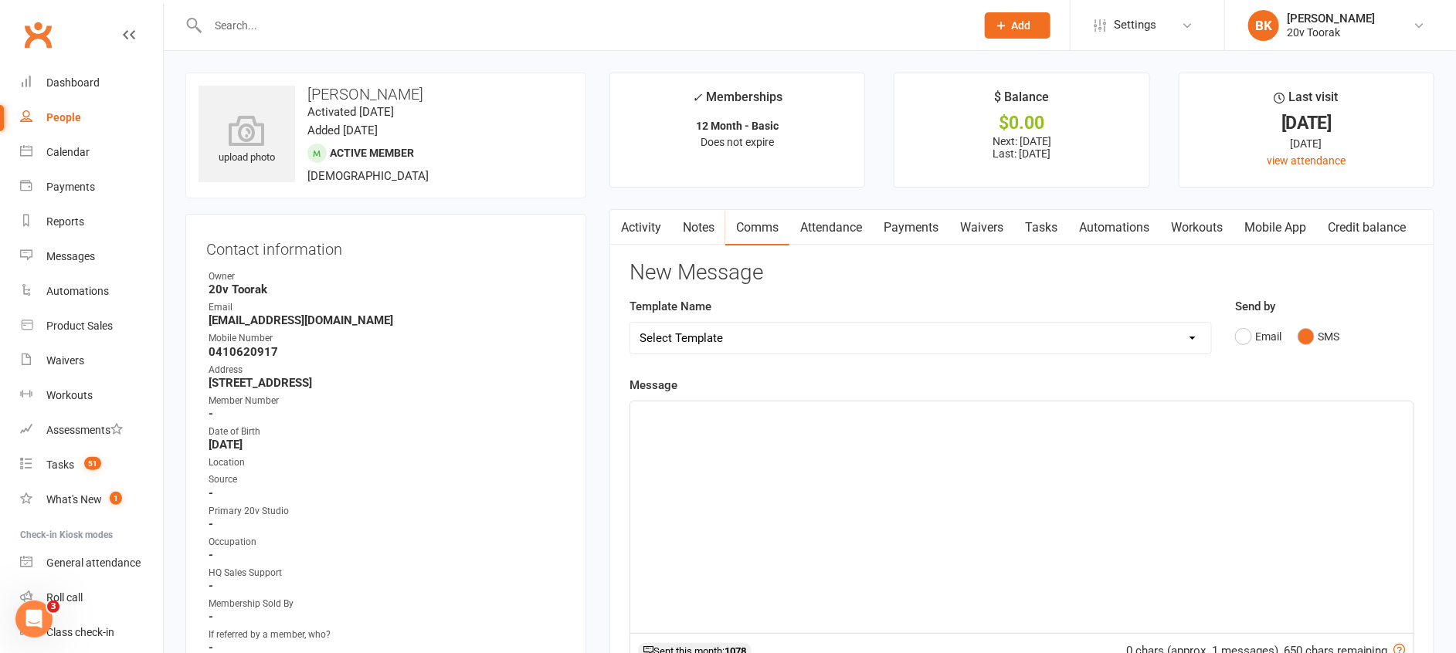
click at [1293, 458] on div "﻿" at bounding box center [1021, 518] width 783 height 232
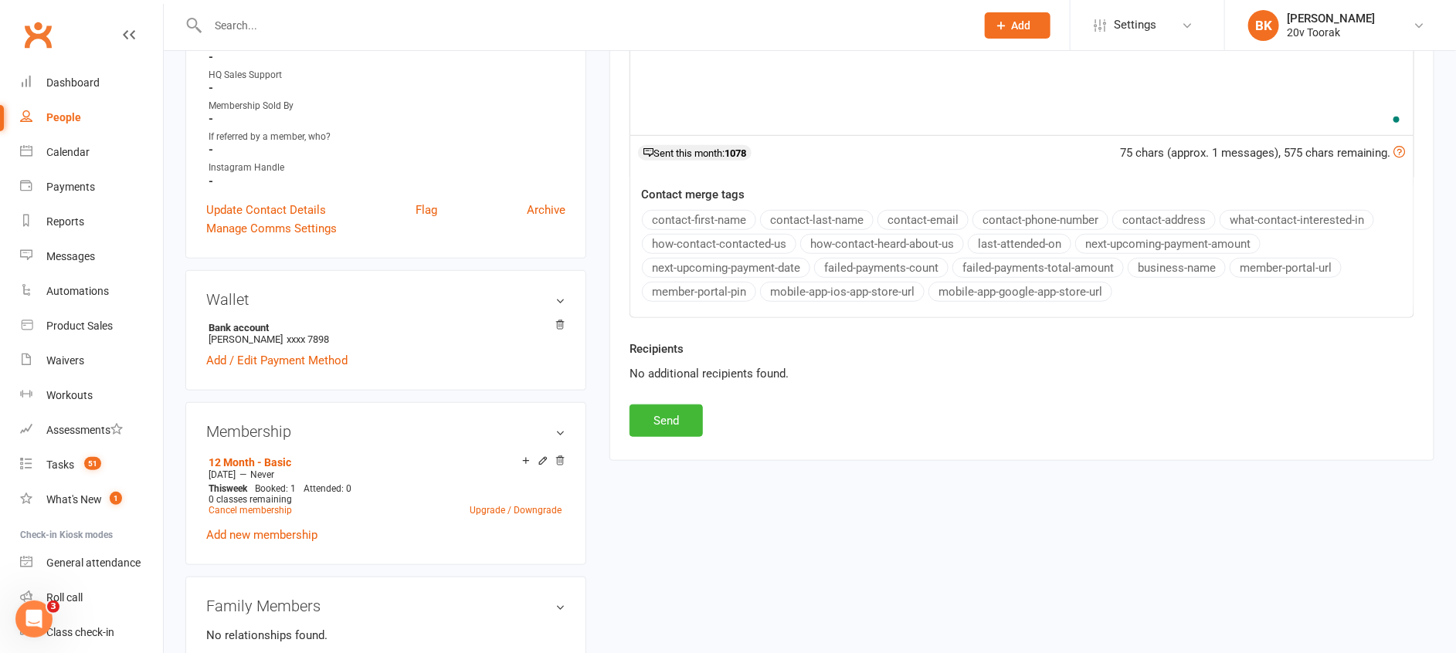
scroll to position [550, 0]
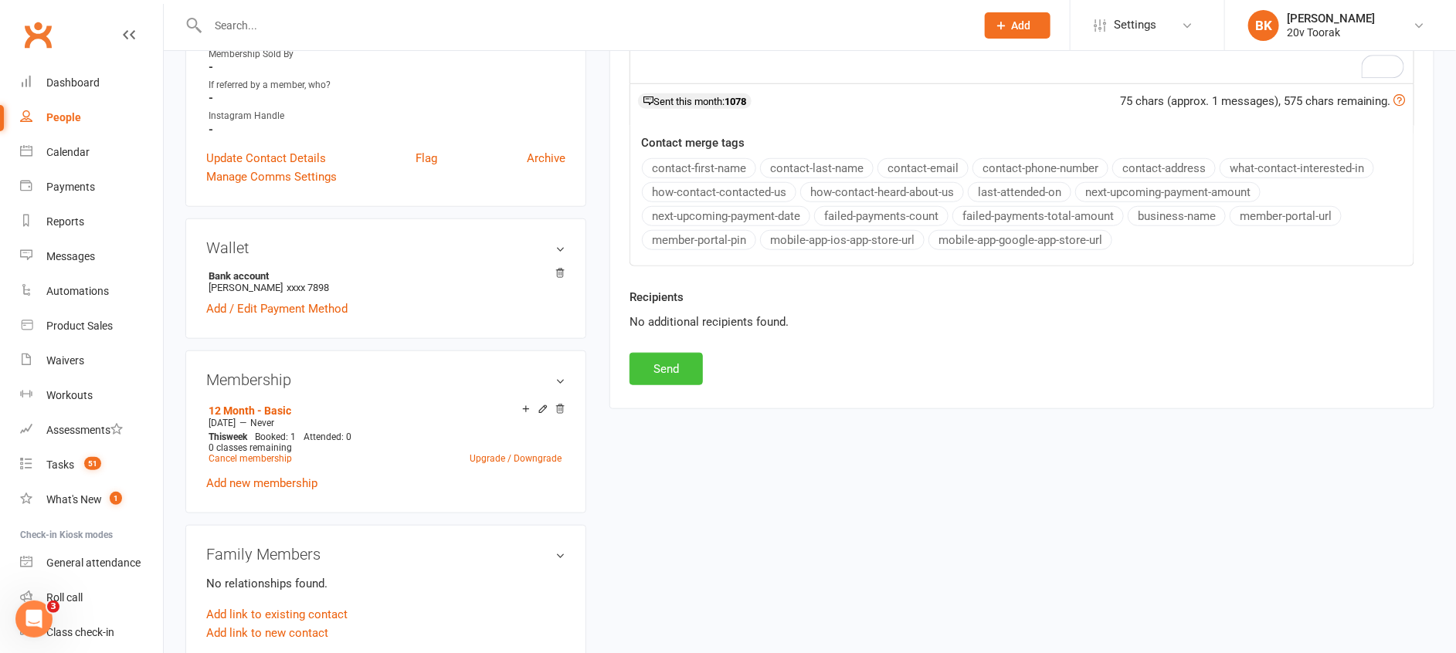
click at [686, 360] on button "Send" at bounding box center [665, 369] width 73 height 32
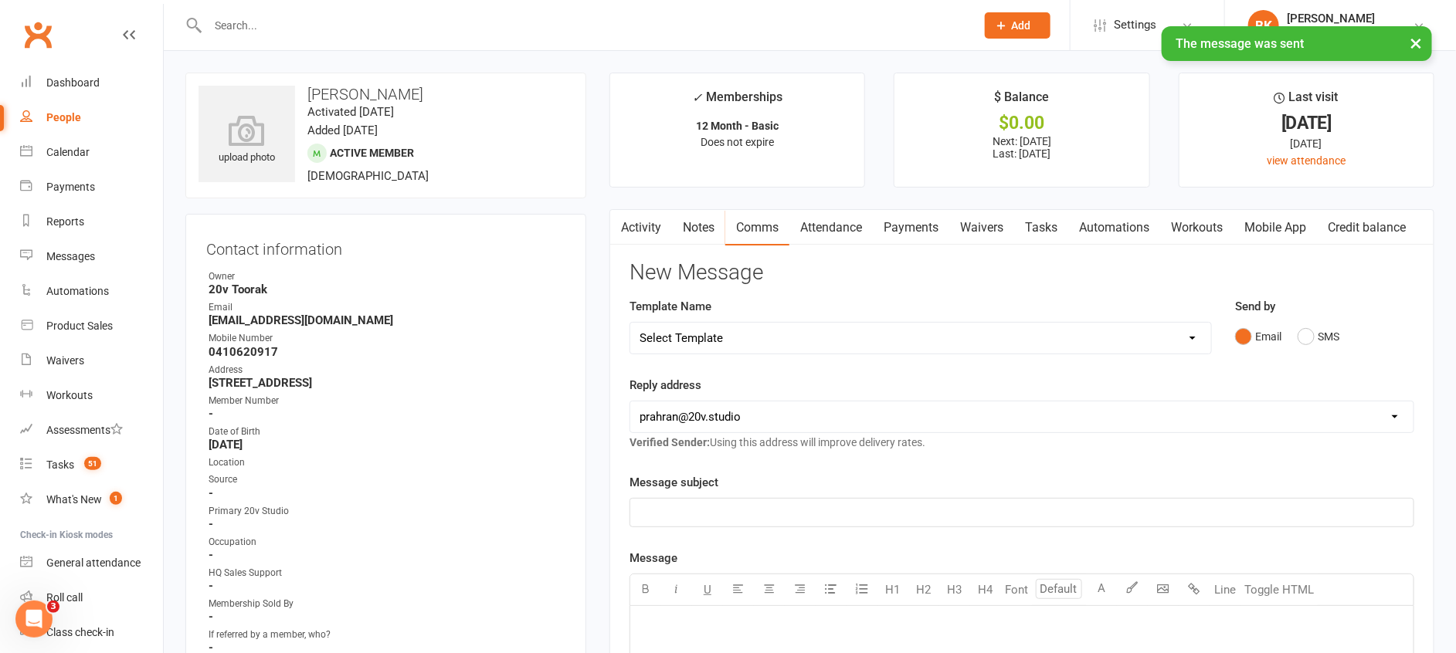
click at [713, 228] on link "Notes" at bounding box center [698, 228] width 53 height 36
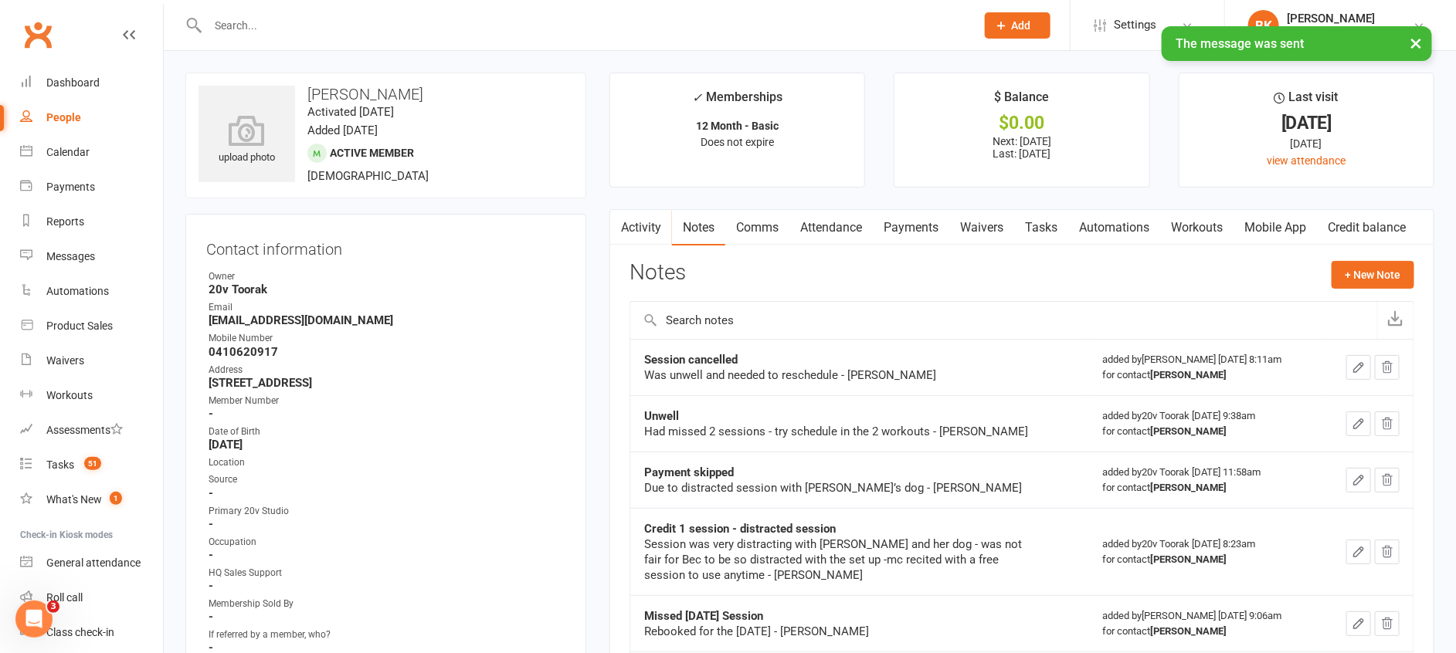
click at [650, 223] on link "Activity" at bounding box center [641, 228] width 62 height 36
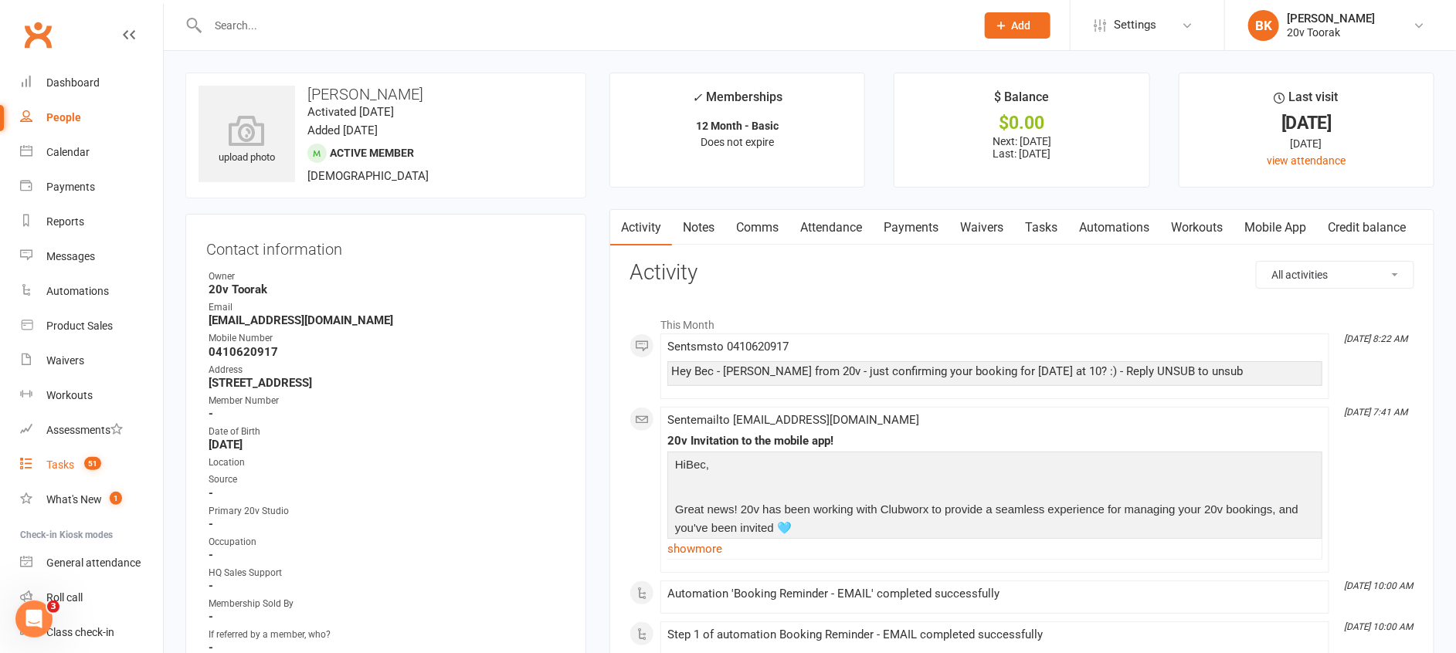
click at [68, 471] on div "Tasks" at bounding box center [60, 465] width 28 height 12
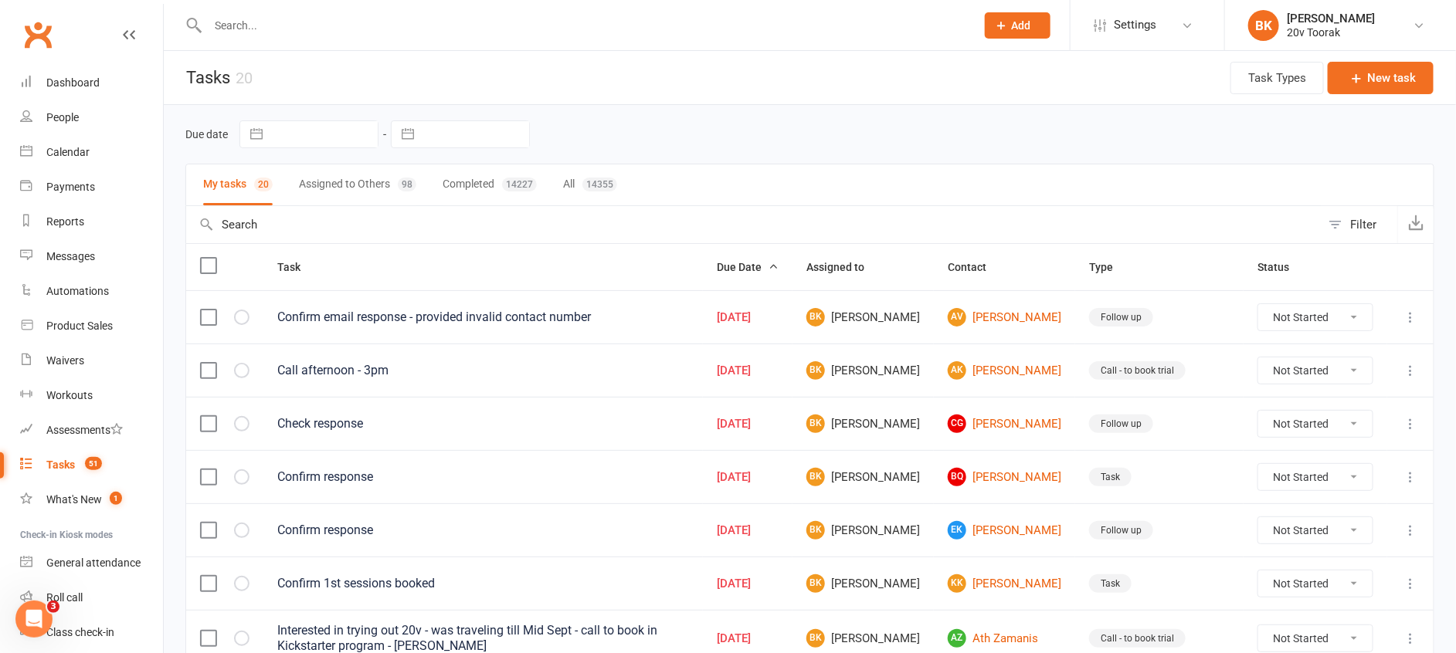
click at [344, 188] on button "Assigned to Others 98" at bounding box center [357, 184] width 117 height 41
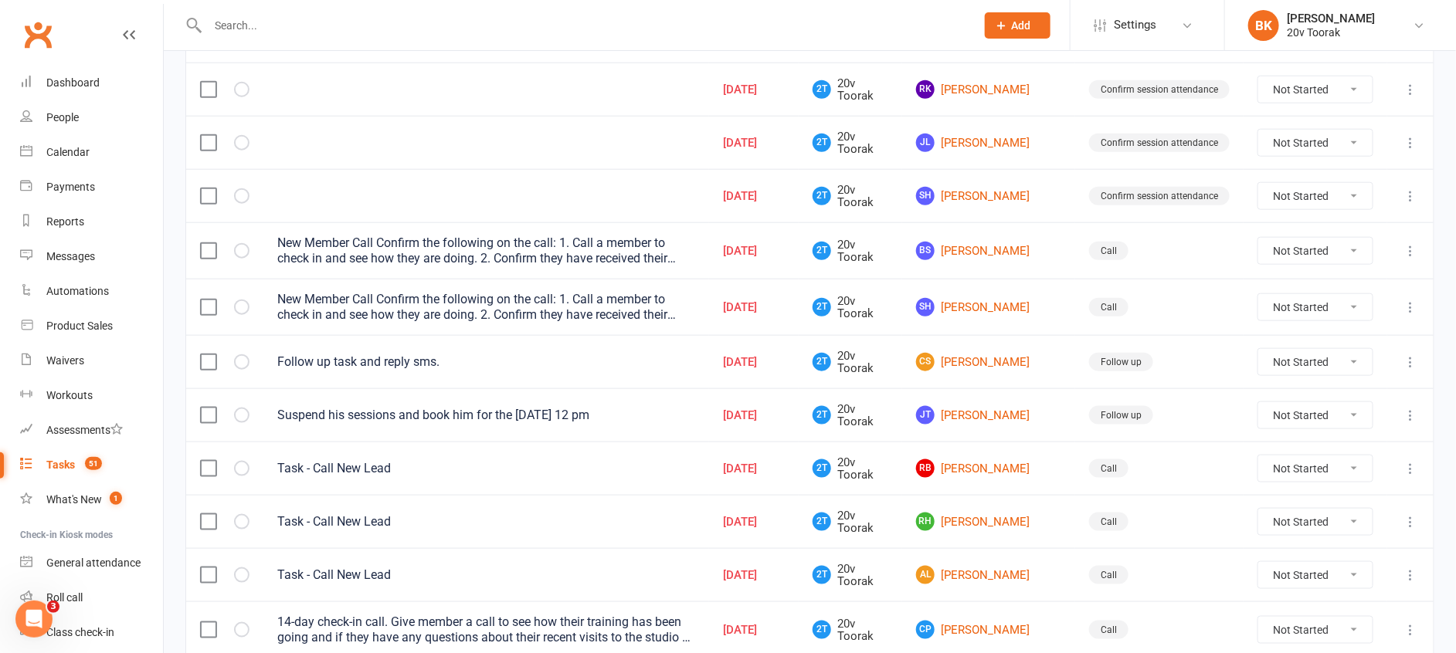
scroll to position [707, 0]
click at [1336, 267] on td "Not Started In Progress Waiting Complete" at bounding box center [1315, 251] width 144 height 56
click at [1336, 256] on select "Not Started In Progress Waiting Complete" at bounding box center [1315, 252] width 114 height 26
click at [1258, 239] on select "Not Started In Progress Waiting Complete" at bounding box center [1315, 252] width 114 height 26
select select "unstarted"
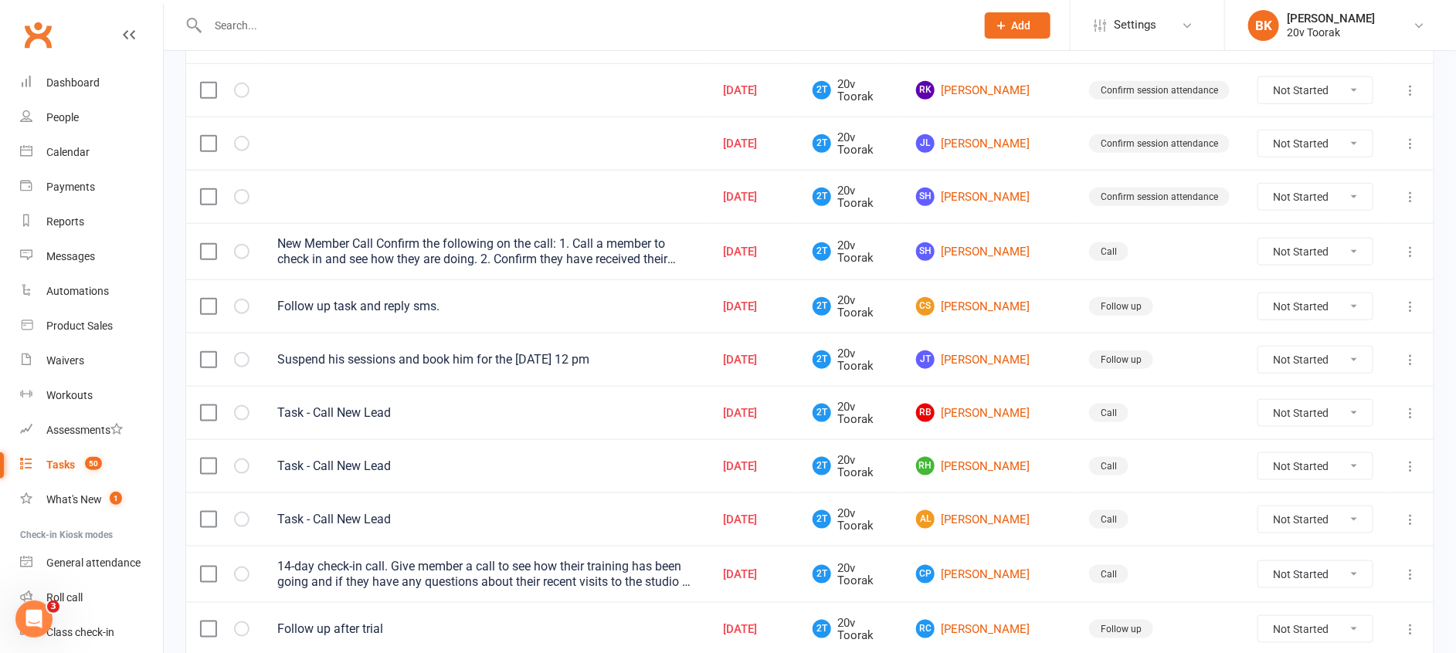
click at [1344, 266] on td "Not Started In Progress Waiting Complete" at bounding box center [1315, 251] width 144 height 56
click at [1341, 256] on select "Not Started In Progress Waiting Complete" at bounding box center [1315, 252] width 114 height 26
click at [1258, 239] on select "Not Started In Progress Waiting Complete" at bounding box center [1315, 252] width 114 height 26
select select "unstarted"
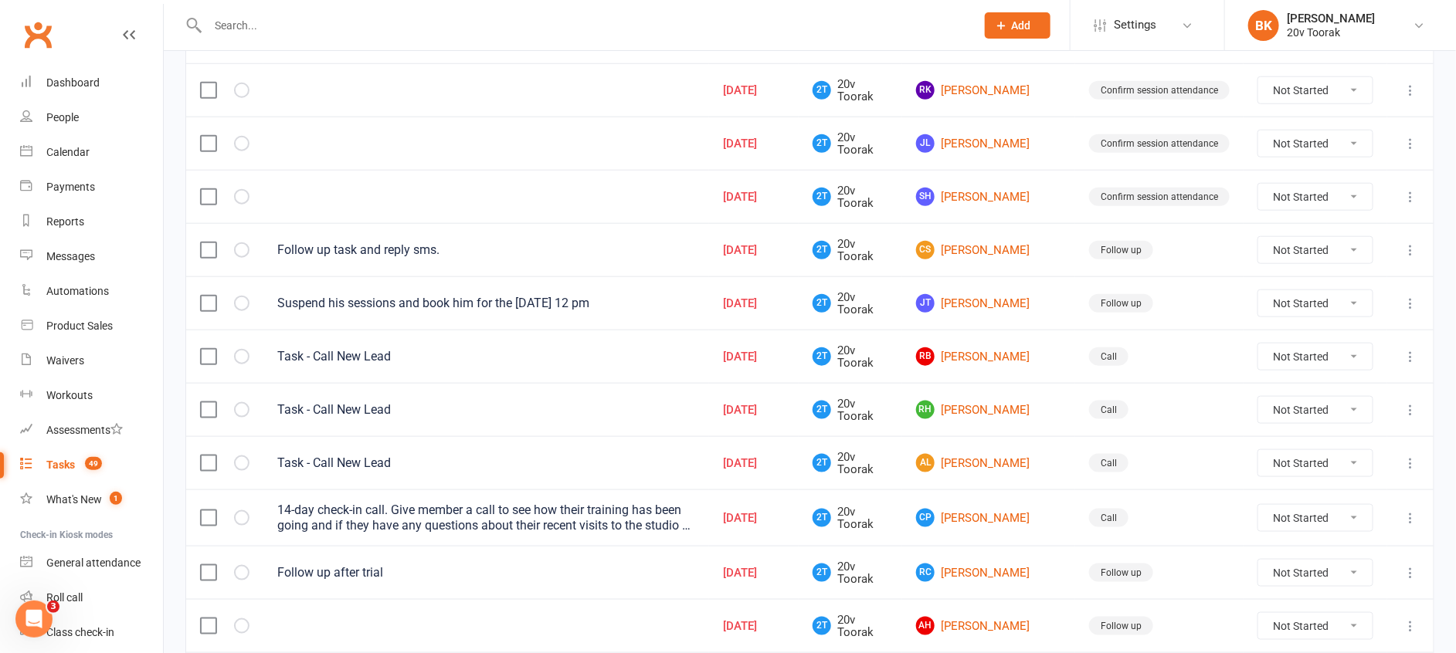
click at [1177, 375] on td "Call" at bounding box center [1159, 356] width 168 height 53
click at [989, 247] on link "CS [PERSON_NAME]" at bounding box center [988, 250] width 145 height 19
click at [1314, 262] on select "Not Started In Progress Waiting Complete" at bounding box center [1315, 250] width 114 height 26
click at [1258, 237] on select "Not Started In Progress Waiting Complete" at bounding box center [1315, 250] width 114 height 26
select select "unstarted"
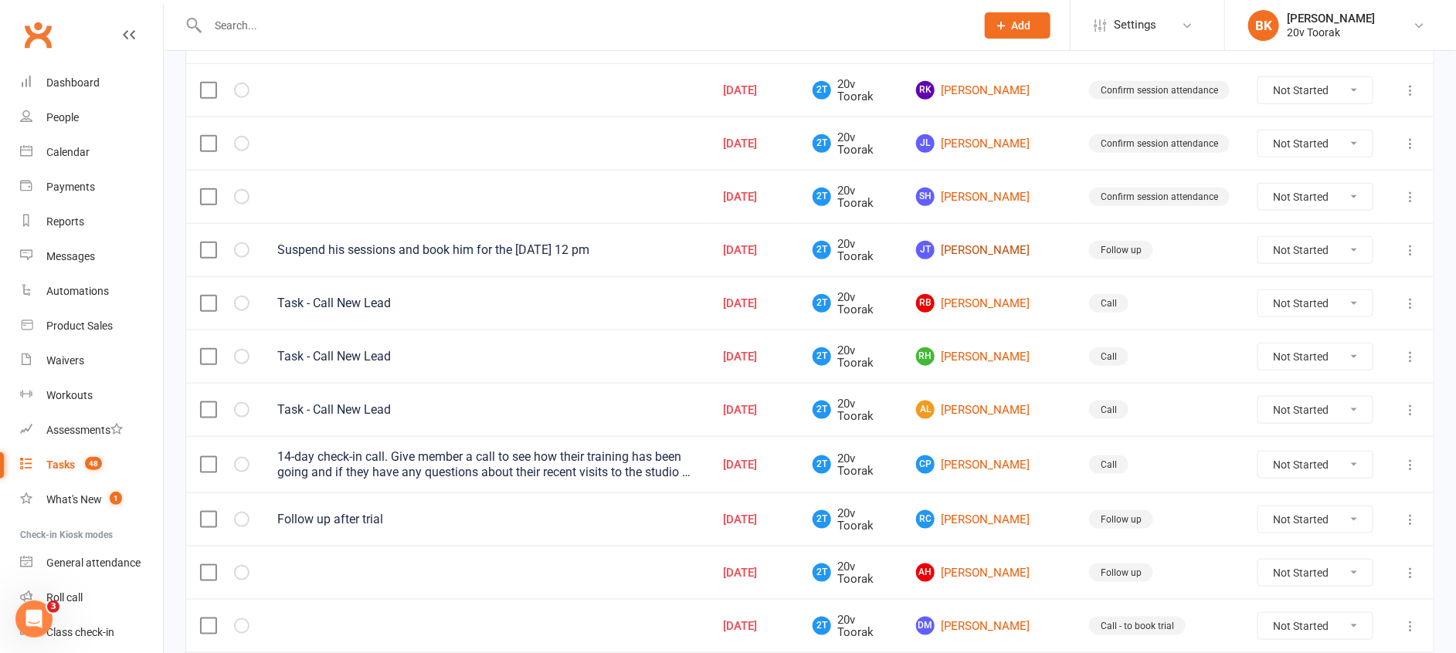
click at [979, 253] on link "[PERSON_NAME]" at bounding box center [988, 250] width 145 height 19
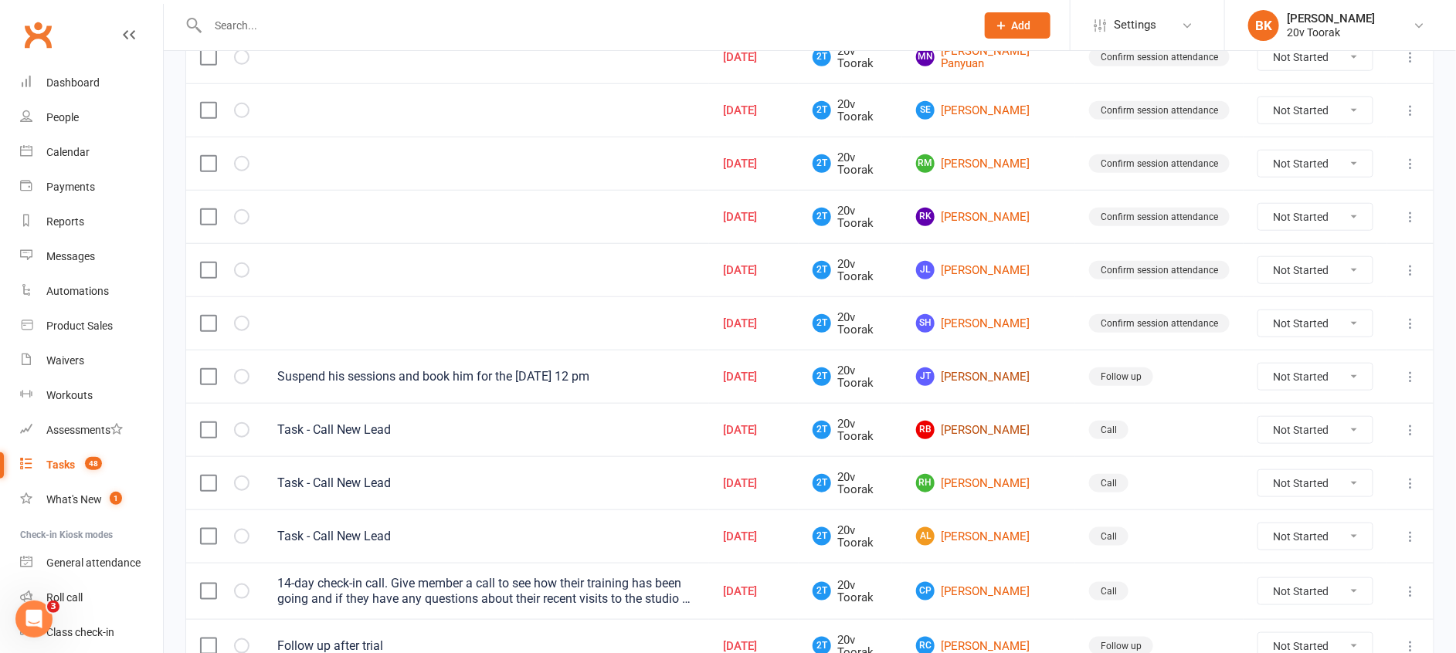
scroll to position [577, 0]
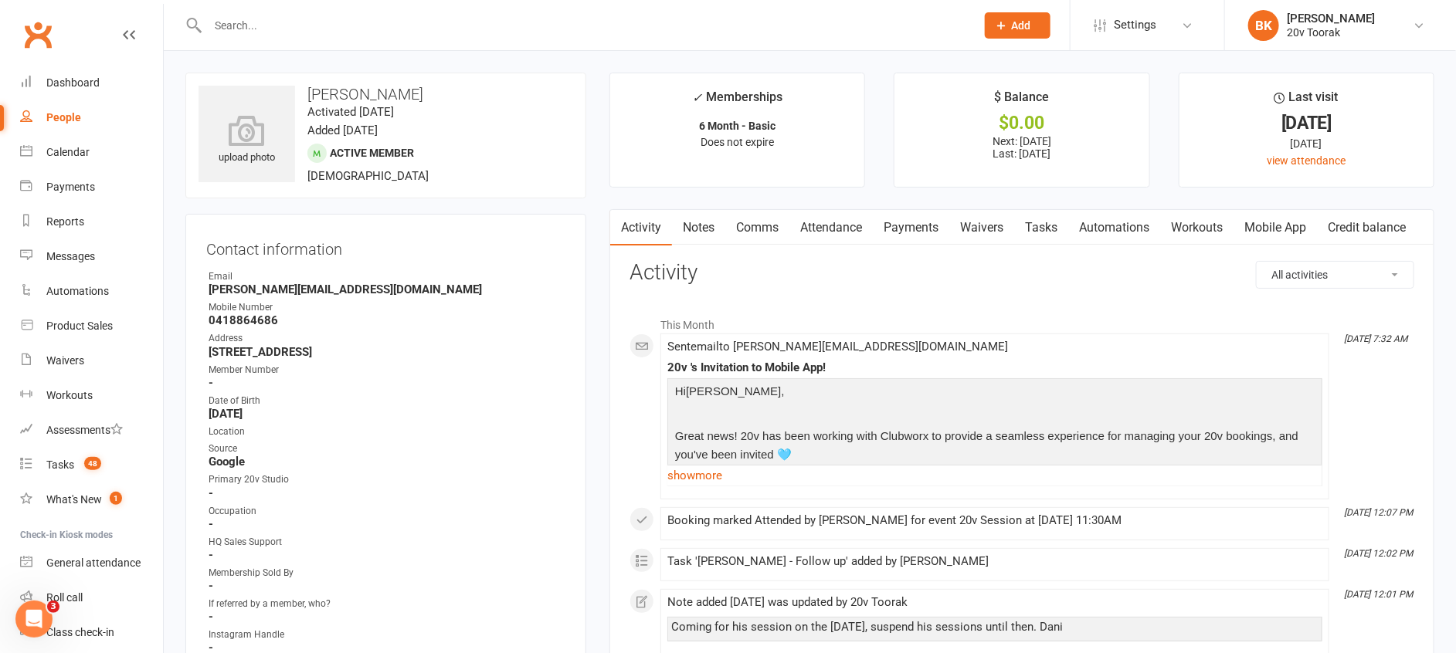
click at [1037, 232] on link "Tasks" at bounding box center [1041, 228] width 54 height 36
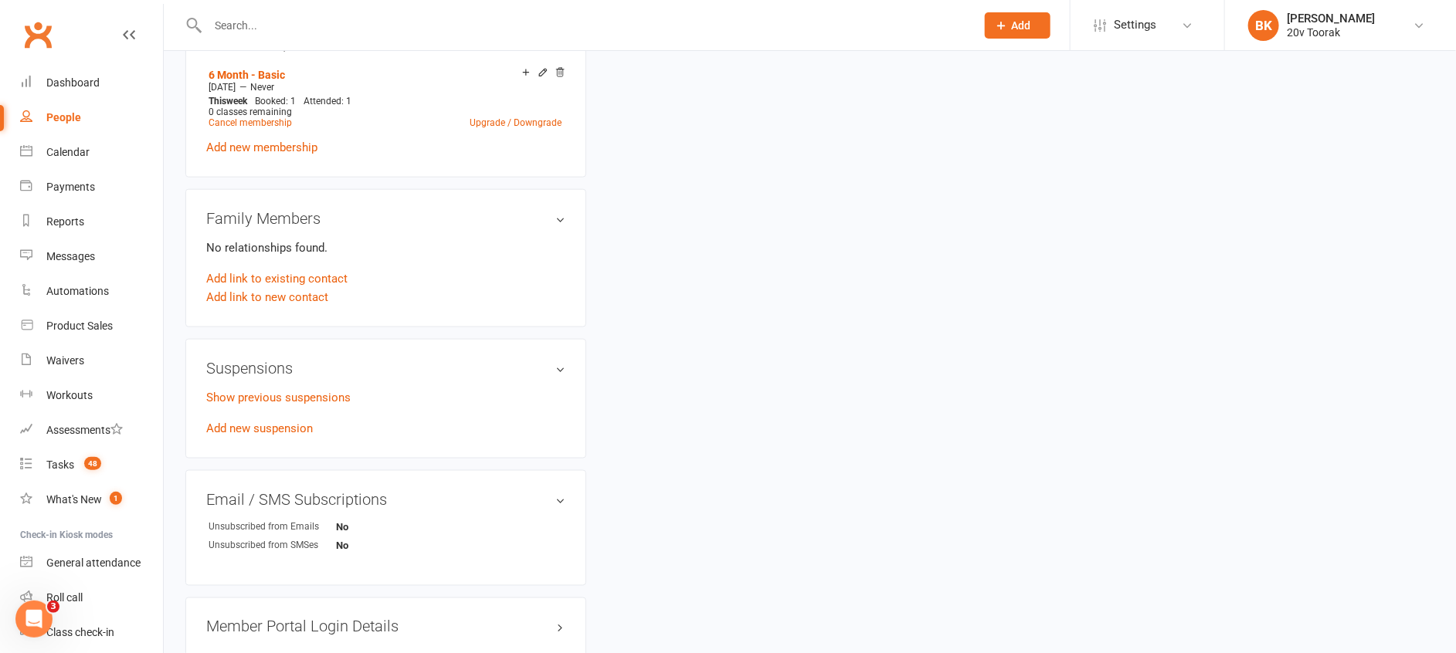
scroll to position [856, 0]
click at [269, 435] on link "Add new suspension" at bounding box center [259, 428] width 107 height 14
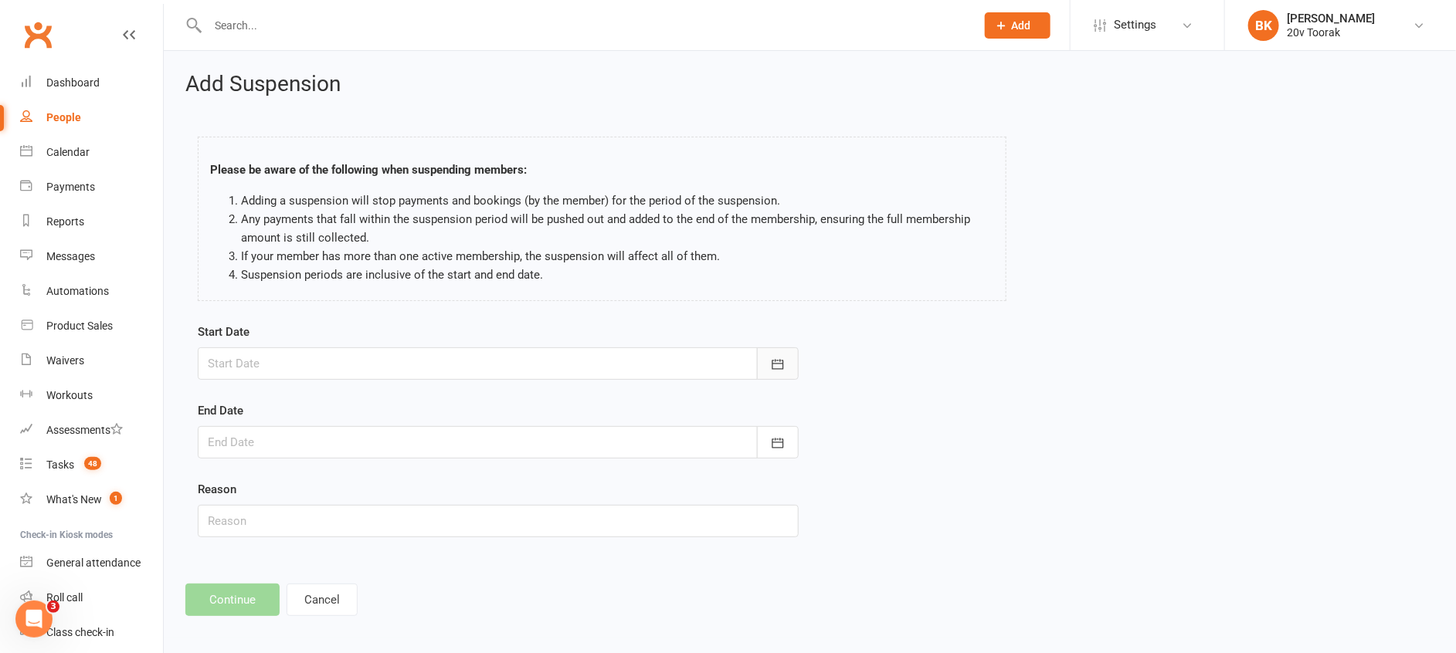
click at [779, 357] on icon "button" at bounding box center [777, 364] width 15 height 15
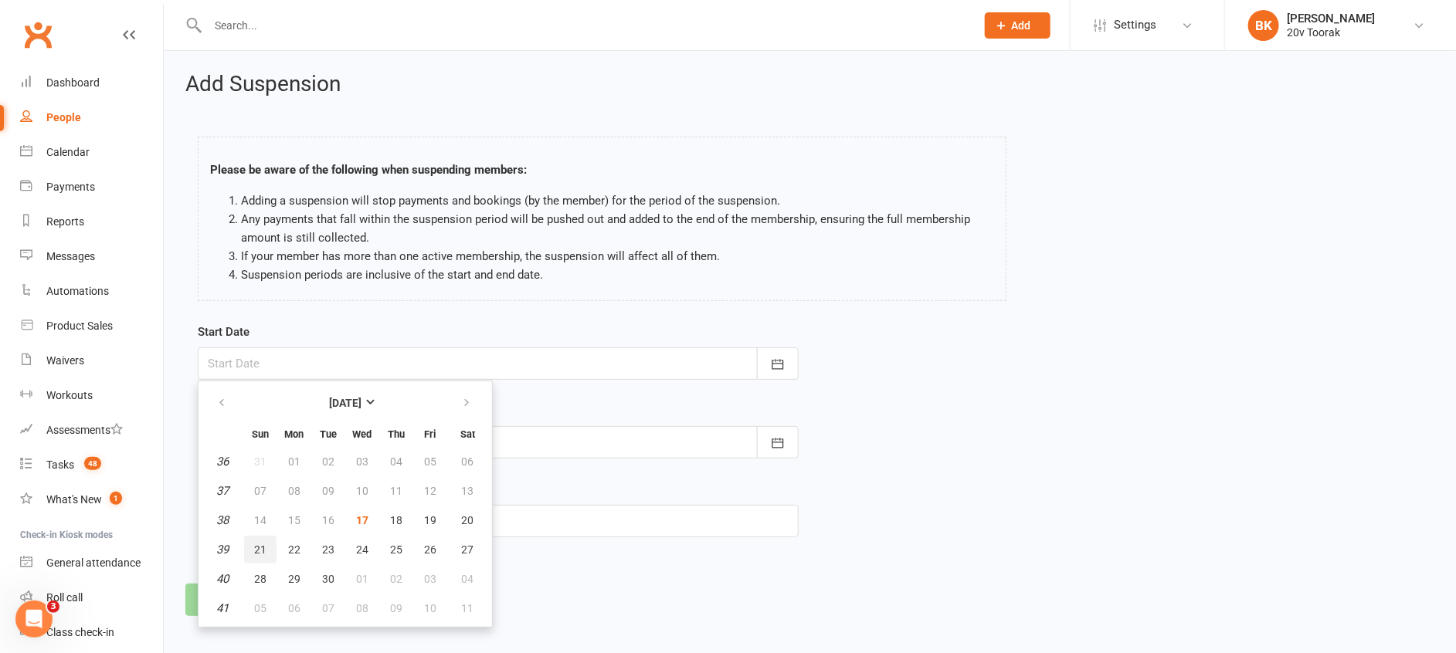
click at [263, 549] on span "21" at bounding box center [260, 550] width 12 height 12
type input "[DATE]"
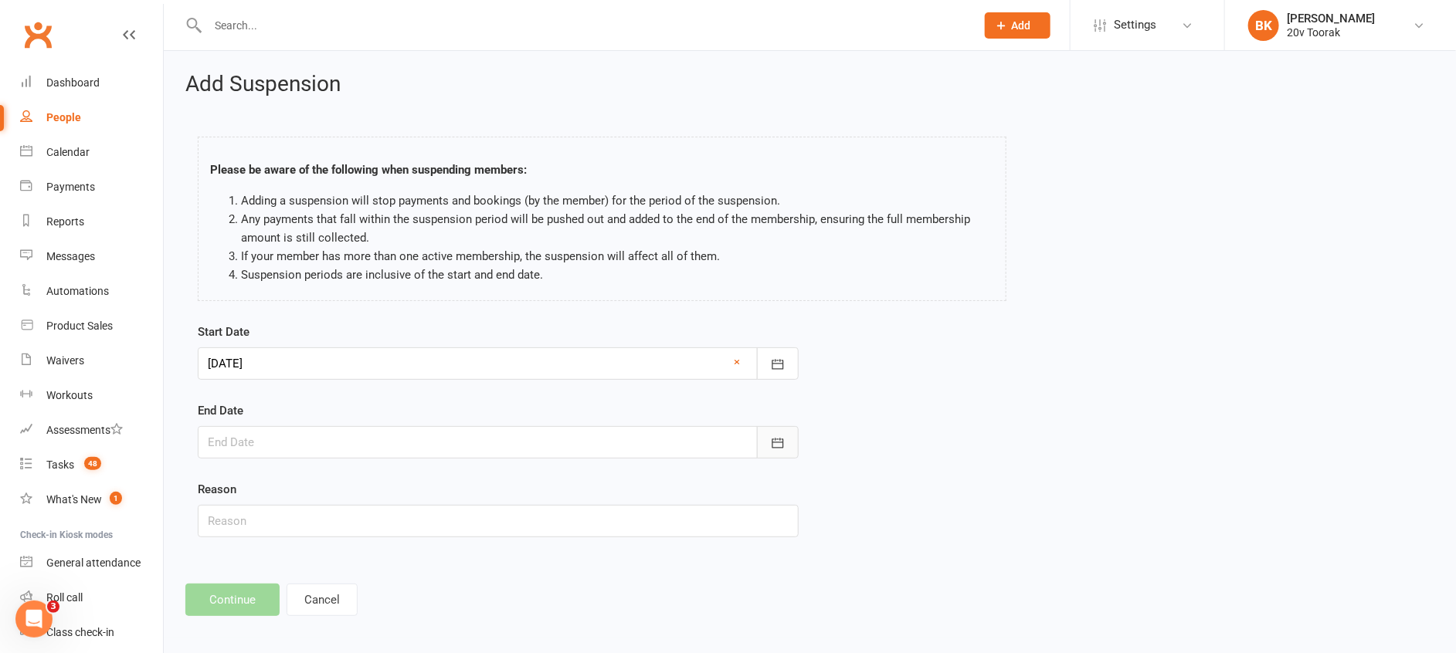
click at [785, 439] on button "button" at bounding box center [778, 442] width 42 height 32
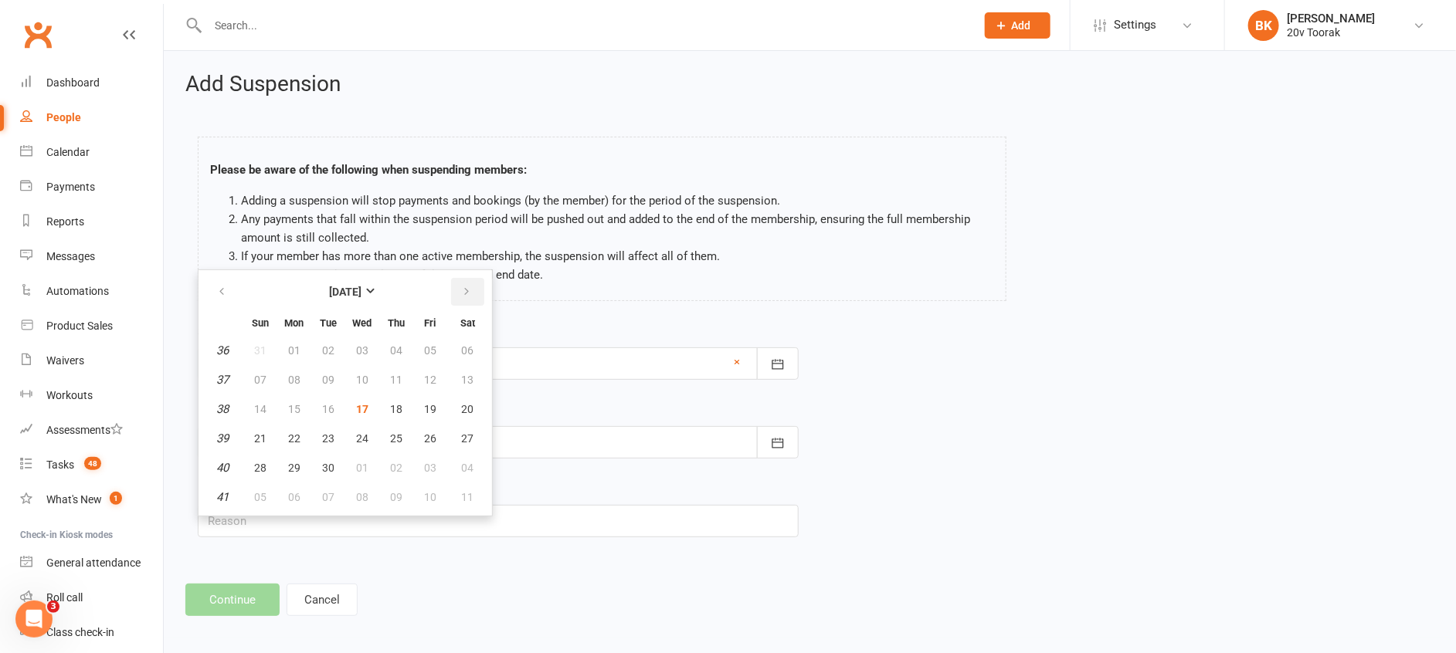
click at [471, 293] on button "button" at bounding box center [467, 292] width 33 height 28
click at [256, 466] on span "26" at bounding box center [260, 468] width 12 height 12
type input "[DATE]"
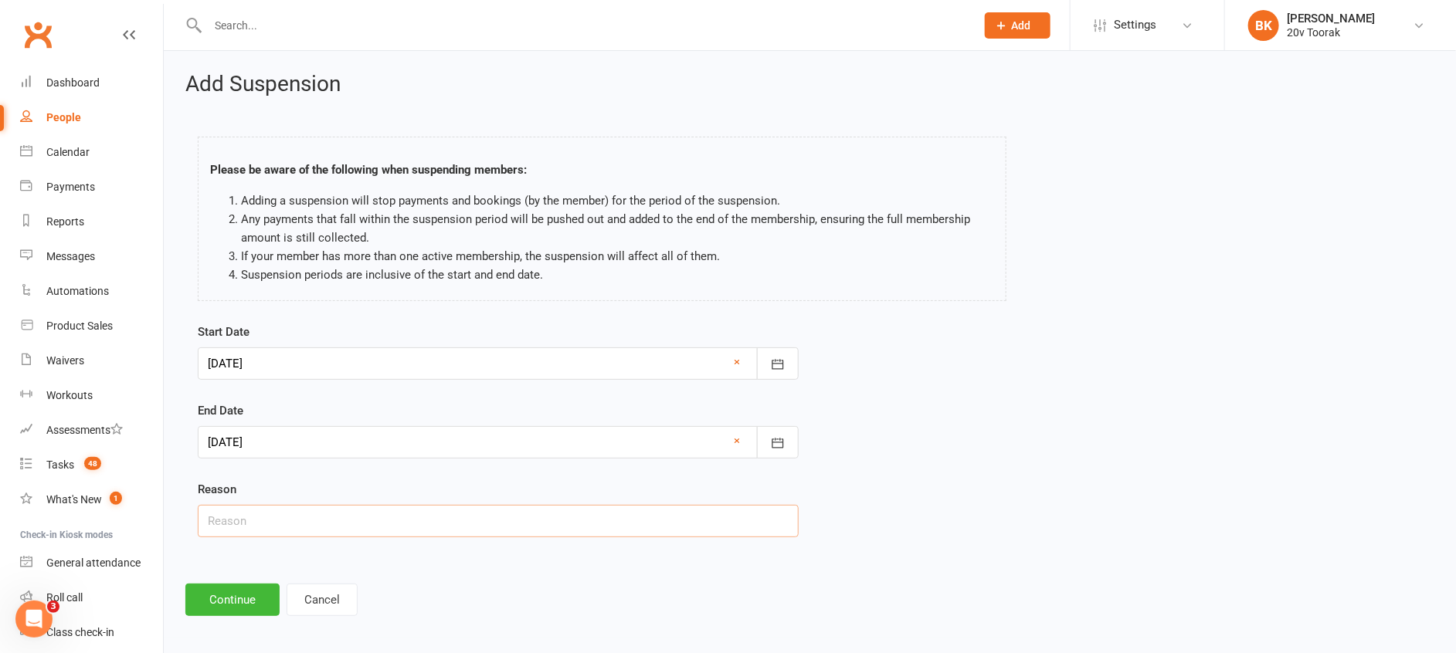
click at [347, 526] on input "text" at bounding box center [498, 521] width 601 height 32
type input "Travel - [GEOGRAPHIC_DATA]"
click at [227, 599] on button "Continue" at bounding box center [232, 600] width 94 height 32
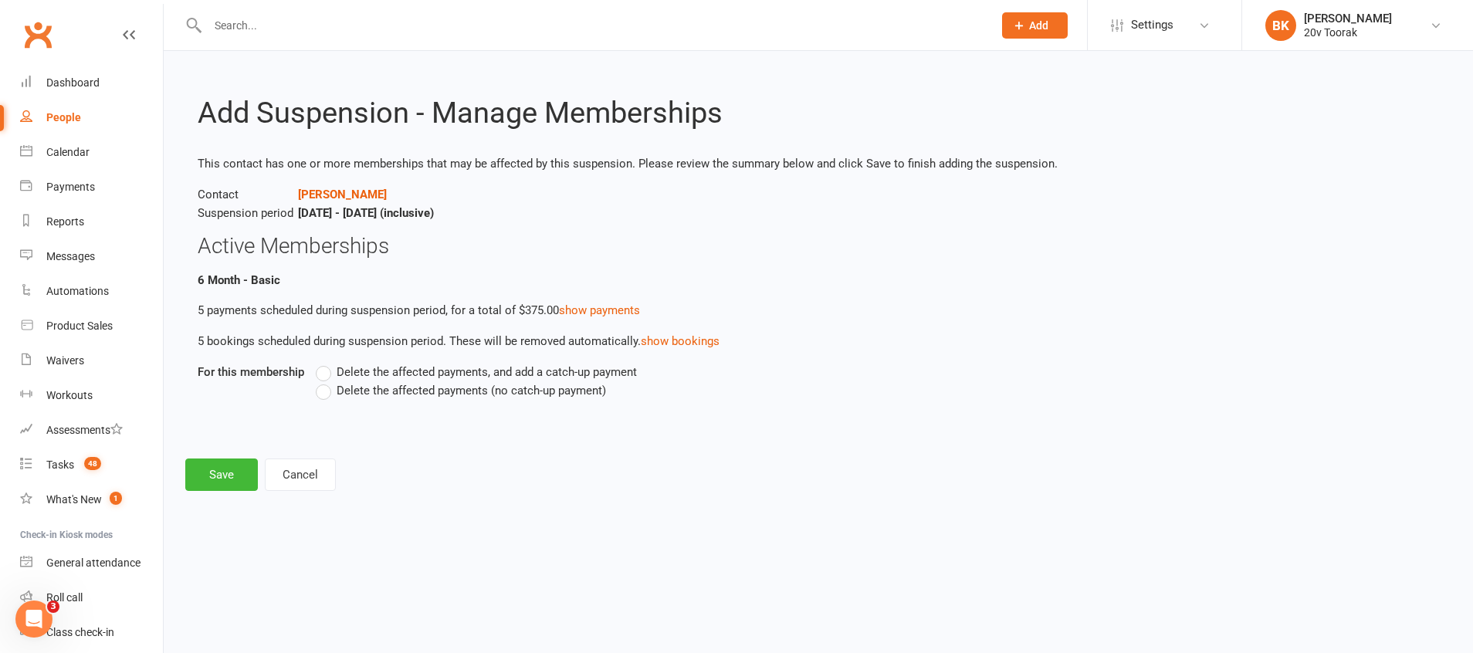
click at [399, 388] on span "Delete the affected payments (no catch-up payment)" at bounding box center [471, 389] width 269 height 16
click at [326, 381] on input "Delete the affected payments (no catch-up payment)" at bounding box center [321, 381] width 10 height 0
click at [212, 477] on button "Save" at bounding box center [221, 475] width 73 height 32
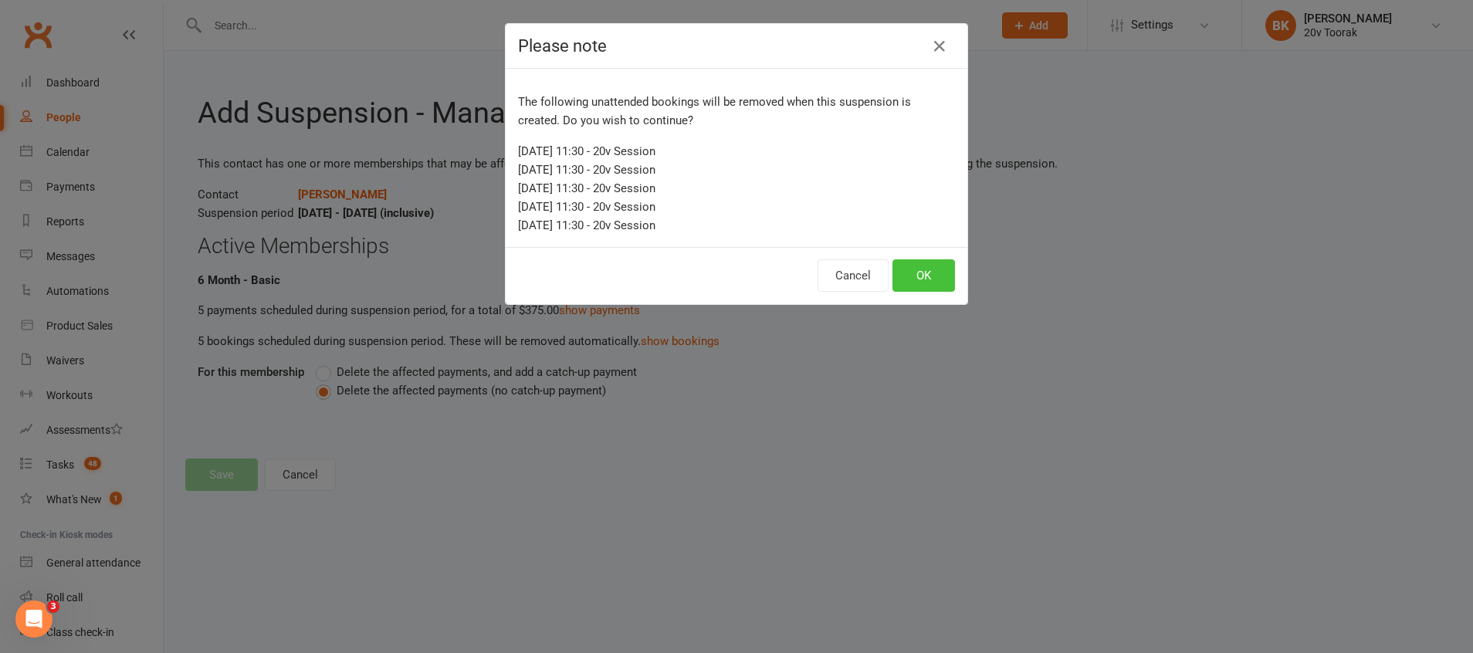
click at [926, 263] on button "OK" at bounding box center [924, 275] width 63 height 32
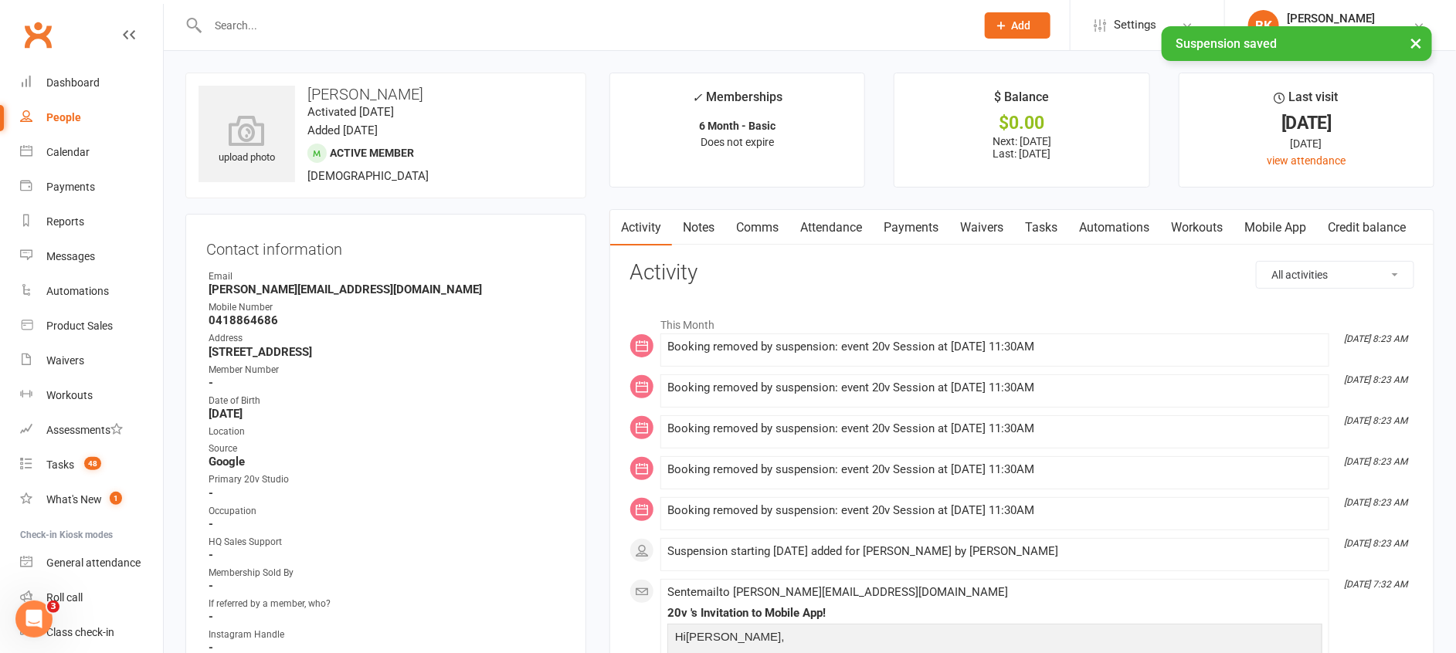
click at [1049, 231] on link "Tasks" at bounding box center [1041, 228] width 54 height 36
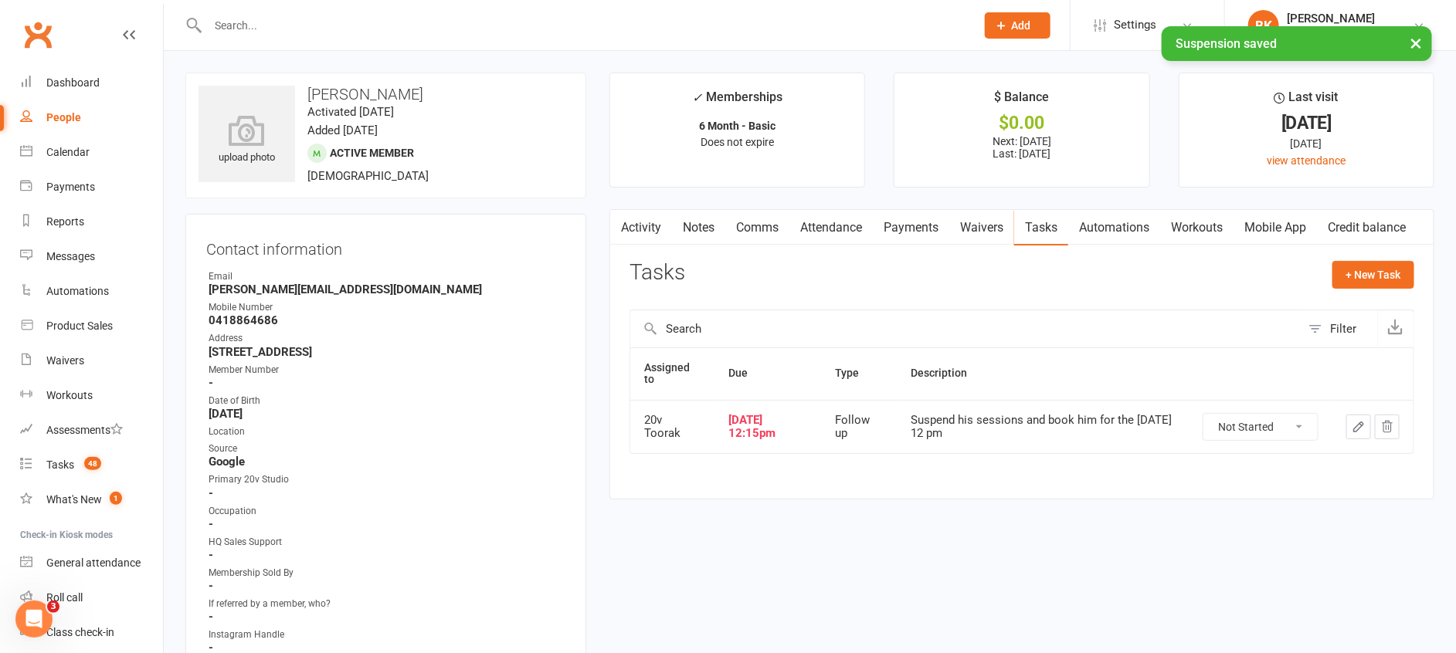
click at [1267, 435] on select "Not Started In Progress Waiting Complete" at bounding box center [1260, 427] width 114 height 26
click at [1203, 414] on select "Not Started In Progress Waiting Complete" at bounding box center [1260, 427] width 114 height 26
select select "unstarted"
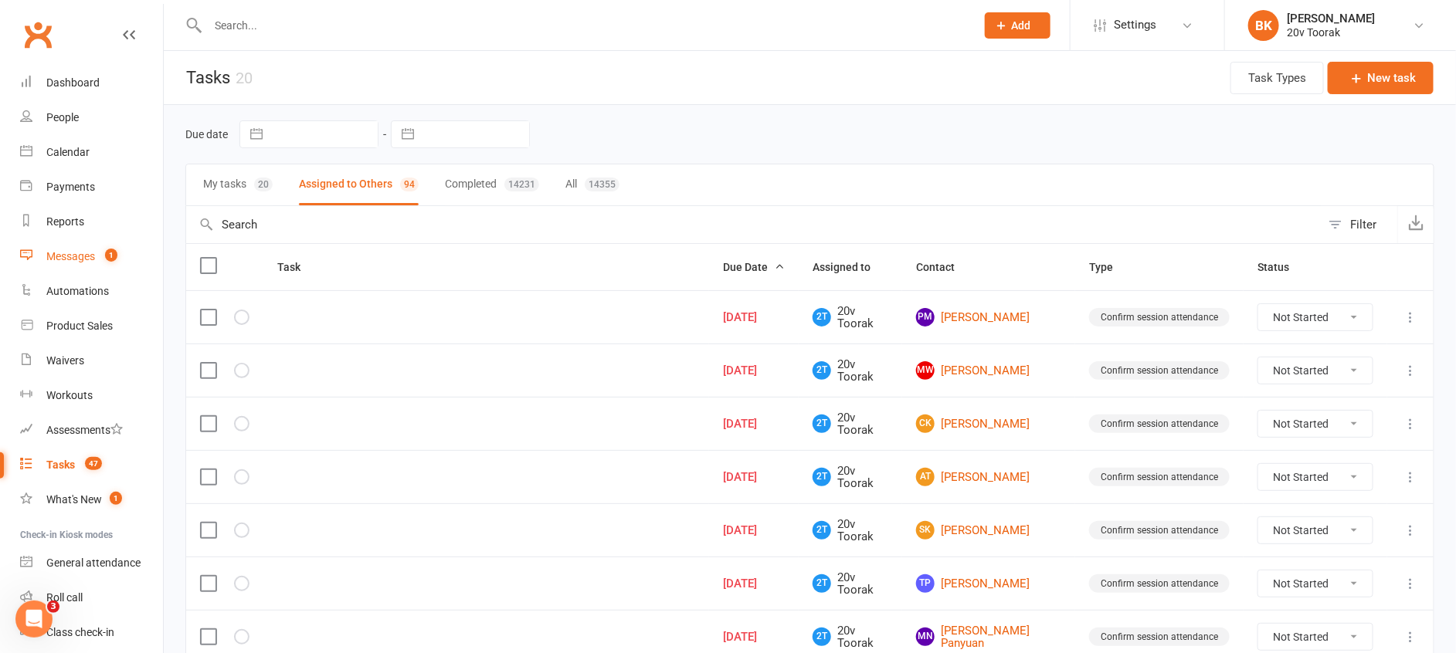
click at [74, 271] on link "Messages 1" at bounding box center [91, 256] width 143 height 35
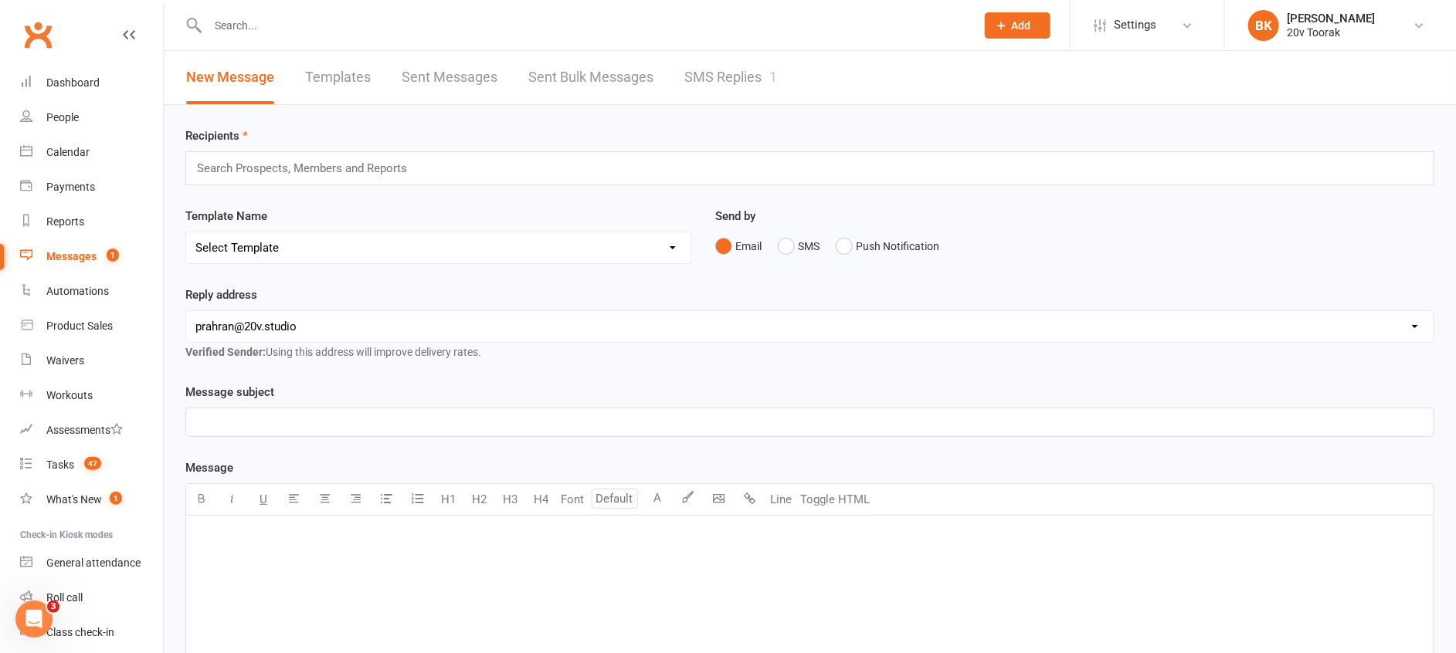
click at [686, 90] on link "SMS Replies 1" at bounding box center [730, 77] width 93 height 53
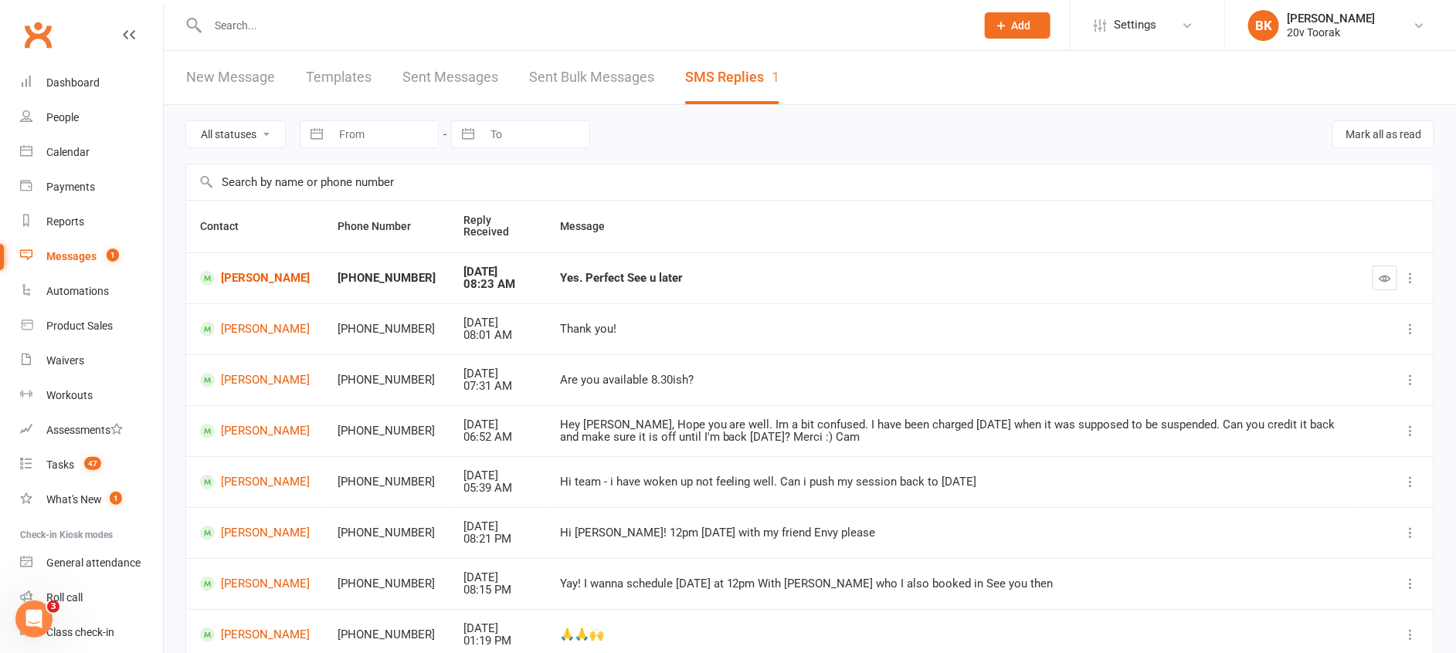
click at [244, 287] on td "Bec Piotrowski" at bounding box center [254, 278] width 137 height 51
click at [243, 279] on link "Bec Piotrowski" at bounding box center [255, 278] width 110 height 15
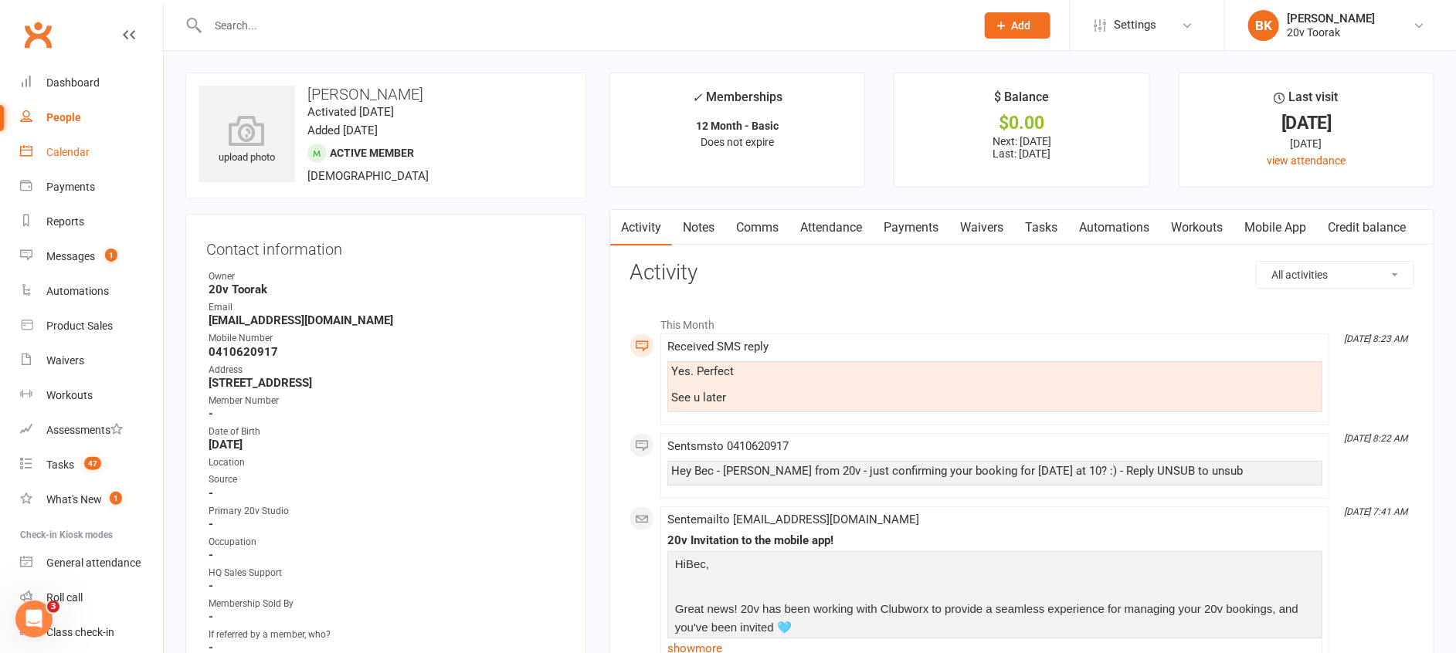
click at [93, 152] on link "Calendar" at bounding box center [91, 152] width 143 height 35
click at [778, 238] on link "Comms" at bounding box center [757, 228] width 64 height 36
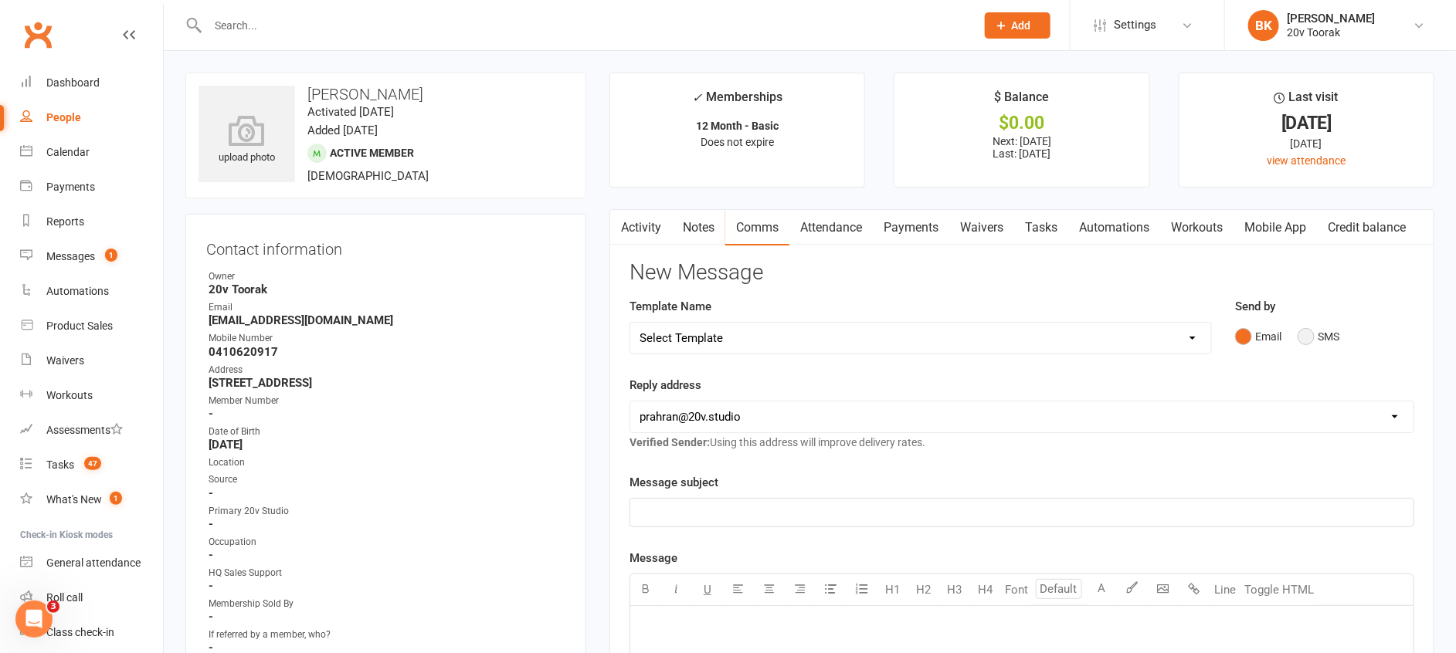
click at [1323, 327] on button "SMS" at bounding box center [1318, 336] width 42 height 29
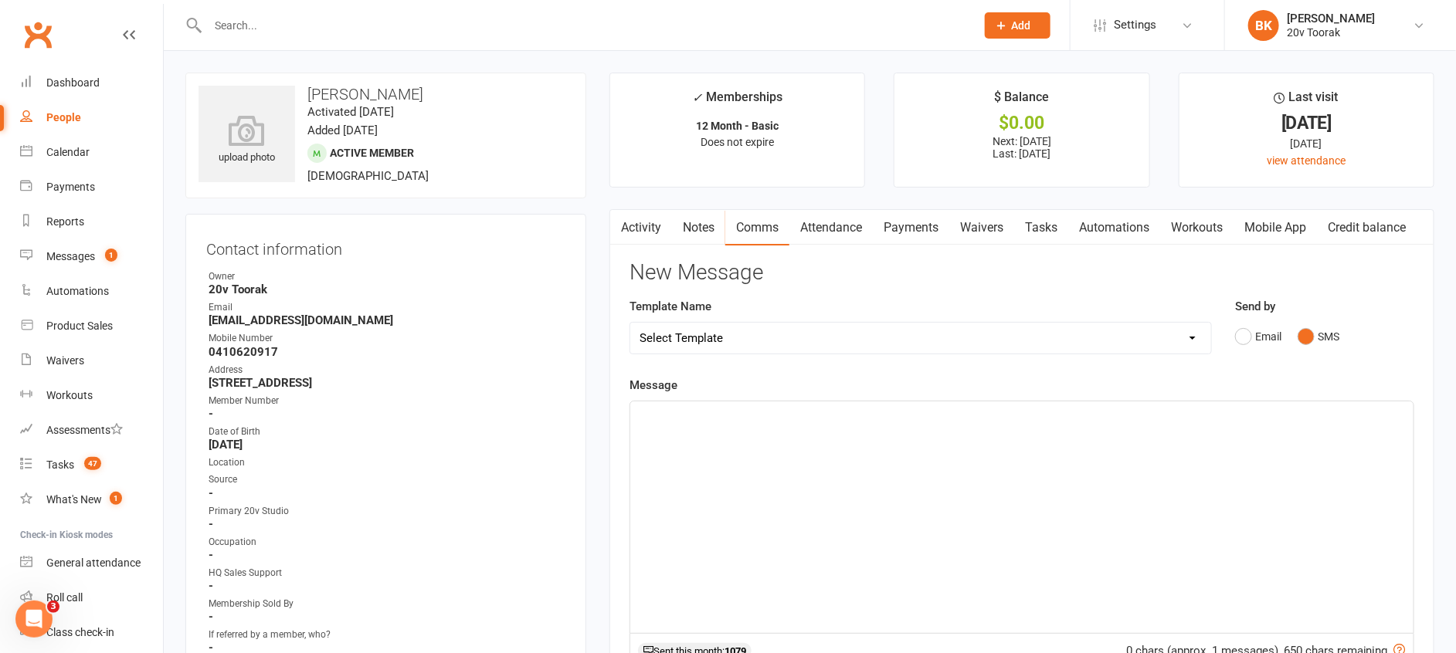
click at [1218, 459] on div "﻿" at bounding box center [1021, 518] width 783 height 232
click at [1120, 414] on span "Amazing - Thanks Bec - Would you perhaps be available to train at 10:30? If not…" at bounding box center [992, 415] width 706 height 14
click at [1271, 416] on span "Amazing - Thanks Bec - Would you perhaps be available to train at 10:30? If not…" at bounding box center [1001, 415] width 725 height 14
click at [846, 443] on div "Amazing - Thanks, Bec - Would you perhaps be available to train at 10:30? If no…" at bounding box center [1021, 518] width 783 height 232
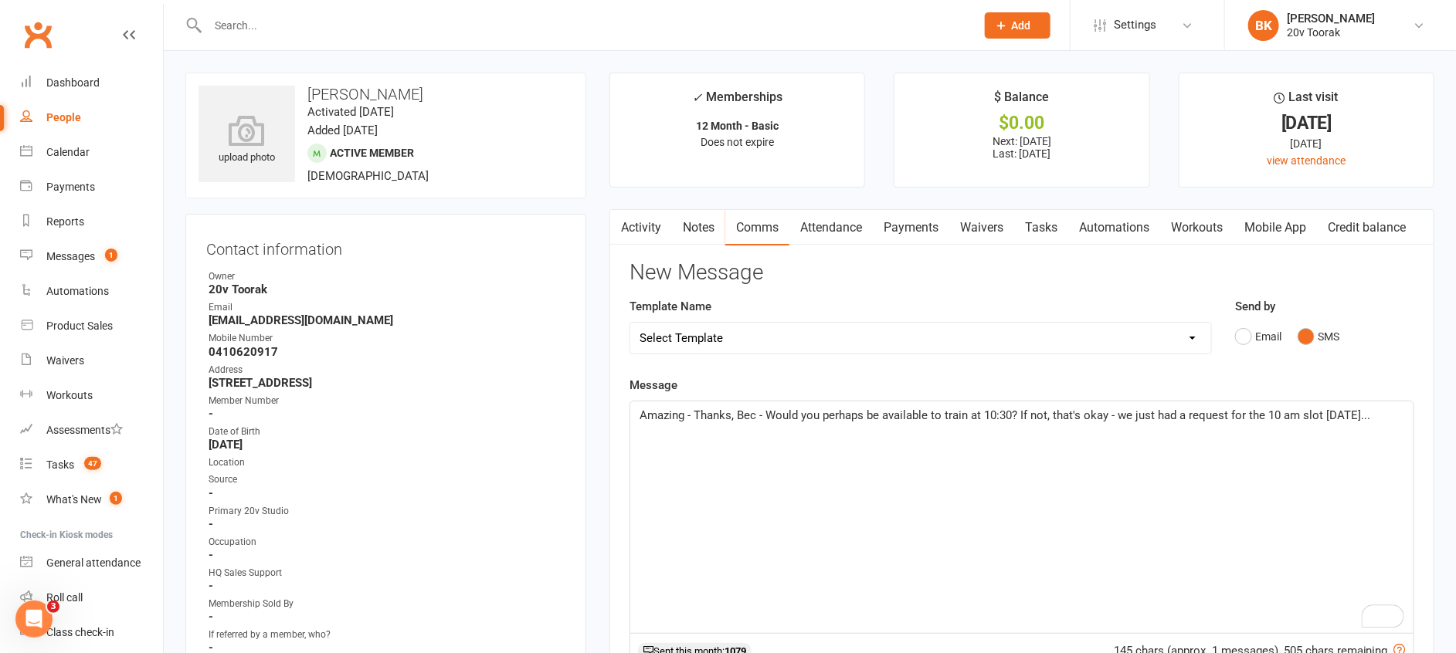
click at [837, 418] on span "Amazing - Thanks, Bec - Would you perhaps be available to train at 10:30? If no…" at bounding box center [1004, 415] width 730 height 14
click at [967, 442] on div "Amazing - Thanks, Bec - Would you perhaps be available to train at 10:30? If no…" at bounding box center [1021, 518] width 783 height 232
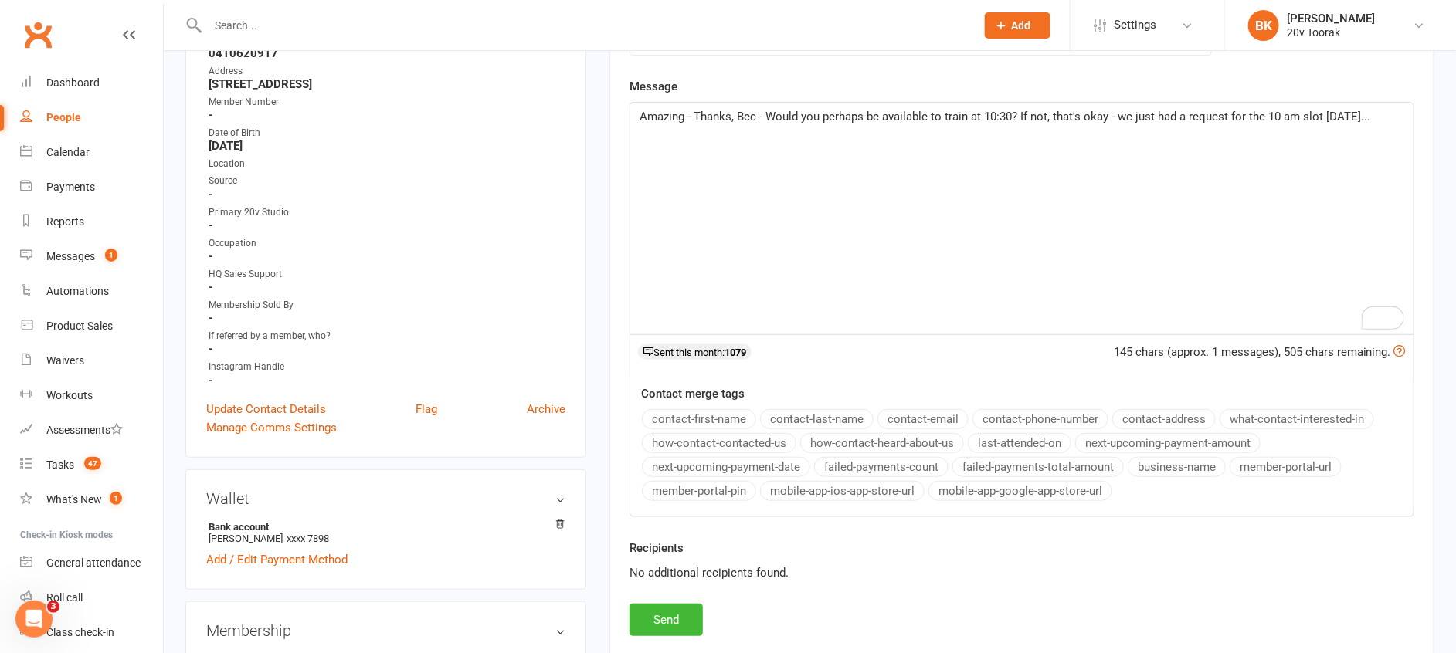
scroll to position [300, 0]
click at [659, 630] on button "Send" at bounding box center [665, 619] width 73 height 32
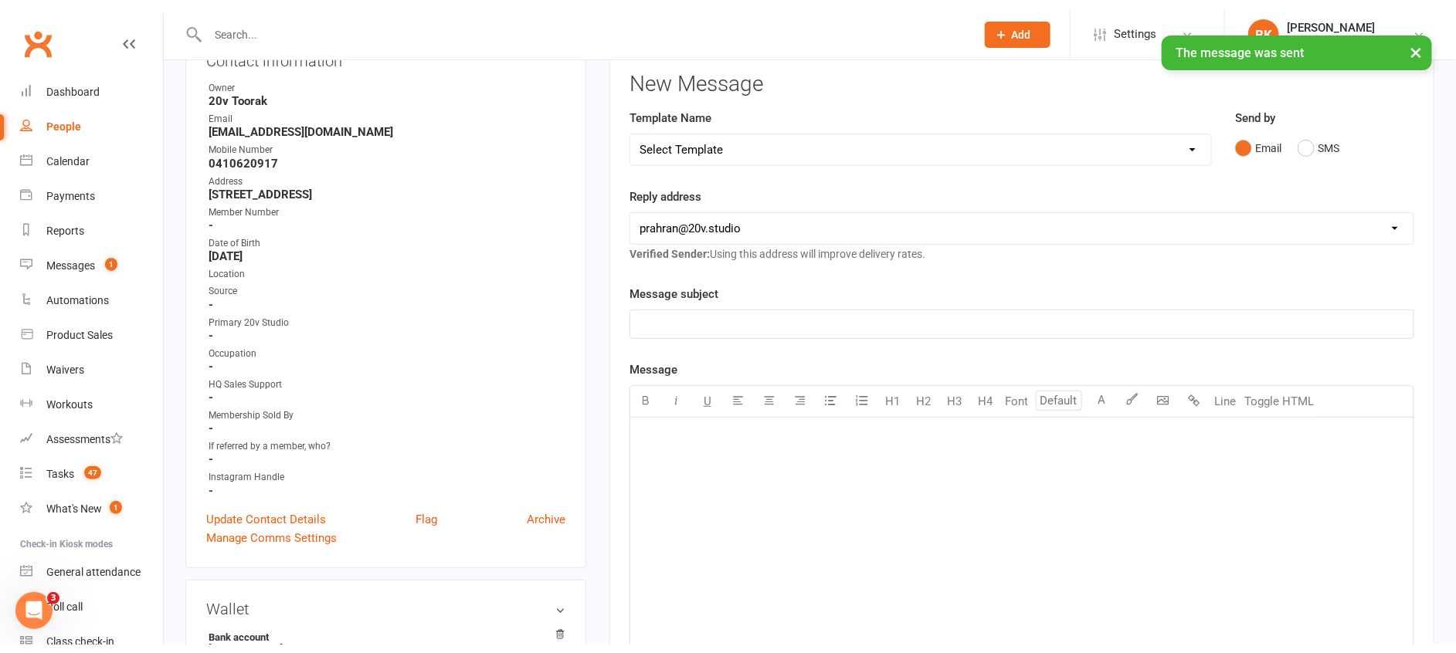
scroll to position [0, 0]
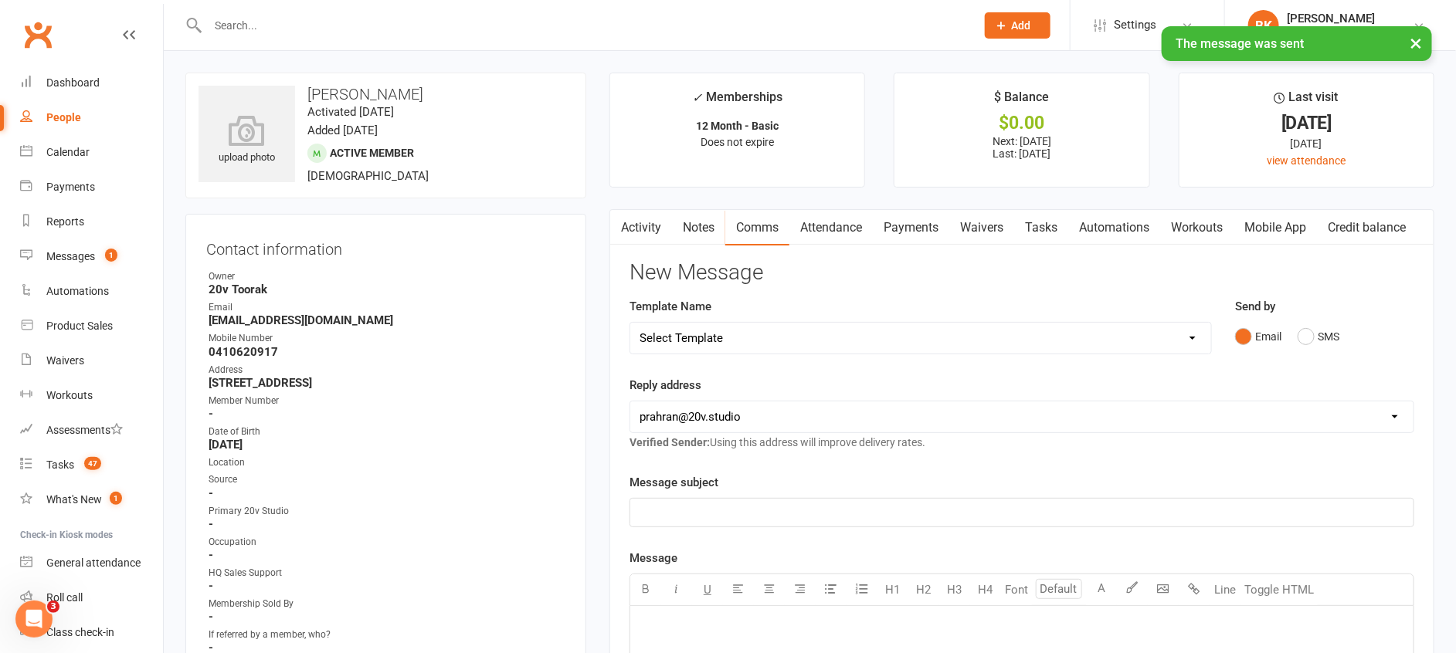
click at [706, 240] on link "Notes" at bounding box center [698, 228] width 53 height 36
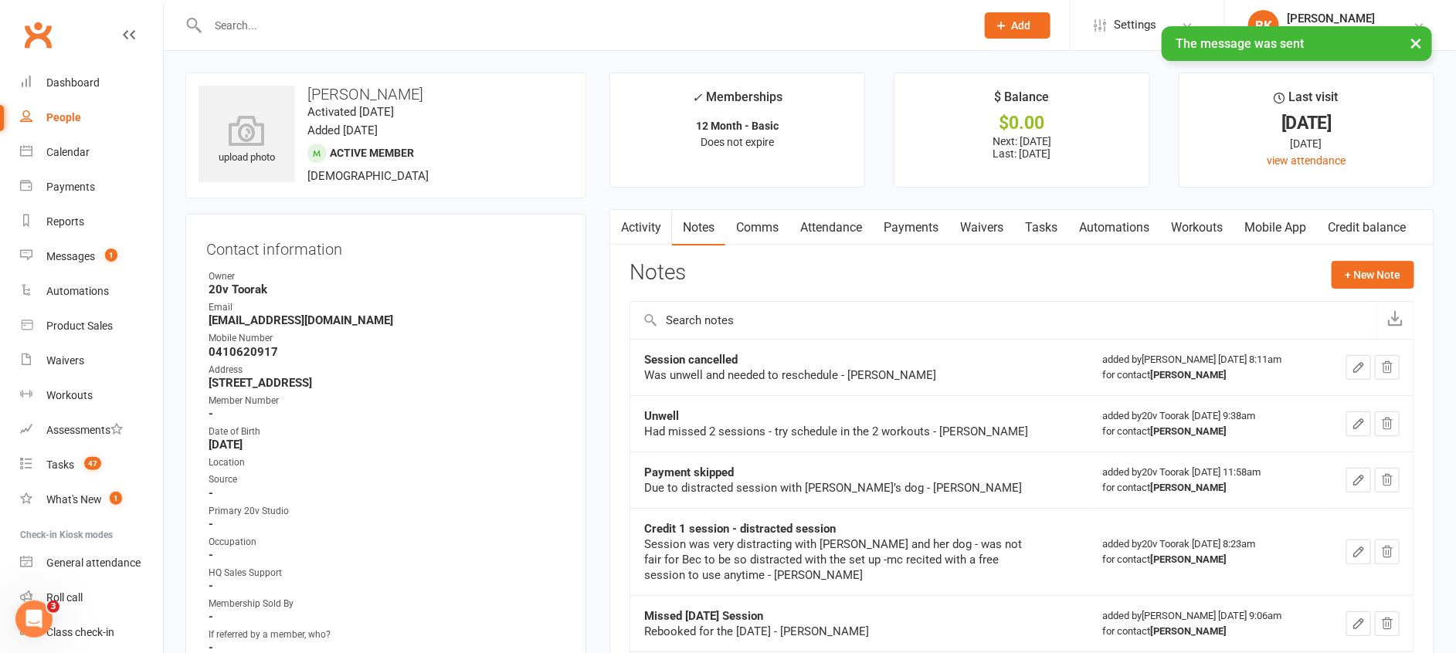
click at [649, 224] on link "Activity" at bounding box center [641, 228] width 62 height 36
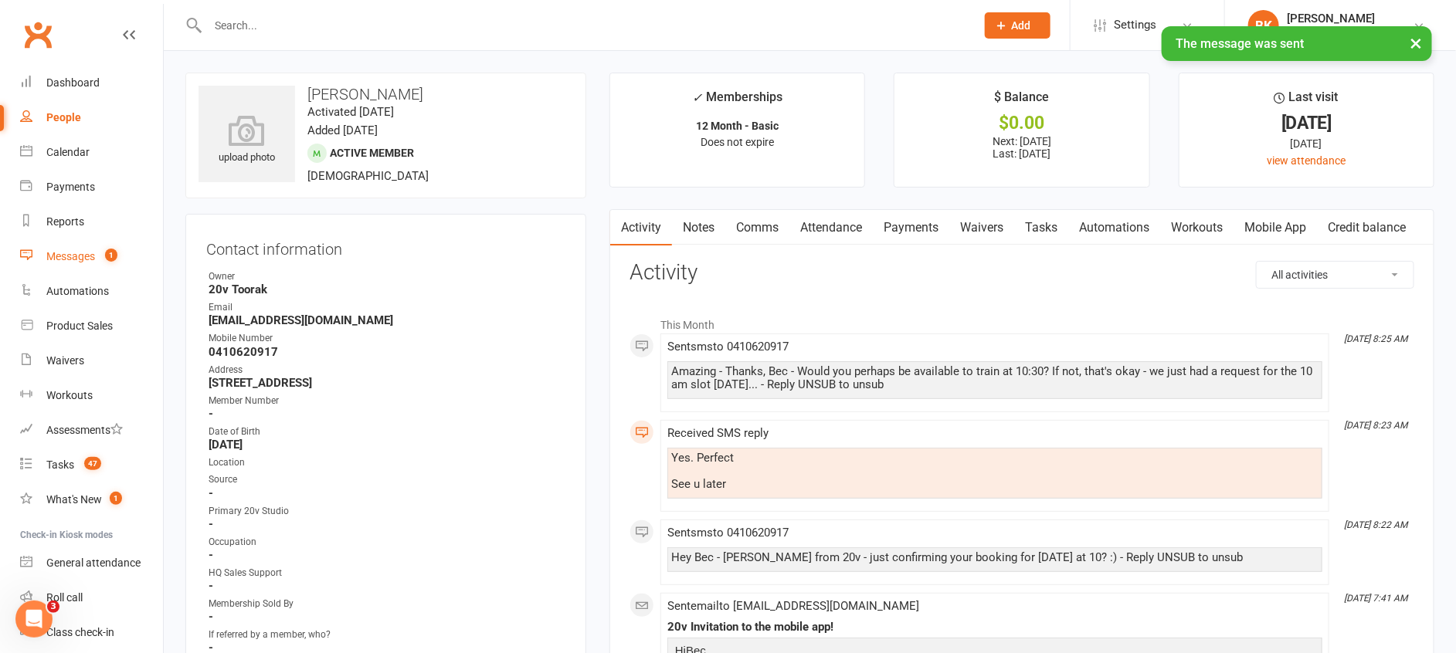
click at [80, 255] on div "Messages" at bounding box center [70, 256] width 49 height 12
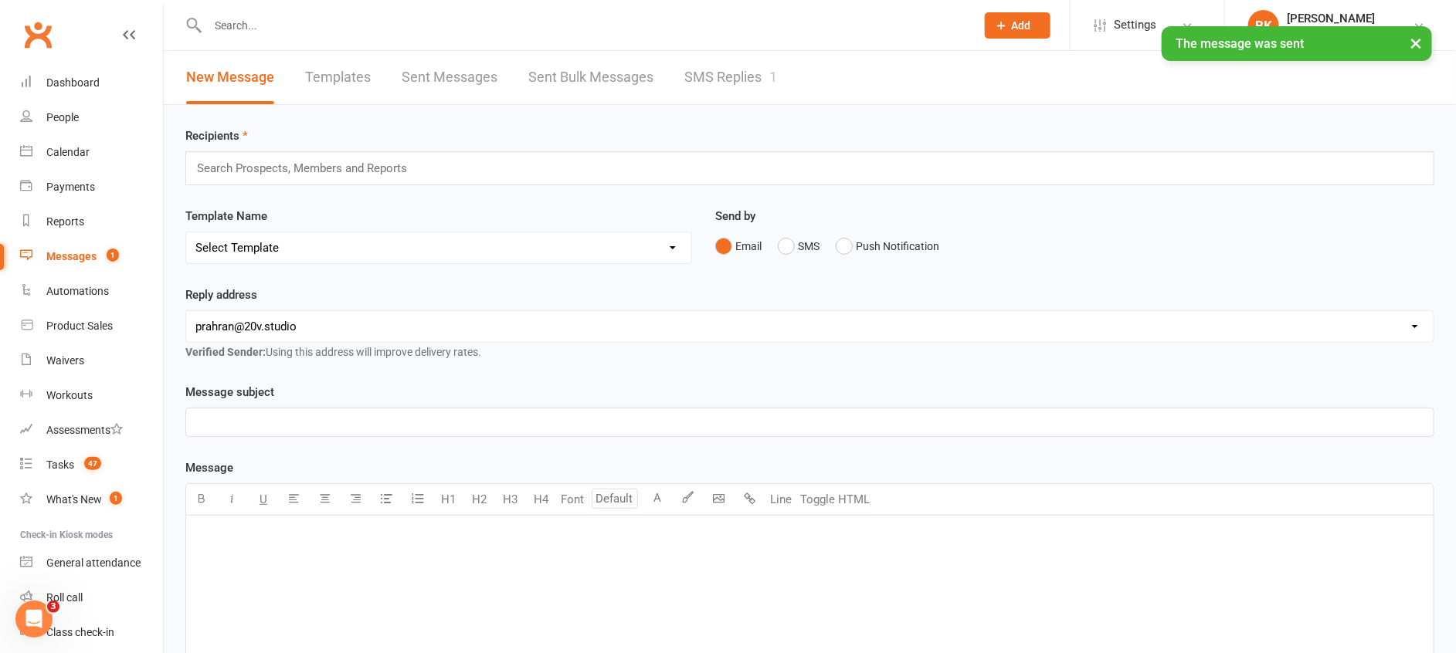
click at [747, 66] on link "SMS Replies 1" at bounding box center [730, 77] width 93 height 53
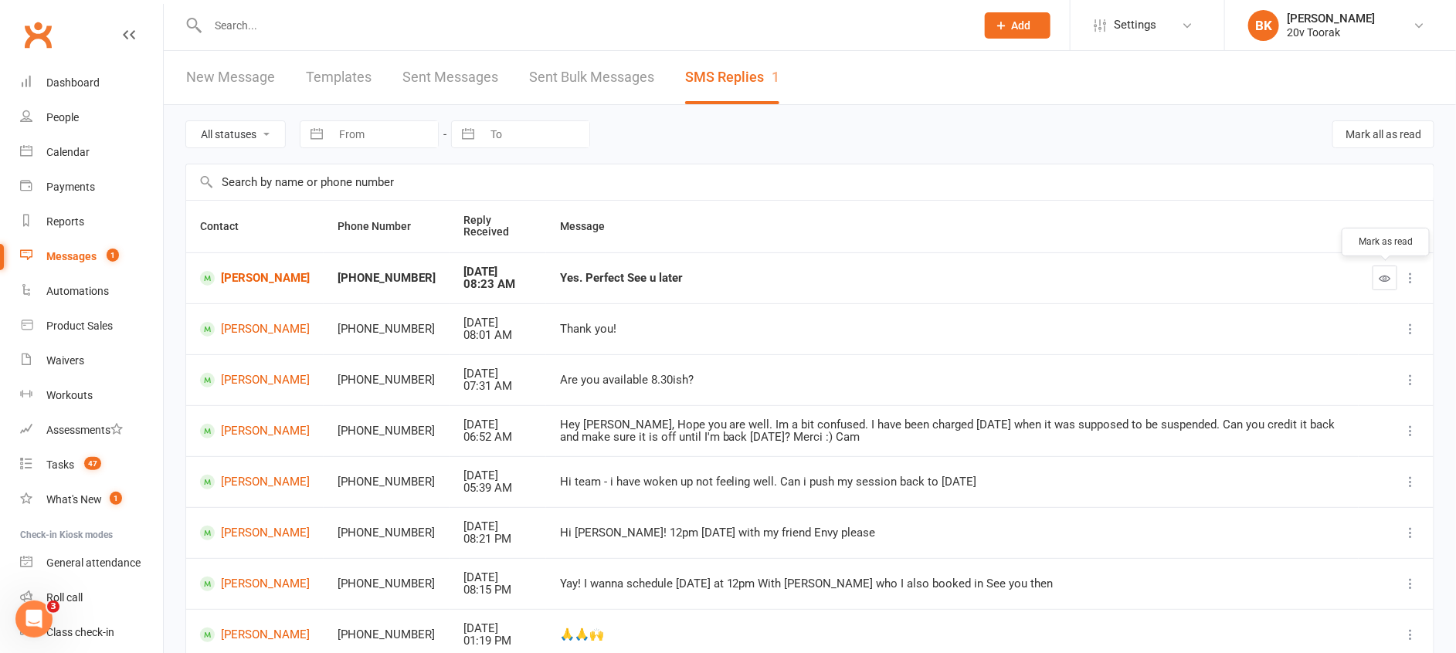
click at [1381, 276] on icon "button" at bounding box center [1385, 279] width 12 height 12
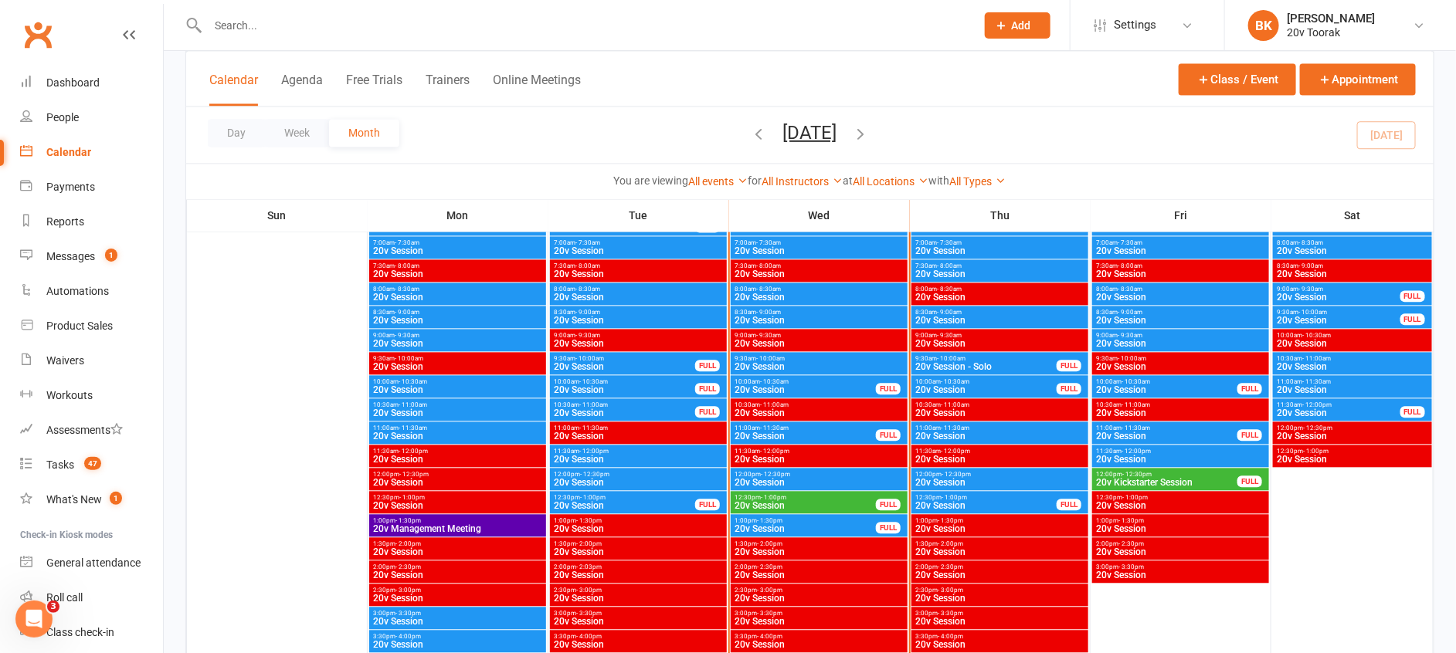
scroll to position [1516, 0]
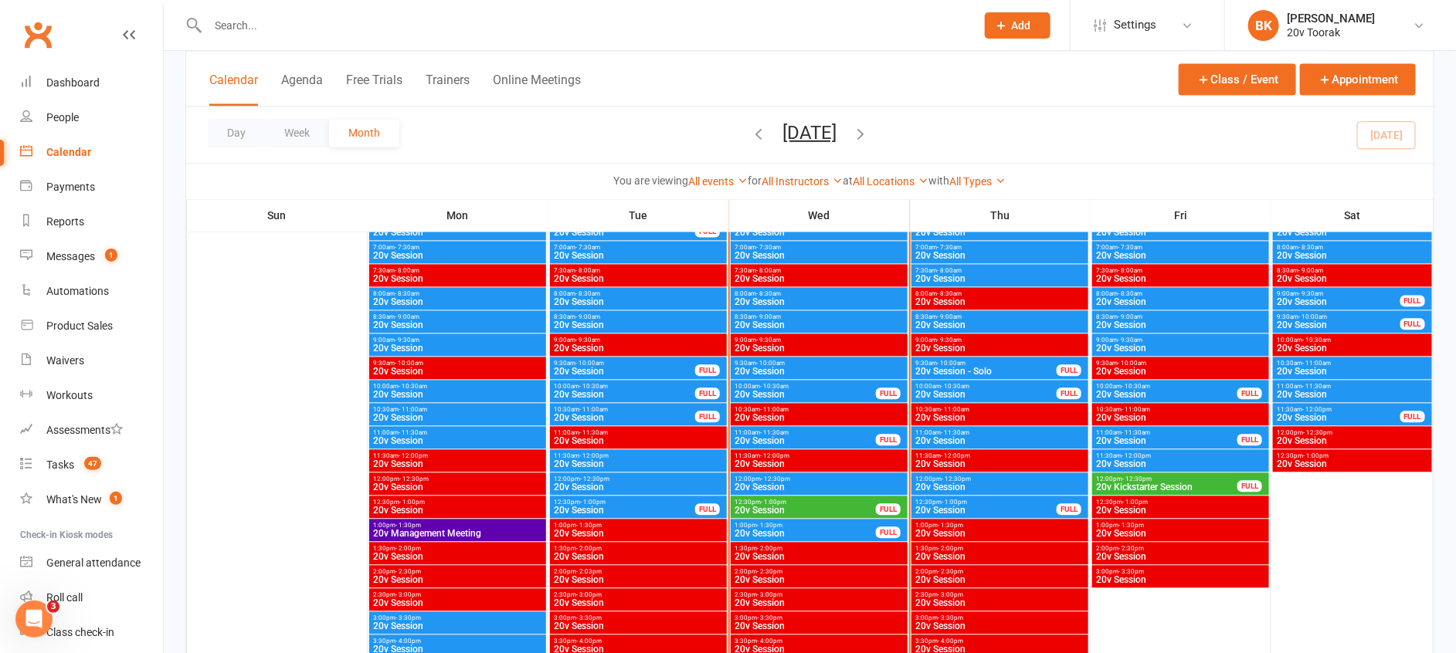
click at [794, 432] on span "11:00am - 11:30am" at bounding box center [805, 432] width 143 height 7
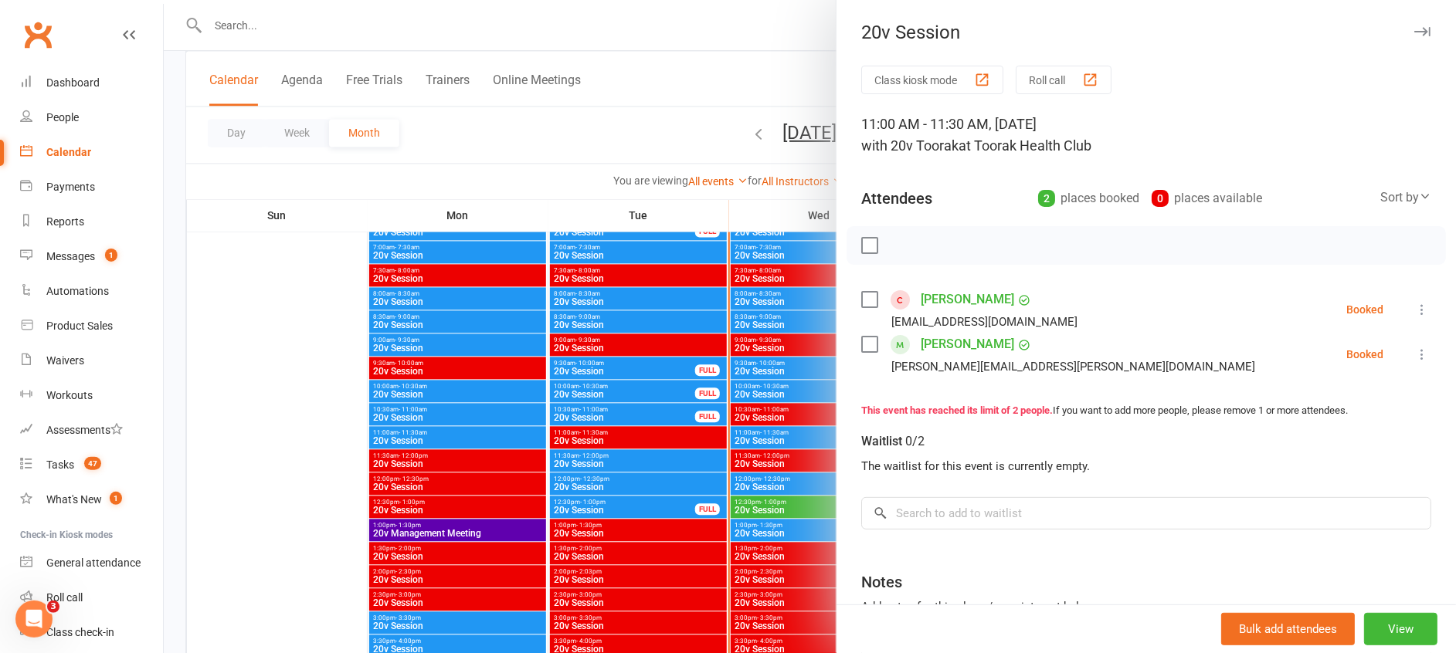
click at [794, 432] on div at bounding box center [810, 326] width 1292 height 653
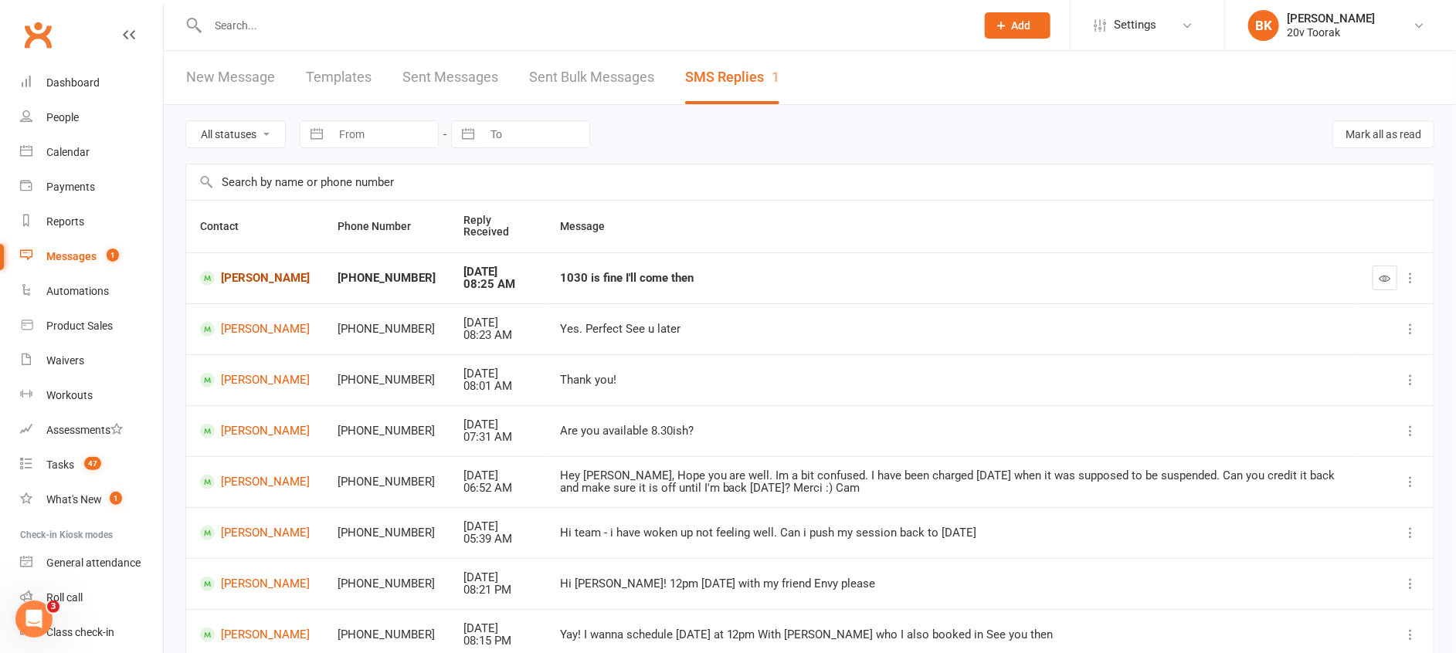
click at [273, 281] on link "[PERSON_NAME]" at bounding box center [255, 278] width 110 height 15
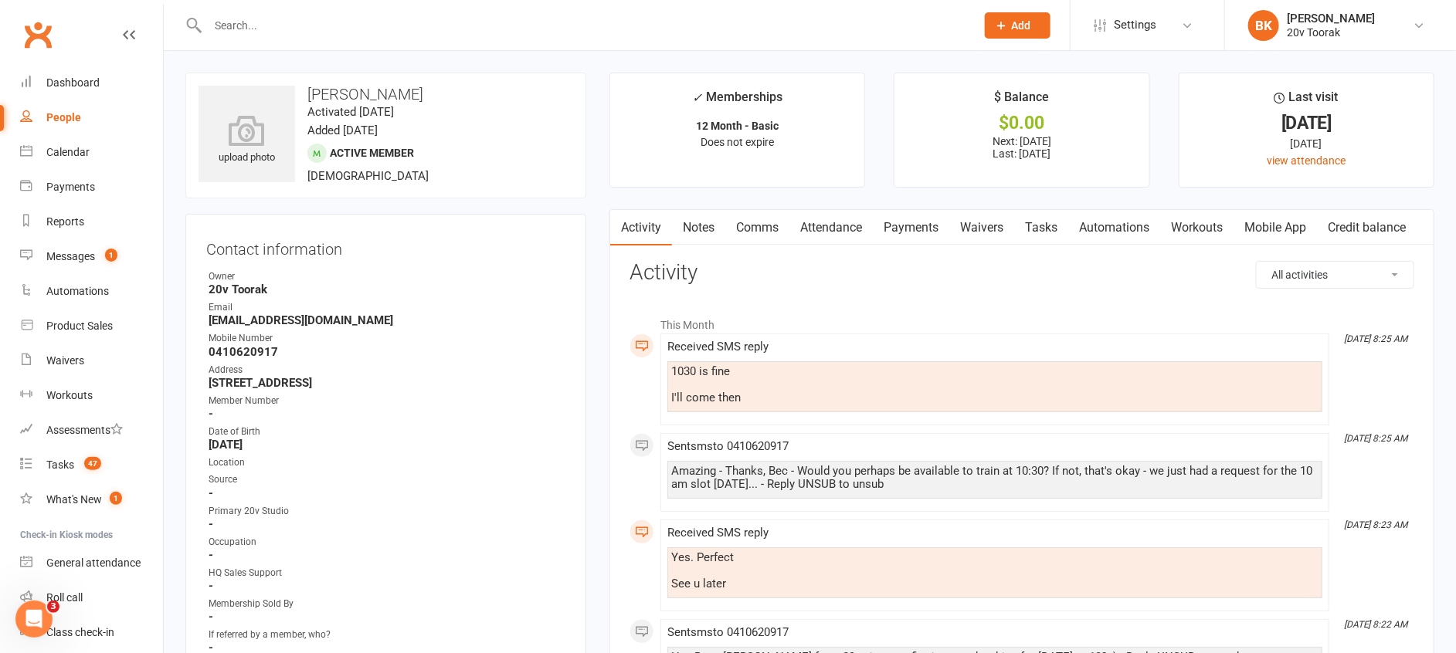
click at [766, 225] on link "Comms" at bounding box center [757, 228] width 64 height 36
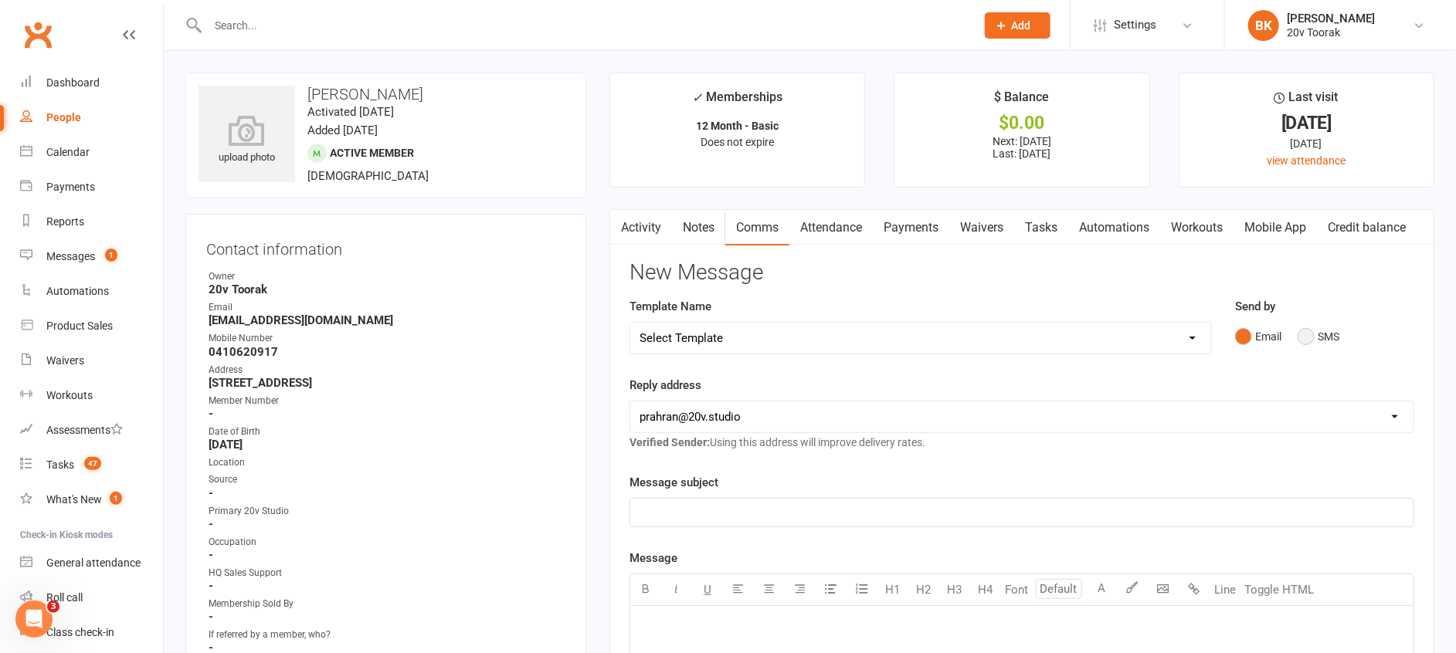
click at [1334, 329] on button "SMS" at bounding box center [1318, 336] width 42 height 29
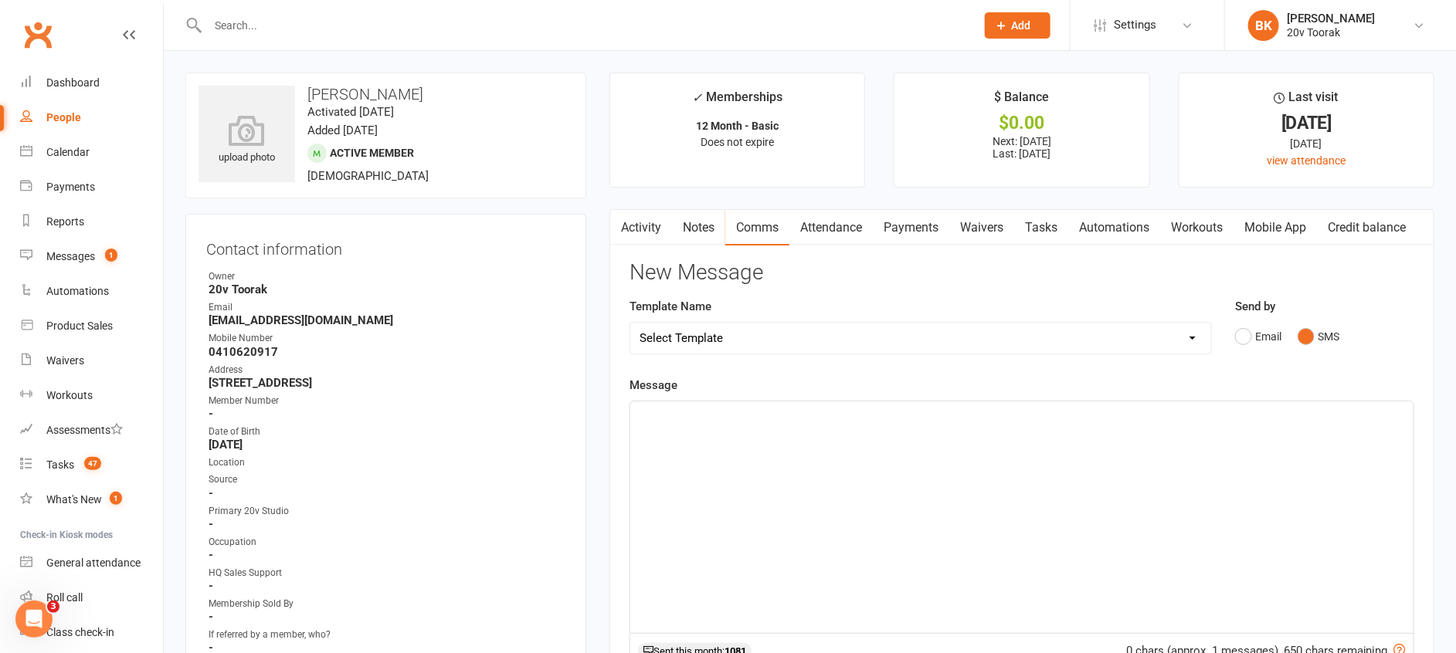
click at [1254, 433] on div "﻿" at bounding box center [1021, 518] width 783 height 232
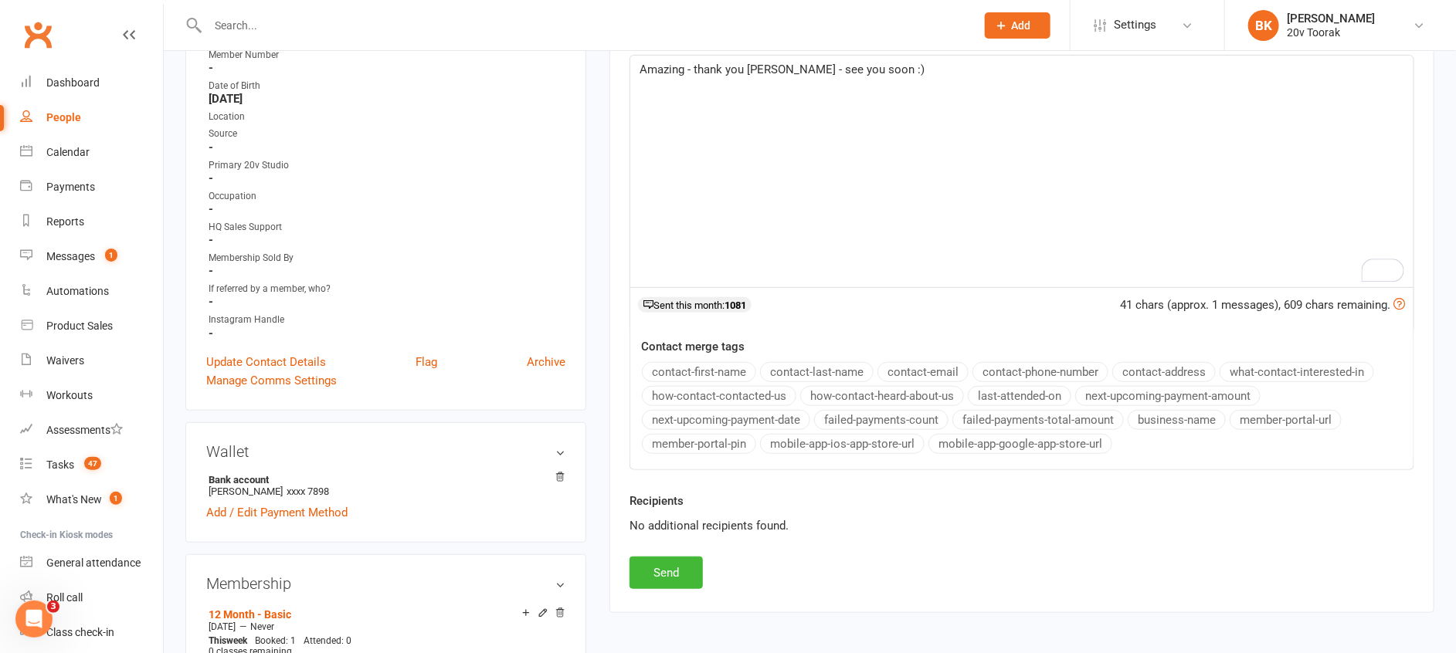
scroll to position [350, 0]
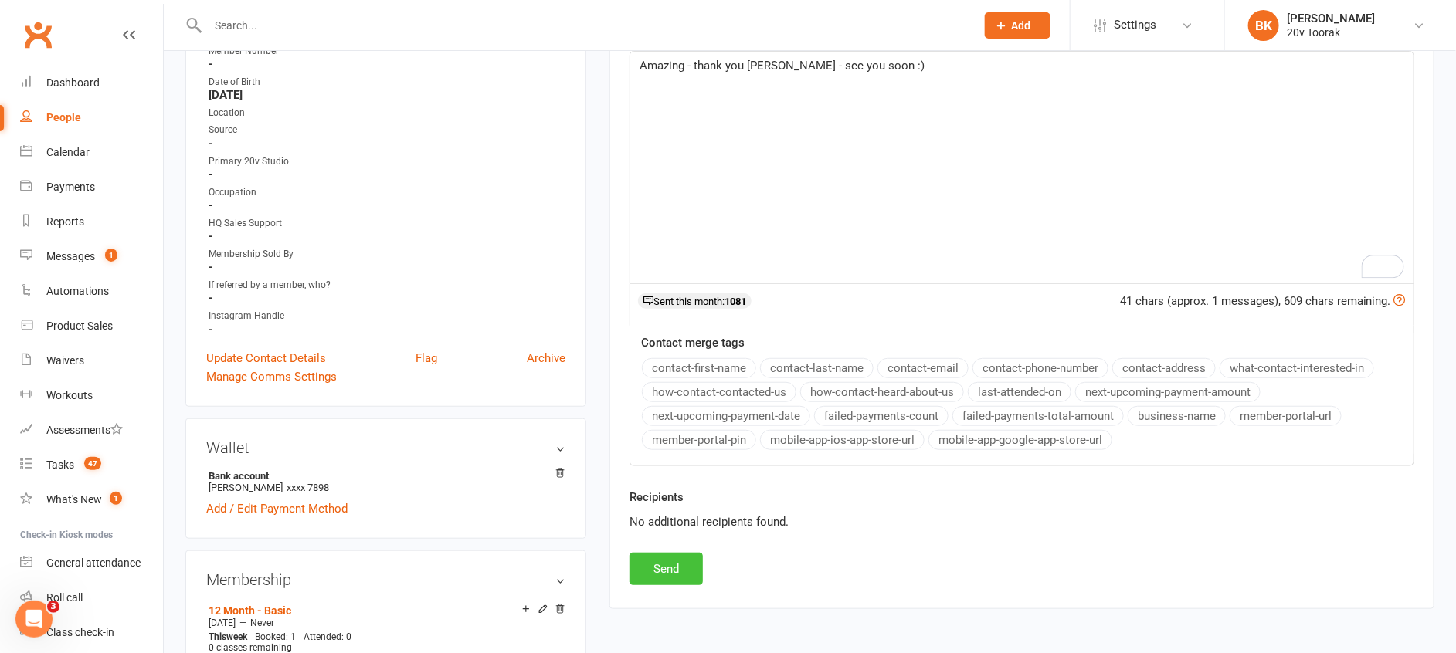
click at [665, 554] on button "Send" at bounding box center [665, 569] width 73 height 32
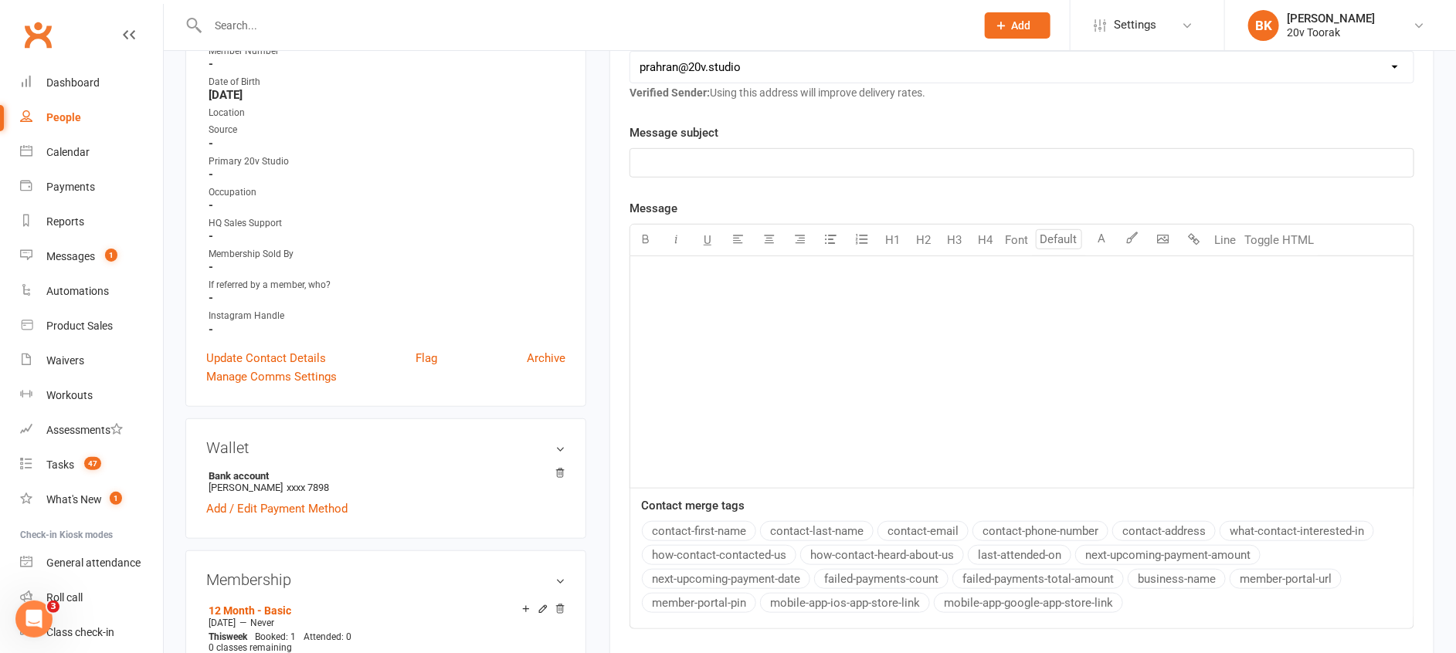
scroll to position [0, 0]
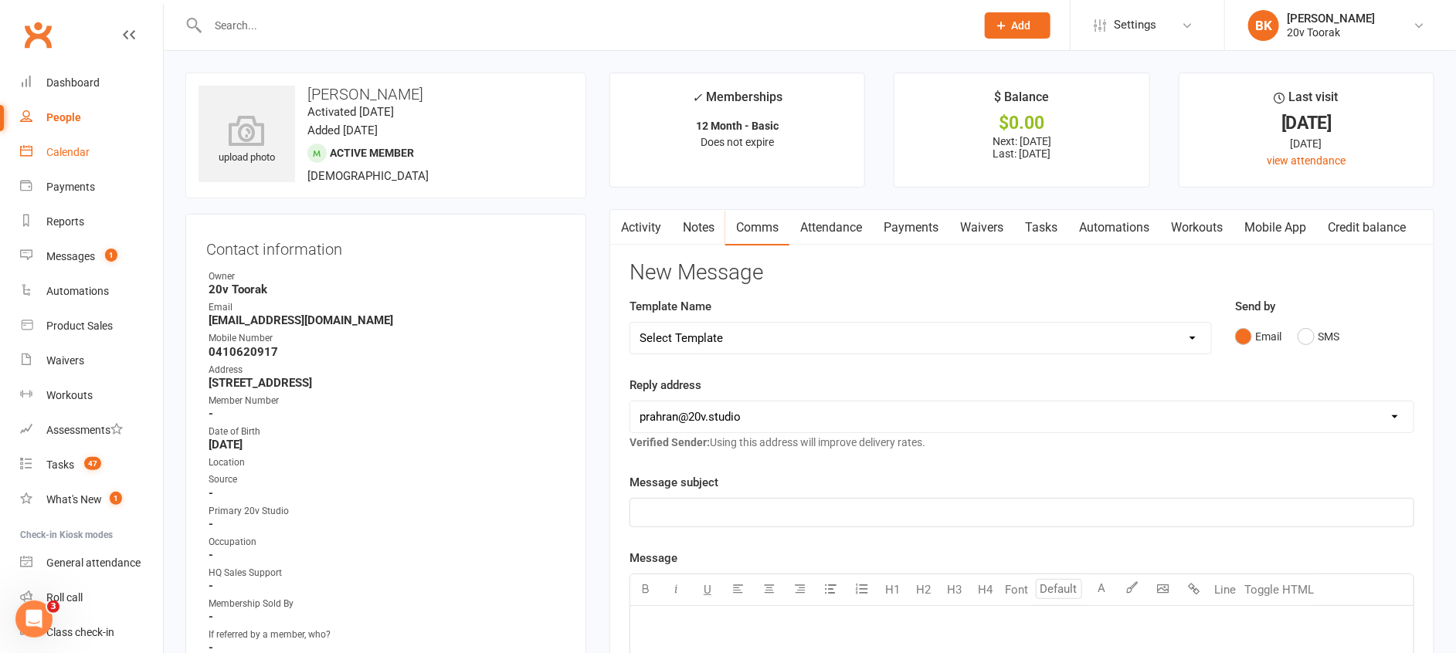
click at [53, 159] on link "Calendar" at bounding box center [91, 152] width 143 height 35
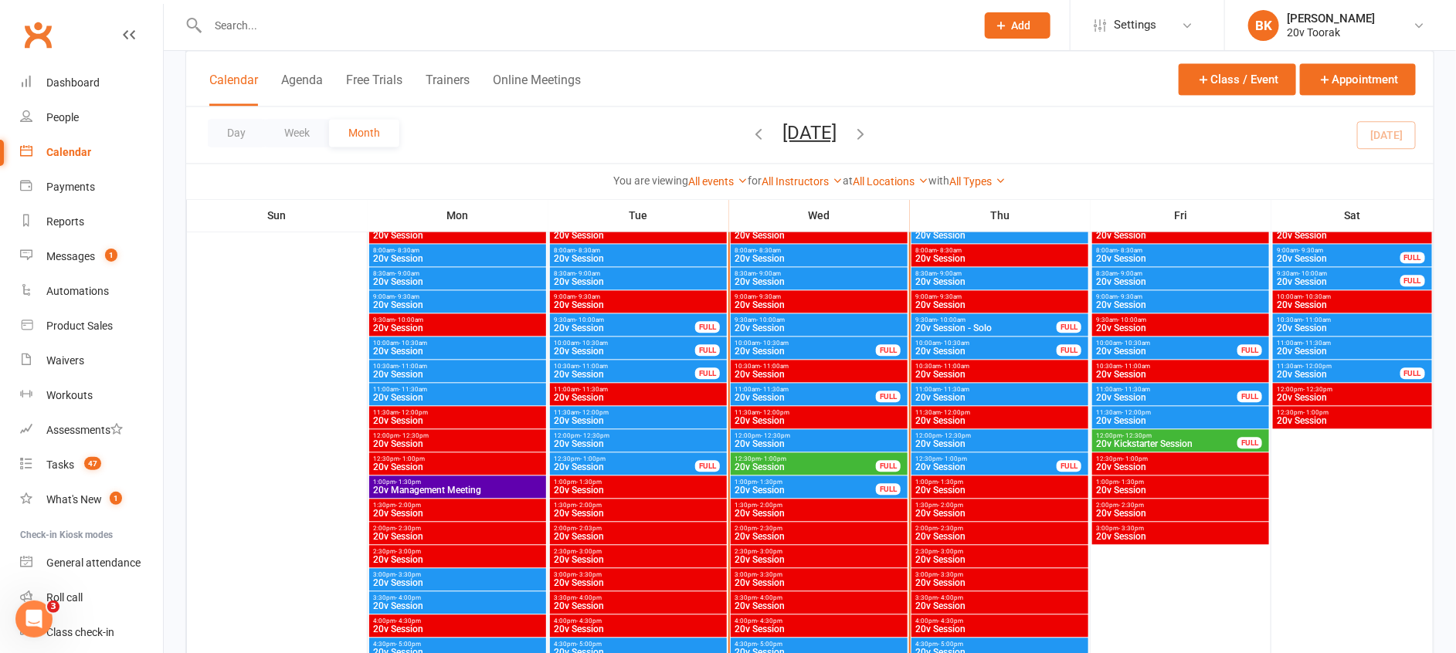
scroll to position [1554, 0]
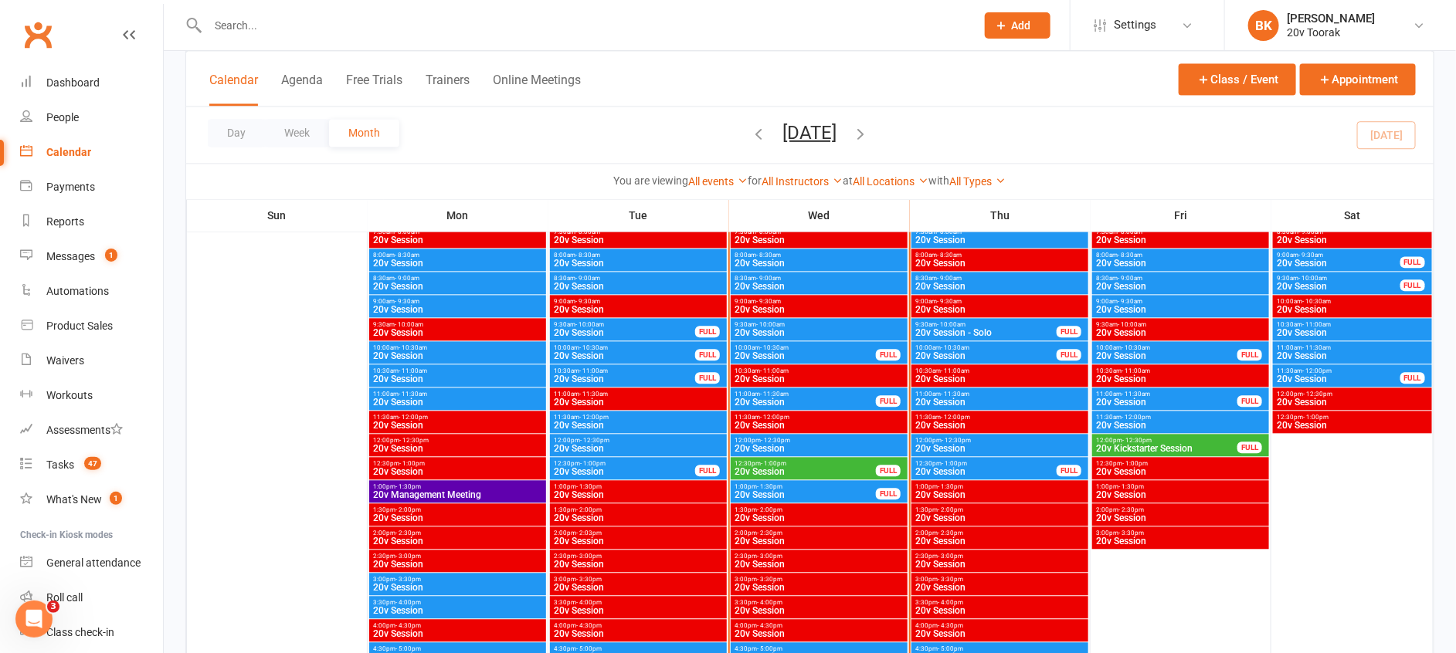
click at [788, 345] on span "10:00am - 10:30am" at bounding box center [805, 347] width 143 height 7
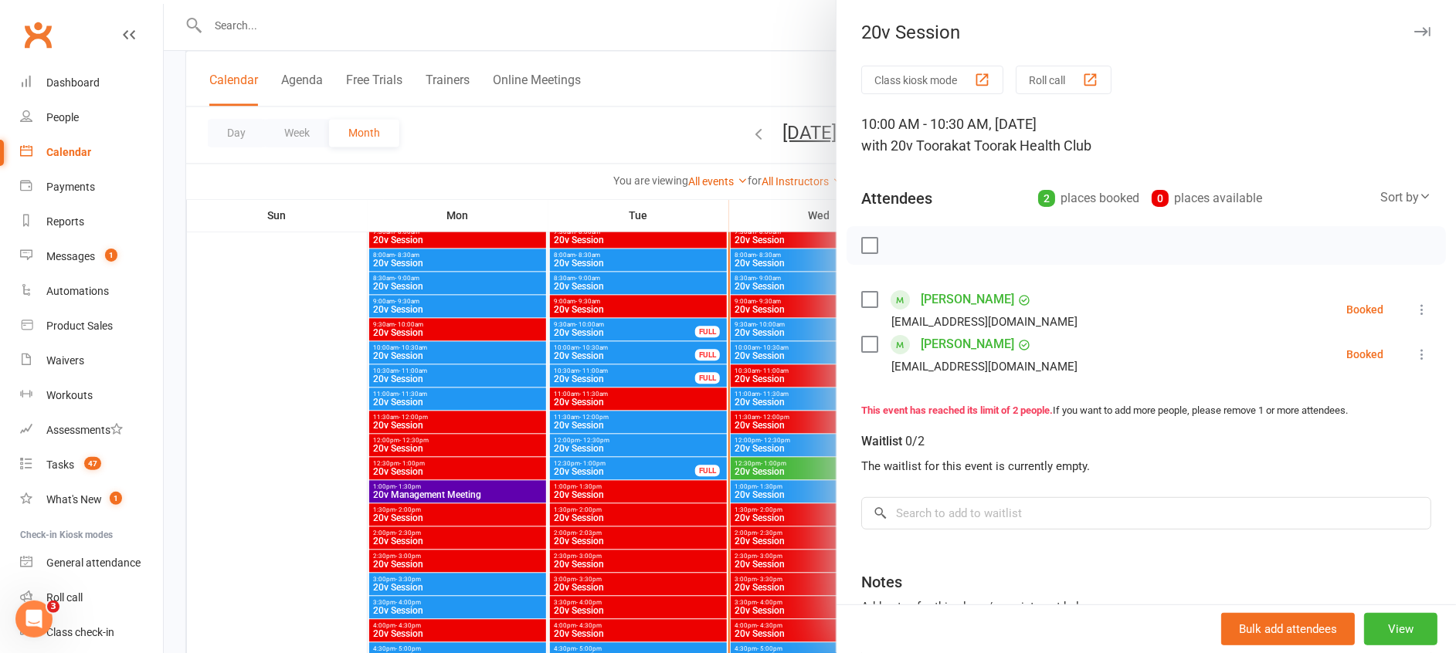
click at [1414, 355] on icon at bounding box center [1421, 354] width 15 height 15
click at [1303, 417] on link "Remove" at bounding box center [1347, 415] width 166 height 31
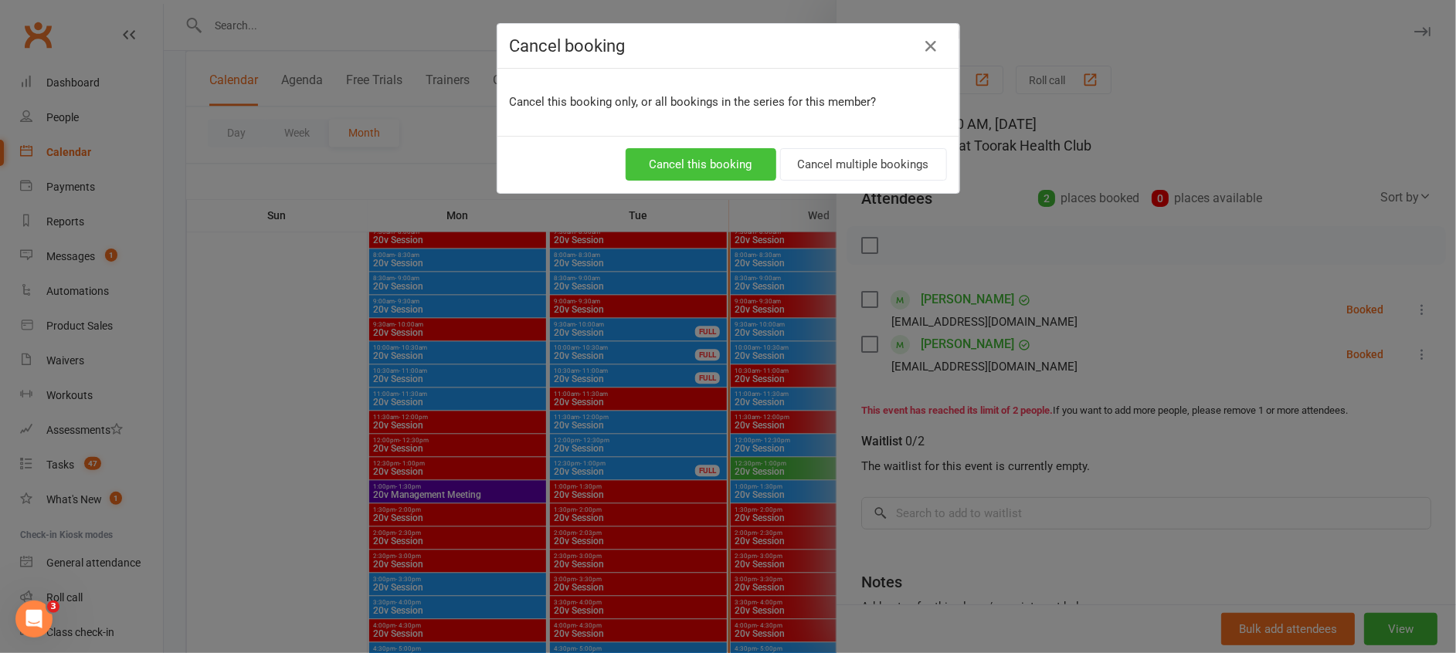
click at [710, 169] on button "Cancel this booking" at bounding box center [700, 164] width 151 height 32
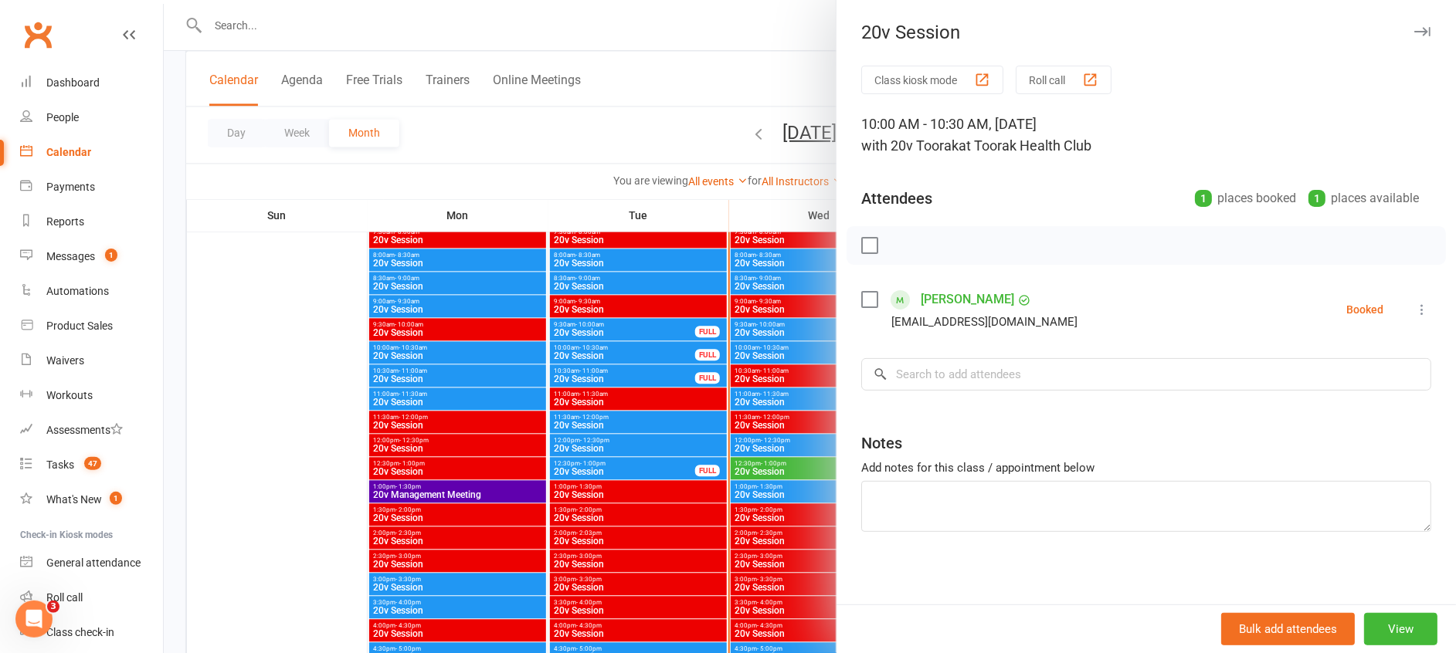
click at [744, 358] on div at bounding box center [810, 326] width 1292 height 653
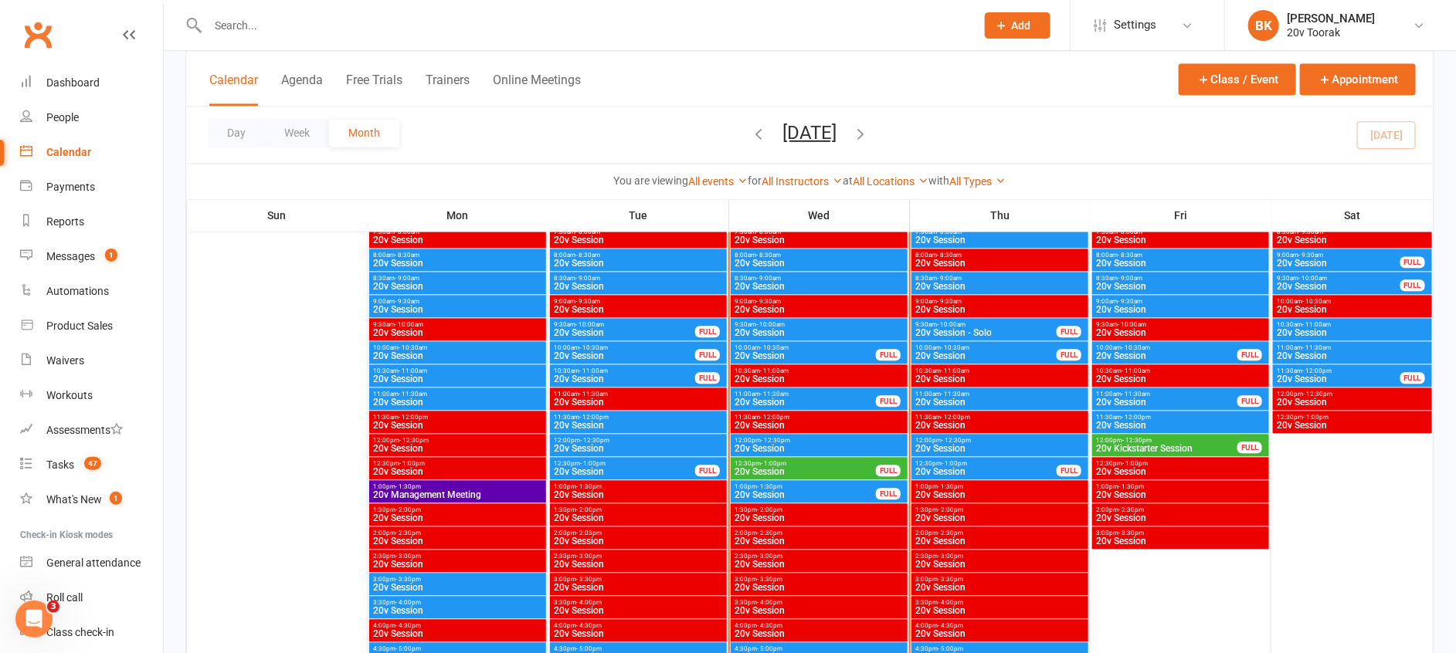
click at [775, 375] on span "20v Session" at bounding box center [819, 379] width 171 height 9
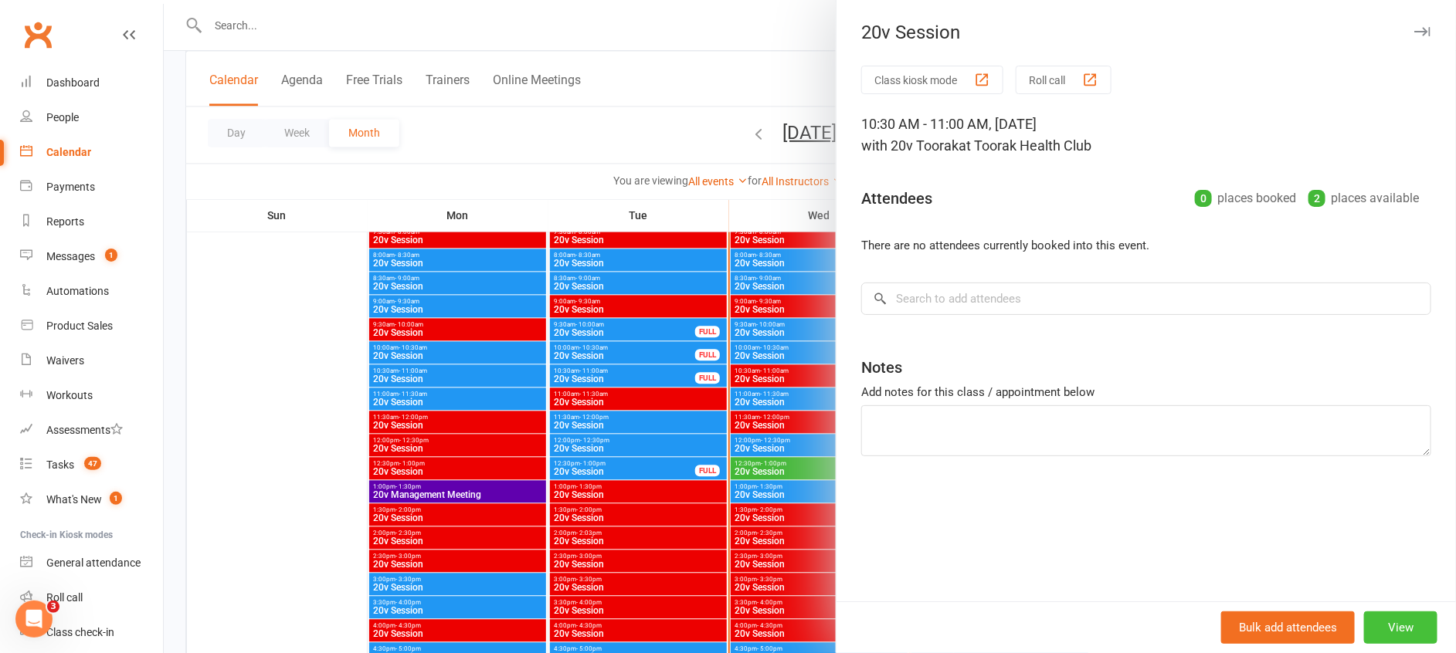
click at [1385, 629] on button "View" at bounding box center [1400, 628] width 73 height 32
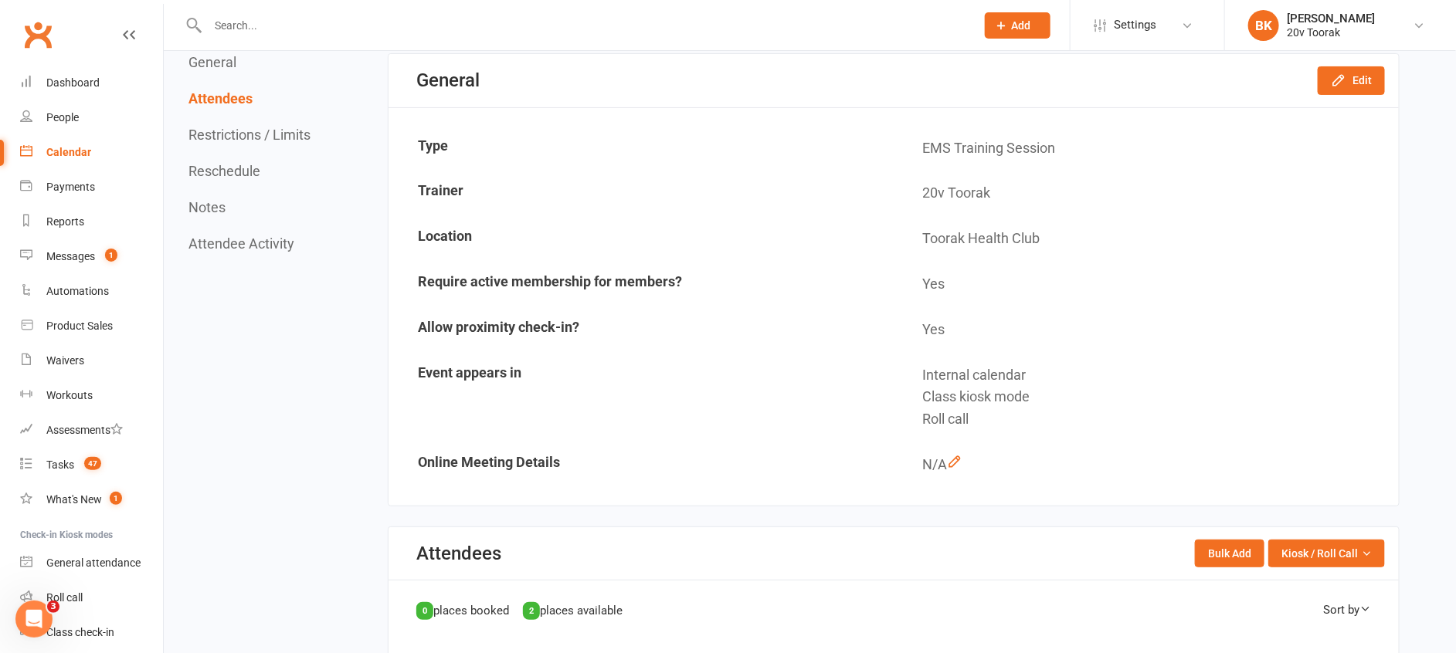
scroll to position [146, 0]
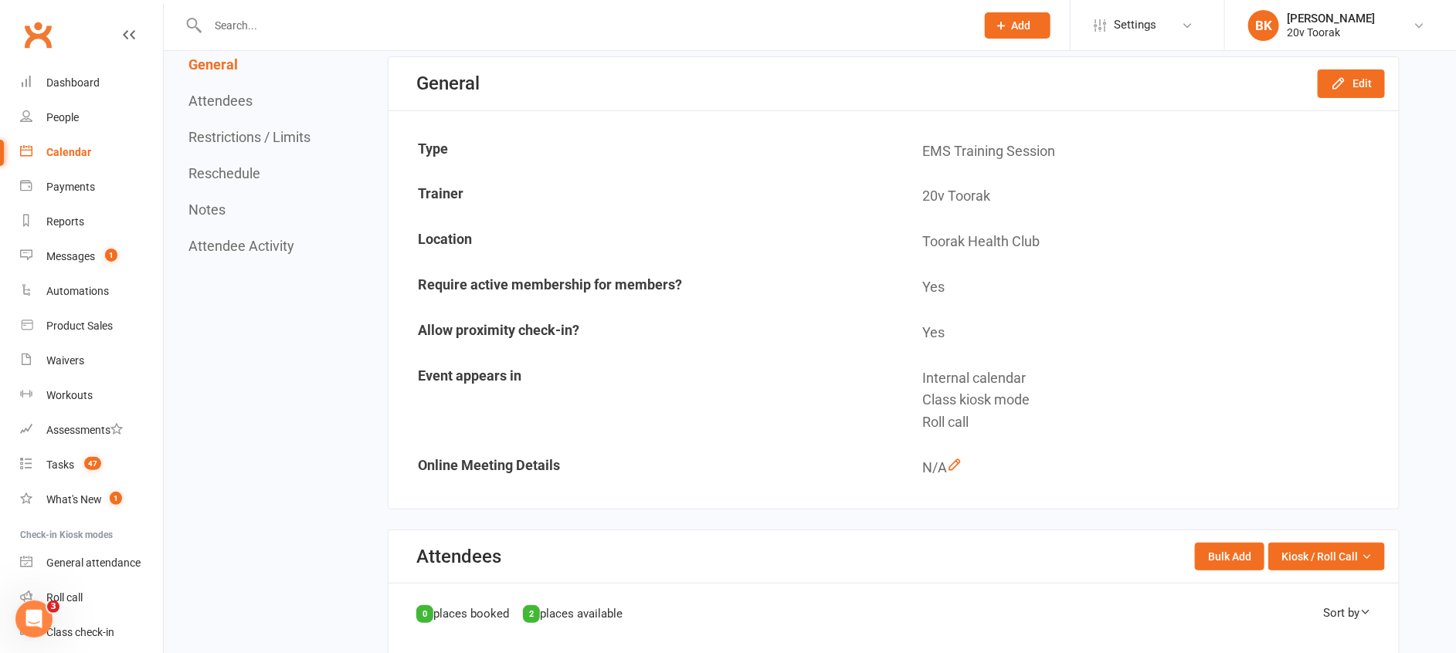
click at [1341, 107] on div "General Edit" at bounding box center [893, 83] width 1010 height 53
click at [1341, 105] on div "General Edit" at bounding box center [893, 83] width 1010 height 53
click at [1353, 82] on button "Edit" at bounding box center [1350, 83] width 67 height 28
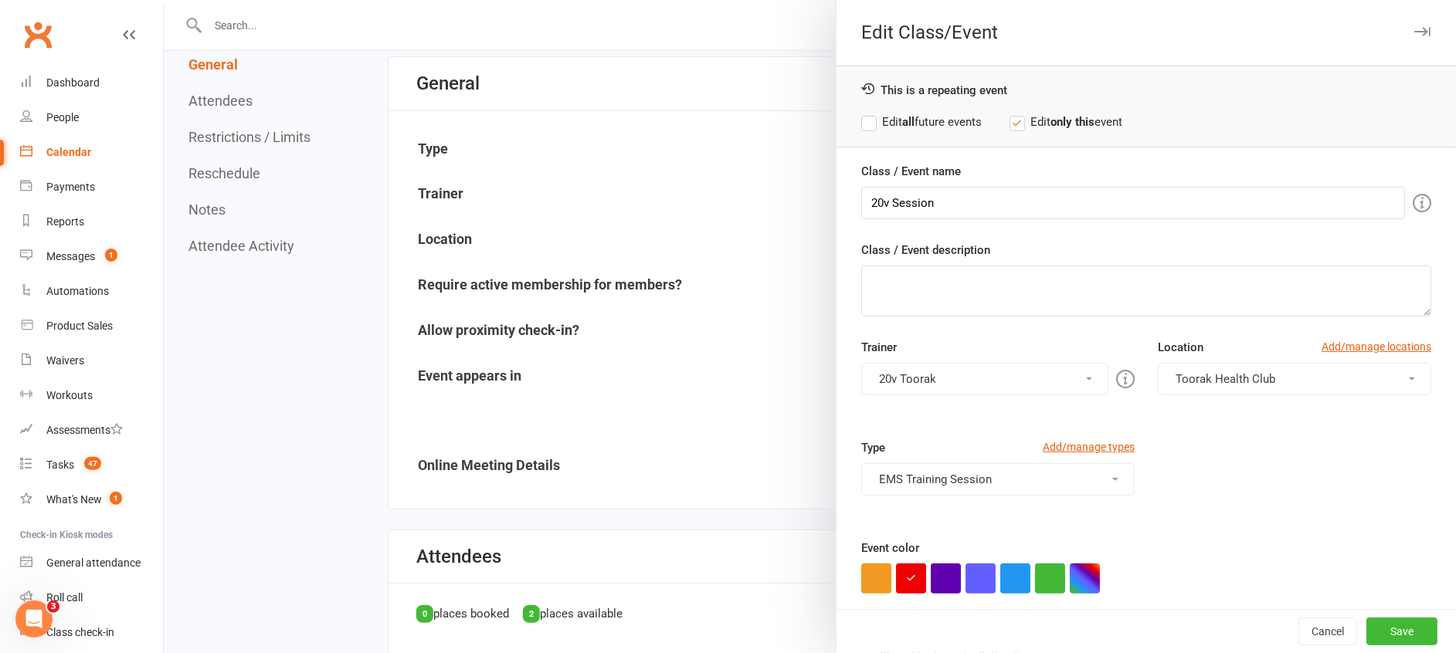
click at [1008, 561] on div "Event color" at bounding box center [1146, 566] width 570 height 55
click at [1010, 581] on button "button" at bounding box center [1015, 579] width 30 height 30
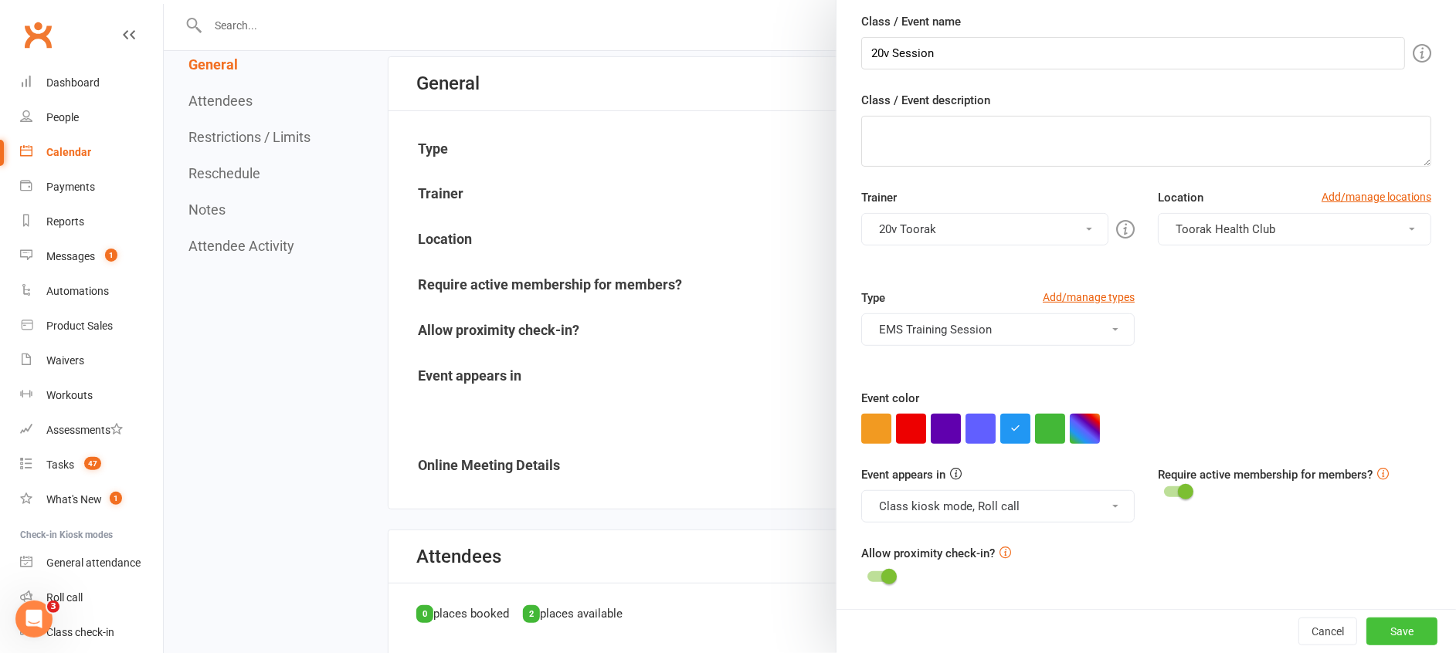
click at [1366, 630] on button "Save" at bounding box center [1401, 632] width 71 height 28
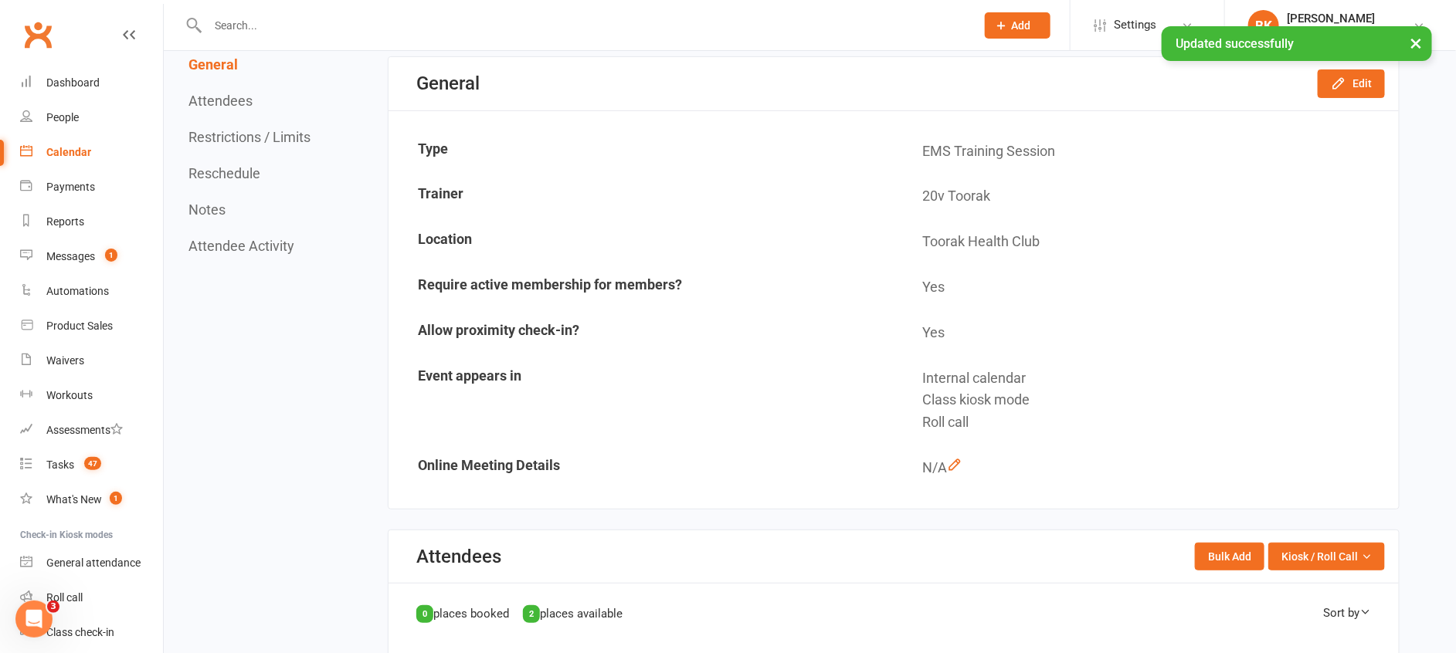
scroll to position [610, 0]
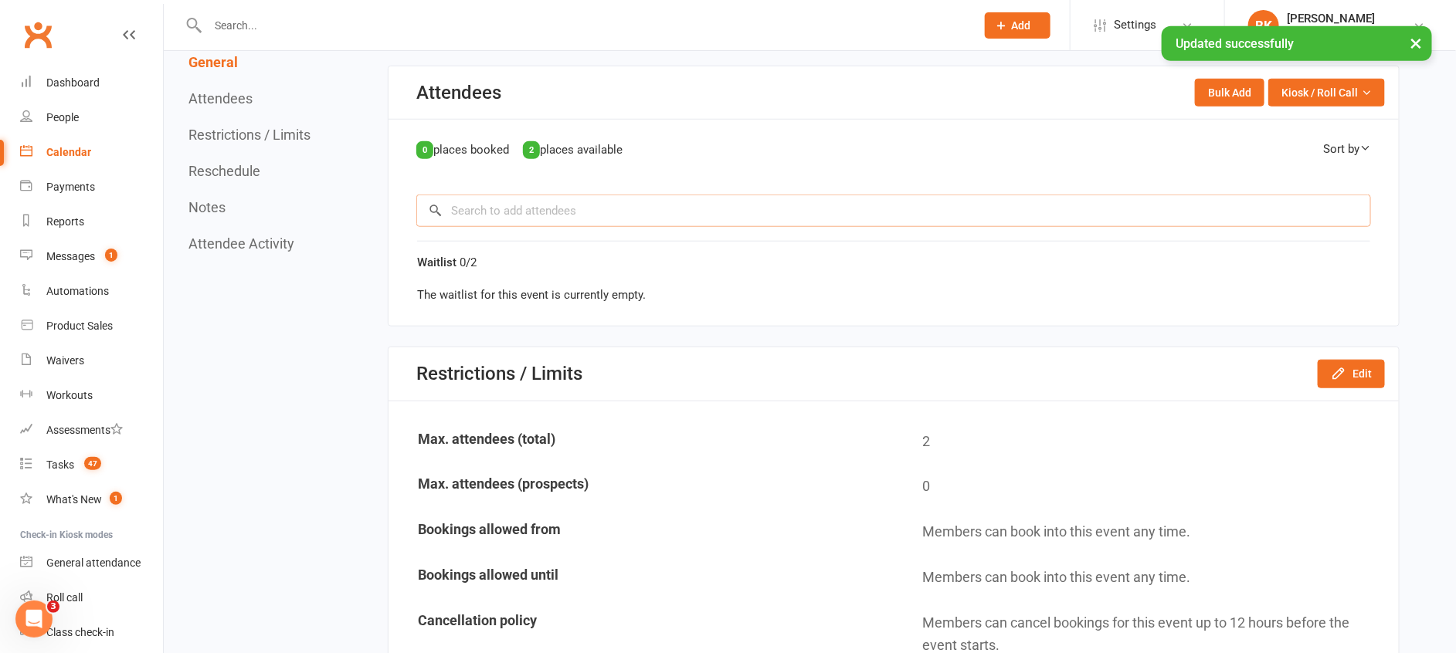
click at [511, 202] on input "search" at bounding box center [893, 211] width 954 height 32
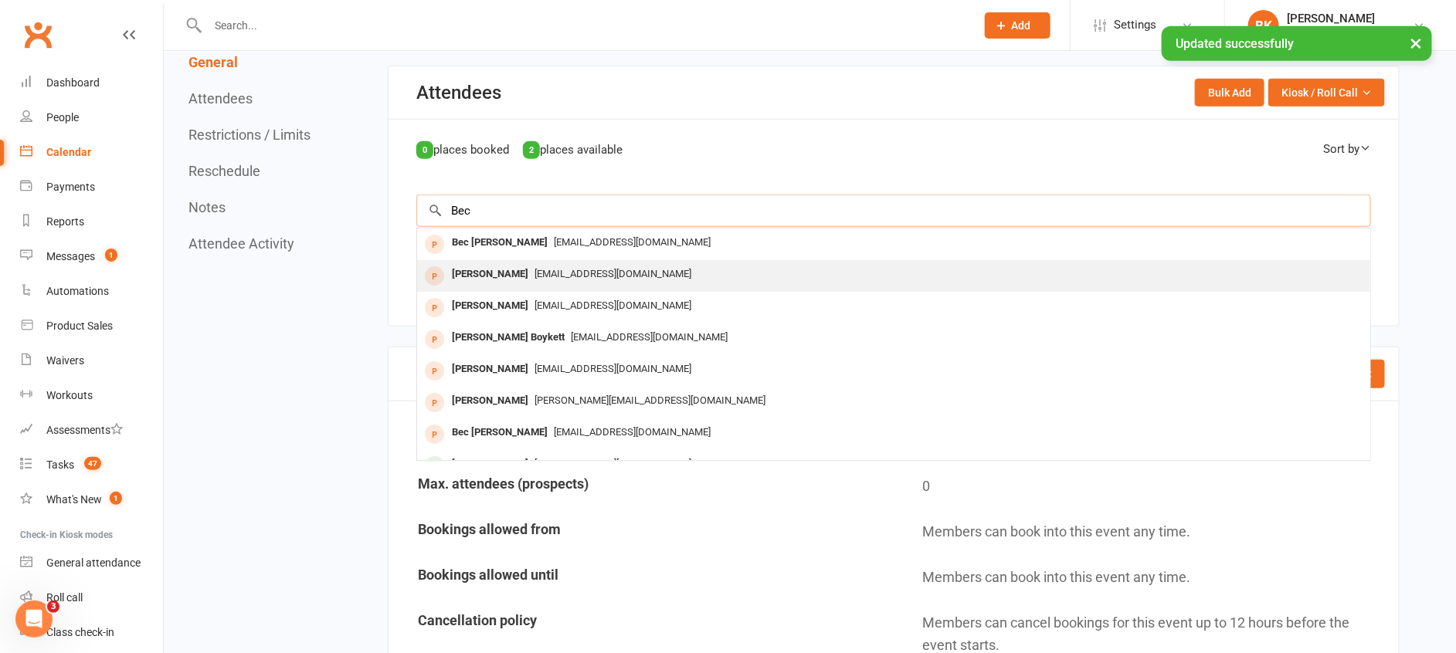
scroll to position [22, 0]
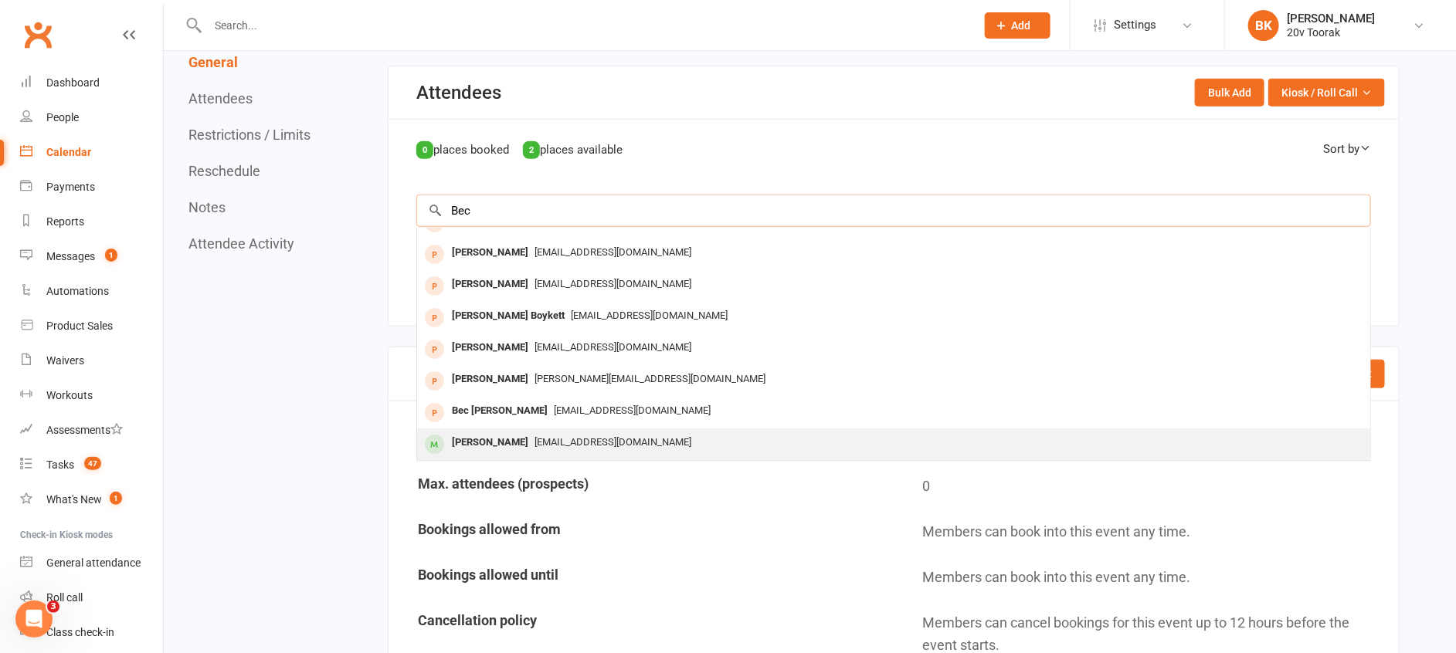
type input "Bec"
click at [486, 442] on div "Bec Piotrowski" at bounding box center [490, 443] width 89 height 22
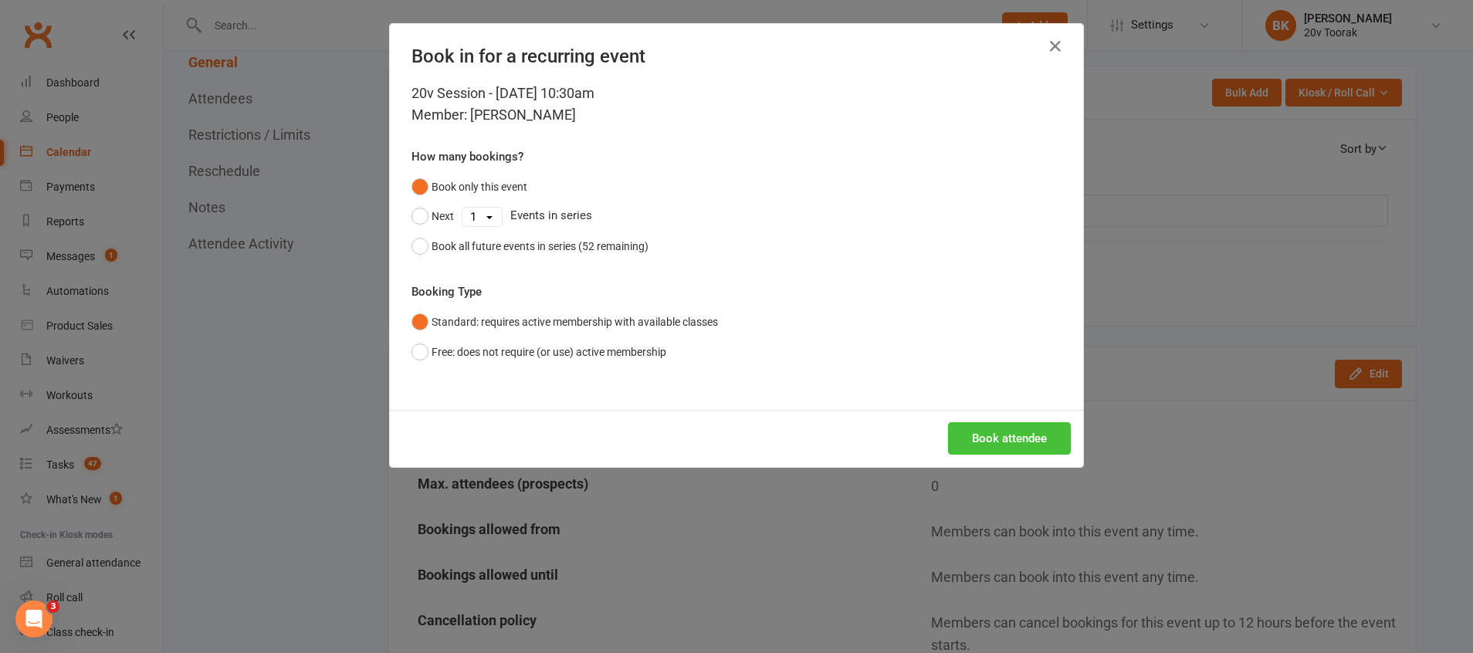
click at [996, 432] on button "Book attendee" at bounding box center [1009, 438] width 123 height 32
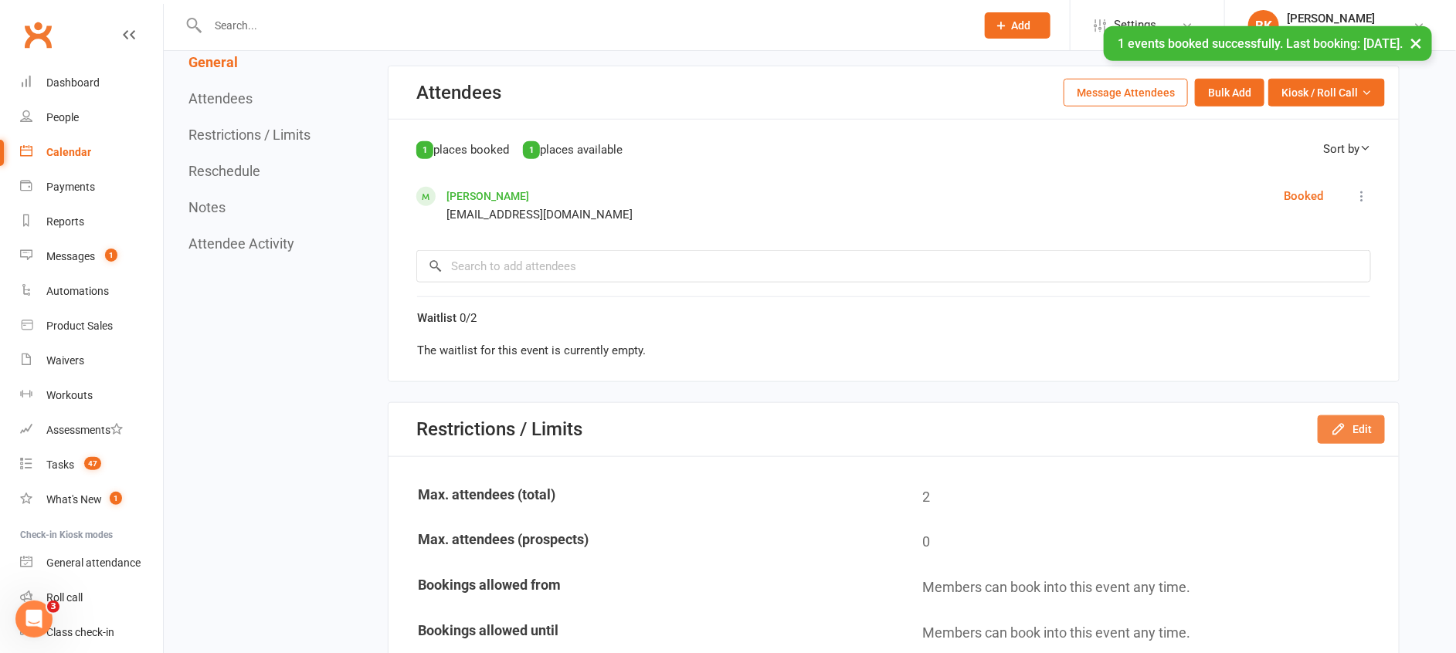
click at [1352, 430] on button "Edit" at bounding box center [1350, 429] width 67 height 28
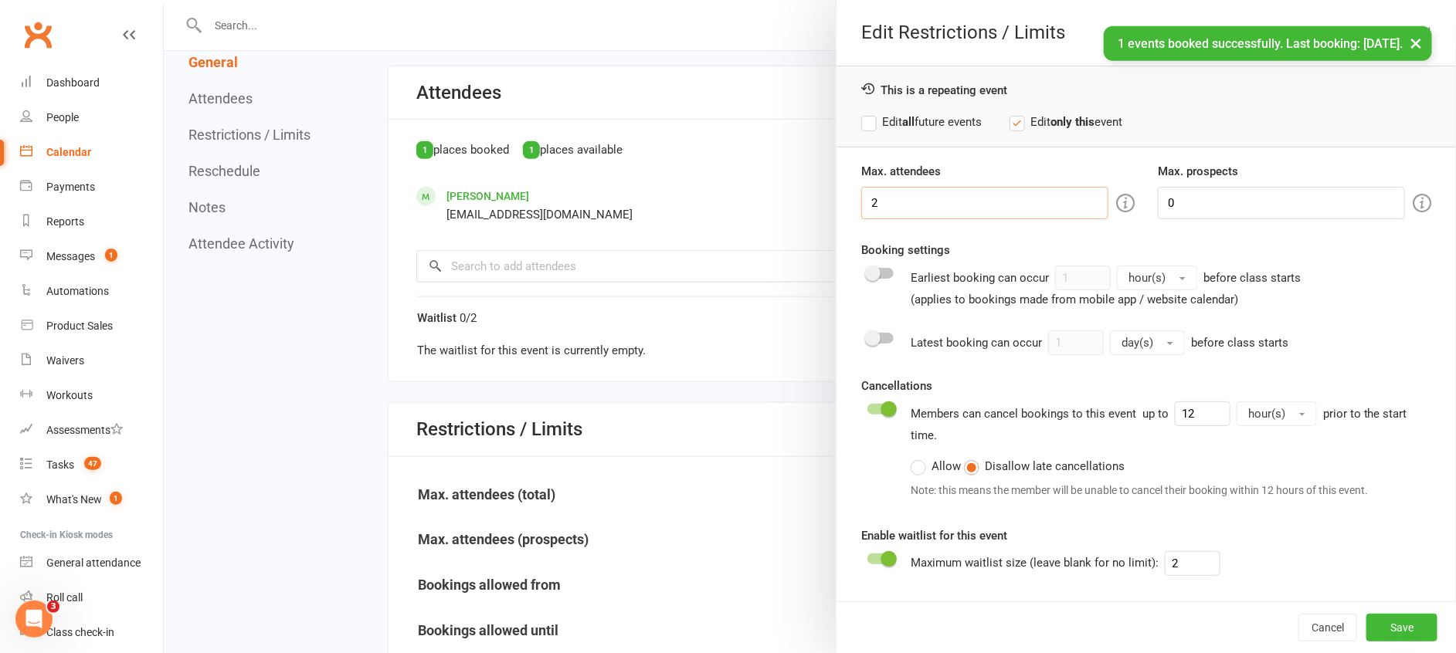
click at [986, 212] on input "2" at bounding box center [984, 203] width 247 height 32
type input "1"
click at [1389, 629] on button "Save" at bounding box center [1401, 628] width 71 height 28
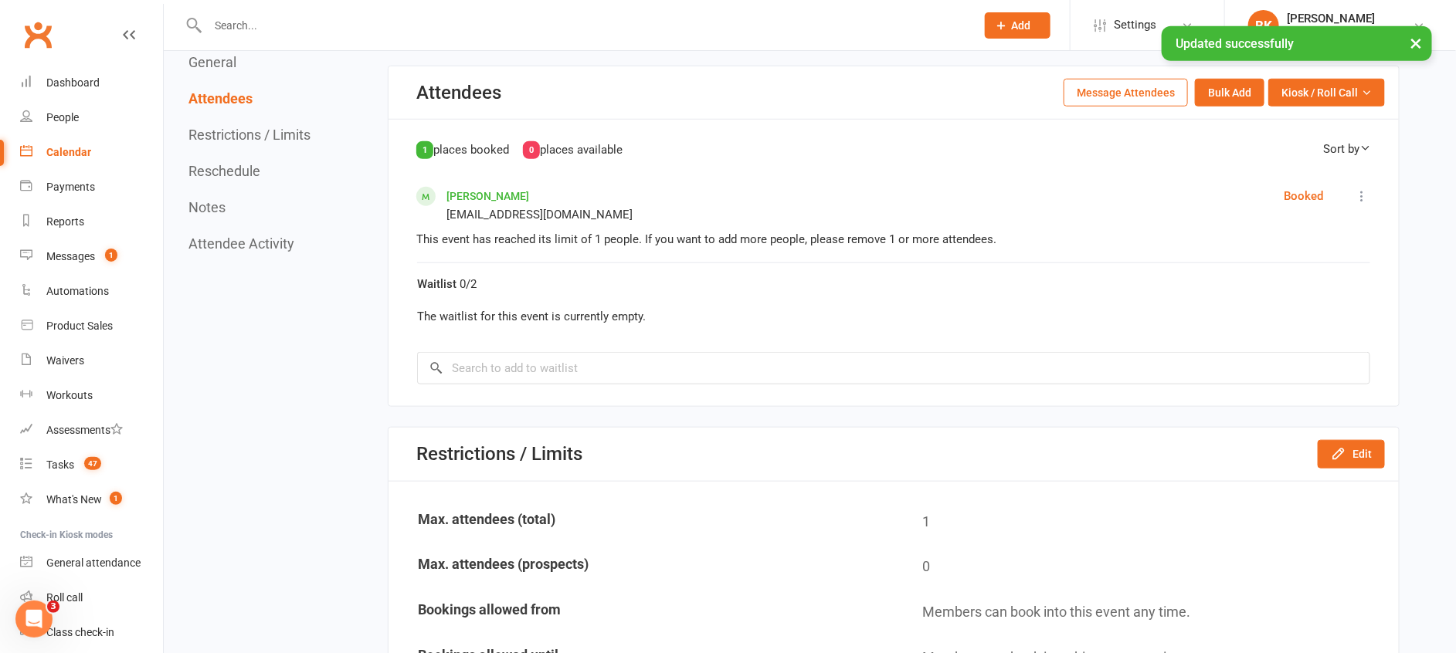
scroll to position [0, 0]
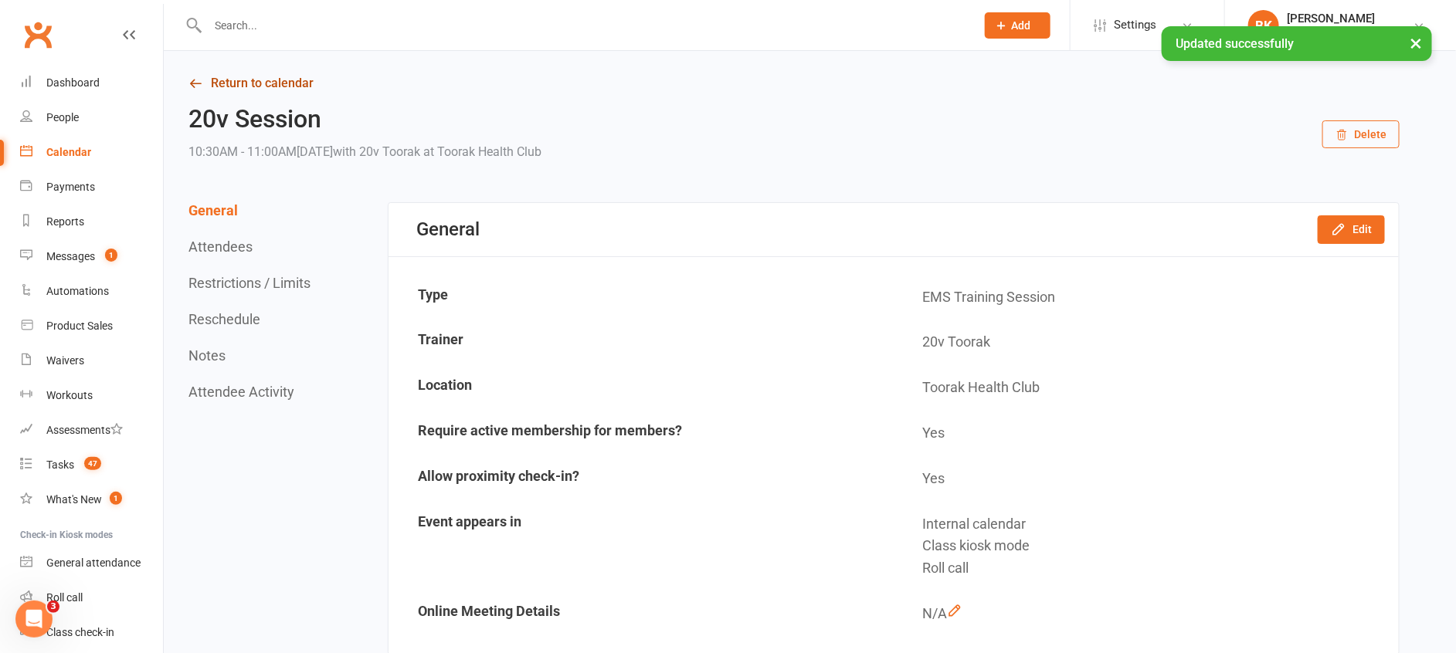
click at [273, 86] on link "Return to calendar" at bounding box center [793, 84] width 1211 height 22
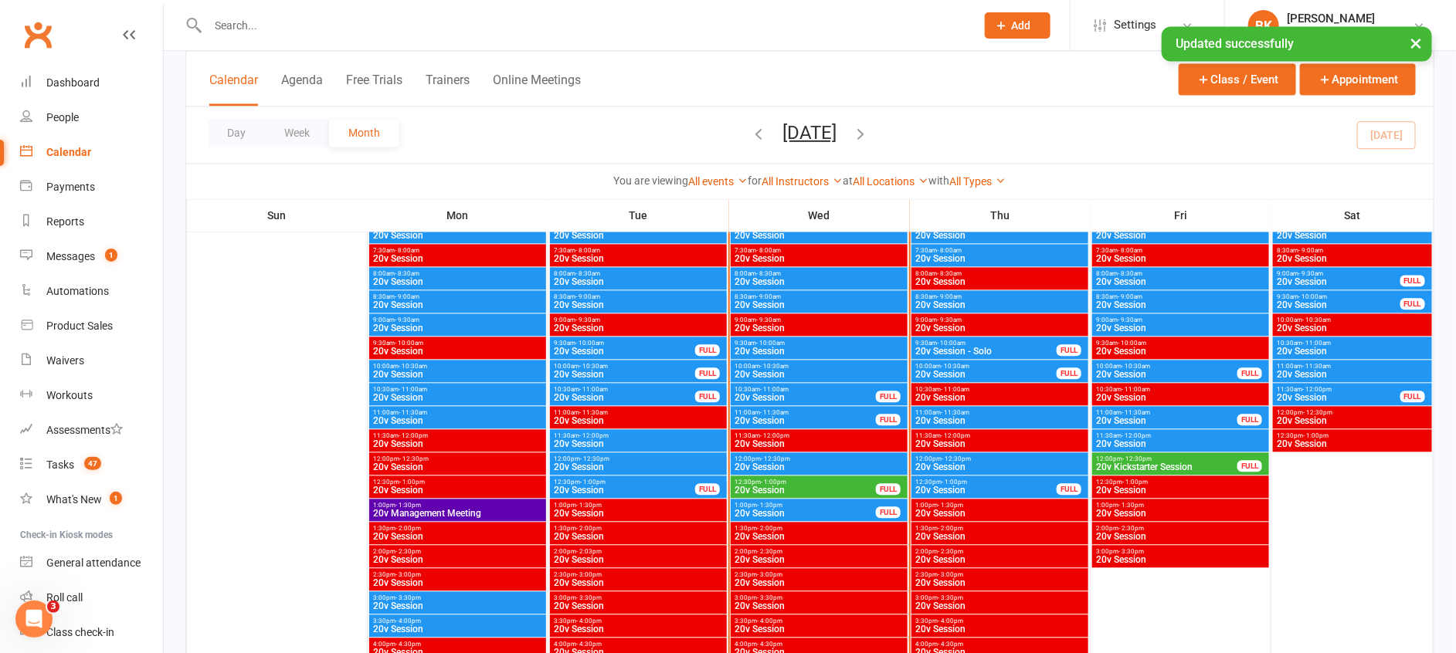
scroll to position [1534, 0]
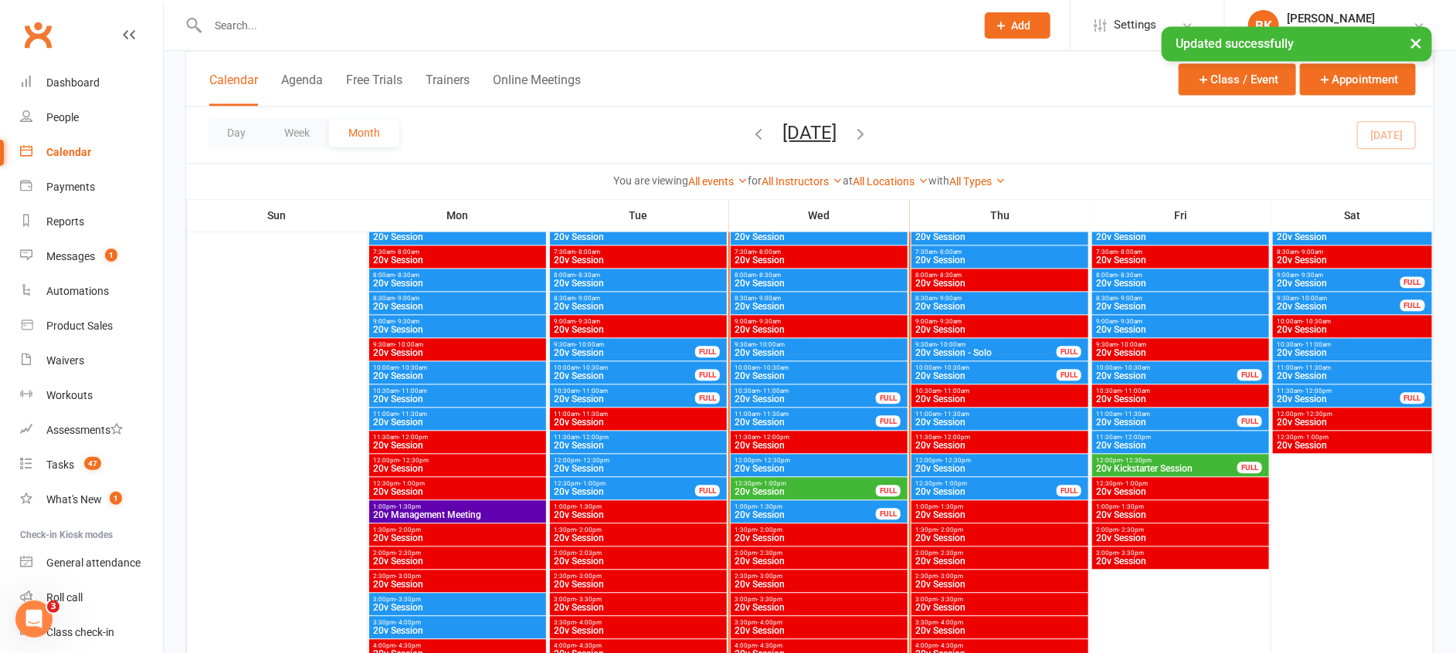
click at [763, 388] on span "- 11:00am" at bounding box center [774, 391] width 29 height 7
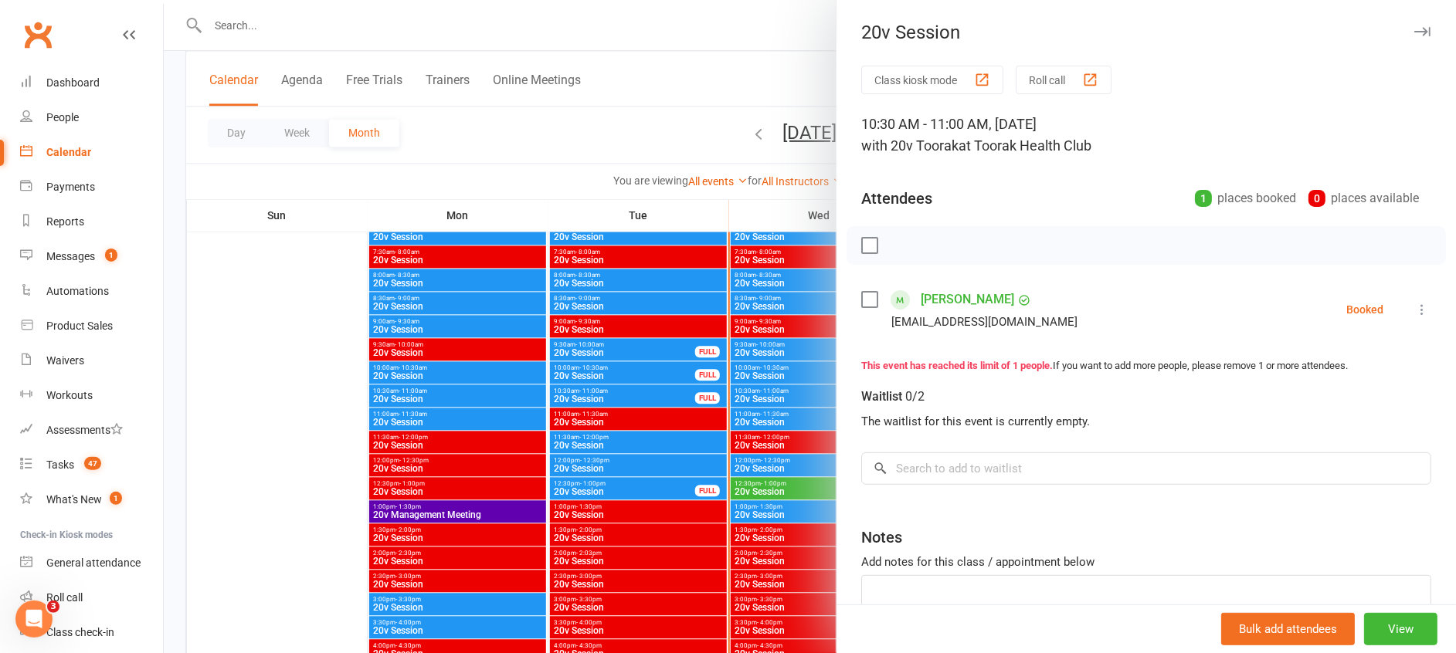
click at [790, 400] on div at bounding box center [810, 326] width 1292 height 653
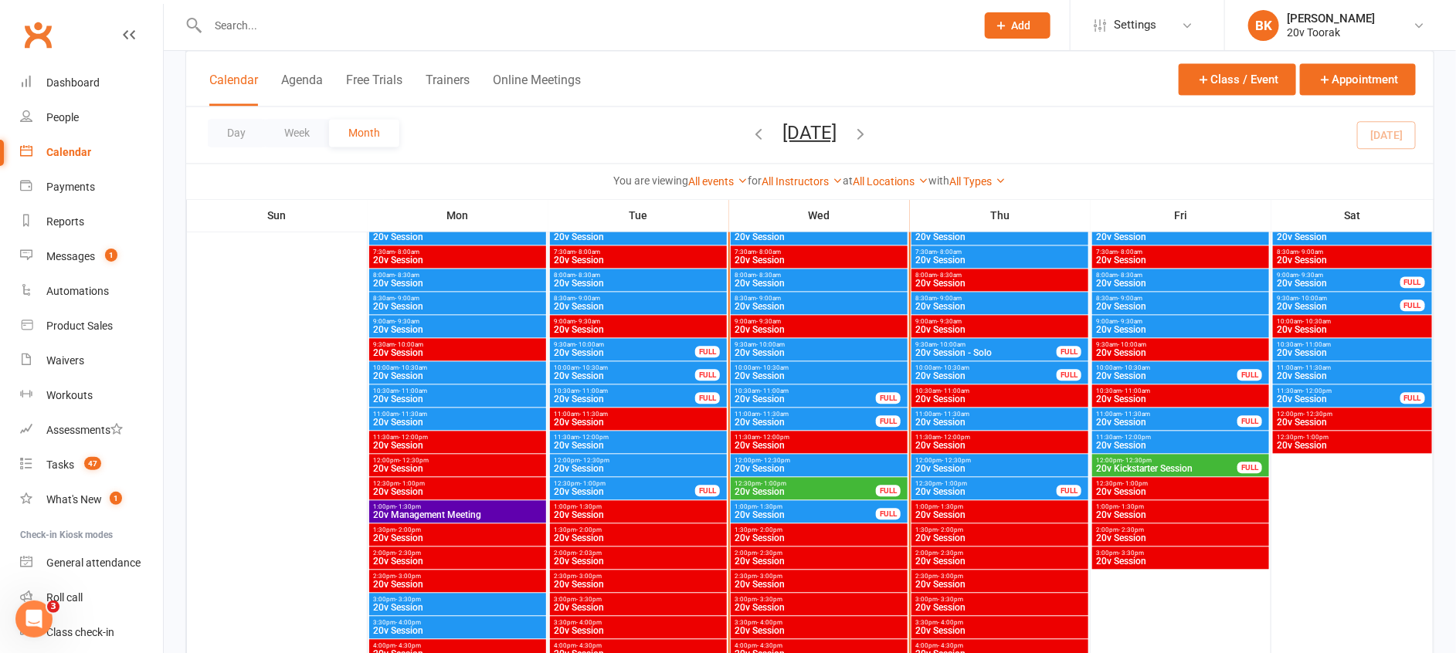
click at [764, 364] on span "- 10:30am" at bounding box center [774, 367] width 29 height 7
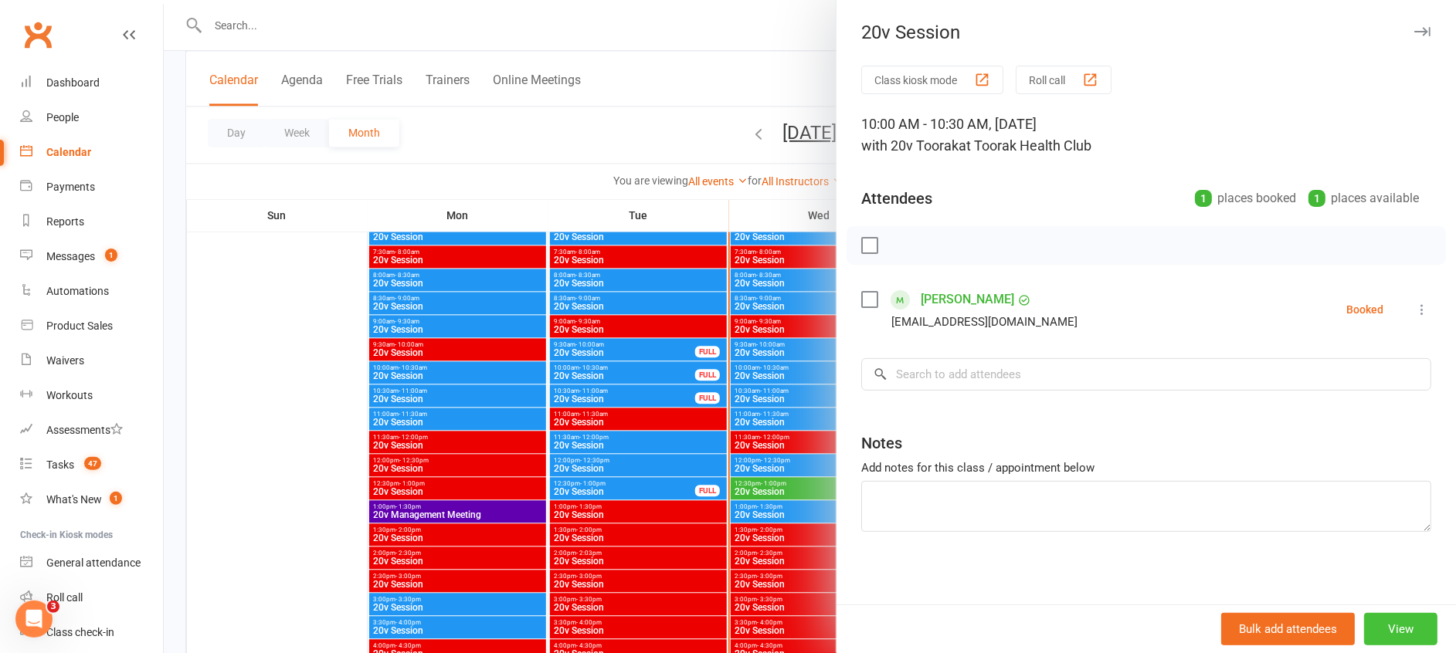
click at [1364, 626] on button "View" at bounding box center [1400, 629] width 73 height 32
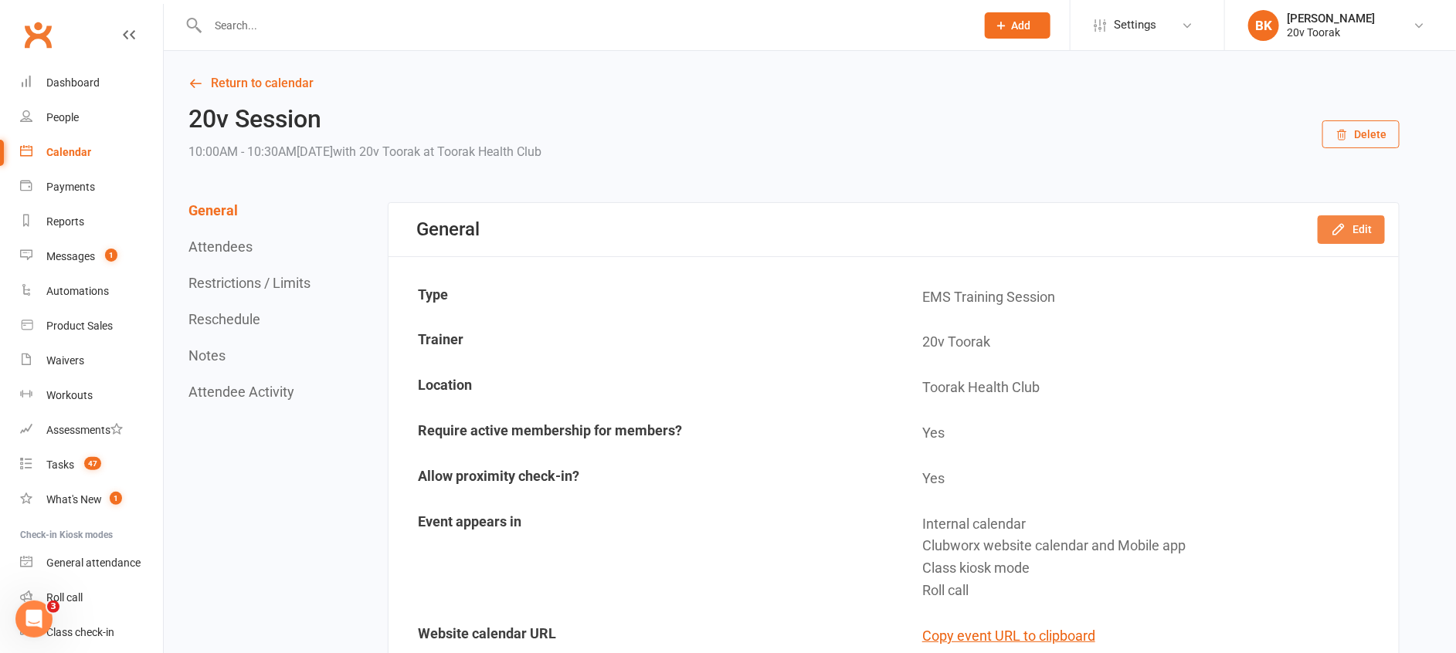
click at [1359, 225] on button "Edit" at bounding box center [1350, 229] width 67 height 28
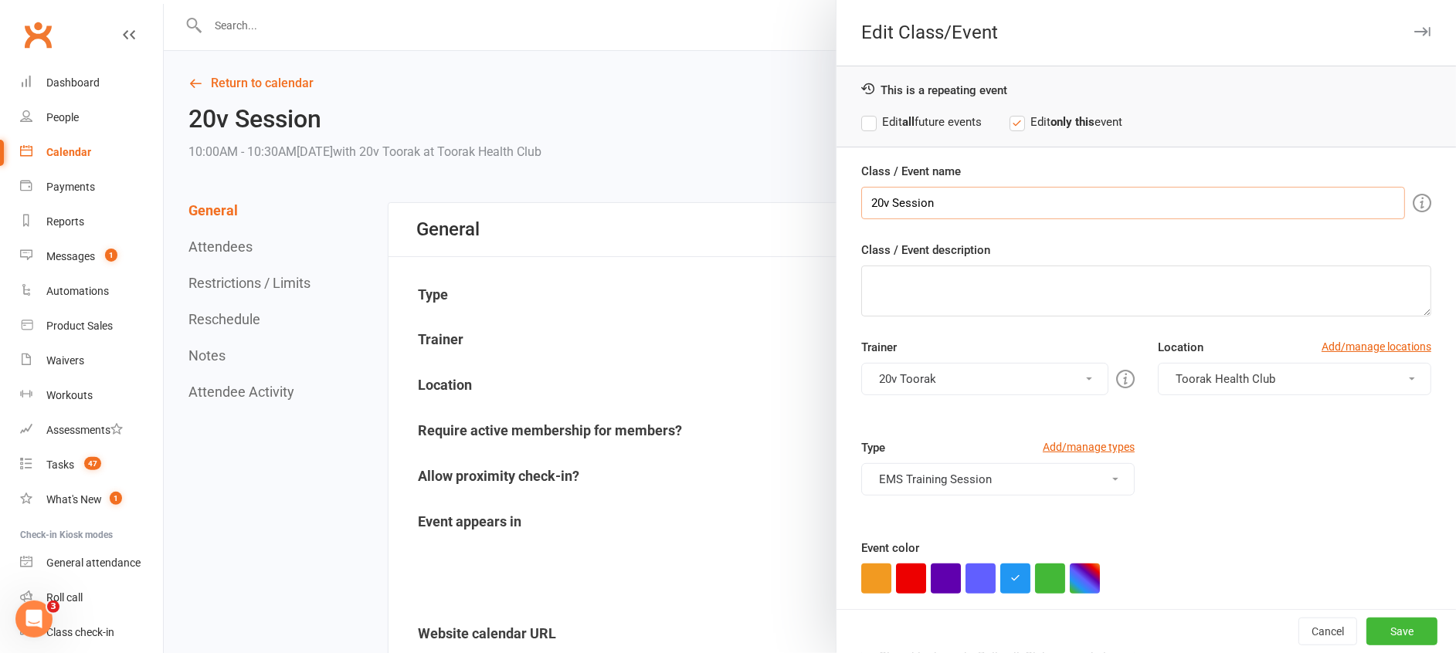
click at [886, 201] on input "20v Session" at bounding box center [1133, 203] width 544 height 32
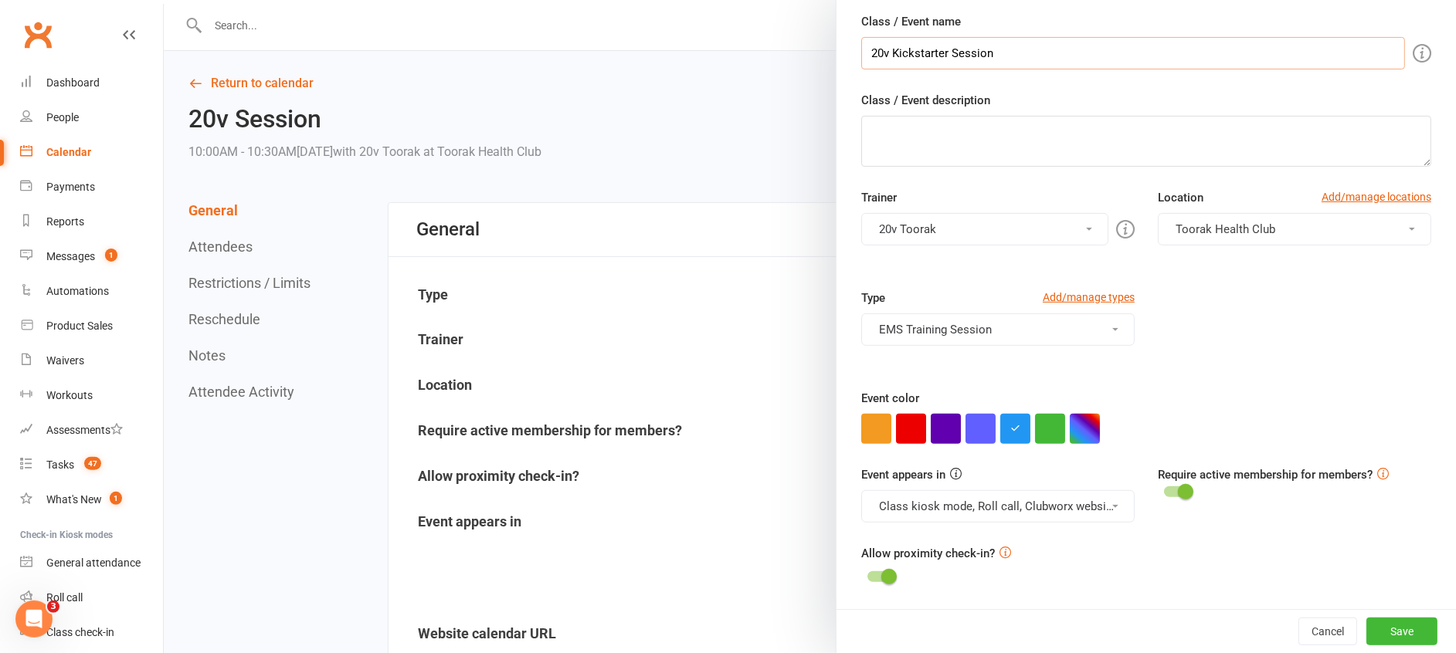
type input "20v Kickstarter Session"
click at [1056, 448] on div "Class / Event name 20v Kickstarter Session Class / Event description Trainer 20…" at bounding box center [1145, 310] width 619 height 597
click at [1044, 423] on button "button" at bounding box center [1050, 429] width 30 height 30
click at [1062, 525] on div "Event appears in Class kiosk mode, Roll call, Clubworx website calendar and Mob…" at bounding box center [1145, 505] width 593 height 79
click at [1062, 508] on button "Class kiosk mode, Roll call, Clubworx website calendar and Mobile app" at bounding box center [997, 506] width 273 height 32
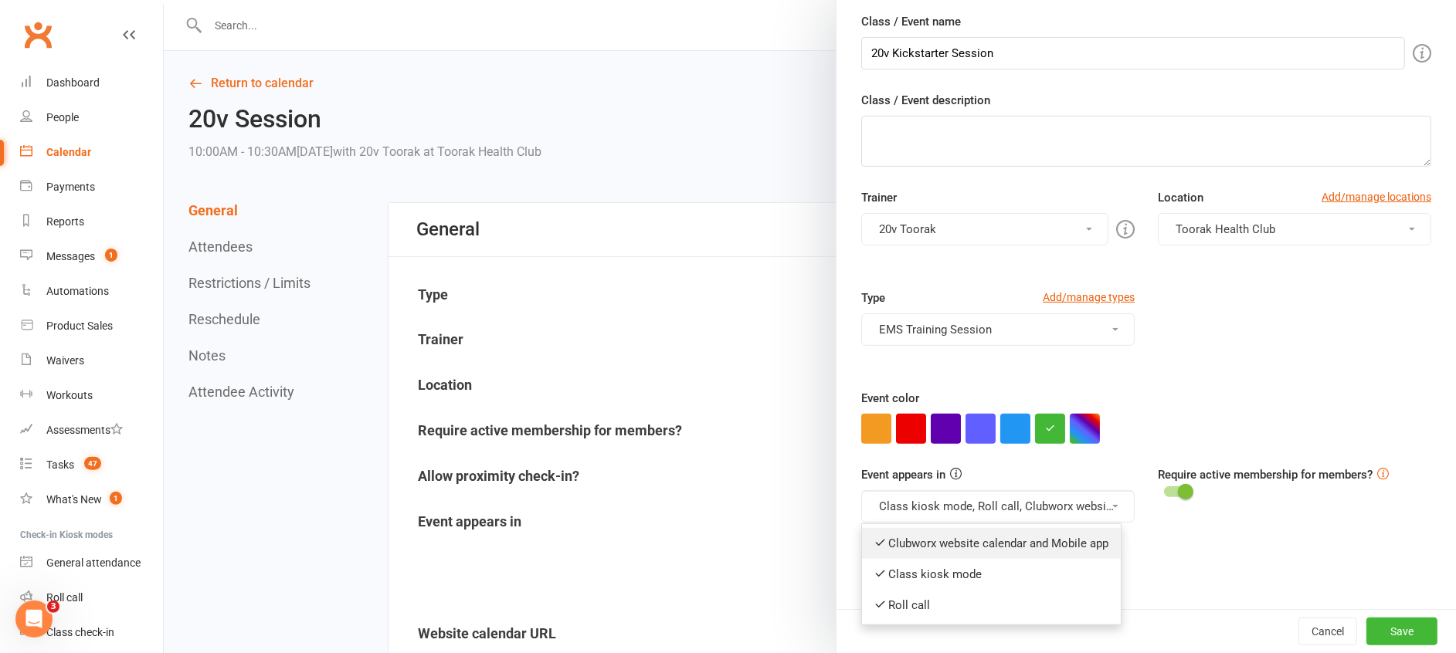
click at [1059, 540] on link "Clubworx website calendar and Mobile app" at bounding box center [991, 543] width 259 height 31
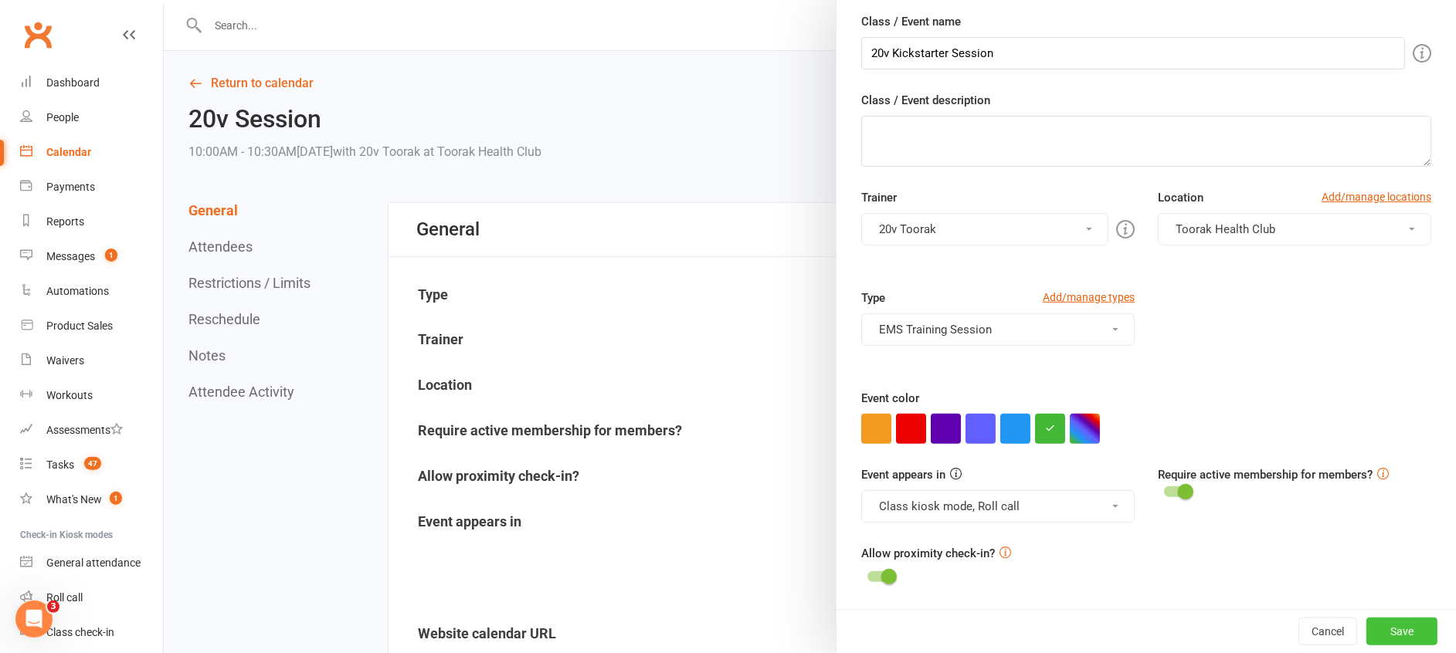
click at [1386, 632] on button "Save" at bounding box center [1401, 632] width 71 height 28
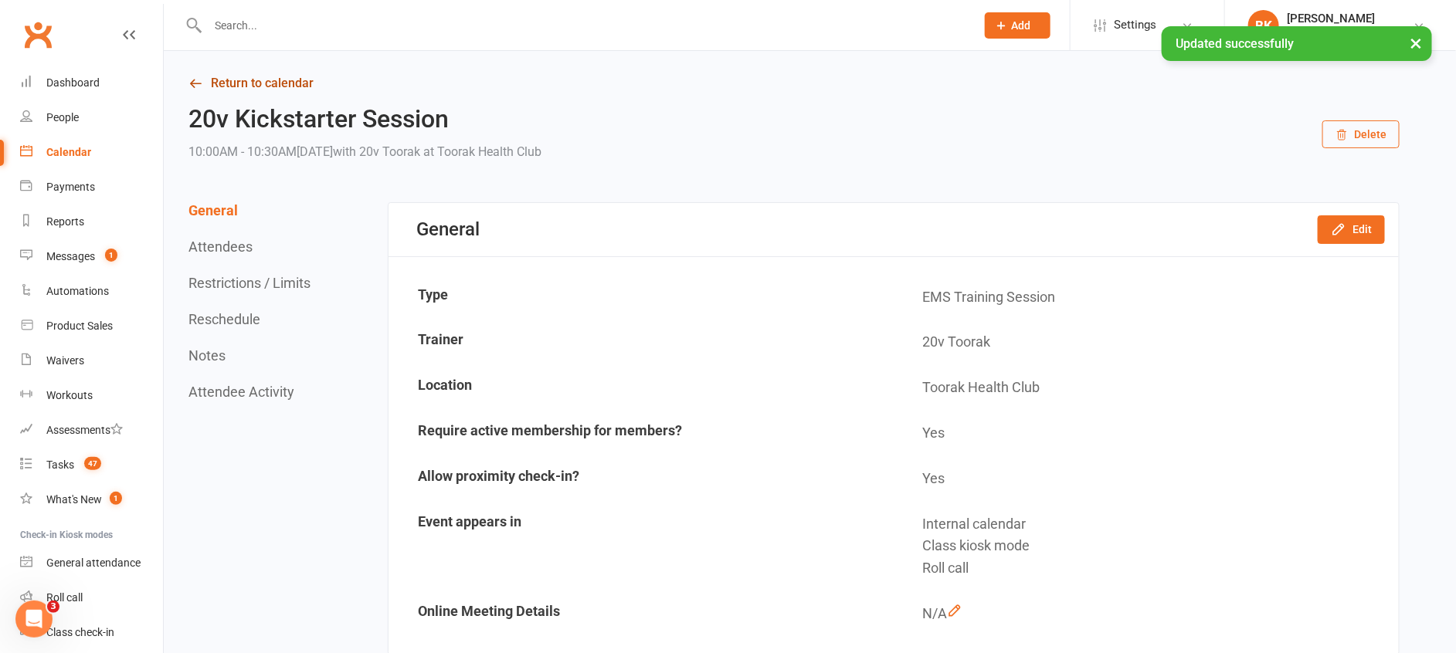
click at [274, 83] on link "Return to calendar" at bounding box center [793, 84] width 1211 height 22
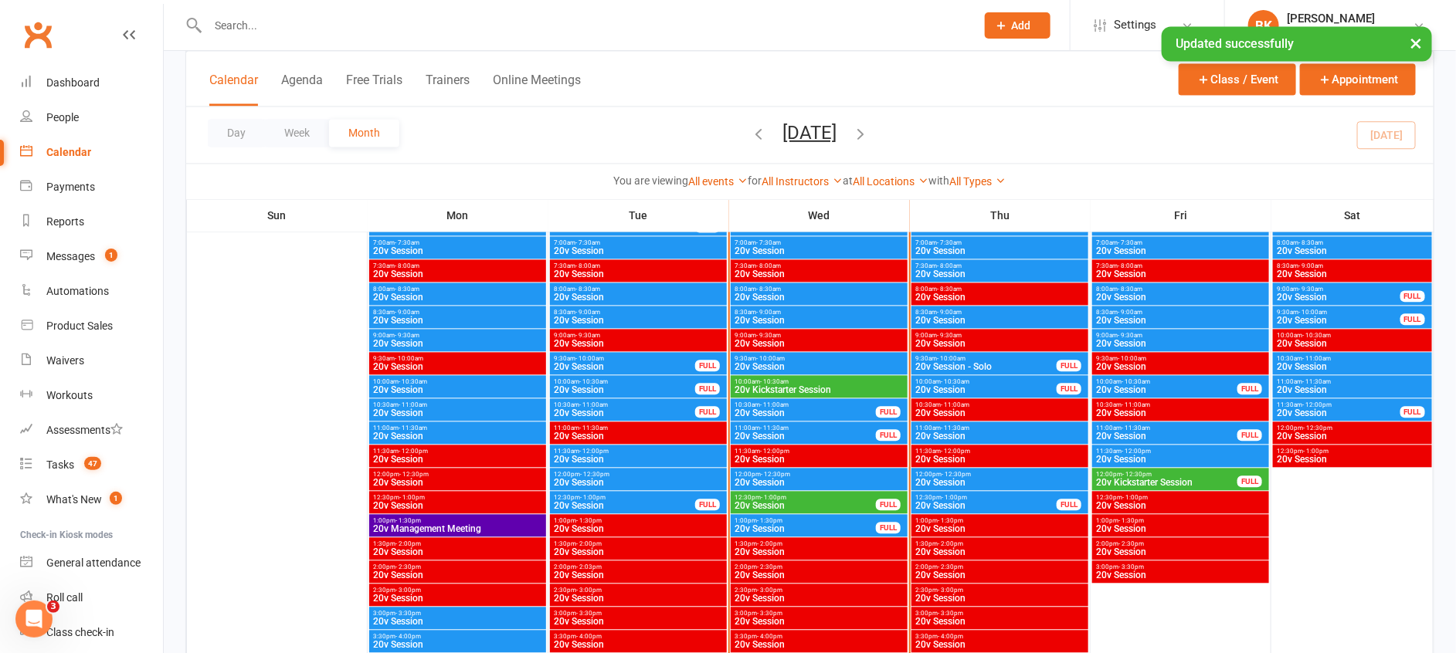
scroll to position [1525, 0]
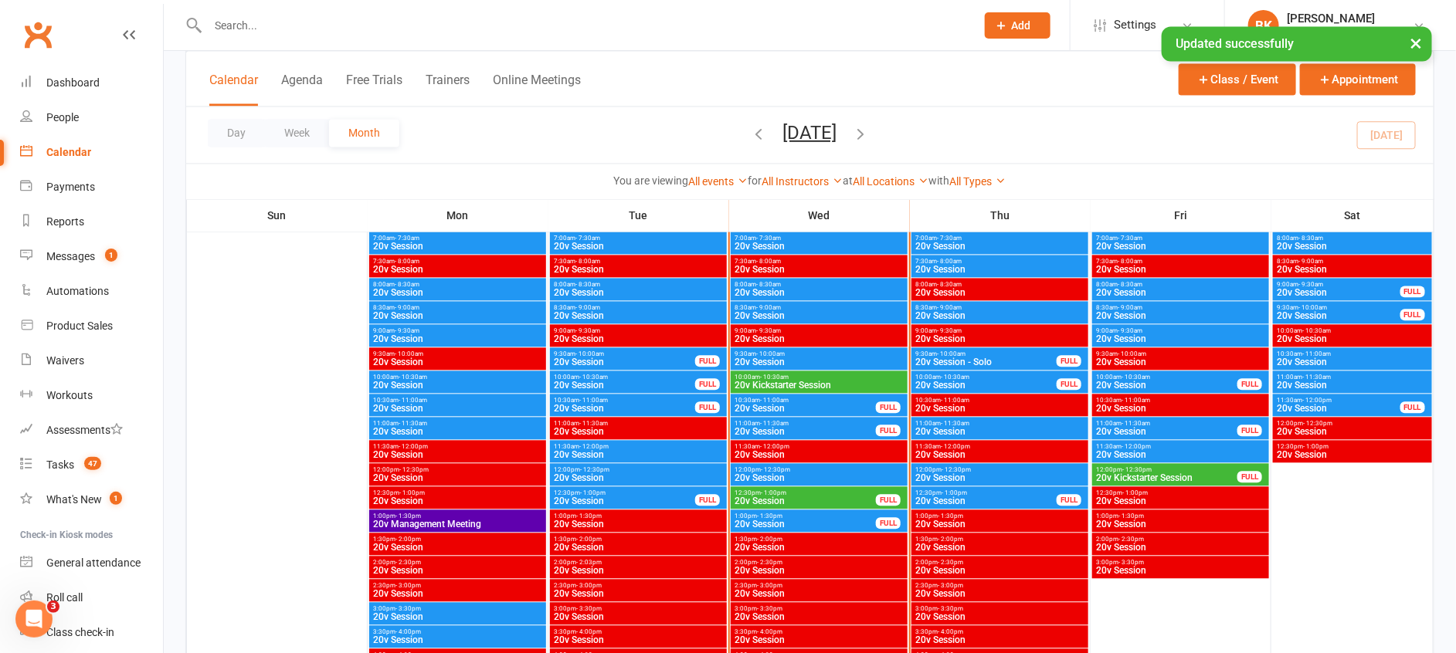
click at [815, 378] on span "10:00am - 10:30am" at bounding box center [819, 377] width 171 height 7
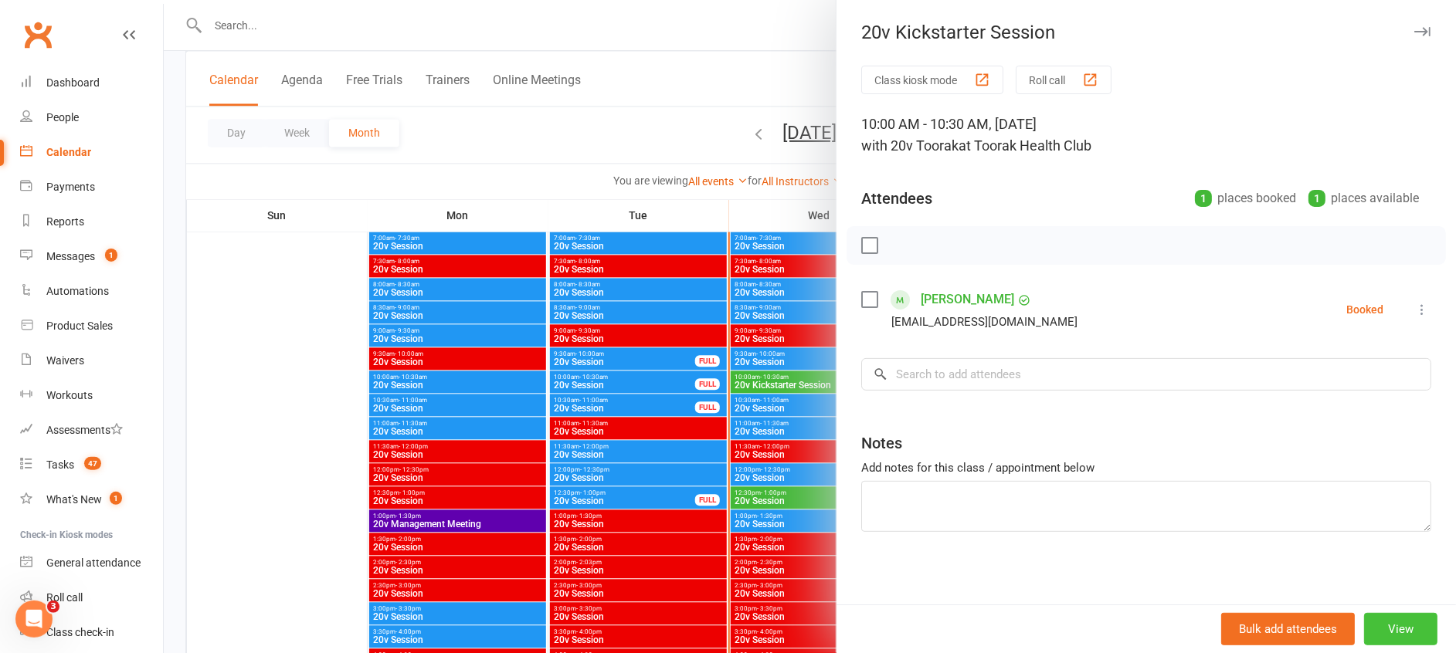
click at [1364, 639] on button "View" at bounding box center [1400, 629] width 73 height 32
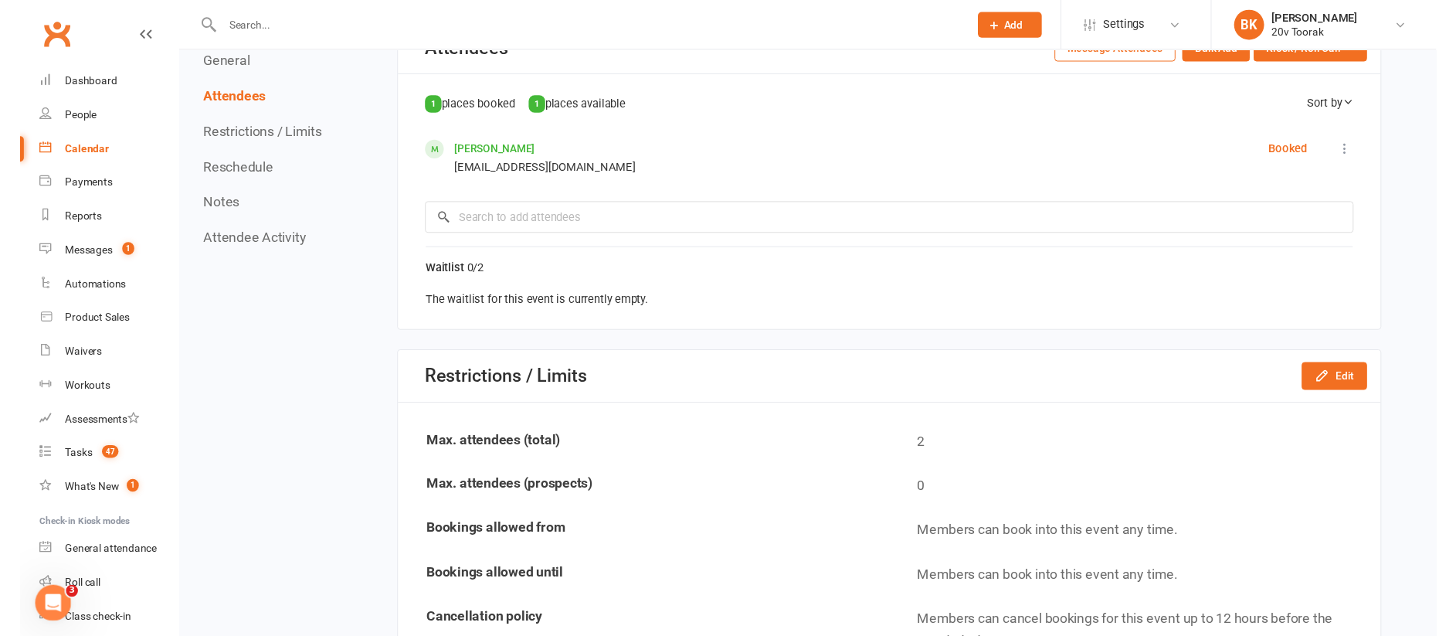
scroll to position [654, 0]
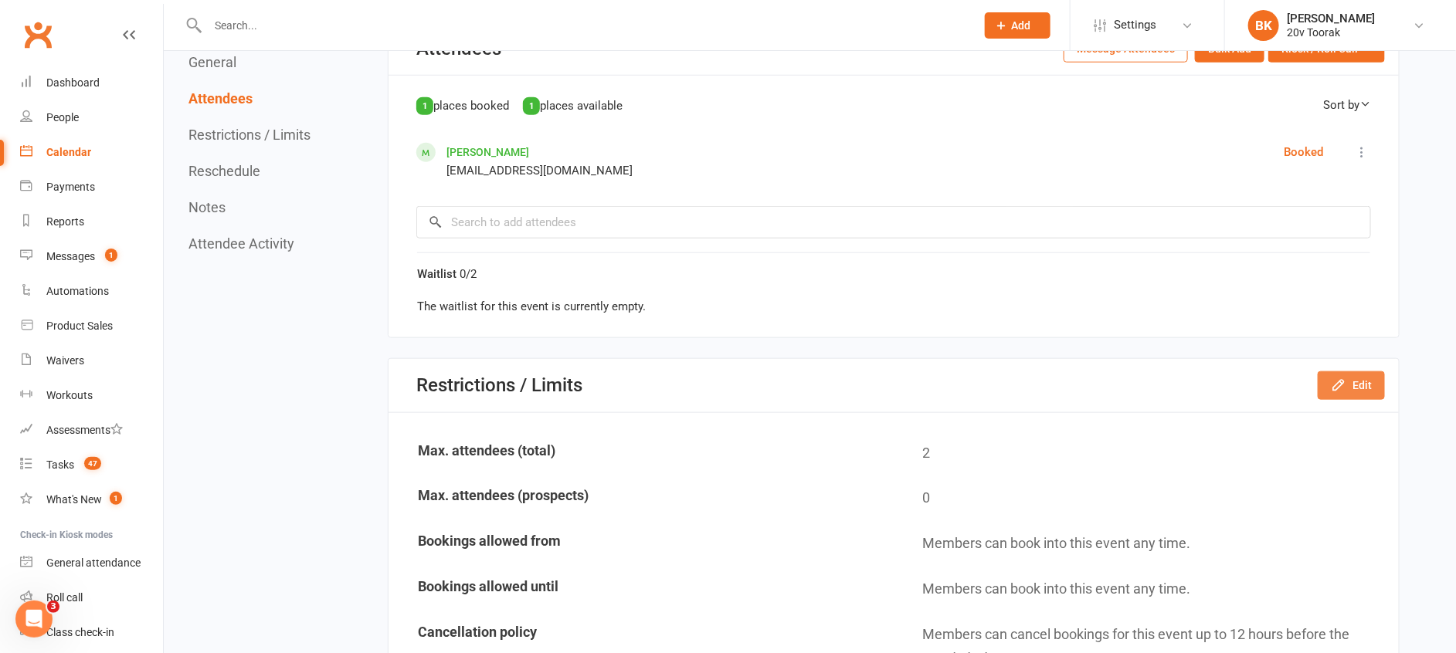
click at [1356, 383] on button "Edit" at bounding box center [1350, 385] width 67 height 28
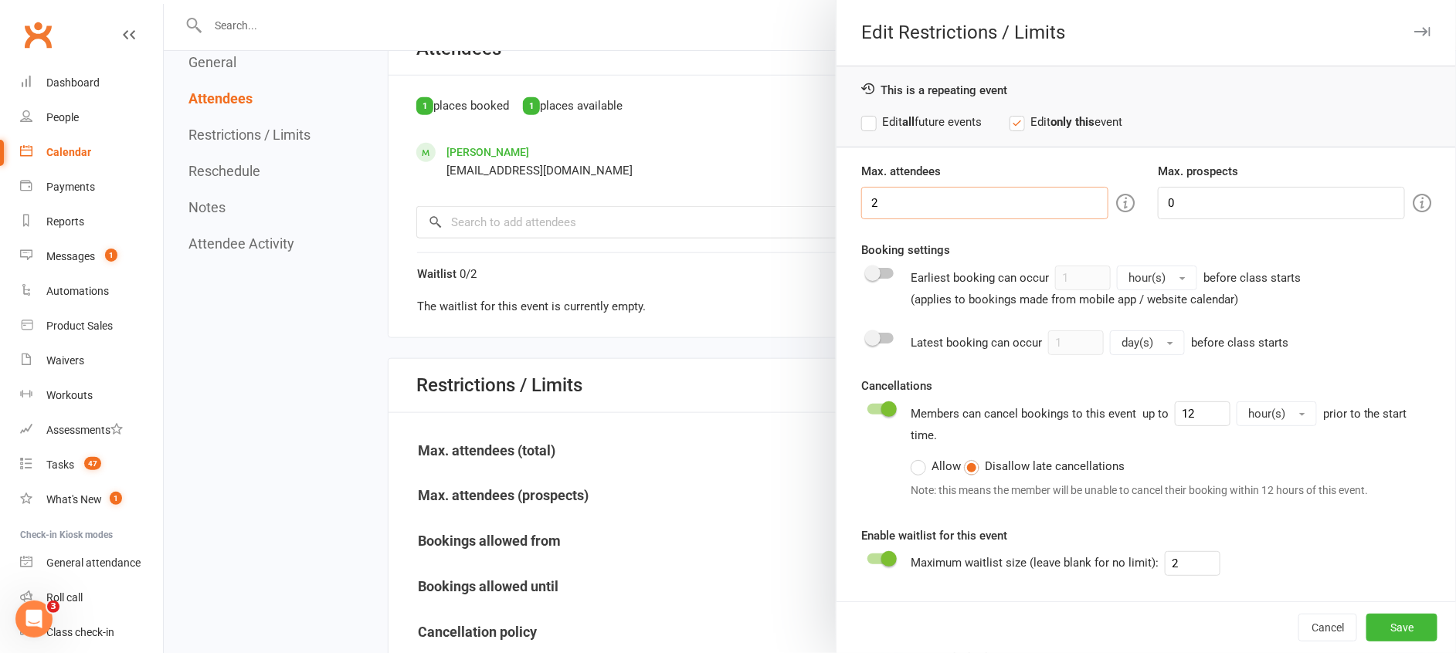
click at [937, 197] on input "2" at bounding box center [984, 203] width 247 height 32
type input "1"
click at [1384, 633] on button "Save" at bounding box center [1401, 628] width 71 height 28
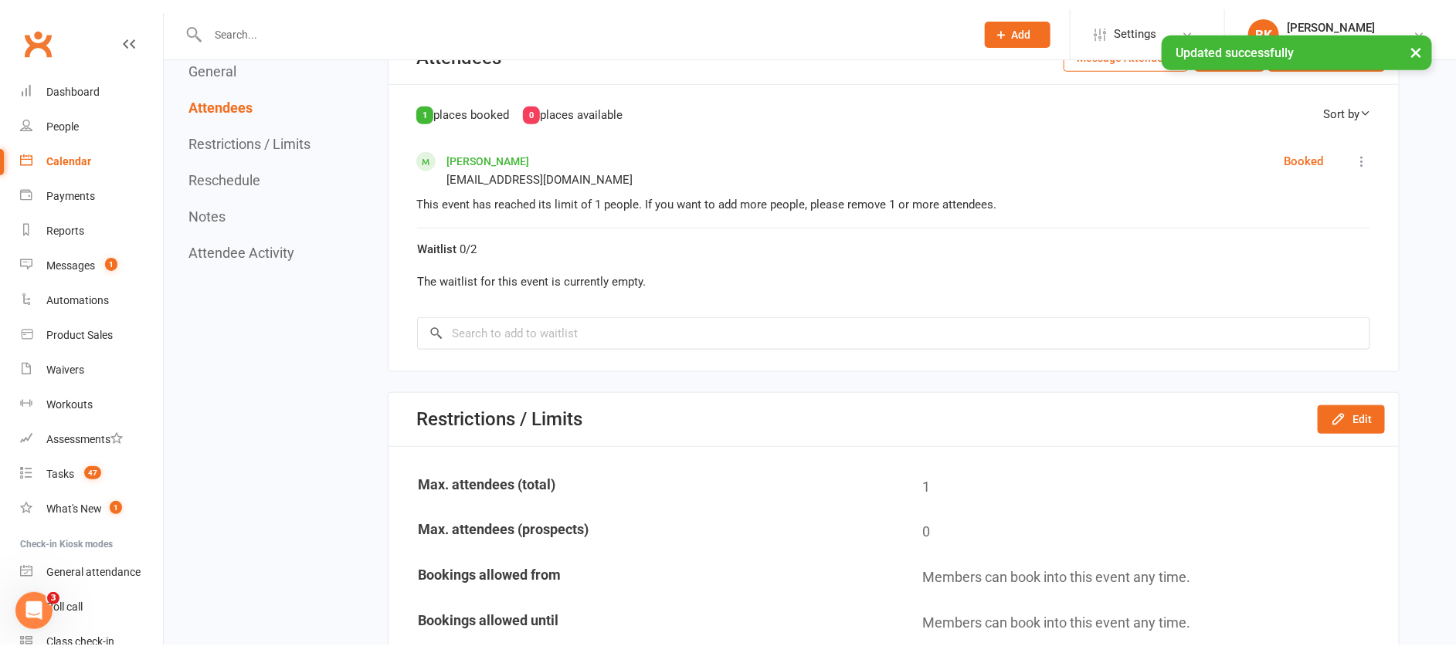
scroll to position [0, 0]
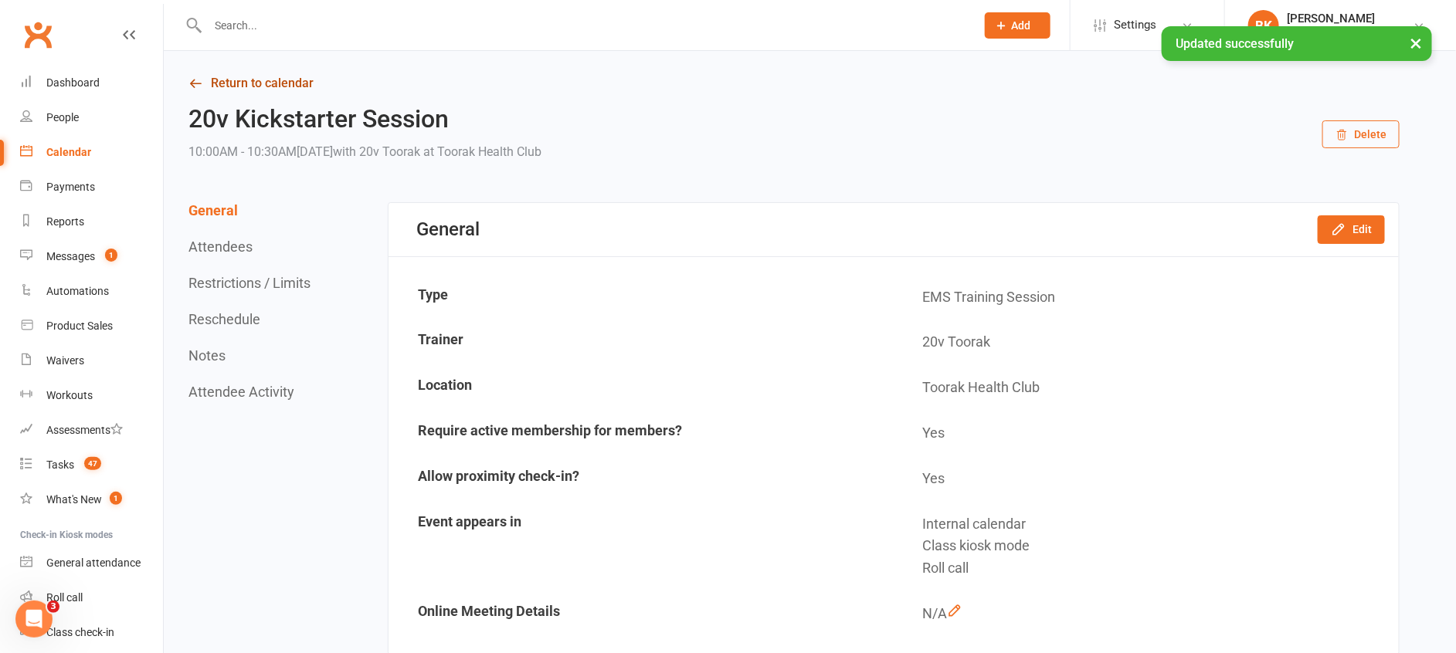
click at [297, 76] on link "Return to calendar" at bounding box center [793, 84] width 1211 height 22
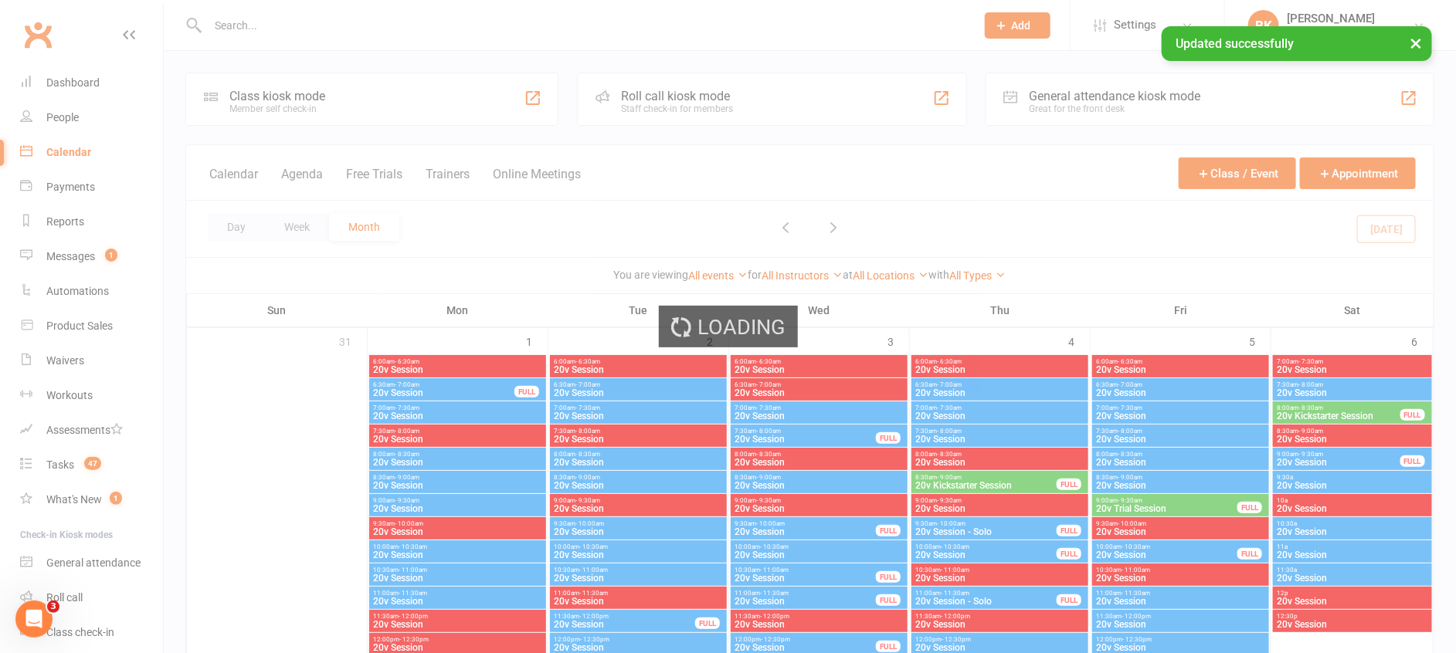
click at [80, 253] on div "Loading" at bounding box center [728, 326] width 1456 height 653
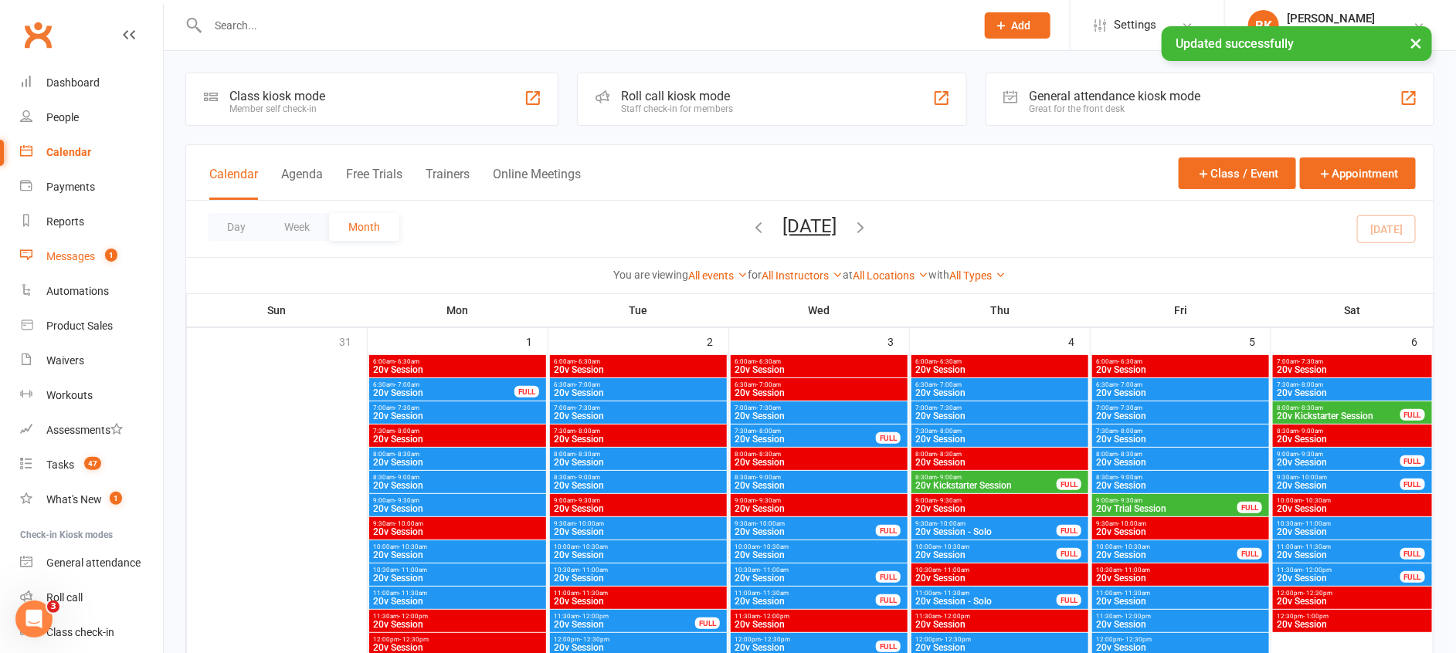
click at [80, 253] on div "Messages" at bounding box center [70, 256] width 49 height 12
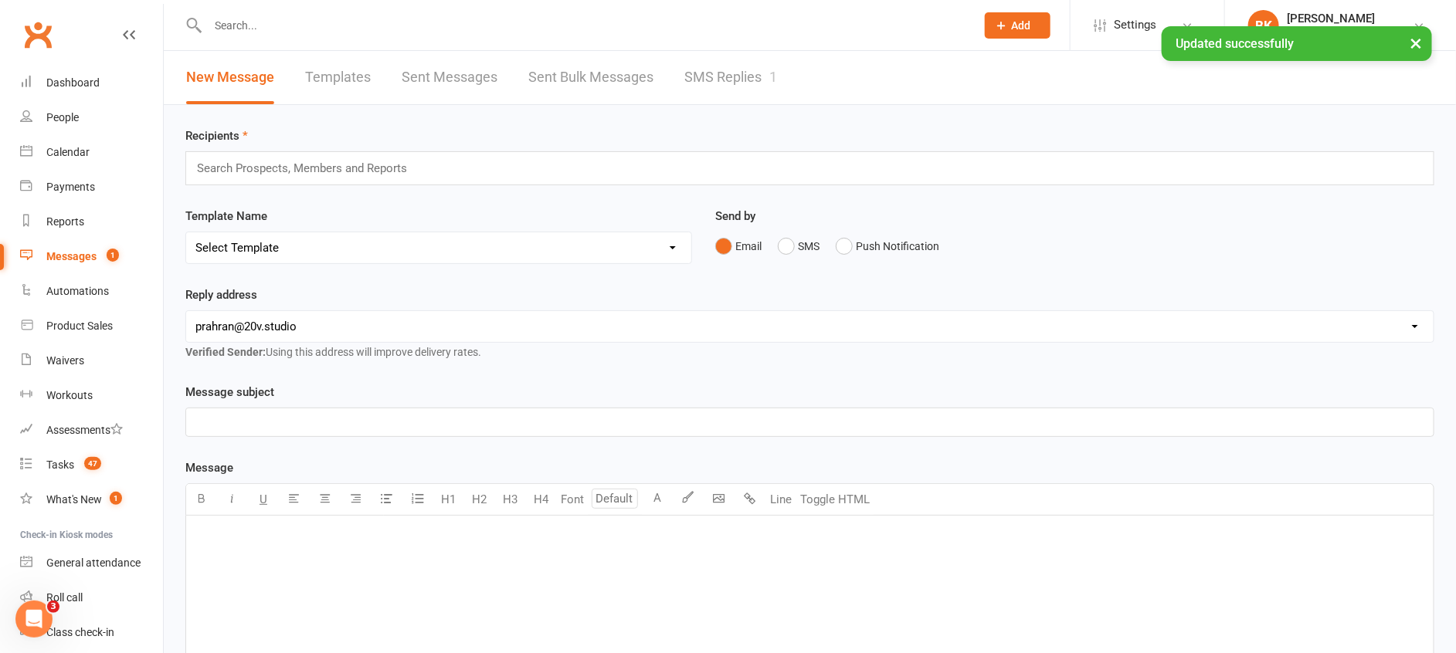
click at [728, 77] on link "SMS Replies 1" at bounding box center [730, 77] width 93 height 53
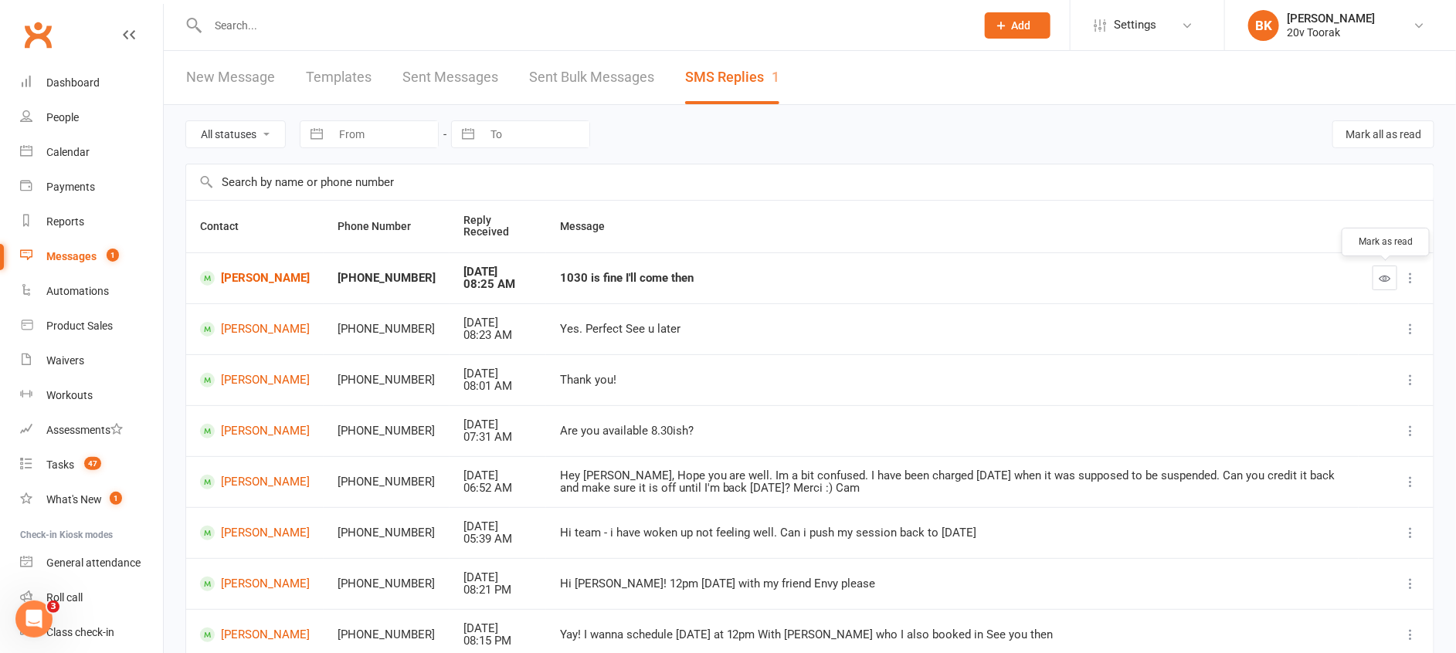
click at [1381, 286] on button "button" at bounding box center [1384, 278] width 25 height 25
click at [79, 144] on link "Calendar" at bounding box center [91, 152] width 143 height 35
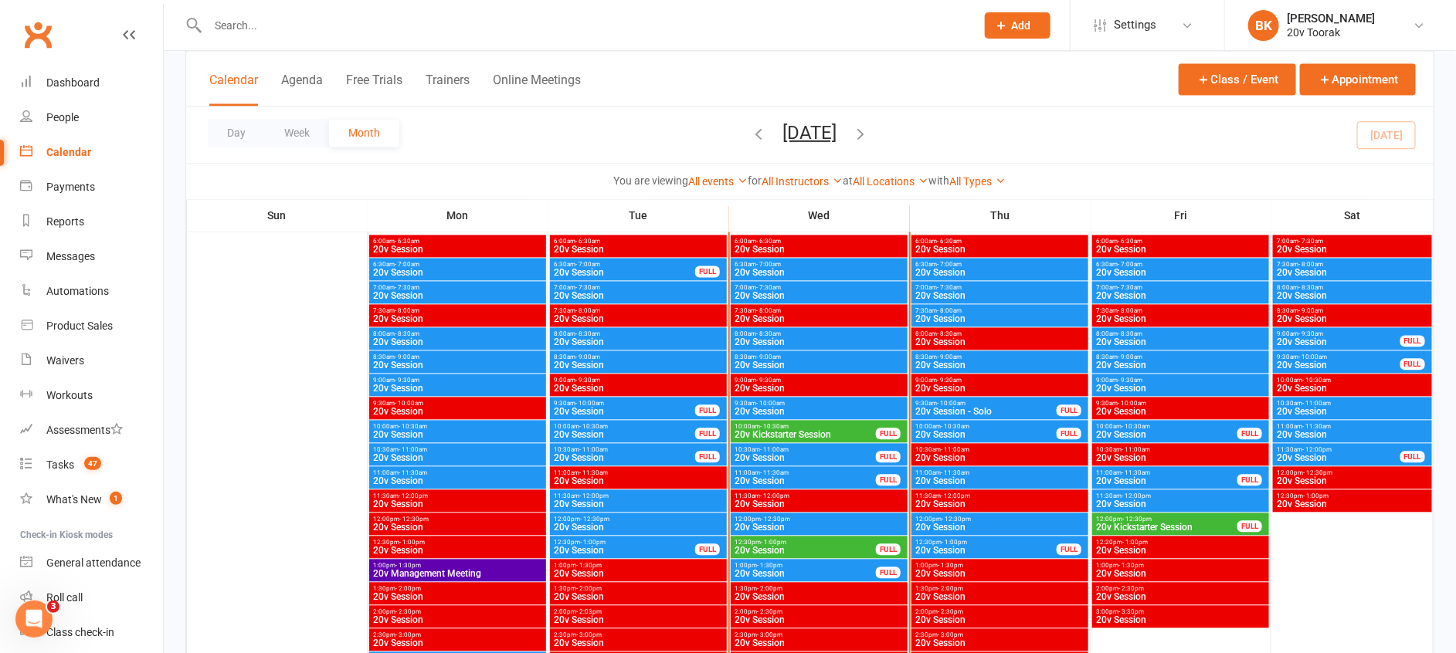
scroll to position [1474, 0]
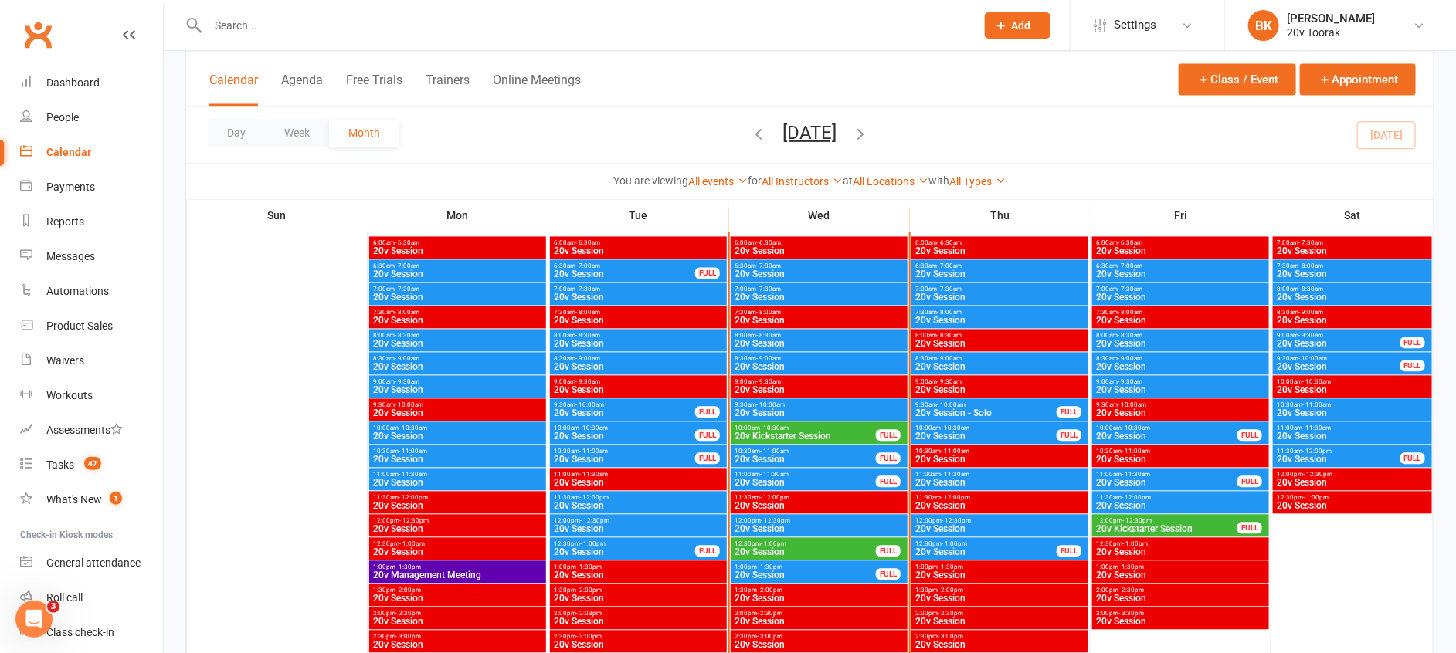
click at [783, 366] on span "20v Session" at bounding box center [819, 366] width 171 height 9
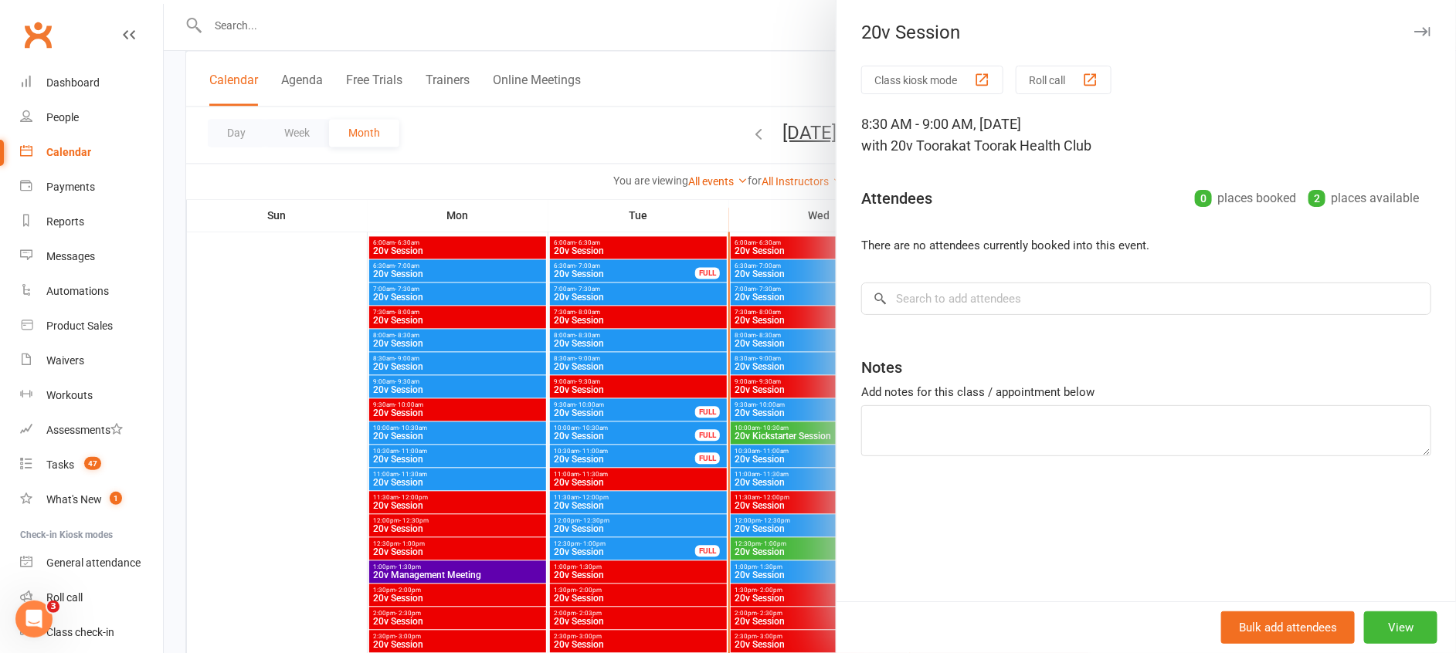
click at [783, 366] on div at bounding box center [810, 326] width 1292 height 653
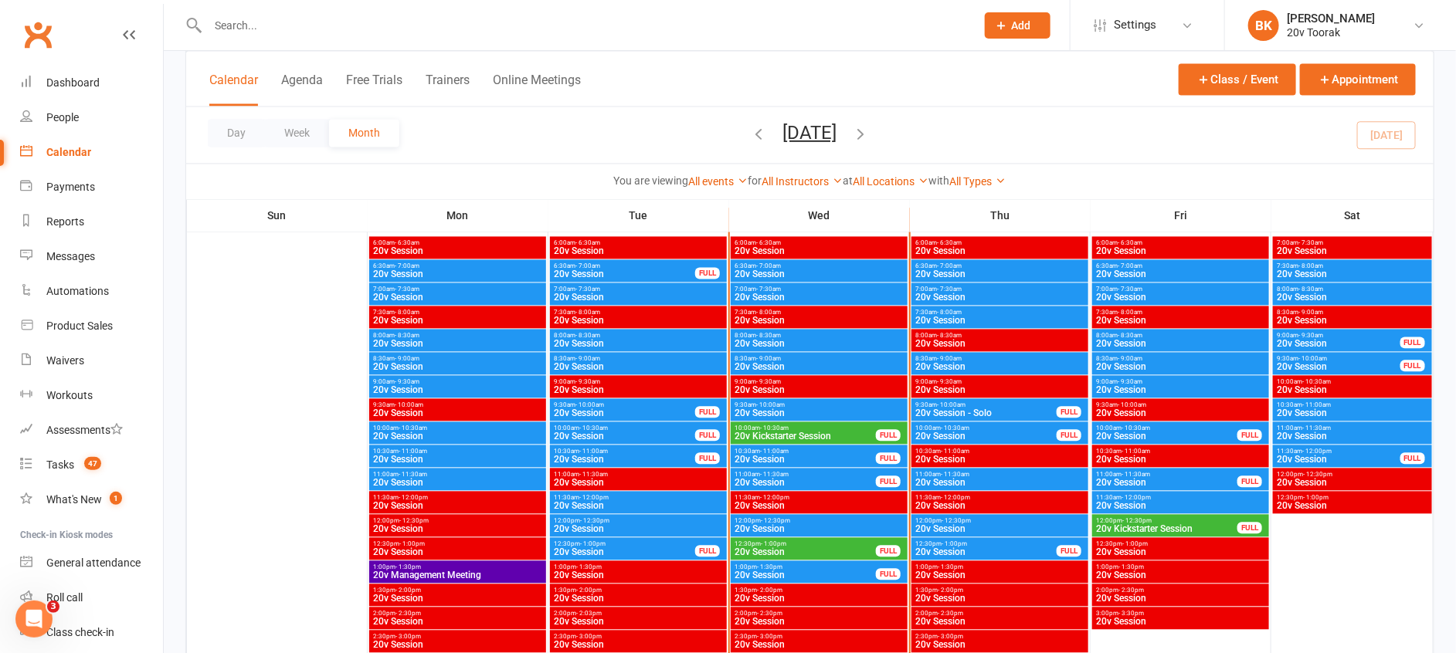
click at [785, 382] on span "9:00am - 9:30am" at bounding box center [819, 381] width 171 height 7
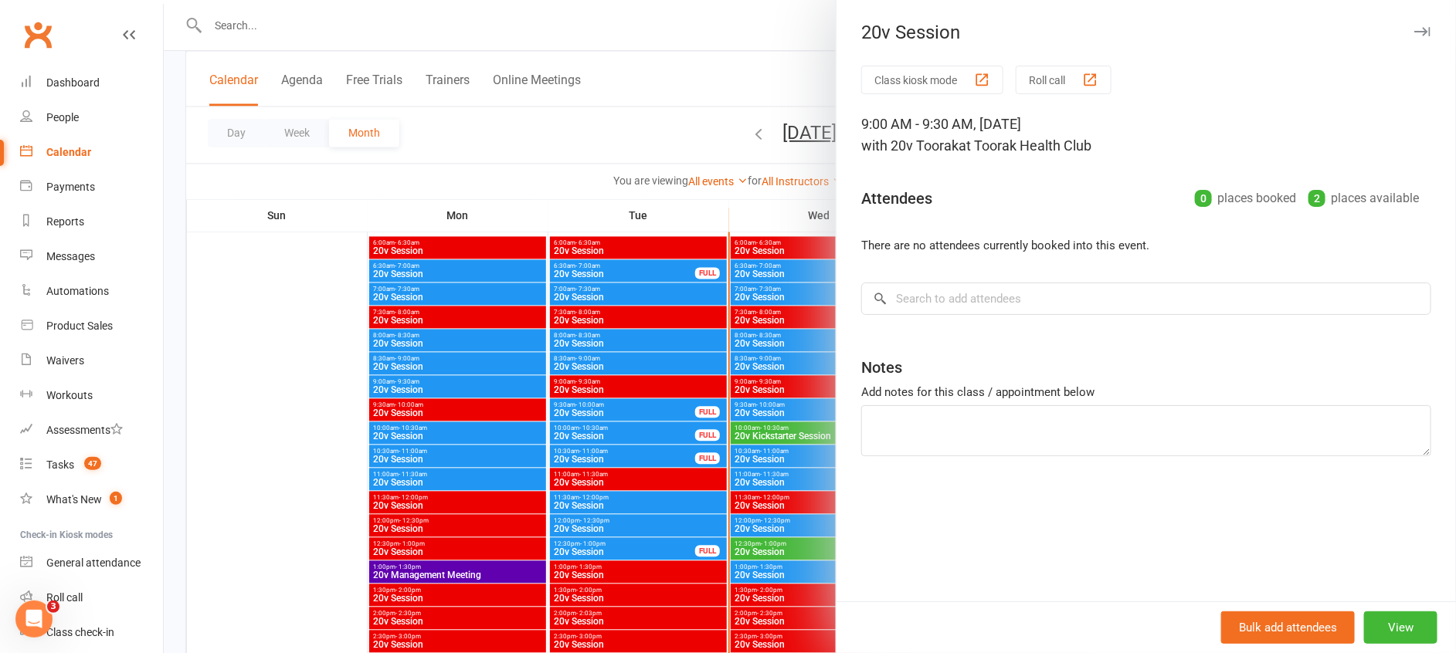
click at [785, 382] on div at bounding box center [810, 326] width 1292 height 653
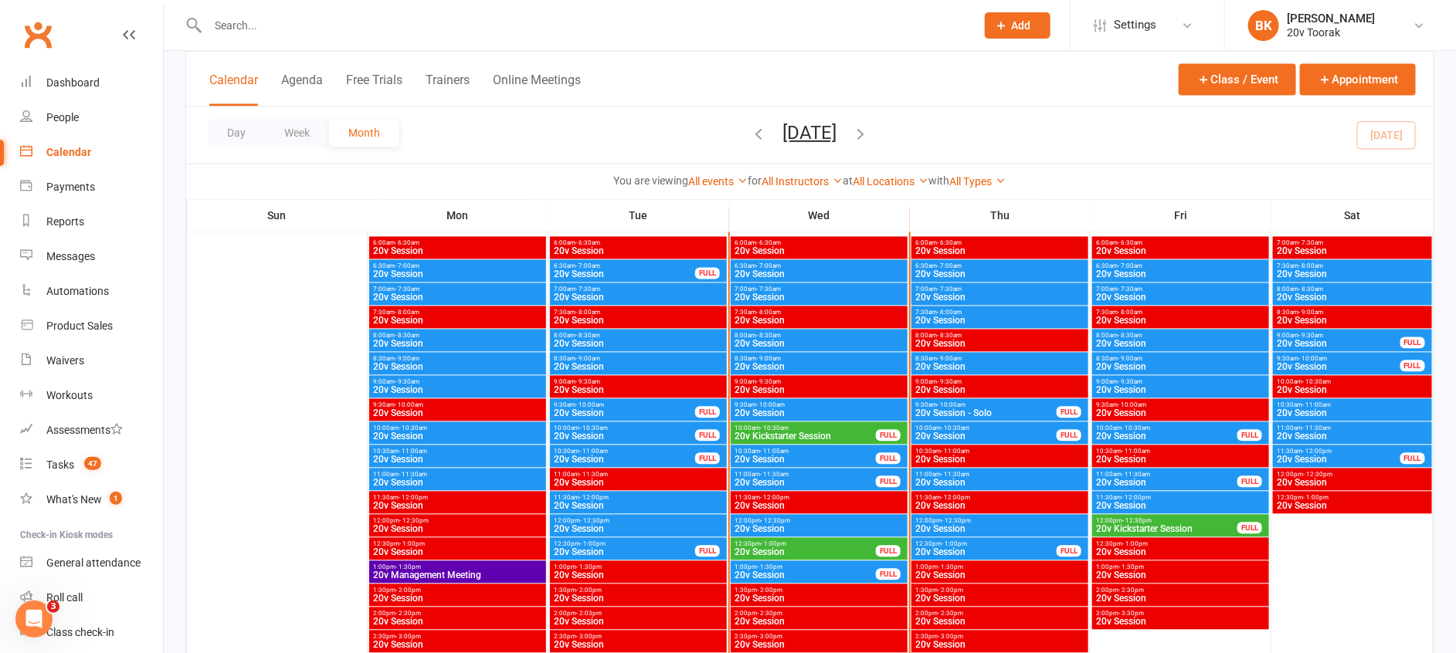
click at [788, 399] on div "9:30am - 10:00am 20v Session" at bounding box center [818, 409] width 177 height 22
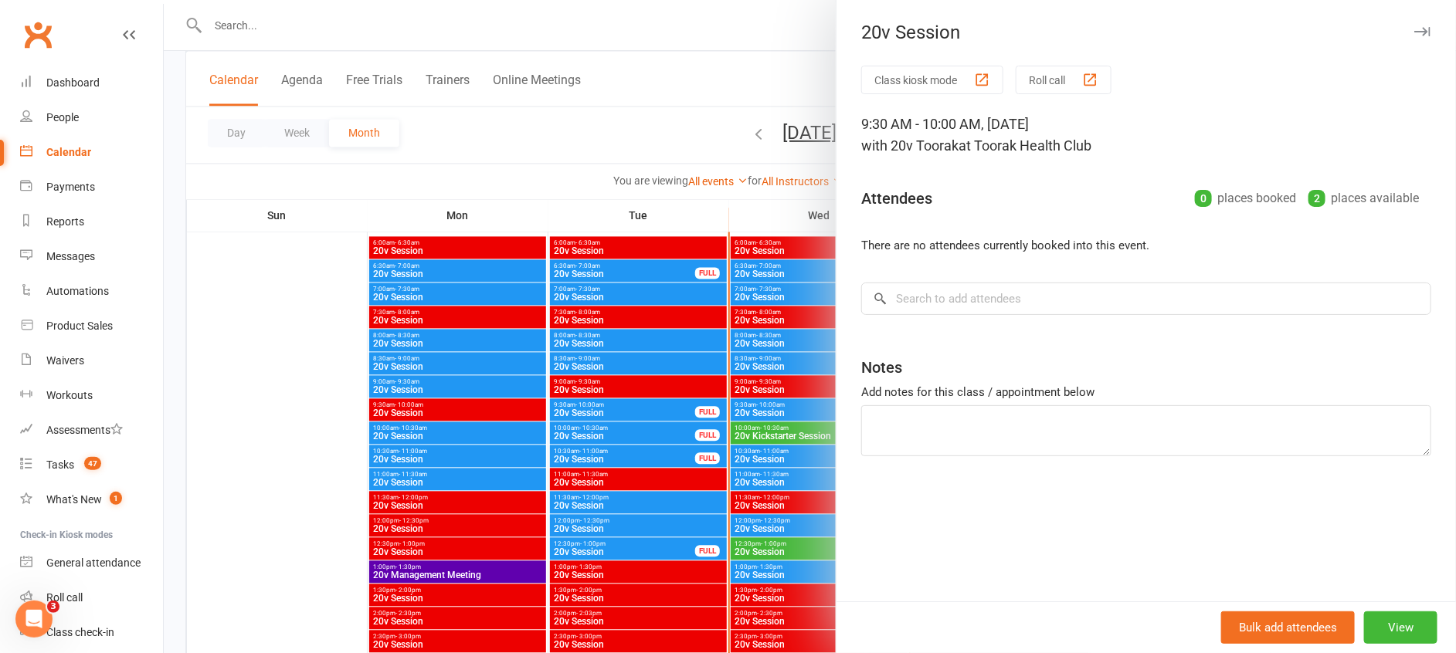
click at [788, 399] on div at bounding box center [810, 326] width 1292 height 653
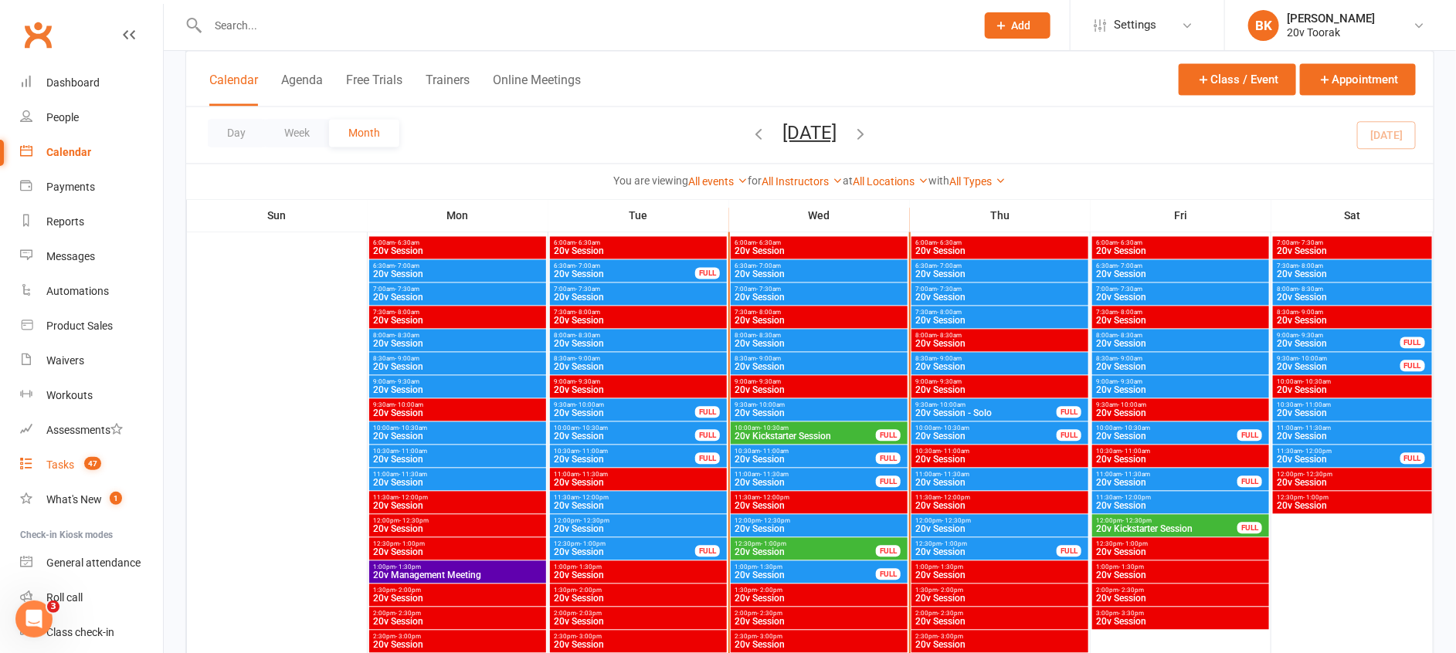
click at [71, 457] on link "Tasks 47" at bounding box center [91, 465] width 143 height 35
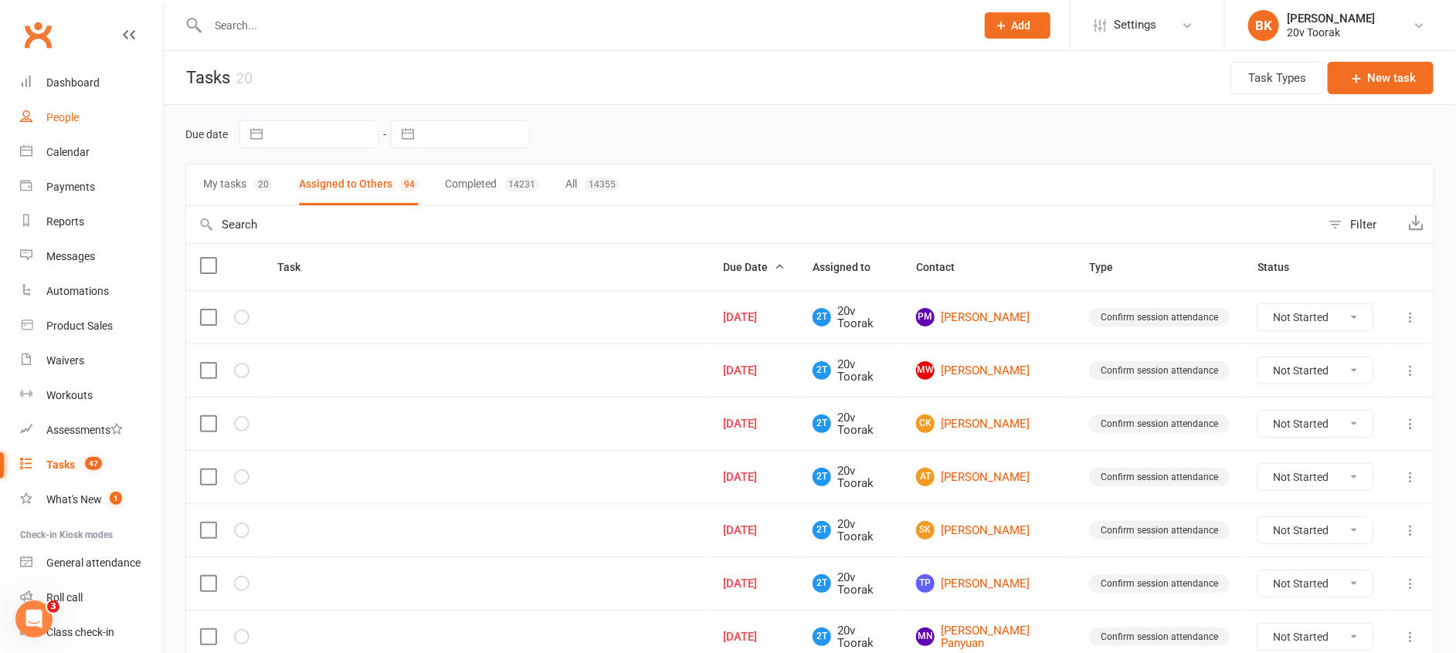
click at [72, 121] on div "People" at bounding box center [62, 117] width 32 height 12
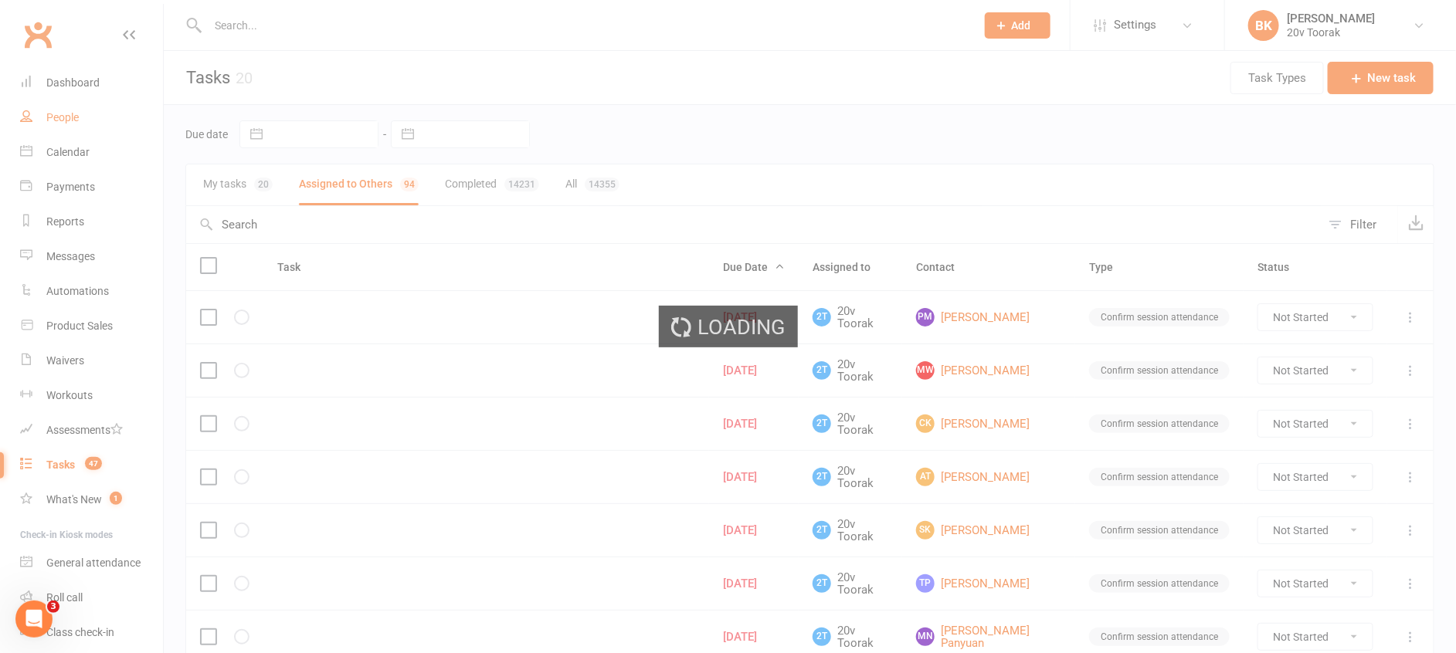
select select "100"
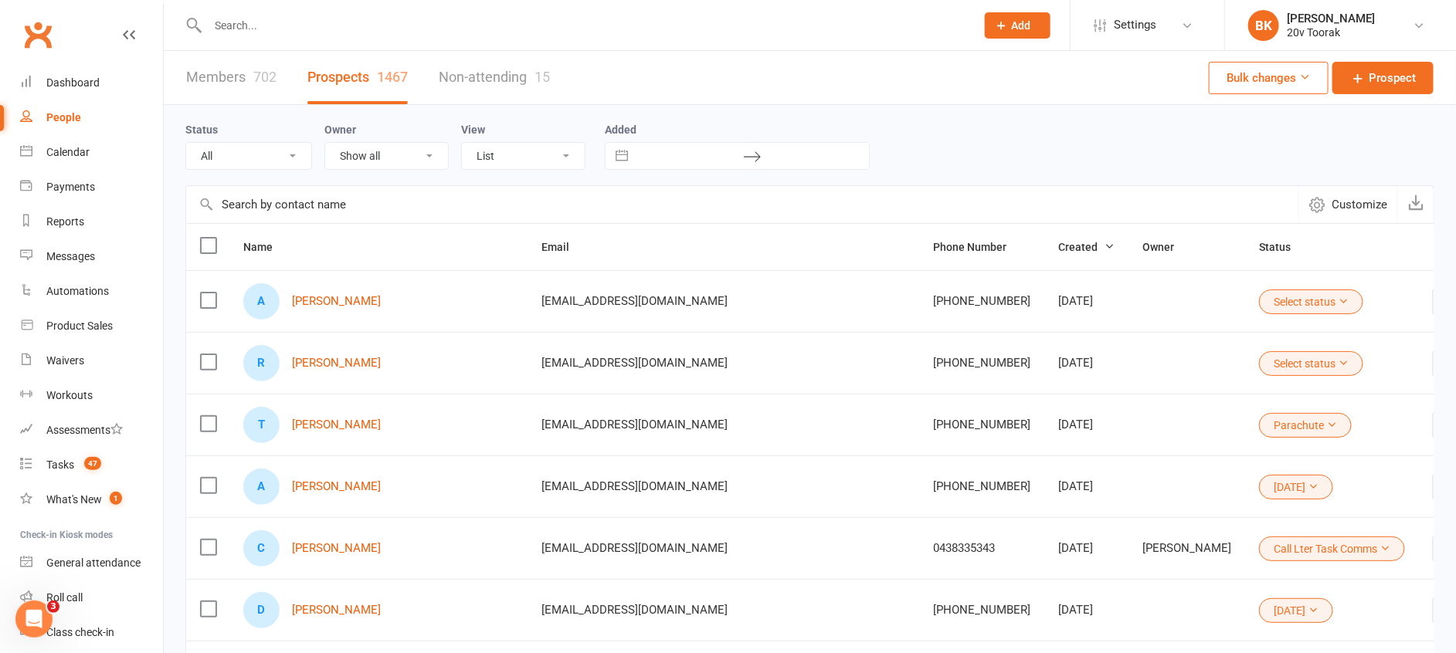
click at [327, 370] on div "R Rachel Hann" at bounding box center [378, 363] width 270 height 36
click at [325, 362] on link "[PERSON_NAME]" at bounding box center [336, 363] width 89 height 13
click at [335, 296] on link "Andy Lamrock" at bounding box center [336, 301] width 89 height 13
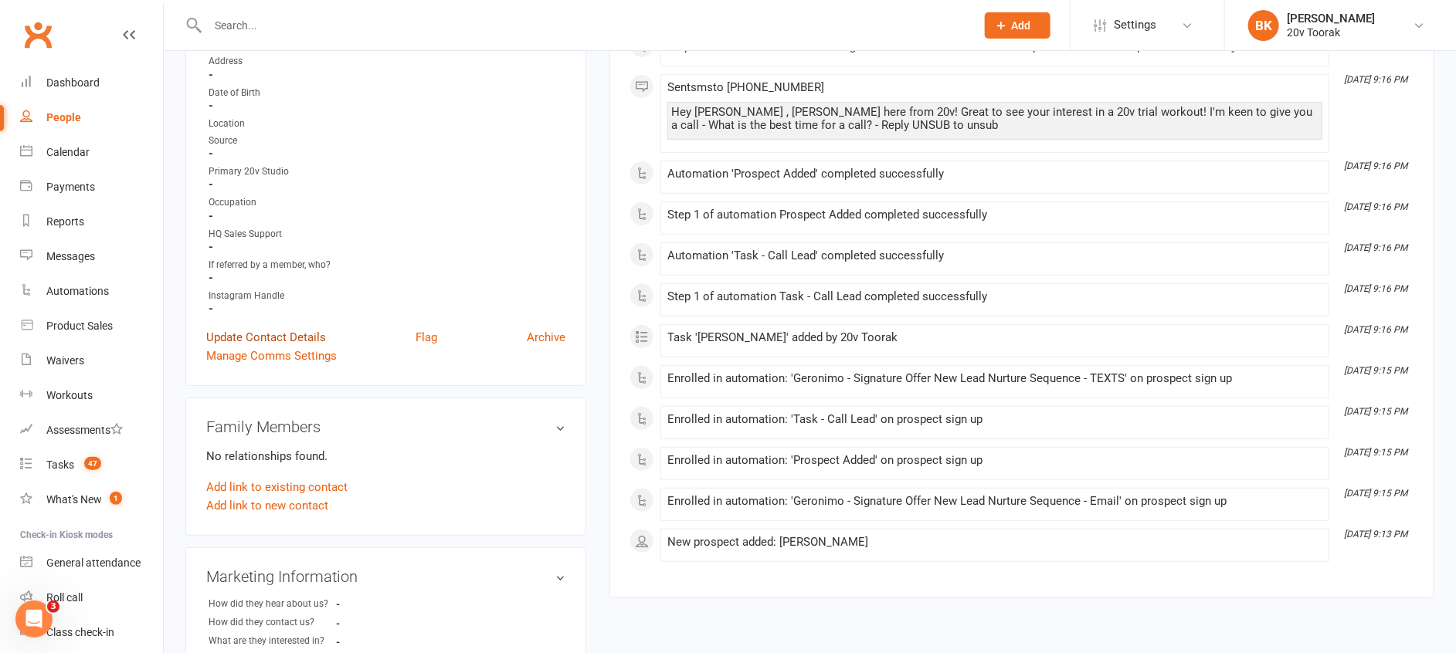
click at [265, 335] on link "Update Contact Details" at bounding box center [266, 337] width 120 height 19
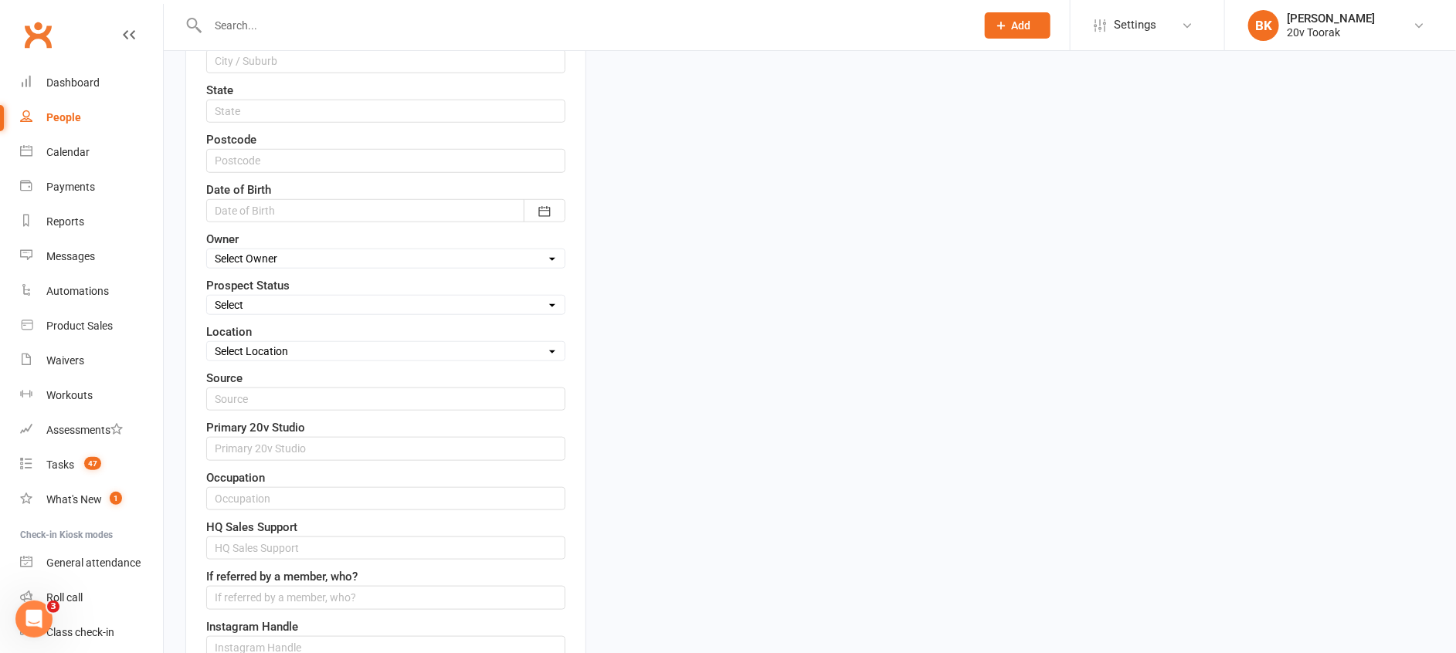
scroll to position [524, 0]
click at [263, 300] on select "Select Parachute Referrals In Communication Call Lter Task Comms [DATE] [DATE] …" at bounding box center [386, 302] width 358 height 17
select select "[DATE]"
click at [207, 294] on select "Select Parachute Referrals In Communication Call Lter Task Comms [DATE] [DATE] …" at bounding box center [386, 302] width 358 height 17
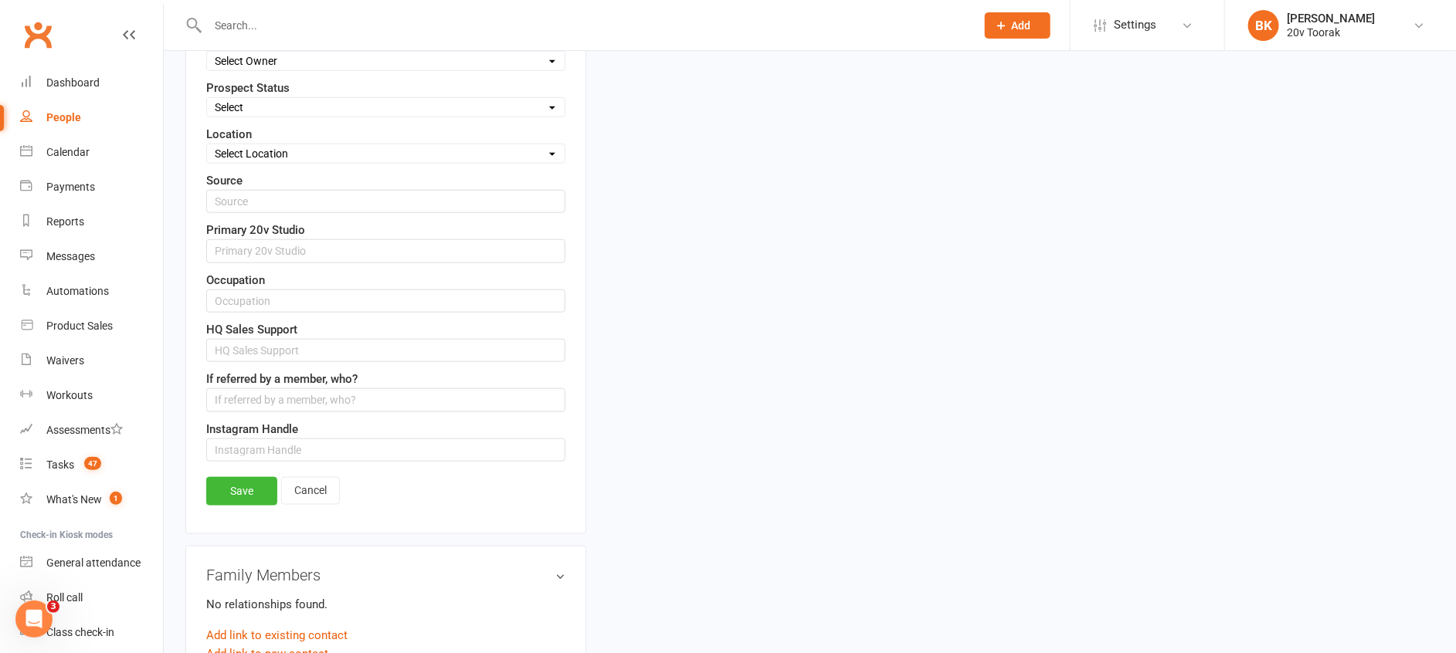
scroll to position [727, 0]
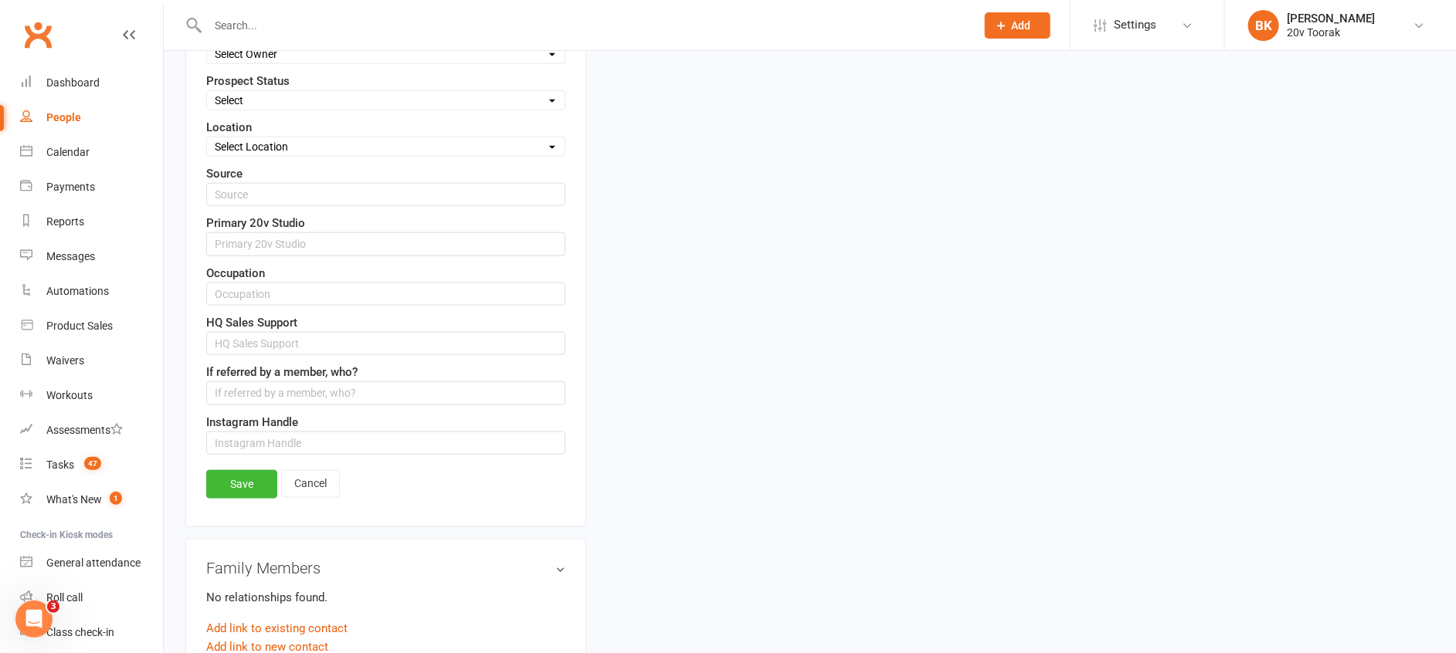
click at [236, 462] on div "Contact information First Name Rachel Last Name Hann Email Rachelhann1@gmail.co…" at bounding box center [385, 5] width 401 height 1043
click at [251, 488] on link "Save" at bounding box center [241, 484] width 71 height 28
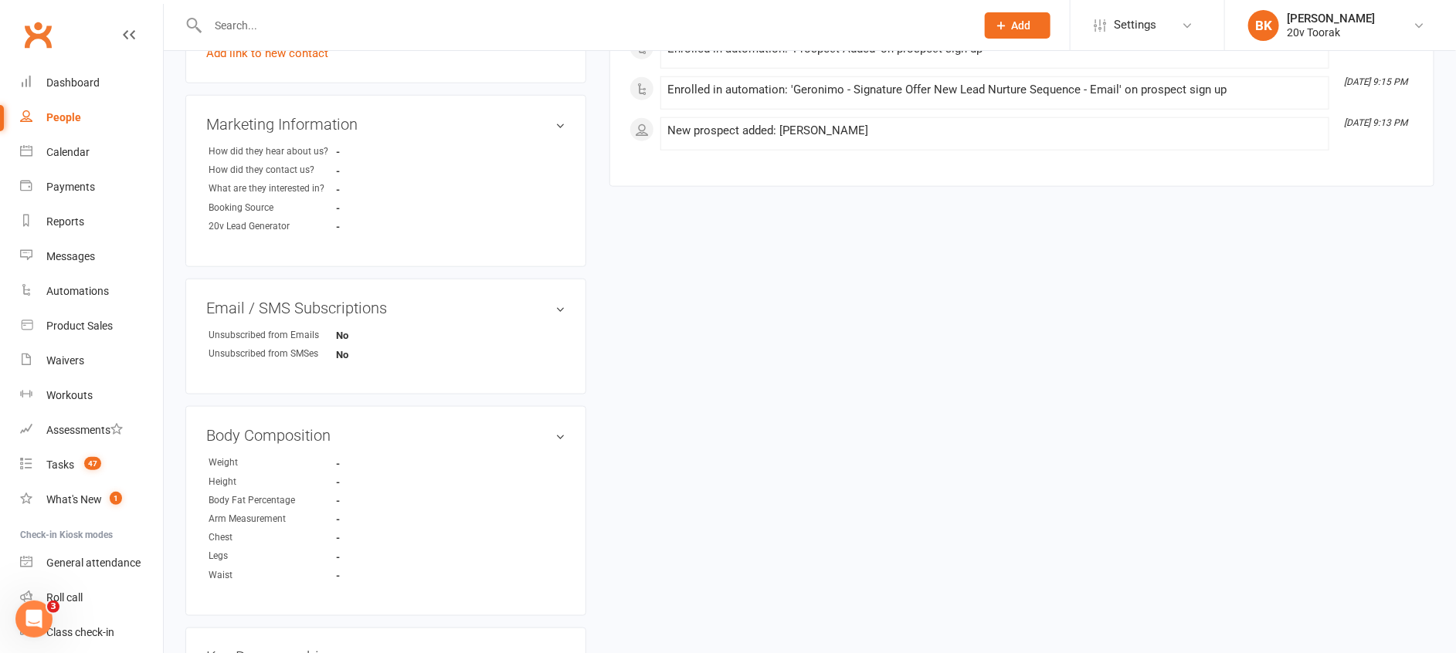
scroll to position [0, 0]
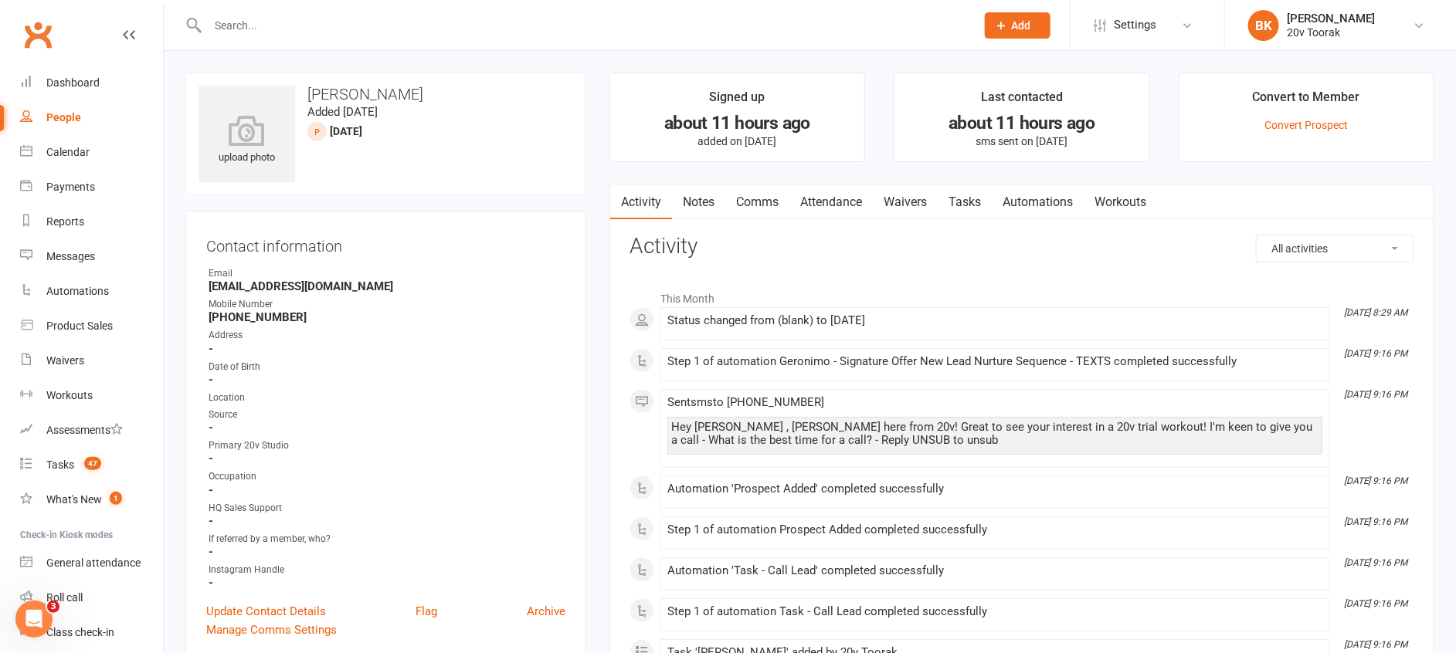
click at [693, 212] on link "Notes" at bounding box center [698, 203] width 53 height 36
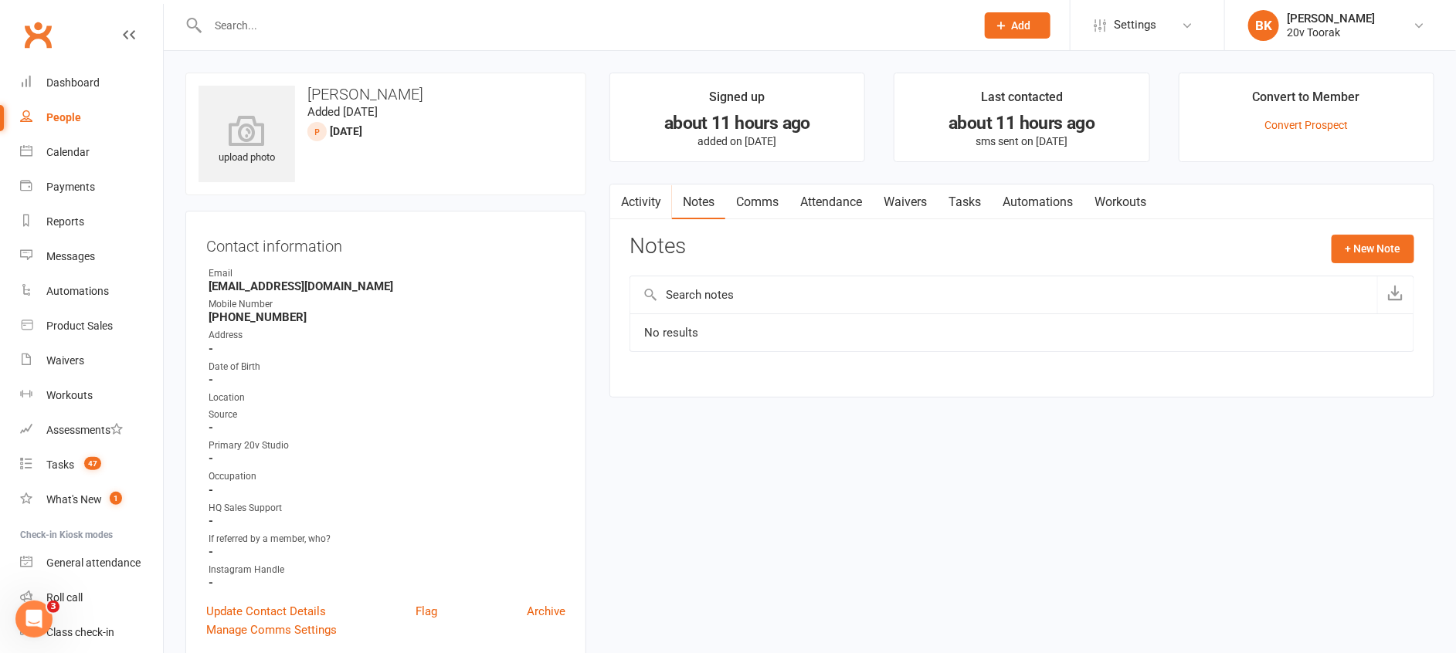
click at [997, 202] on link "Automations" at bounding box center [1037, 203] width 92 height 36
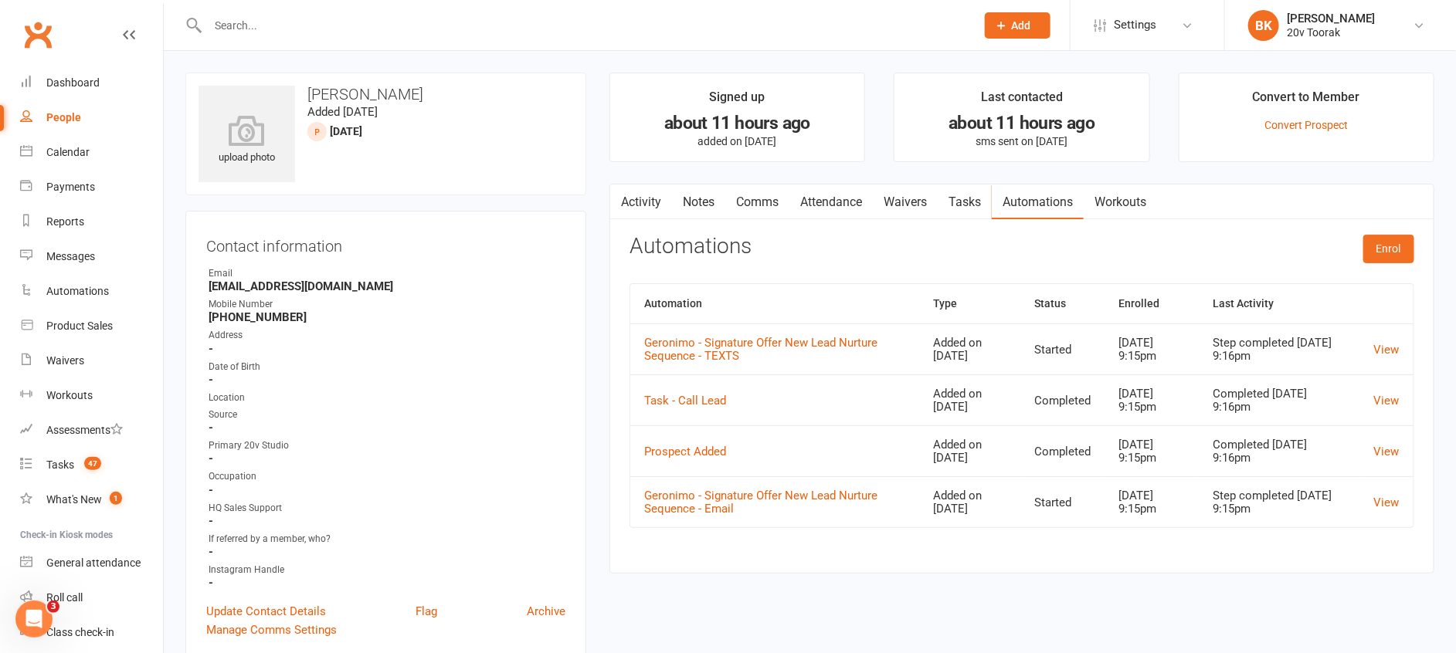
click at [966, 202] on link "Tasks" at bounding box center [964, 203] width 54 height 36
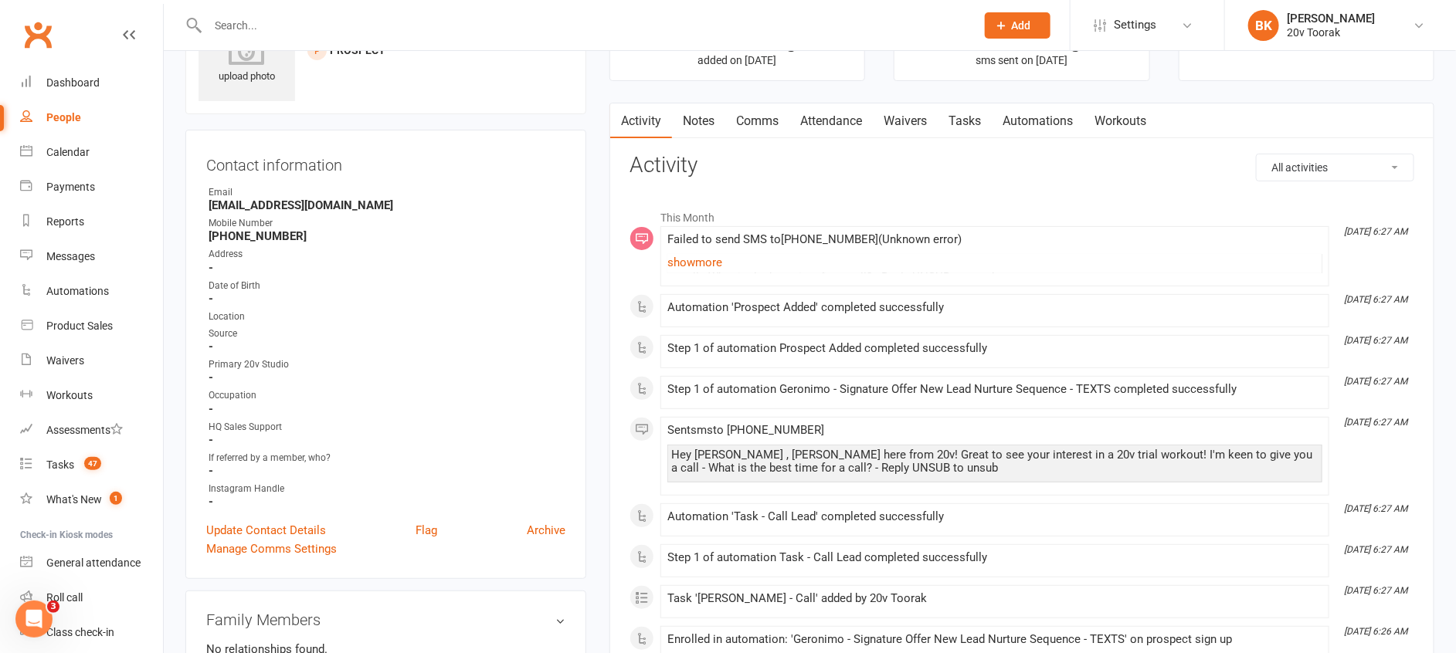
scroll to position [202, 0]
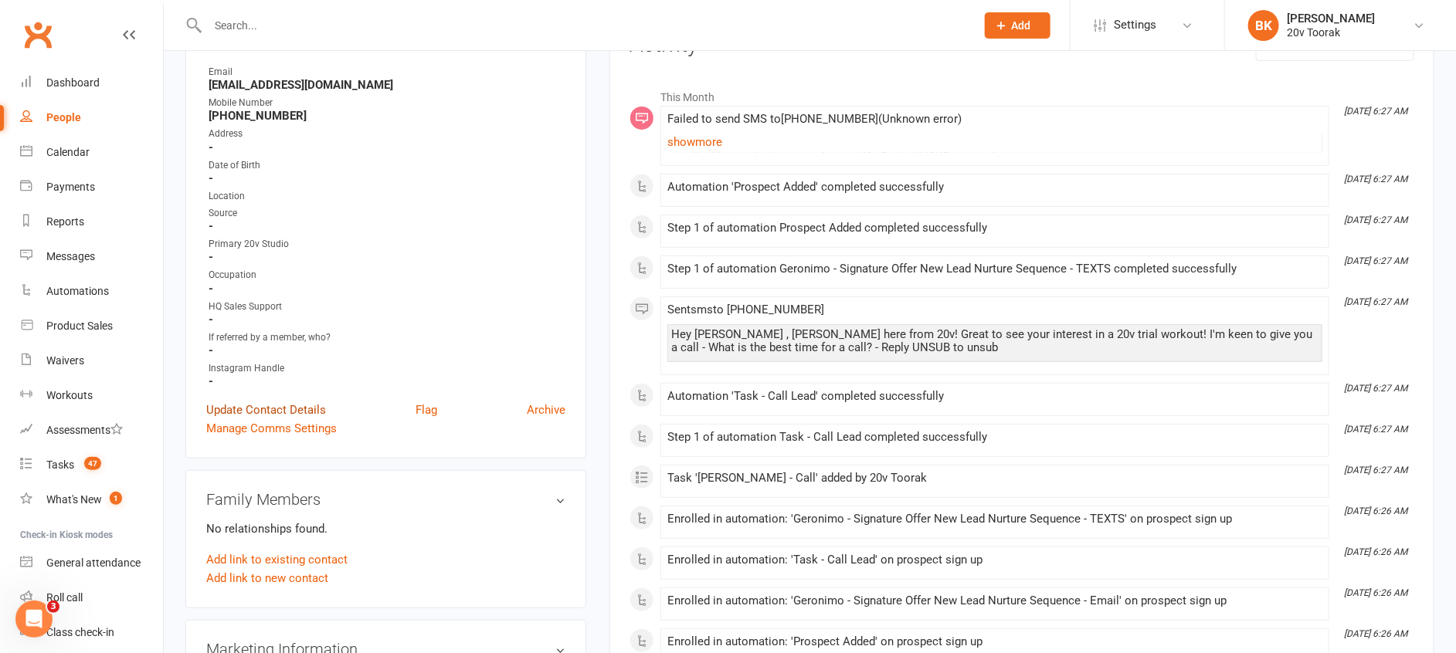
click at [259, 414] on link "Update Contact Details" at bounding box center [266, 410] width 120 height 19
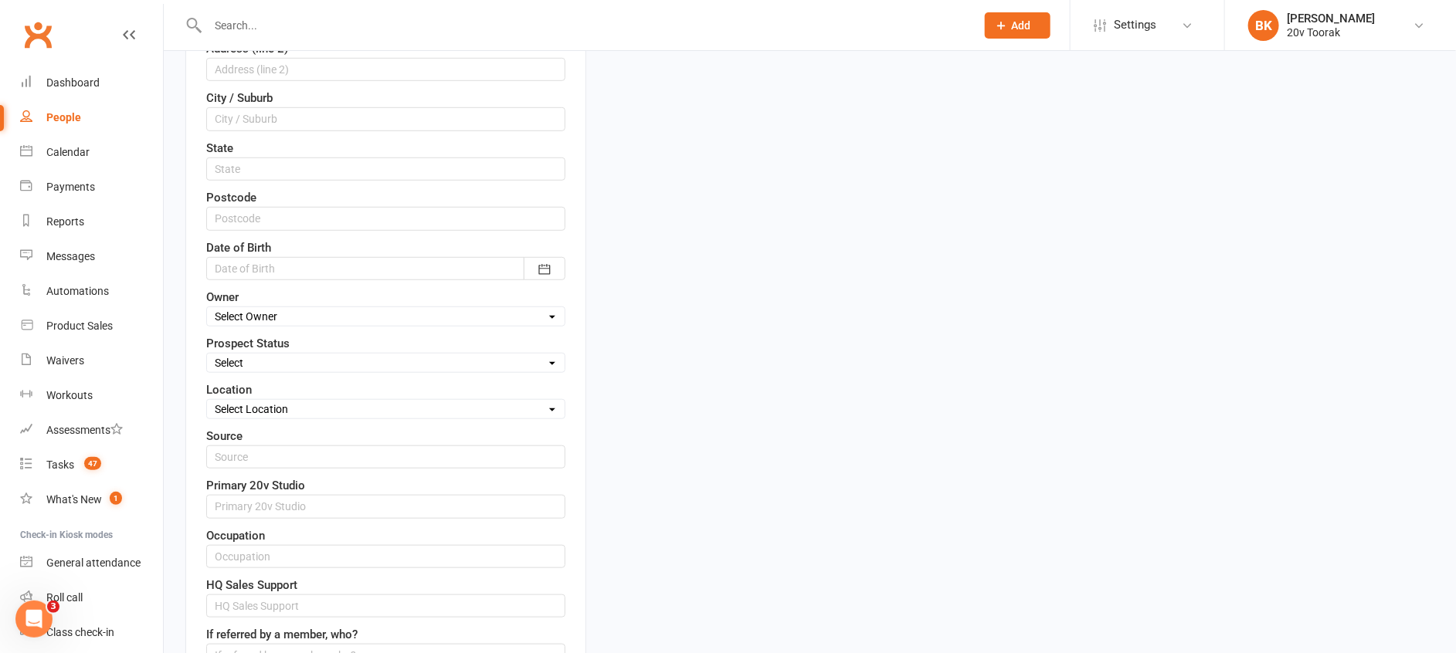
scroll to position [466, 0]
click at [255, 359] on select "Select Parachute Referrals In Communication Call Lter Task Comms [DATE] [DATE] …" at bounding box center [386, 360] width 358 height 17
select select "[DATE]"
click at [207, 352] on select "Select Parachute Referrals In Communication Call Lter Task Comms [DATE] [DATE] …" at bounding box center [386, 360] width 358 height 17
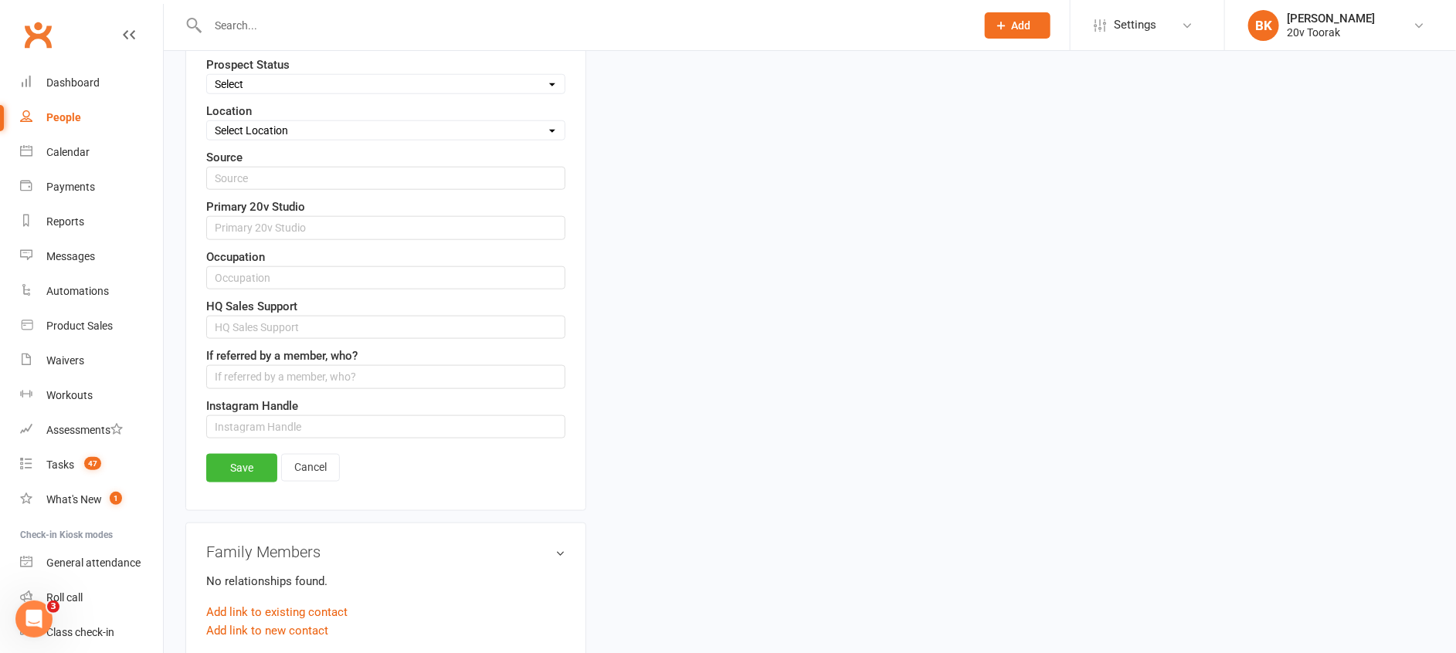
scroll to position [744, 0]
click at [226, 473] on link "Save" at bounding box center [241, 467] width 71 height 28
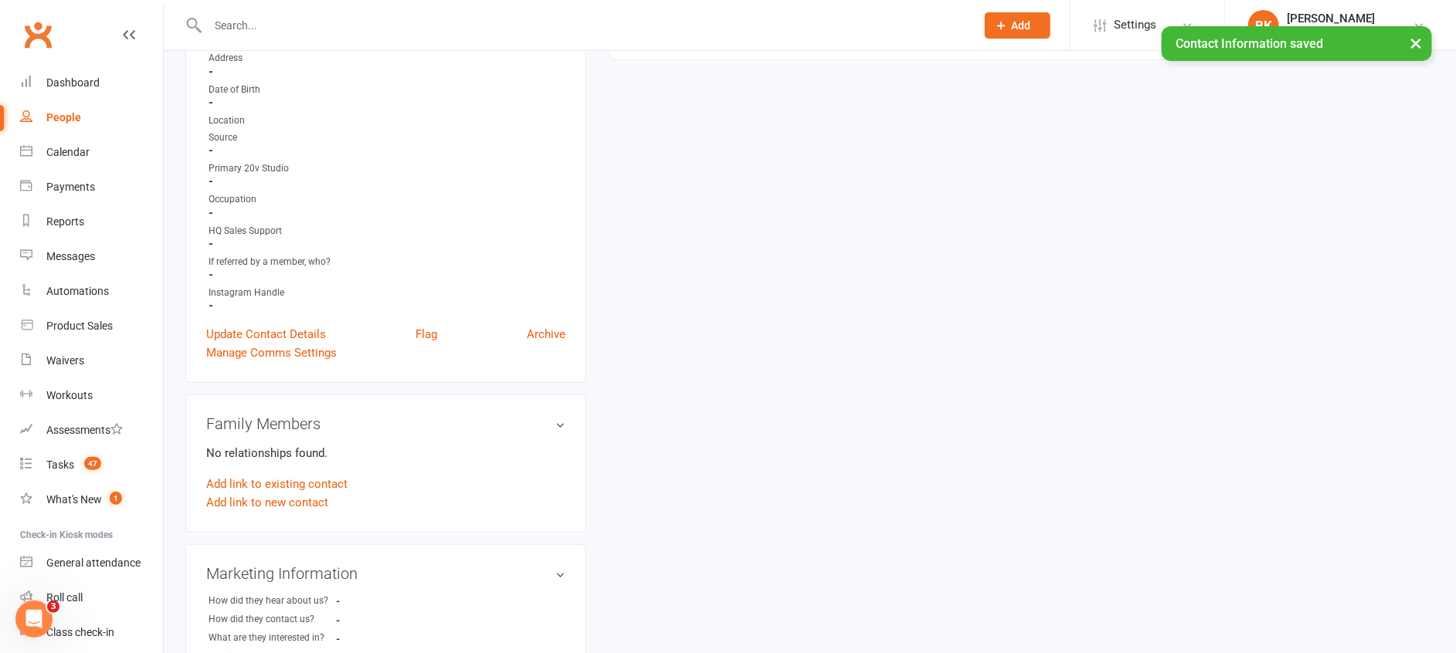
scroll to position [0, 0]
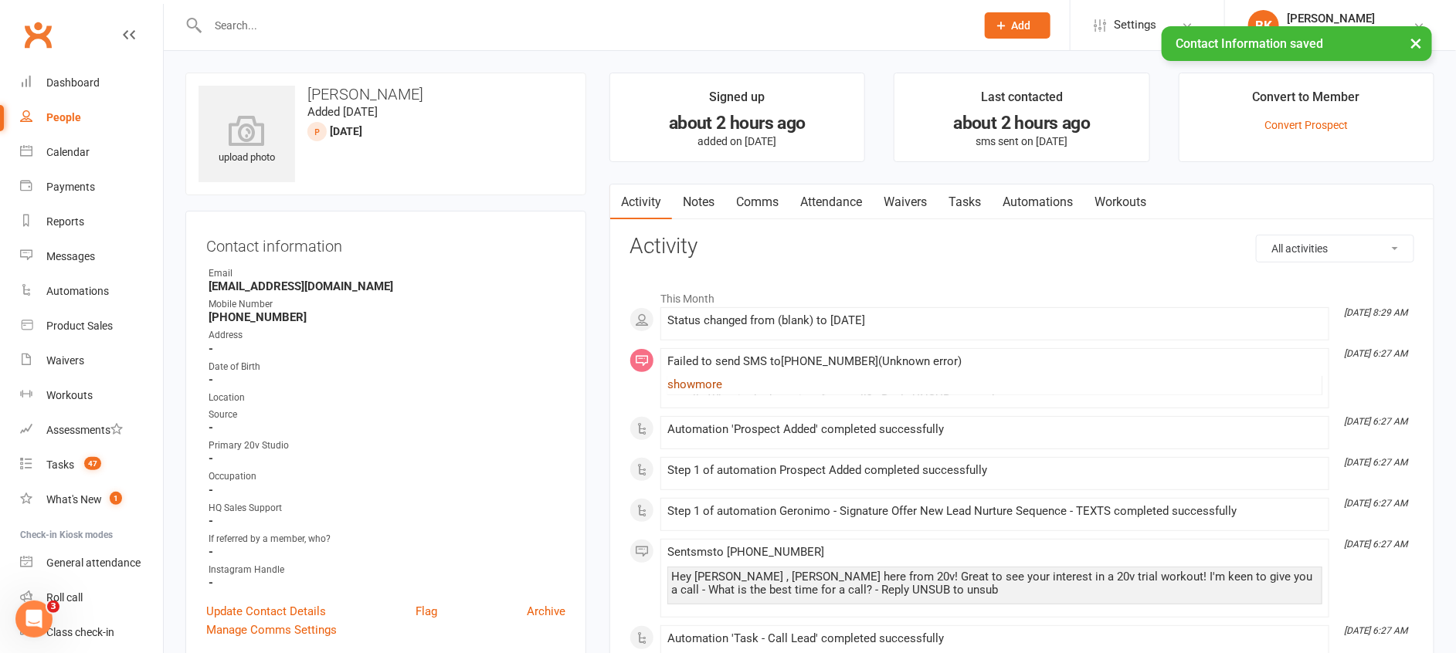
click at [727, 382] on link "show more" at bounding box center [994, 385] width 655 height 22
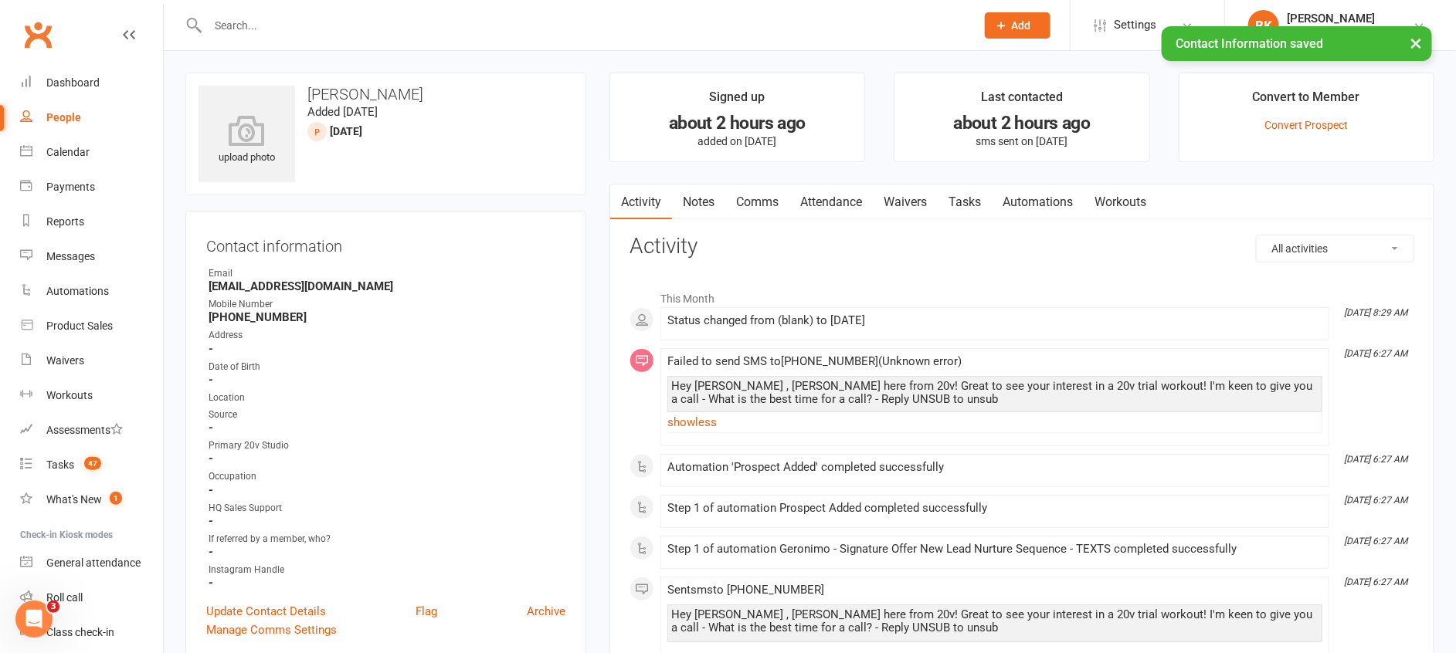
click at [703, 193] on link "Notes" at bounding box center [698, 203] width 53 height 36
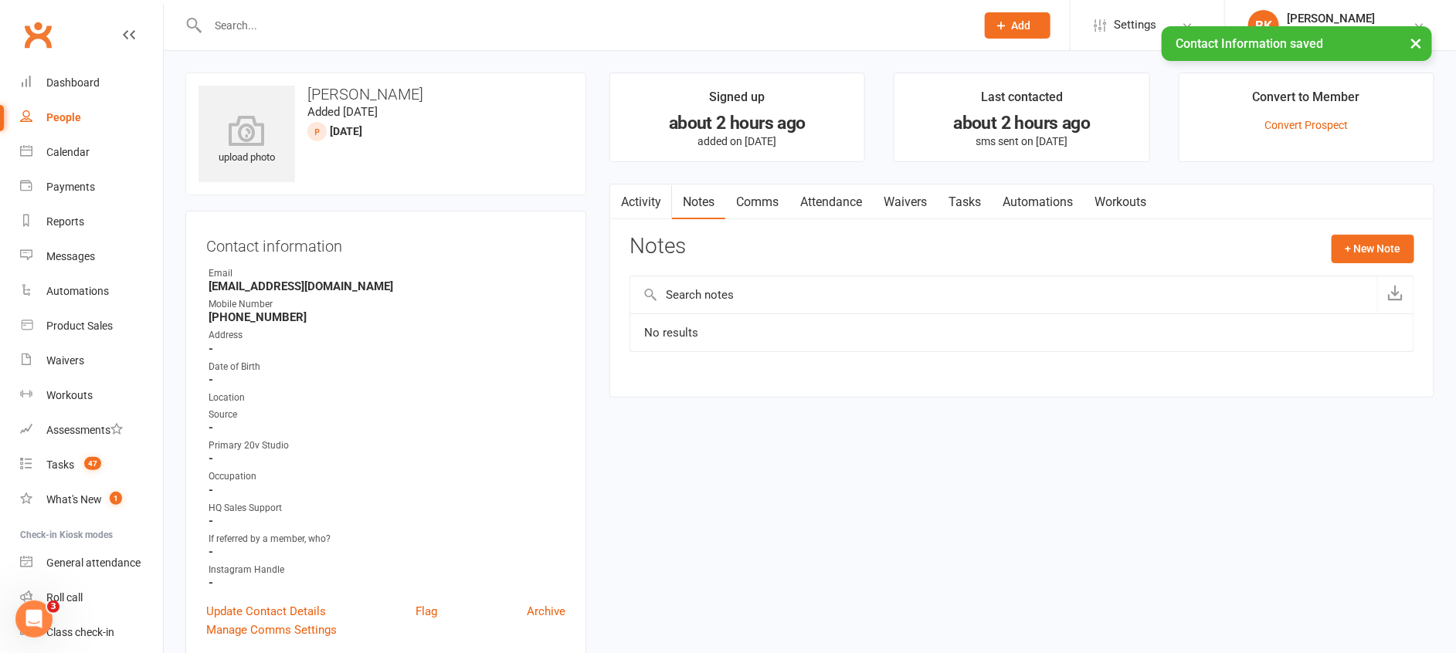
click at [771, 207] on link "Comms" at bounding box center [757, 203] width 64 height 36
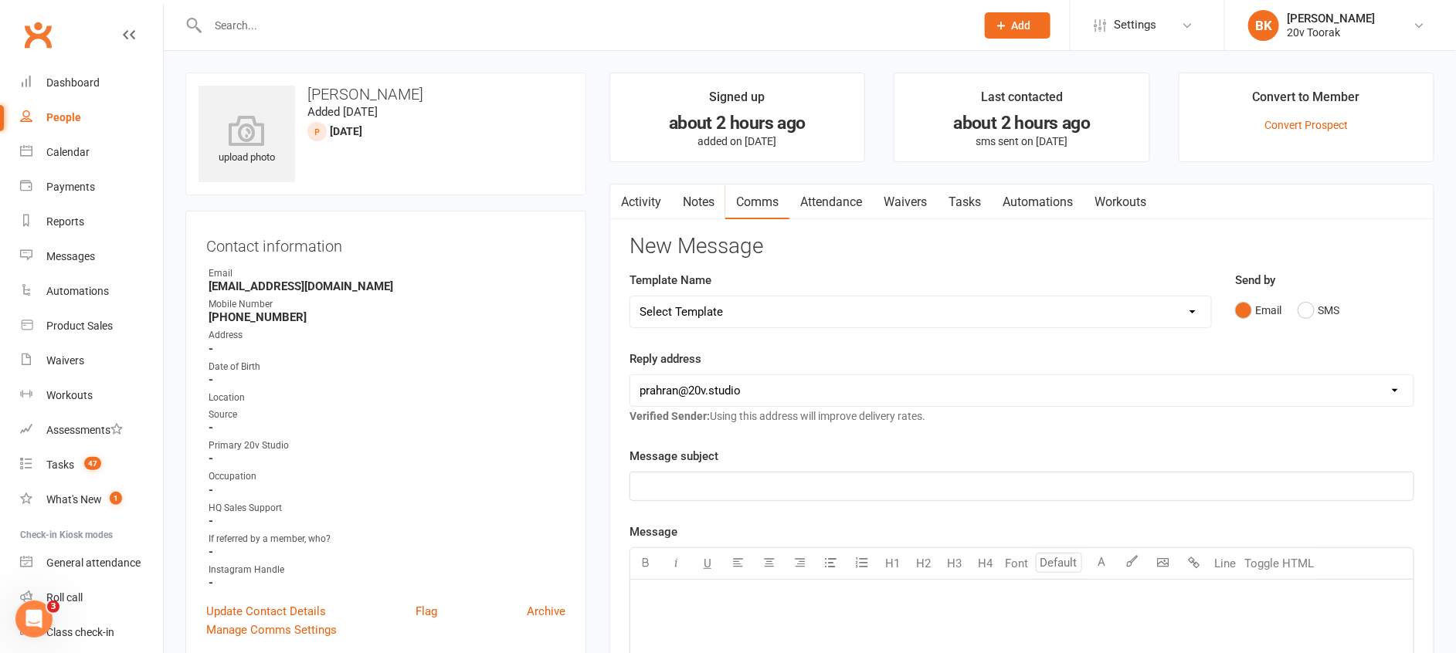
click at [629, 215] on link "Activity" at bounding box center [641, 203] width 62 height 36
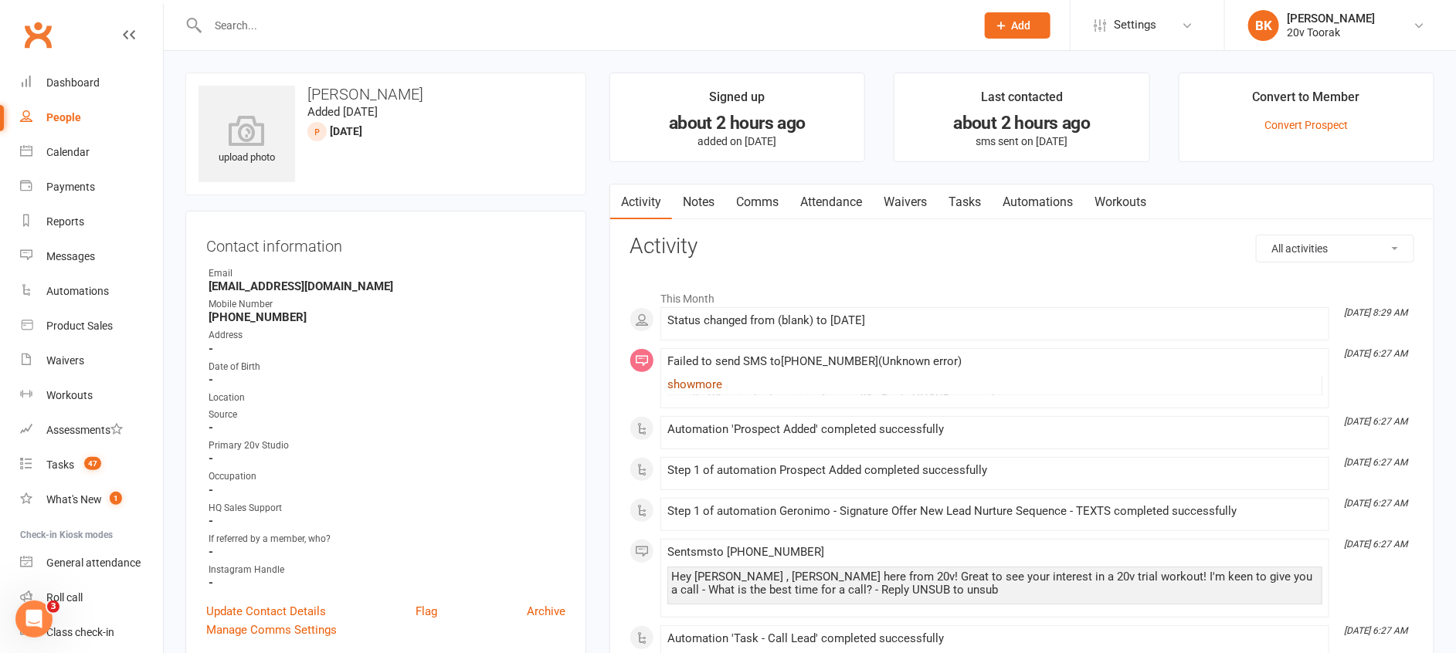
click at [682, 390] on link "show more" at bounding box center [994, 385] width 655 height 22
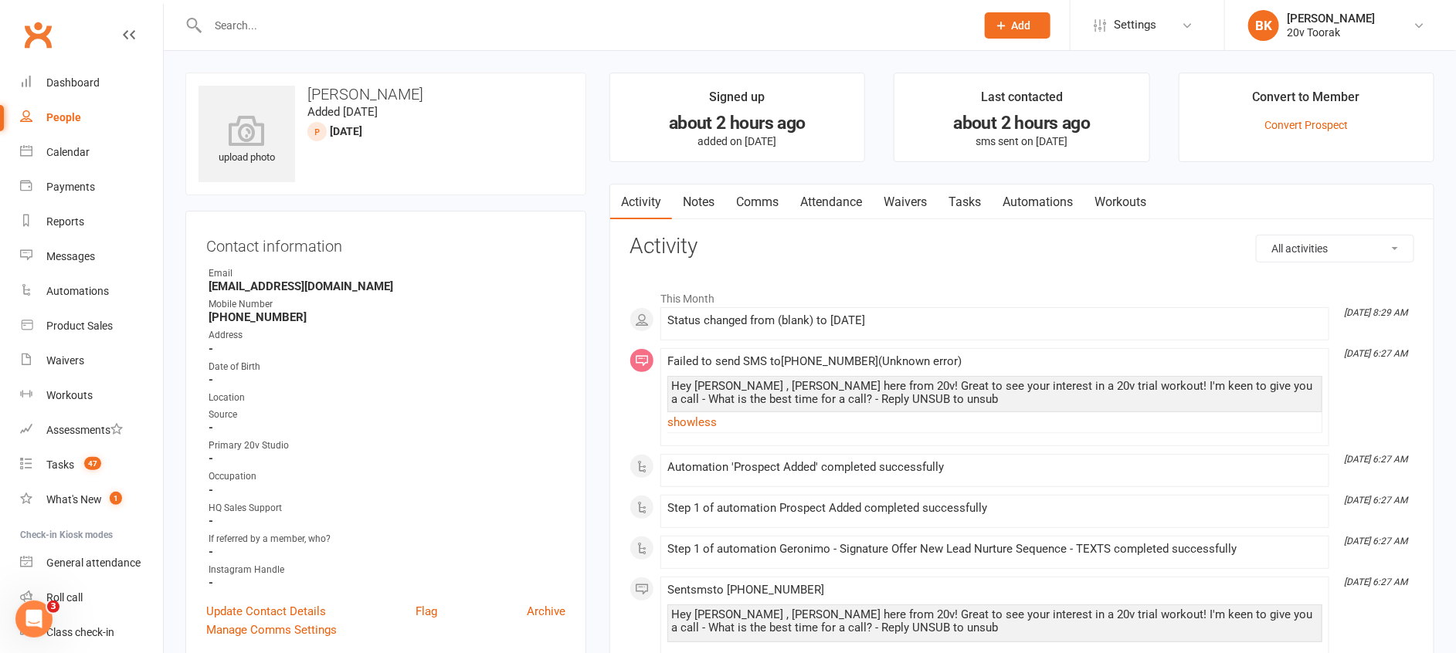
click at [615, 409] on div "Activity Notes Comms Attendance Waivers Tasks Automations Workouts All activiti…" at bounding box center [1021, 602] width 825 height 836
click at [711, 200] on link "Notes" at bounding box center [698, 203] width 53 height 36
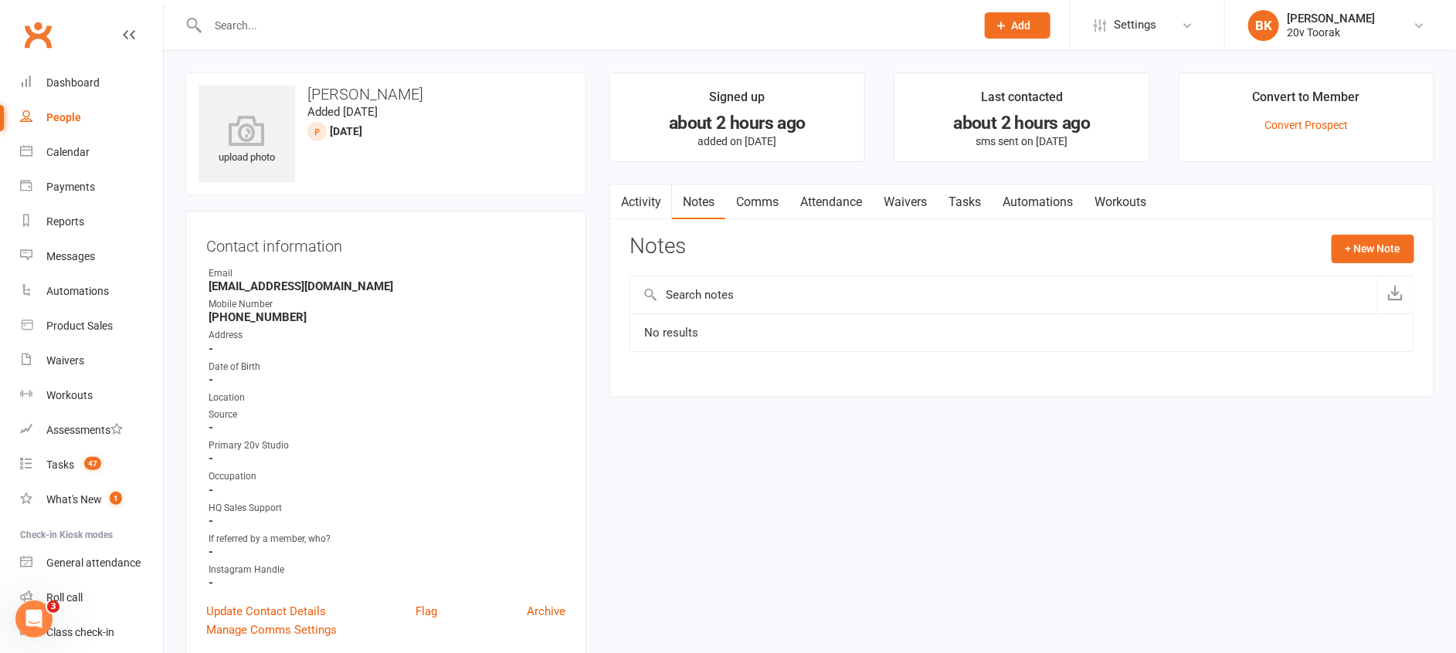
click at [954, 209] on link "Tasks" at bounding box center [964, 203] width 54 height 36
click at [651, 192] on link "Activity" at bounding box center [641, 203] width 62 height 36
